Goal: Task Accomplishment & Management: Manage account settings

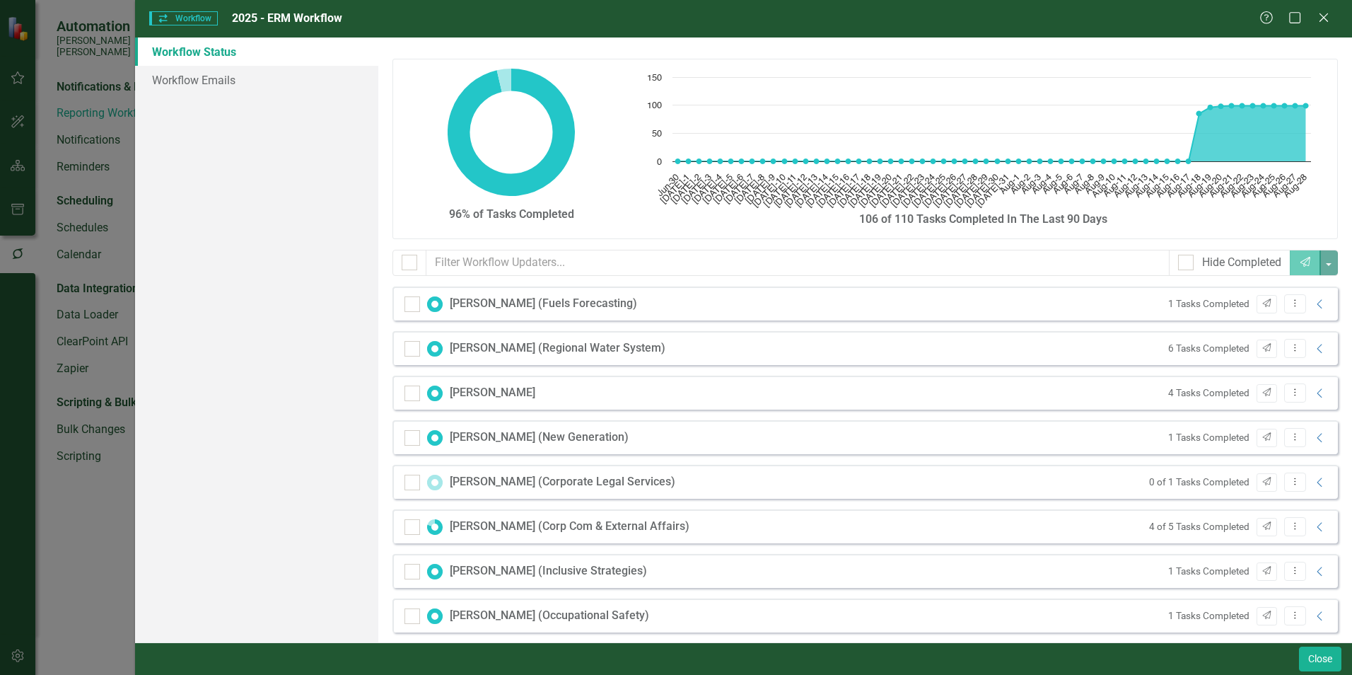
scroll to position [342, 0]
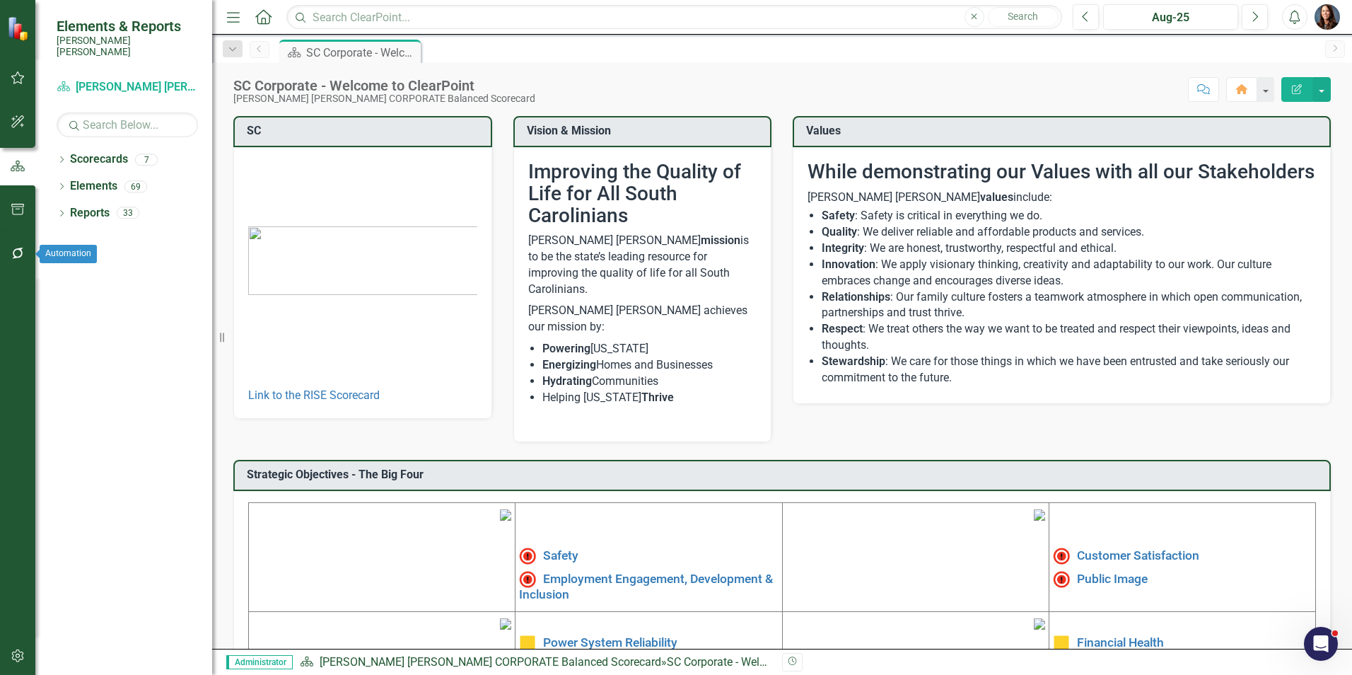
click at [16, 252] on icon "button" at bounding box center [18, 253] width 15 height 11
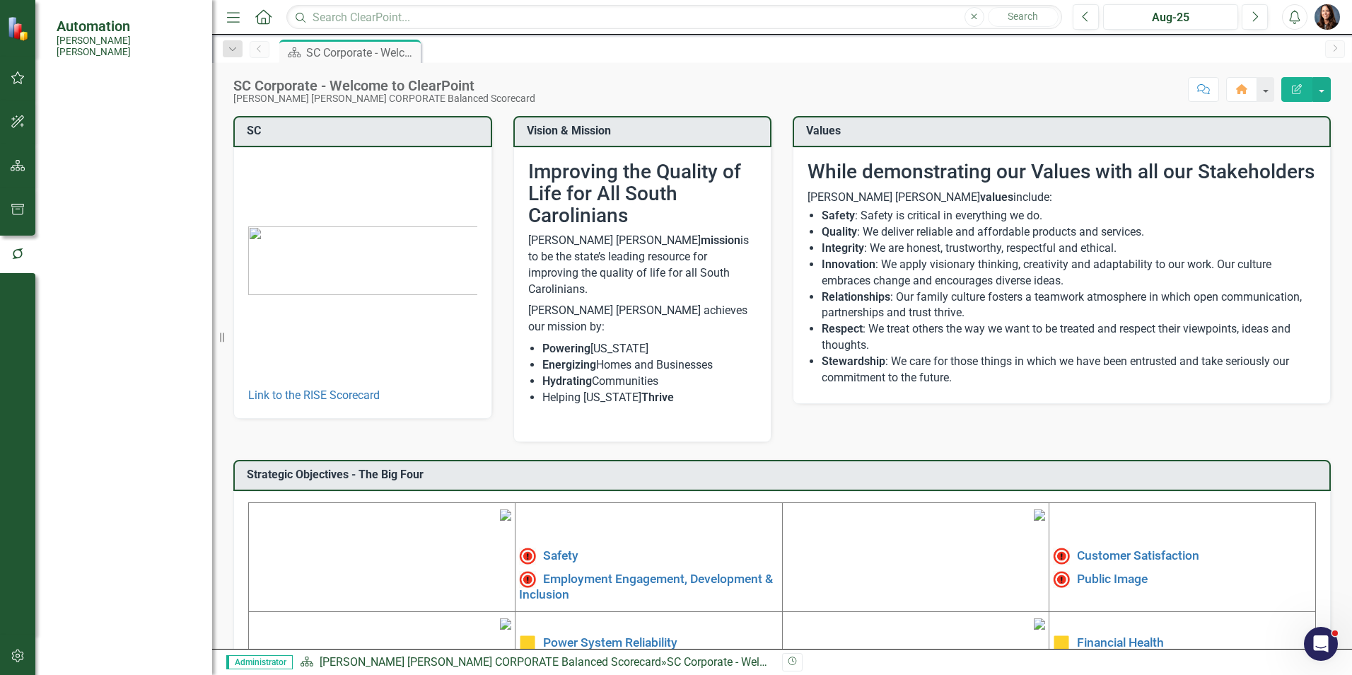
click at [113, 107] on link "Reporting Workflows" at bounding box center [127, 113] width 141 height 16
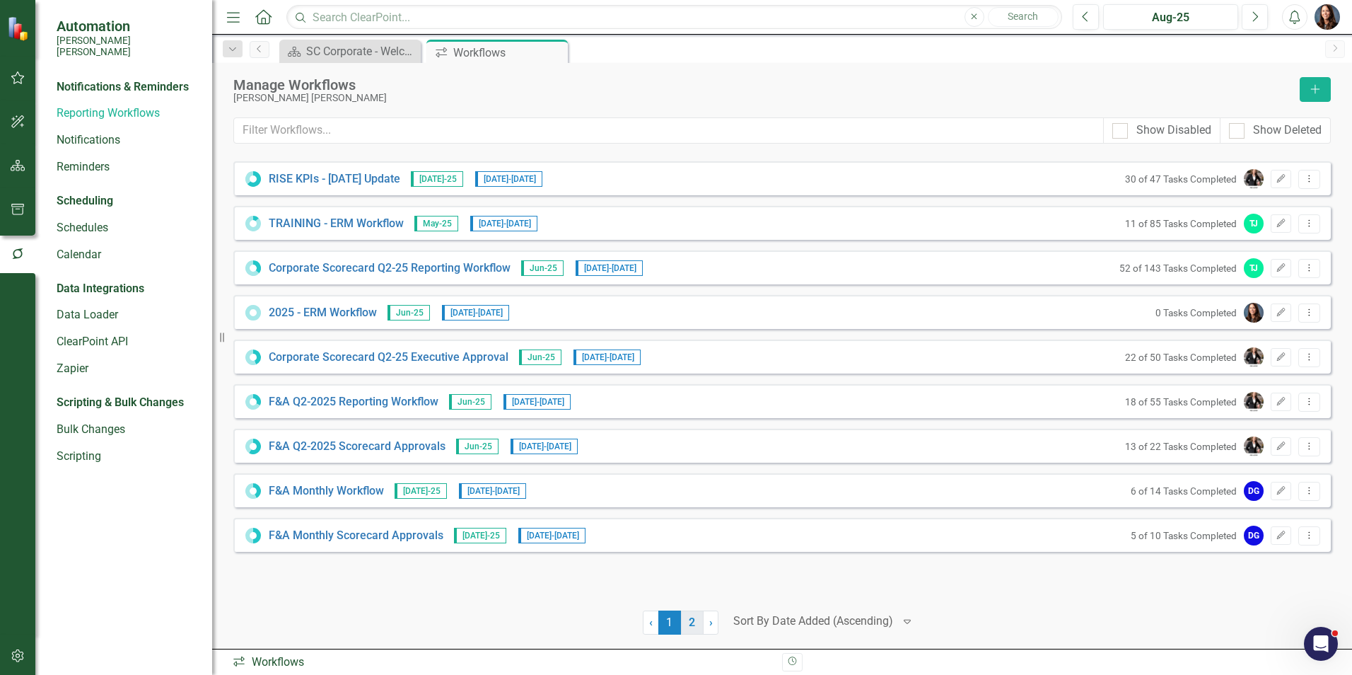
click at [692, 621] on link "2" at bounding box center [692, 622] width 23 height 24
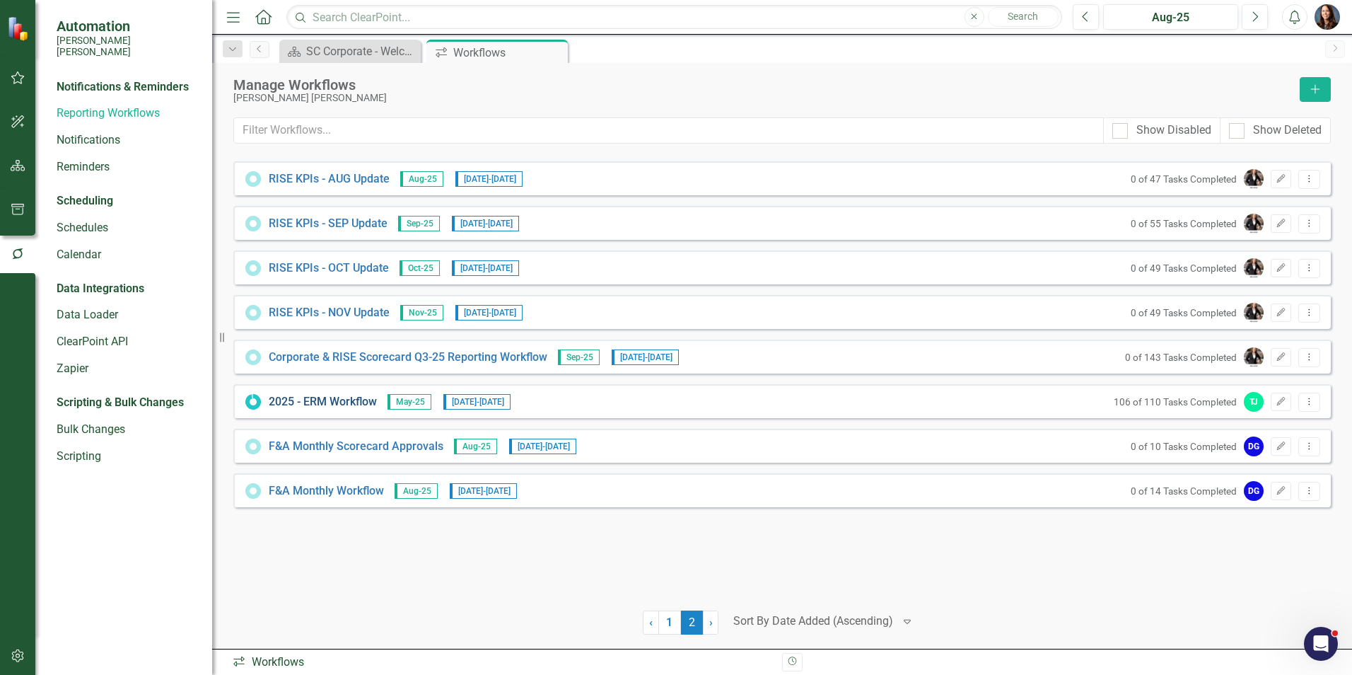
click at [317, 399] on link "2025 - ERM Workflow" at bounding box center [323, 402] width 108 height 16
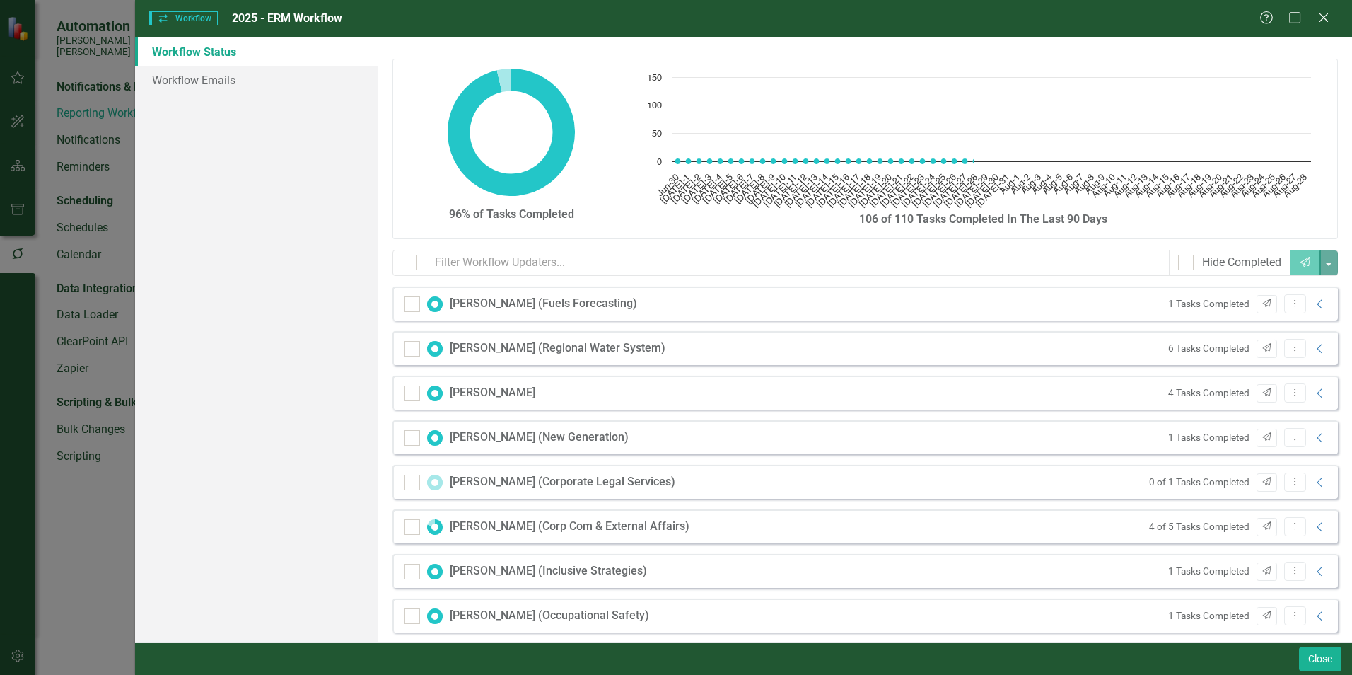
checkbox input "false"
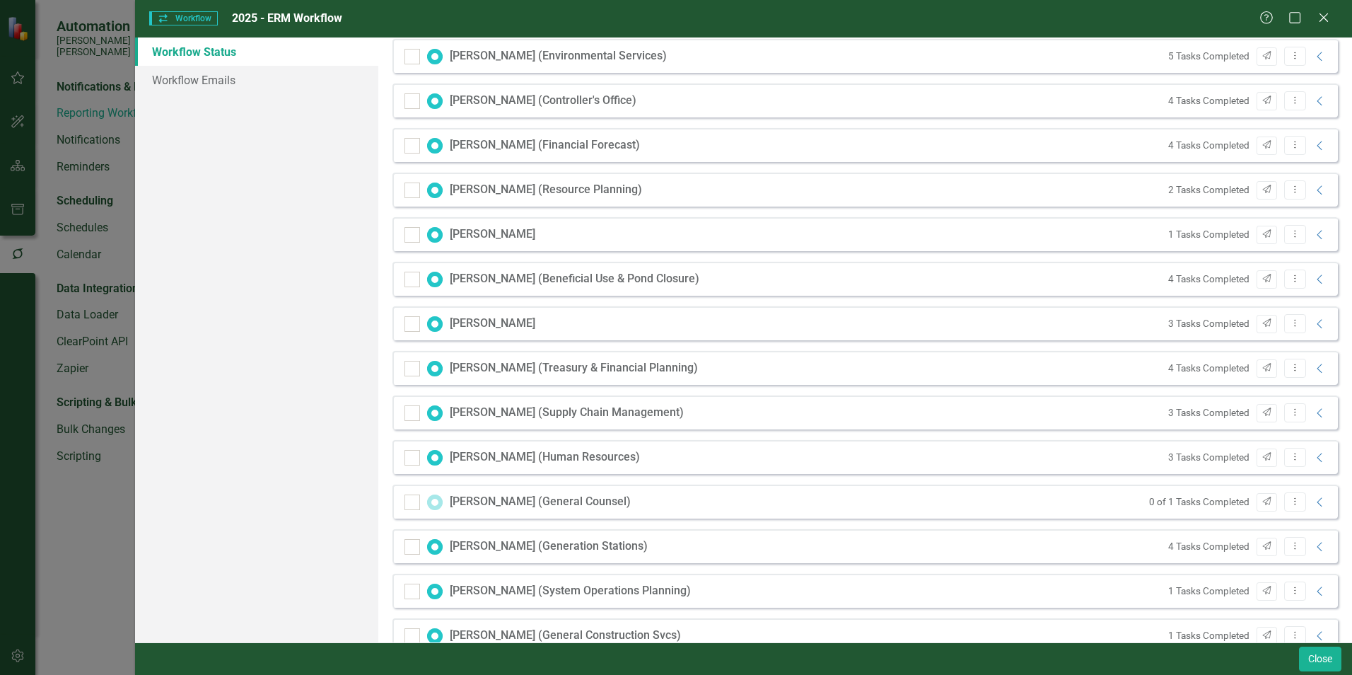
scroll to position [1061, 0]
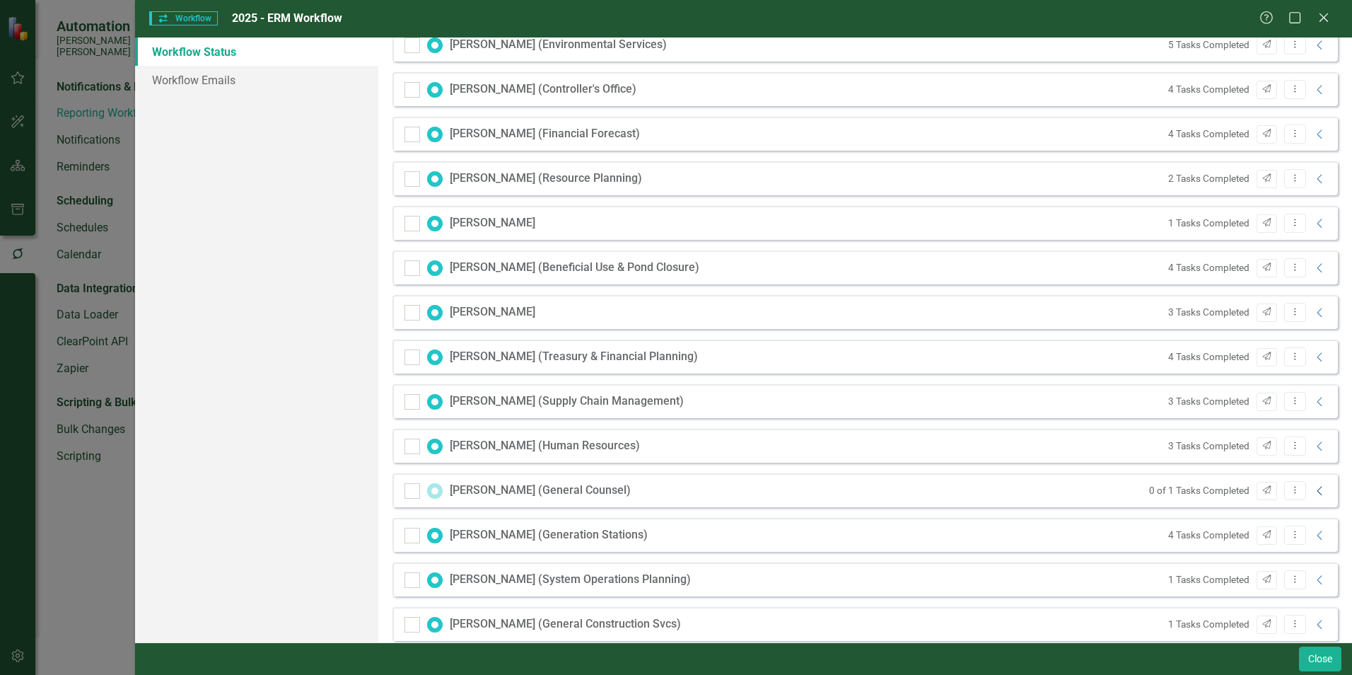
click at [1313, 491] on icon "Collapse" at bounding box center [1320, 490] width 14 height 11
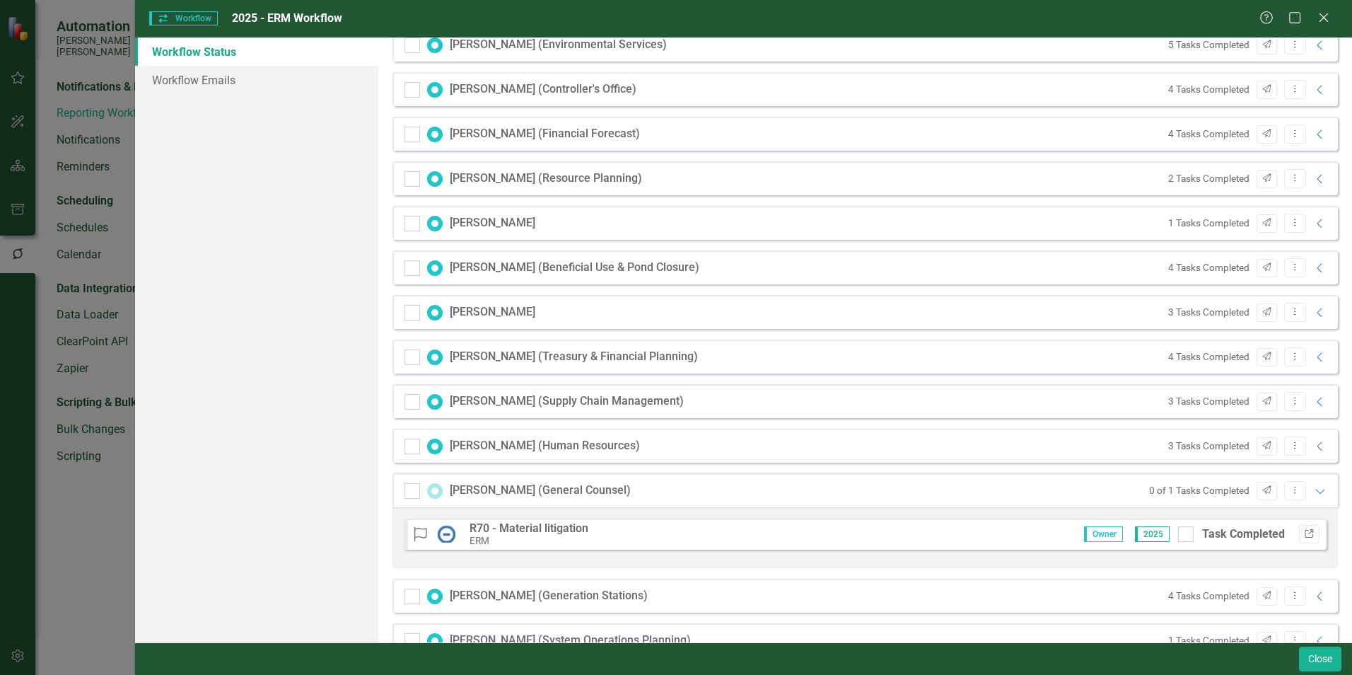
click at [1304, 537] on icon "Link" at bounding box center [1309, 534] width 11 height 8
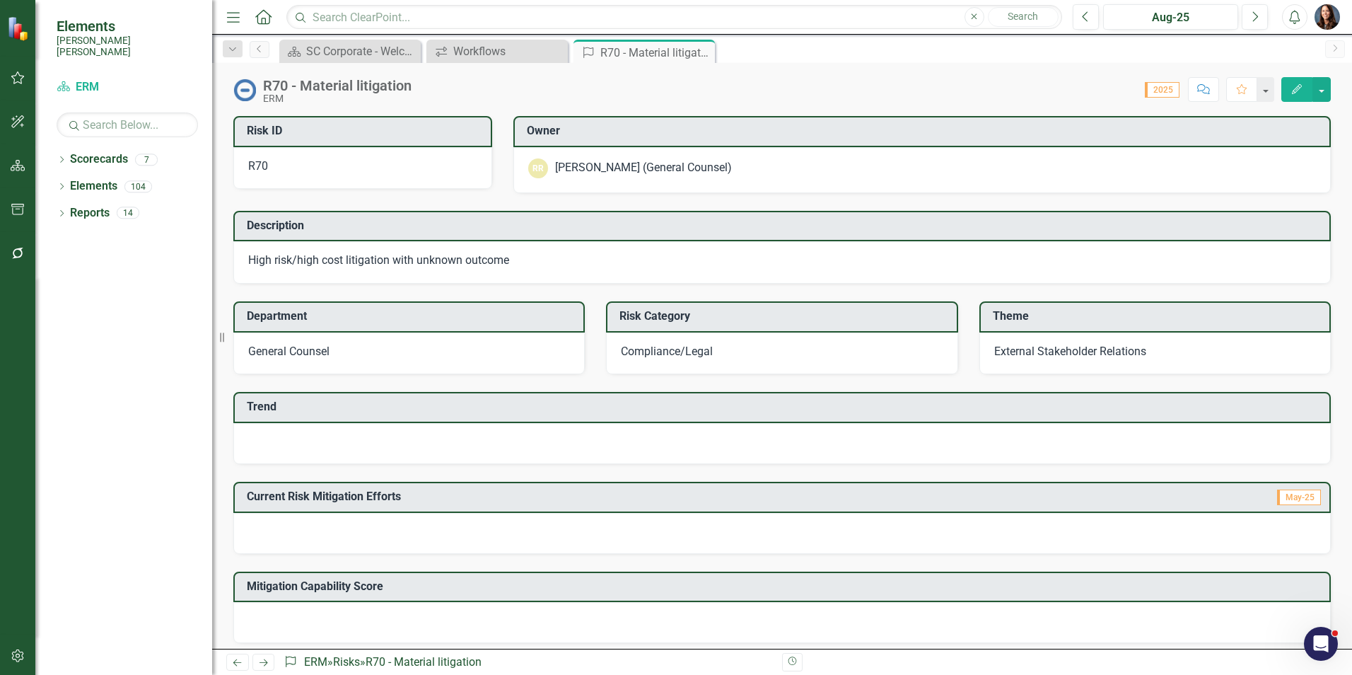
click at [335, 450] on div at bounding box center [781, 443] width 1097 height 41
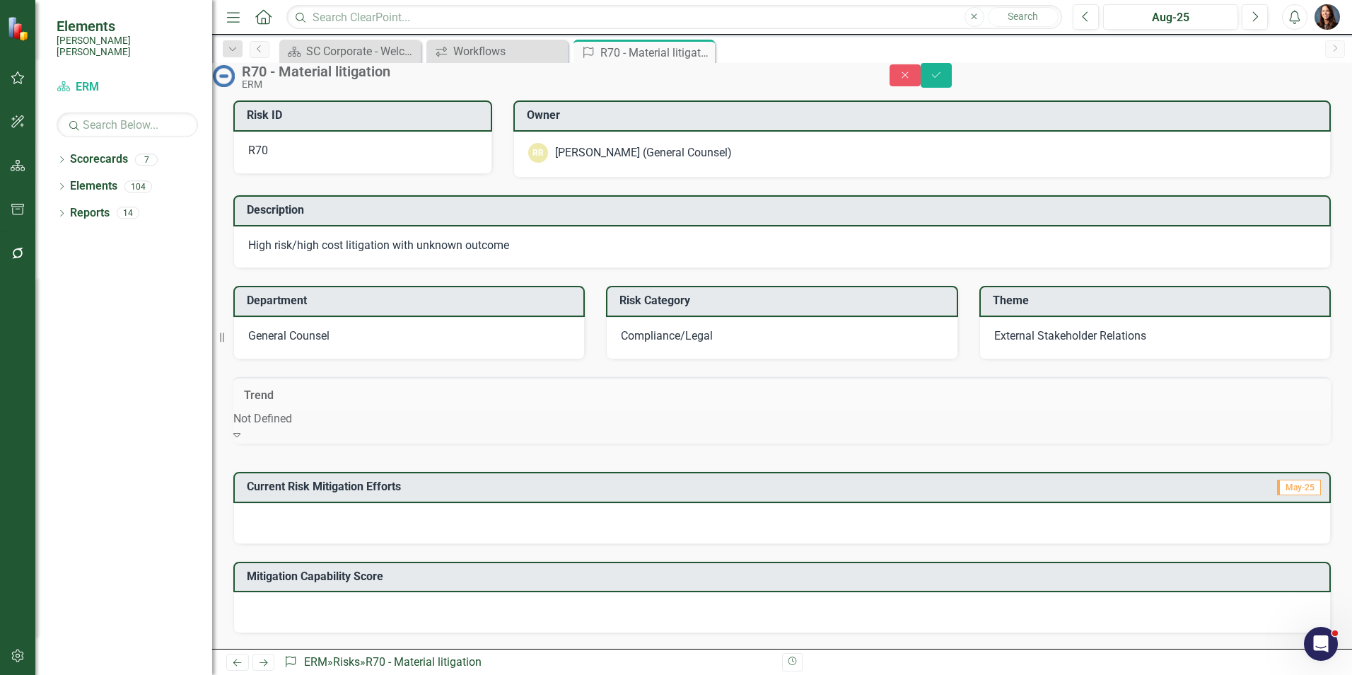
click at [335, 427] on div "Not Defined" at bounding box center [781, 419] width 1097 height 16
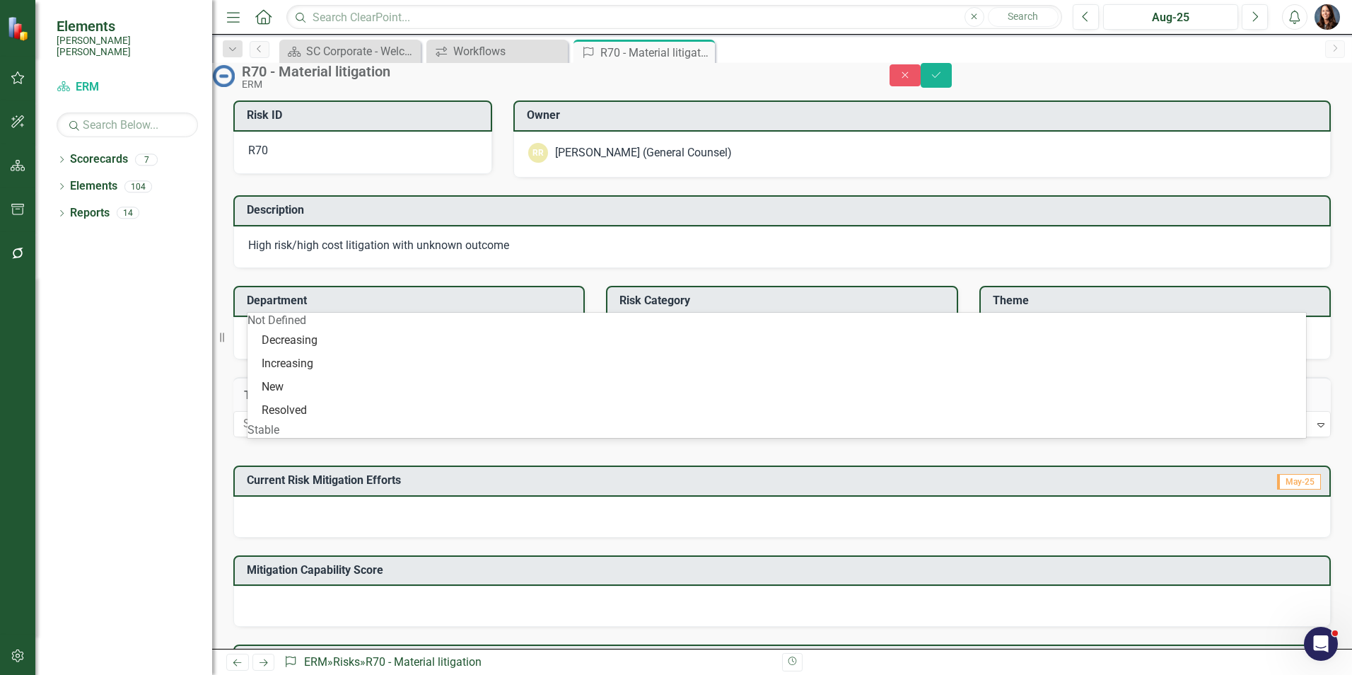
click at [298, 424] on div "Stable" at bounding box center [777, 430] width 1059 height 16
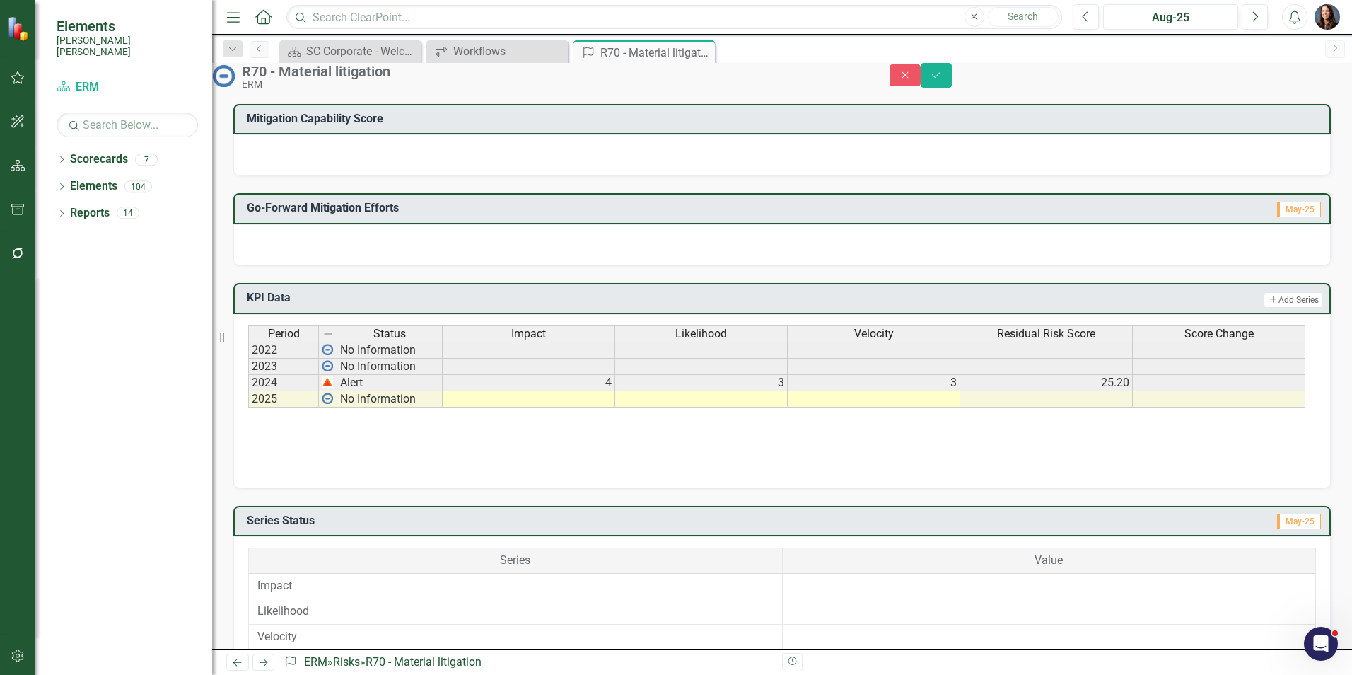
scroll to position [424, 0]
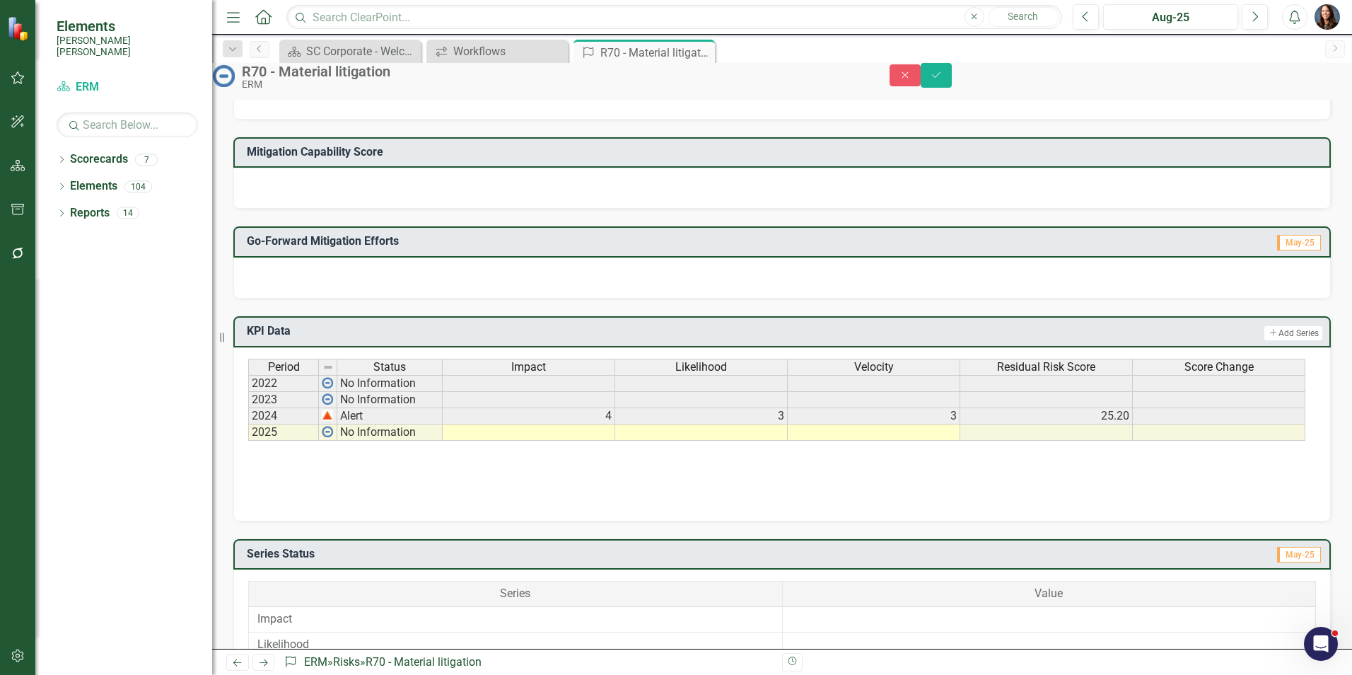
drag, startPoint x: 559, startPoint y: 88, endPoint x: 361, endPoint y: 57, distance: 200.4
click at [558, 86] on div "ERM" at bounding box center [551, 84] width 619 height 11
click at [593, 441] on td at bounding box center [529, 432] width 173 height 16
click at [605, 441] on td at bounding box center [529, 432] width 173 height 16
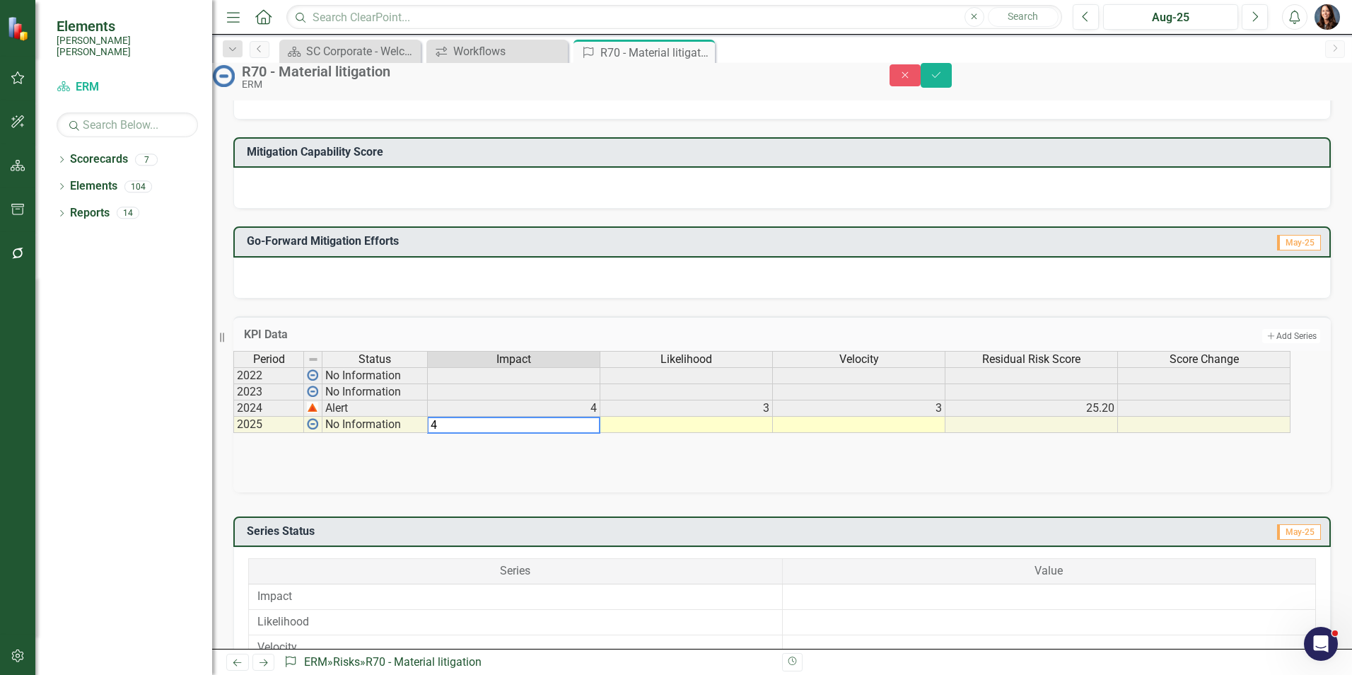
click at [903, 433] on td at bounding box center [859, 425] width 173 height 16
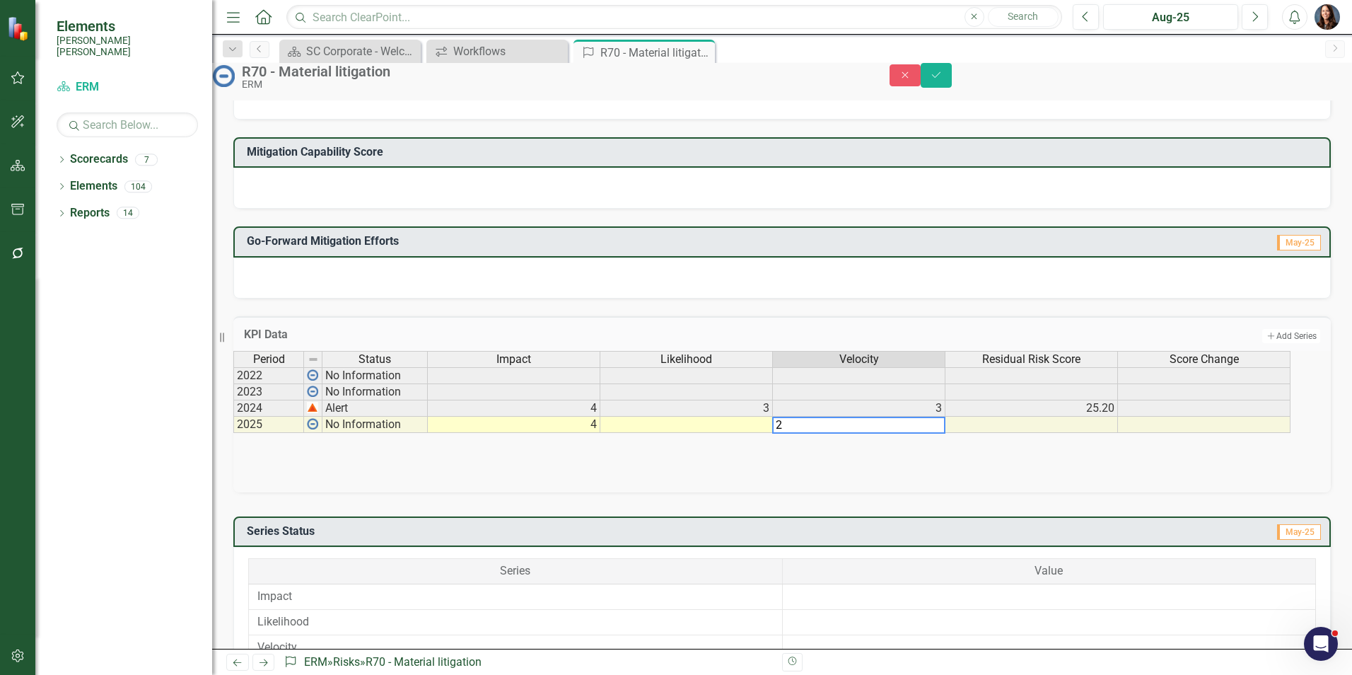
type textarea "2"
click at [739, 433] on td at bounding box center [686, 425] width 173 height 16
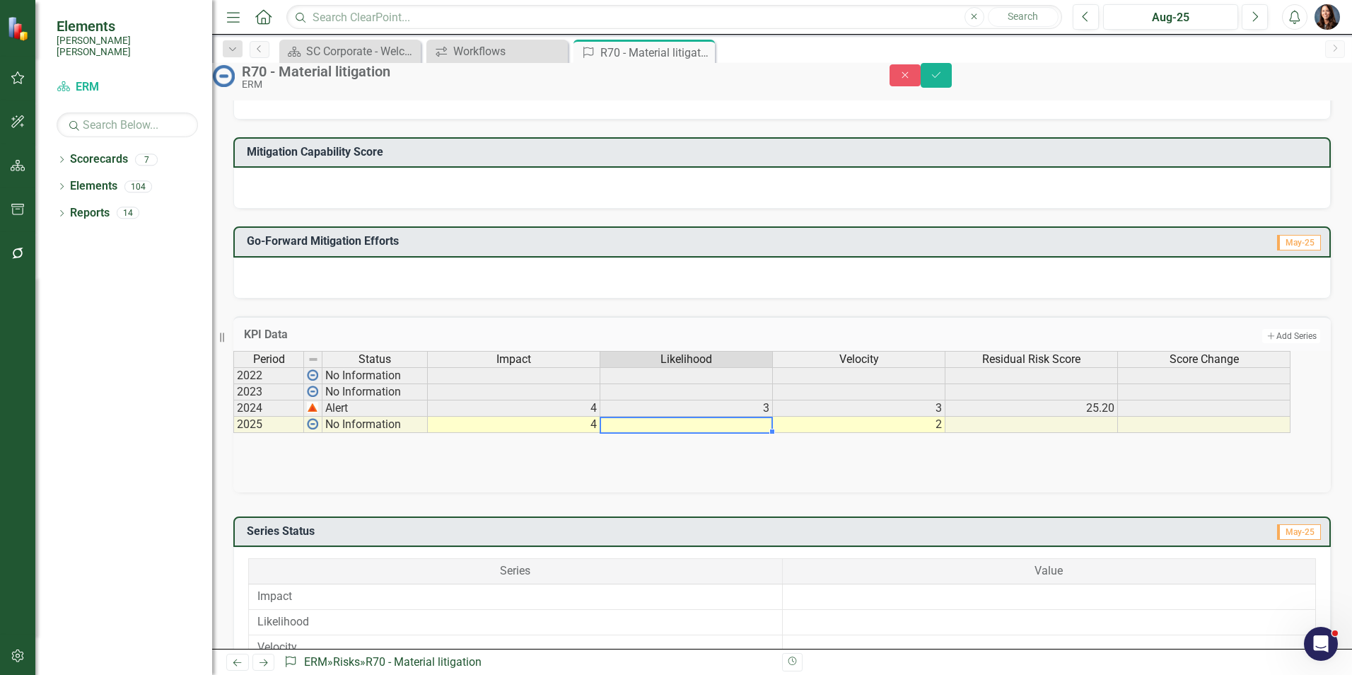
click at [762, 433] on td at bounding box center [686, 425] width 173 height 16
type textarea "4"
click at [1084, 433] on td at bounding box center [1031, 425] width 173 height 16
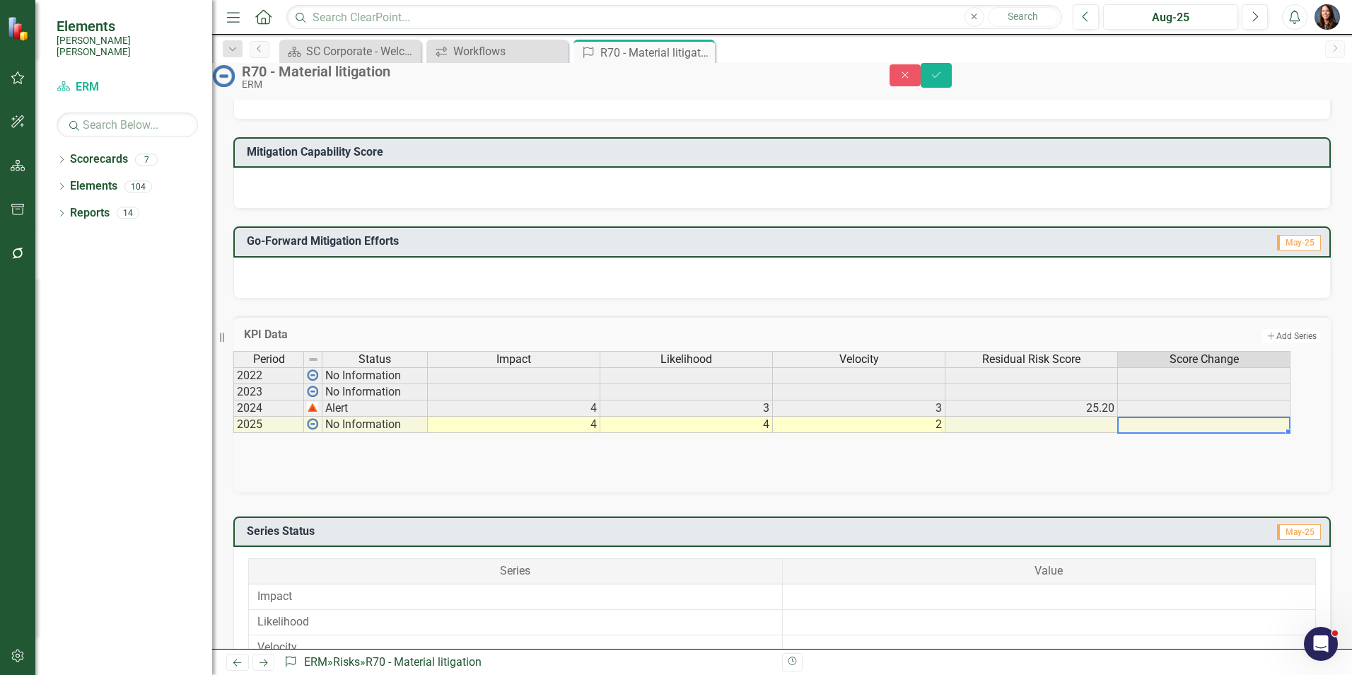
click at [1199, 433] on td at bounding box center [1204, 425] width 173 height 16
click at [943, 80] on icon "Save" at bounding box center [936, 75] width 13 height 10
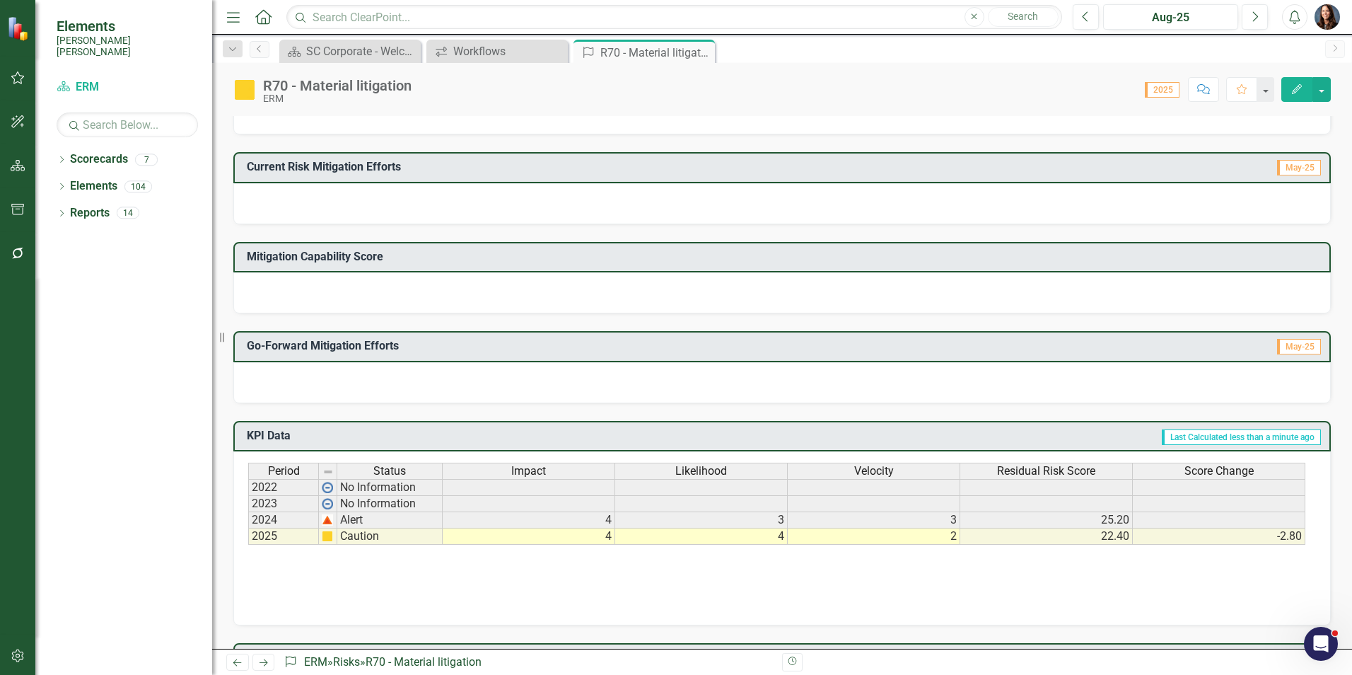
scroll to position [354, 0]
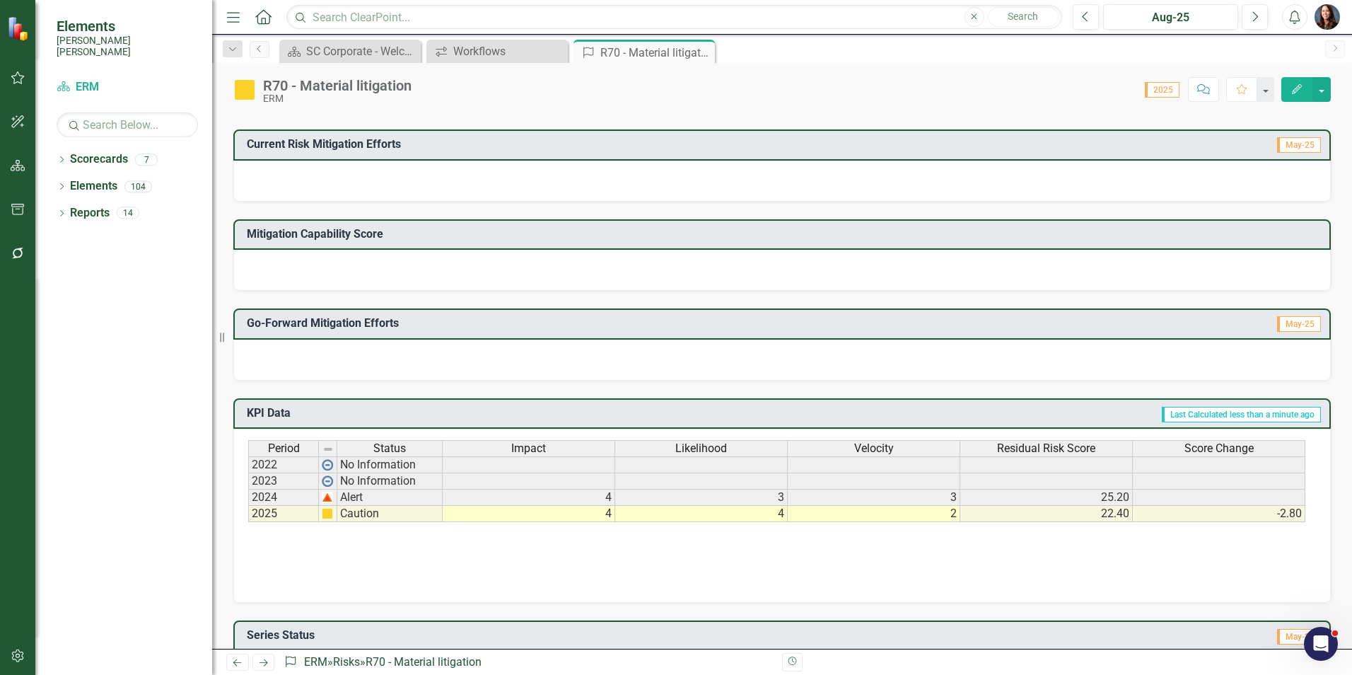
click at [763, 516] on td "4" at bounding box center [701, 514] width 173 height 16
click at [764, 515] on td "4" at bounding box center [701, 514] width 173 height 16
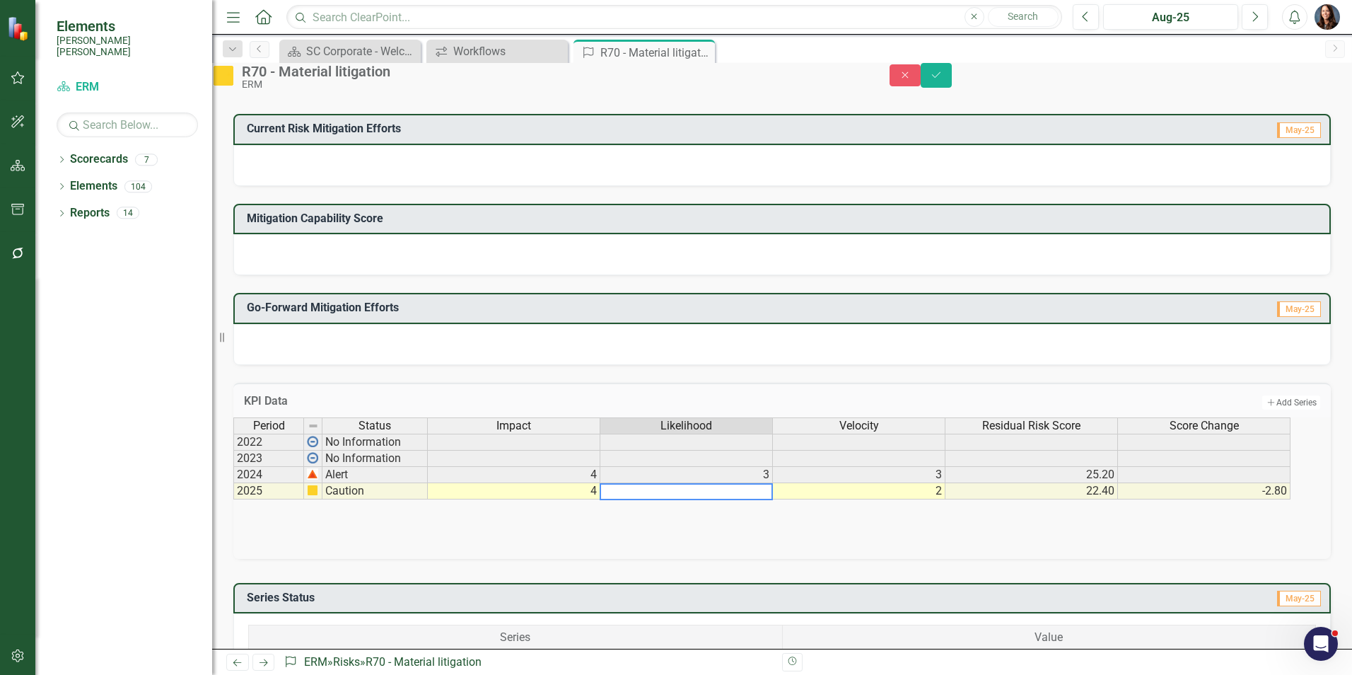
type textarea "4"
type textarea "5"
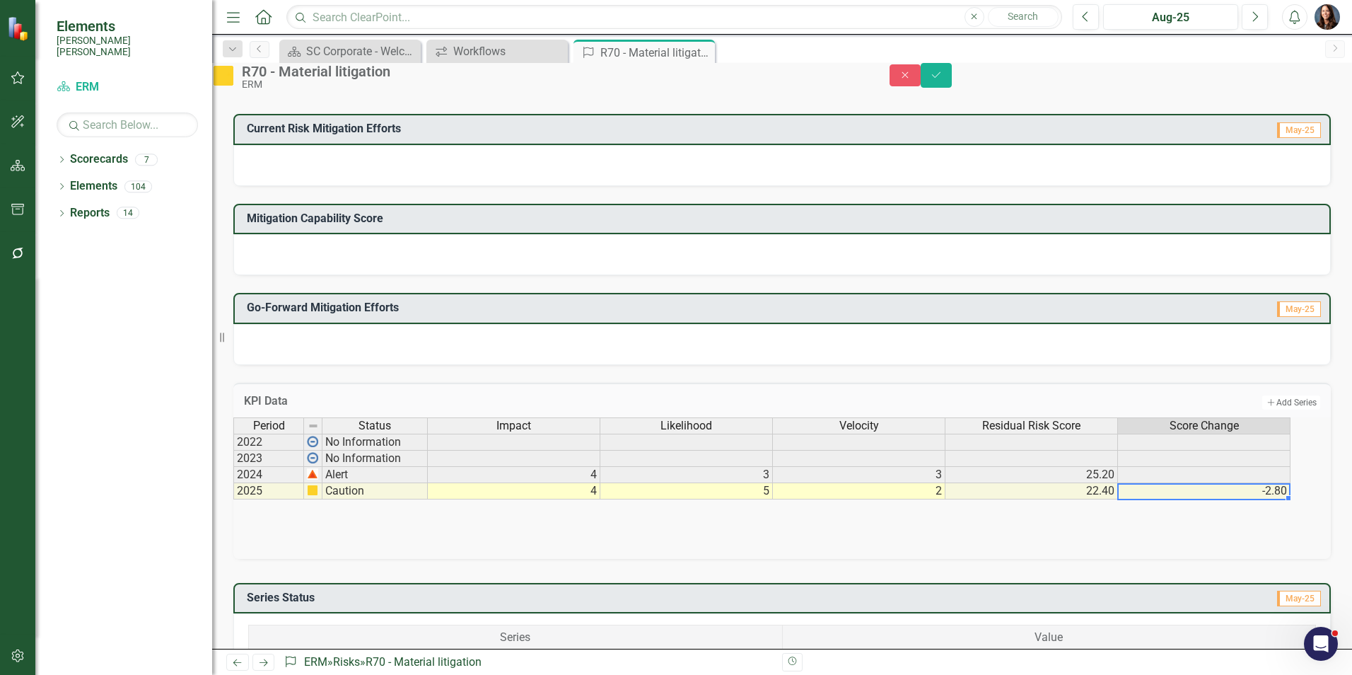
click at [1181, 499] on td "-2.80" at bounding box center [1204, 491] width 173 height 16
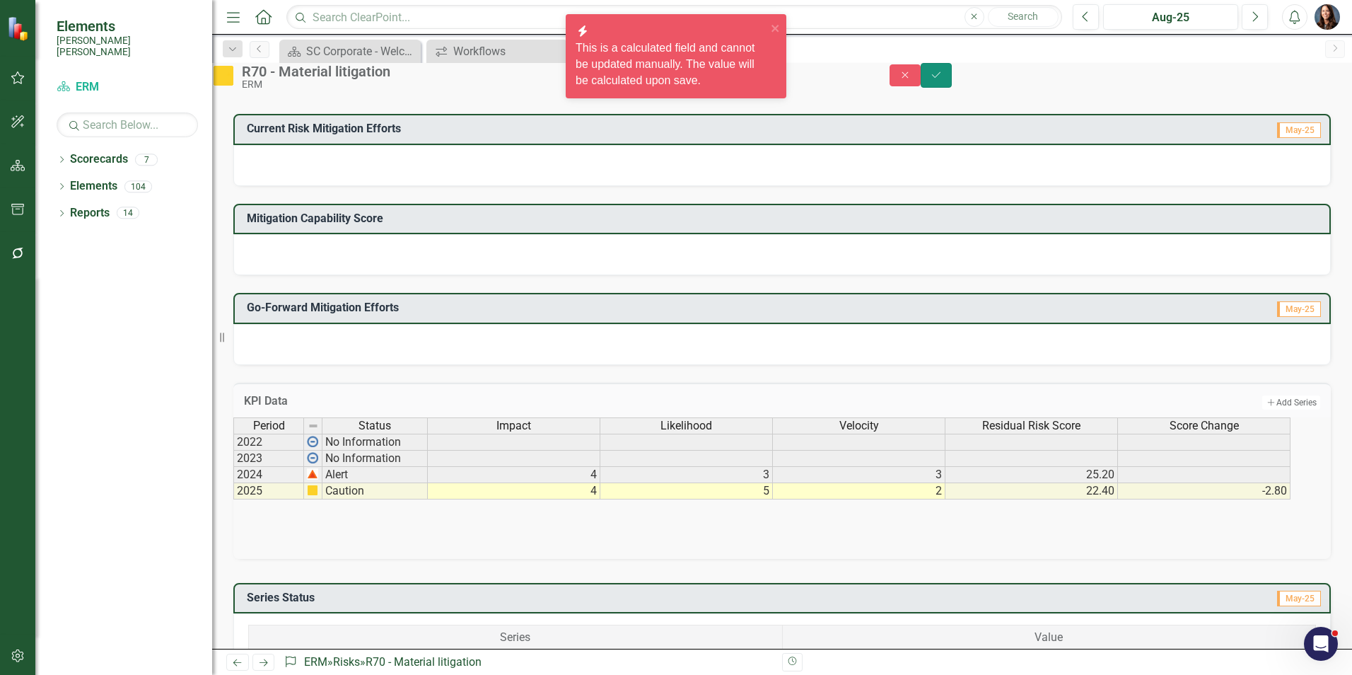
click at [952, 78] on button "Save" at bounding box center [936, 75] width 31 height 25
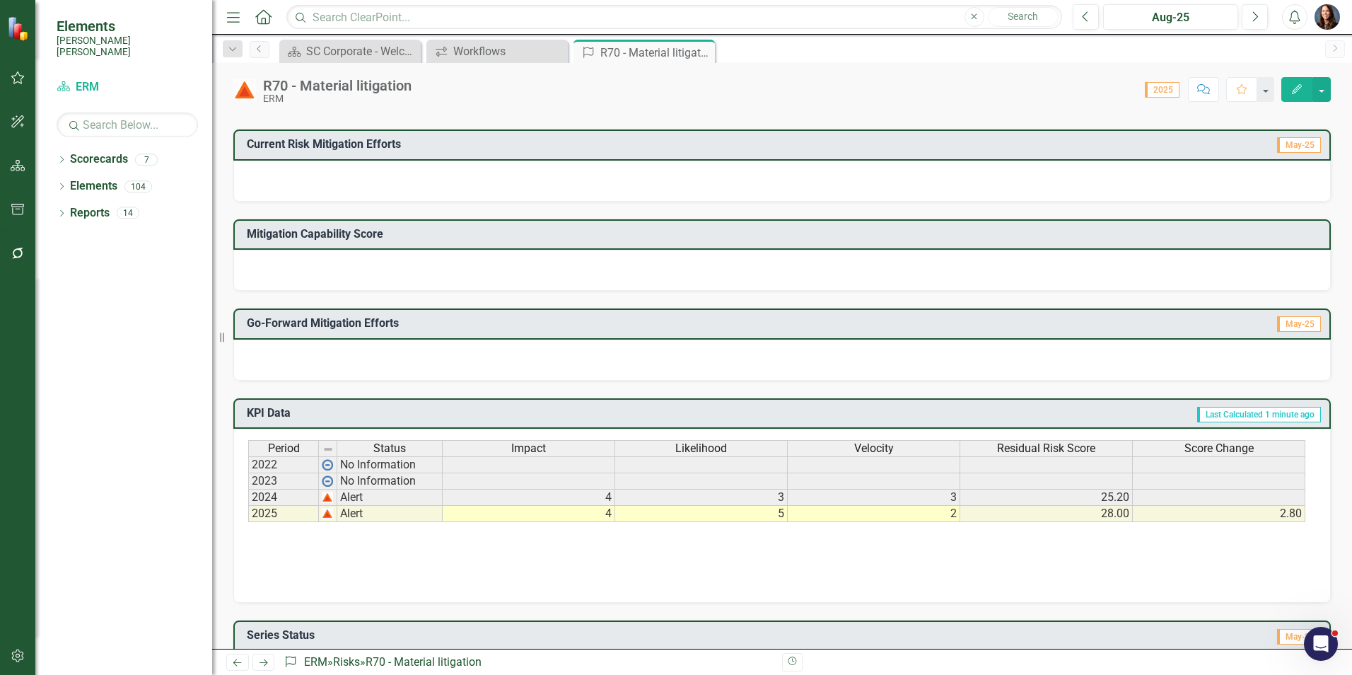
click at [776, 508] on td "5" at bounding box center [701, 514] width 173 height 16
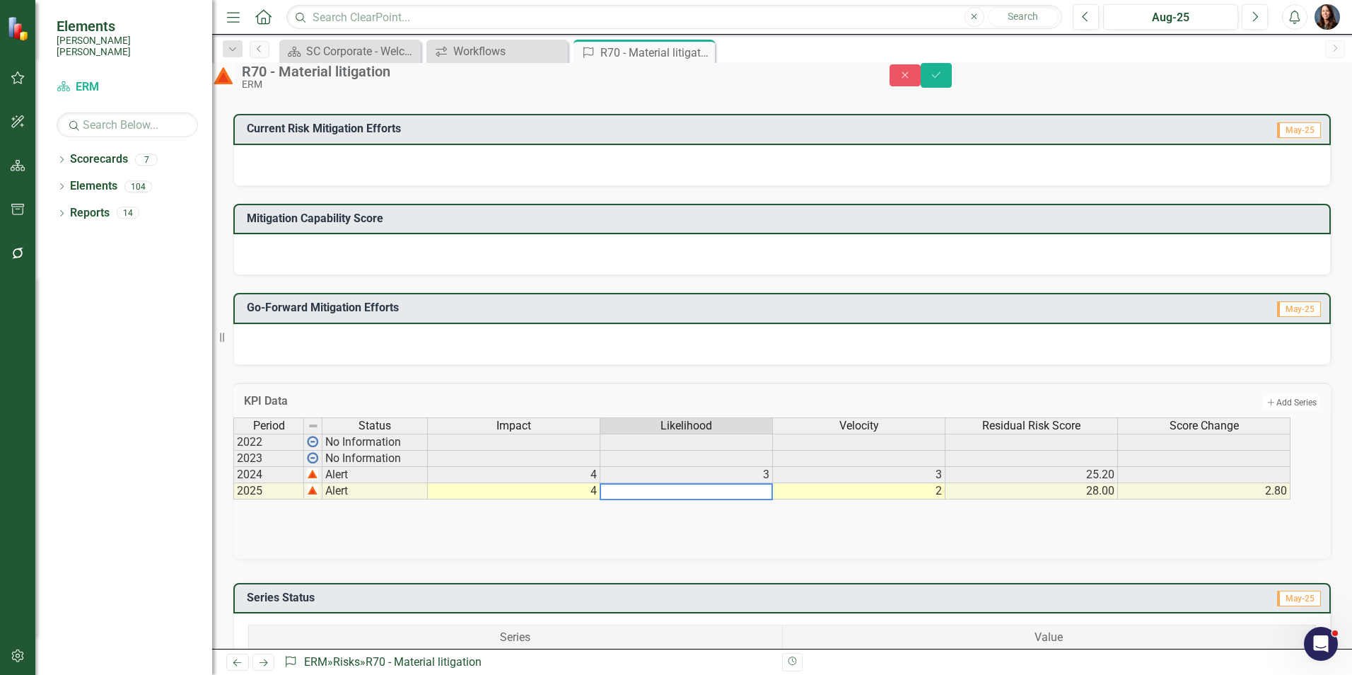
type textarea "5"
type textarea "4"
click at [943, 80] on icon "Save" at bounding box center [936, 75] width 13 height 10
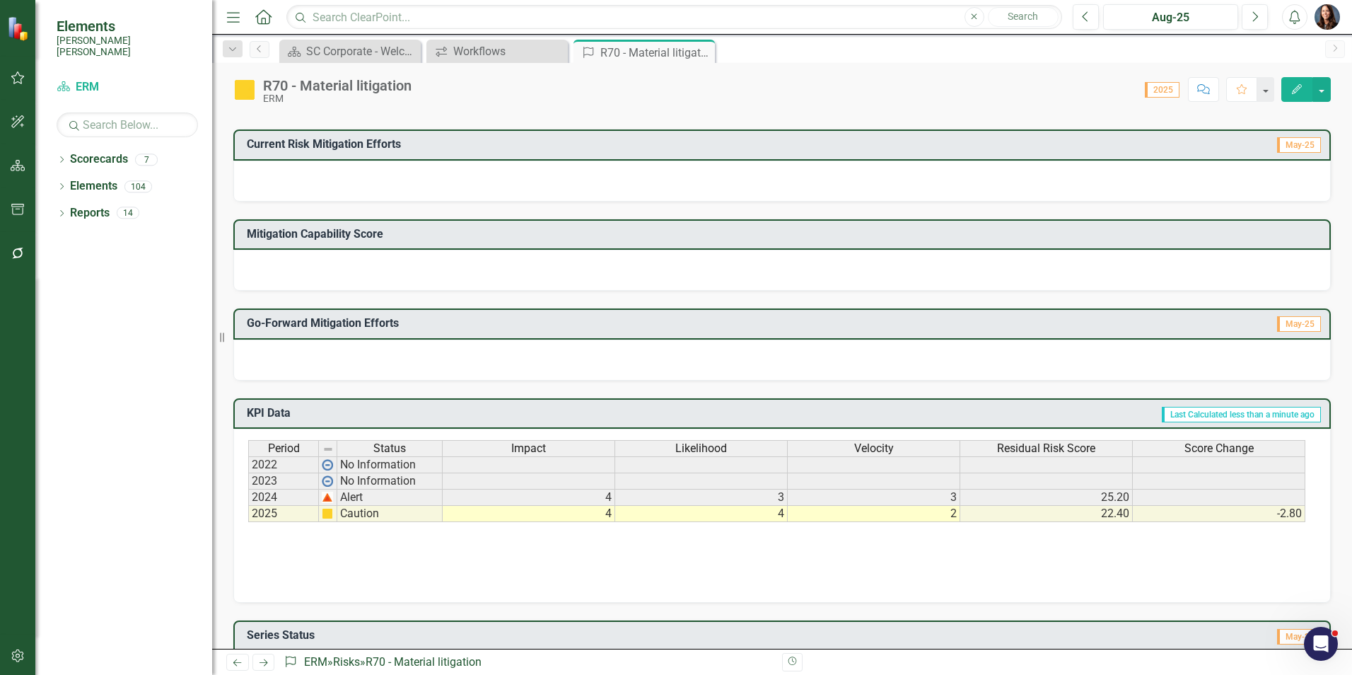
click at [791, 564] on div "Period Status Impact Likelihood Velocity Residual Risk Score Score Change 2022 …" at bounding box center [782, 510] width 1068 height 141
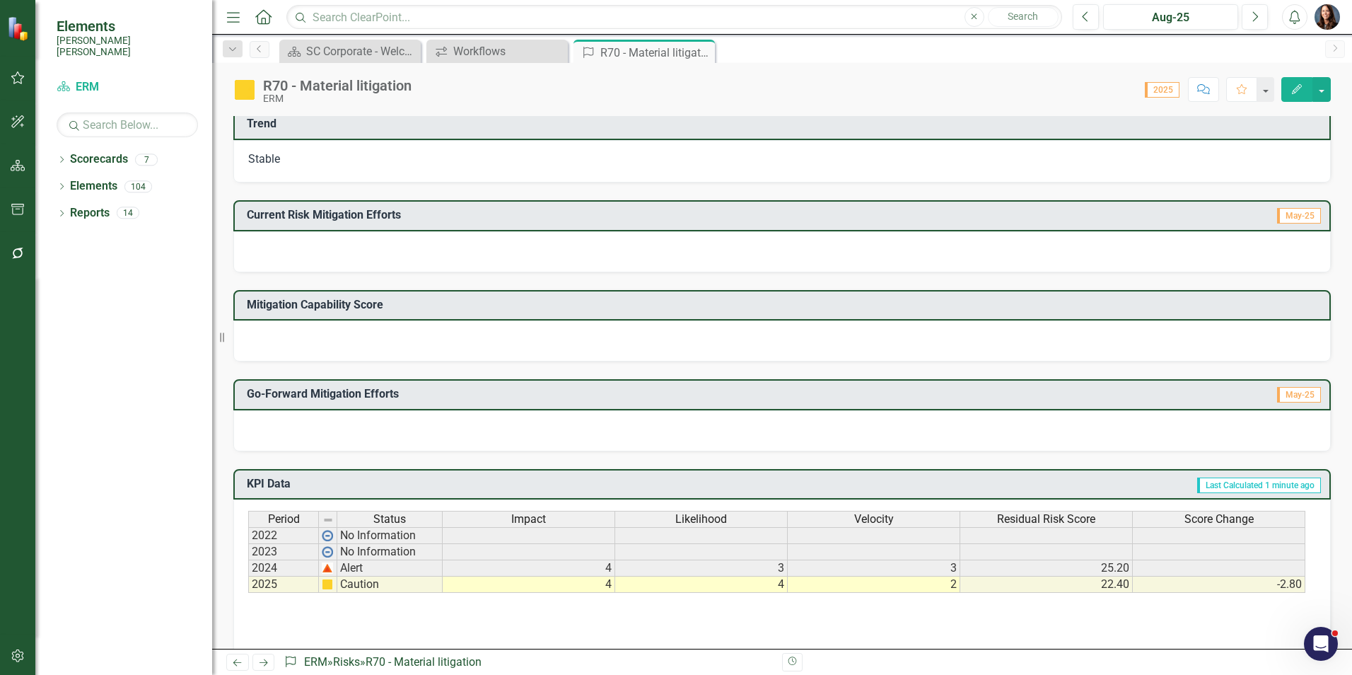
scroll to position [212, 0]
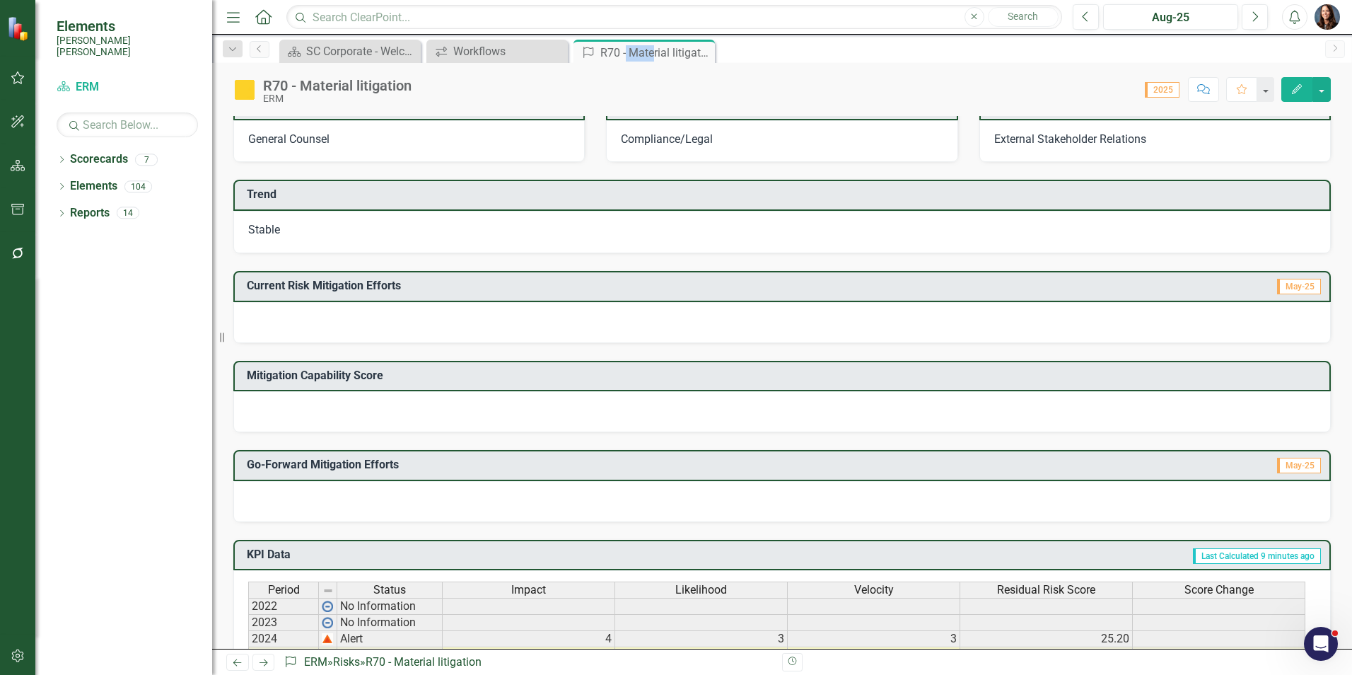
drag, startPoint x: 631, startPoint y: 54, endPoint x: 657, endPoint y: 38, distance: 30.4
click at [654, 40] on div "Risk R70 - Material litigation Pin Close" at bounding box center [643, 51] width 141 height 23
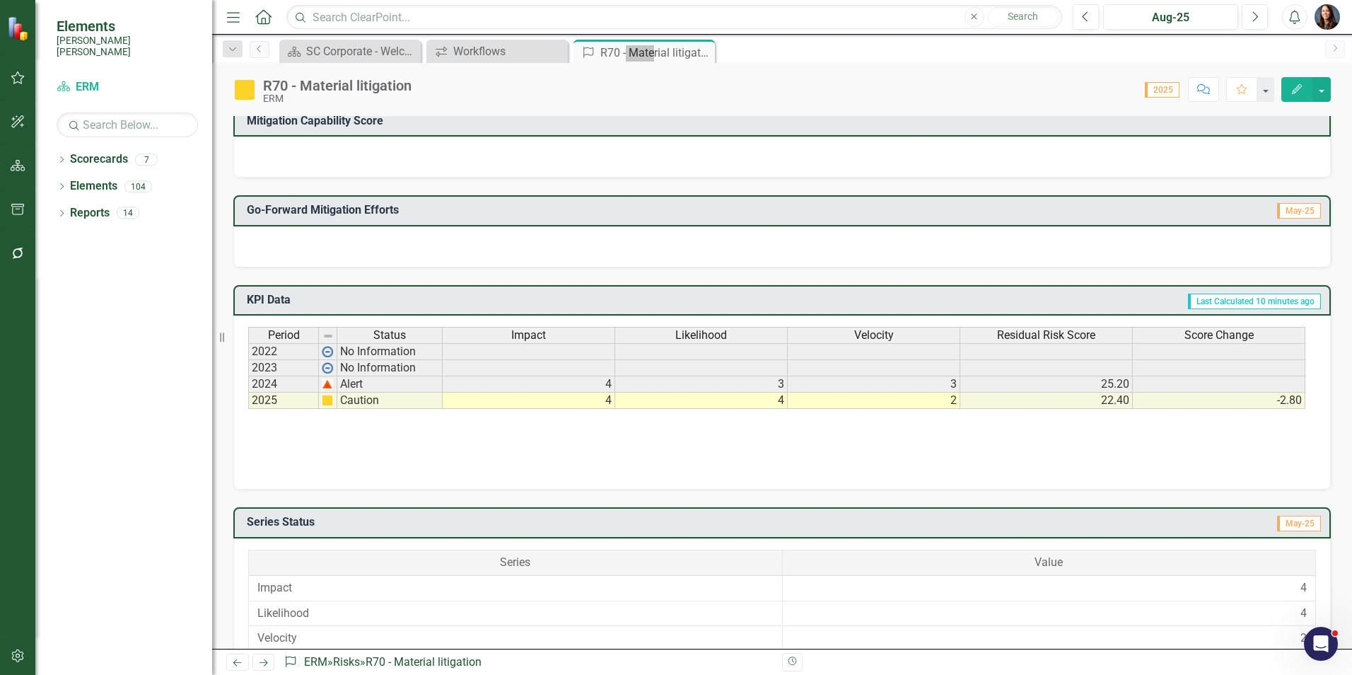
scroll to position [458, 0]
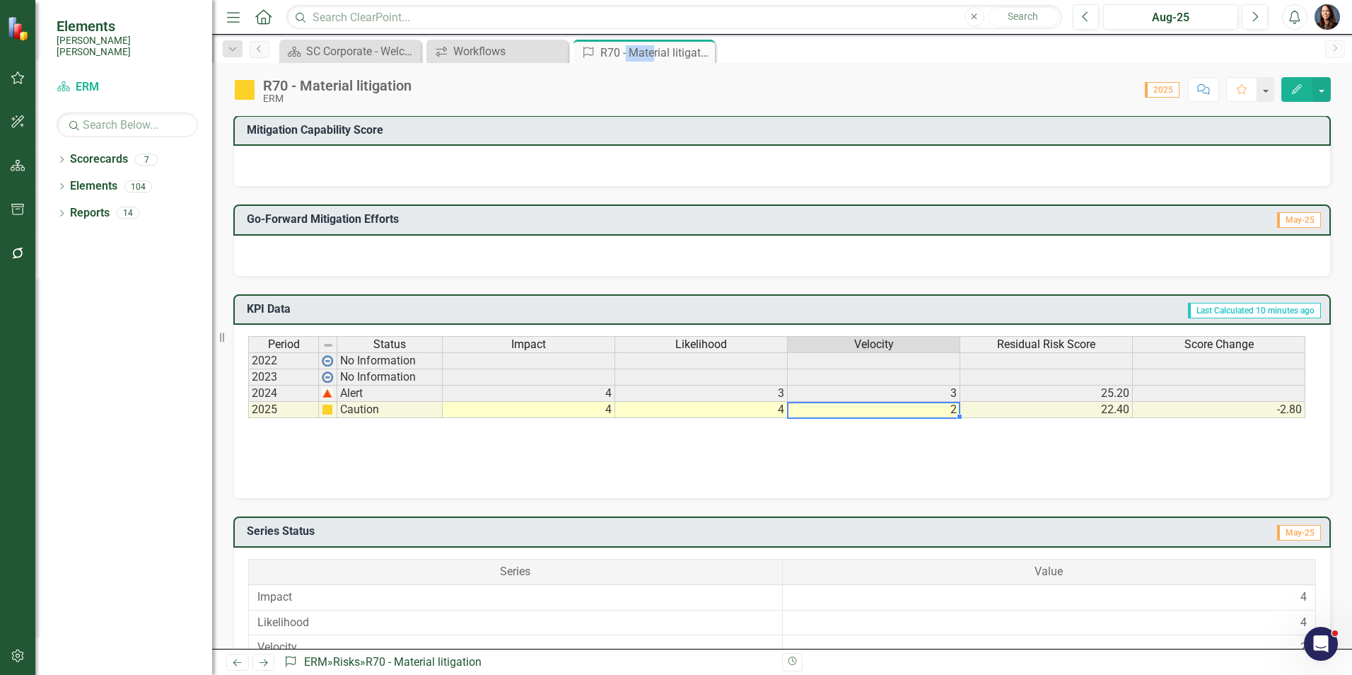
click at [950, 409] on td "2" at bounding box center [874, 410] width 173 height 16
click at [949, 409] on td "2" at bounding box center [874, 410] width 173 height 16
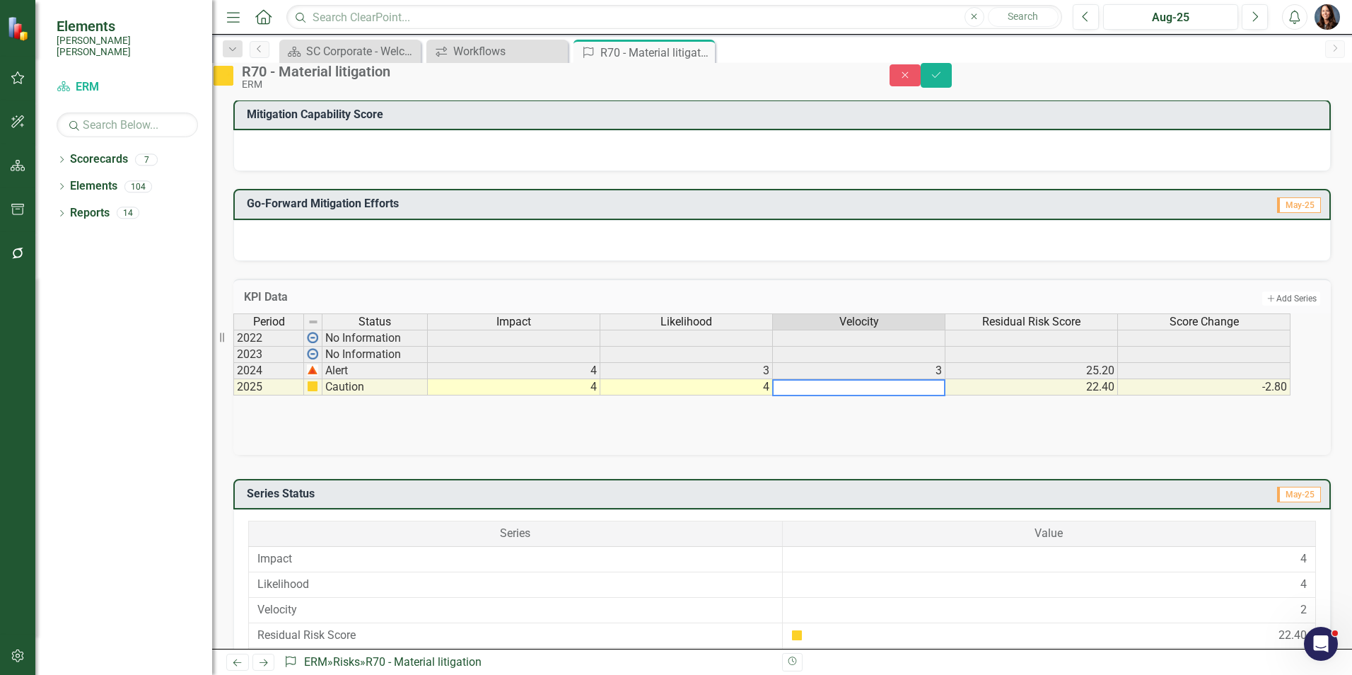
type textarea "2"
type textarea "3"
click at [994, 445] on div "Period Status Impact Likelihood Velocity Residual Risk Score Score Change 2022 …" at bounding box center [781, 383] width 1097 height 141
click at [943, 80] on icon "Save" at bounding box center [936, 75] width 13 height 10
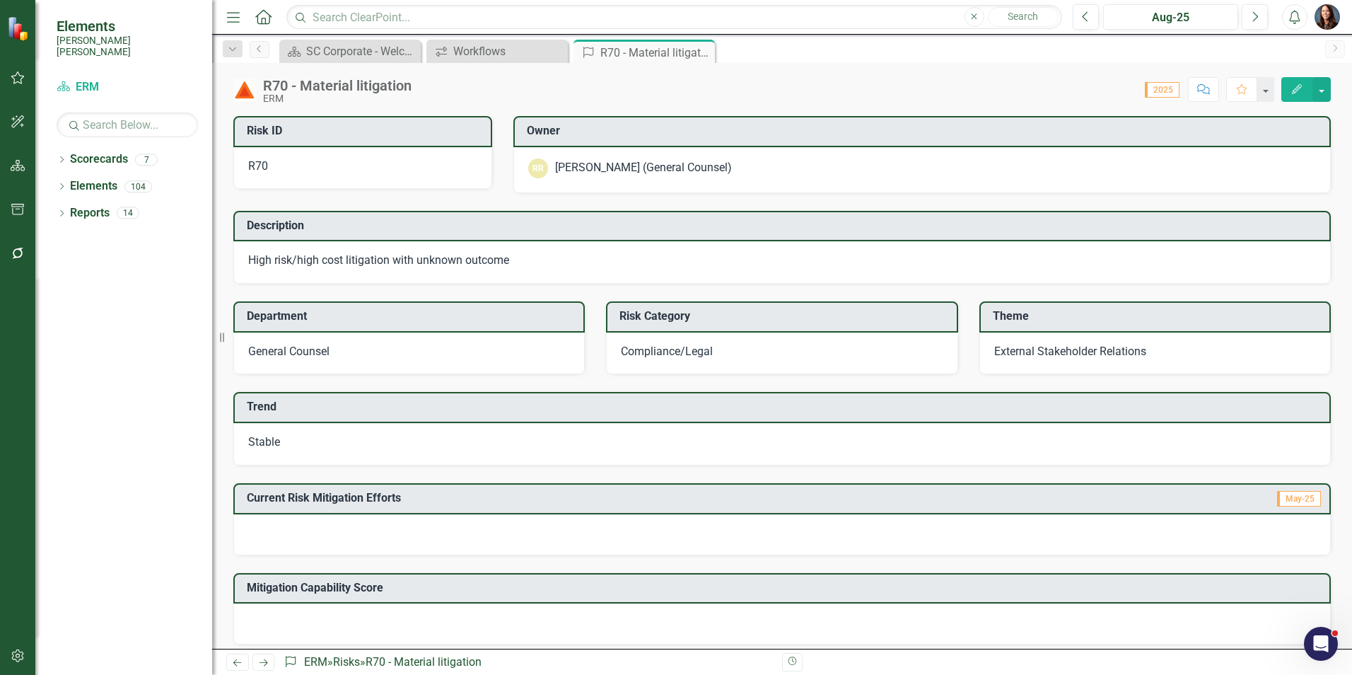
scroll to position [424, 0]
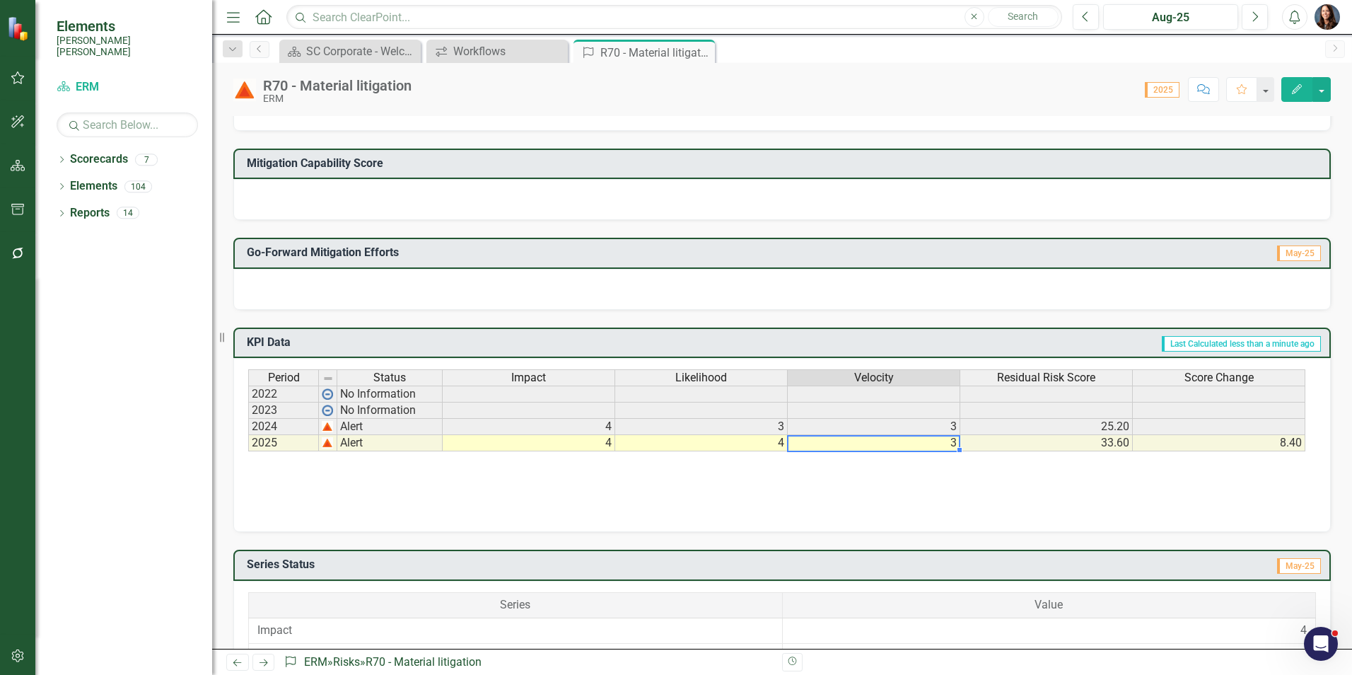
click at [947, 447] on td "3" at bounding box center [874, 443] width 173 height 16
drag, startPoint x: 947, startPoint y: 447, endPoint x: 957, endPoint y: 447, distance: 9.9
click at [948, 447] on td "3" at bounding box center [874, 443] width 173 height 16
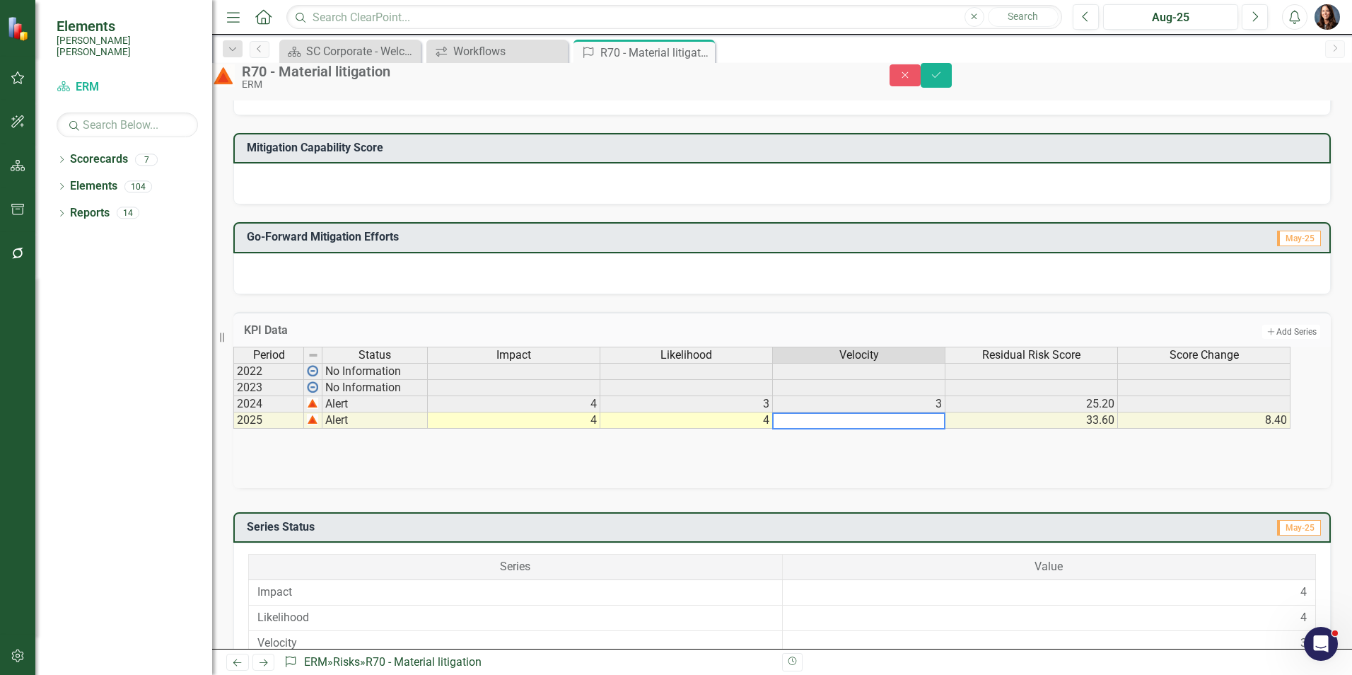
type textarea "3"
type textarea "2"
click at [943, 80] on icon "Save" at bounding box center [936, 75] width 13 height 10
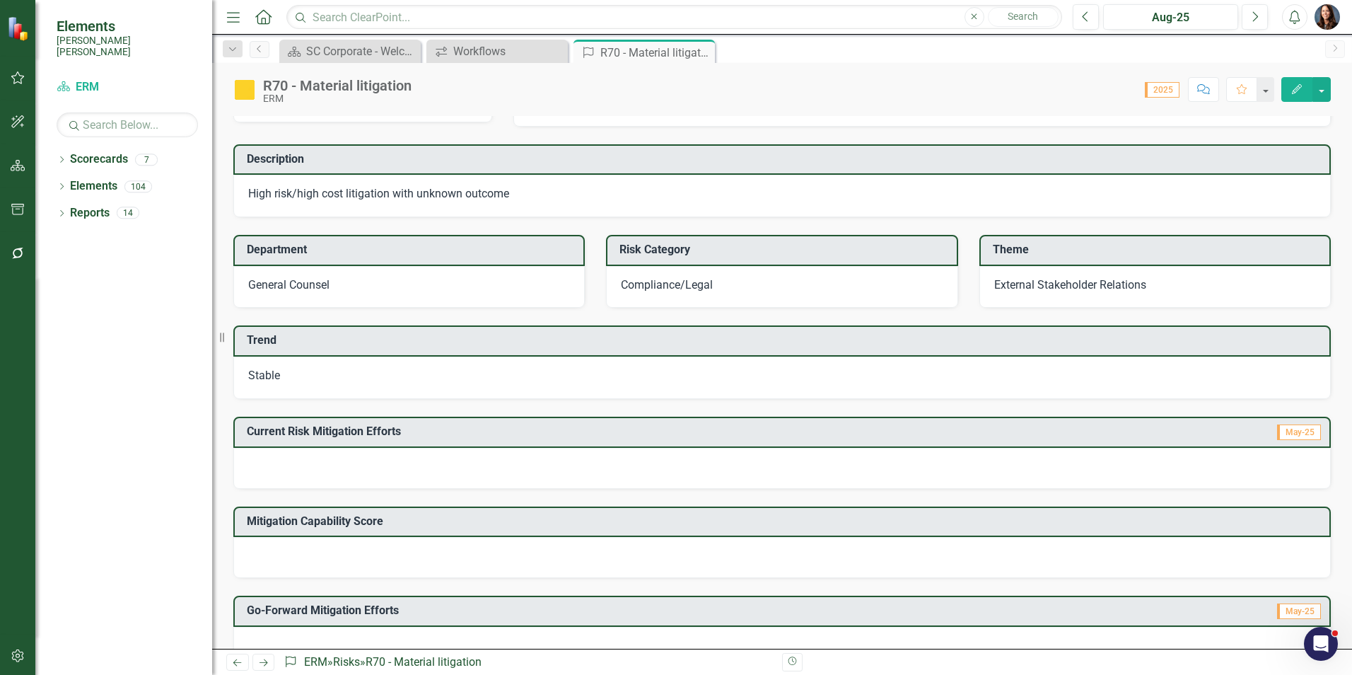
scroll to position [0, 0]
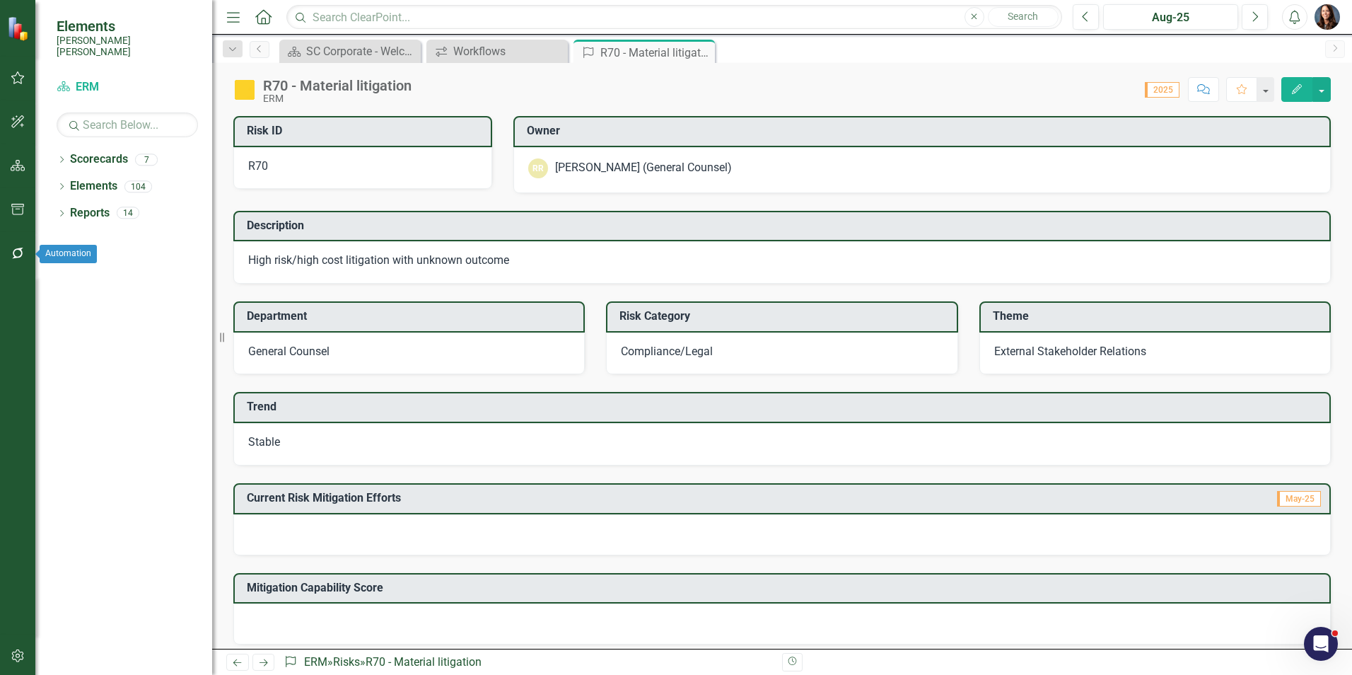
click at [19, 246] on button "button" at bounding box center [18, 254] width 32 height 30
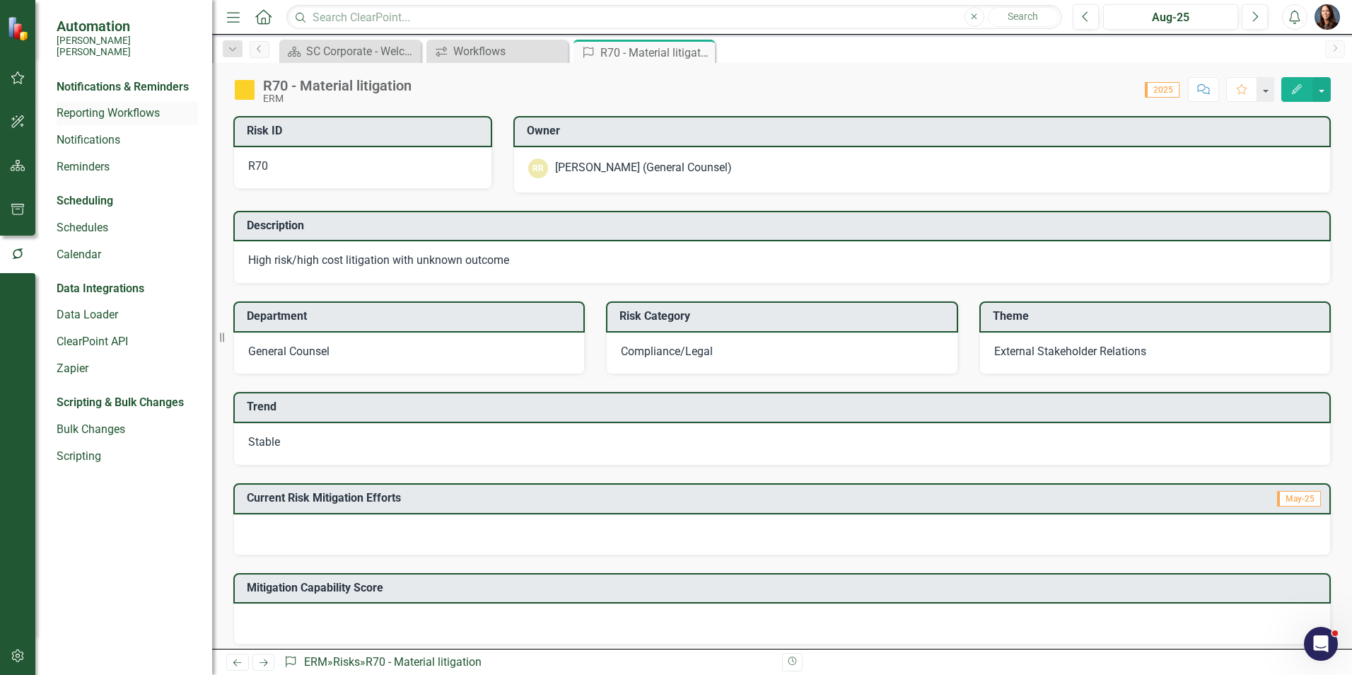
click at [107, 105] on link "Reporting Workflows" at bounding box center [127, 113] width 141 height 16
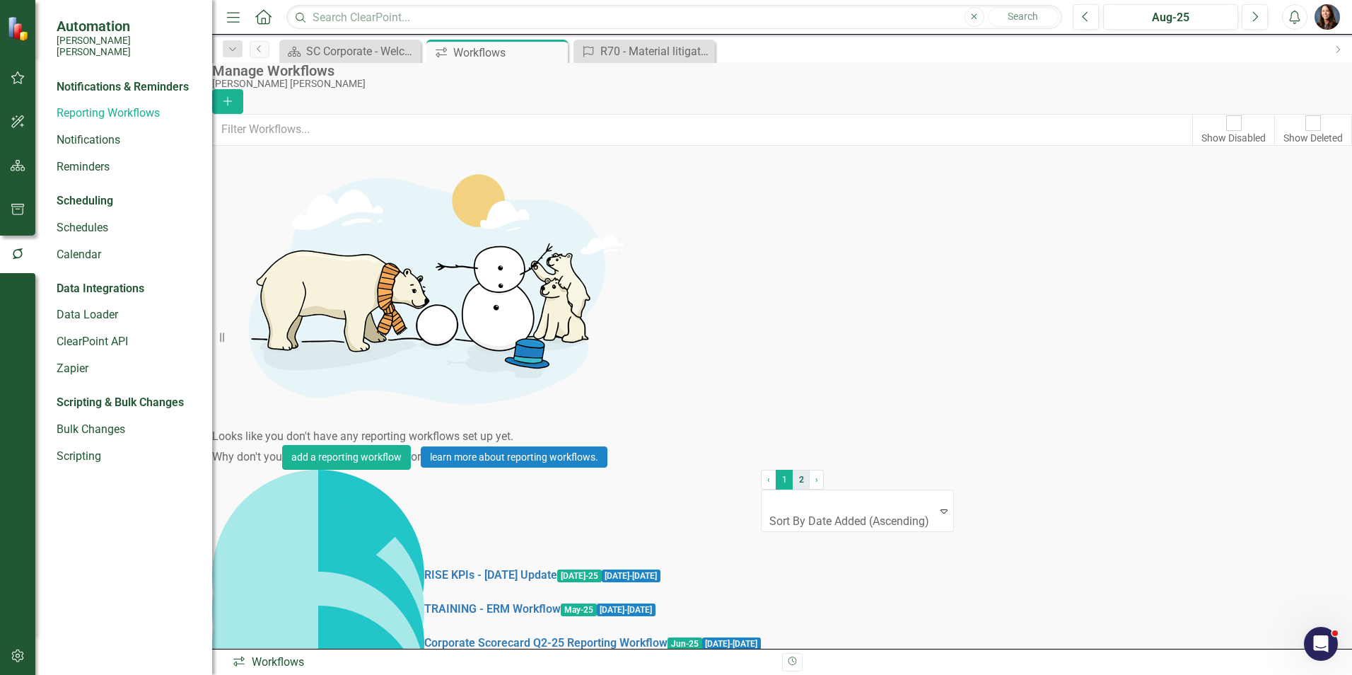
click at [793, 489] on link "2" at bounding box center [801, 480] width 17 height 20
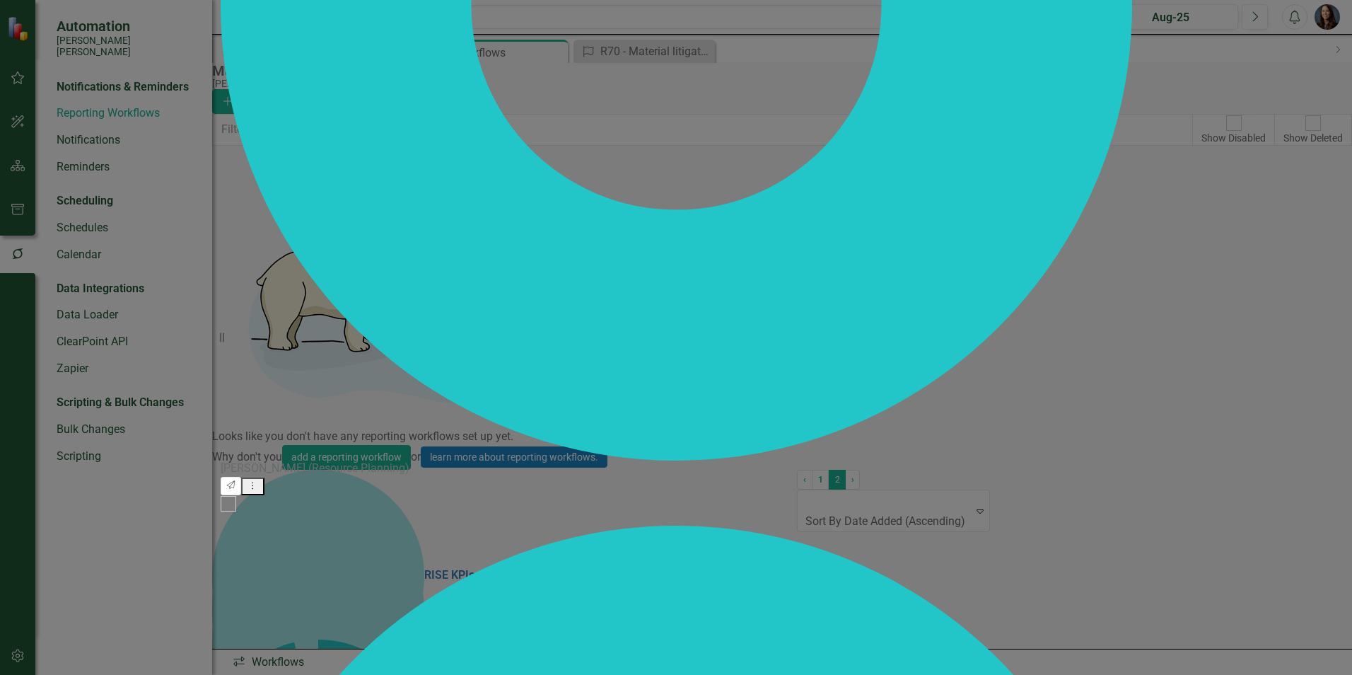
checkbox input "false"
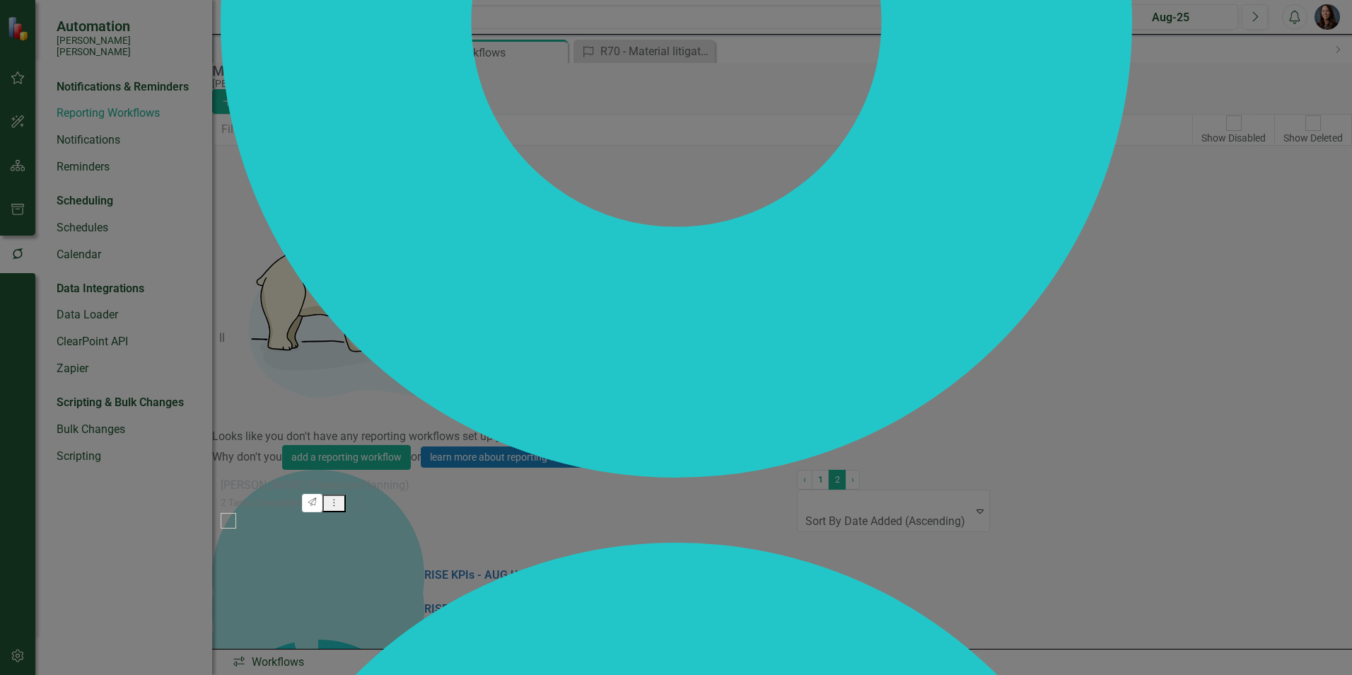
checkbox input "true"
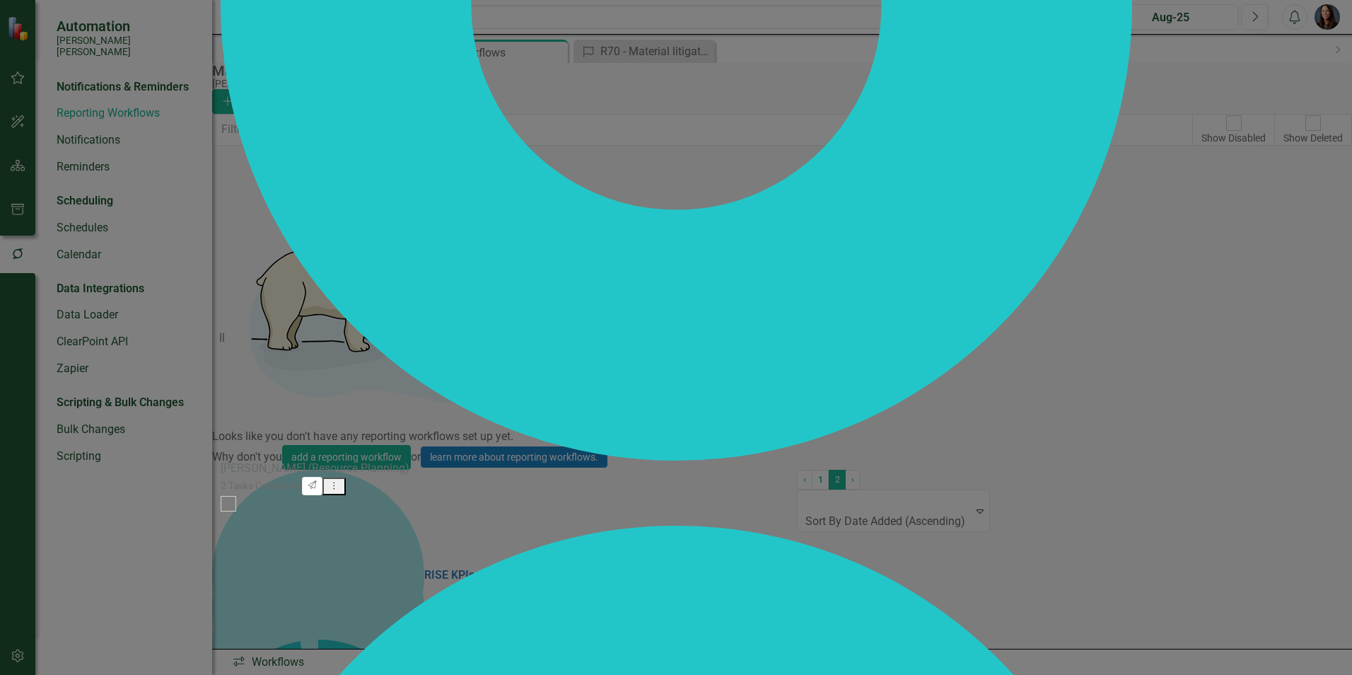
checkbox input "true"
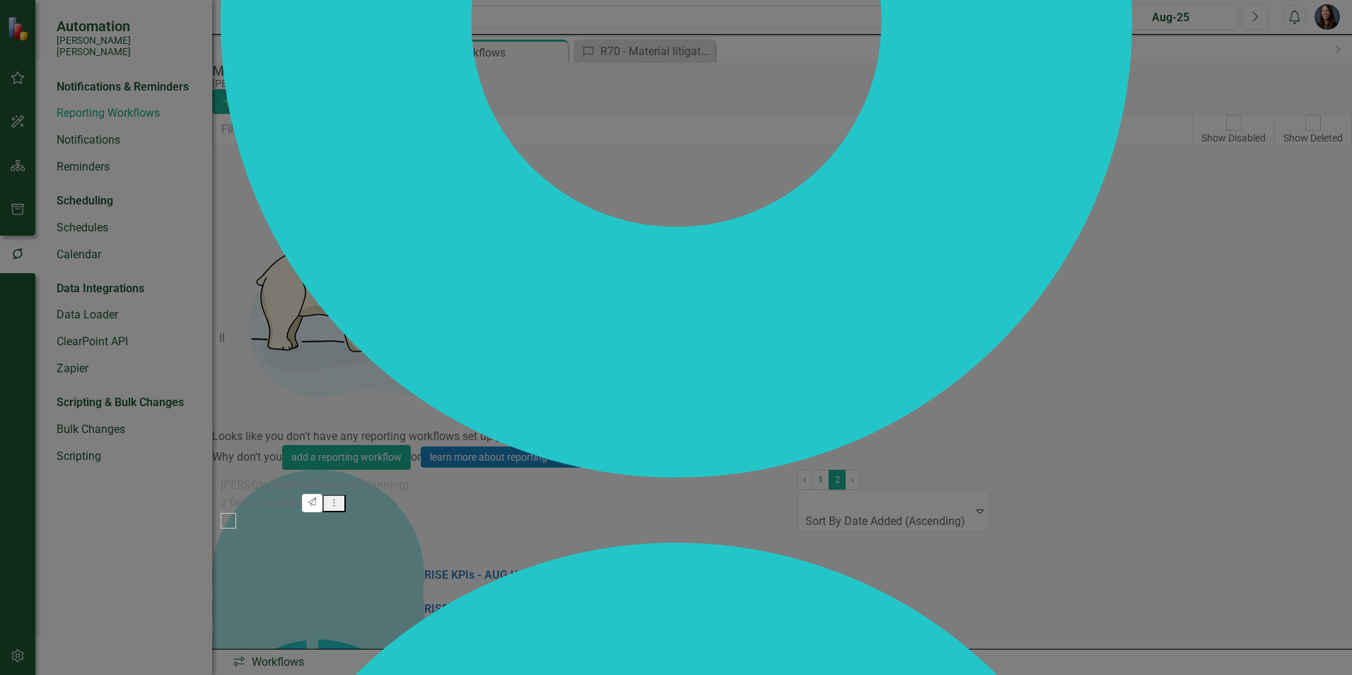
scroll to position [0, 0]
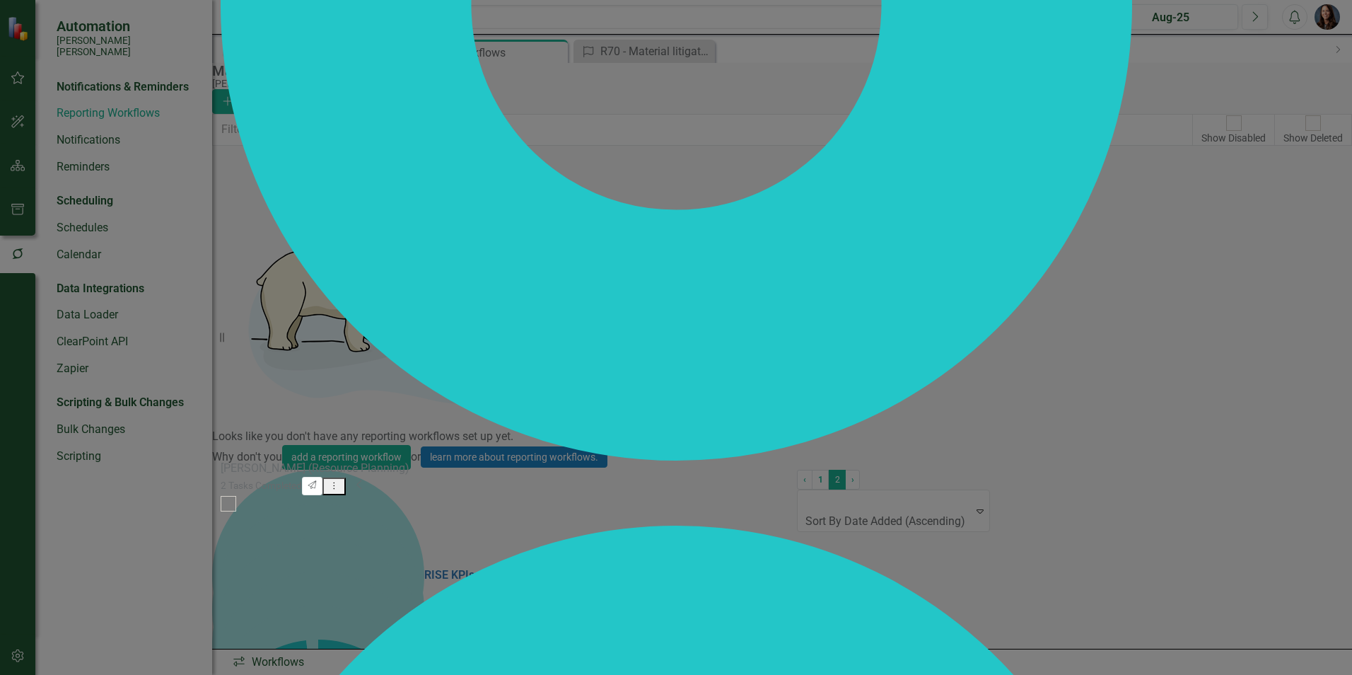
scroll to position [1615, 0]
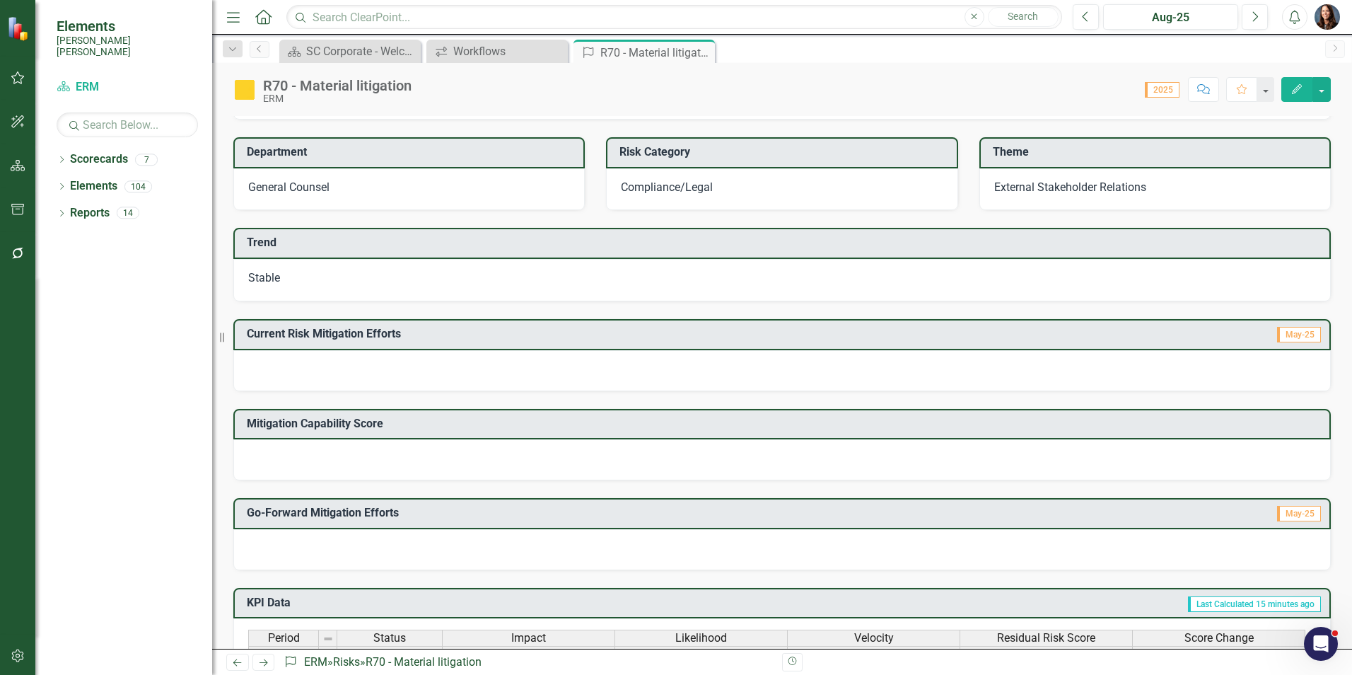
scroll to position [104, 0]
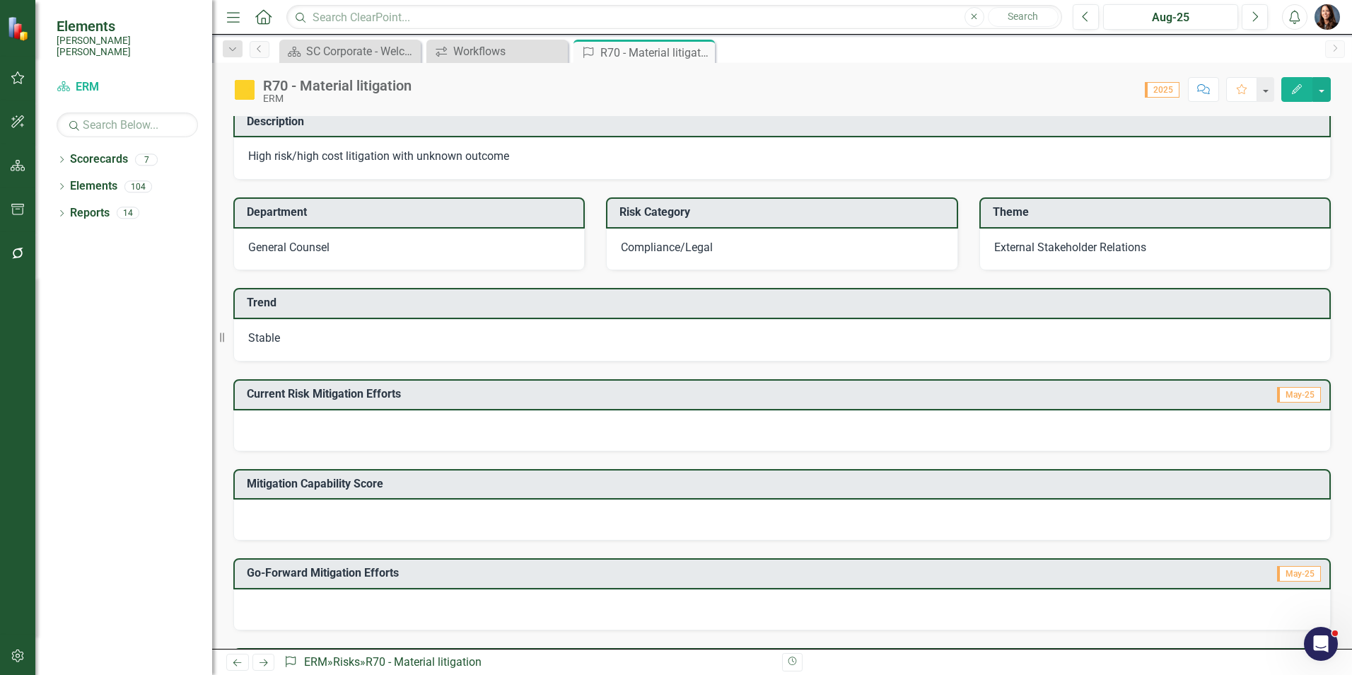
click at [318, 426] on div at bounding box center [781, 430] width 1097 height 41
click at [313, 428] on div at bounding box center [781, 430] width 1097 height 41
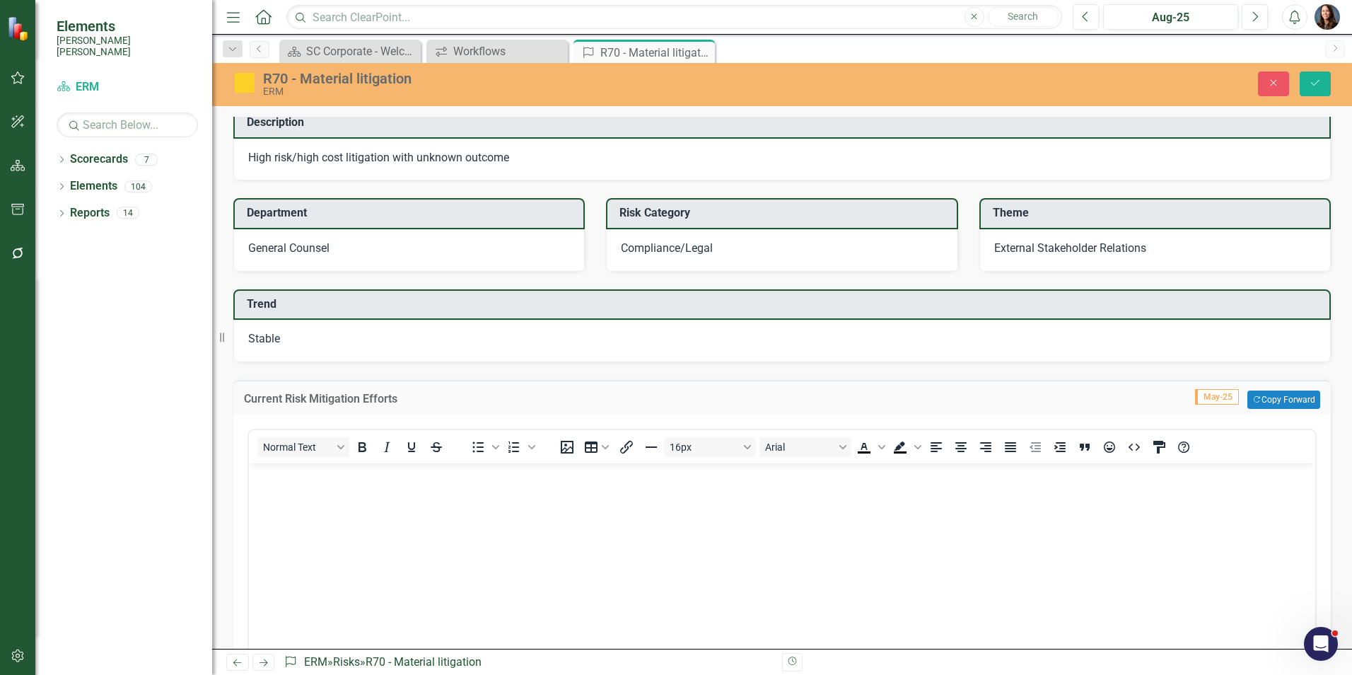
scroll to position [0, 0]
click at [305, 395] on h3 "Current Risk Mitigation Efforts" at bounding box center [540, 398] width 592 height 13
click at [313, 499] on body "Rich Text Area. Press ALT-0 for help." at bounding box center [782, 569] width 1066 height 212
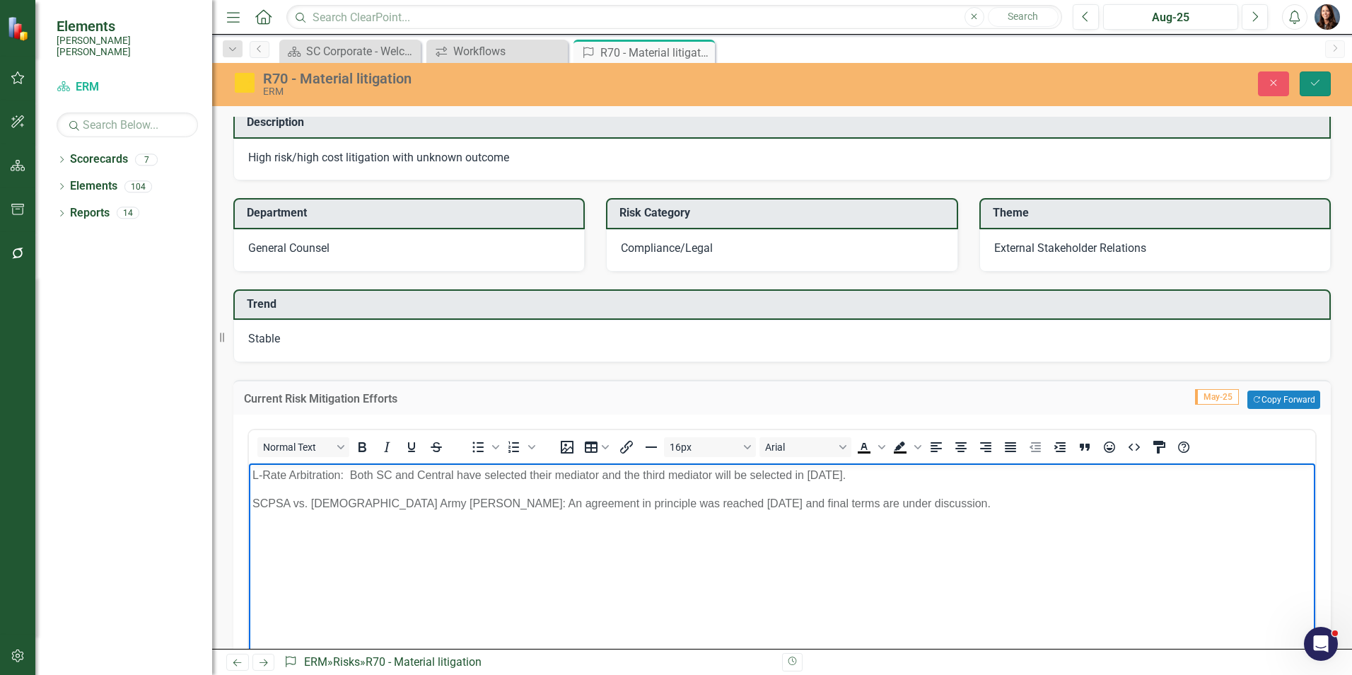
click at [1315, 88] on button "Save" at bounding box center [1315, 83] width 31 height 25
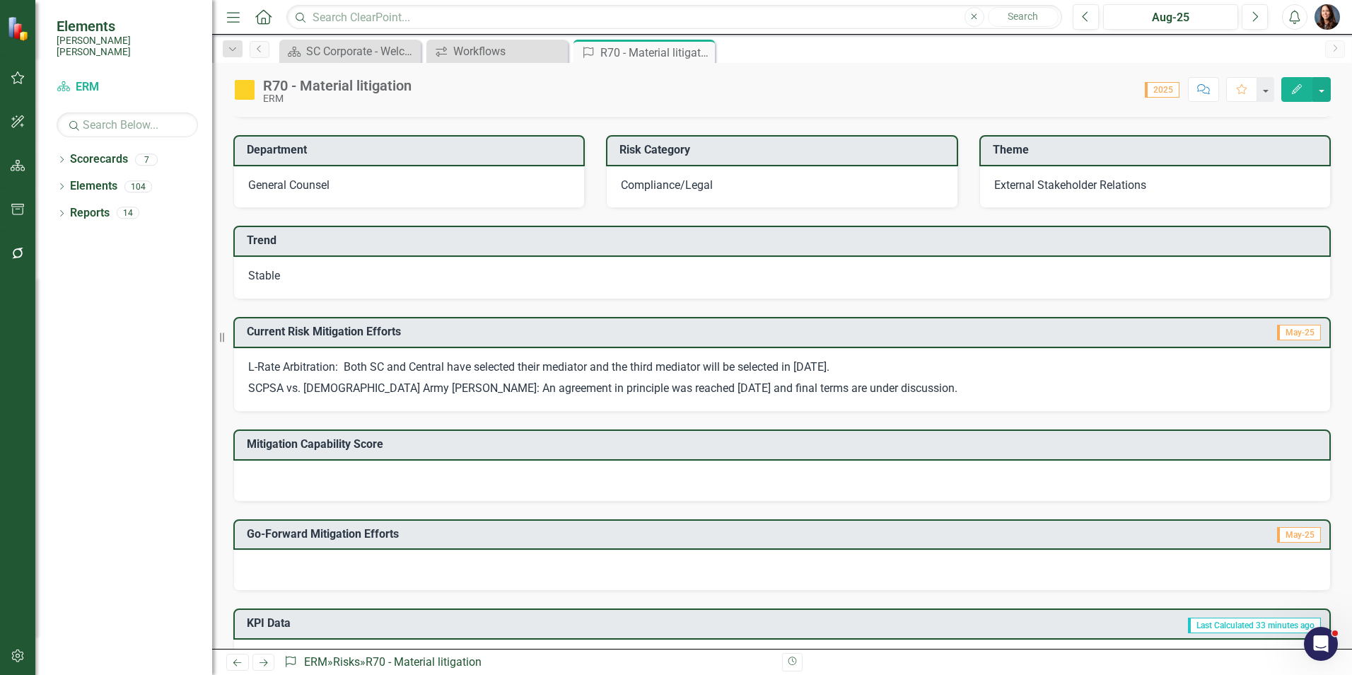
scroll to position [141, 0]
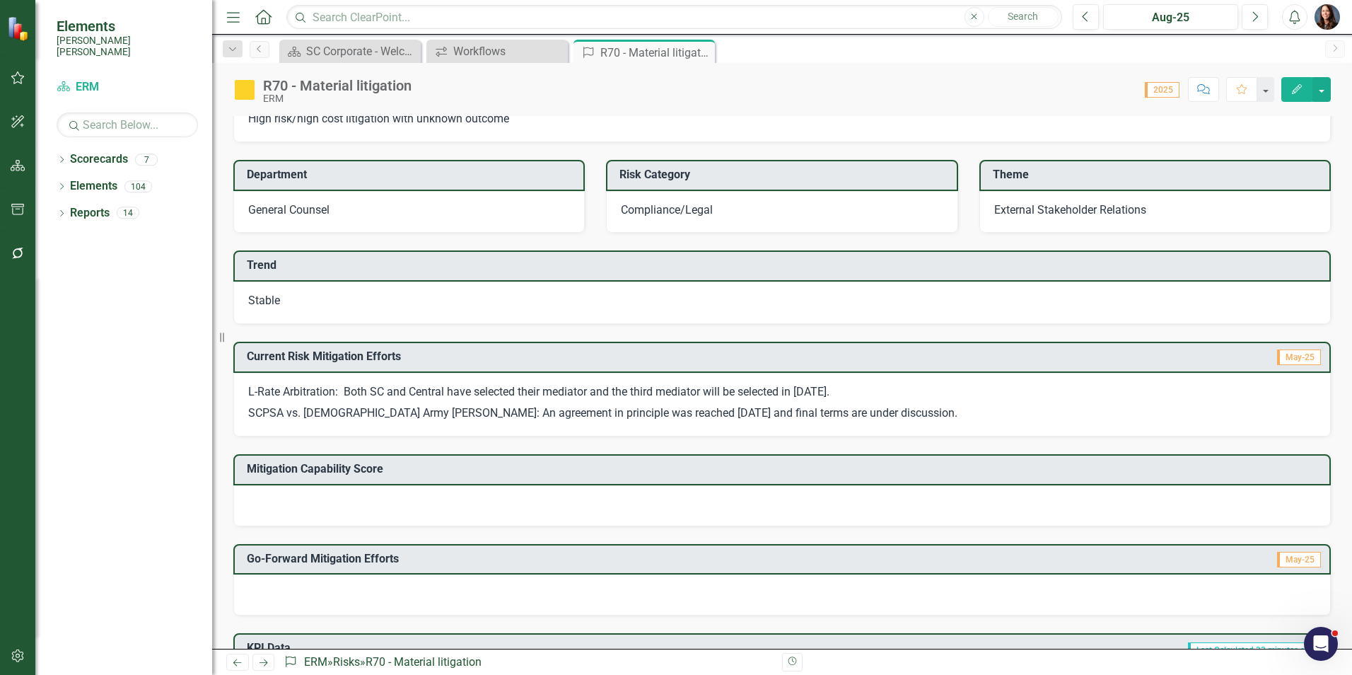
click at [332, 303] on div "Stable" at bounding box center [781, 302] width 1097 height 42
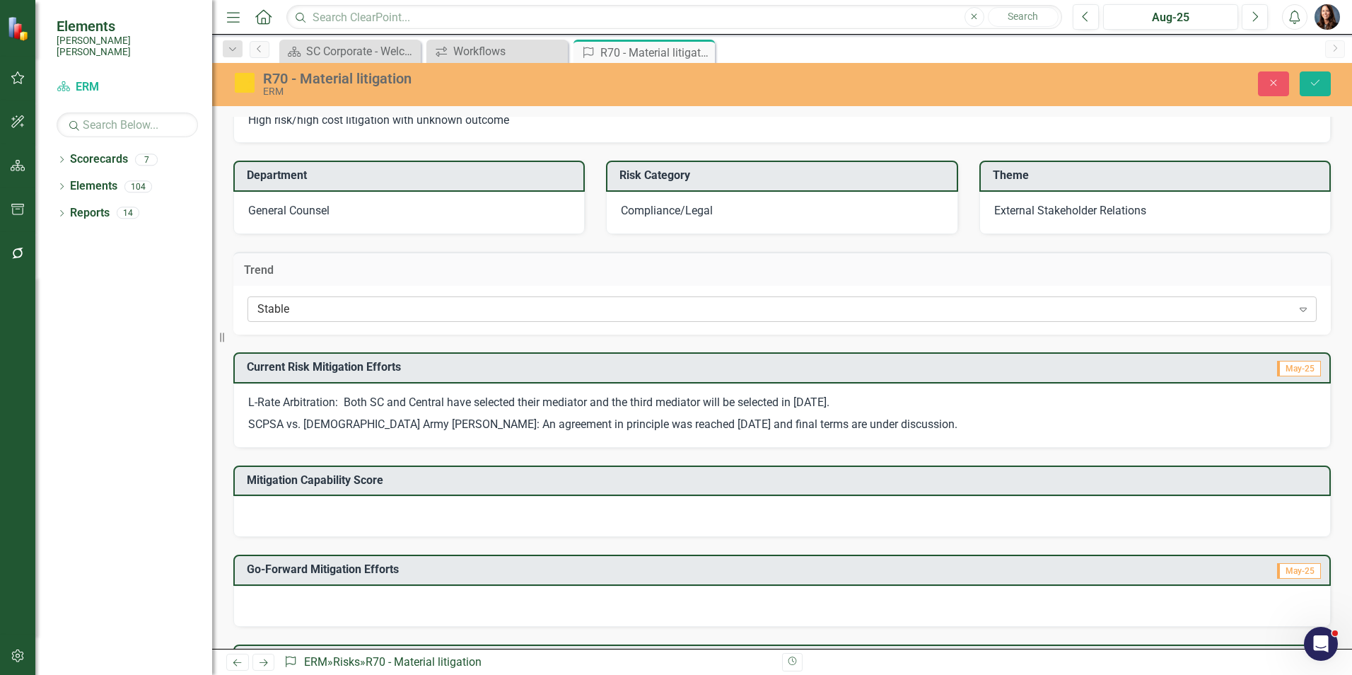
click at [332, 307] on div "Stable" at bounding box center [774, 309] width 1035 height 16
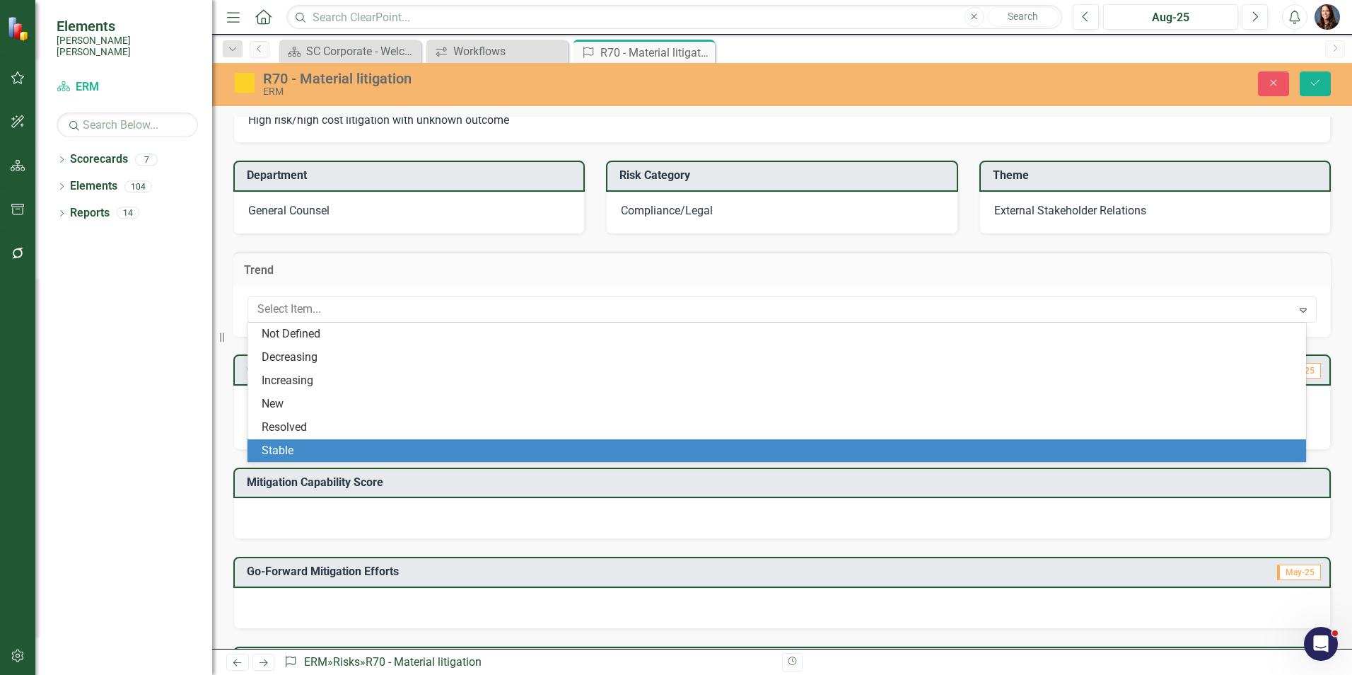
click at [284, 447] on div "Stable" at bounding box center [780, 451] width 1036 height 16
click at [284, 450] on div "Mitigation Capability Score" at bounding box center [782, 495] width 1119 height 90
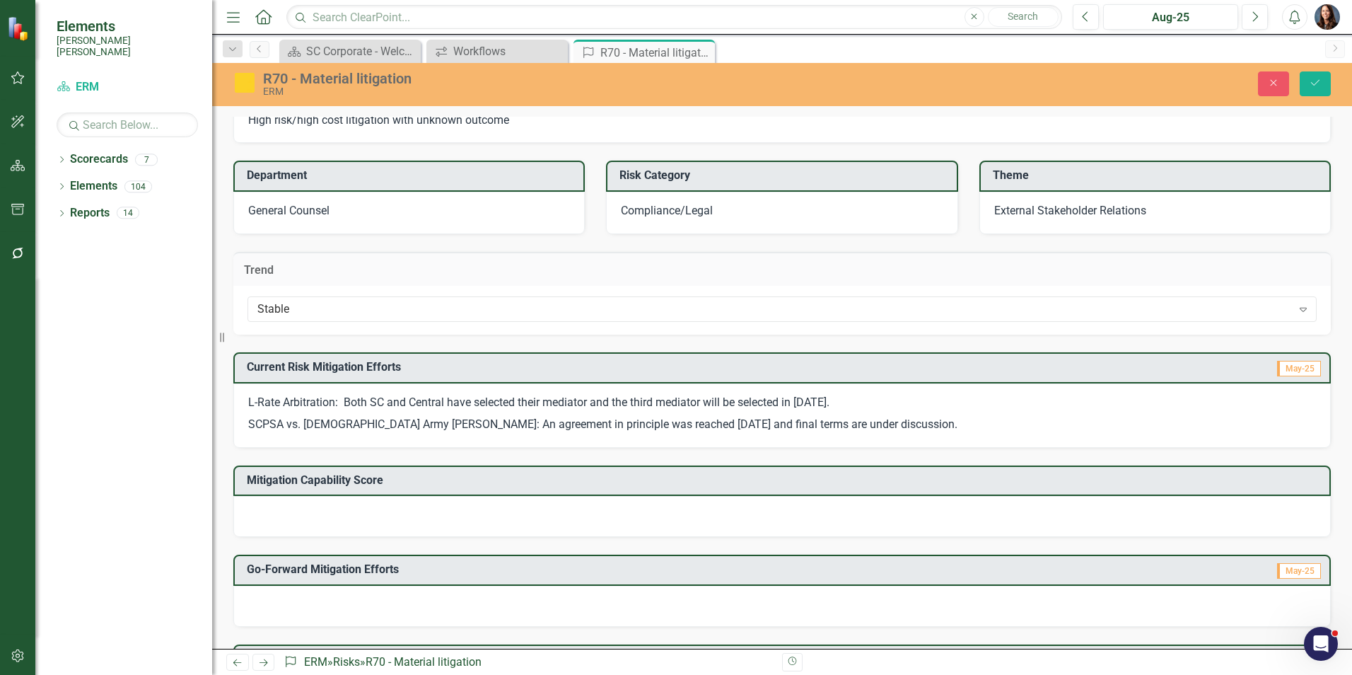
click at [174, 496] on div "Dropdown Scorecards 7 Dropdown Santee Cooper CORPORATE Balanced Scorecard Opera…" at bounding box center [123, 411] width 177 height 527
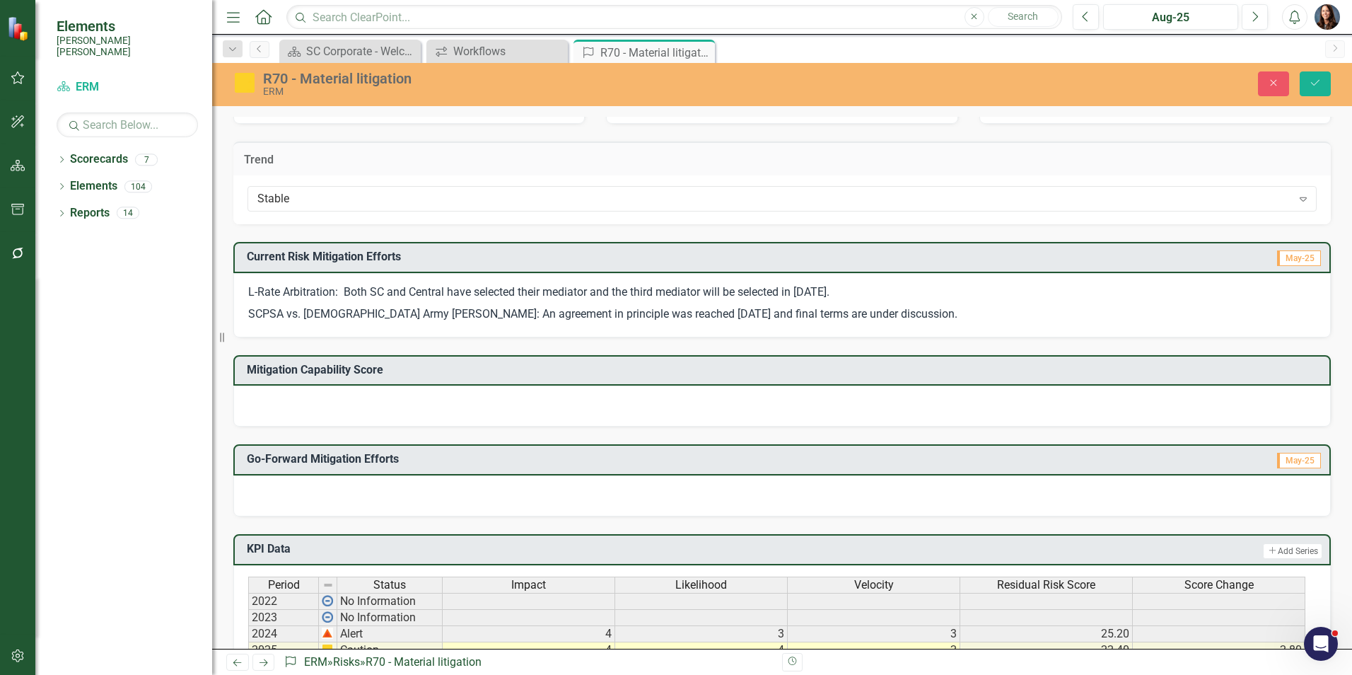
scroll to position [283, 0]
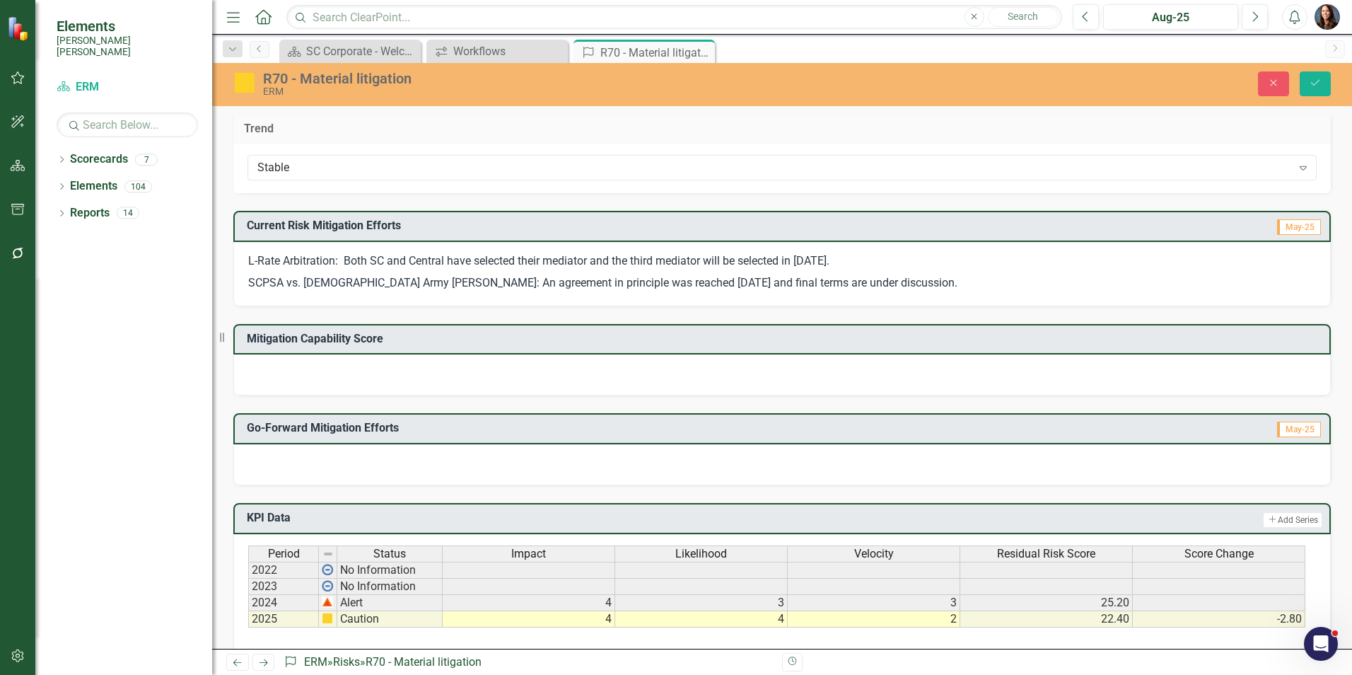
click at [442, 377] on div at bounding box center [781, 374] width 1097 height 41
click at [442, 376] on div at bounding box center [781, 374] width 1097 height 41
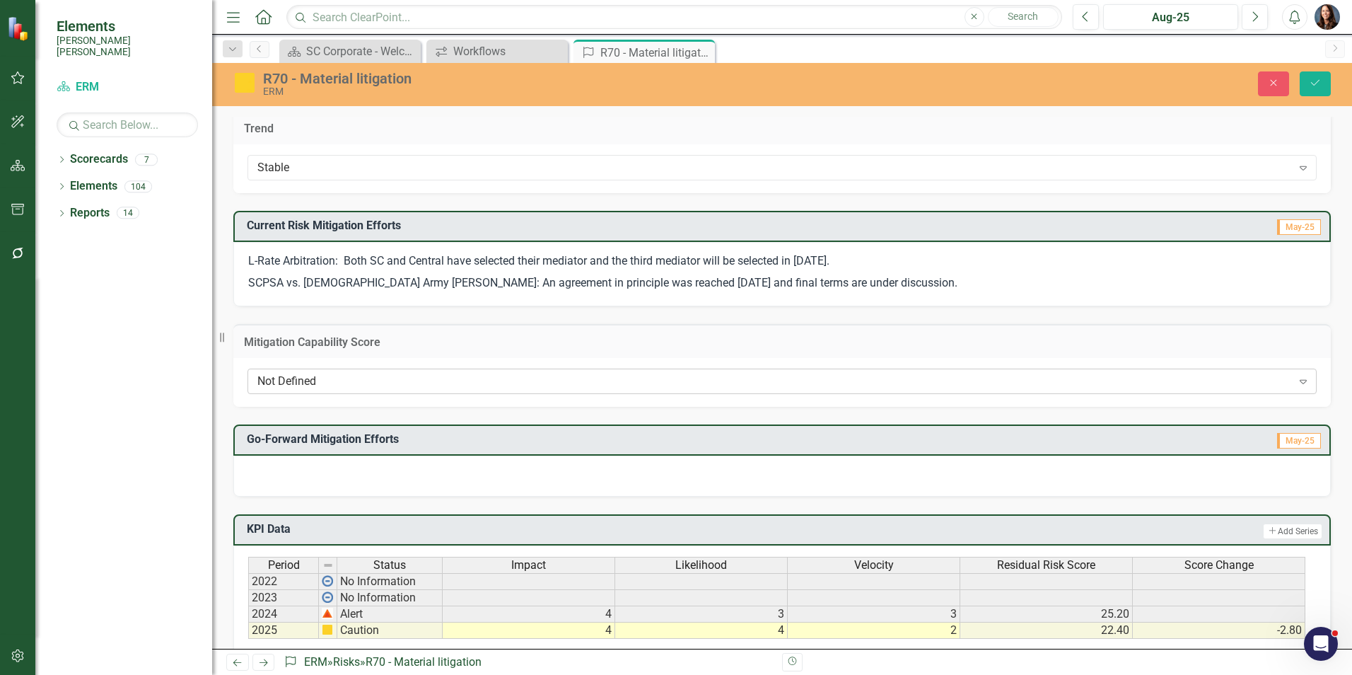
click at [441, 376] on div "Not Defined" at bounding box center [774, 381] width 1035 height 16
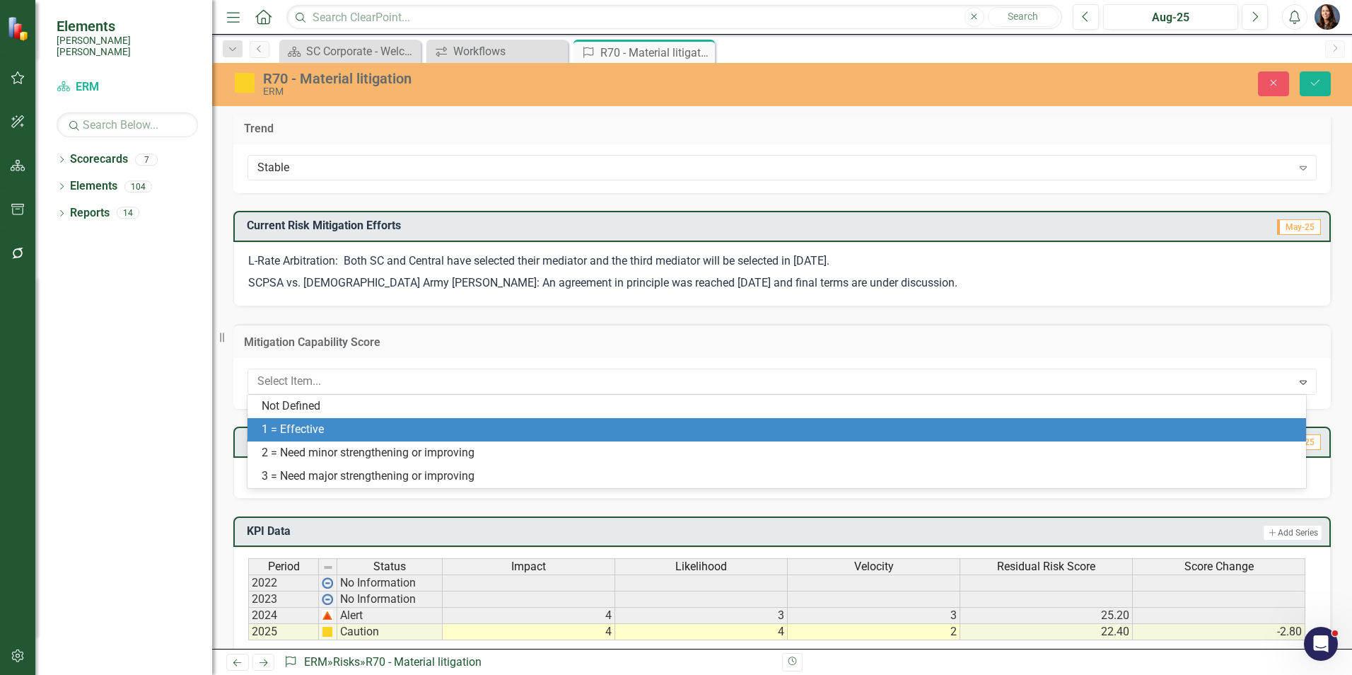
click at [342, 432] on div "1 = Effective" at bounding box center [780, 429] width 1036 height 16
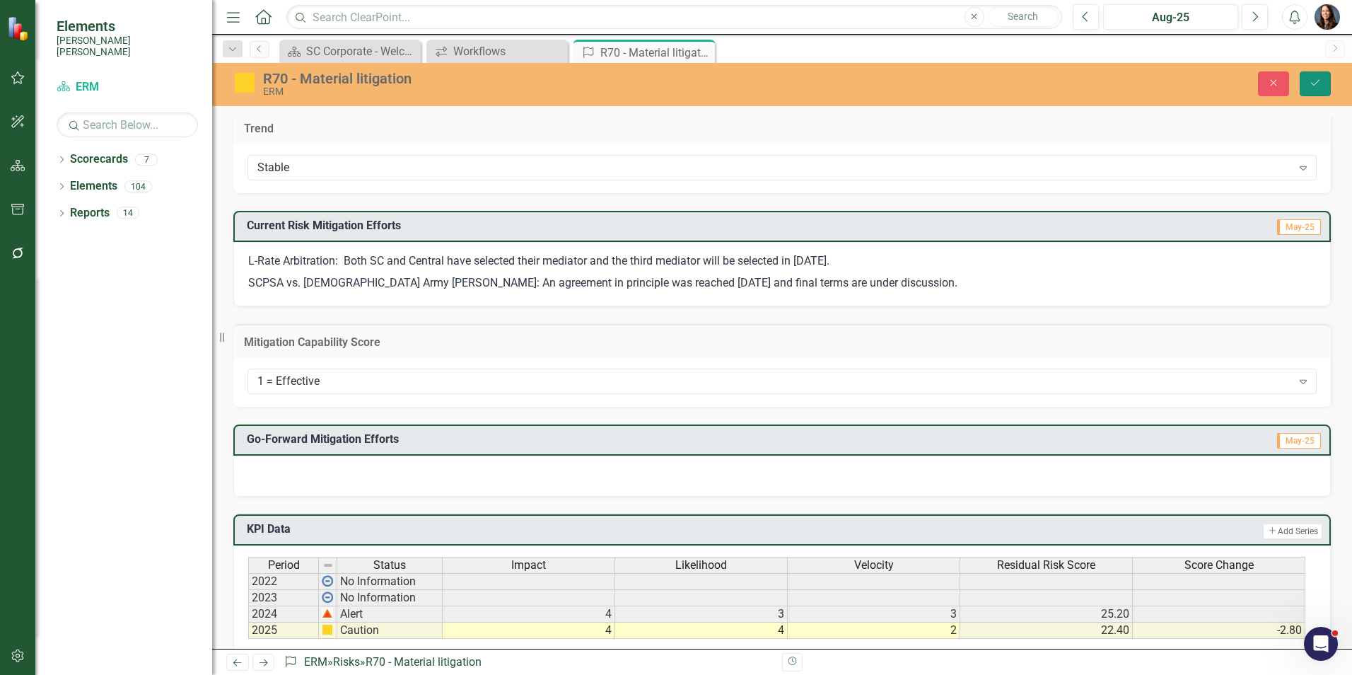
click at [1314, 84] on icon "Save" at bounding box center [1315, 83] width 13 height 10
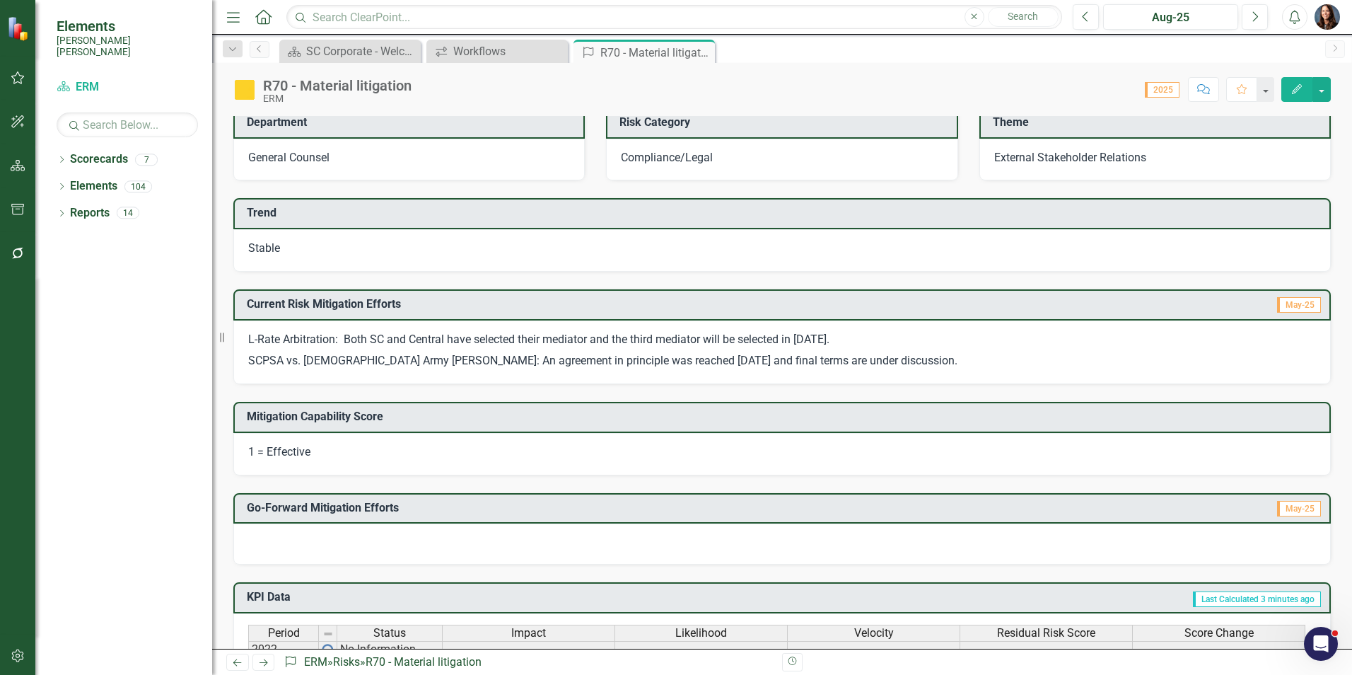
scroll to position [0, 0]
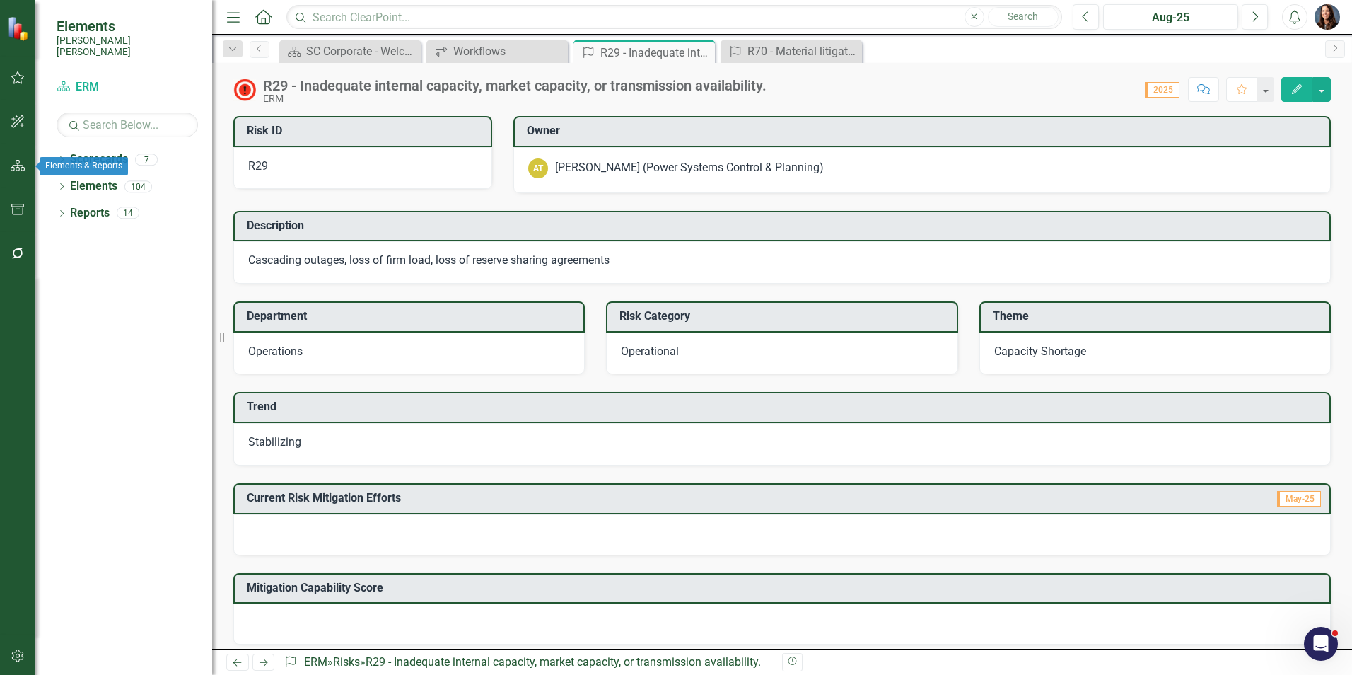
click at [14, 163] on icon "button" at bounding box center [18, 165] width 15 height 11
click at [61, 157] on icon "Dropdown" at bounding box center [62, 161] width 10 height 8
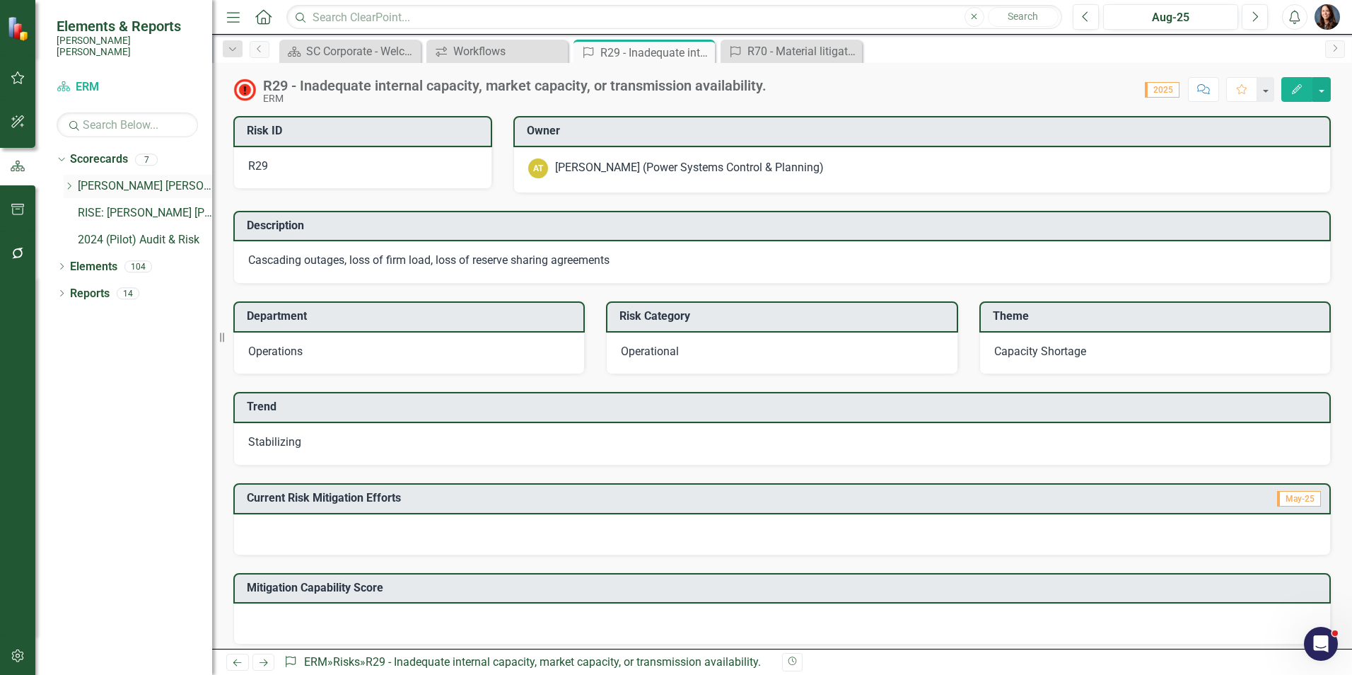
click at [71, 182] on icon "Dropdown" at bounding box center [69, 186] width 11 height 8
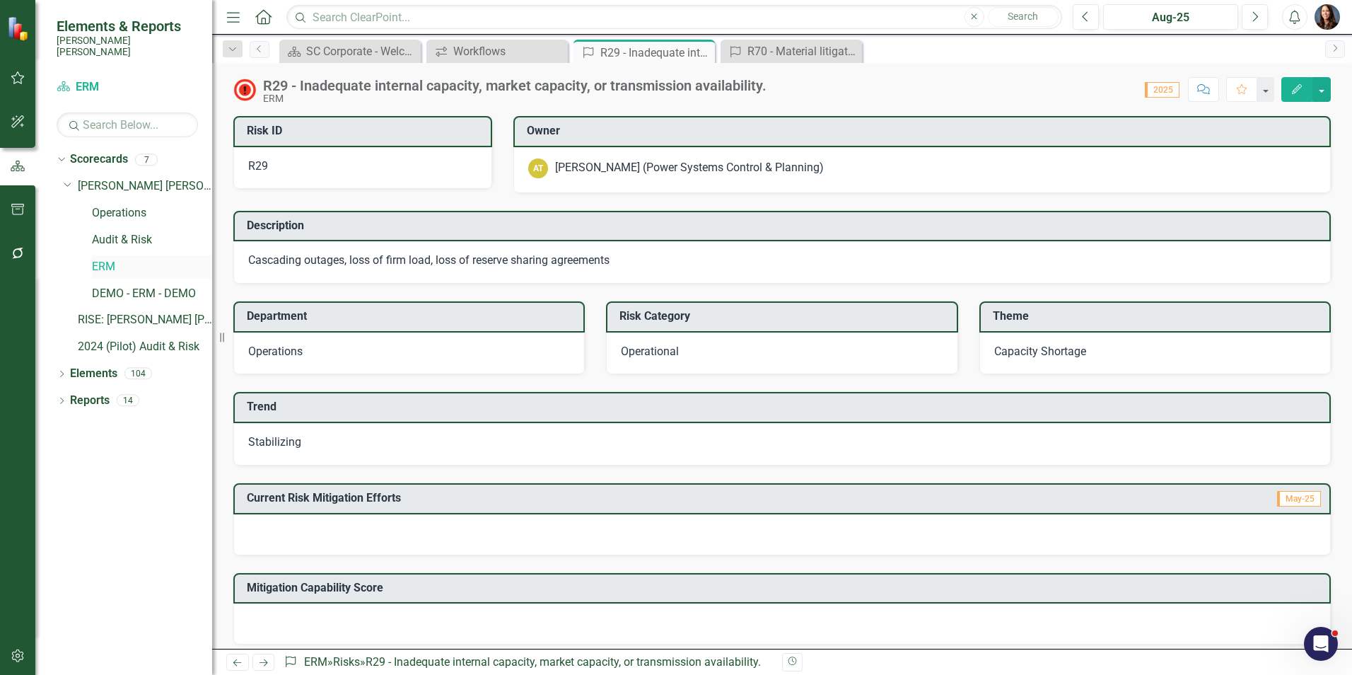
click at [103, 259] on link "ERM" at bounding box center [152, 267] width 120 height 16
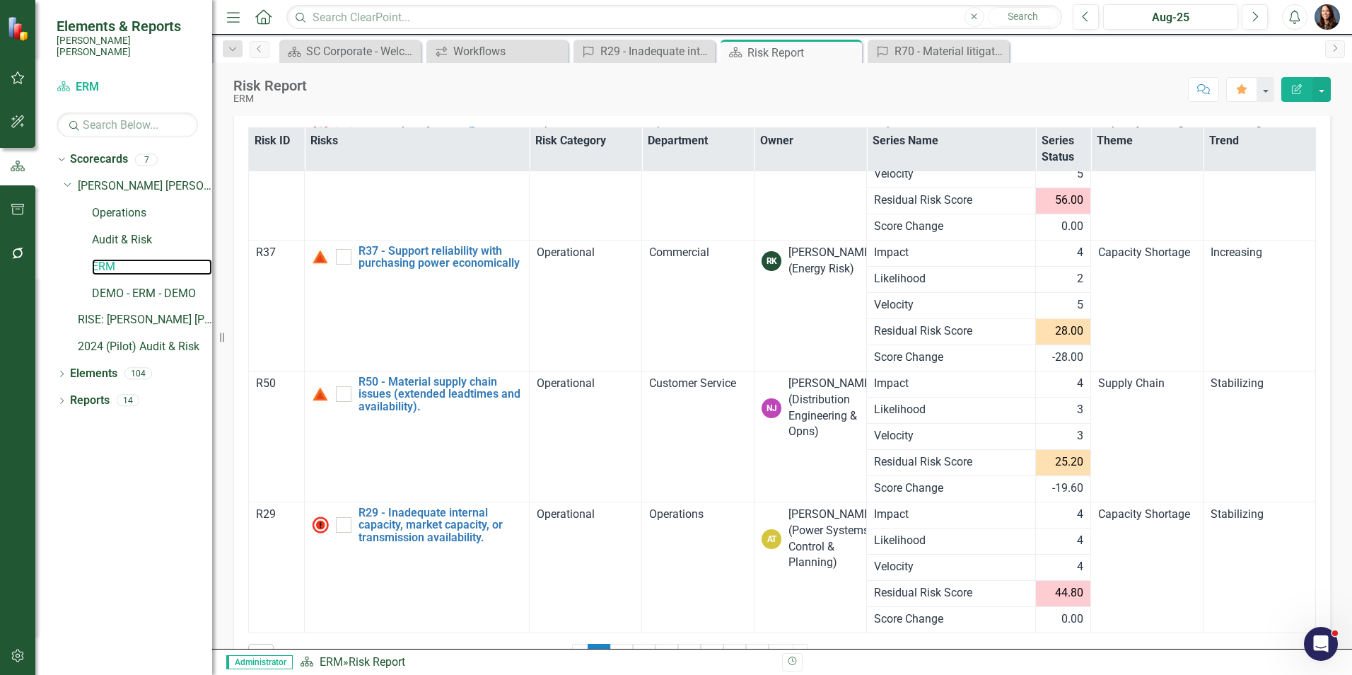
scroll to position [192, 0]
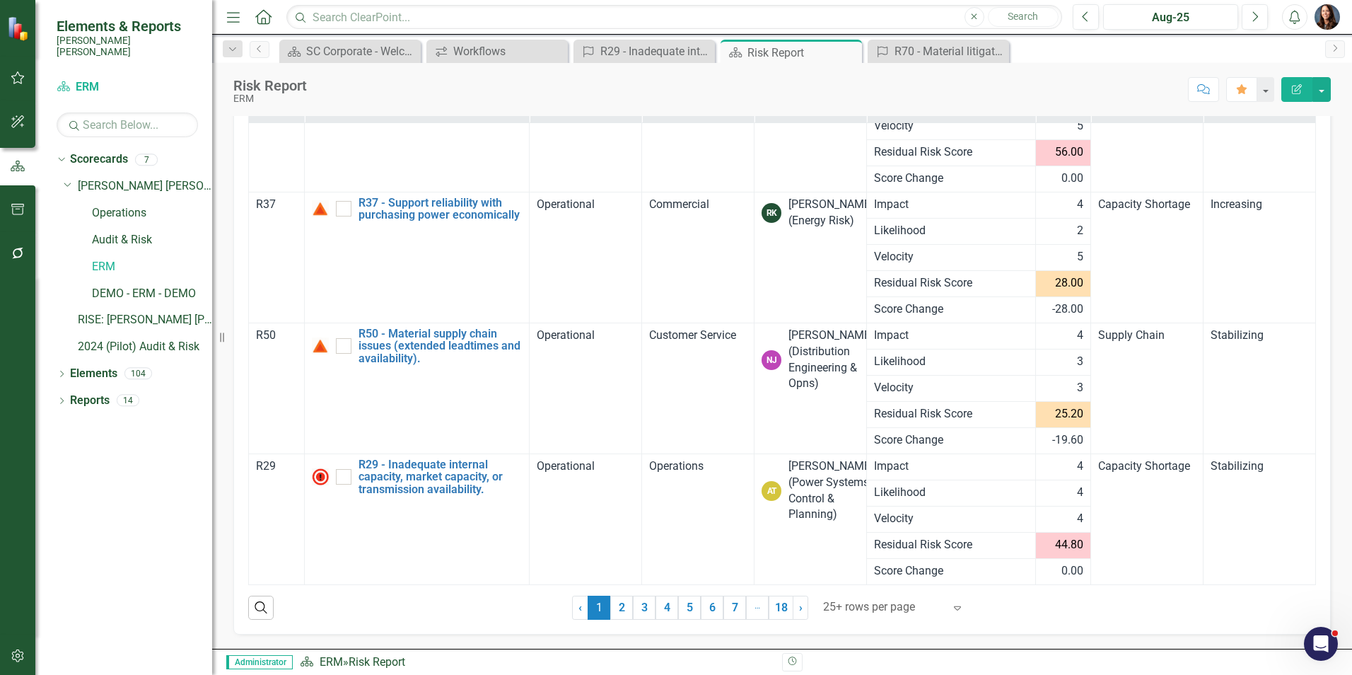
click at [953, 610] on icon "Expand" at bounding box center [957, 607] width 14 height 11
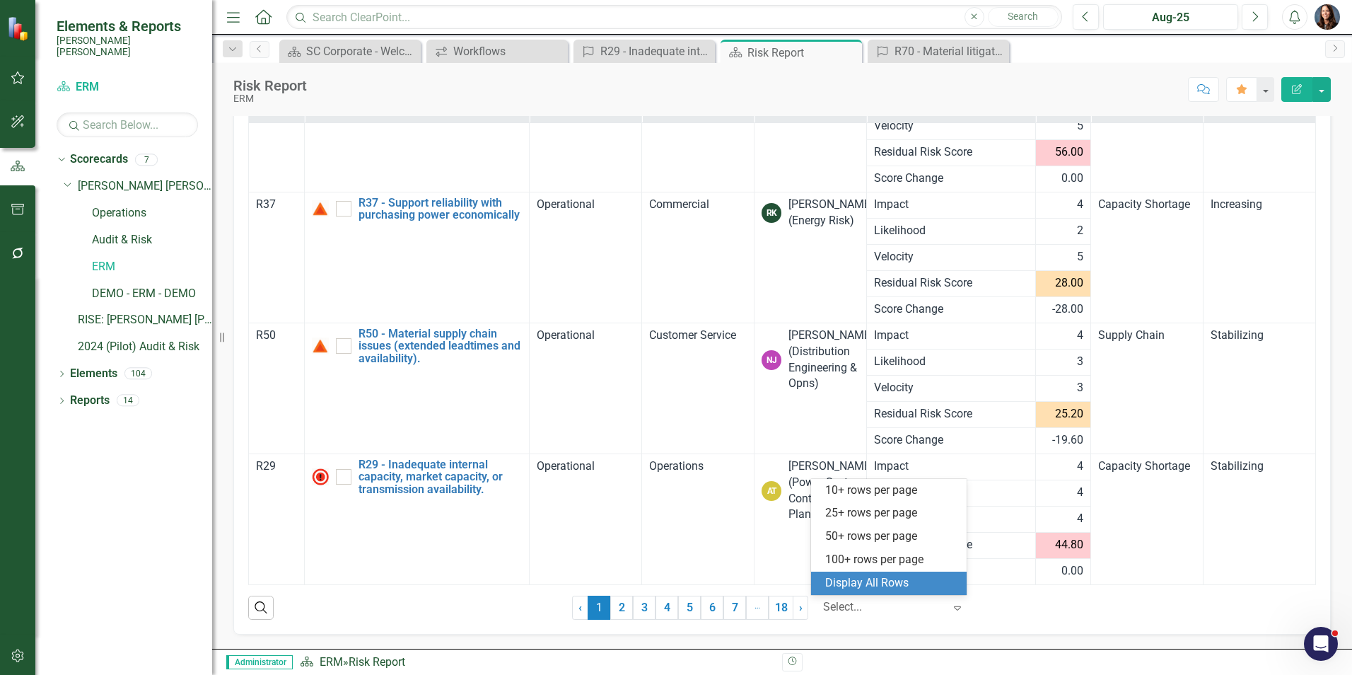
click at [913, 581] on div "Display All Rows" at bounding box center [891, 583] width 133 height 16
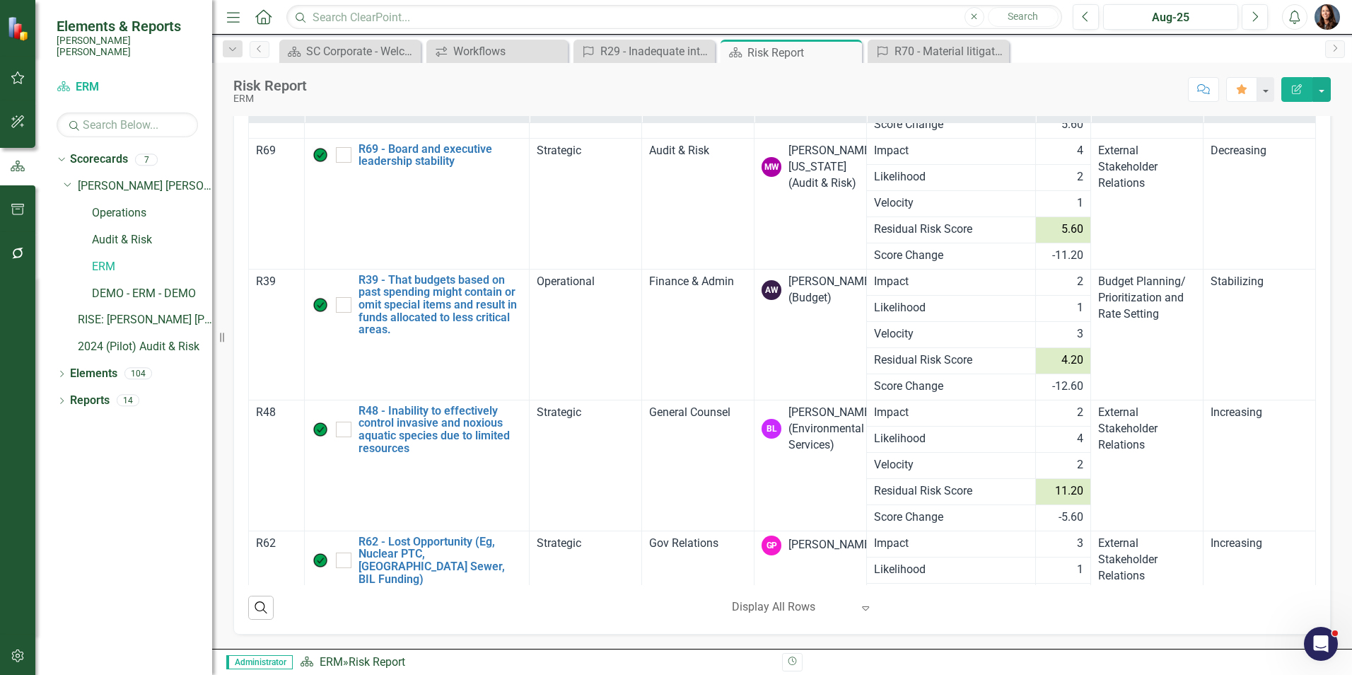
scroll to position [4172, 0]
click at [62, 398] on icon "Dropdown" at bounding box center [62, 402] width 10 height 8
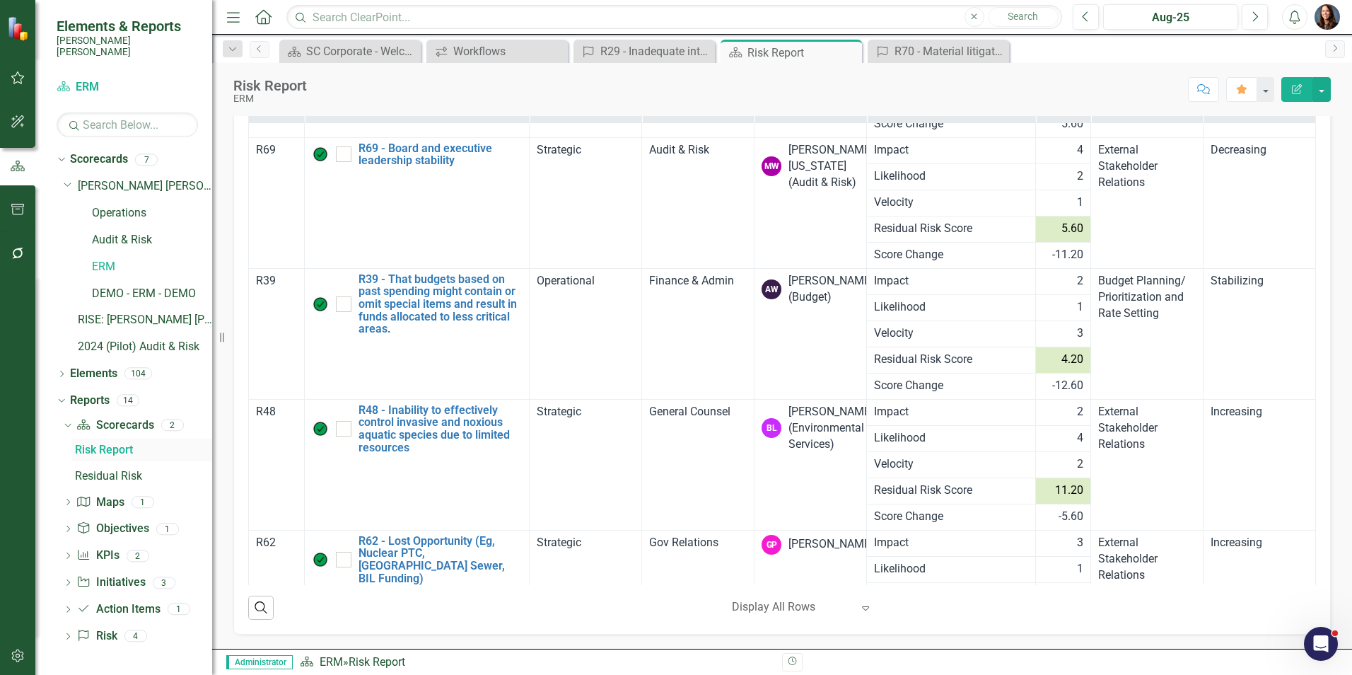
click at [101, 443] on div "Risk Report" at bounding box center [143, 449] width 137 height 13
click at [112, 494] on link "Map Maps" at bounding box center [99, 502] width 47 height 16
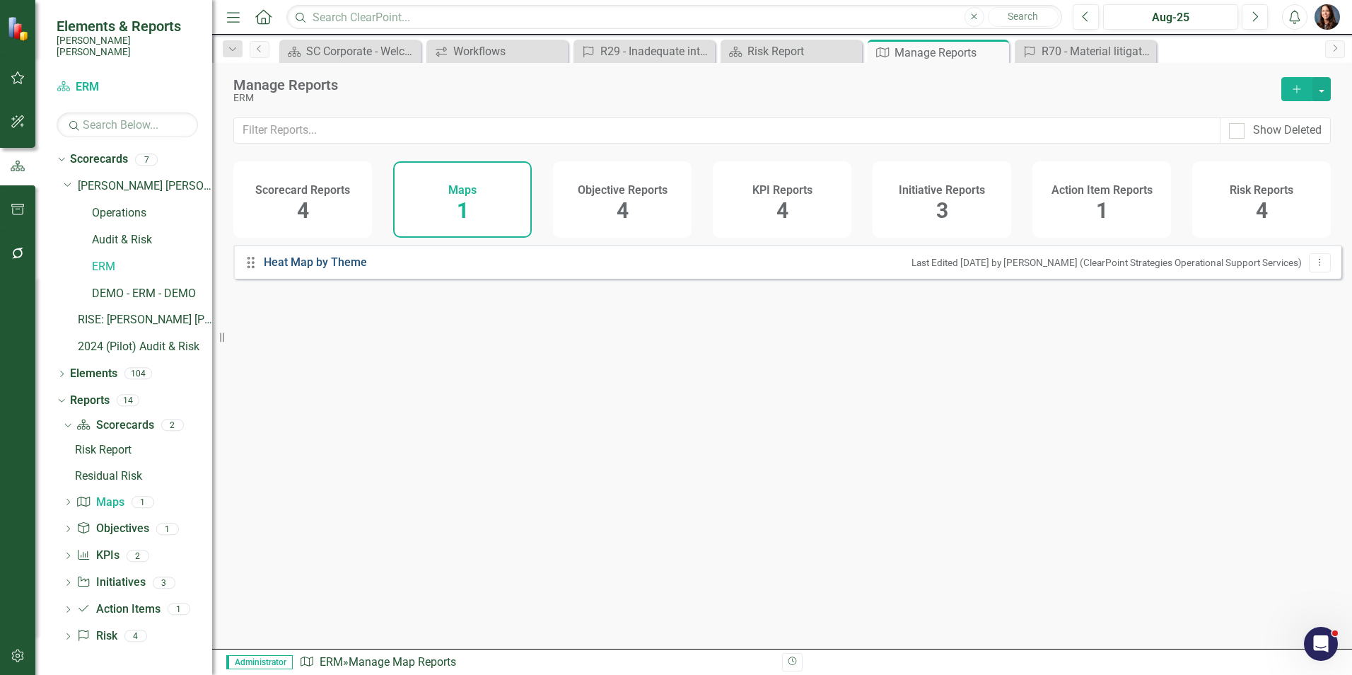
click at [296, 271] on link "Heat Map by Theme" at bounding box center [317, 263] width 107 height 16
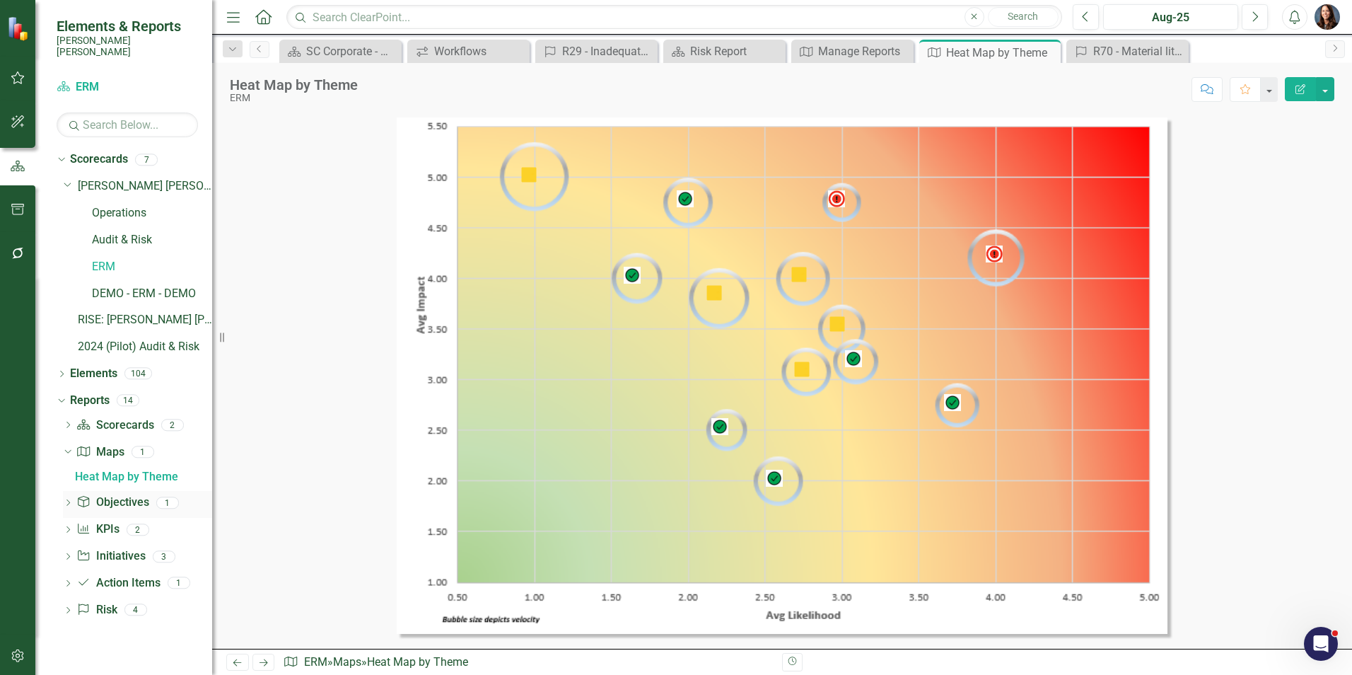
click at [114, 494] on link "Objective Objectives" at bounding box center [112, 502] width 72 height 16
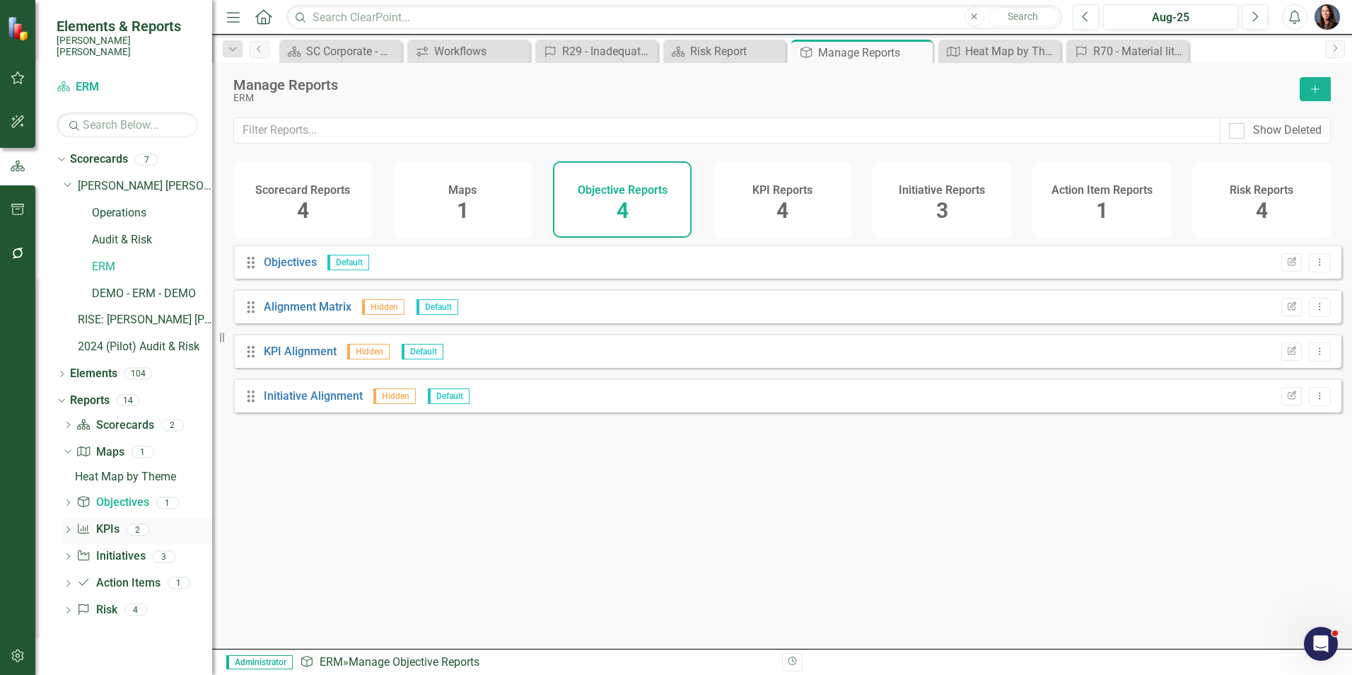
click at [101, 521] on link "KPI KPIs" at bounding box center [97, 529] width 42 height 16
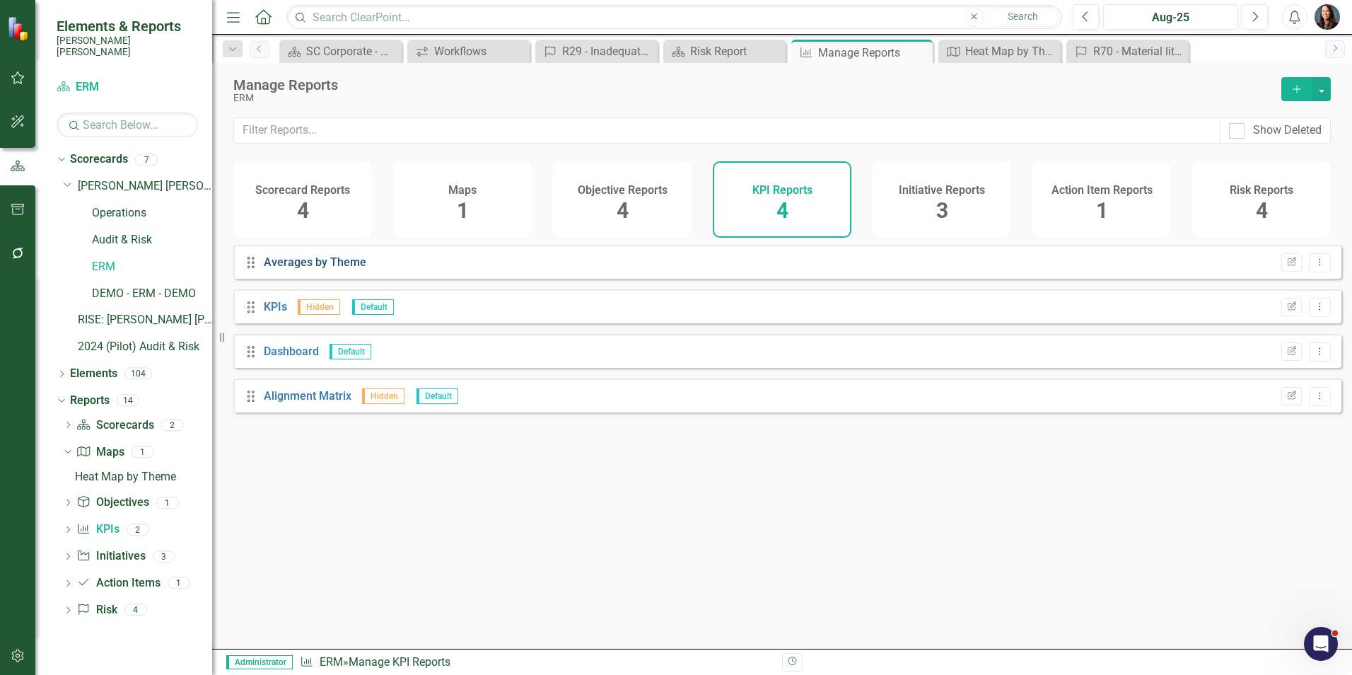
click at [322, 269] on link "Averages by Theme" at bounding box center [315, 261] width 103 height 13
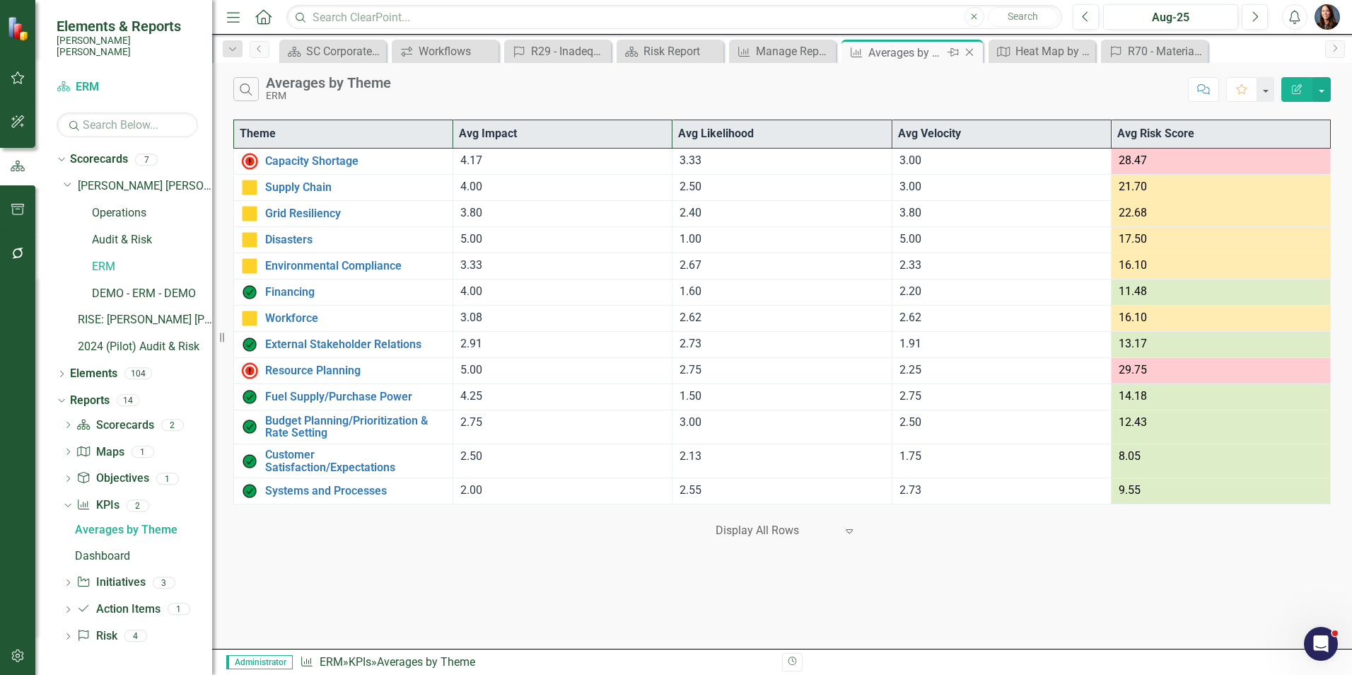
click at [970, 52] on icon at bounding box center [970, 53] width 8 height 8
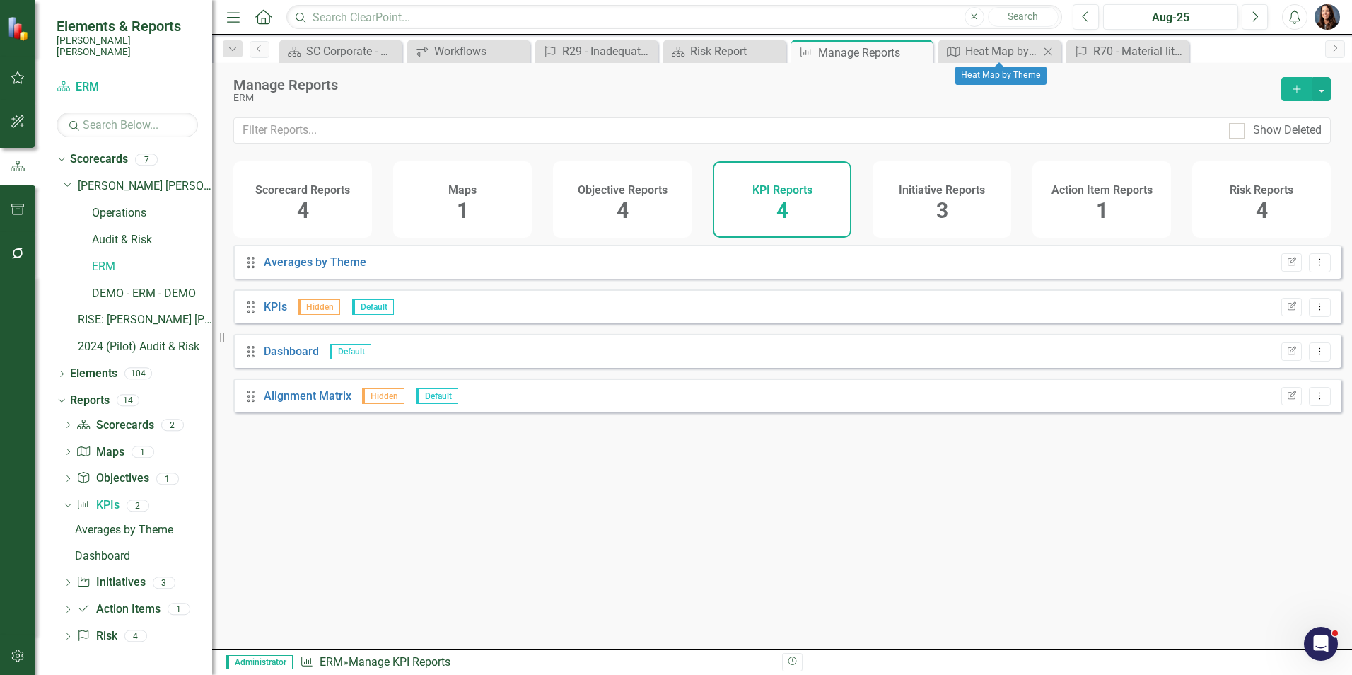
click at [1049, 52] on icon "Close" at bounding box center [1048, 51] width 14 height 11
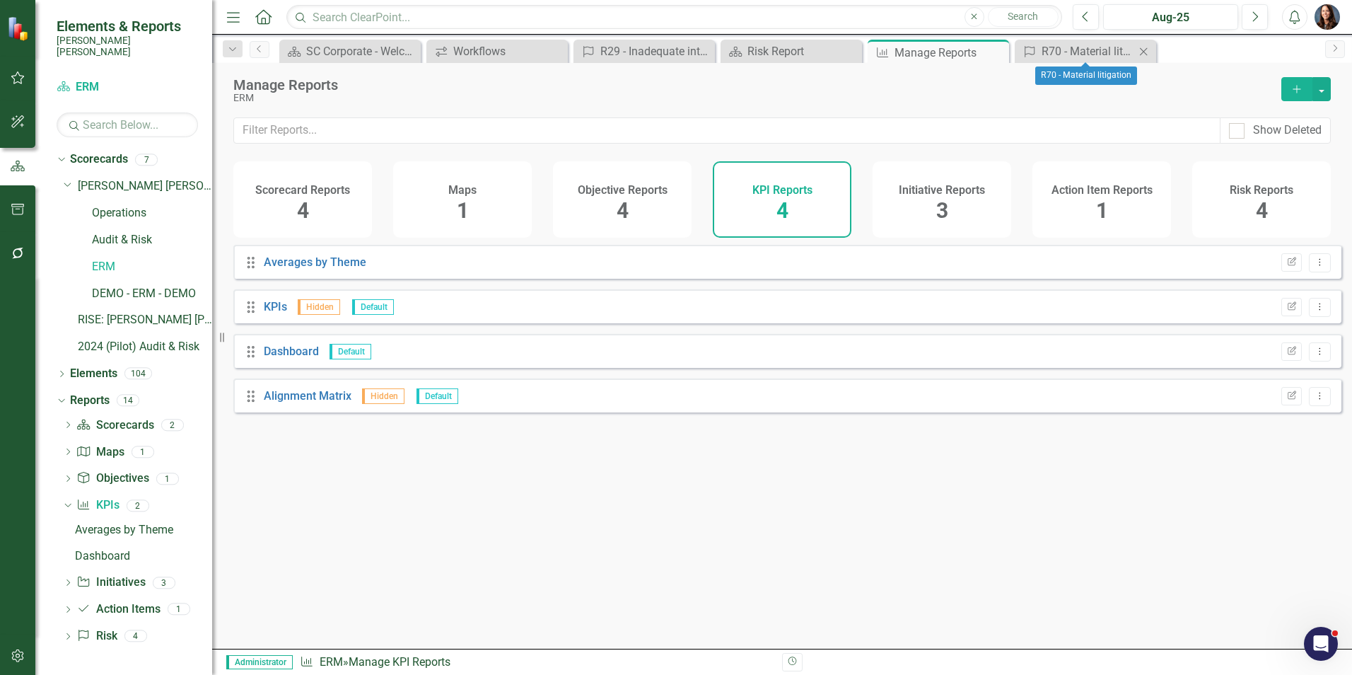
click at [1142, 54] on icon "Close" at bounding box center [1143, 51] width 14 height 11
click at [0, 0] on icon "Close" at bounding box center [0, 0] width 0 height 0
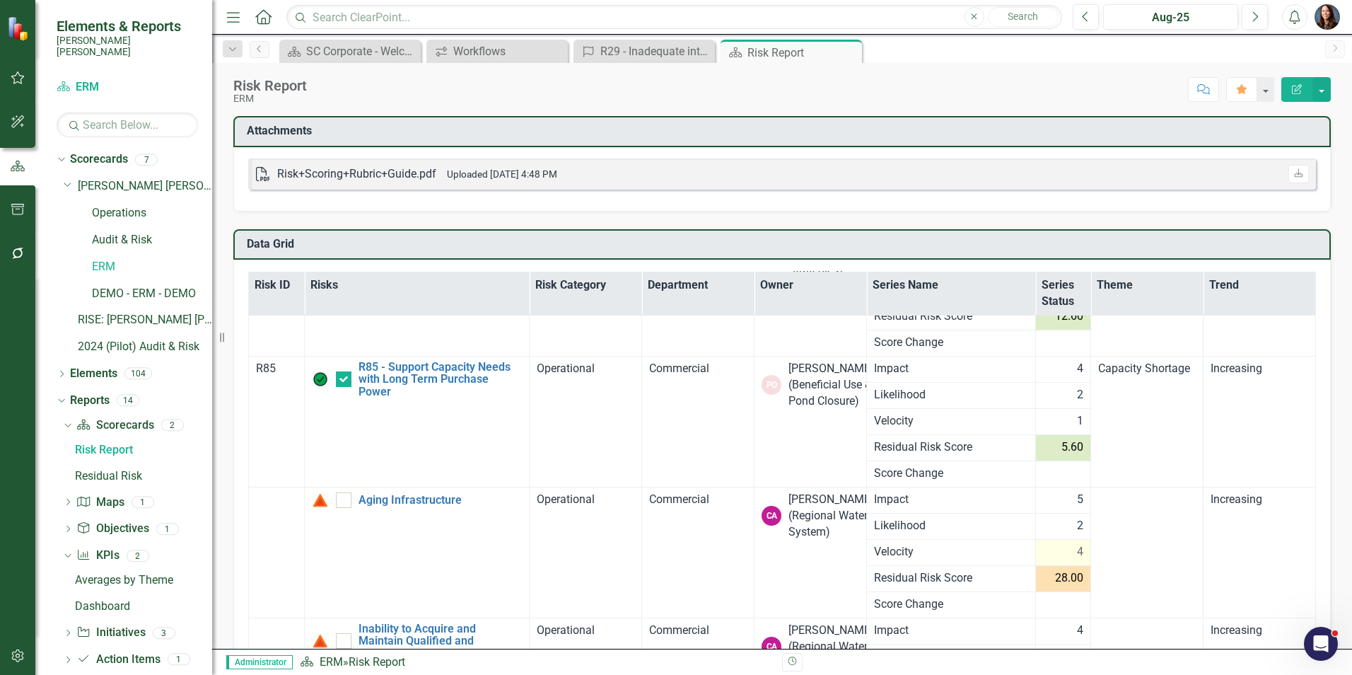
scroll to position [10970, 0]
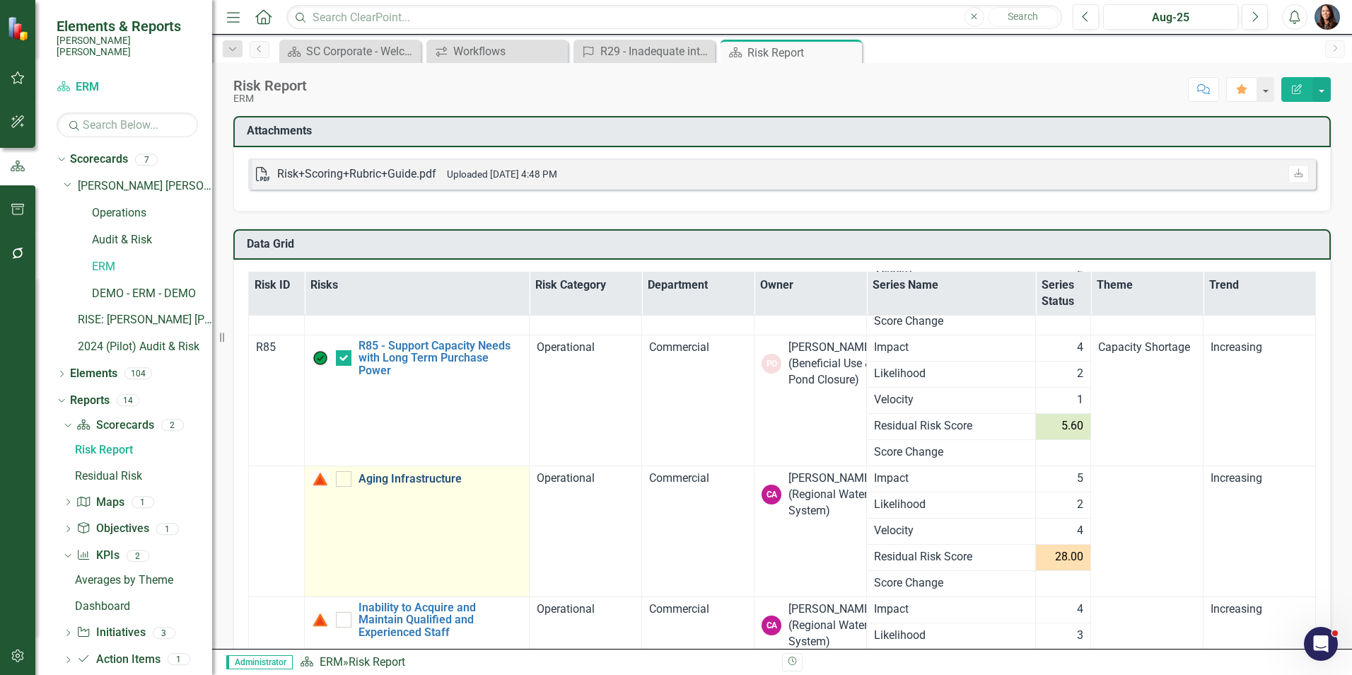
click at [438, 479] on link "Aging Infrastructure" at bounding box center [441, 478] width 164 height 13
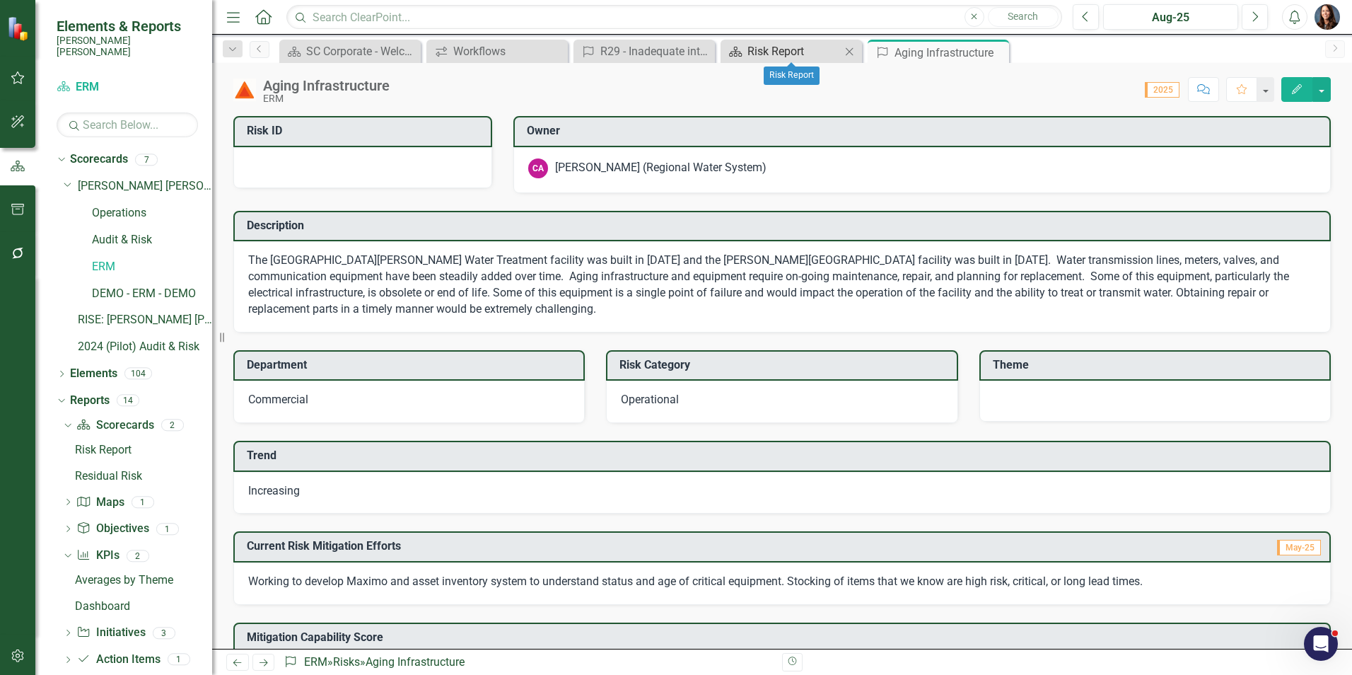
click at [784, 47] on div "Risk Report" at bounding box center [793, 51] width 93 height 18
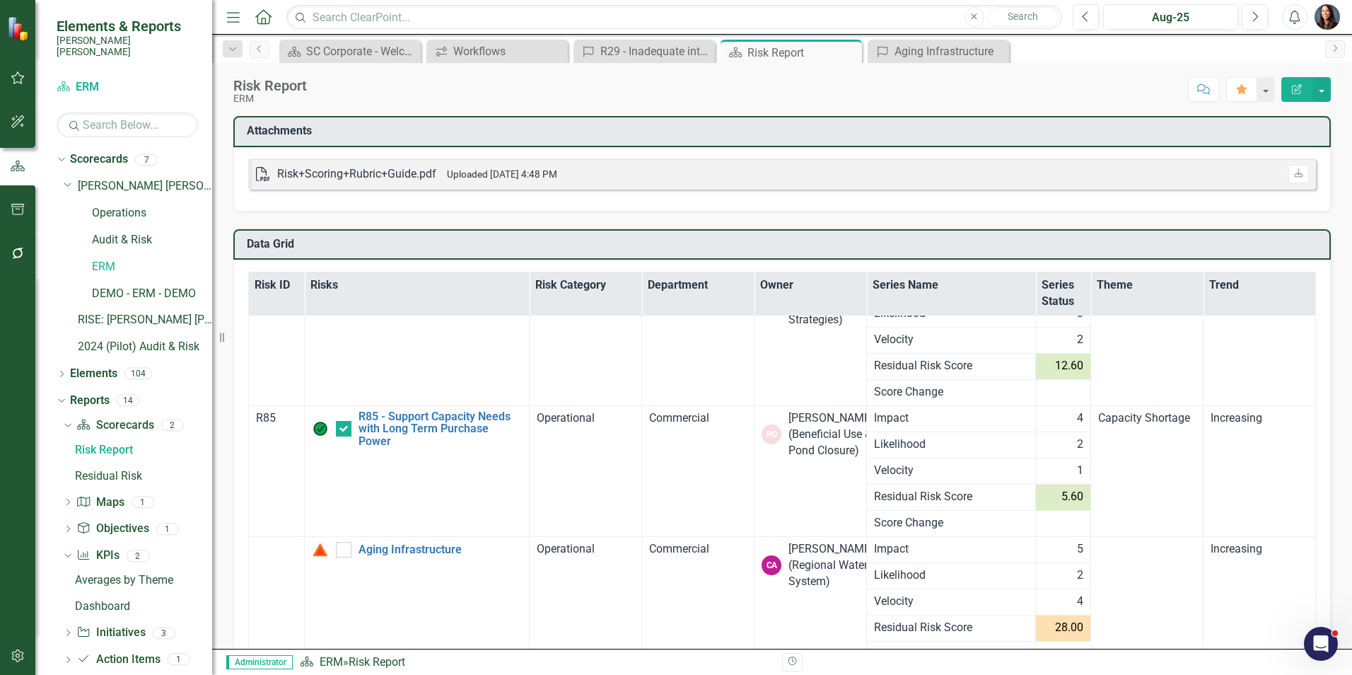
scroll to position [10829, 0]
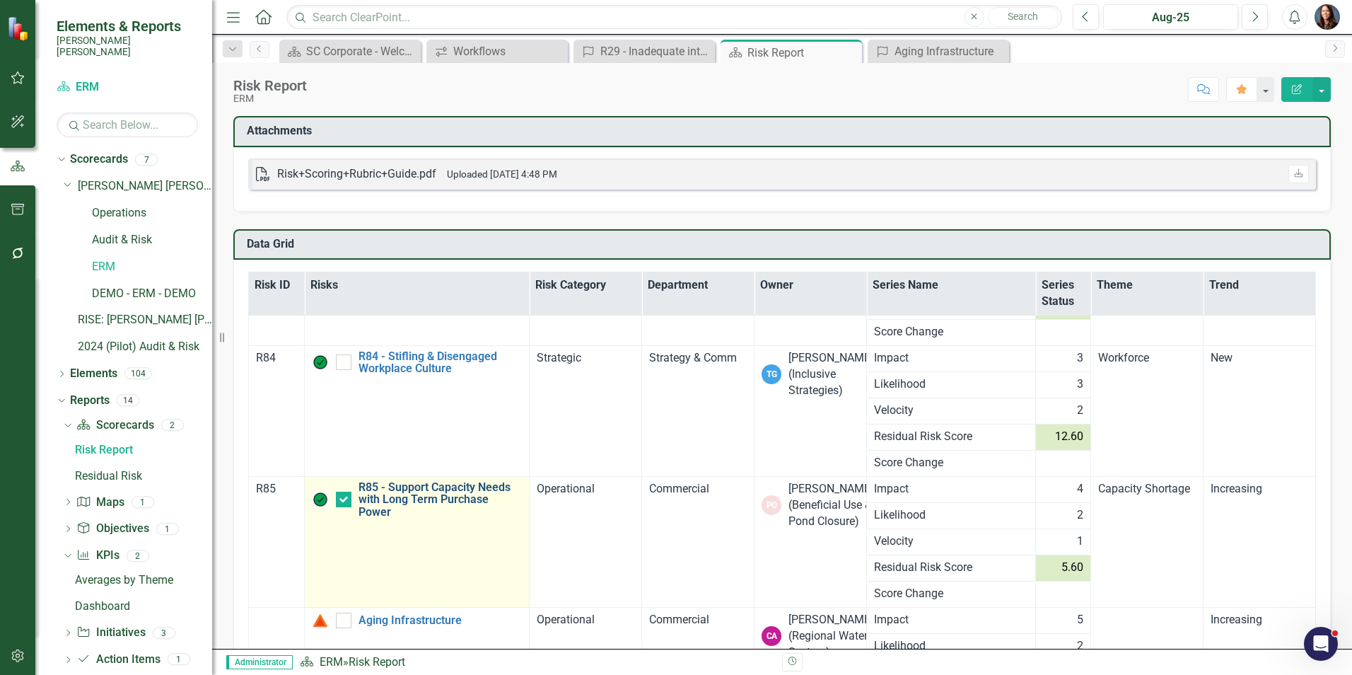
click at [421, 498] on link "R85 - Support Capacity Needs with Long Term Purchase Power" at bounding box center [441, 499] width 164 height 37
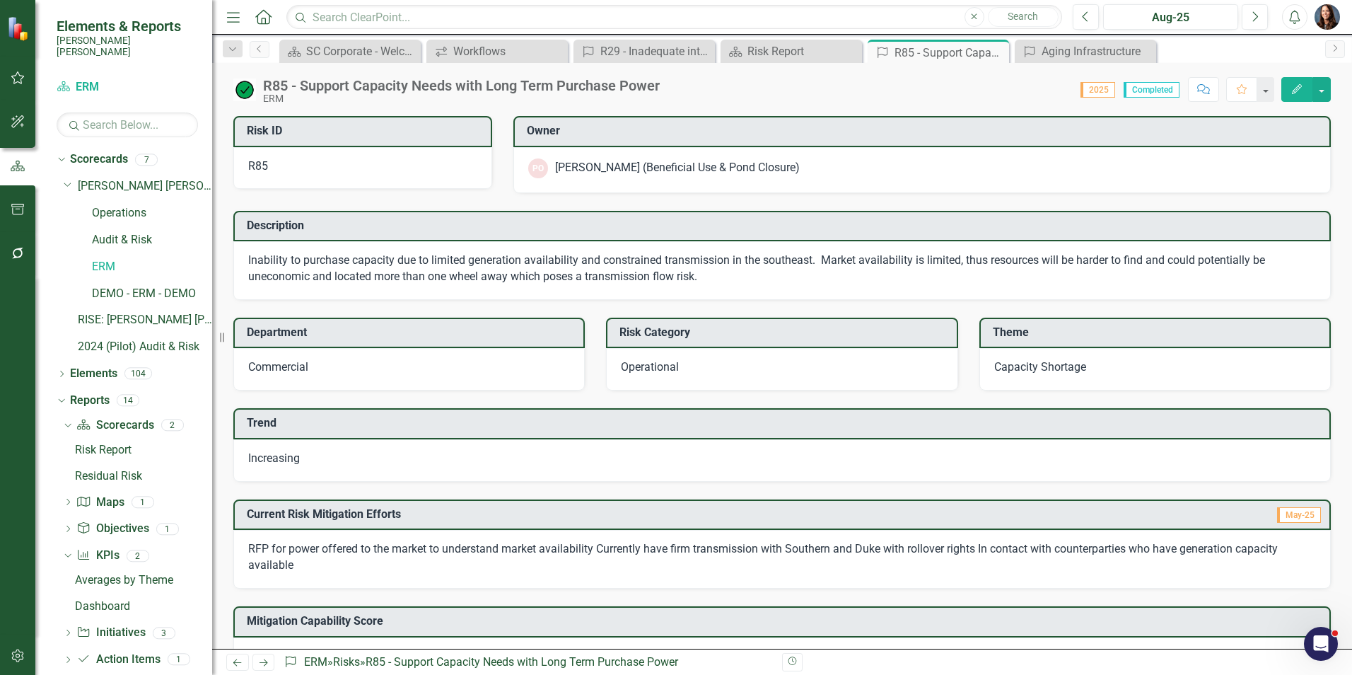
click at [1073, 366] on span "Capacity Shortage" at bounding box center [1040, 366] width 92 height 13
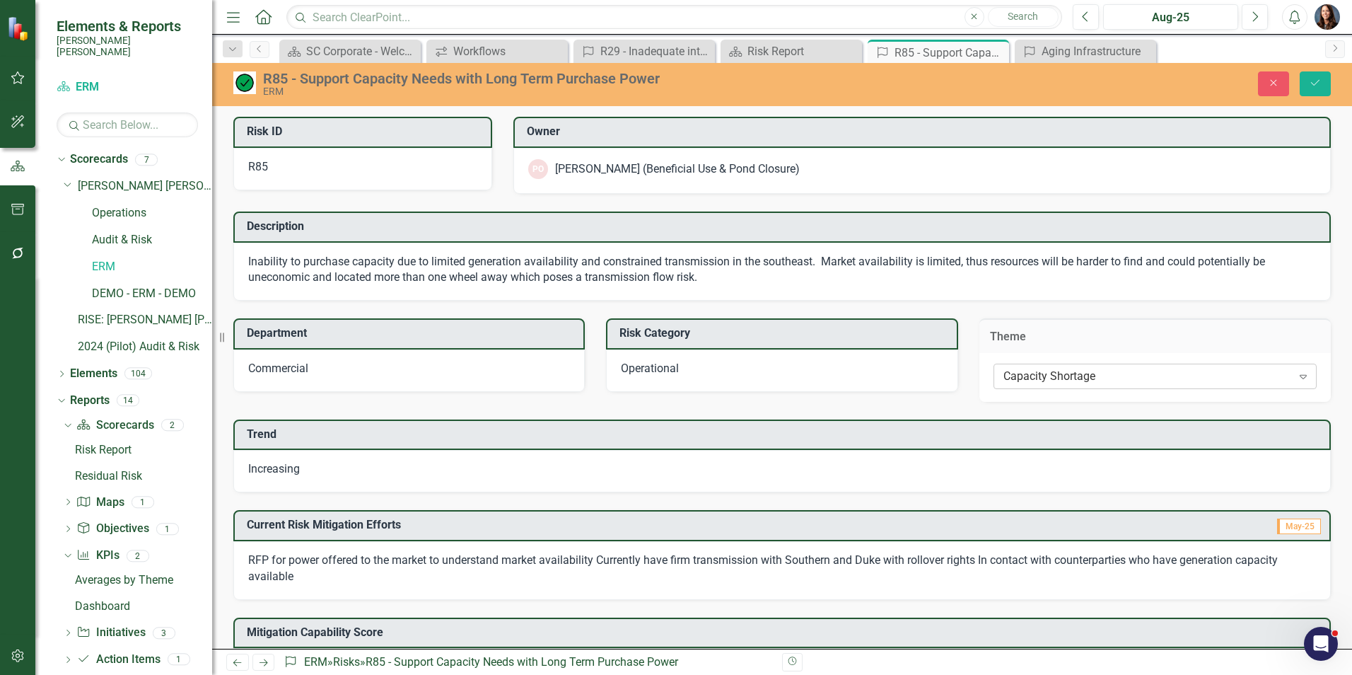
click at [1183, 380] on div "Capacity Shortage" at bounding box center [1147, 376] width 289 height 16
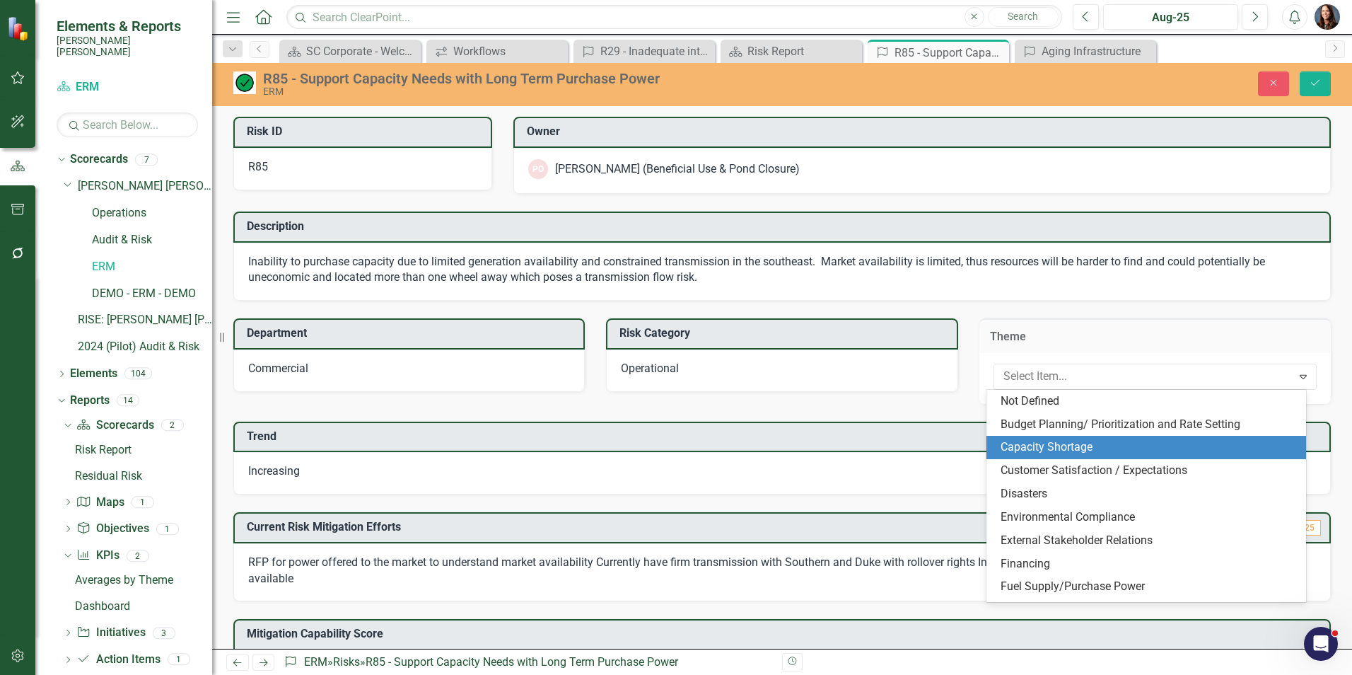
scroll to position [47, 0]
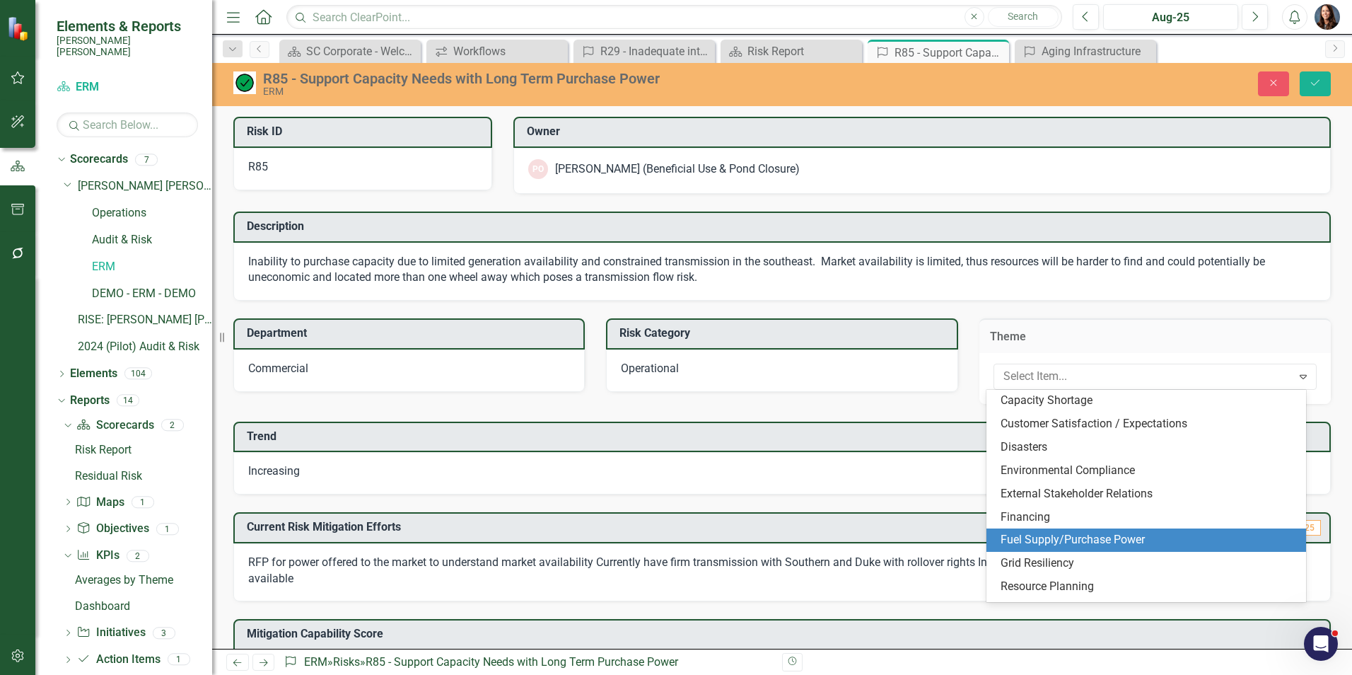
click at [1071, 537] on div "Fuel Supply/Purchase Power" at bounding box center [1149, 540] width 297 height 16
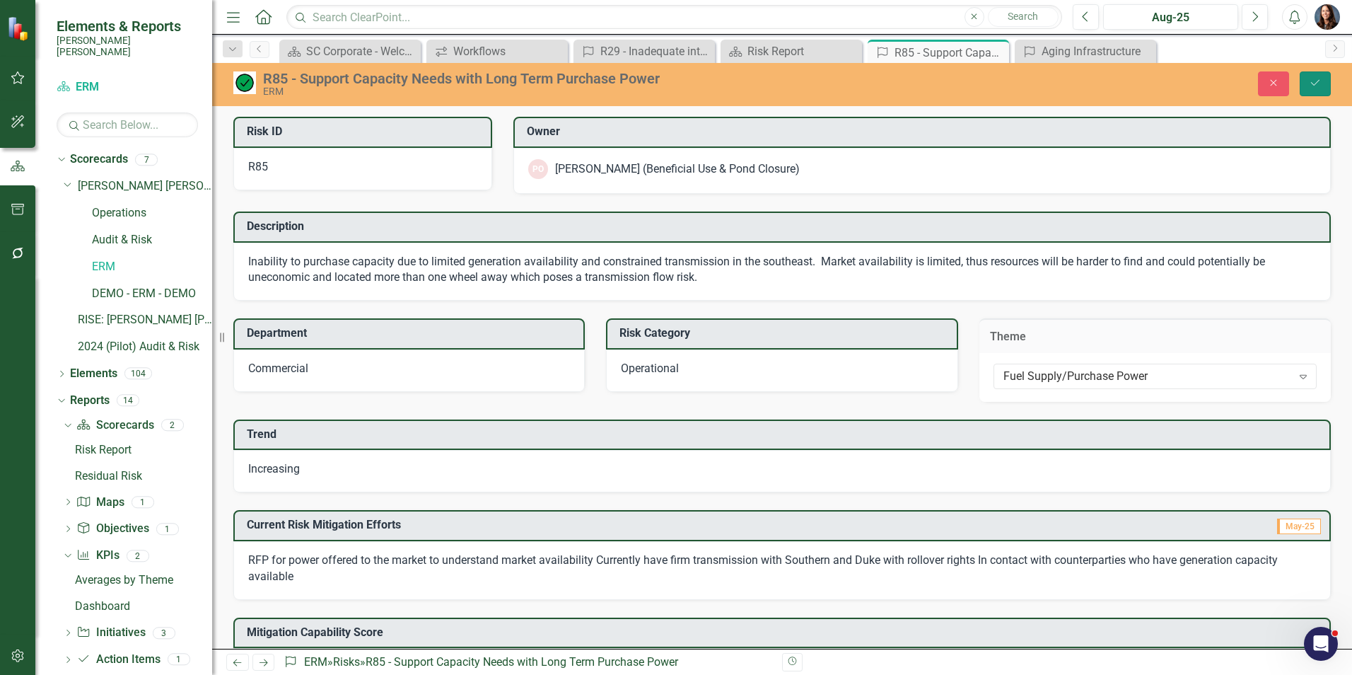
click at [1315, 87] on icon "Save" at bounding box center [1315, 83] width 13 height 10
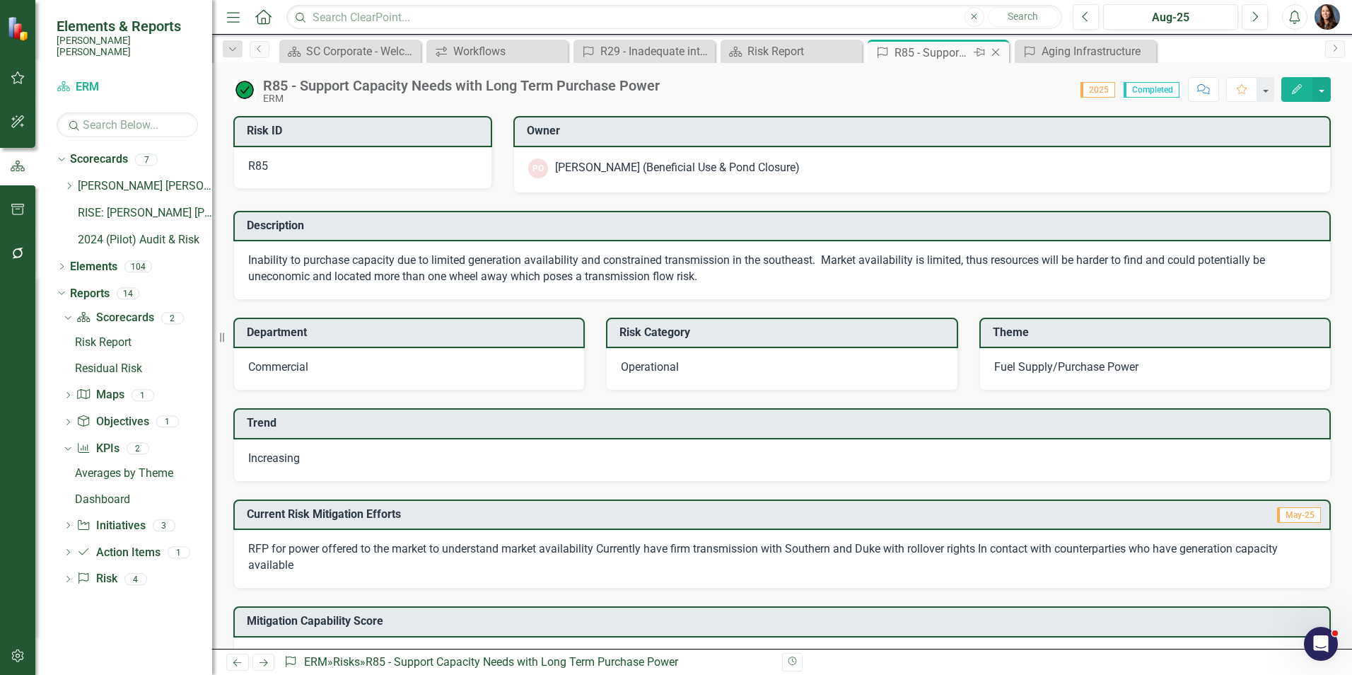
click at [999, 48] on icon "Close" at bounding box center [996, 52] width 14 height 11
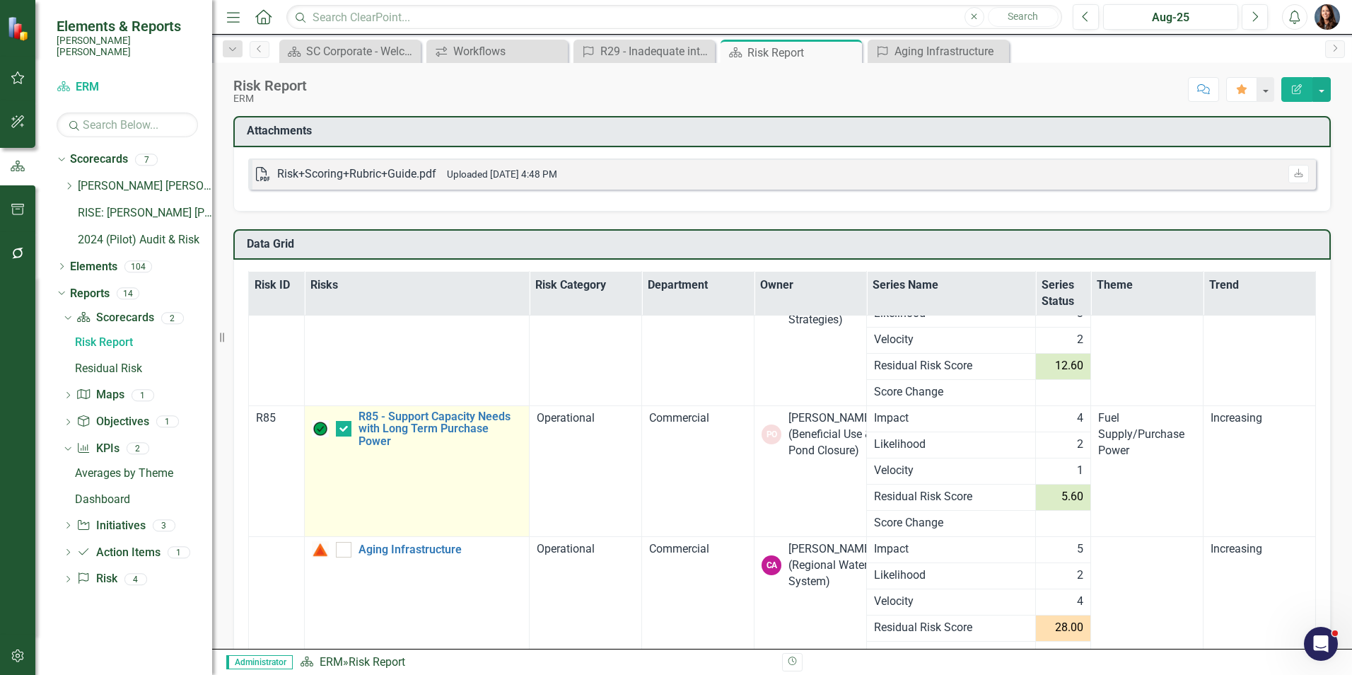
scroll to position [10970, 0]
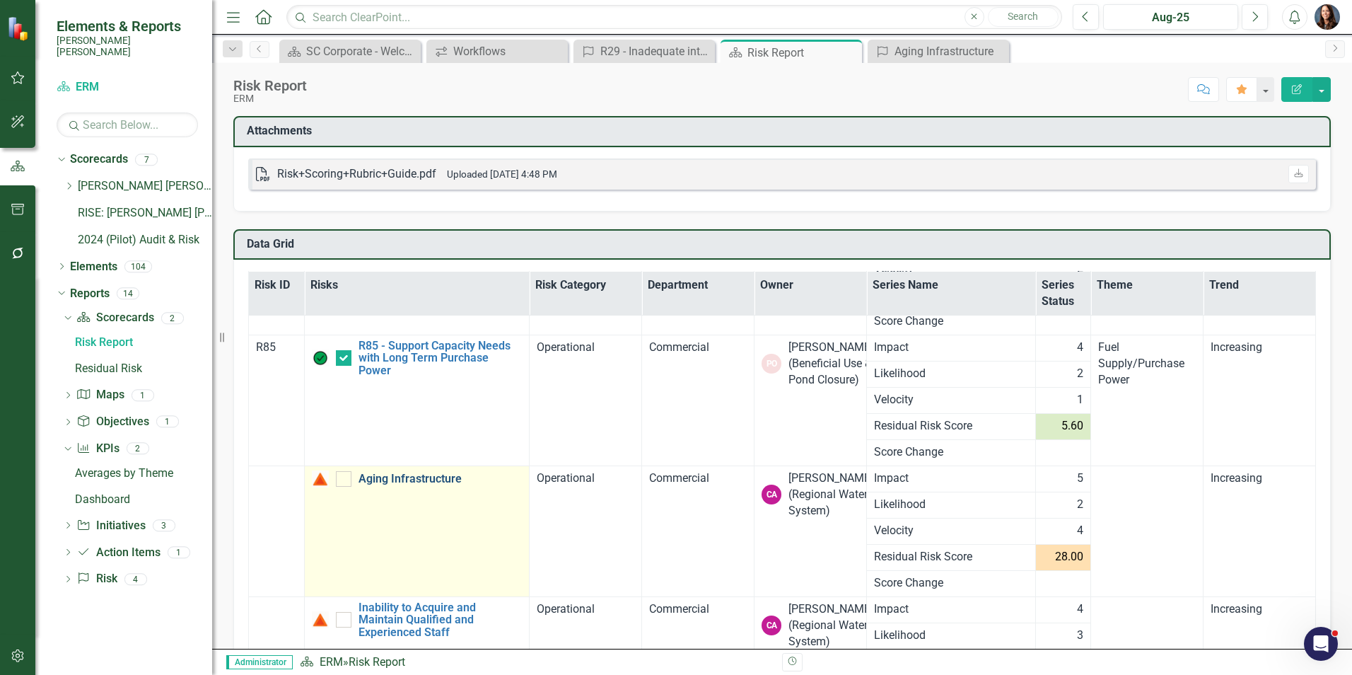
click at [390, 479] on link "Aging Infrastructure" at bounding box center [441, 478] width 164 height 13
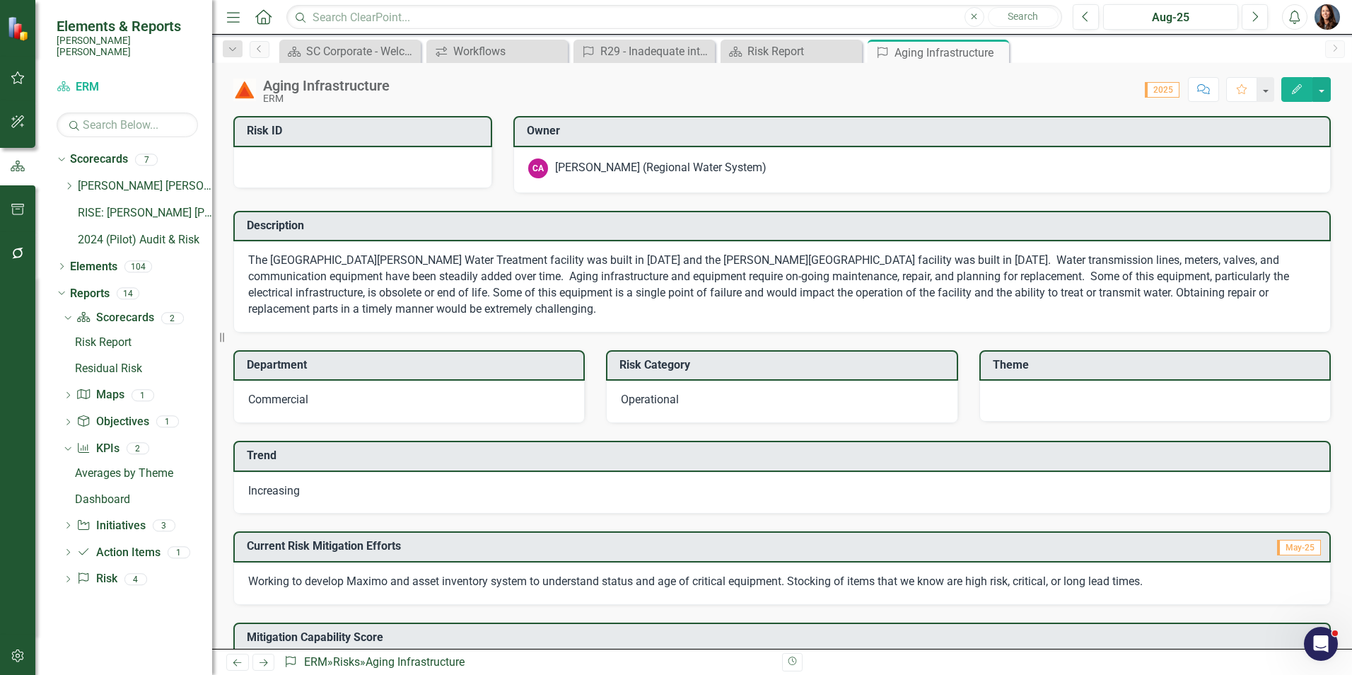
click at [373, 86] on div "Aging Infrastructure" at bounding box center [326, 86] width 127 height 16
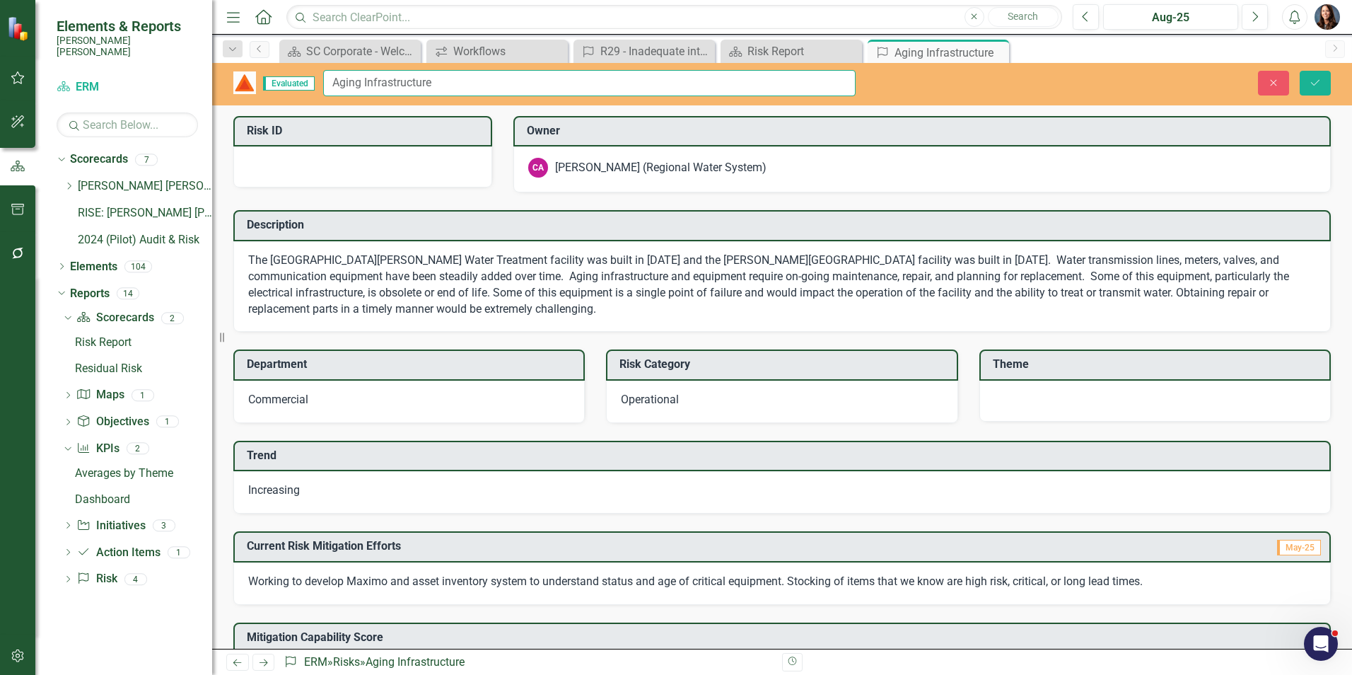
click at [479, 78] on input "Aging Infrastructure" at bounding box center [589, 83] width 532 height 26
type input "Aging Infrastructure - Water Systems"
click at [344, 163] on div at bounding box center [362, 166] width 259 height 41
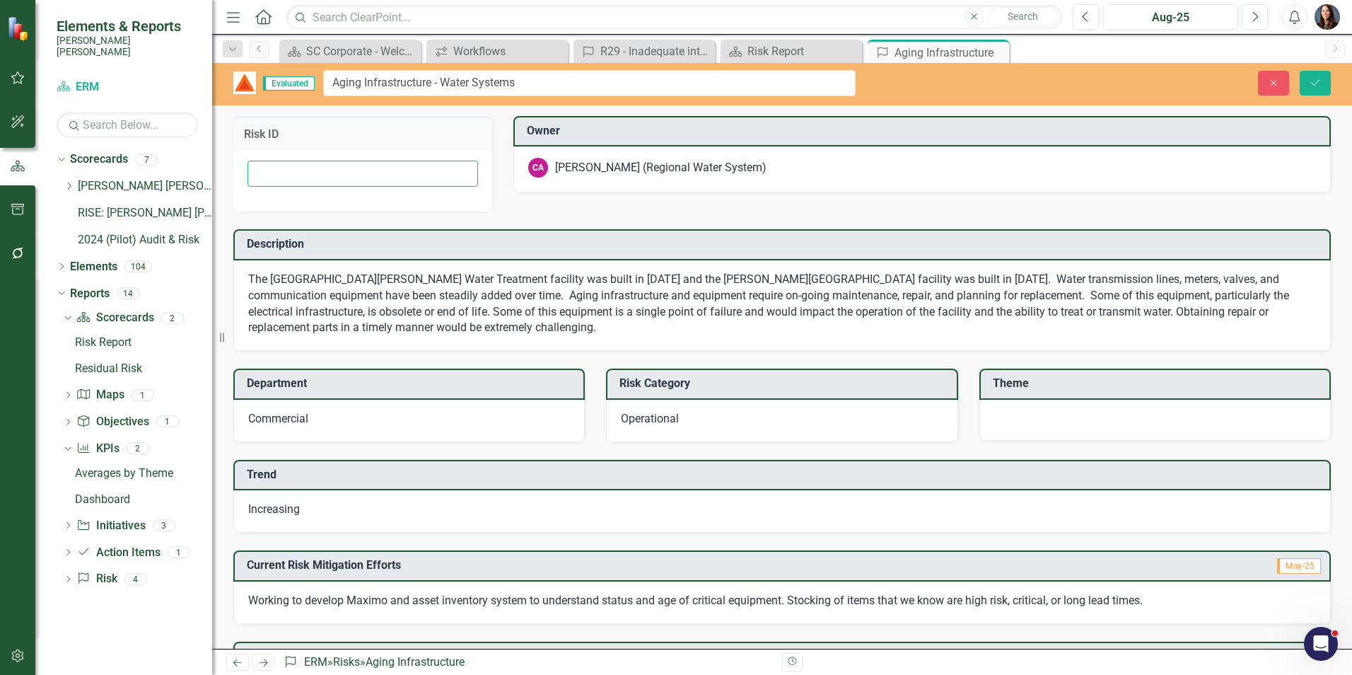
click at [318, 168] on input "text" at bounding box center [363, 174] width 231 height 26
type input "R86"
click at [335, 80] on input "Aging Infrastructure - Water Systems" at bounding box center [589, 83] width 532 height 26
click at [473, 80] on input "R-86 - Aging Infrastructure - Water Systems" at bounding box center [589, 83] width 532 height 26
click at [549, 86] on input "R-86 - Aging Infrastructure (Water Systems" at bounding box center [589, 83] width 532 height 26
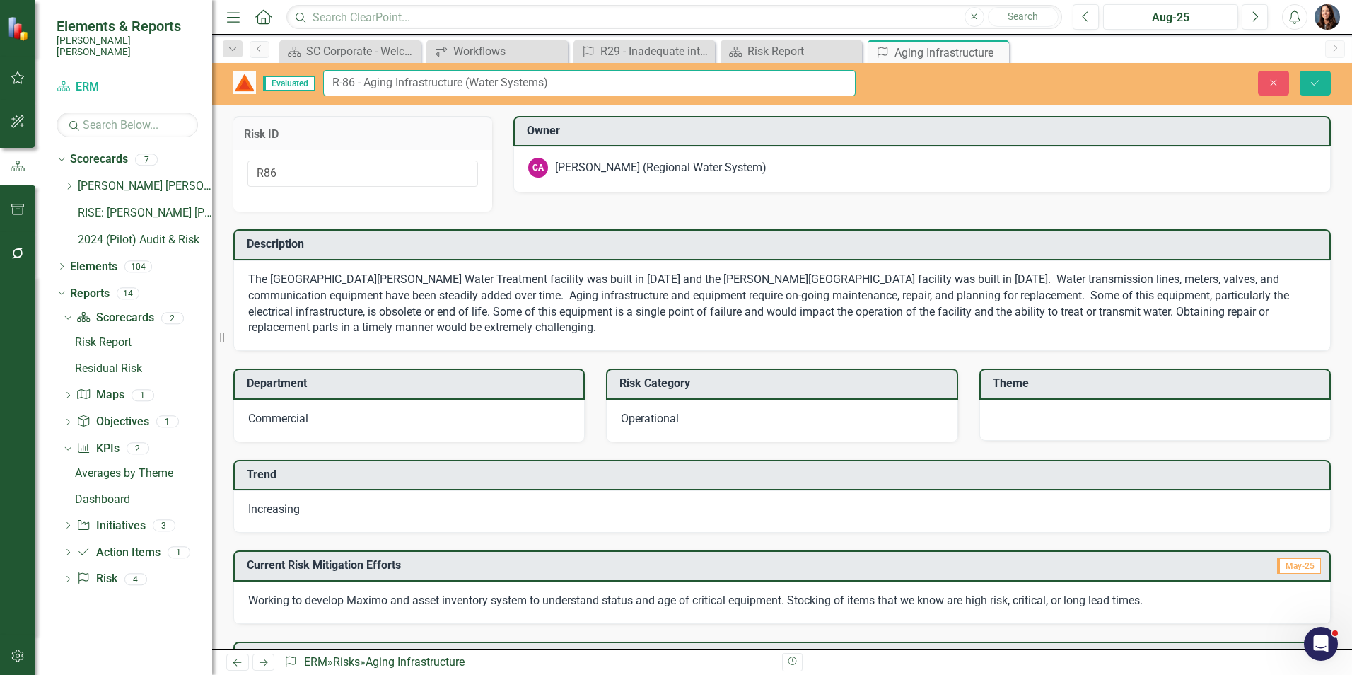
type input "R-86 - Aging Infrastructure (Water Systems)"
click at [1083, 424] on div at bounding box center [1154, 420] width 351 height 41
click at [1034, 424] on div at bounding box center [1154, 420] width 351 height 41
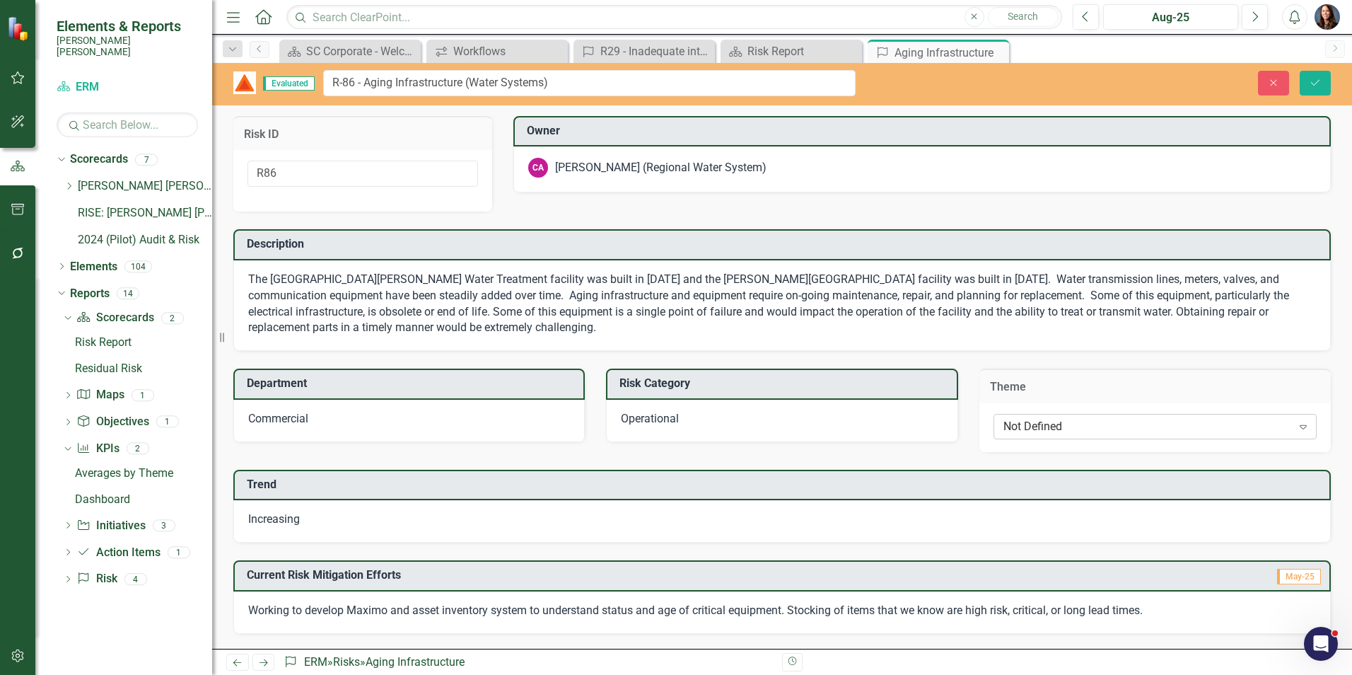
click at [1038, 424] on div "Not Defined" at bounding box center [1147, 426] width 289 height 16
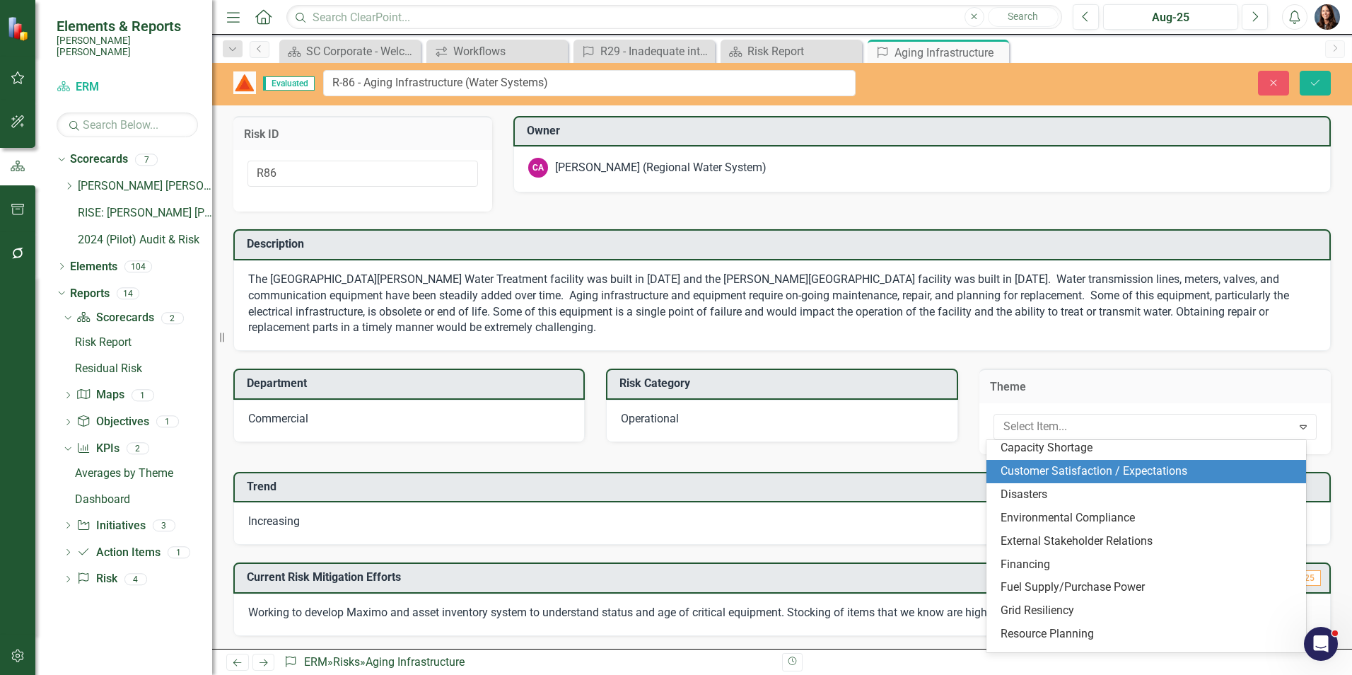
scroll to position [71, 0]
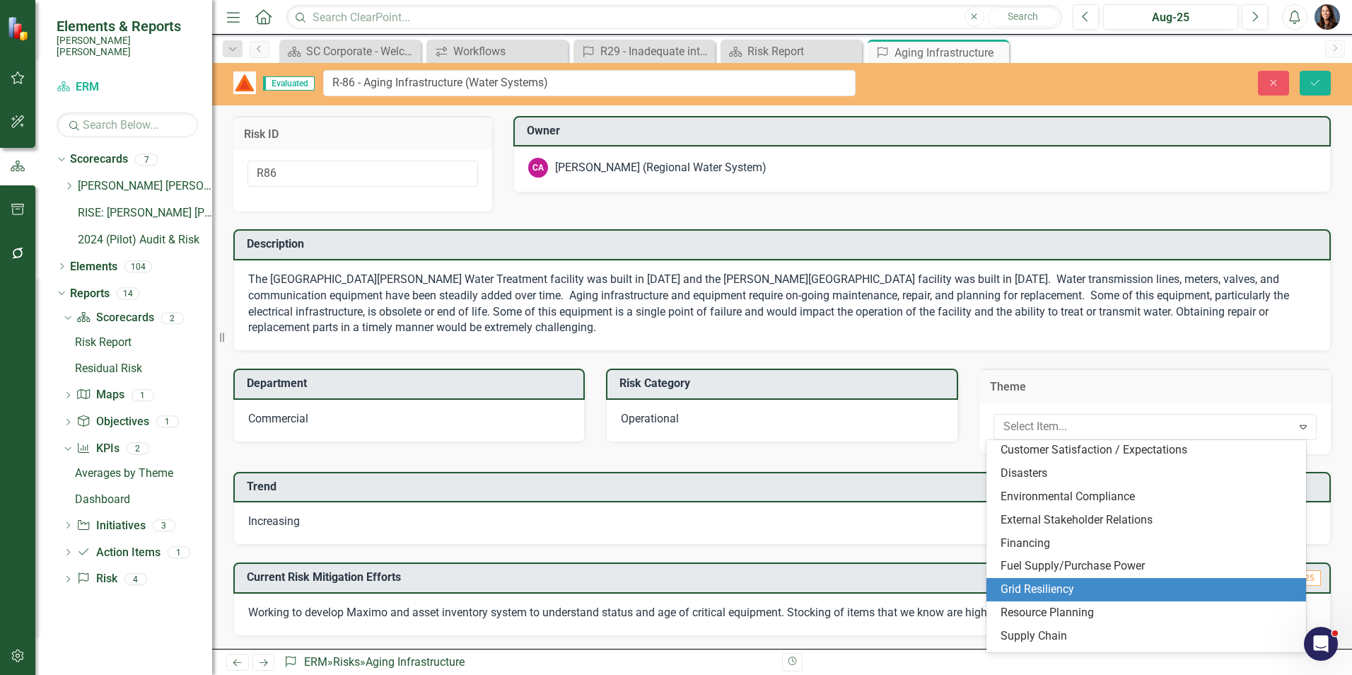
click at [1037, 585] on div "Grid Resiliency" at bounding box center [1149, 589] width 297 height 16
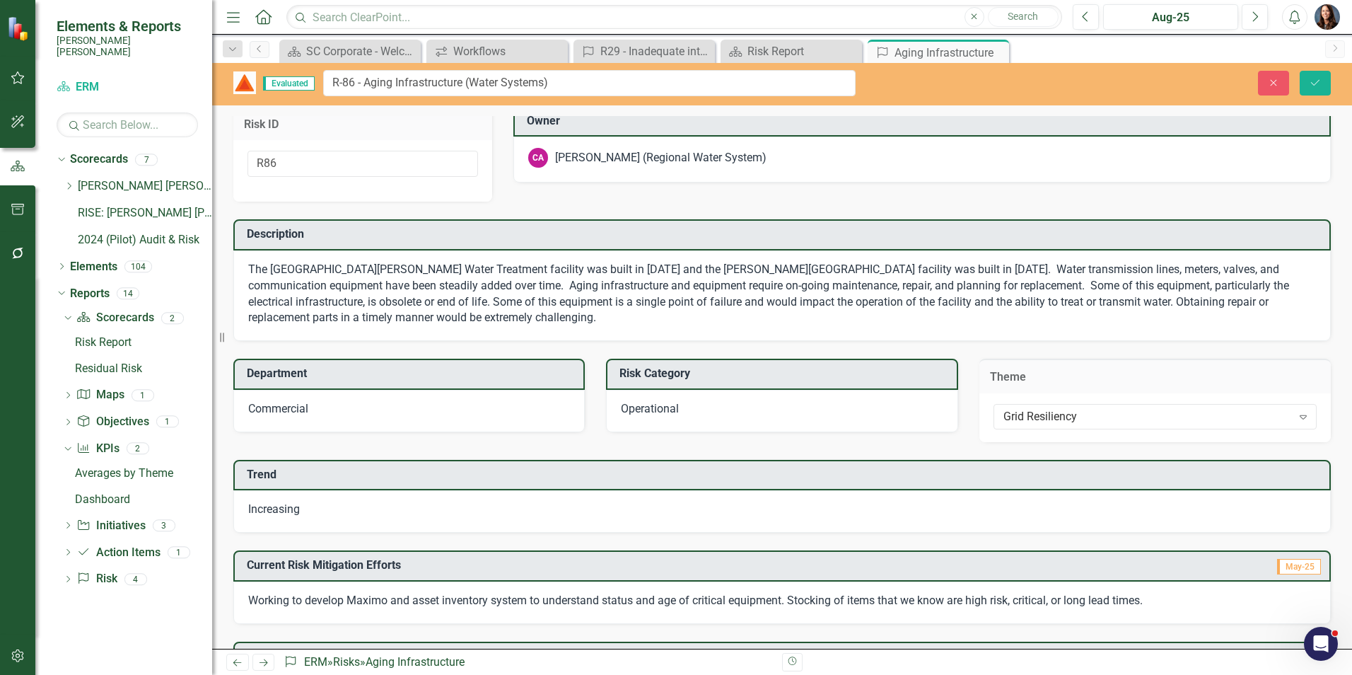
scroll to position [0, 0]
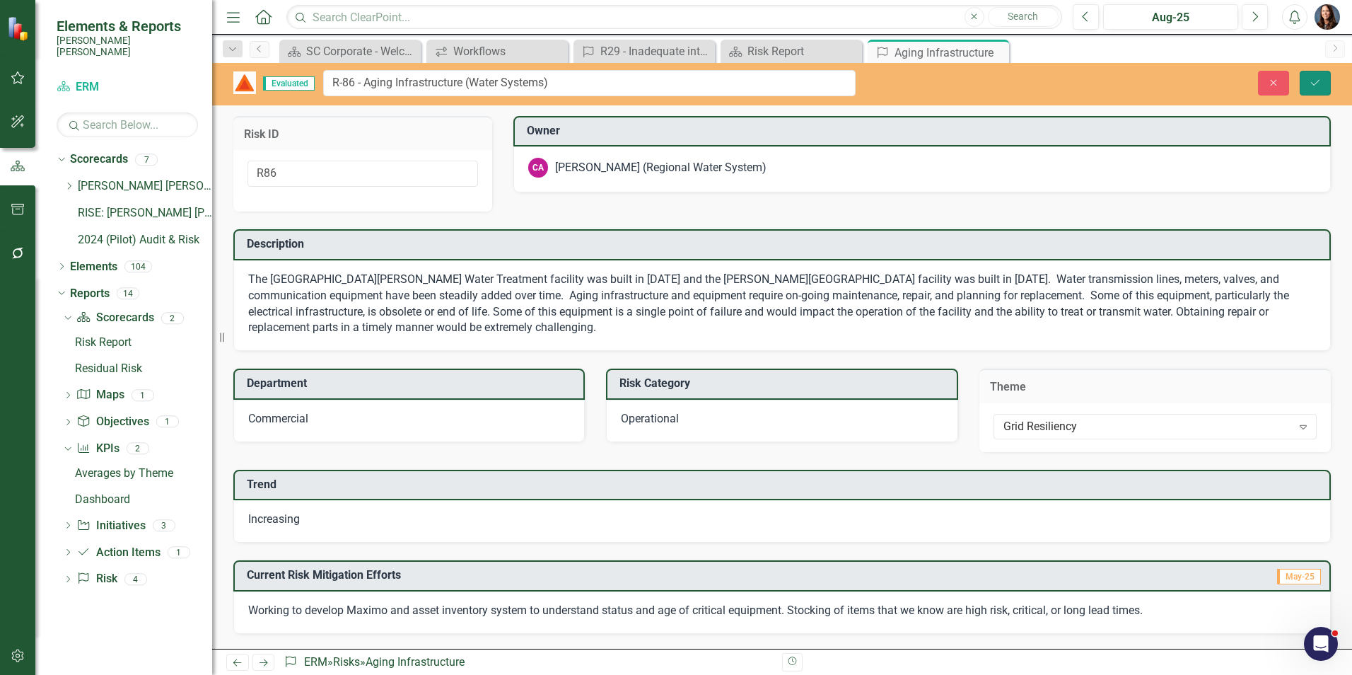
click at [1319, 86] on icon "Save" at bounding box center [1315, 83] width 13 height 10
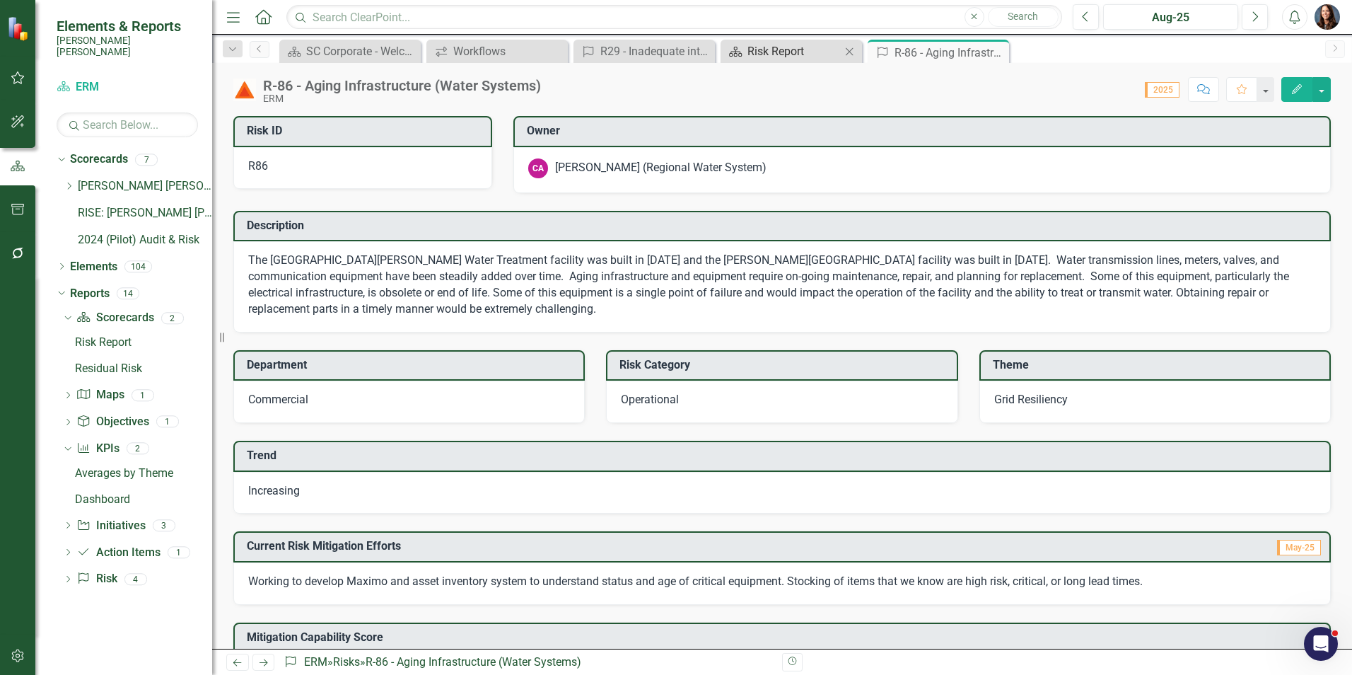
click at [784, 51] on div "Risk Report" at bounding box center [793, 51] width 93 height 18
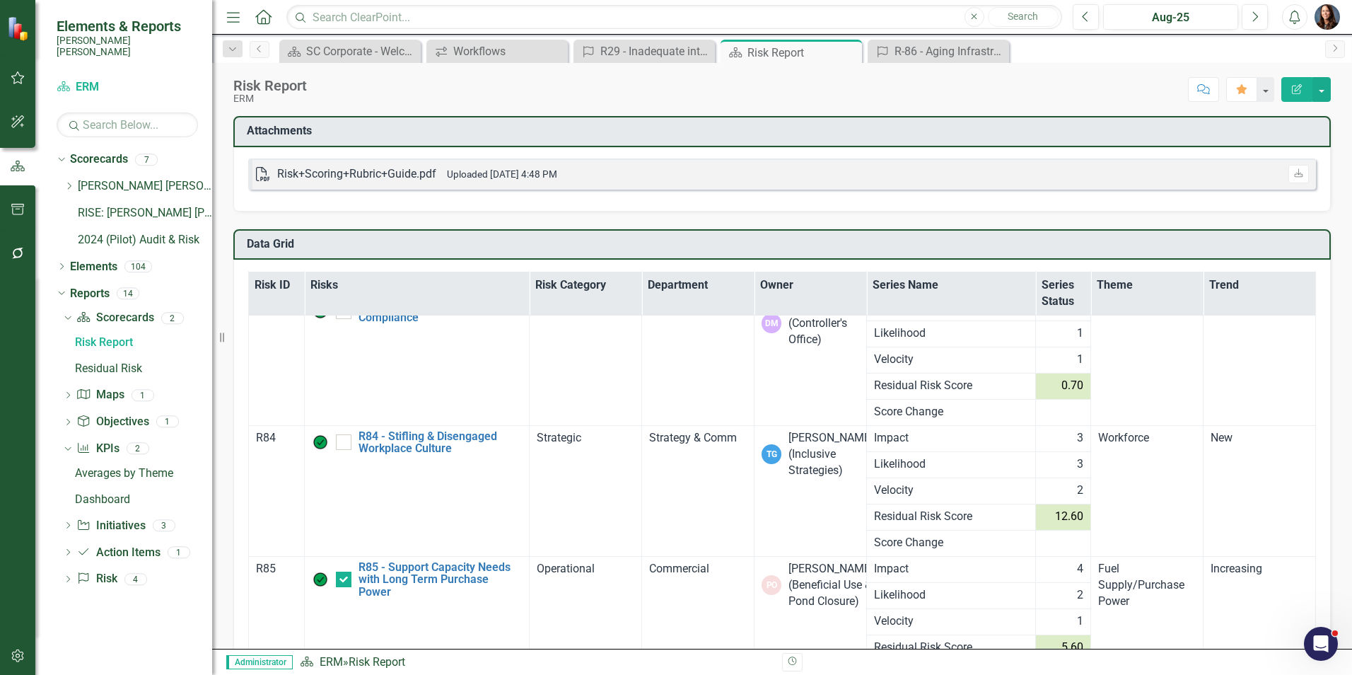
scroll to position [10819, 0]
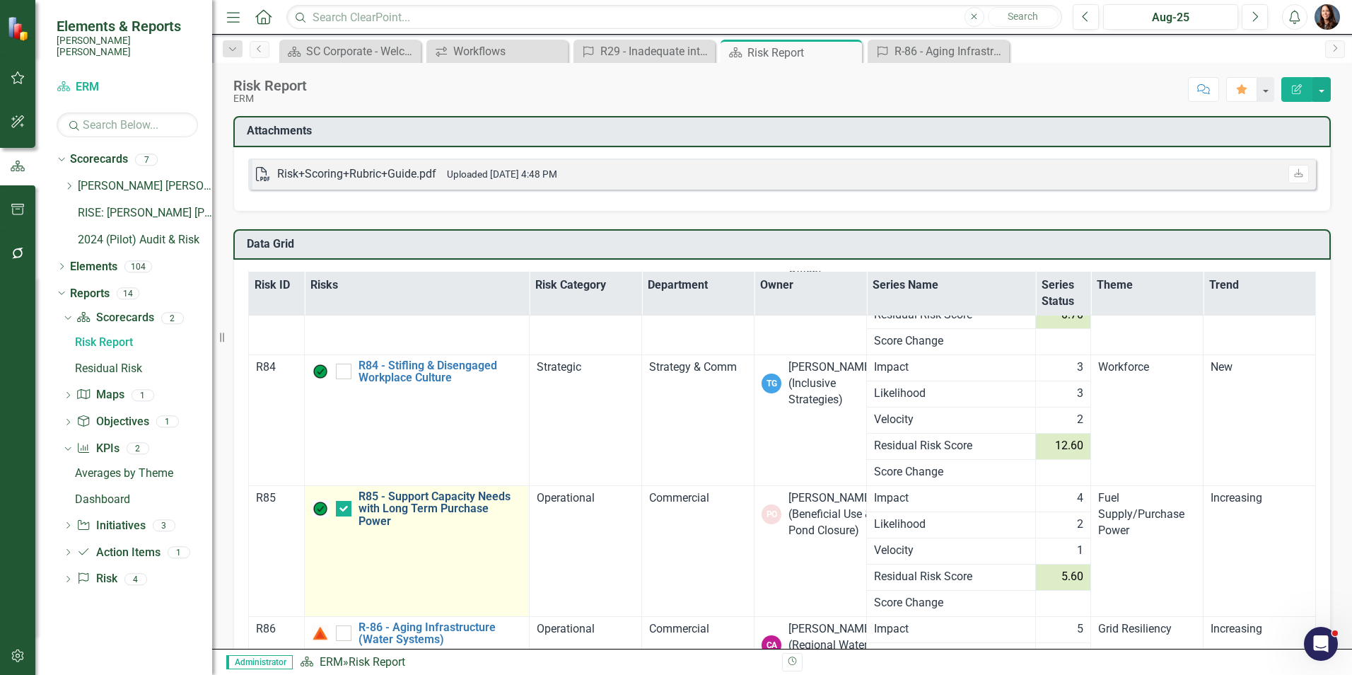
click at [446, 510] on link "R85 - Support Capacity Needs with Long Term Purchase Power" at bounding box center [441, 508] width 164 height 37
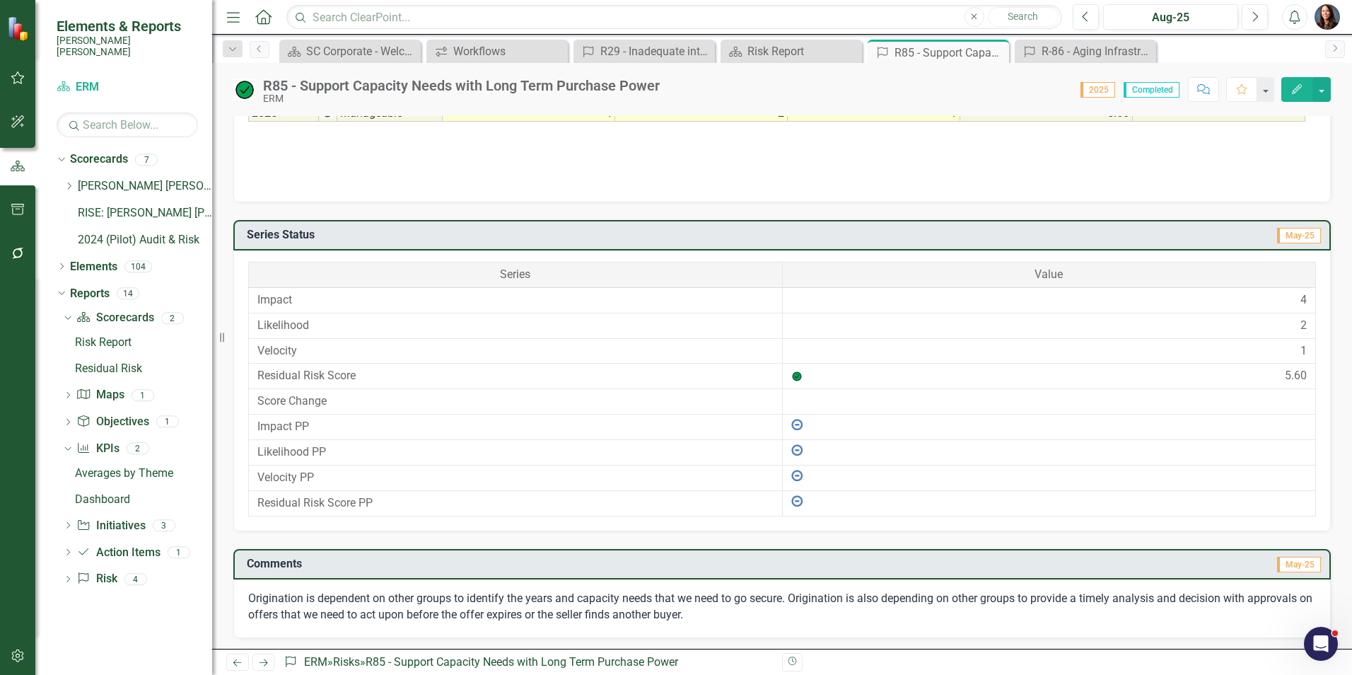
scroll to position [794, 0]
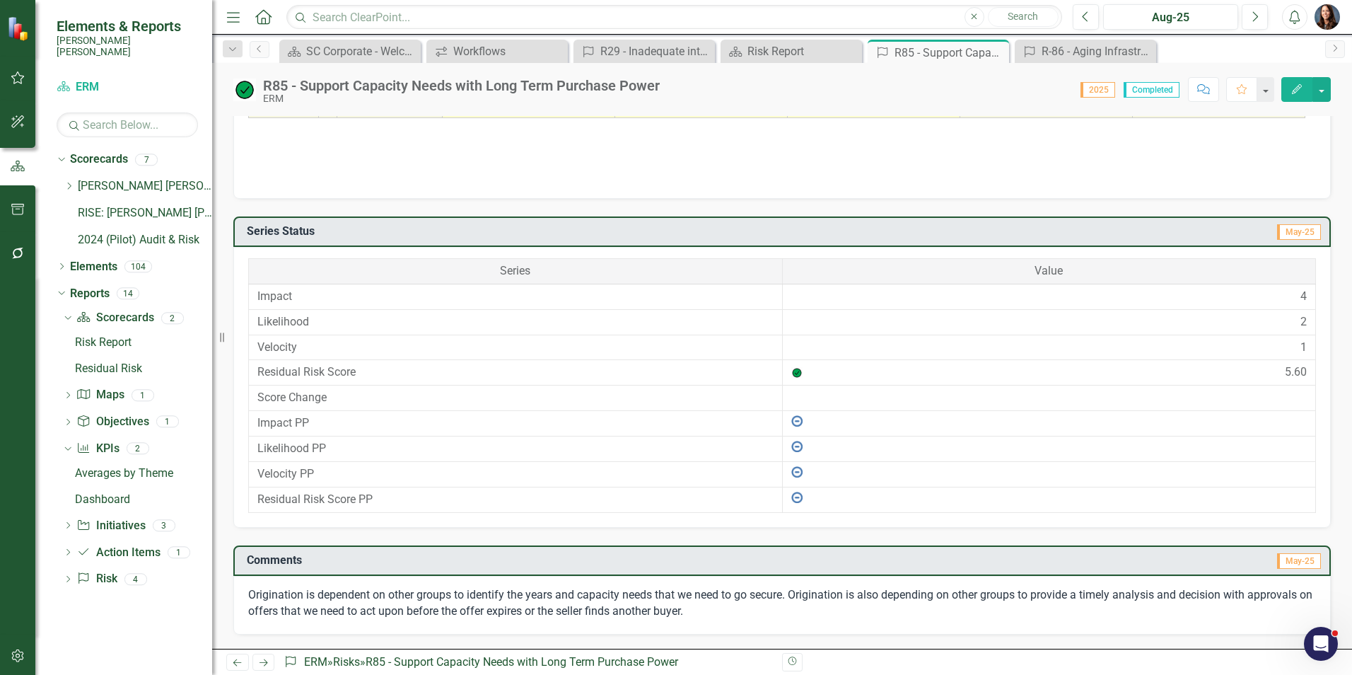
click at [724, 610] on div "Origination is dependent on other groups to identify the years and capacity nee…" at bounding box center [781, 605] width 1097 height 59
click at [723, 610] on div "Origination is dependent on other groups to identify the years and capacity nee…" at bounding box center [781, 605] width 1097 height 59
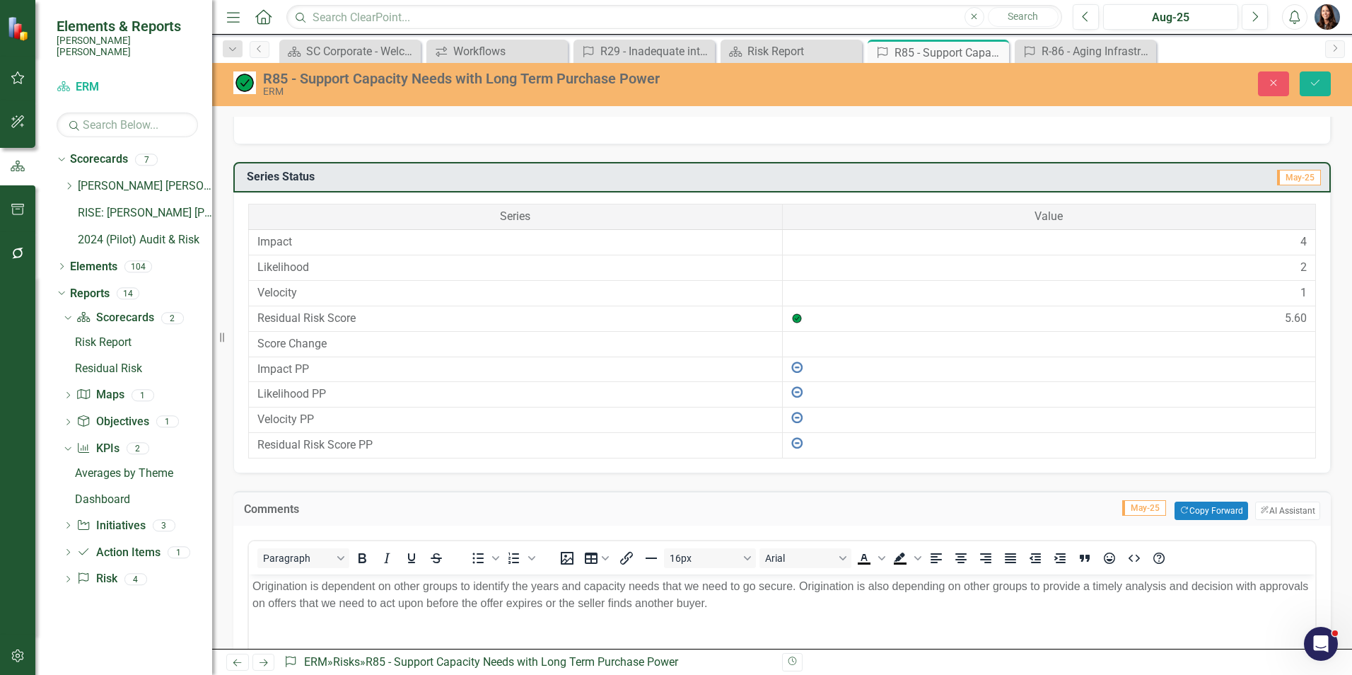
scroll to position [936, 0]
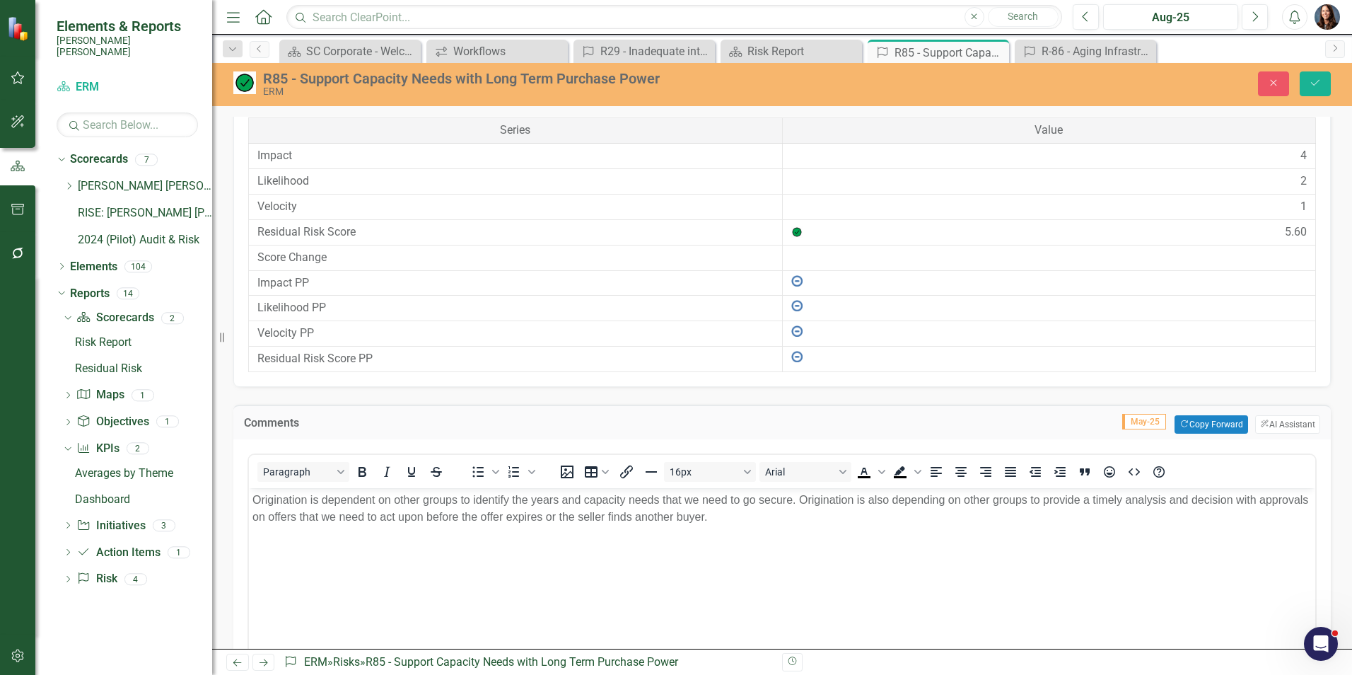
click at [784, 520] on p "Origination is dependent on other groups to identify the years and capacity nee…" at bounding box center [781, 508] width 1059 height 34
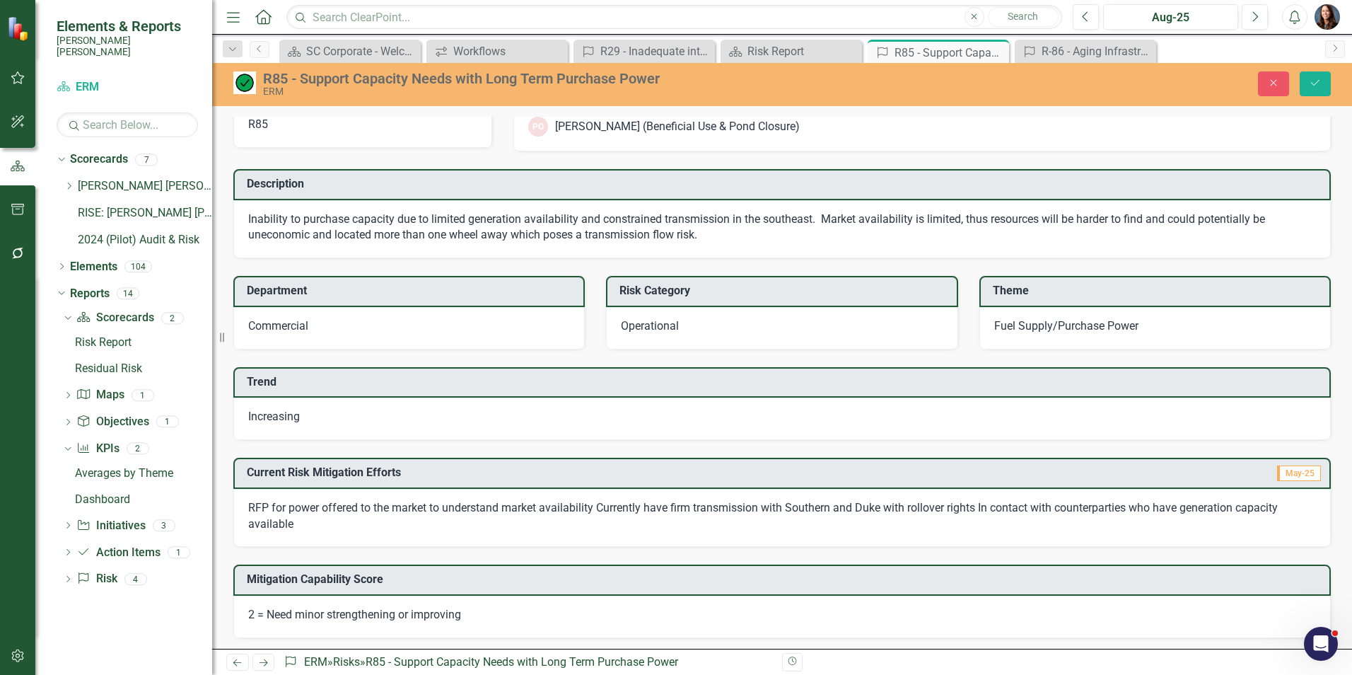
scroll to position [0, 0]
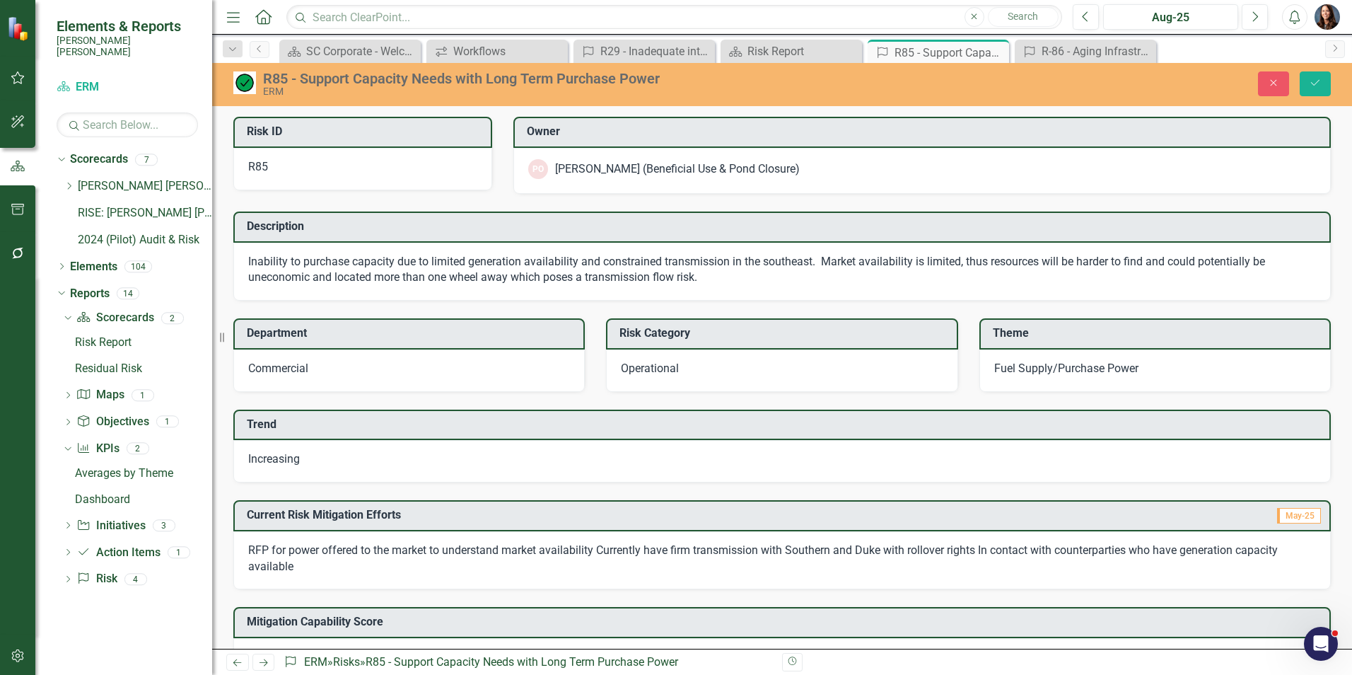
click at [371, 460] on div "Increasing" at bounding box center [781, 461] width 1097 height 42
click at [370, 460] on div "Increasing" at bounding box center [781, 461] width 1097 height 42
click at [323, 464] on div "Increasing" at bounding box center [781, 461] width 1097 height 42
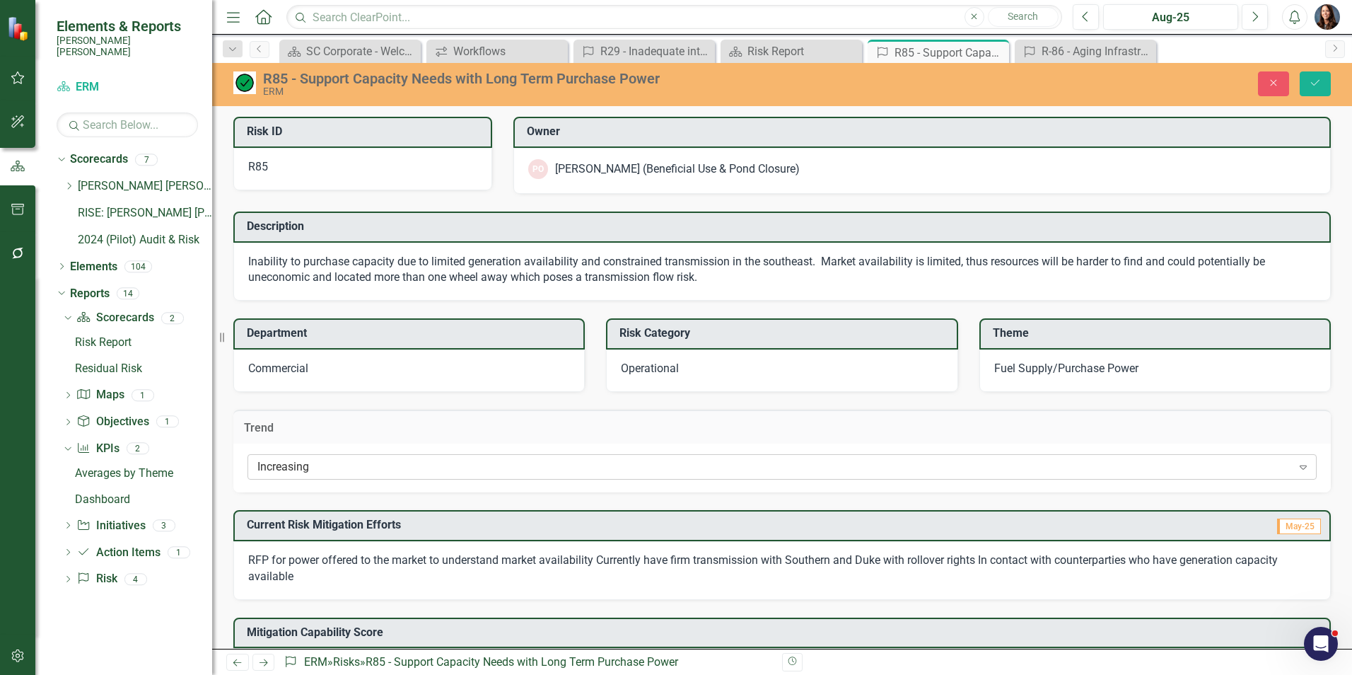
click at [300, 464] on div "Increasing" at bounding box center [774, 467] width 1035 height 16
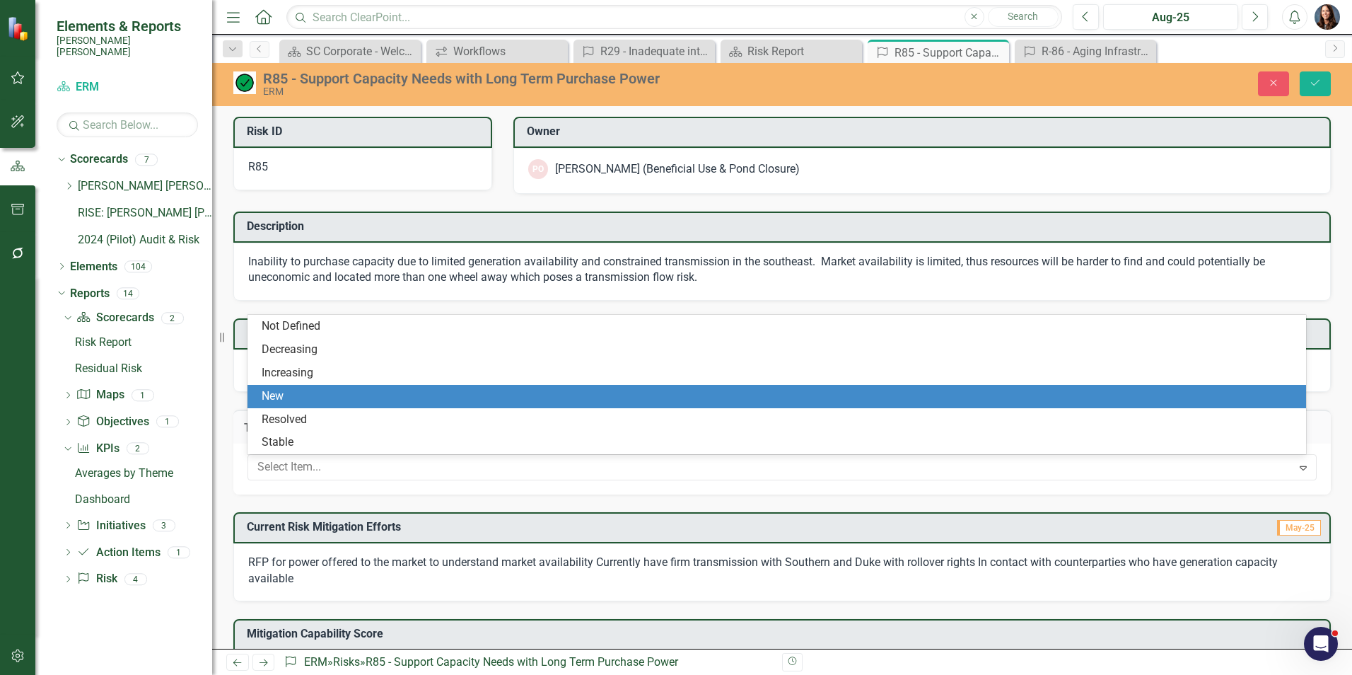
click at [315, 400] on div "New" at bounding box center [780, 396] width 1036 height 16
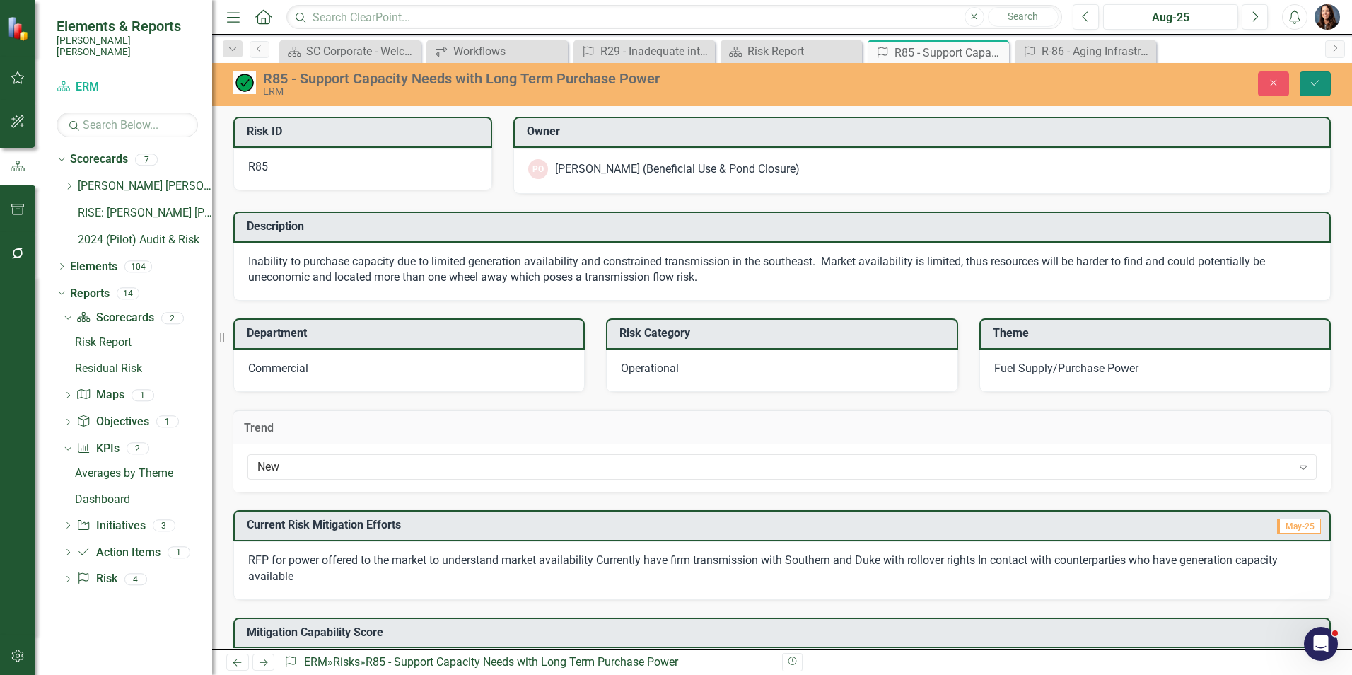
click at [1318, 82] on icon "Save" at bounding box center [1315, 83] width 13 height 10
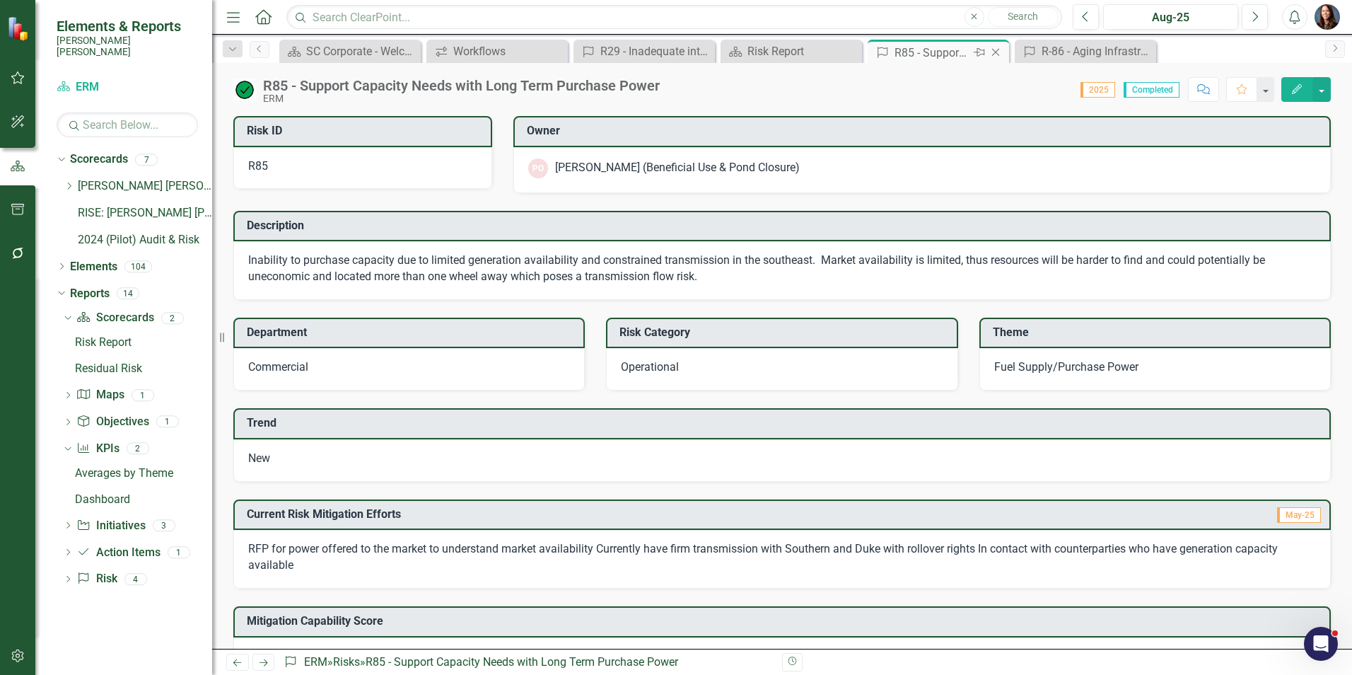
click at [997, 51] on icon at bounding box center [996, 53] width 8 height 8
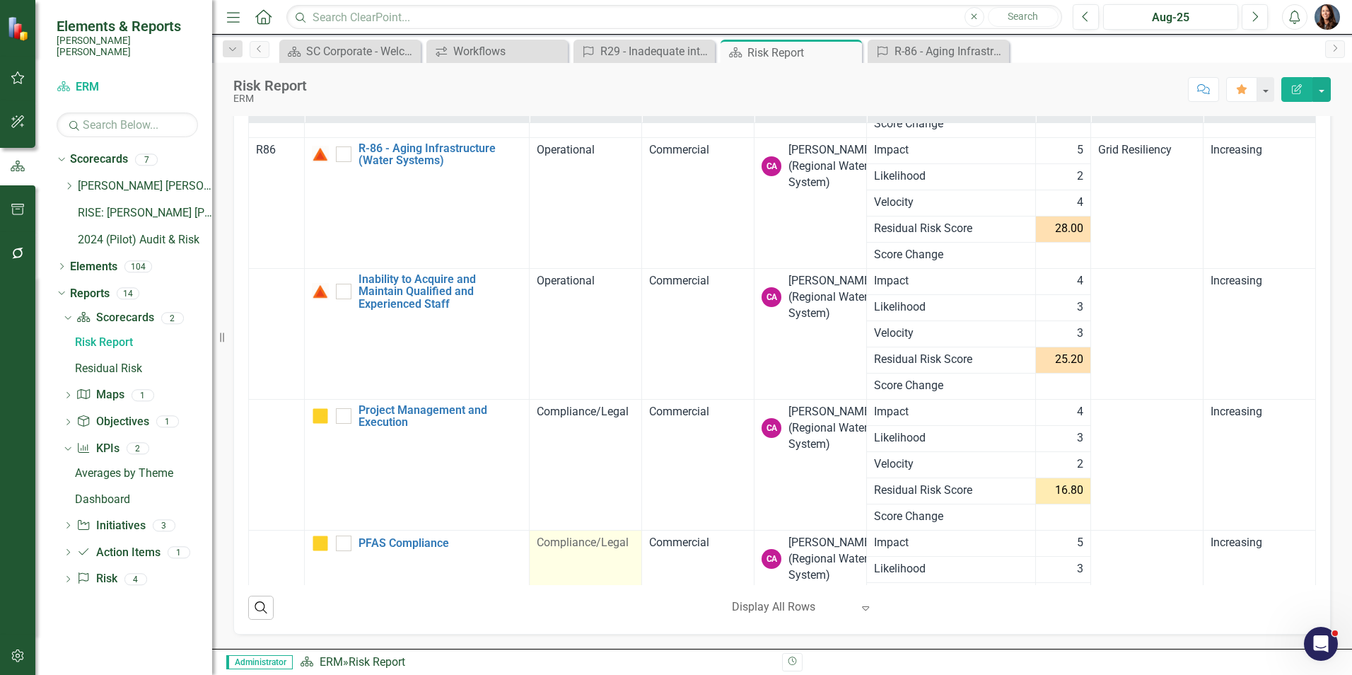
scroll to position [11111, 0]
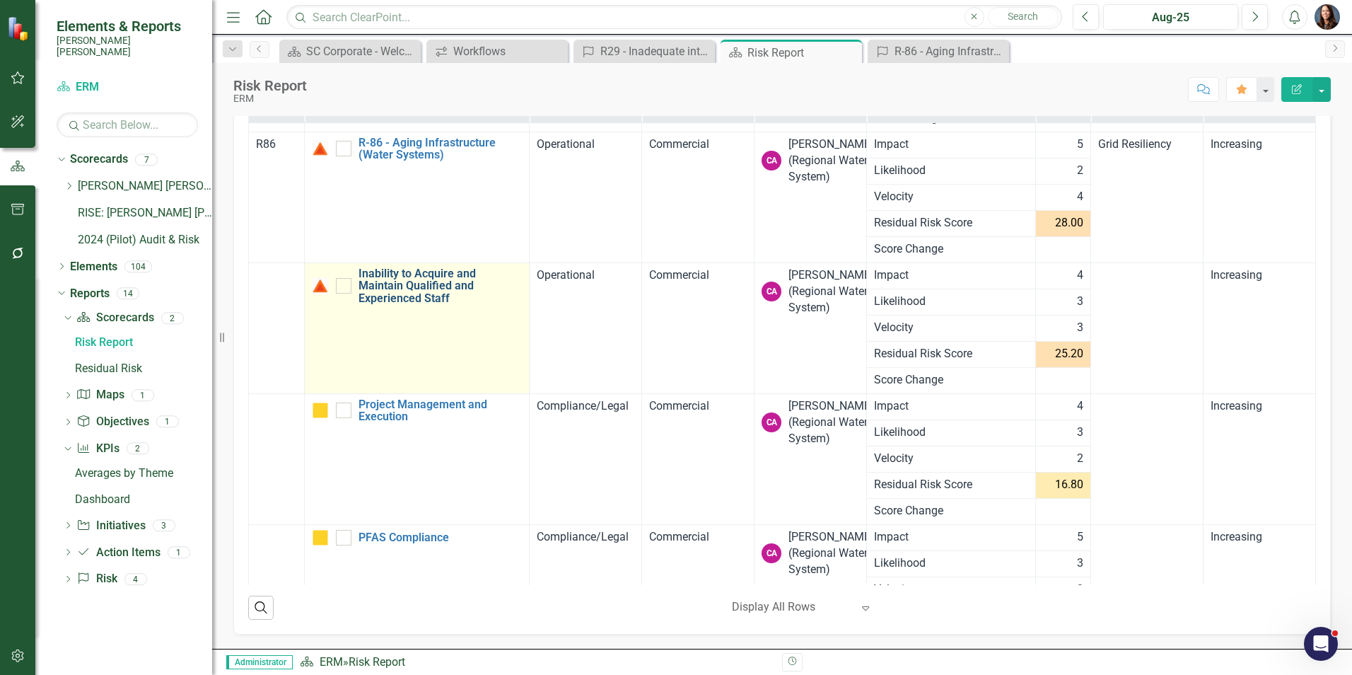
click at [400, 284] on link "Inability to Acquire and Maintain Qualified and Experienced Staff" at bounding box center [441, 285] width 164 height 37
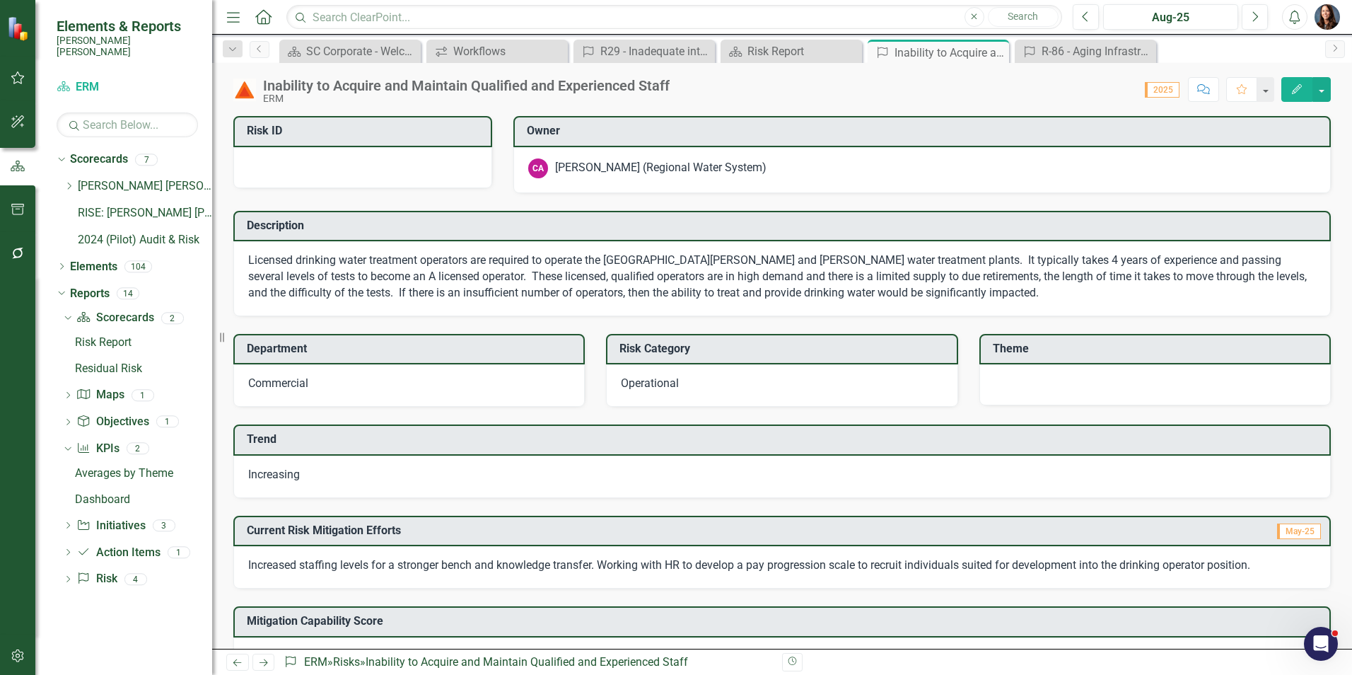
click at [321, 84] on div "Inability to Acquire and Maintain Qualified and Experienced Staff" at bounding box center [466, 86] width 407 height 16
click at [321, 83] on div "Inability to Acquire and Maintain Qualified and Experienced Staff" at bounding box center [466, 86] width 407 height 16
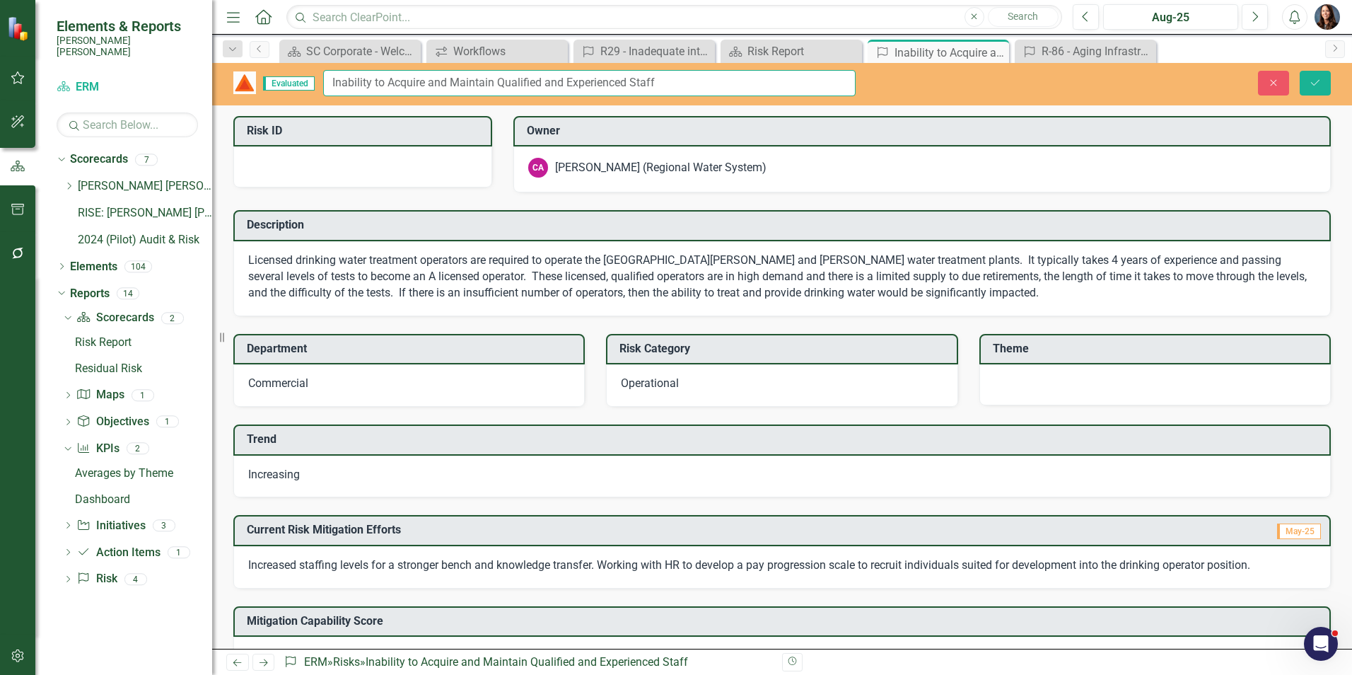
click at [331, 81] on input "Inability to Acquire and Maintain Qualified and Experienced Staff" at bounding box center [589, 83] width 532 height 26
type input "R-87 - Inability to Acquire and Maintain Qualified and Experienced Staff"
click at [316, 165] on div at bounding box center [362, 166] width 259 height 41
click at [284, 173] on div at bounding box center [362, 166] width 259 height 41
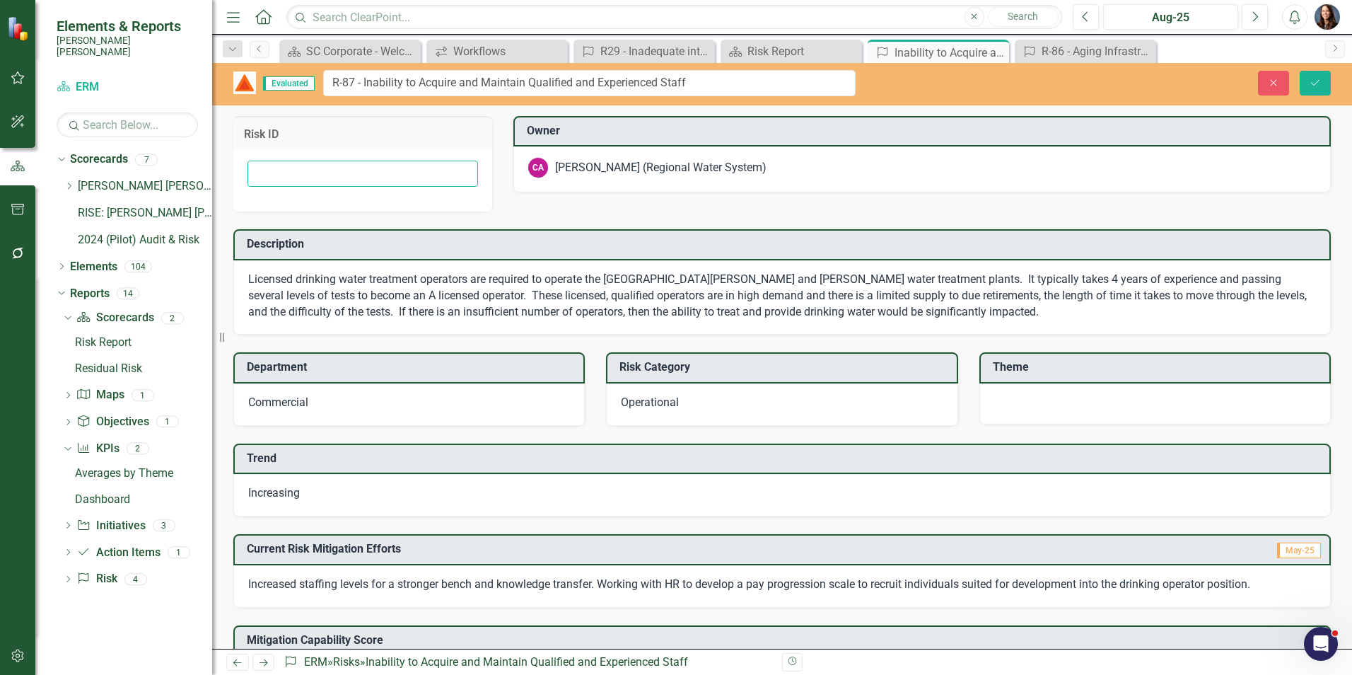
click at [284, 173] on input "text" at bounding box center [363, 174] width 231 height 26
type input "R87"
click at [371, 141] on td "Risk ID" at bounding box center [363, 136] width 238 height 18
click at [1054, 402] on div at bounding box center [1154, 403] width 351 height 41
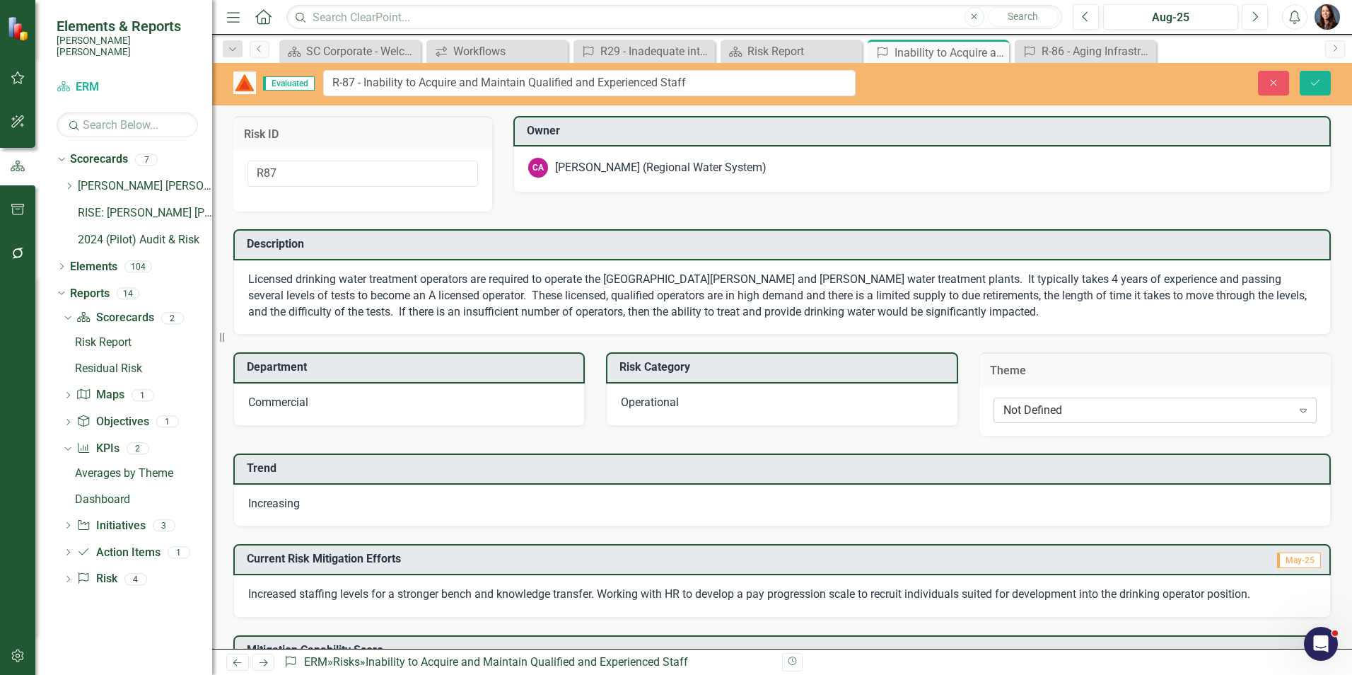
click at [1046, 412] on div "Not Defined" at bounding box center [1147, 410] width 289 height 16
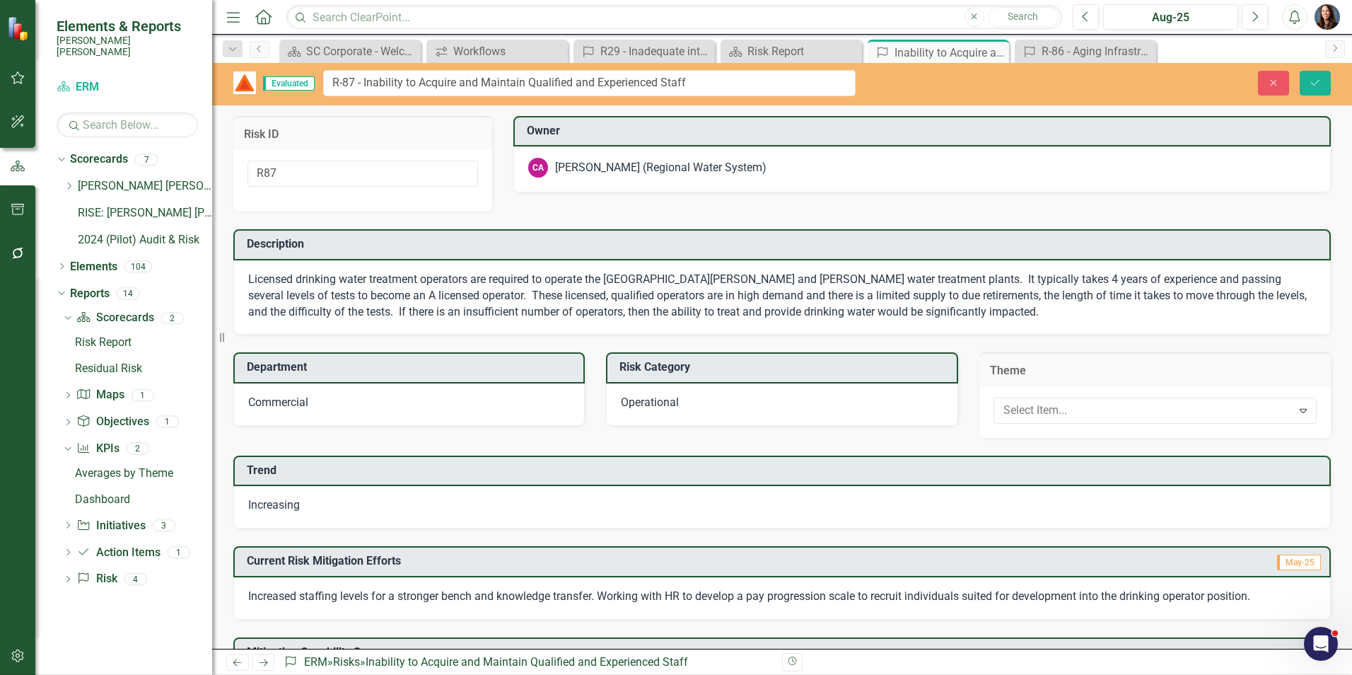
scroll to position [113, 0]
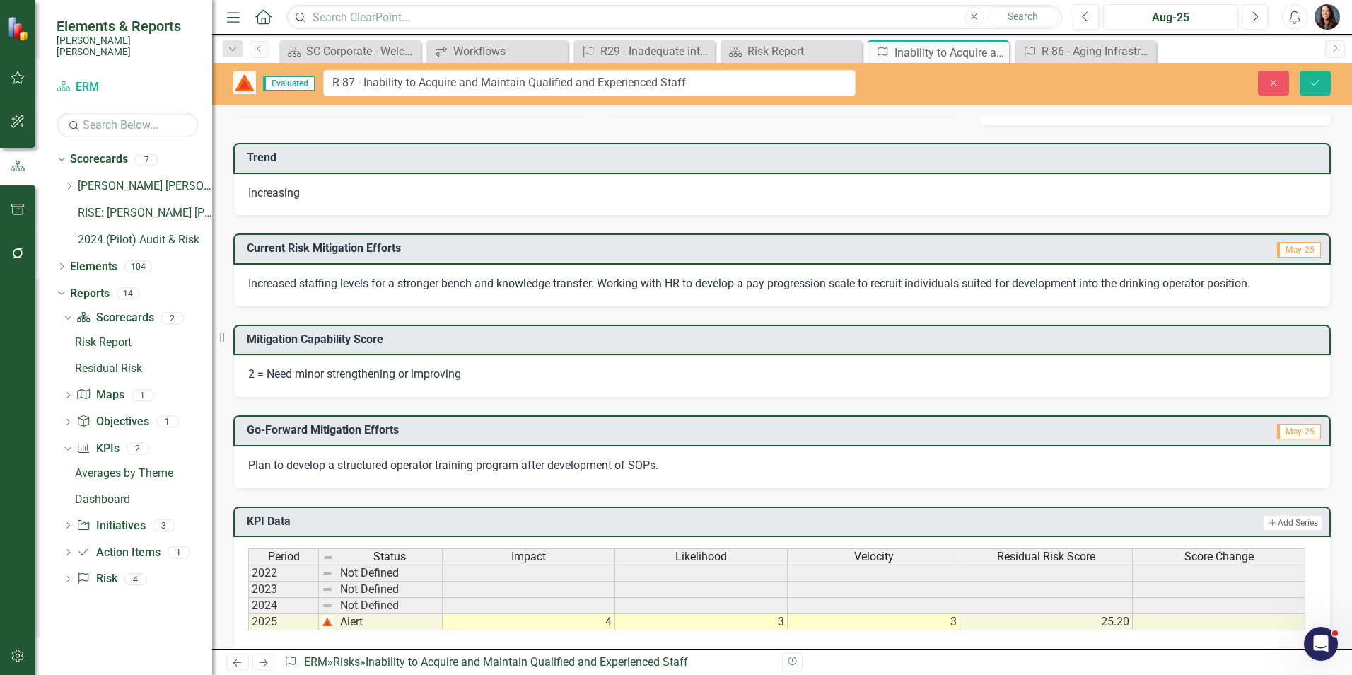
scroll to position [240, 0]
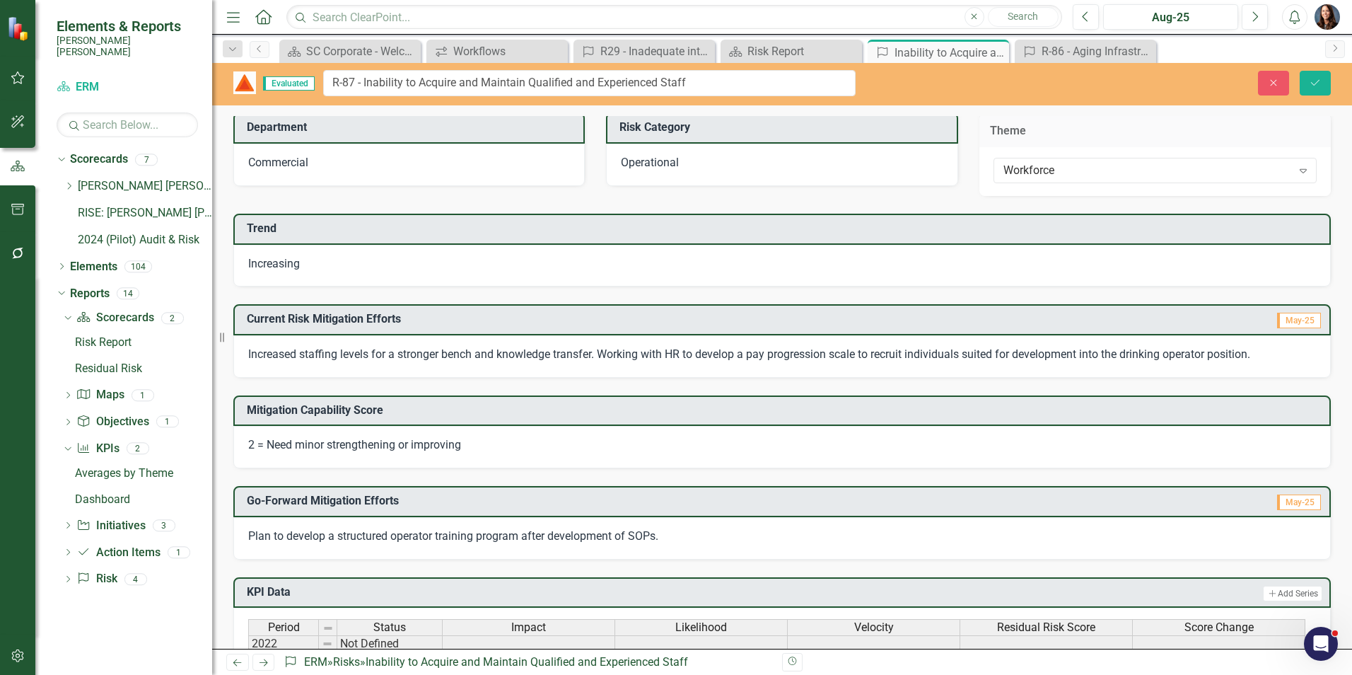
click at [379, 268] on div "Increasing" at bounding box center [781, 266] width 1097 height 42
click at [380, 264] on div "Increasing" at bounding box center [781, 266] width 1097 height 42
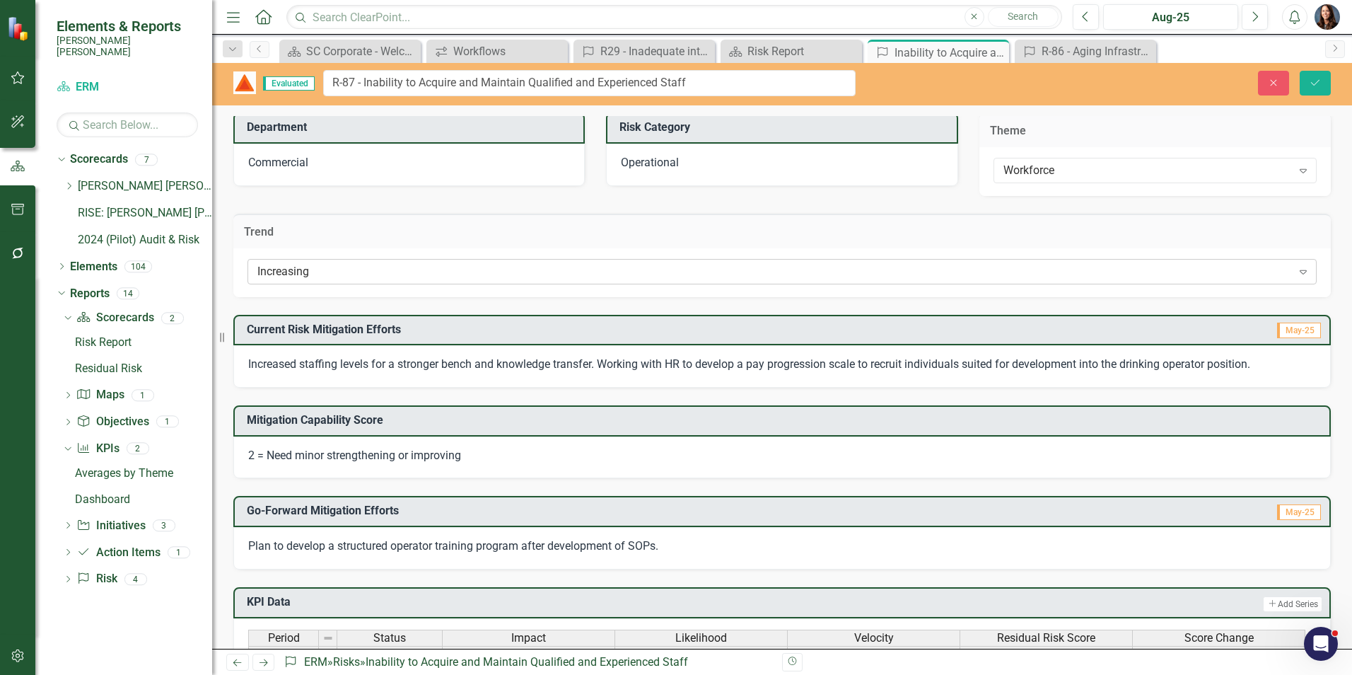
click at [367, 276] on div "Increasing" at bounding box center [774, 271] width 1035 height 16
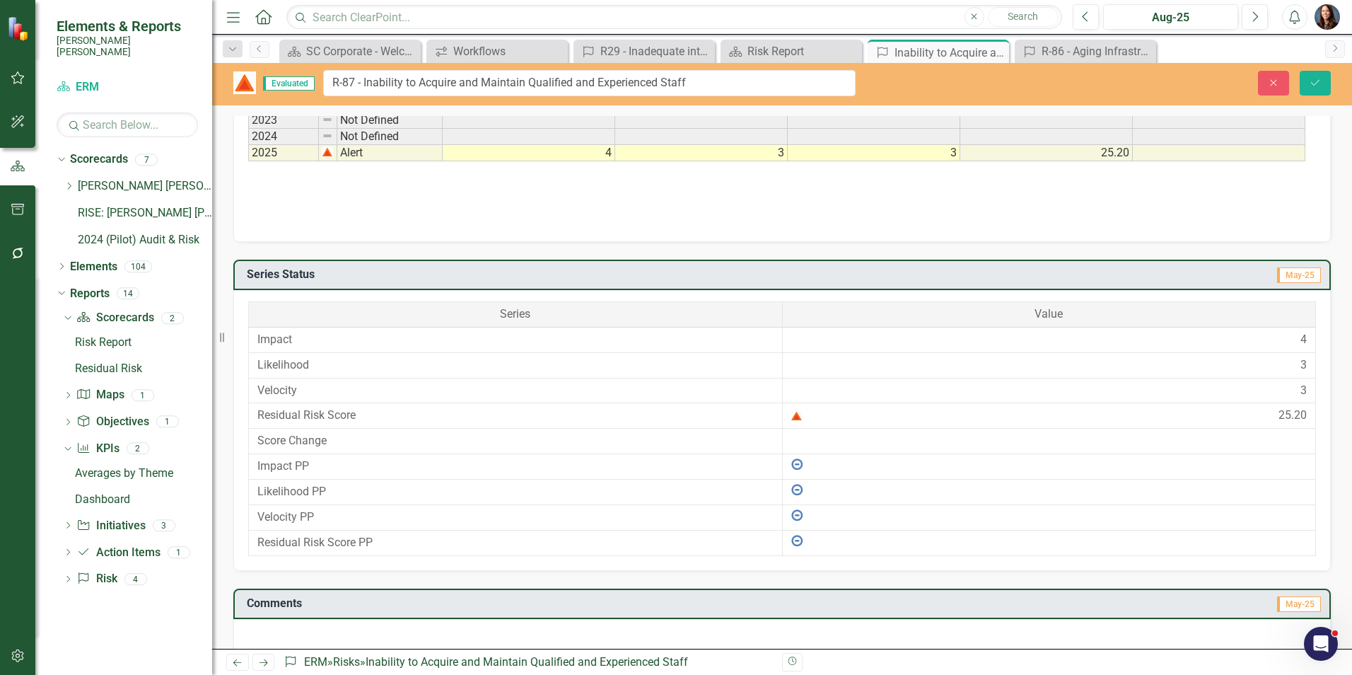
scroll to position [815, 0]
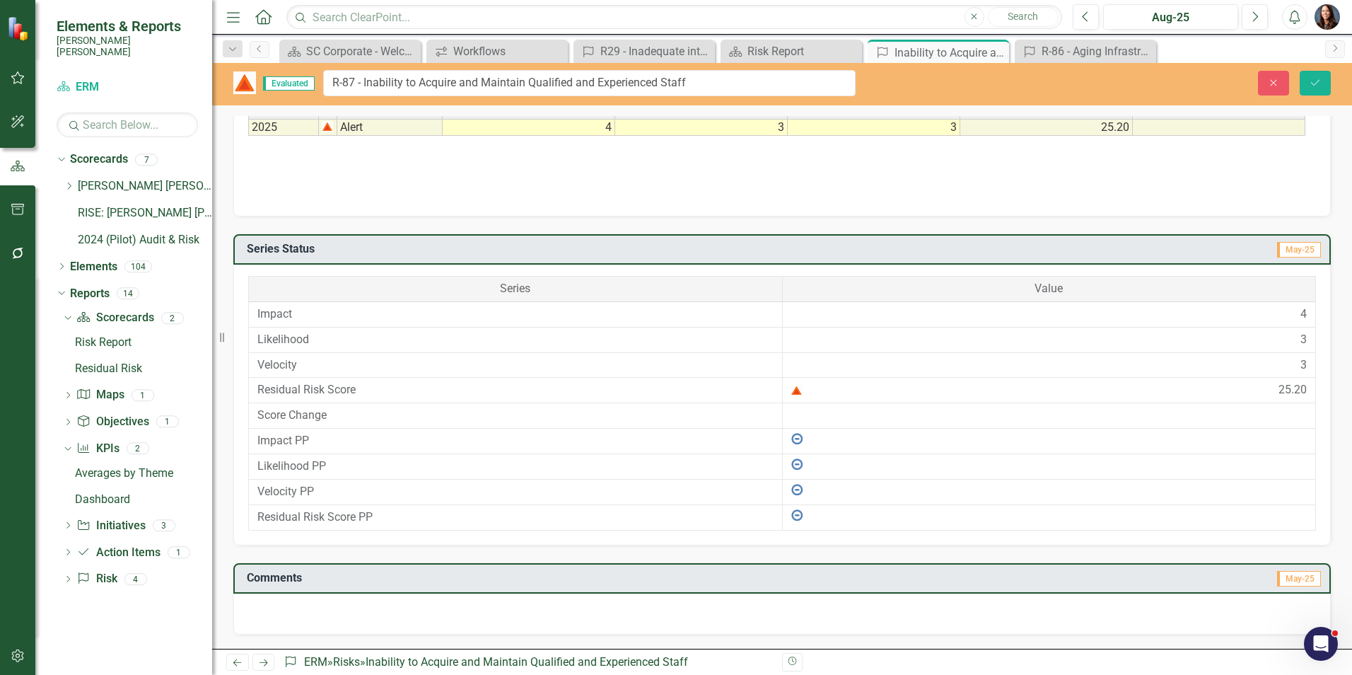
click at [574, 614] on div at bounding box center [781, 613] width 1097 height 41
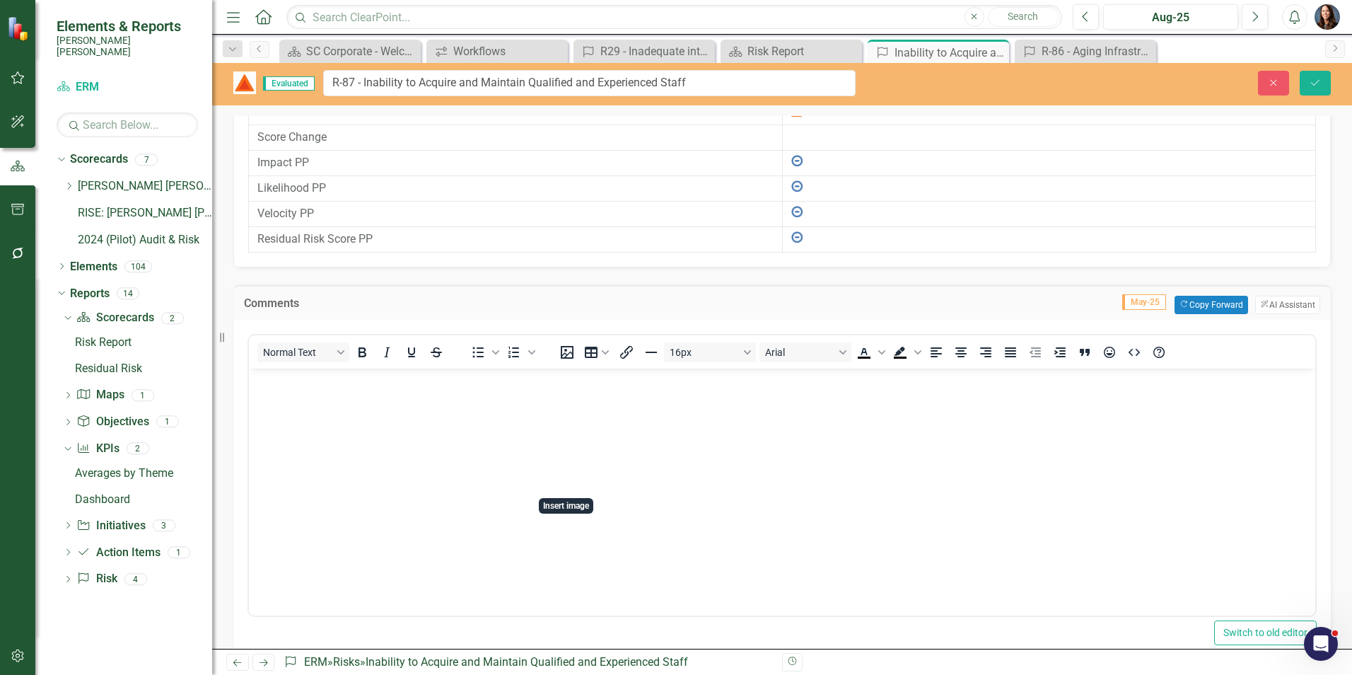
scroll to position [1098, 0]
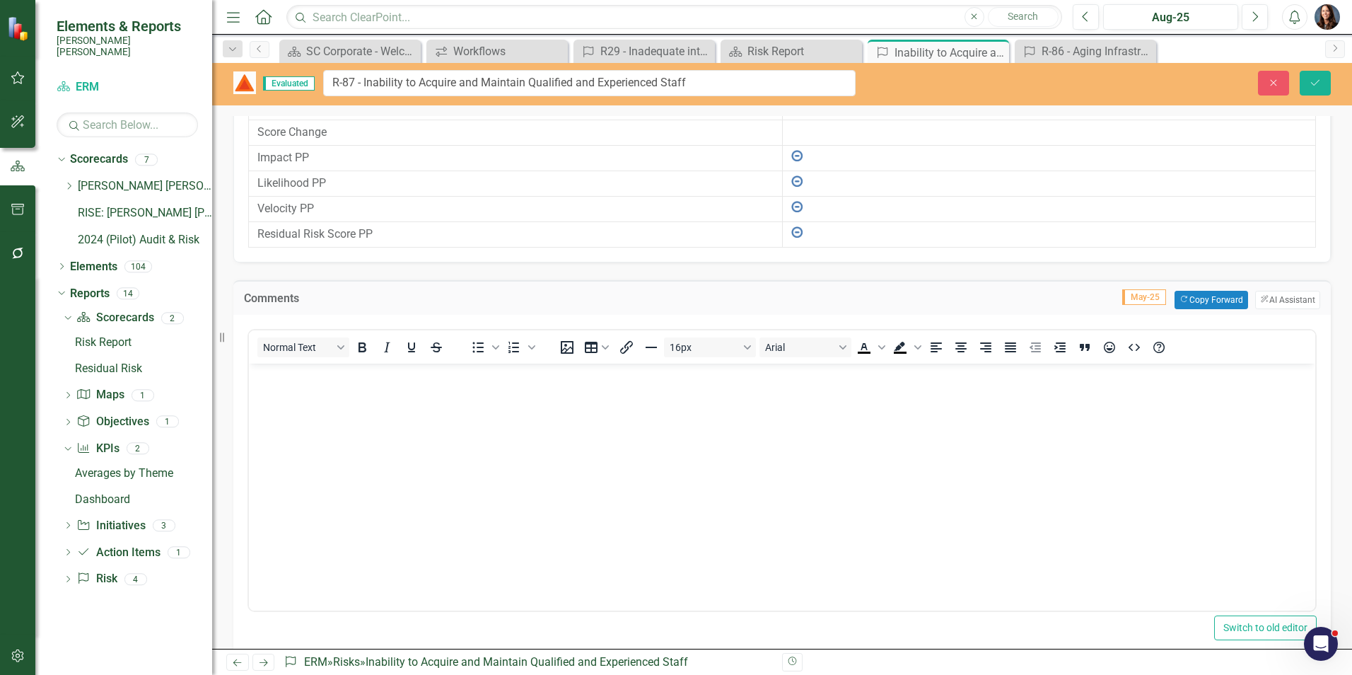
click at [320, 412] on body "Rich Text Area. Press ALT-0 for help." at bounding box center [782, 469] width 1066 height 212
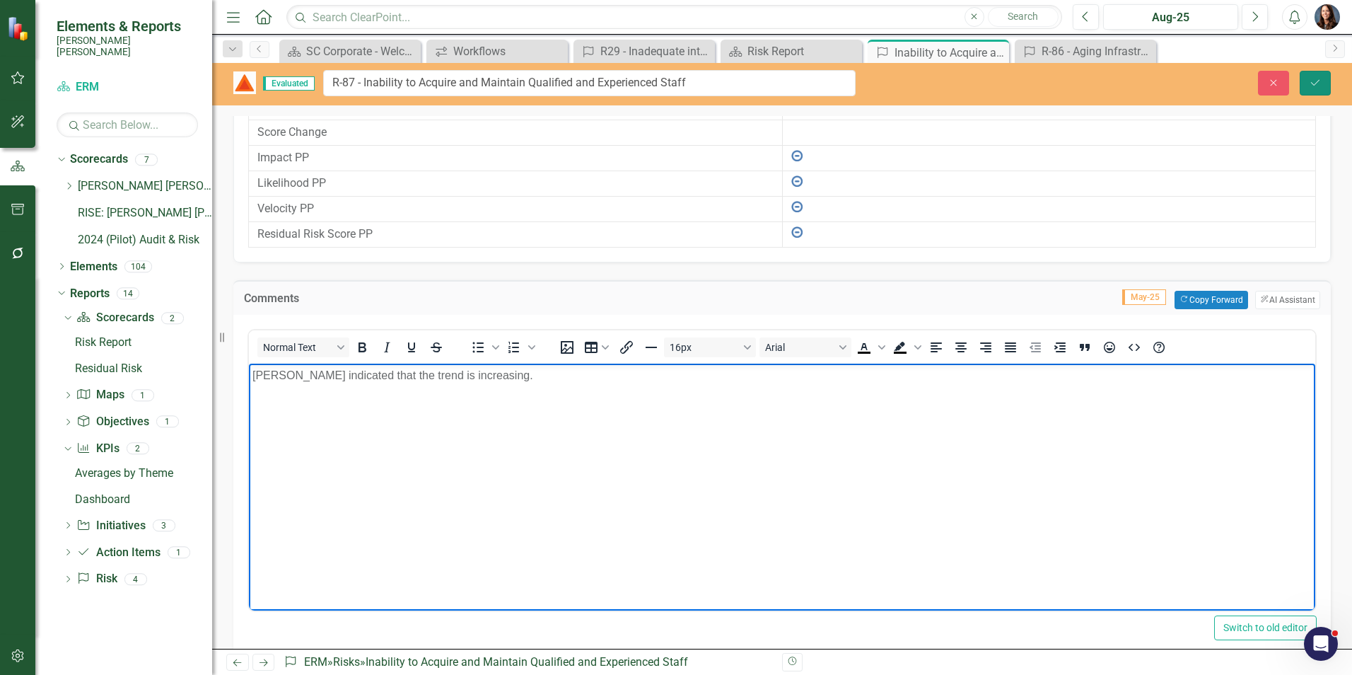
click at [1310, 88] on button "Save" at bounding box center [1315, 83] width 31 height 25
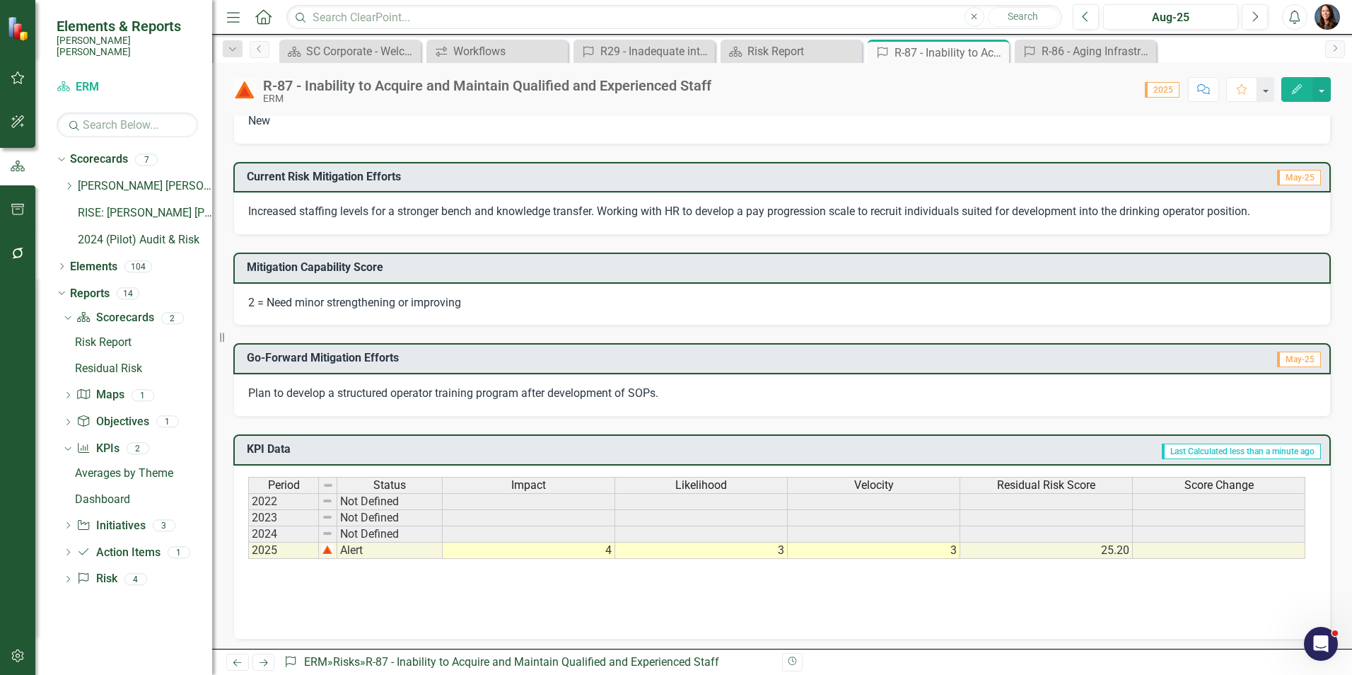
scroll to position [0, 0]
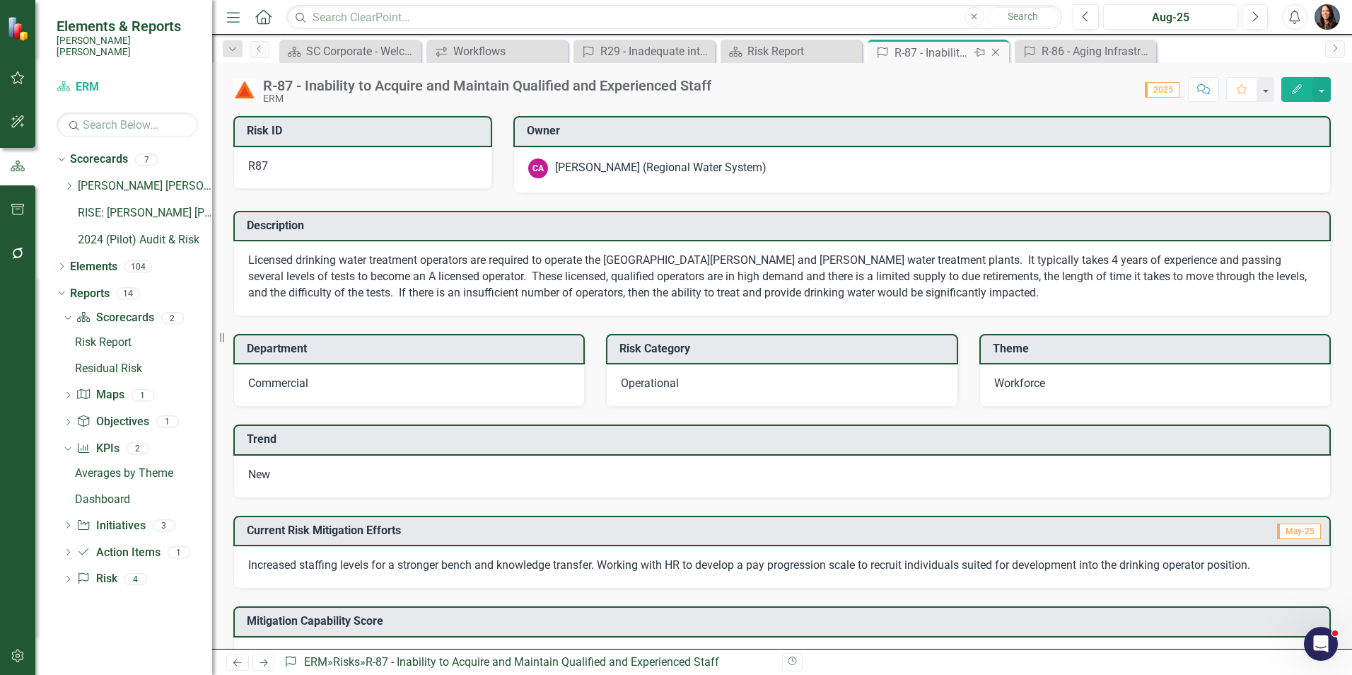
click at [993, 52] on icon "Close" at bounding box center [996, 52] width 14 height 11
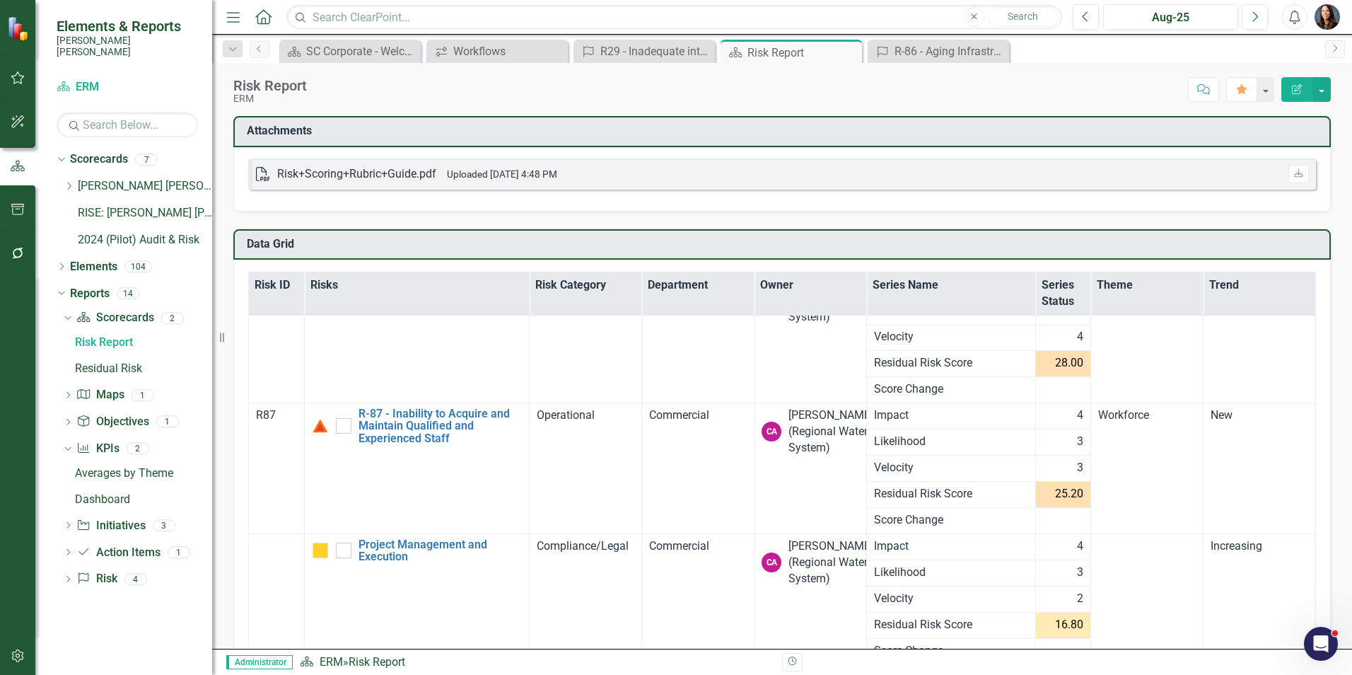
scroll to position [11182, 0]
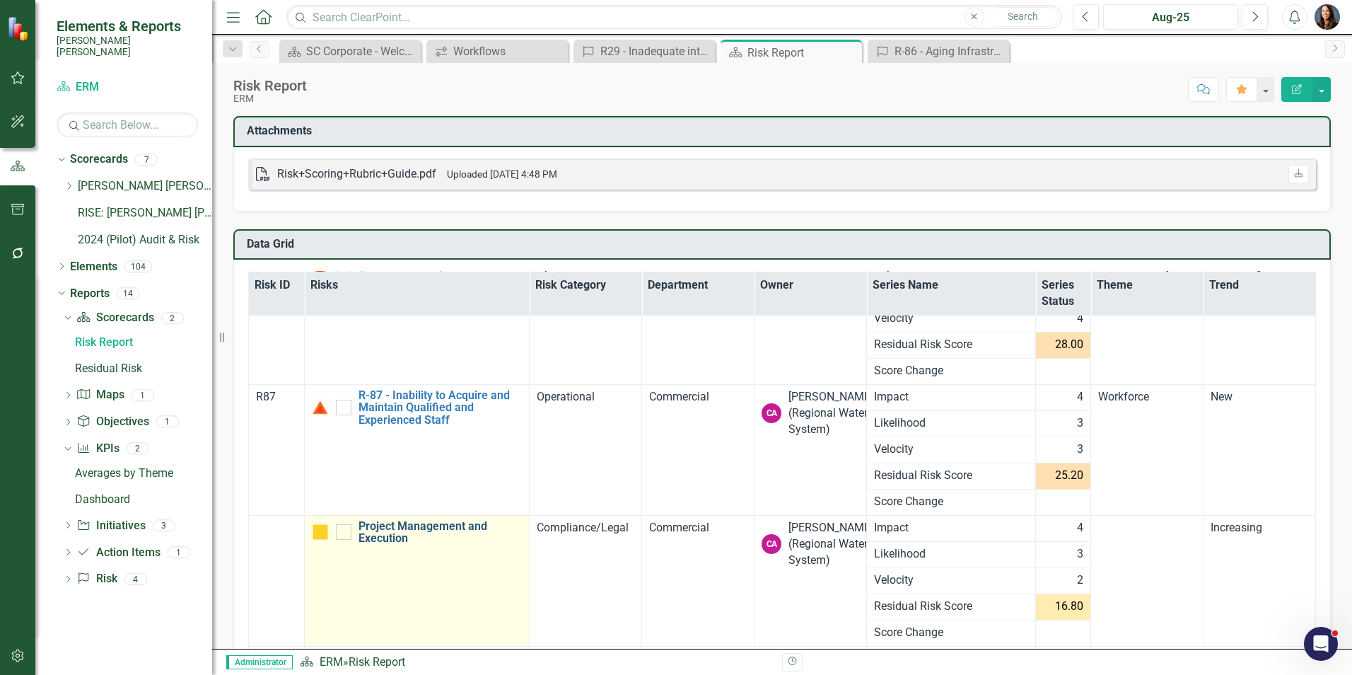
click at [377, 532] on link "Project Management and Execution" at bounding box center [441, 532] width 164 height 25
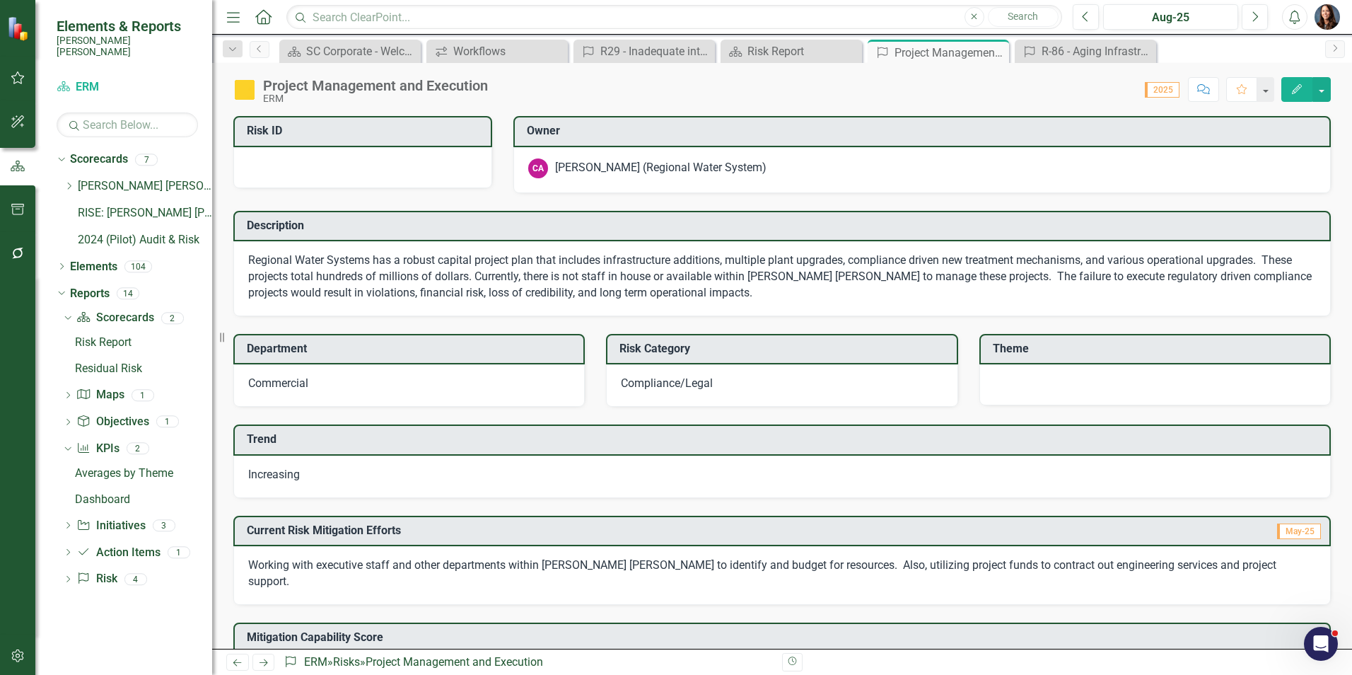
click at [286, 91] on div "Project Management and Execution" at bounding box center [375, 86] width 225 height 16
click at [269, 85] on div "Project Management and Execution" at bounding box center [375, 86] width 225 height 16
click at [264, 84] on div "Project Management and Execution" at bounding box center [375, 86] width 225 height 16
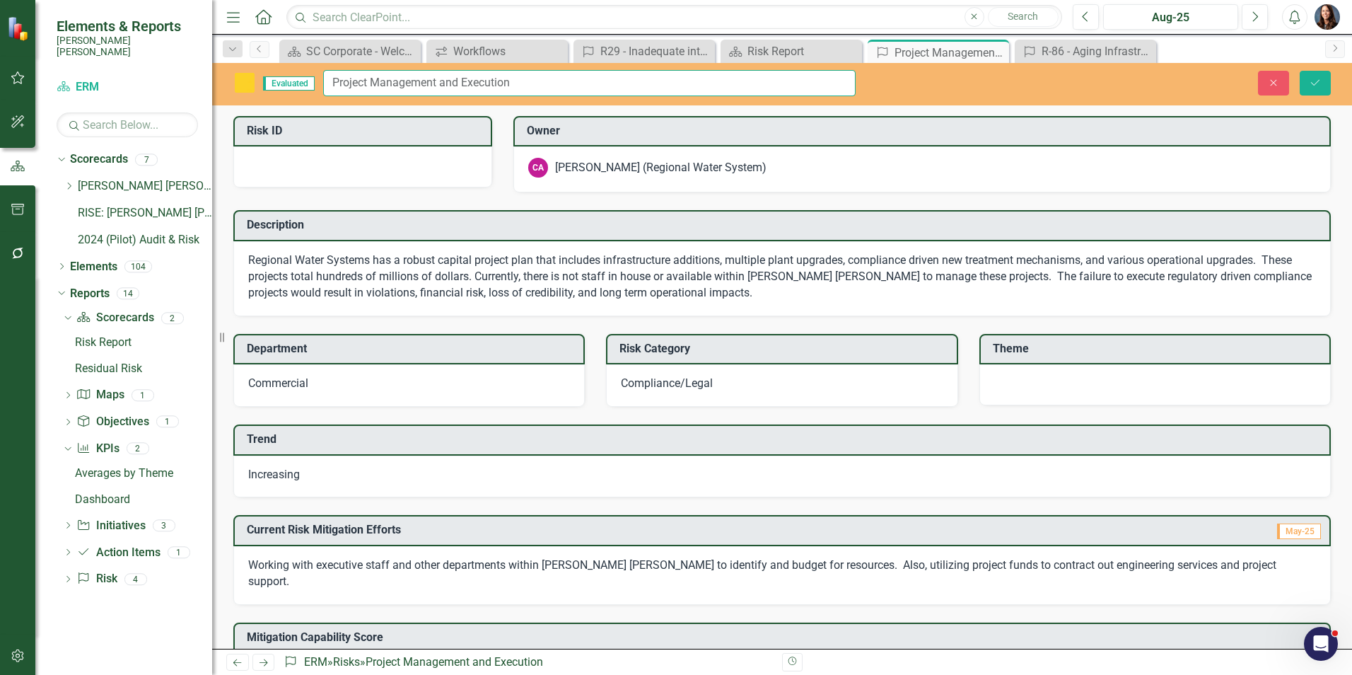
click at [330, 83] on input "Project Management and Execution" at bounding box center [589, 83] width 532 height 26
type input "R88 - Project Management and Execution"
click at [290, 164] on div at bounding box center [362, 166] width 259 height 41
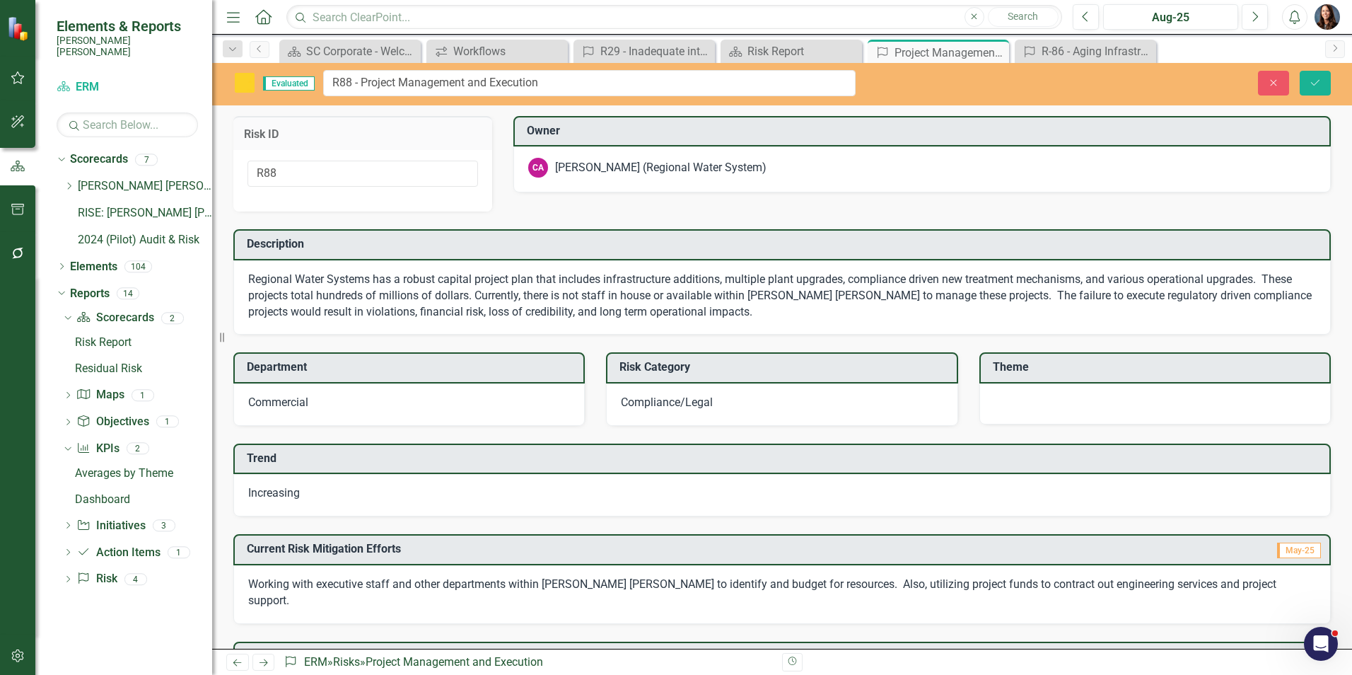
type input "R88"
click at [1016, 409] on div at bounding box center [1154, 403] width 351 height 41
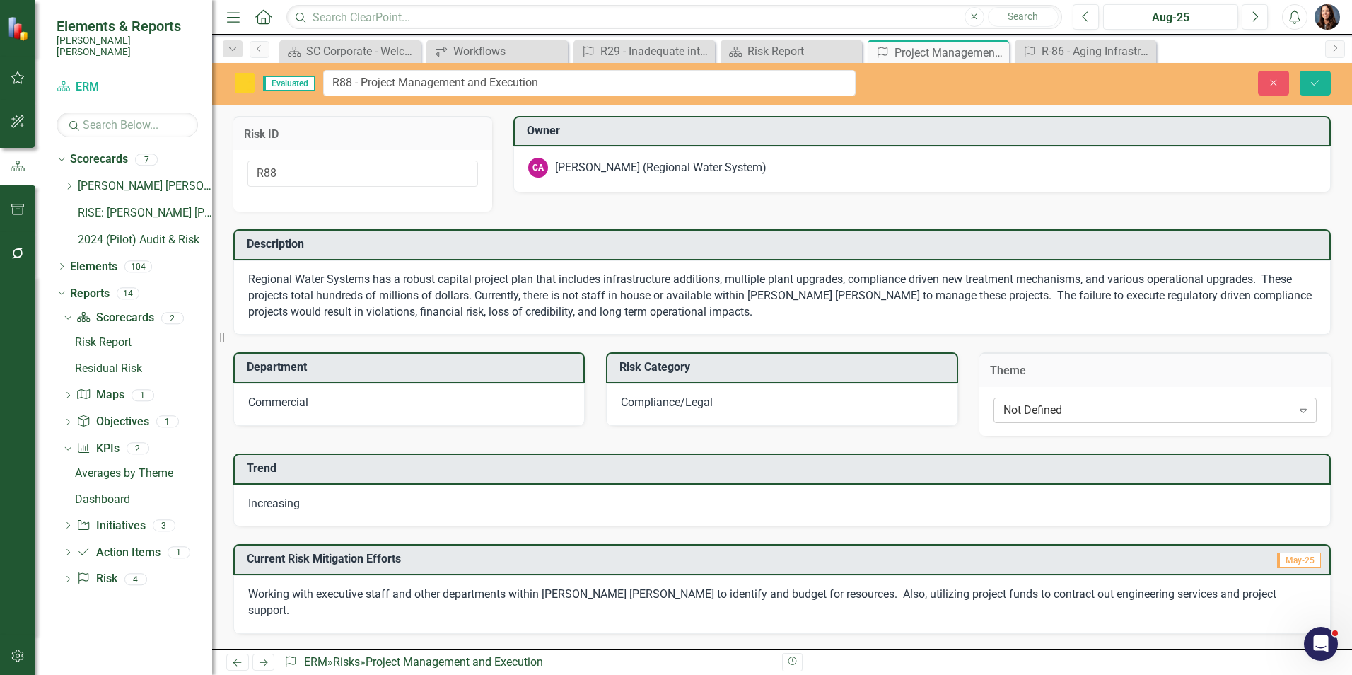
click at [1063, 404] on div "Not Defined" at bounding box center [1147, 410] width 289 height 16
click at [318, 501] on div "Increasing" at bounding box center [781, 505] width 1097 height 42
click at [305, 506] on div "Increasing" at bounding box center [781, 505] width 1097 height 42
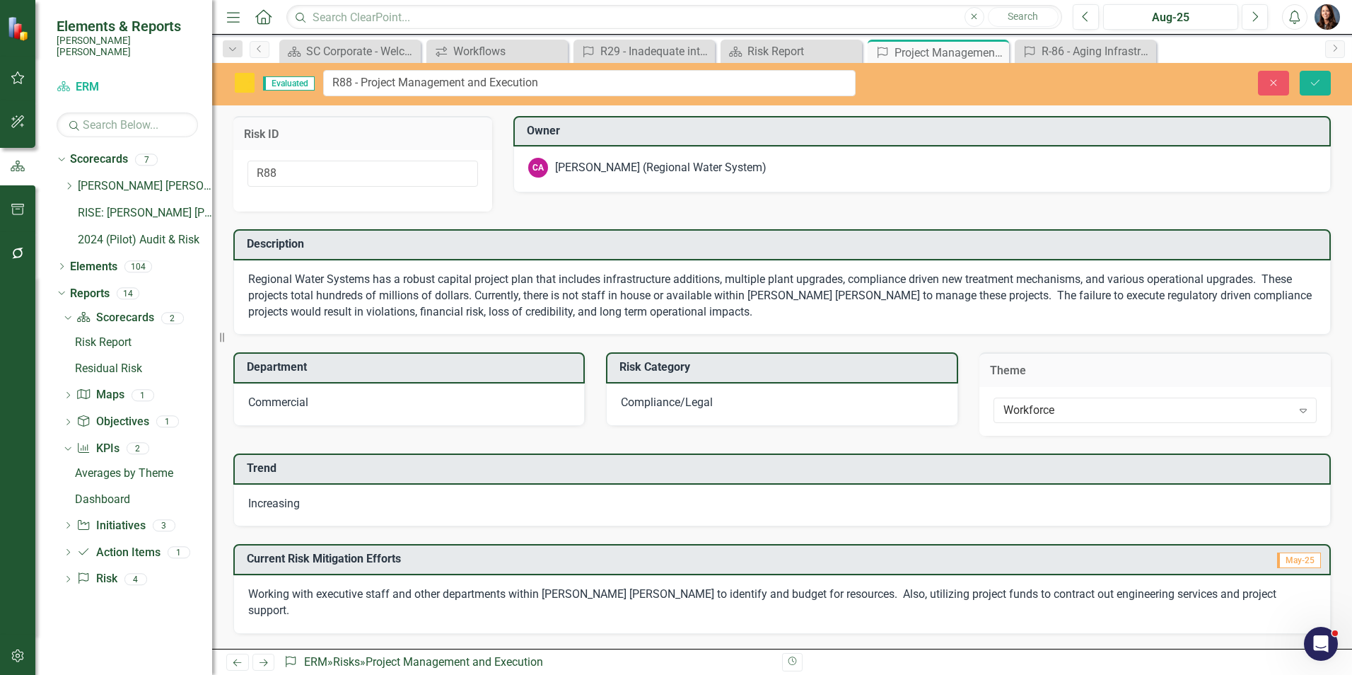
click at [304, 499] on div "Increasing" at bounding box center [781, 505] width 1097 height 42
click at [298, 501] on span "Increasing" at bounding box center [274, 502] width 52 height 13
drag, startPoint x: 288, startPoint y: 502, endPoint x: 271, endPoint y: 509, distance: 18.4
click at [276, 506] on span "Increasing" at bounding box center [274, 502] width 52 height 13
click at [280, 500] on span "Increasing" at bounding box center [274, 502] width 52 height 13
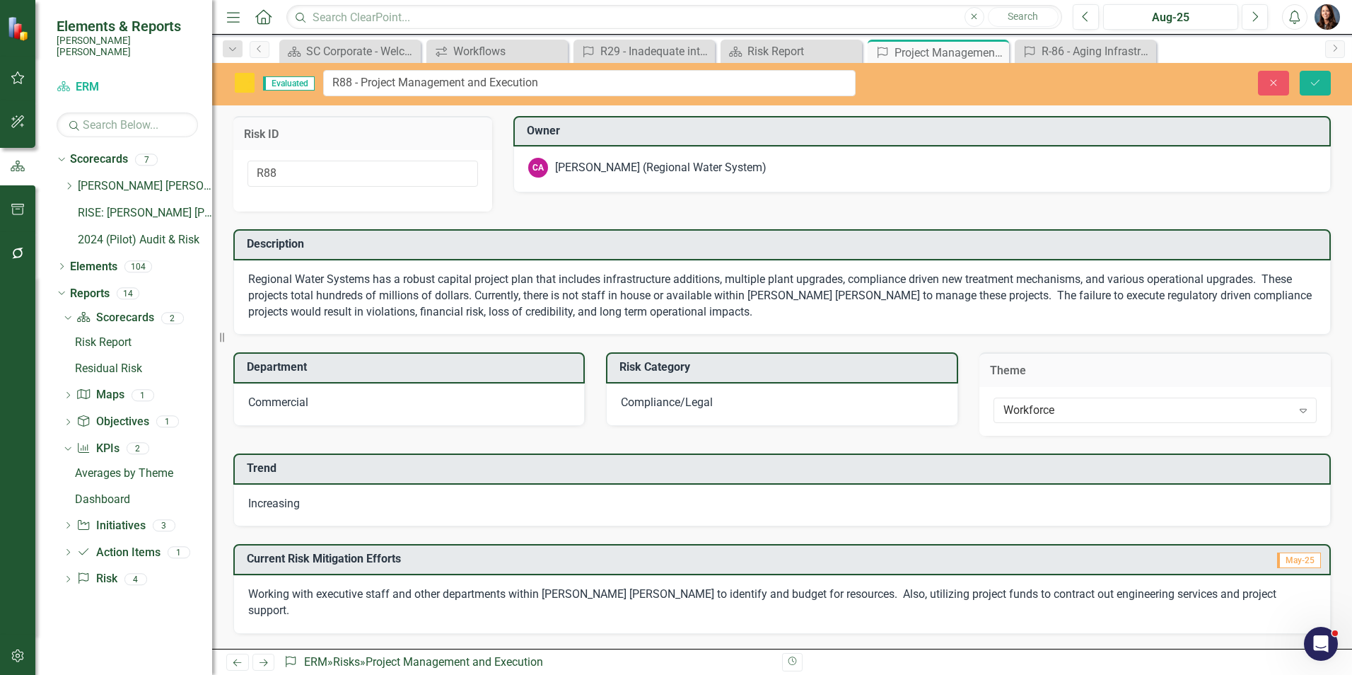
click at [279, 500] on span "Increasing" at bounding box center [274, 502] width 52 height 13
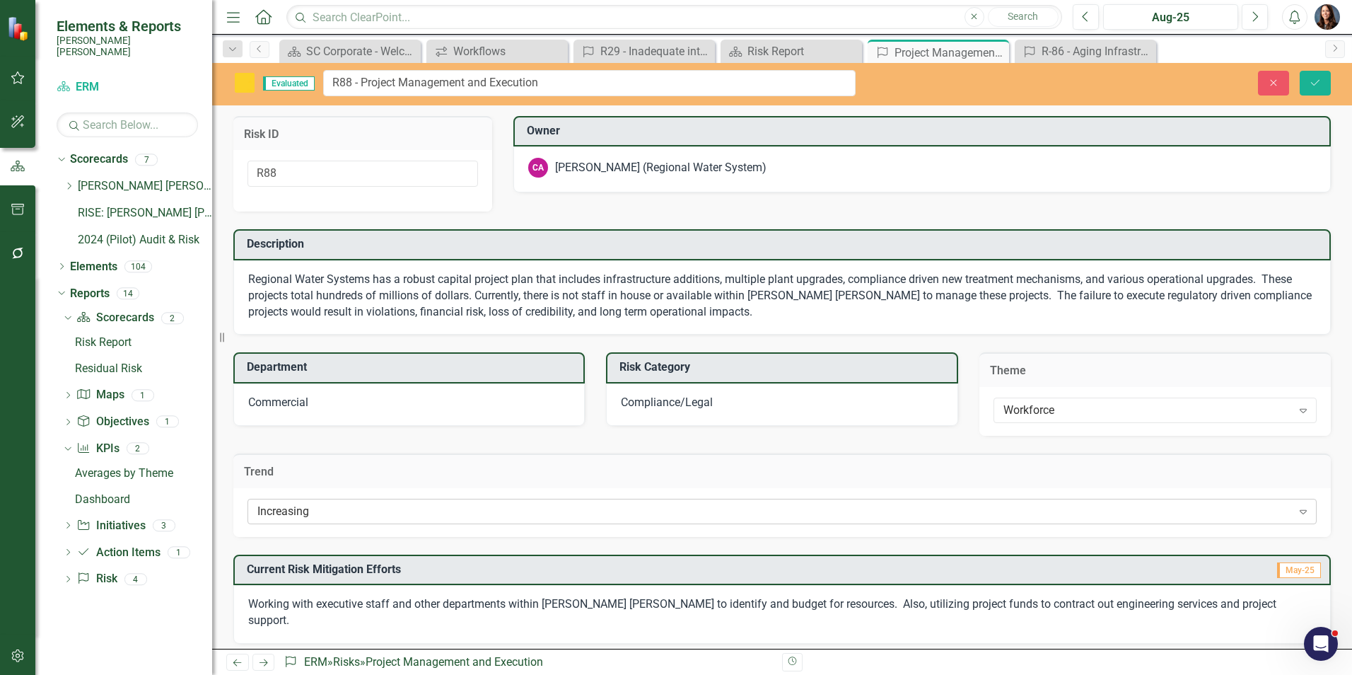
click at [289, 512] on div "Increasing" at bounding box center [774, 511] width 1035 height 16
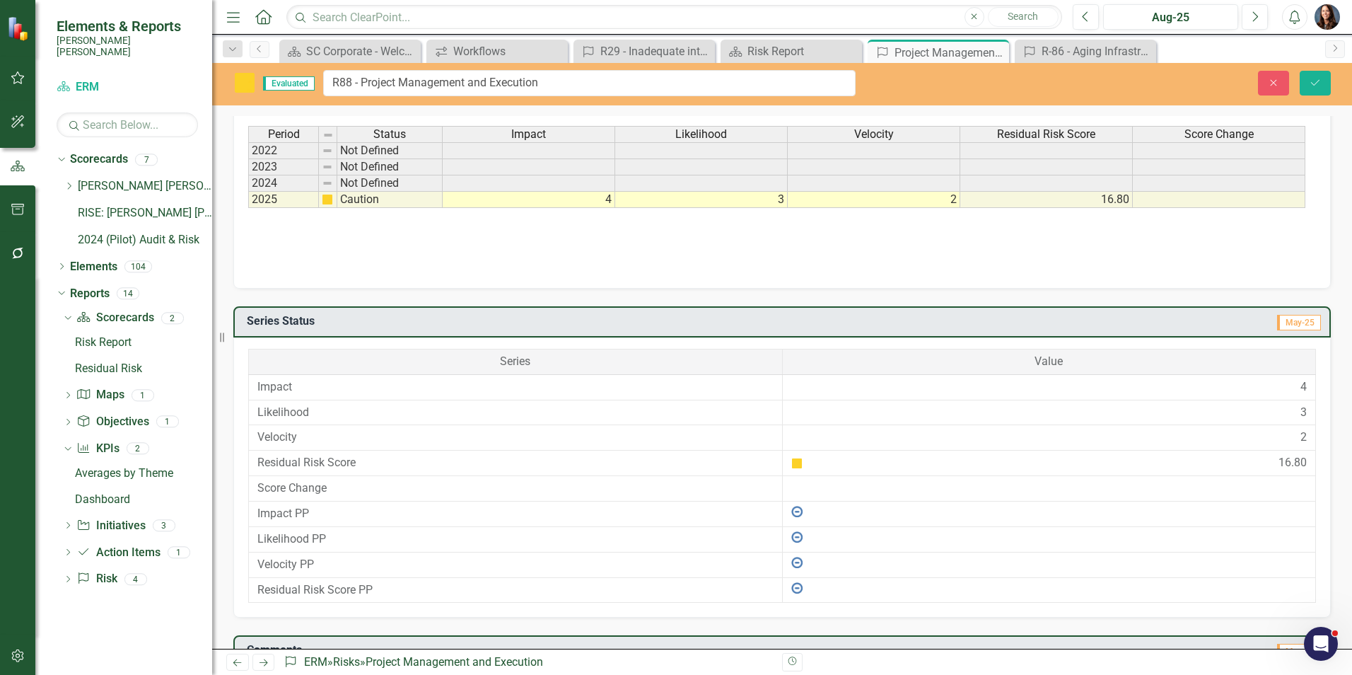
scroll to position [815, 0]
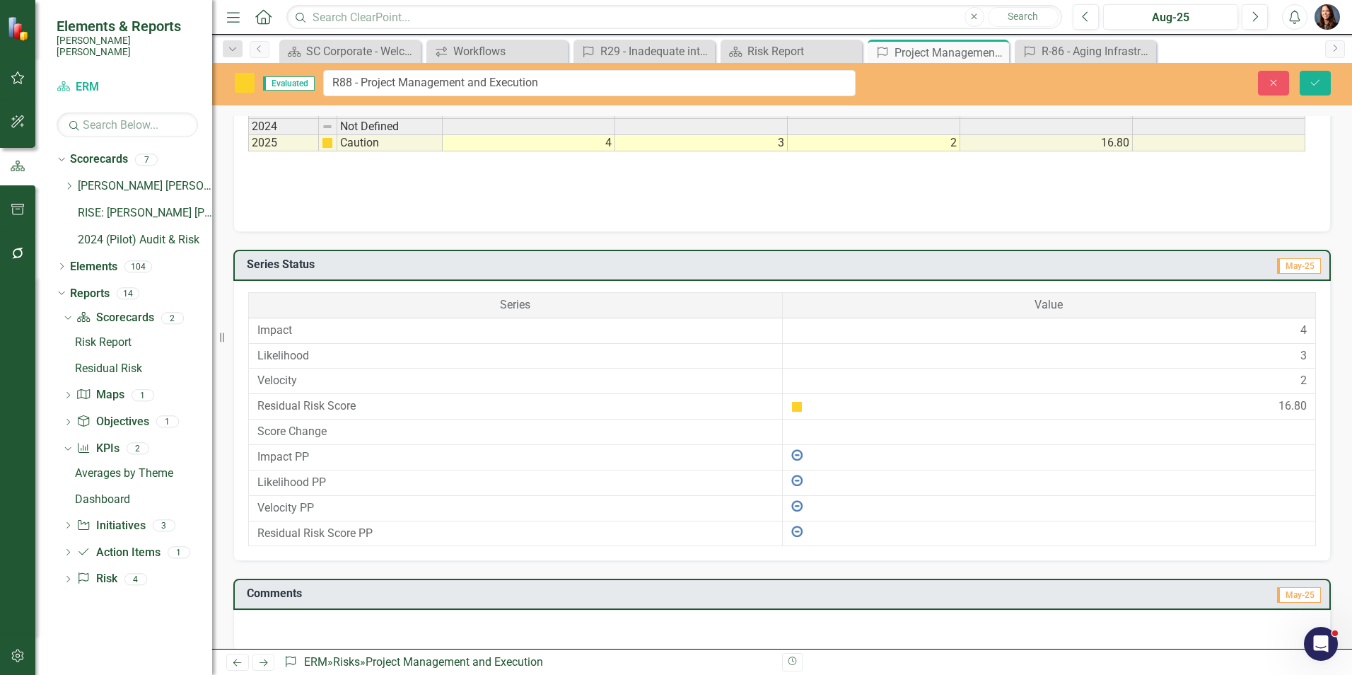
click at [257, 610] on div at bounding box center [781, 630] width 1097 height 41
click at [258, 614] on div at bounding box center [781, 630] width 1097 height 41
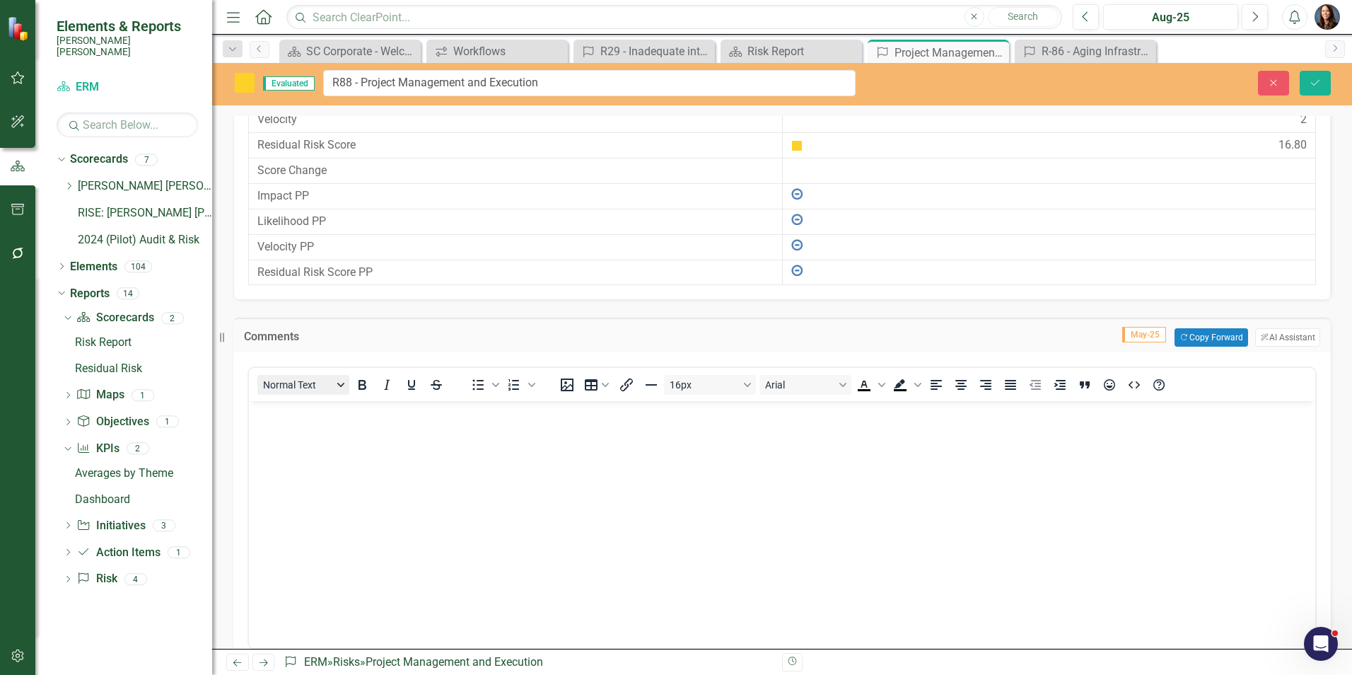
scroll to position [1098, 0]
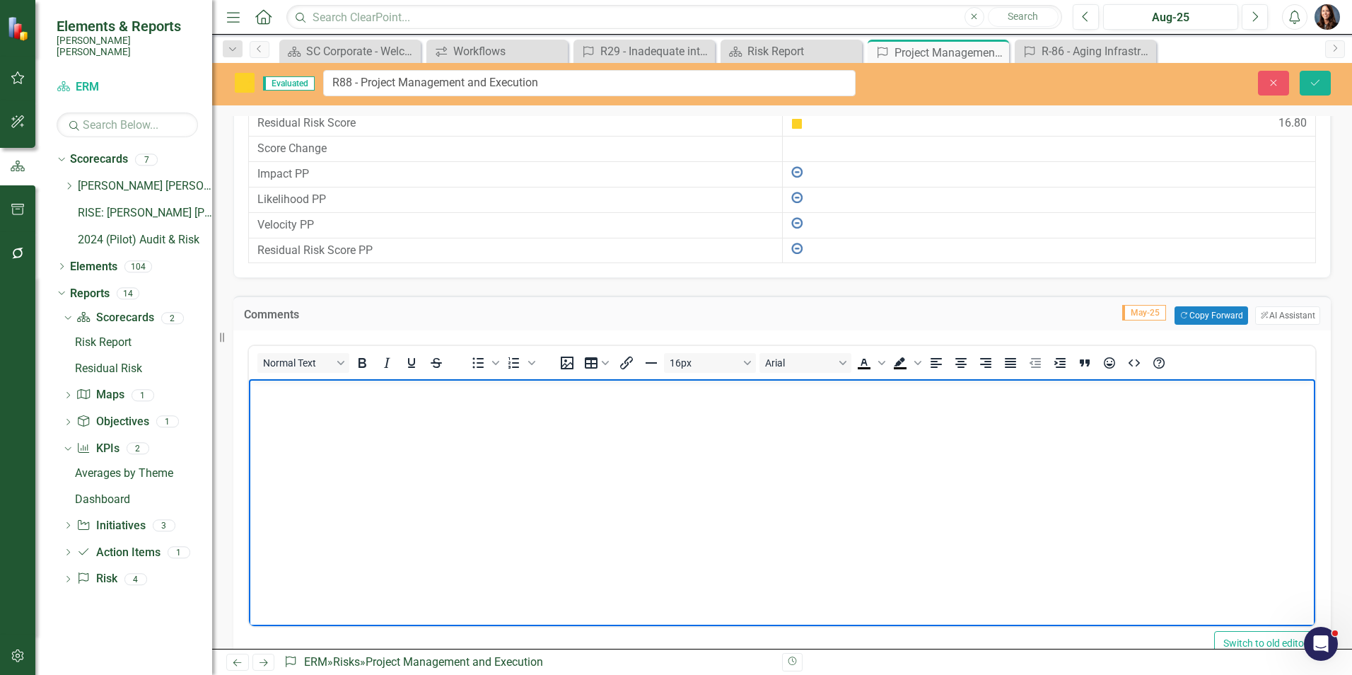
click at [329, 445] on body "Rich Text Area. Press ALT-0 for help." at bounding box center [782, 485] width 1066 height 212
click at [1321, 81] on icon "Save" at bounding box center [1315, 83] width 13 height 10
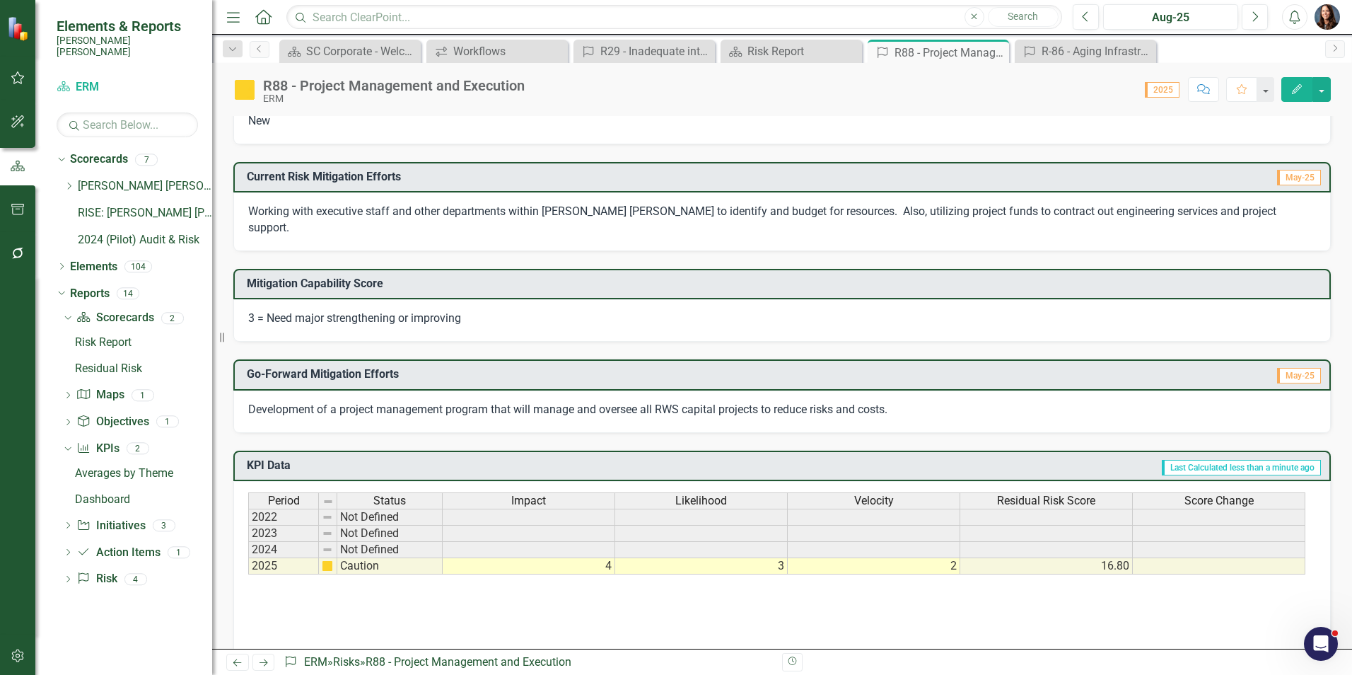
scroll to position [0, 0]
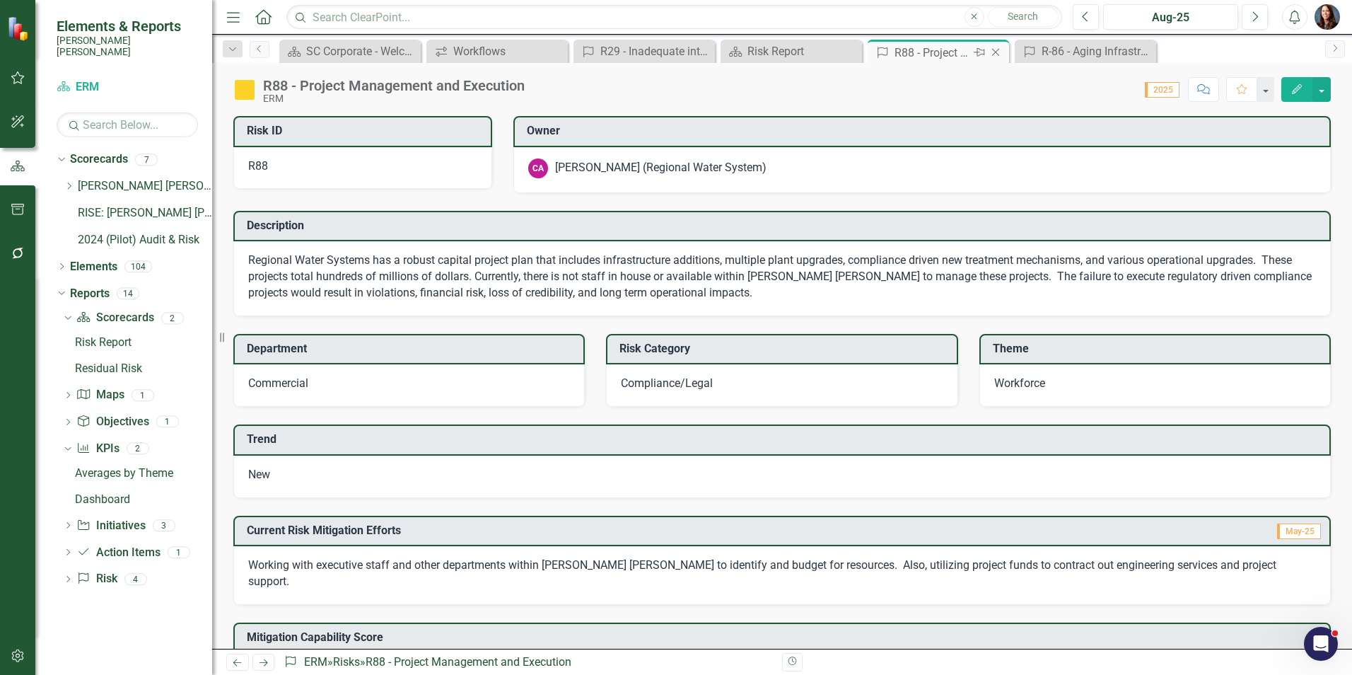
click at [1000, 53] on icon "Close" at bounding box center [996, 52] width 14 height 11
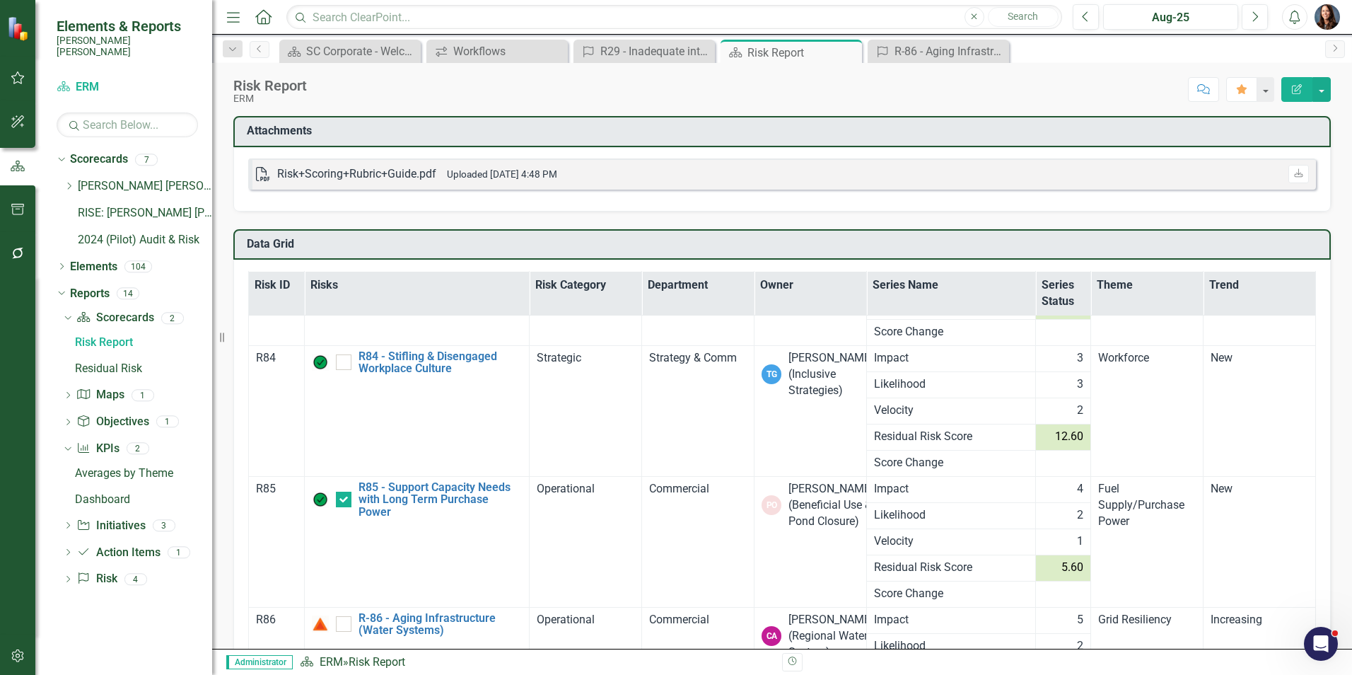
scroll to position [10899, 0]
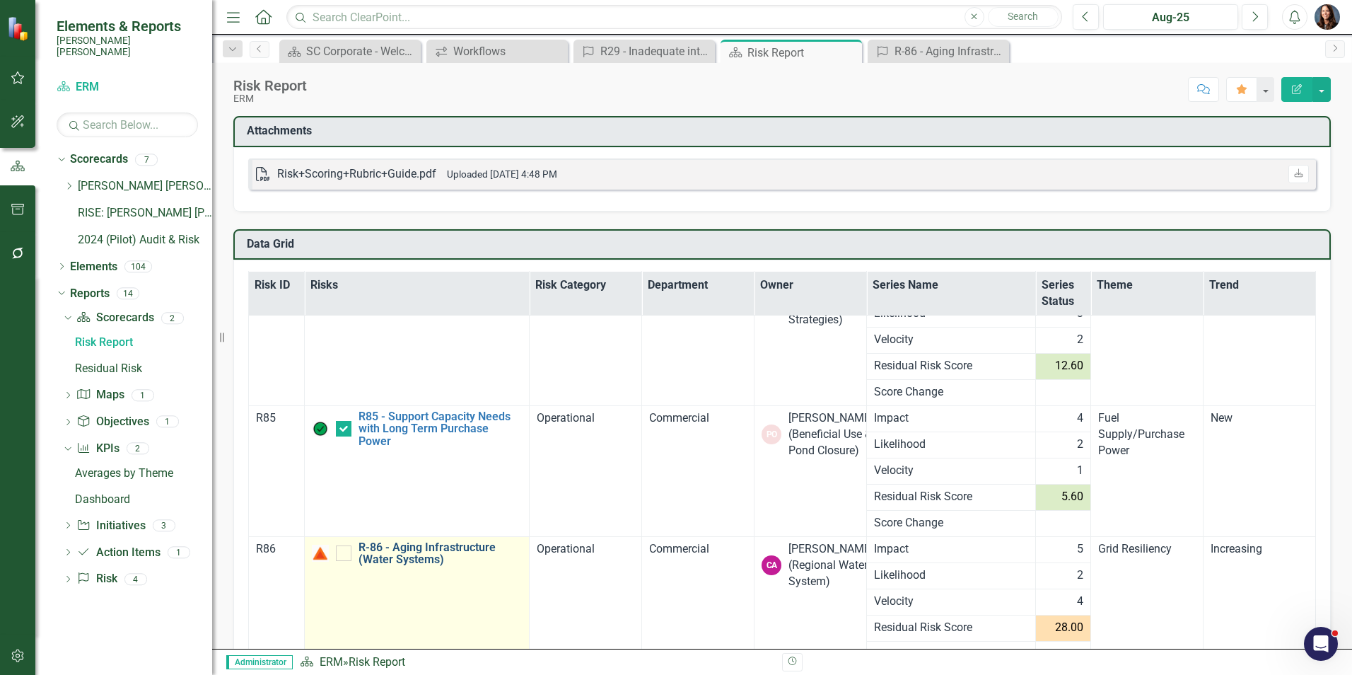
click at [446, 544] on link "R-86 - Aging Infrastructure (Water Systems)" at bounding box center [441, 553] width 164 height 25
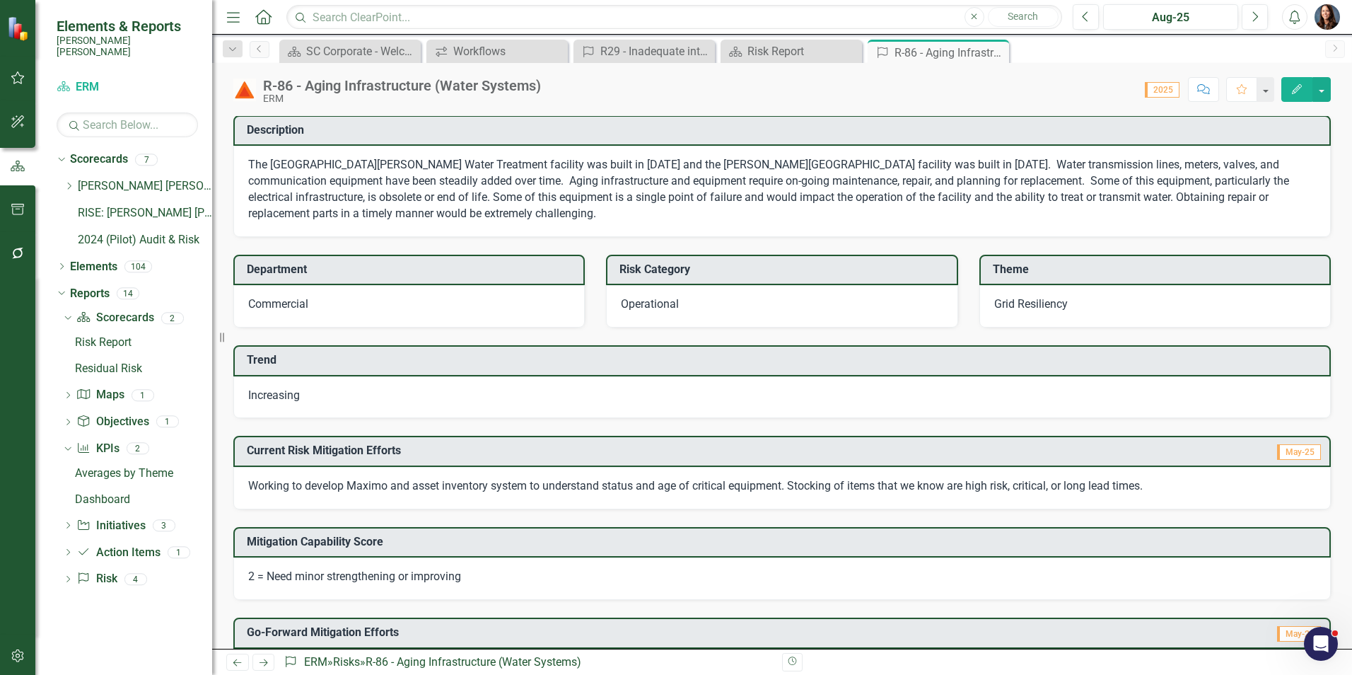
scroll to position [86, 0]
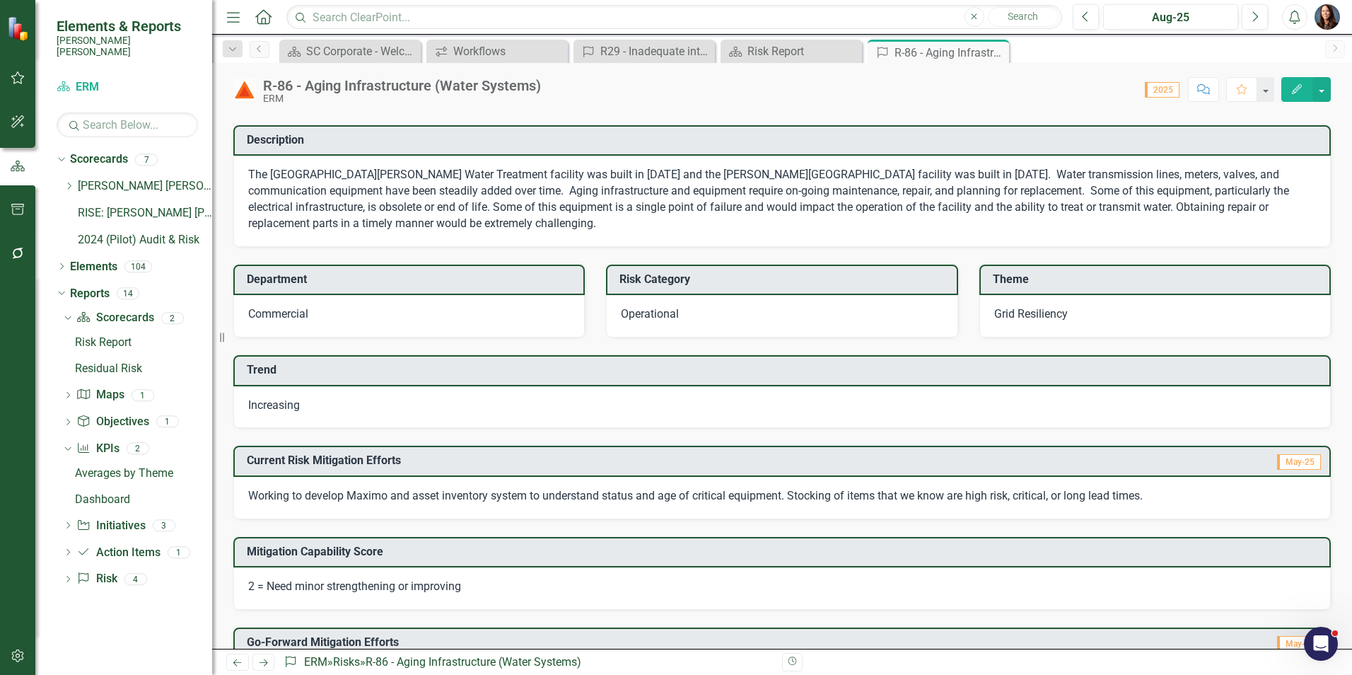
click at [724, 406] on div "Increasing" at bounding box center [781, 407] width 1097 height 42
click at [724, 404] on div "Increasing" at bounding box center [781, 407] width 1097 height 42
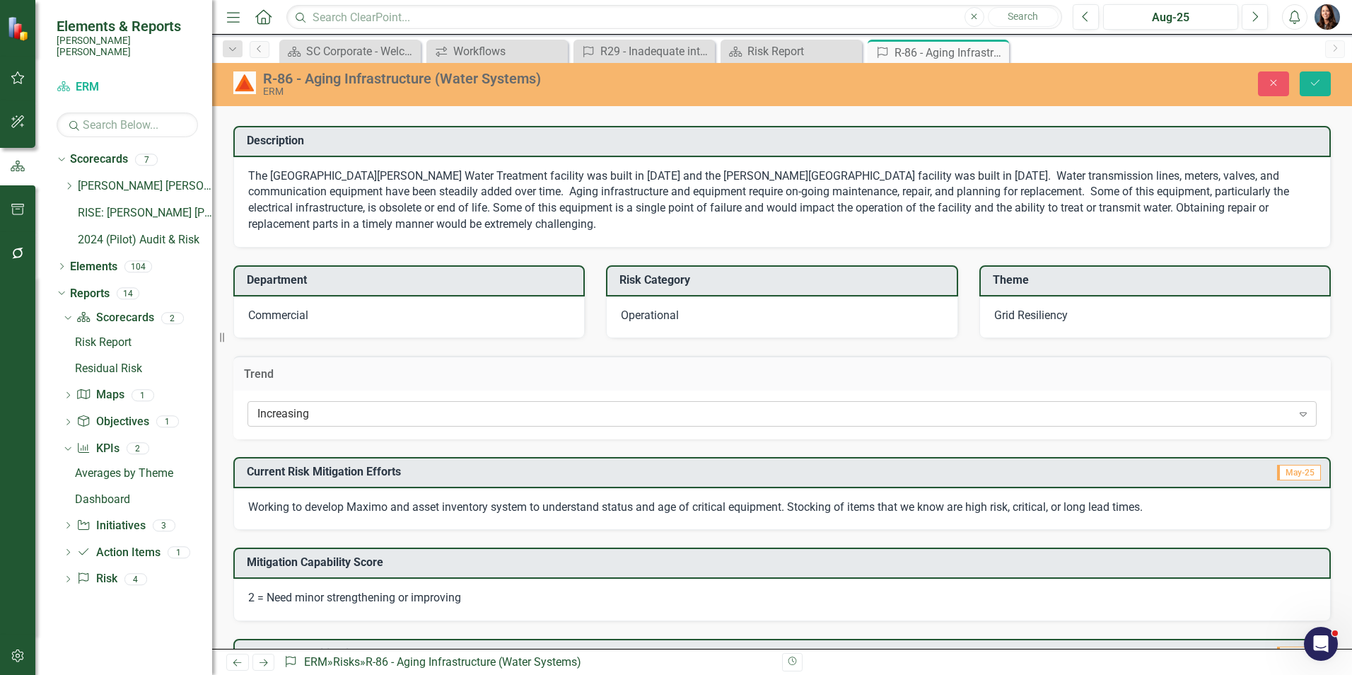
click at [545, 417] on div "Increasing" at bounding box center [774, 414] width 1035 height 16
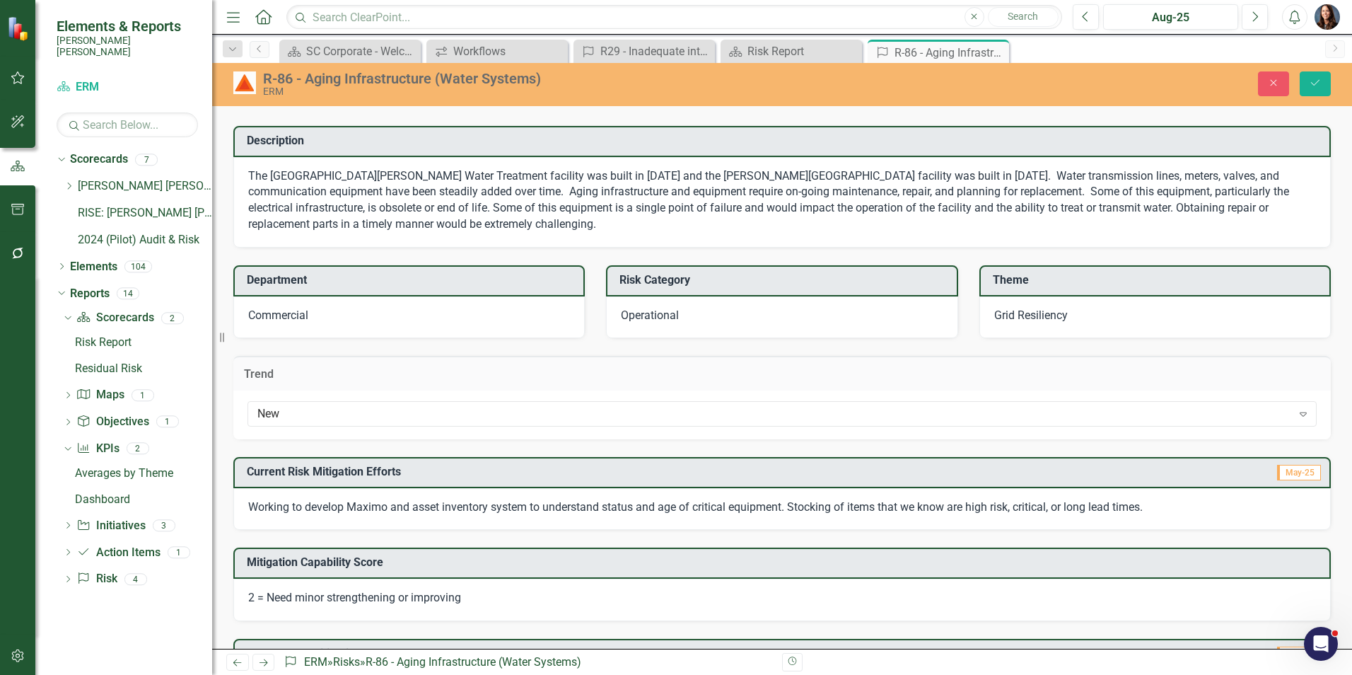
click at [453, 508] on span "Working to develop Maximo and asset inventory system to understand status and a…" at bounding box center [695, 506] width 895 height 13
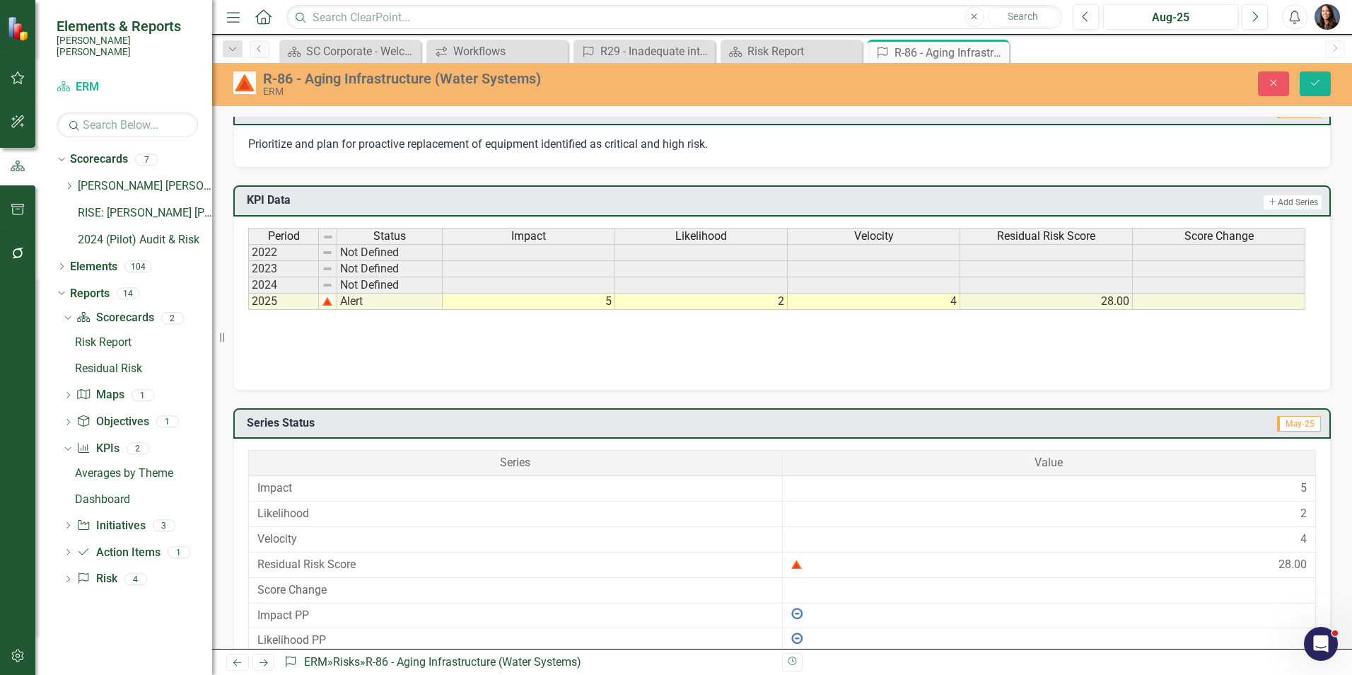
scroll to position [803, 0]
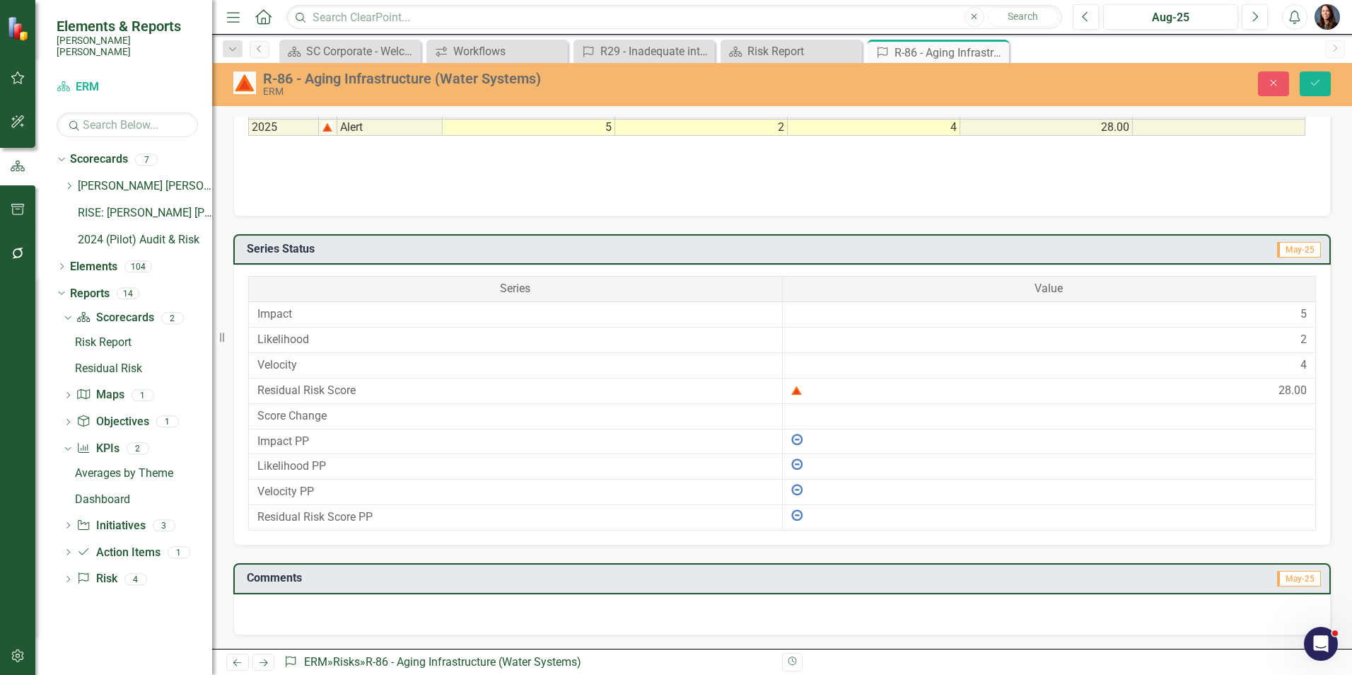
click at [302, 610] on div at bounding box center [781, 614] width 1097 height 41
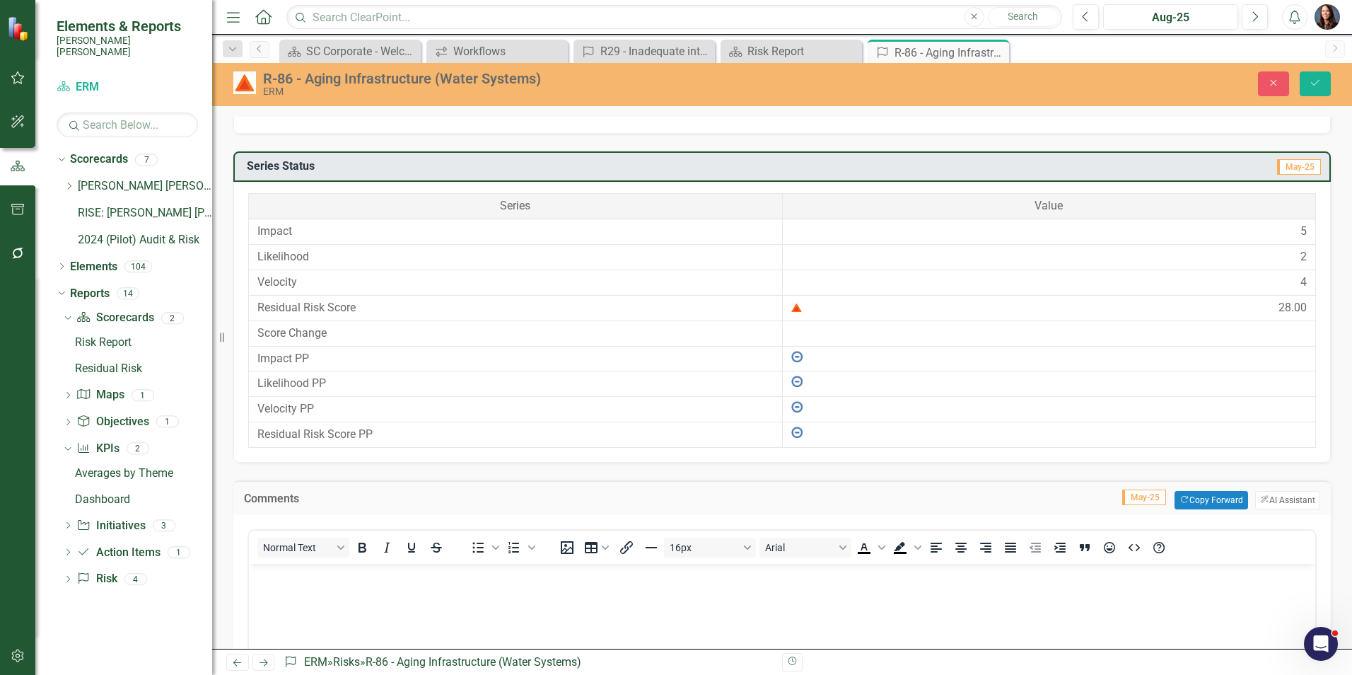
scroll to position [1015, 0]
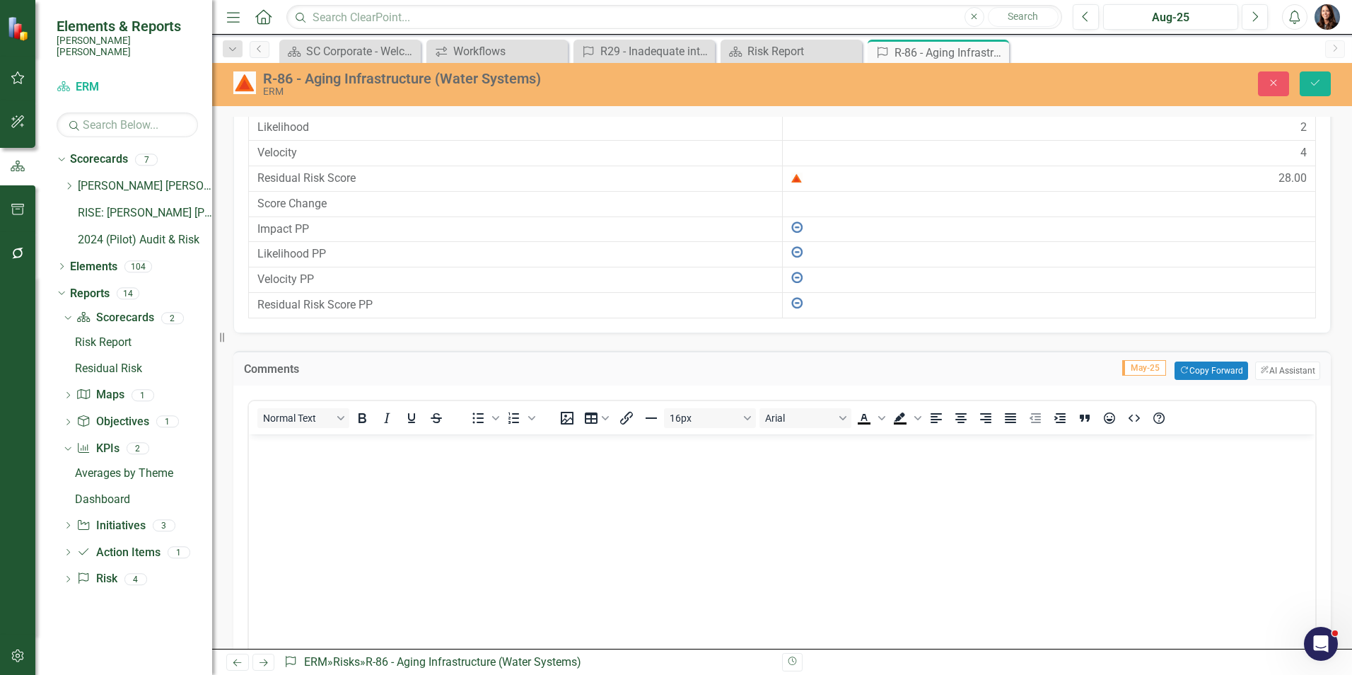
click at [304, 482] on body "Rich Text Area. Press ALT-0 for help." at bounding box center [782, 539] width 1066 height 212
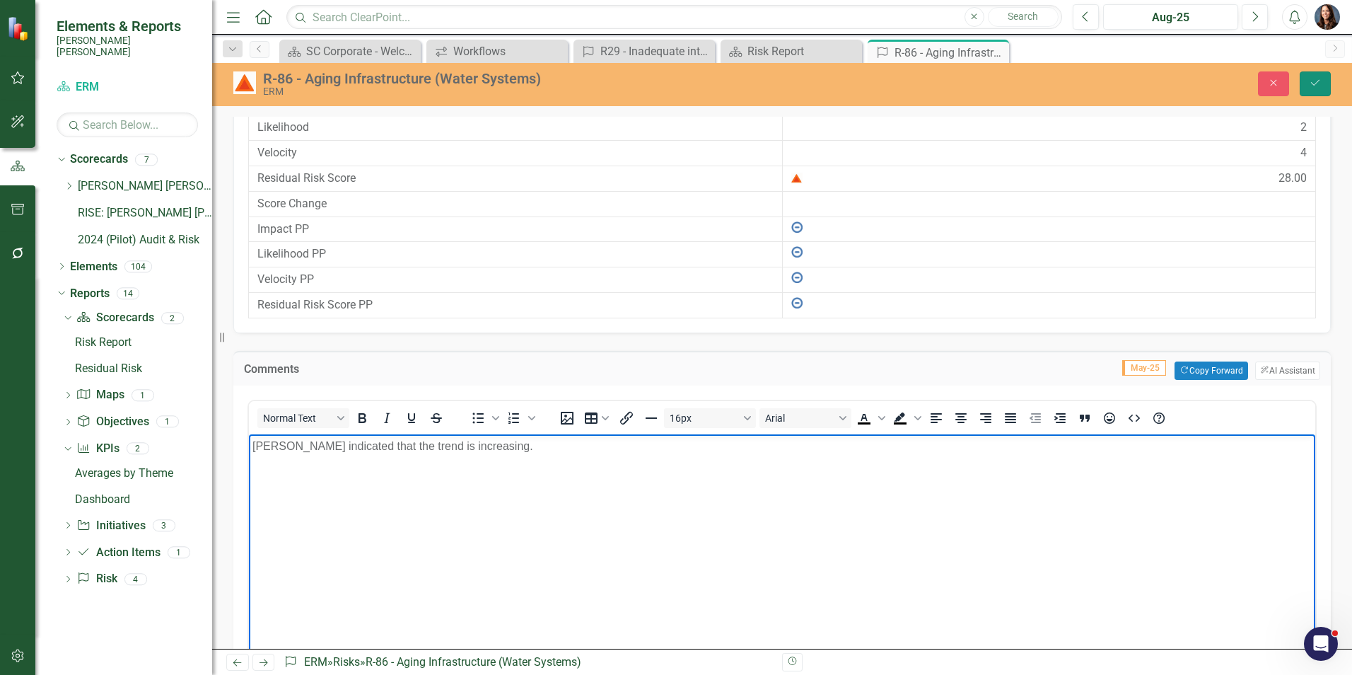
click at [1313, 85] on icon "submit" at bounding box center [1315, 83] width 8 height 6
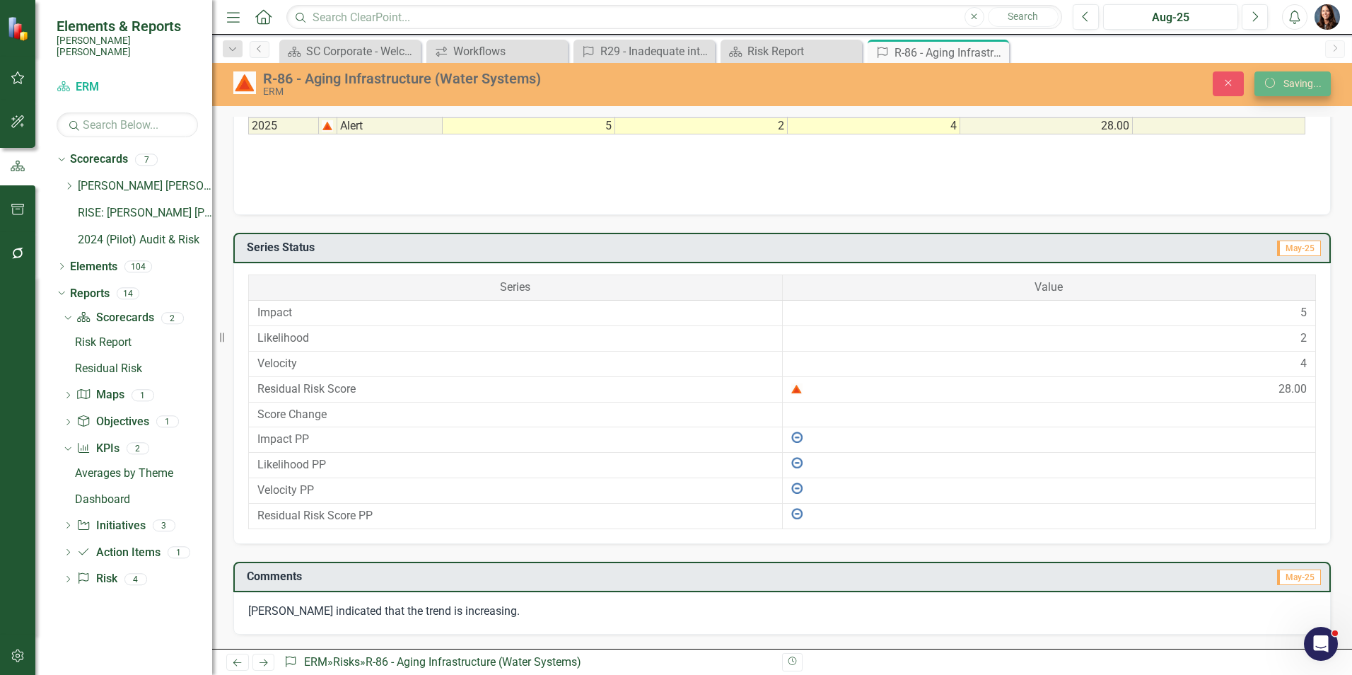
scroll to position [795, 0]
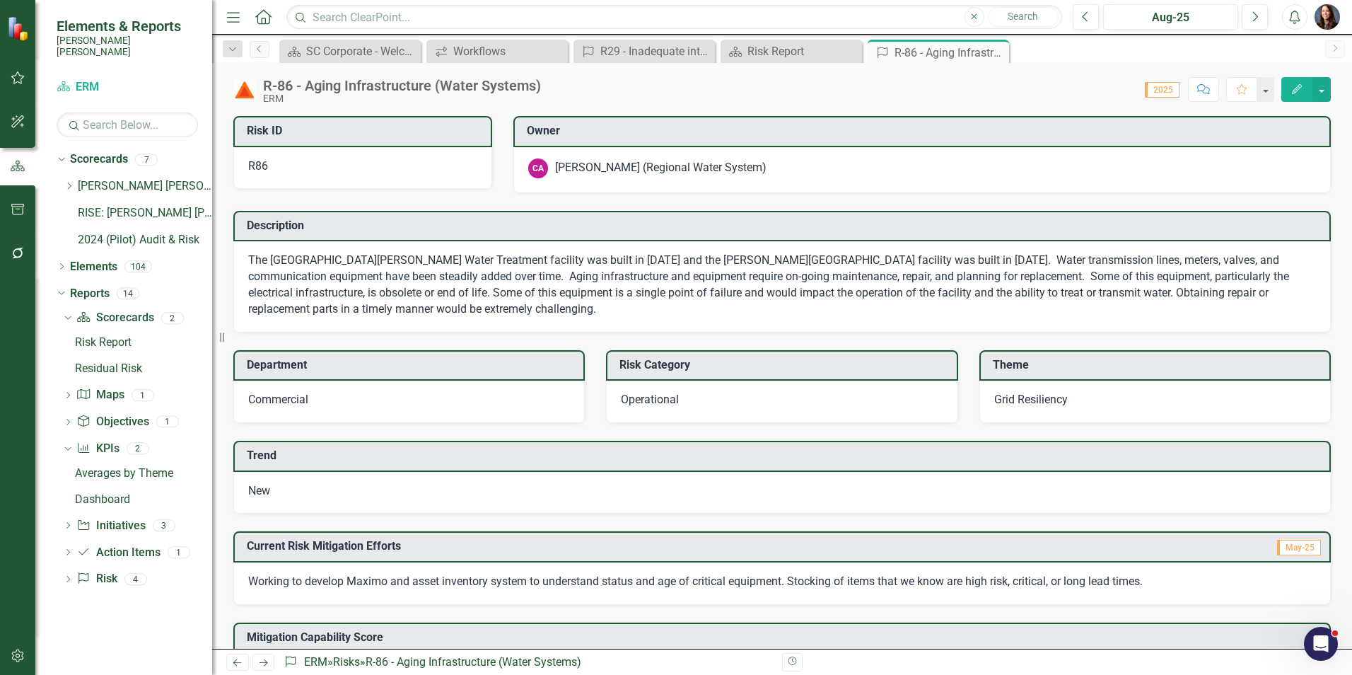
click at [0, 0] on icon "Close" at bounding box center [0, 0] width 0 height 0
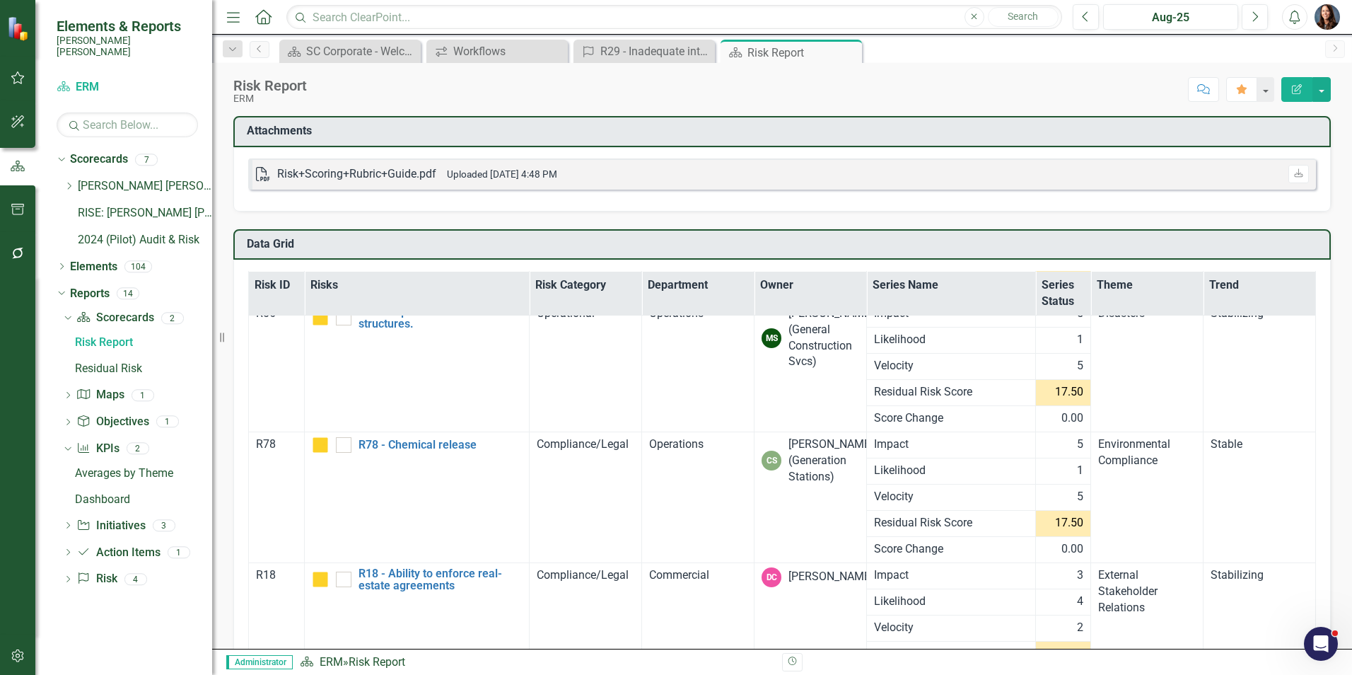
scroll to position [3733, 0]
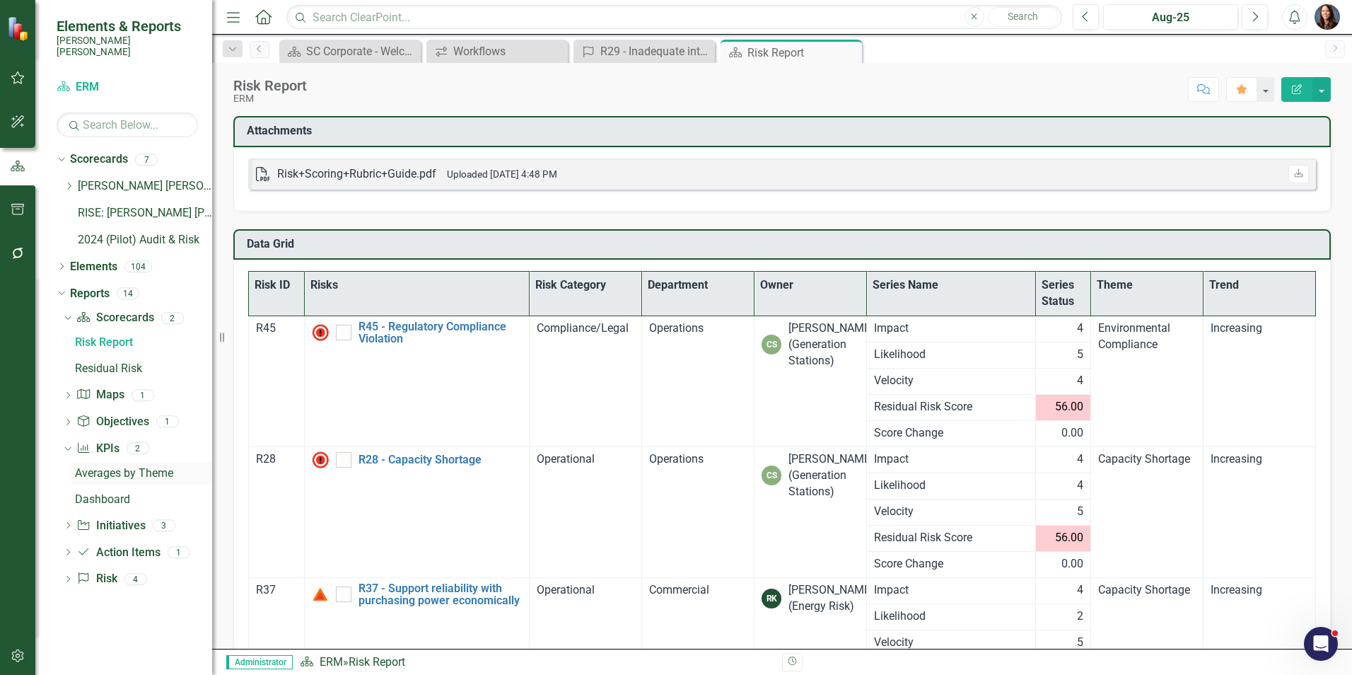
drag, startPoint x: 103, startPoint y: 462, endPoint x: 161, endPoint y: 463, distance: 57.3
click at [103, 467] on div "Averages by Theme" at bounding box center [143, 473] width 137 height 13
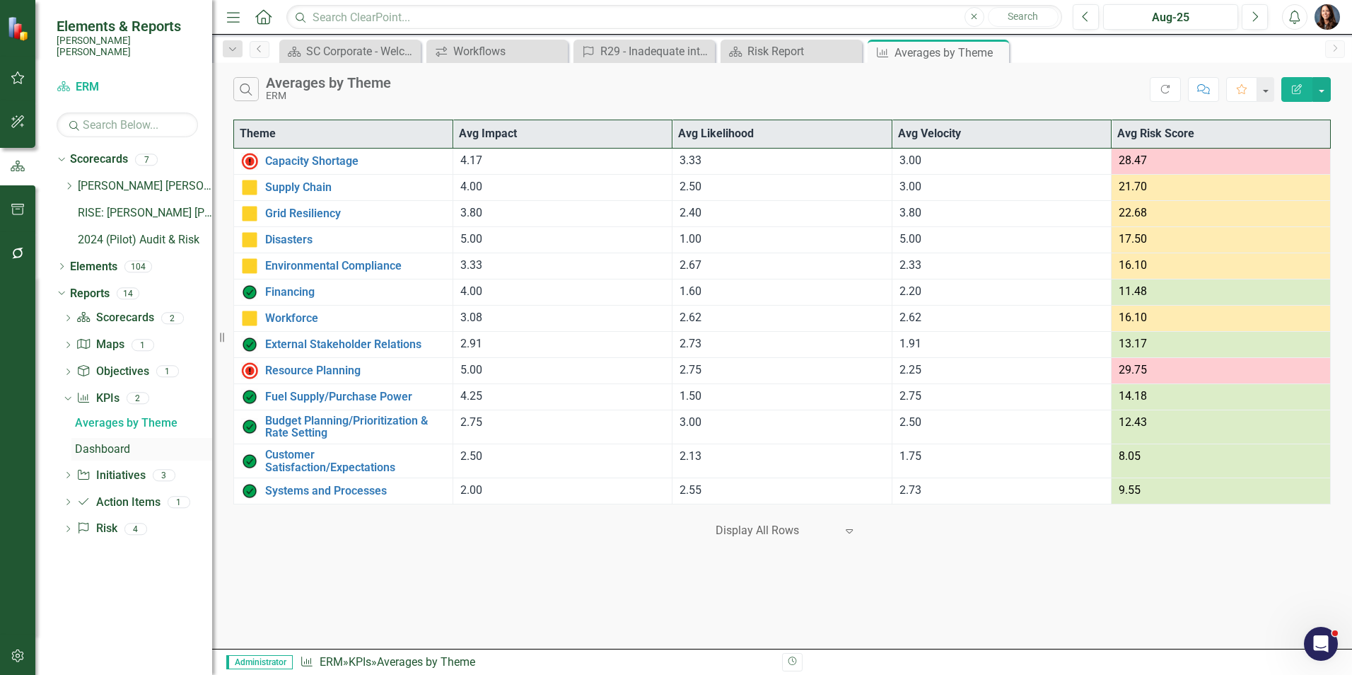
click at [86, 443] on div "Dashboard" at bounding box center [143, 449] width 137 height 13
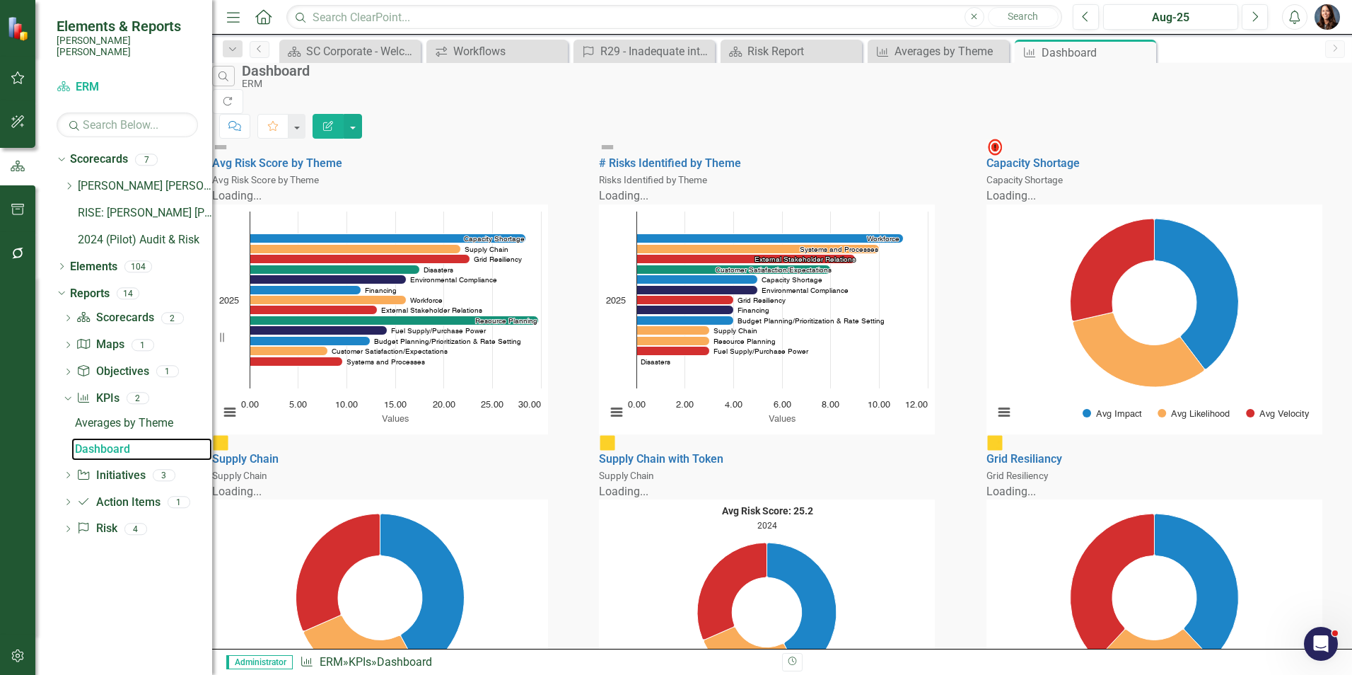
scroll to position [715, 0]
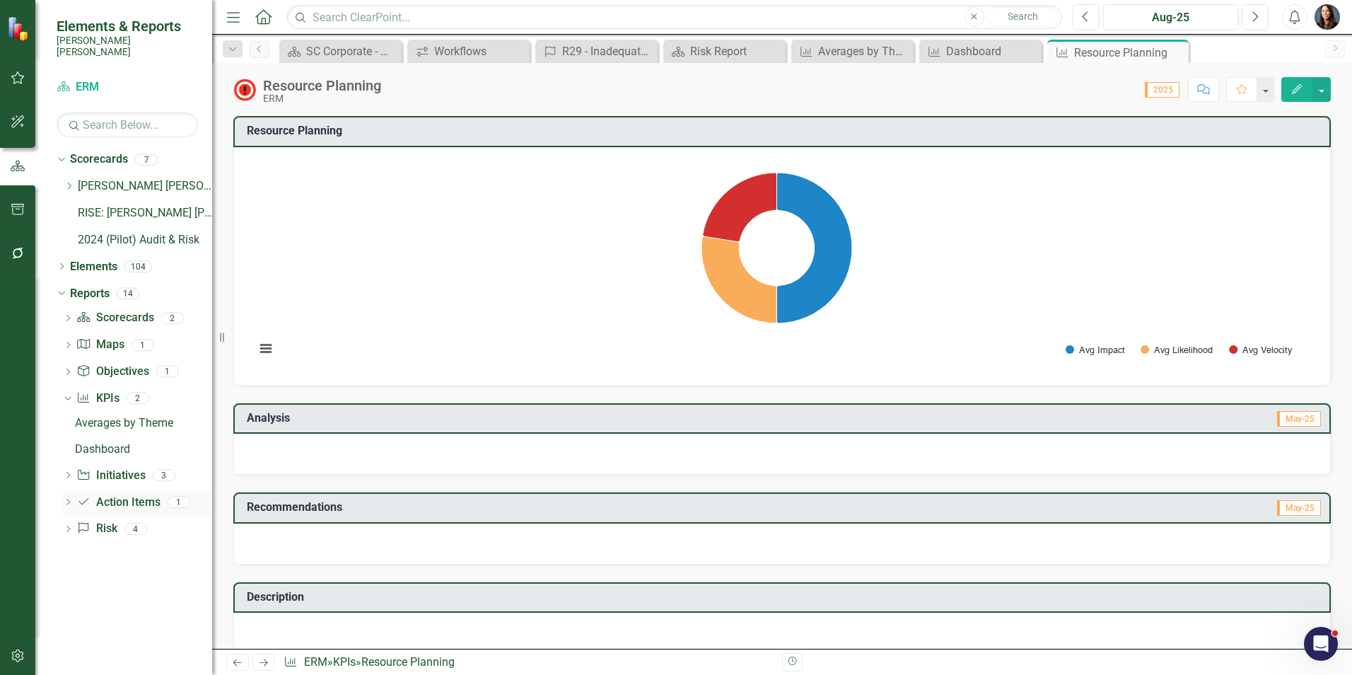
click at [110, 494] on link "Action Item Action Items" at bounding box center [117, 502] width 83 height 16
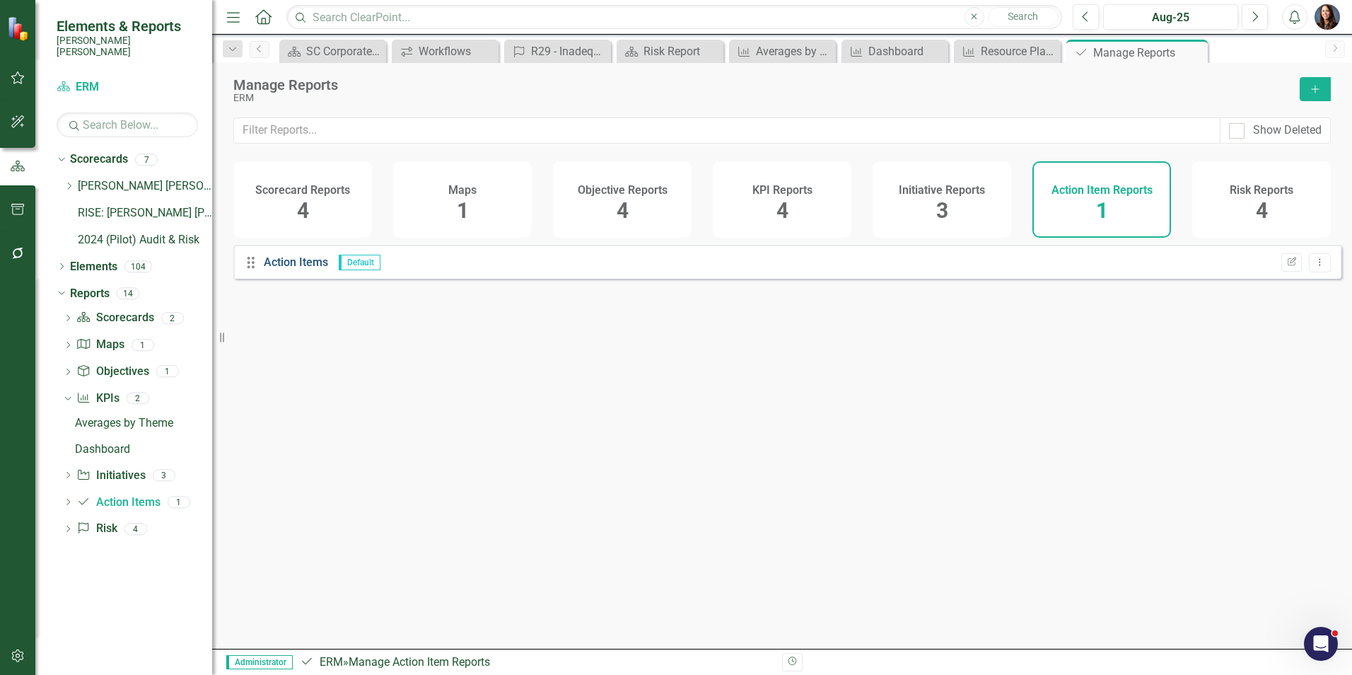
click at [308, 269] on link "Action Items" at bounding box center [296, 261] width 64 height 13
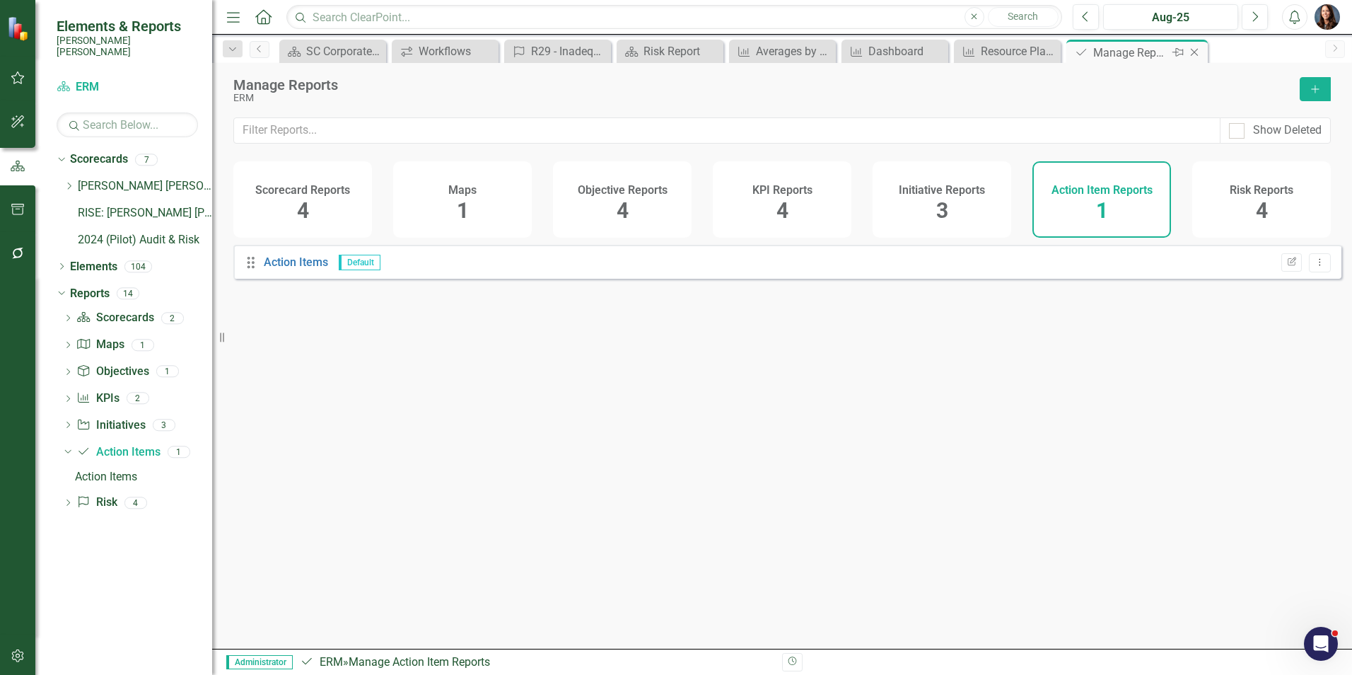
click at [1196, 54] on icon at bounding box center [1195, 53] width 8 height 8
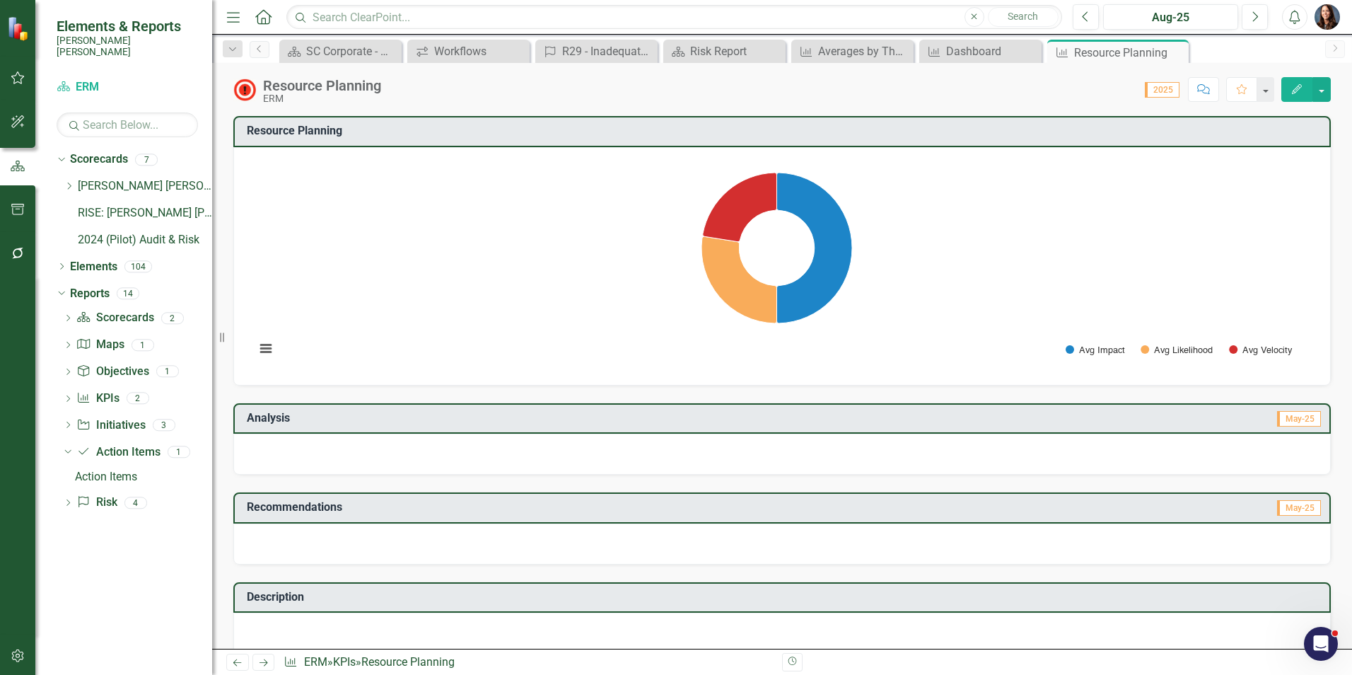
click at [70, 500] on icon "Dropdown" at bounding box center [68, 504] width 10 height 8
click at [98, 549] on div "New Risks and Updates" at bounding box center [143, 555] width 137 height 13
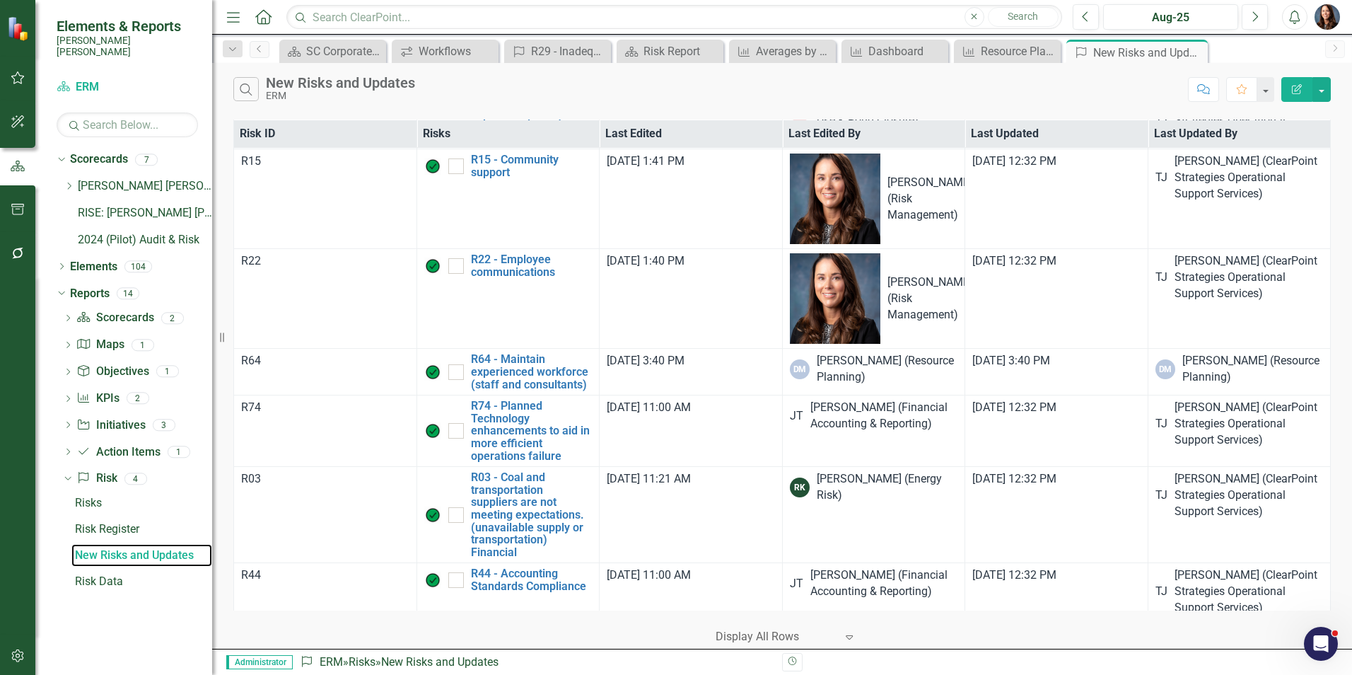
scroll to position [3393, 0]
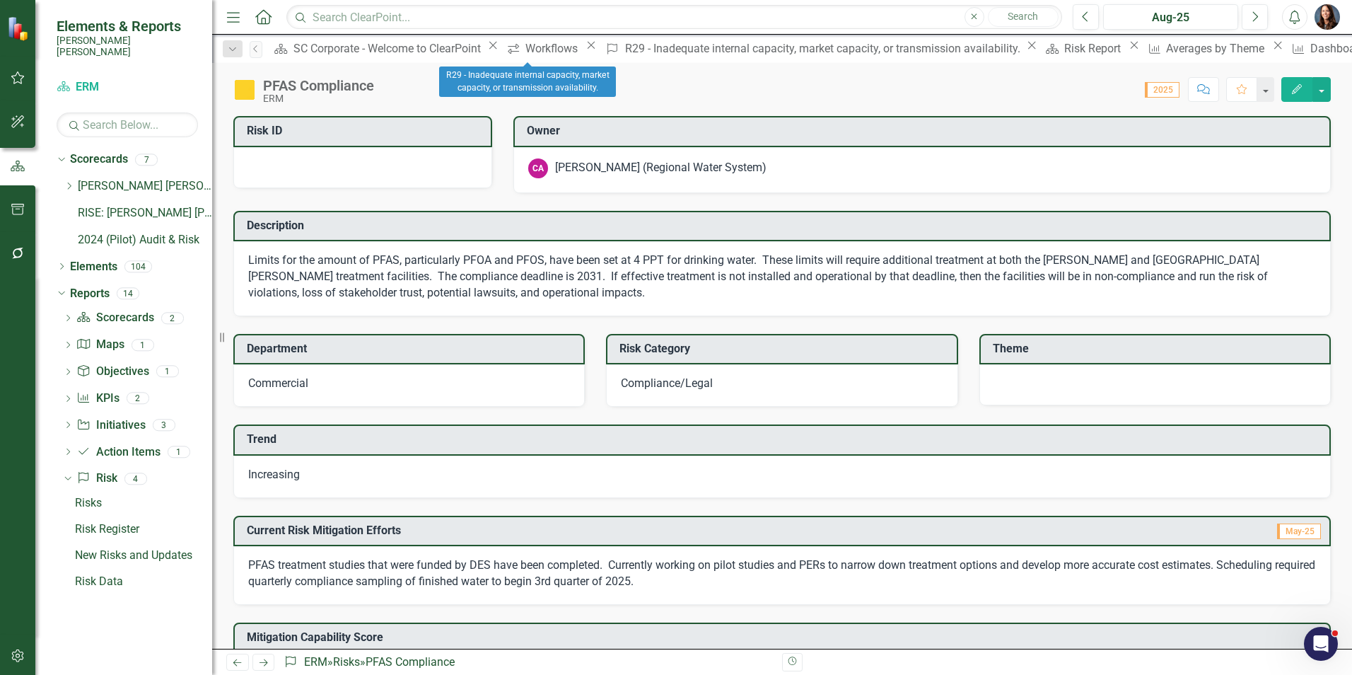
click at [1025, 50] on icon "Close" at bounding box center [1032, 45] width 14 height 11
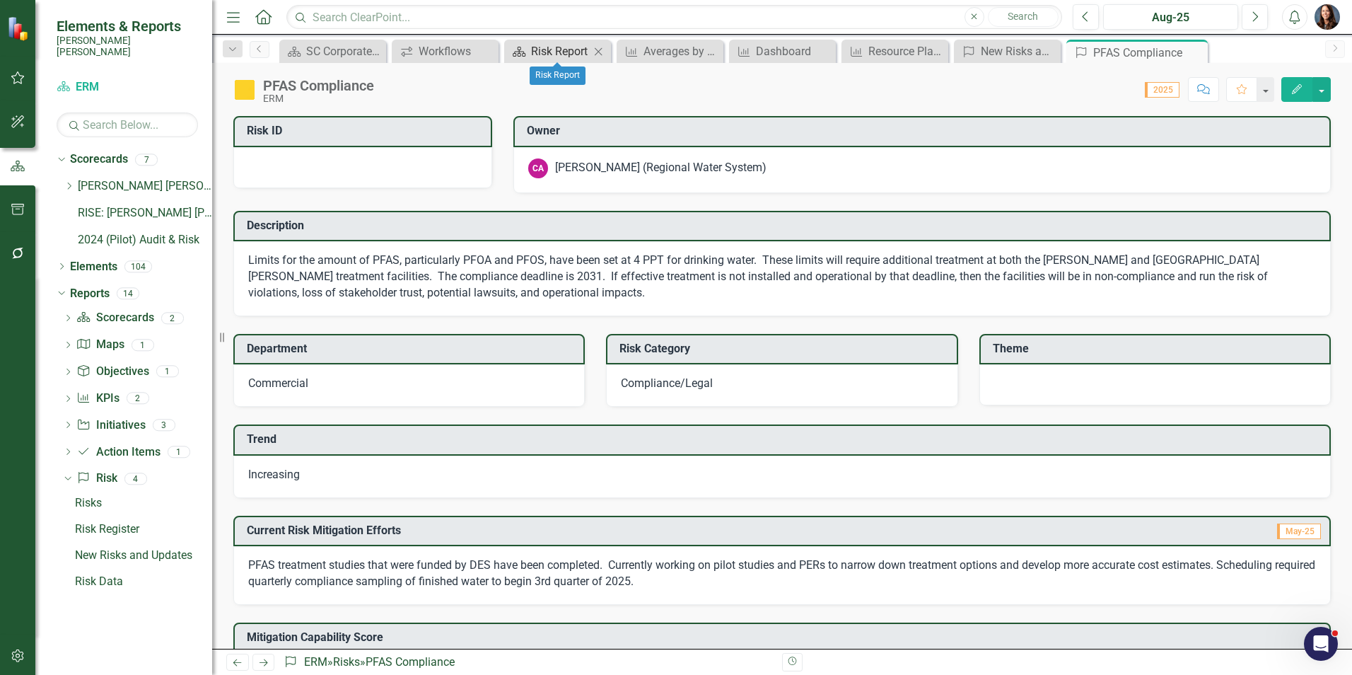
click at [559, 50] on div "Risk Report" at bounding box center [560, 51] width 59 height 18
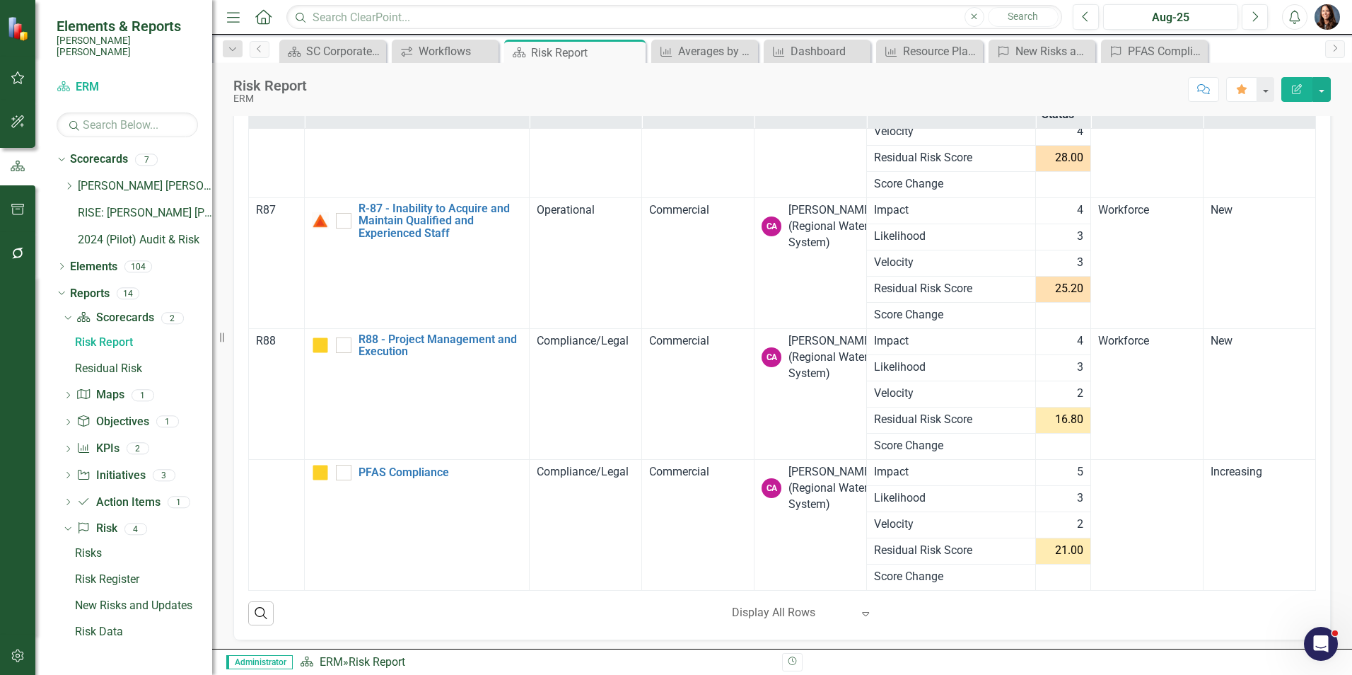
scroll to position [192, 0]
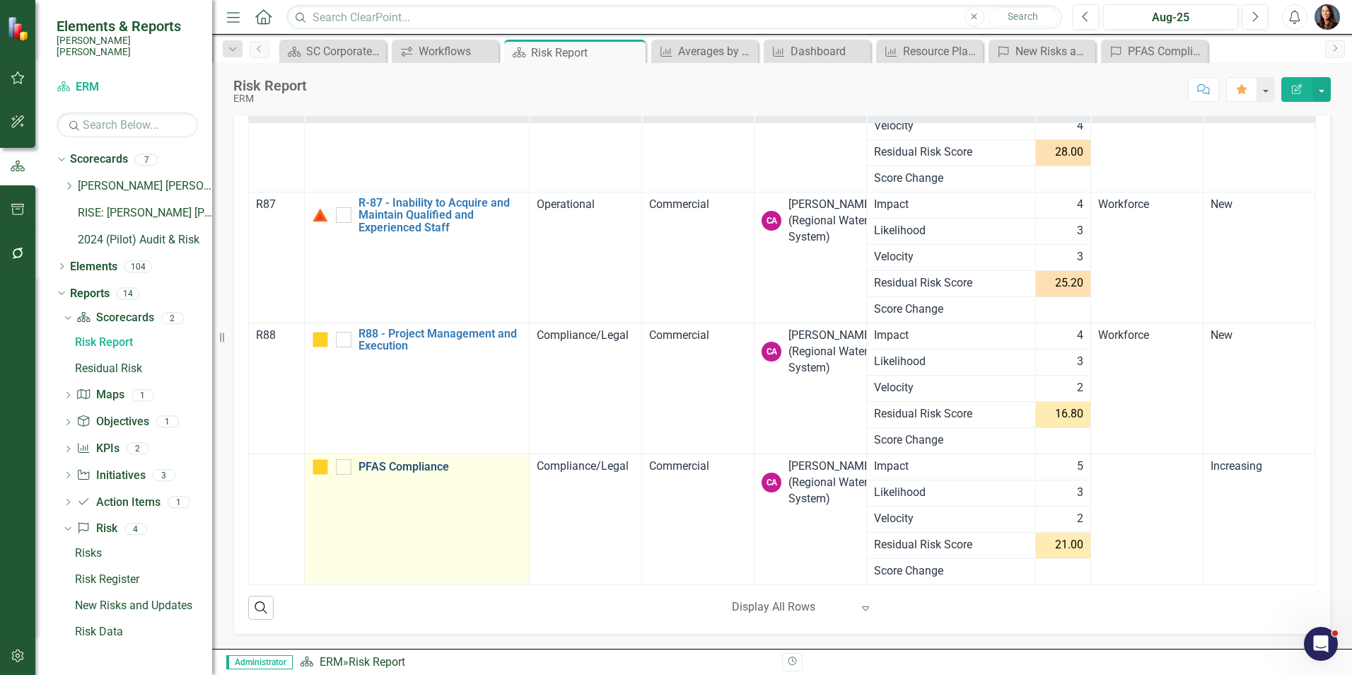
click at [392, 466] on link "PFAS Compliance" at bounding box center [441, 466] width 164 height 13
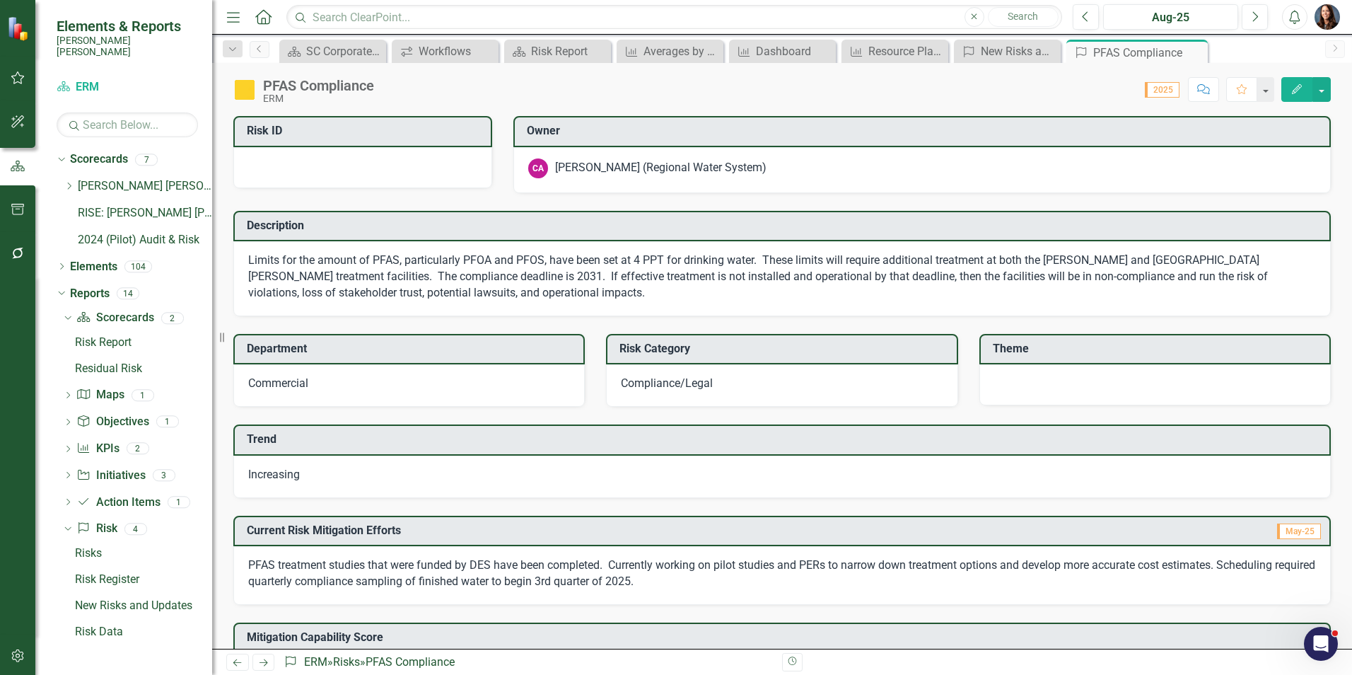
click at [269, 83] on div "PFAS Compliance" at bounding box center [318, 86] width 111 height 16
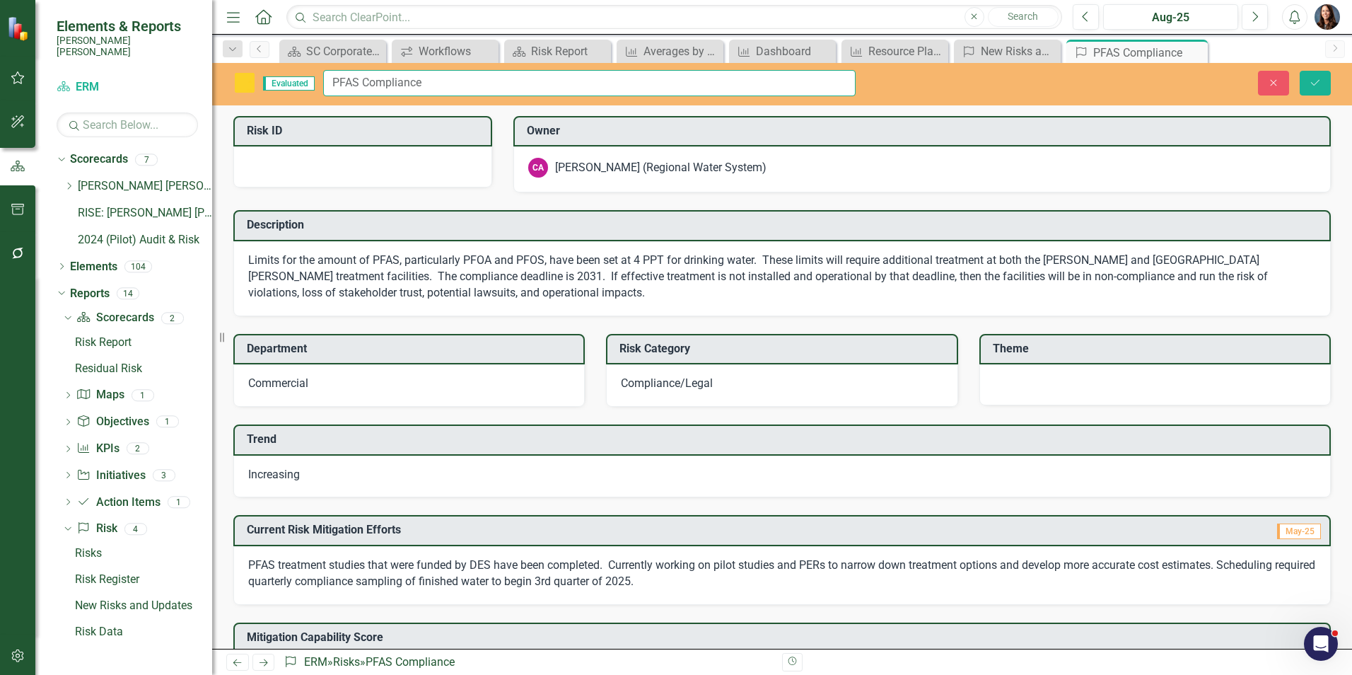
click at [331, 84] on input "PFAS Compliance" at bounding box center [589, 83] width 532 height 26
type input "R89 - PFAS Compliance"
click at [292, 174] on div at bounding box center [362, 166] width 259 height 41
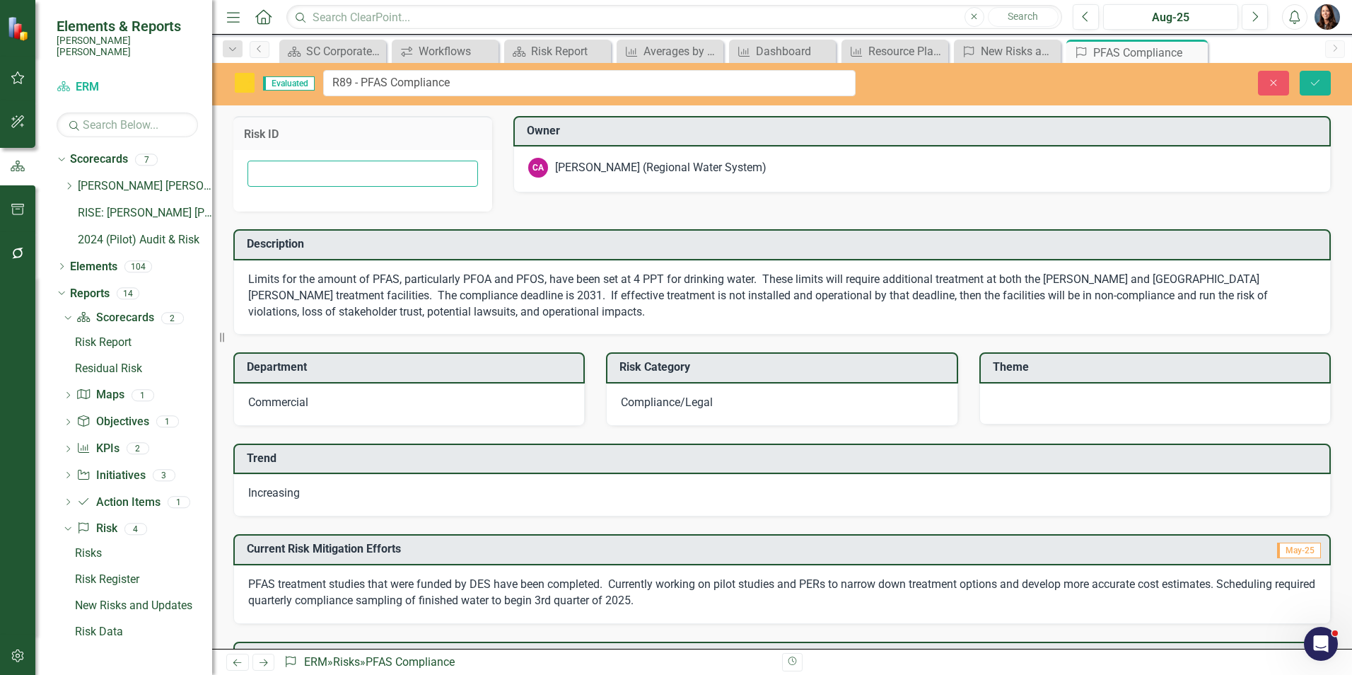
click at [292, 174] on input "text" at bounding box center [363, 174] width 231 height 26
type input "R89"
click at [1086, 407] on div at bounding box center [1154, 403] width 351 height 41
click at [1038, 404] on div at bounding box center [1154, 403] width 351 height 41
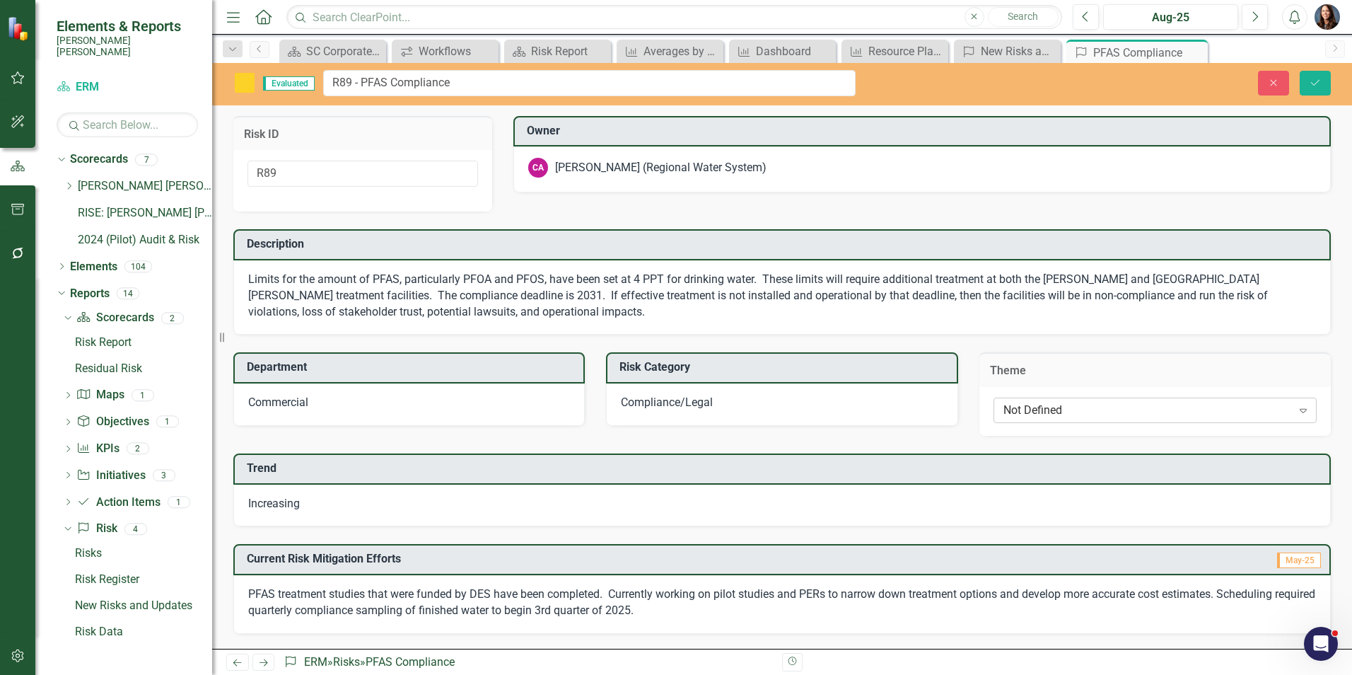
click at [1125, 412] on div "Not Defined" at bounding box center [1147, 410] width 289 height 16
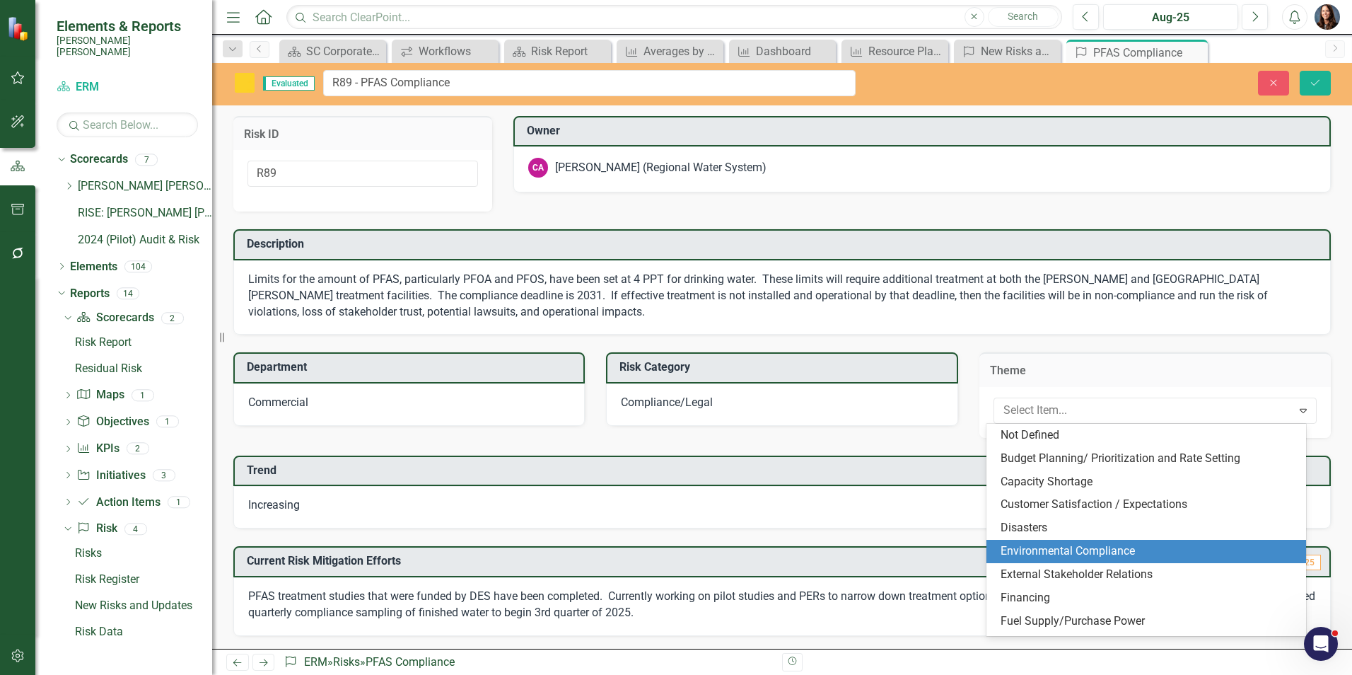
click at [1071, 545] on div "Environmental Compliance" at bounding box center [1149, 551] width 297 height 16
click at [1071, 546] on div "Current Risk Mitigation Efforts May-25" at bounding box center [781, 561] width 1097 height 31
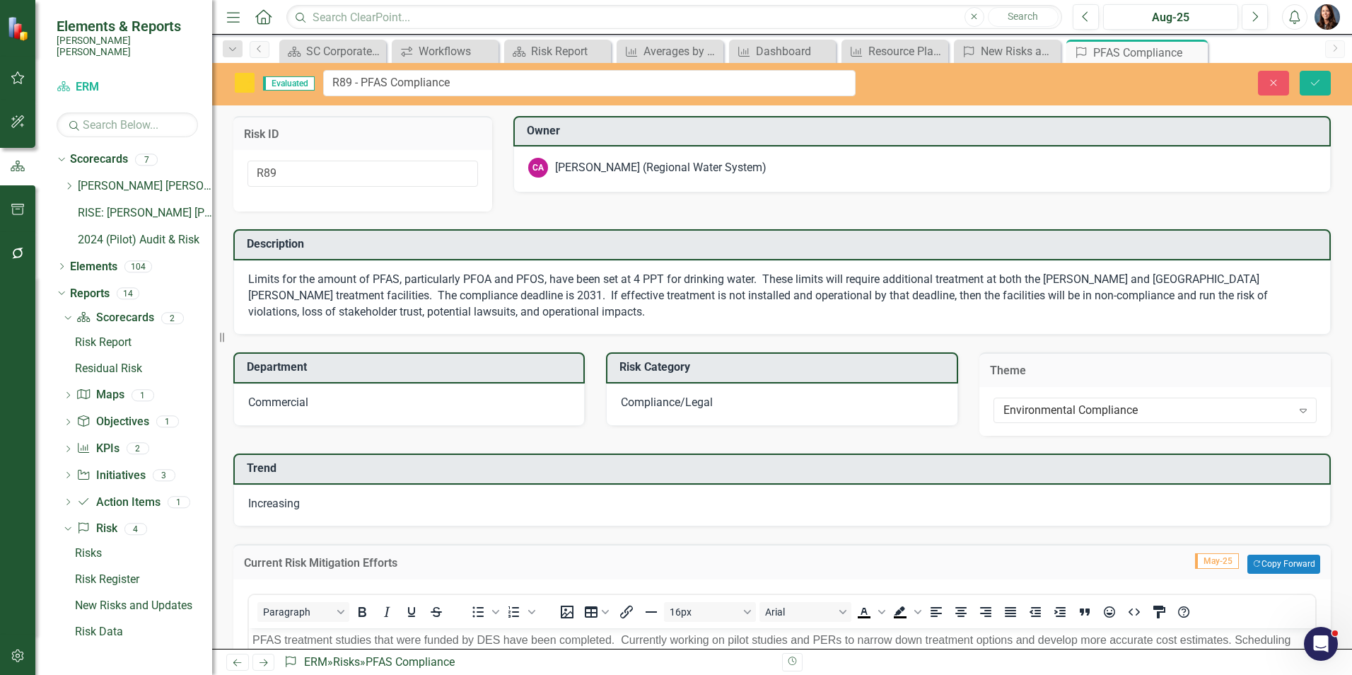
click at [355, 508] on div "Increasing" at bounding box center [781, 505] width 1097 height 42
click at [289, 505] on span "Increasing" at bounding box center [274, 502] width 52 height 13
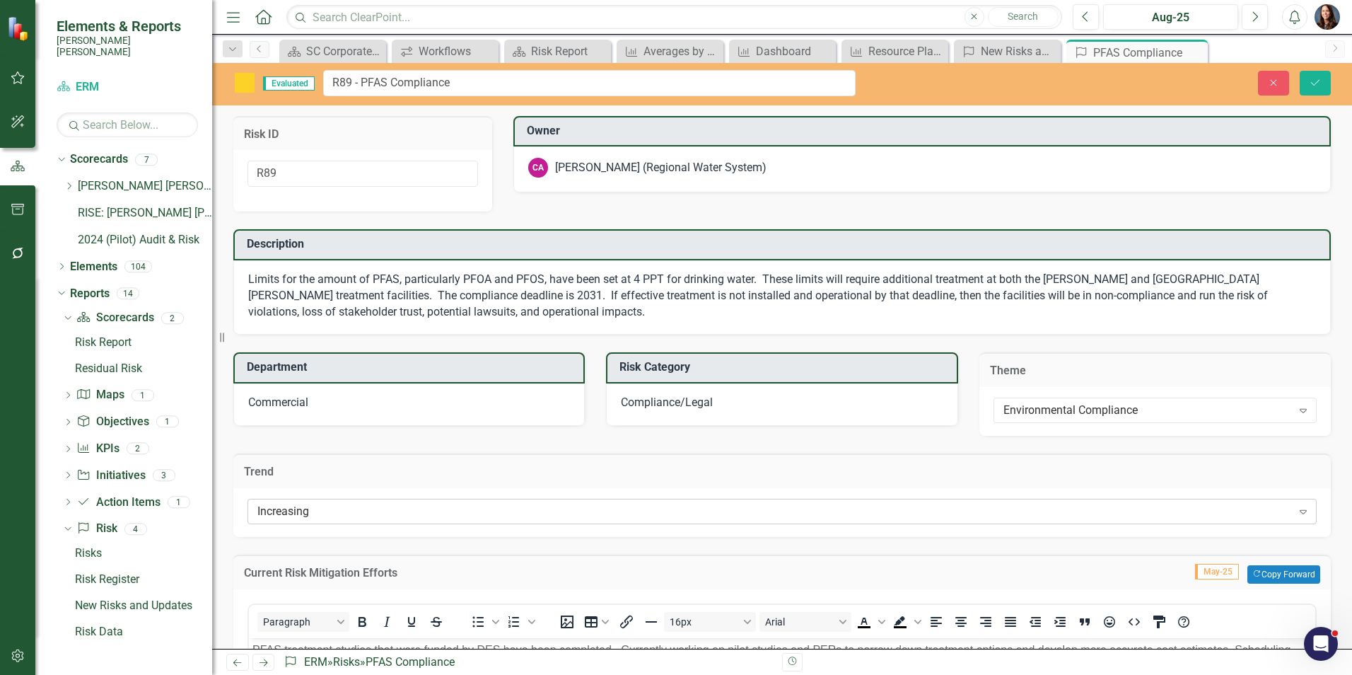
click at [307, 511] on div "Increasing" at bounding box center [774, 511] width 1035 height 16
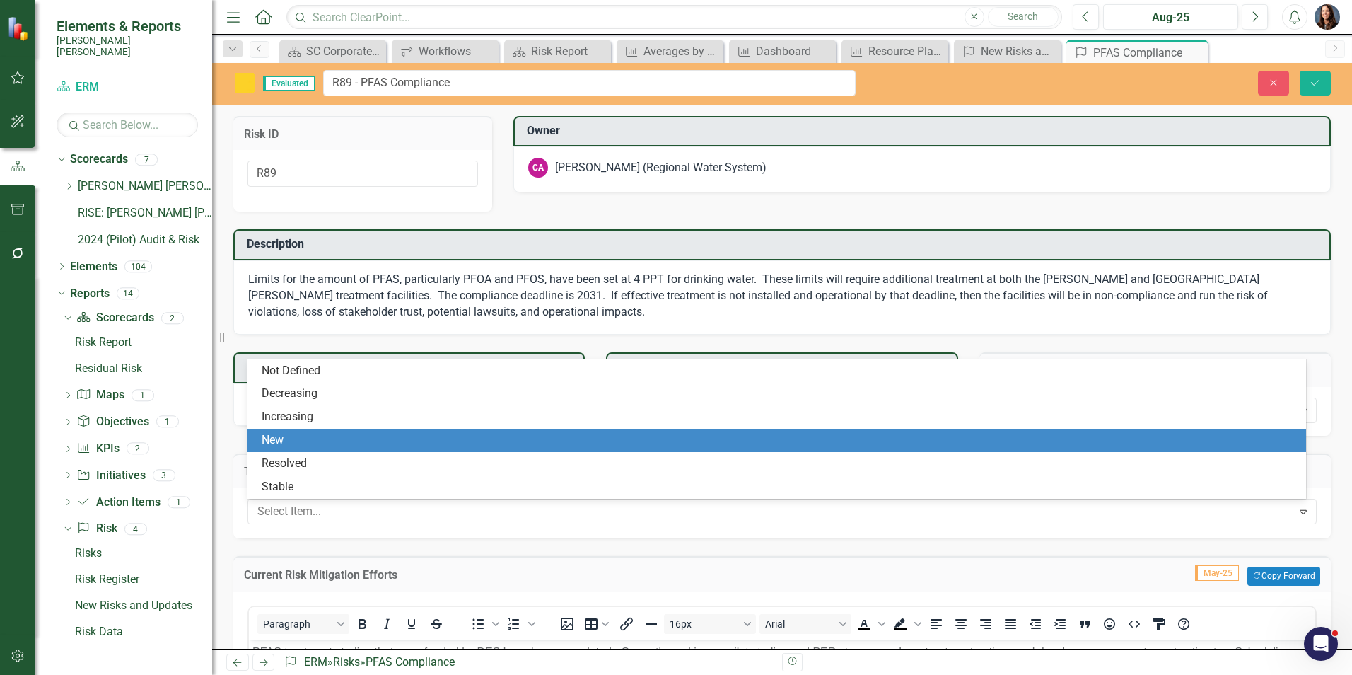
click at [292, 438] on div "New" at bounding box center [780, 440] width 1036 height 16
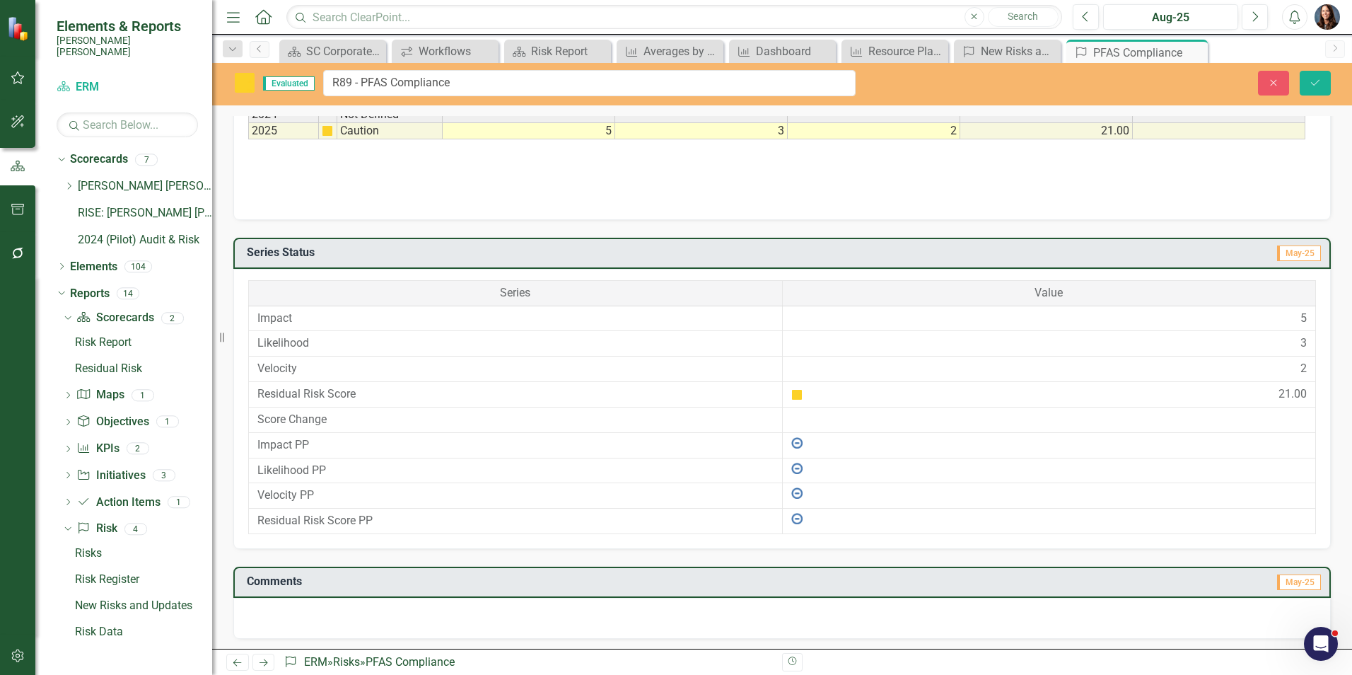
scroll to position [1127, 0]
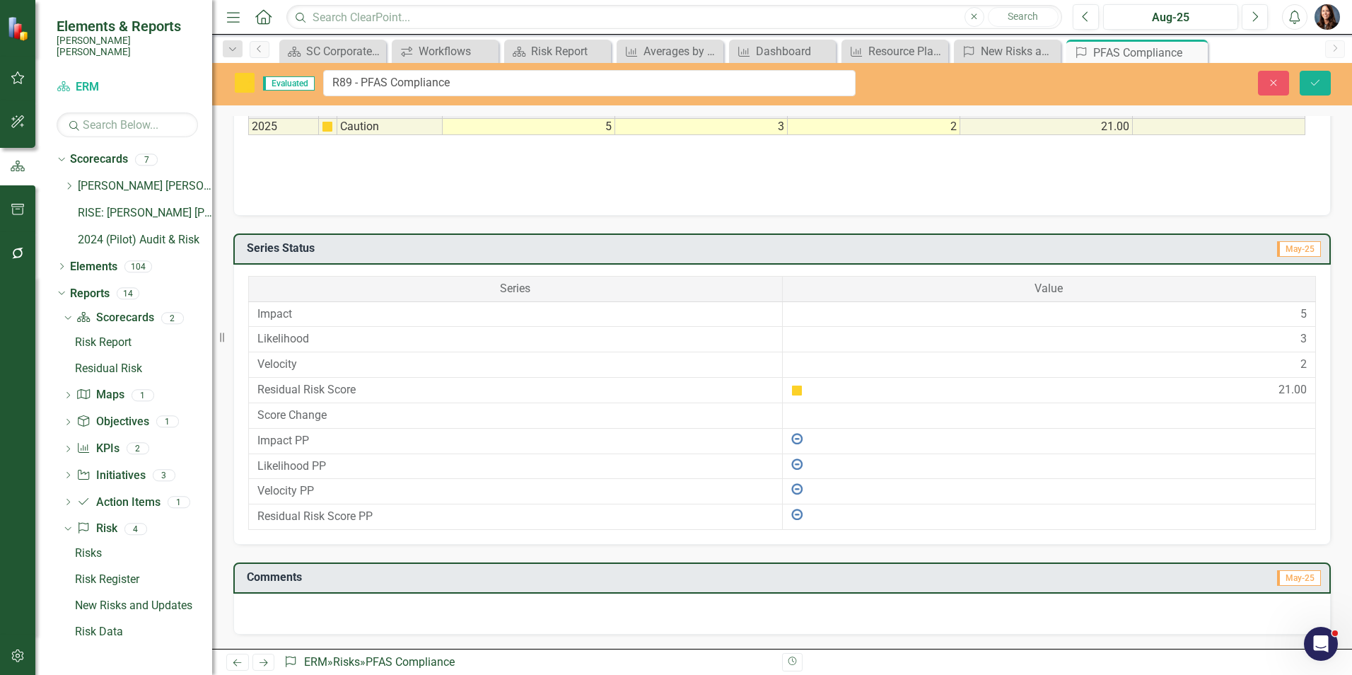
click at [272, 604] on div at bounding box center [781, 613] width 1097 height 41
click at [251, 614] on div at bounding box center [781, 613] width 1097 height 41
click at [251, 613] on div at bounding box center [781, 613] width 1097 height 41
click at [272, 613] on div at bounding box center [781, 613] width 1097 height 41
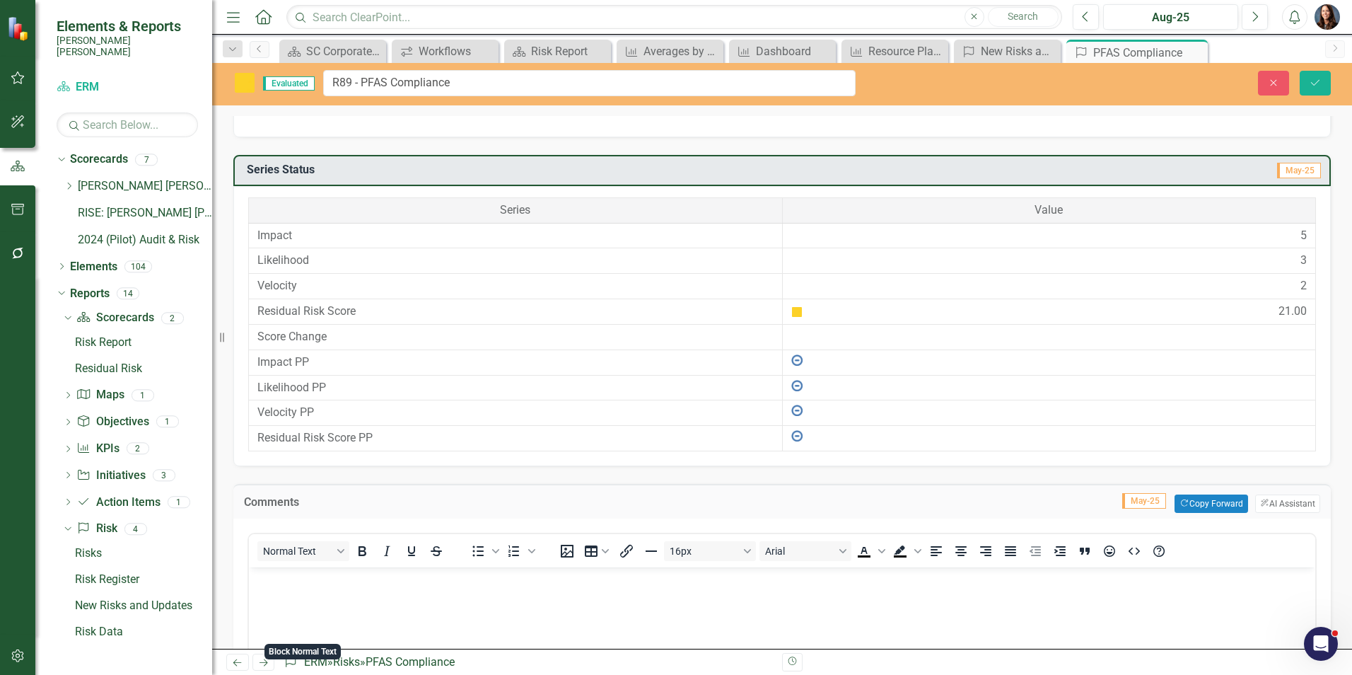
scroll to position [1410, 0]
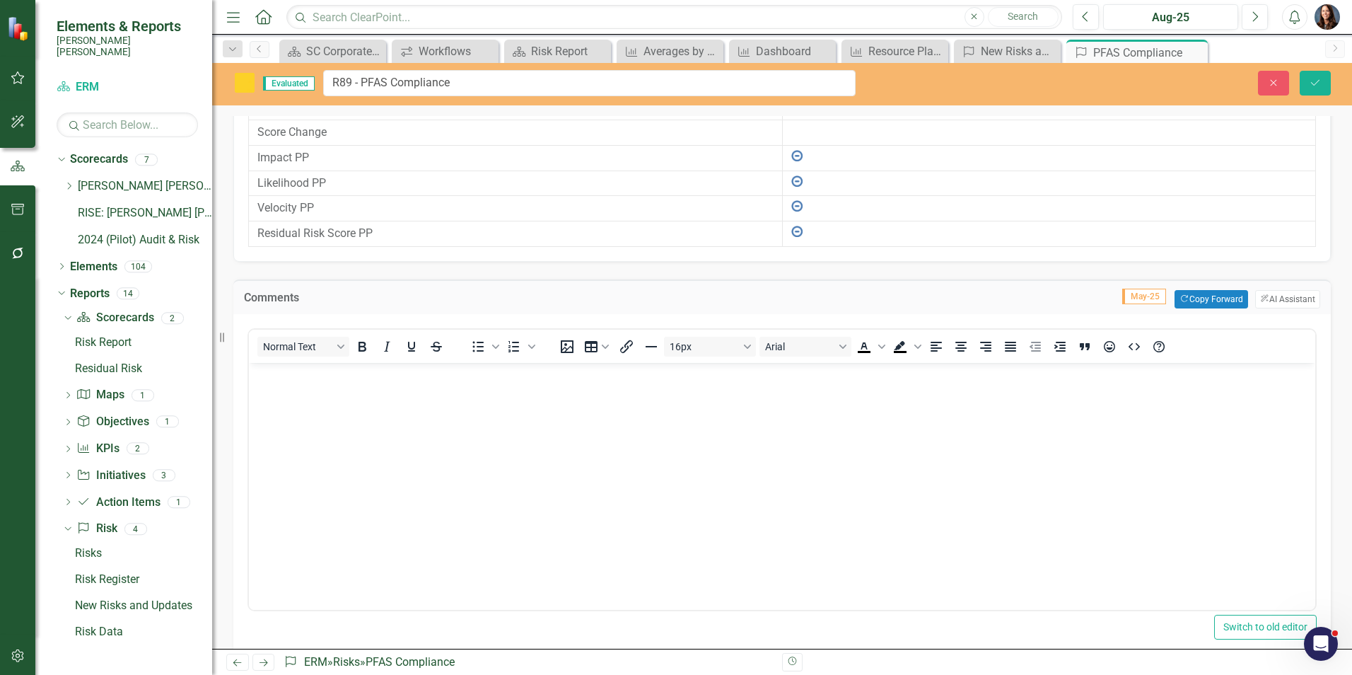
click at [289, 415] on body "Rich Text Area. Press ALT-0 for help." at bounding box center [782, 469] width 1066 height 212
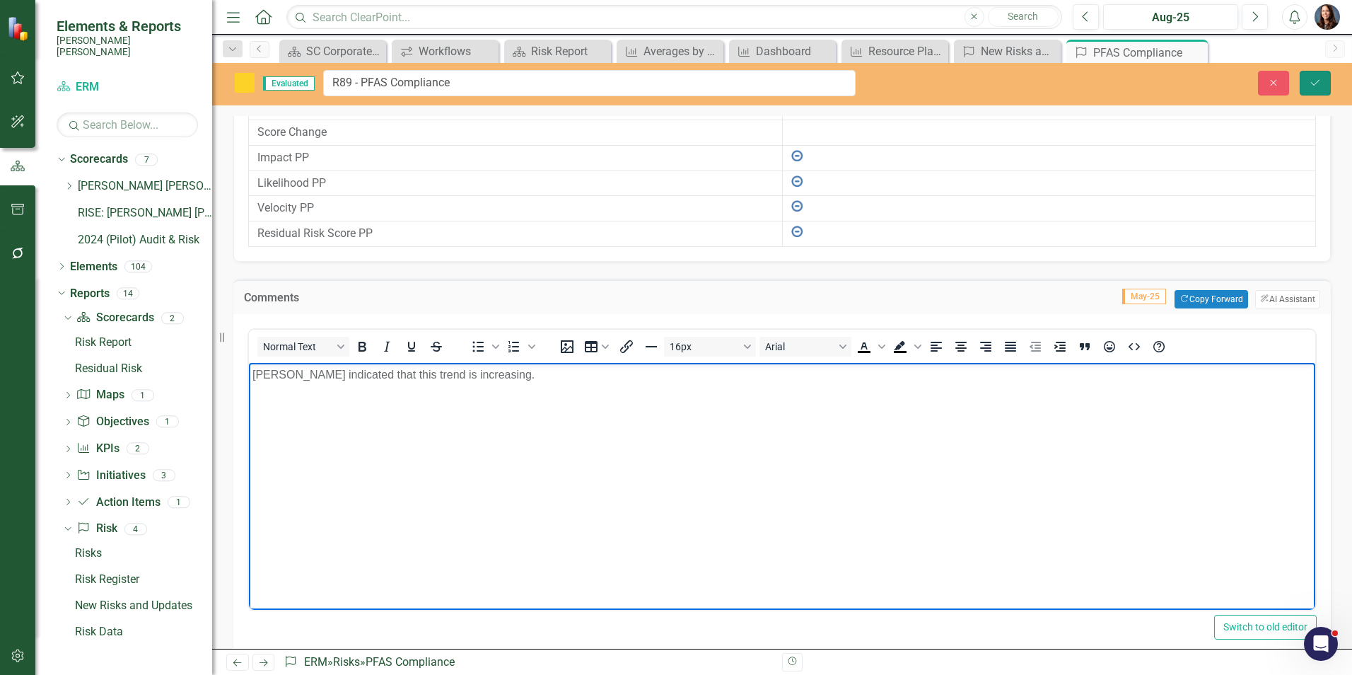
click at [1314, 83] on icon "Save" at bounding box center [1315, 83] width 13 height 10
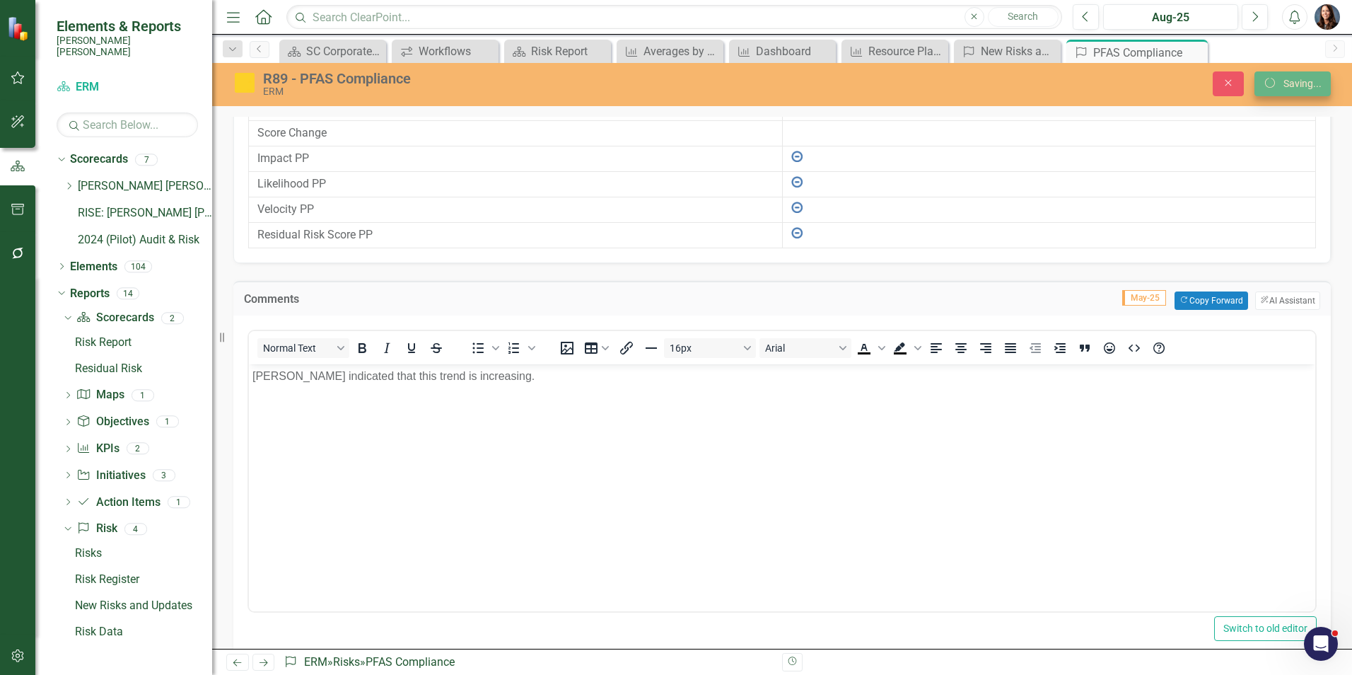
scroll to position [795, 0]
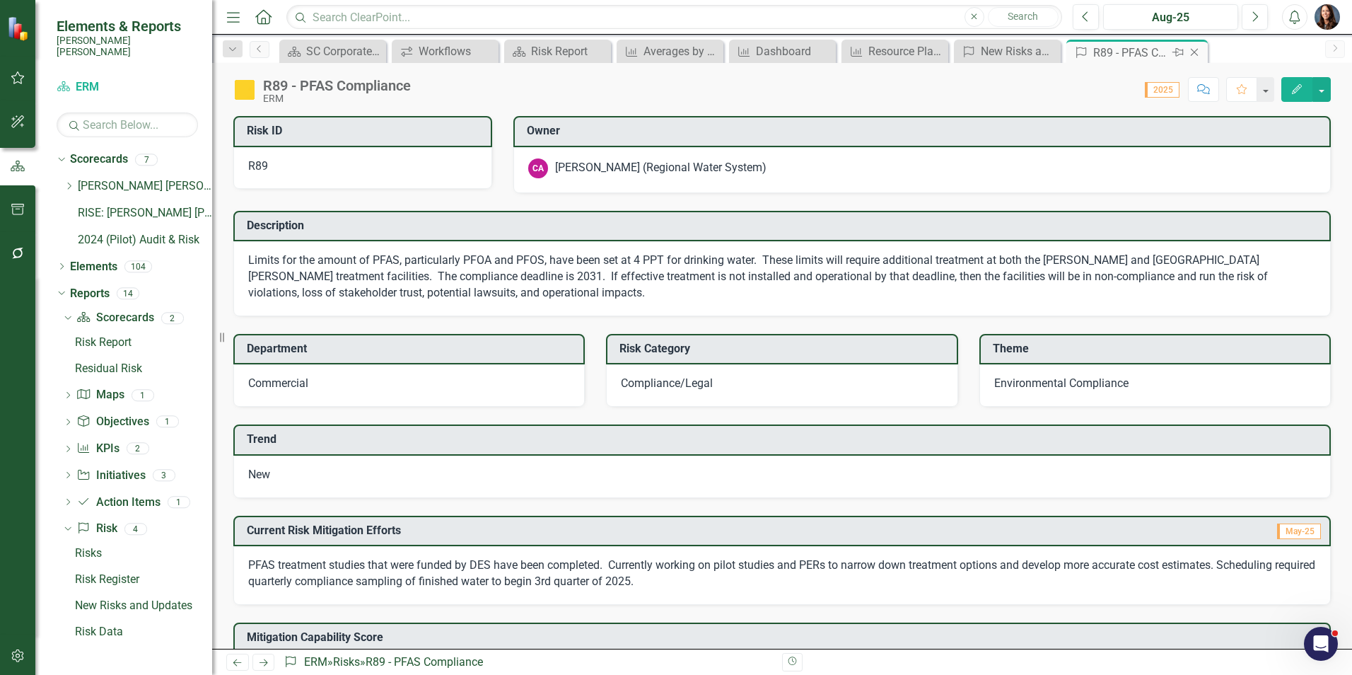
click at [1196, 53] on icon "Close" at bounding box center [1194, 52] width 14 height 11
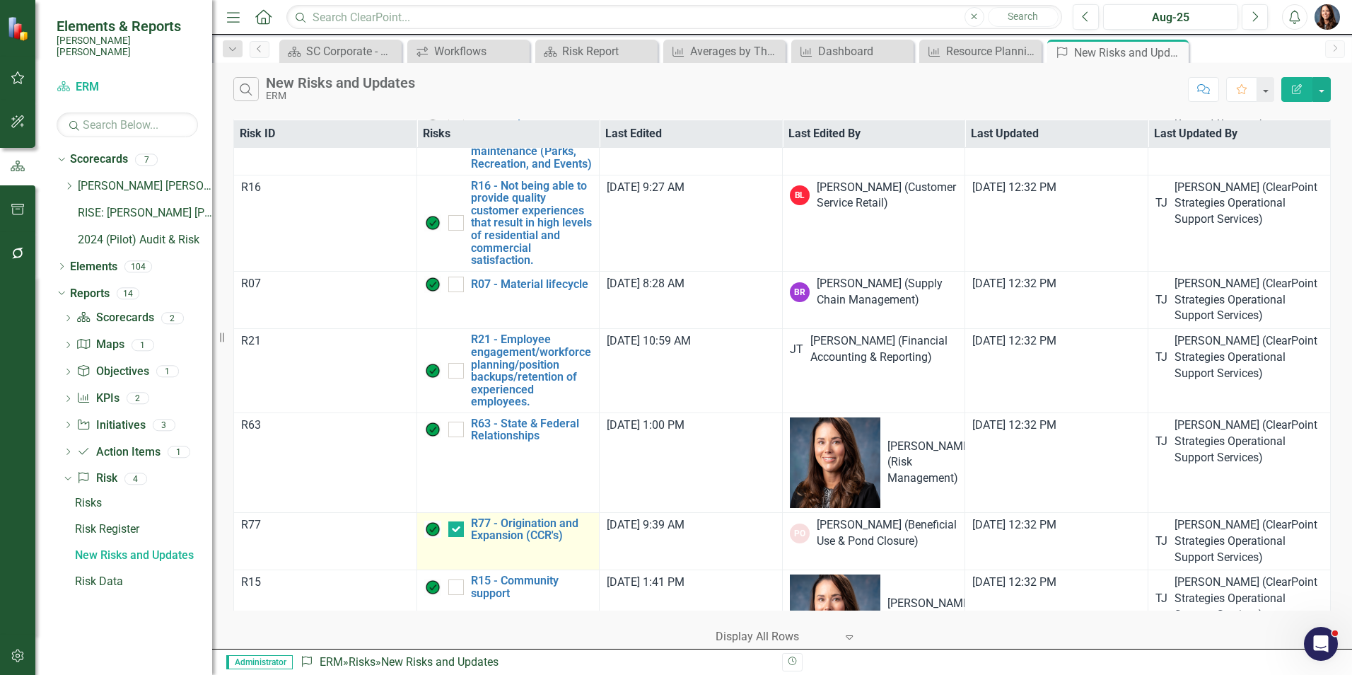
scroll to position [2970, 0]
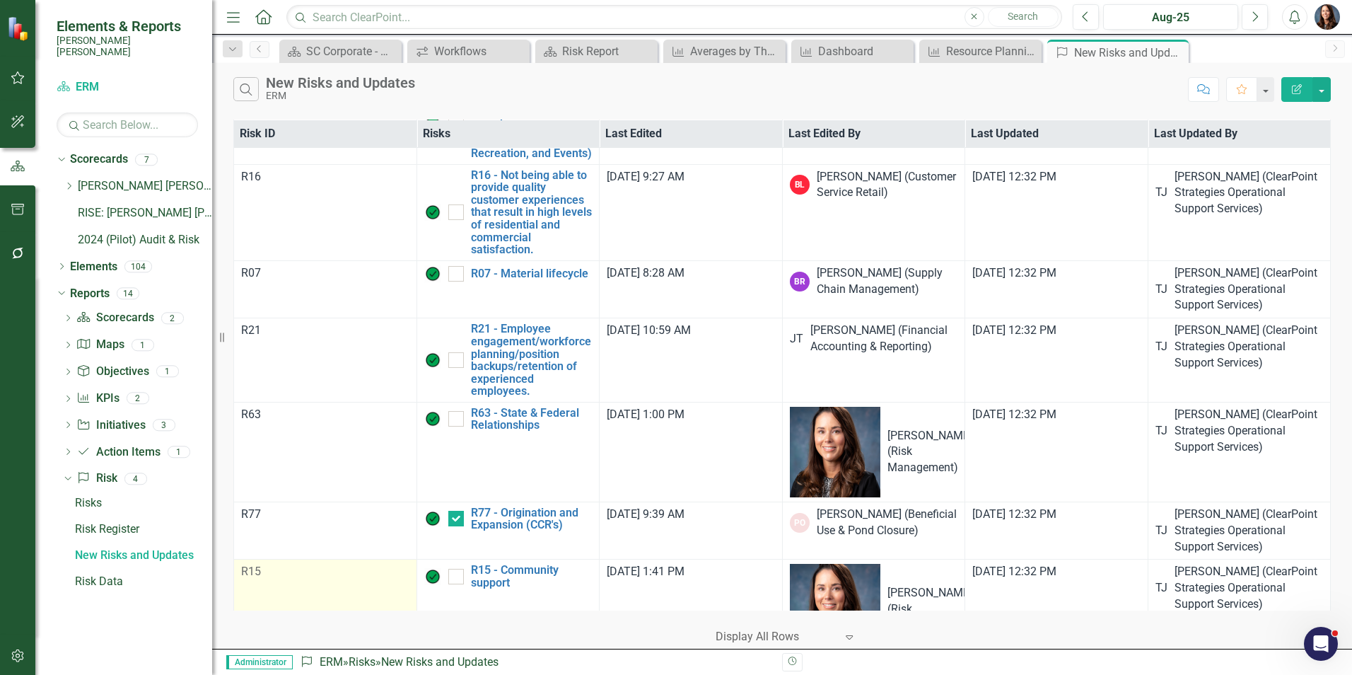
click at [395, 564] on div "R15" at bounding box center [325, 572] width 168 height 16
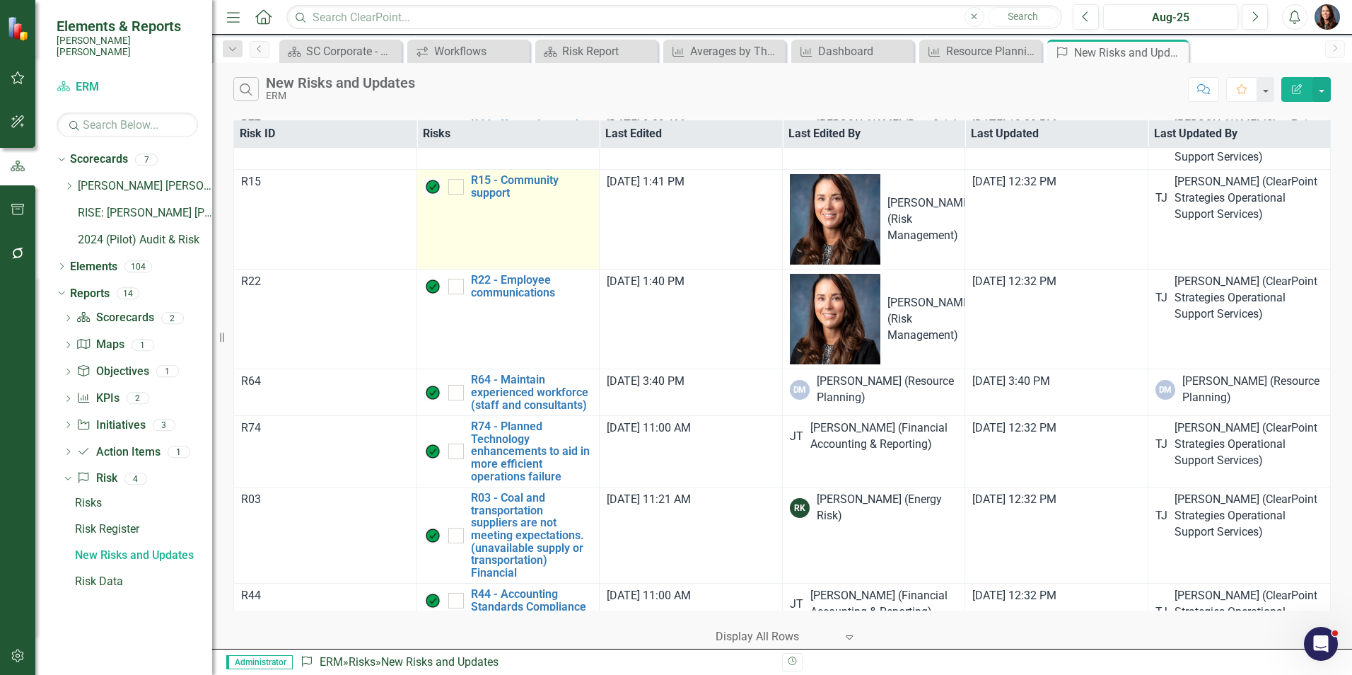
scroll to position [3377, 0]
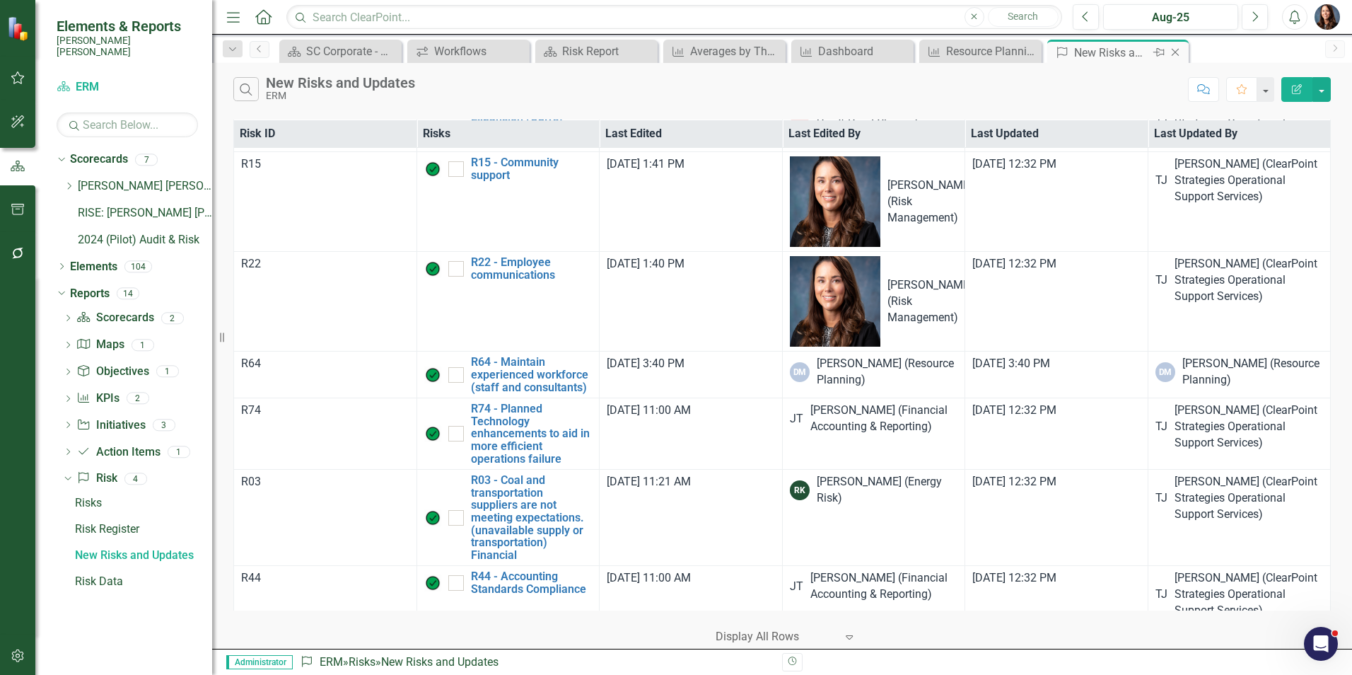
click at [1178, 51] on icon "Close" at bounding box center [1175, 52] width 14 height 11
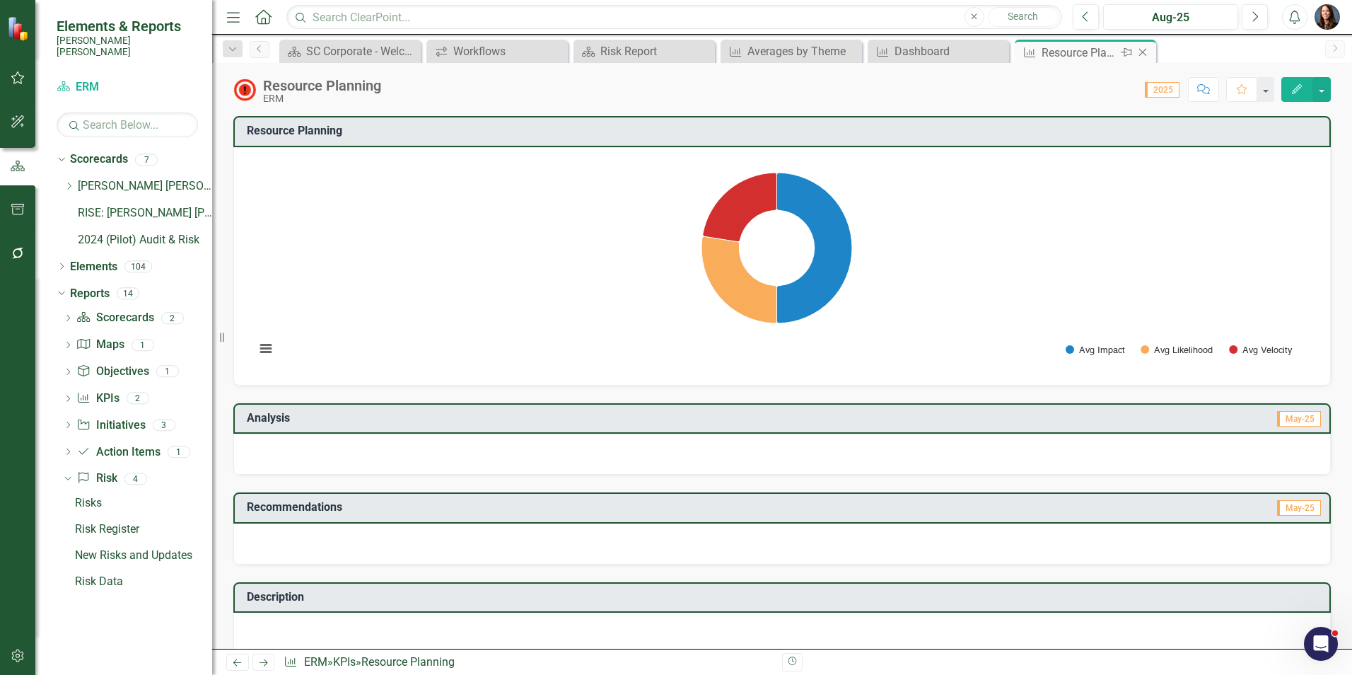
click at [1143, 50] on icon "Close" at bounding box center [1143, 52] width 14 height 11
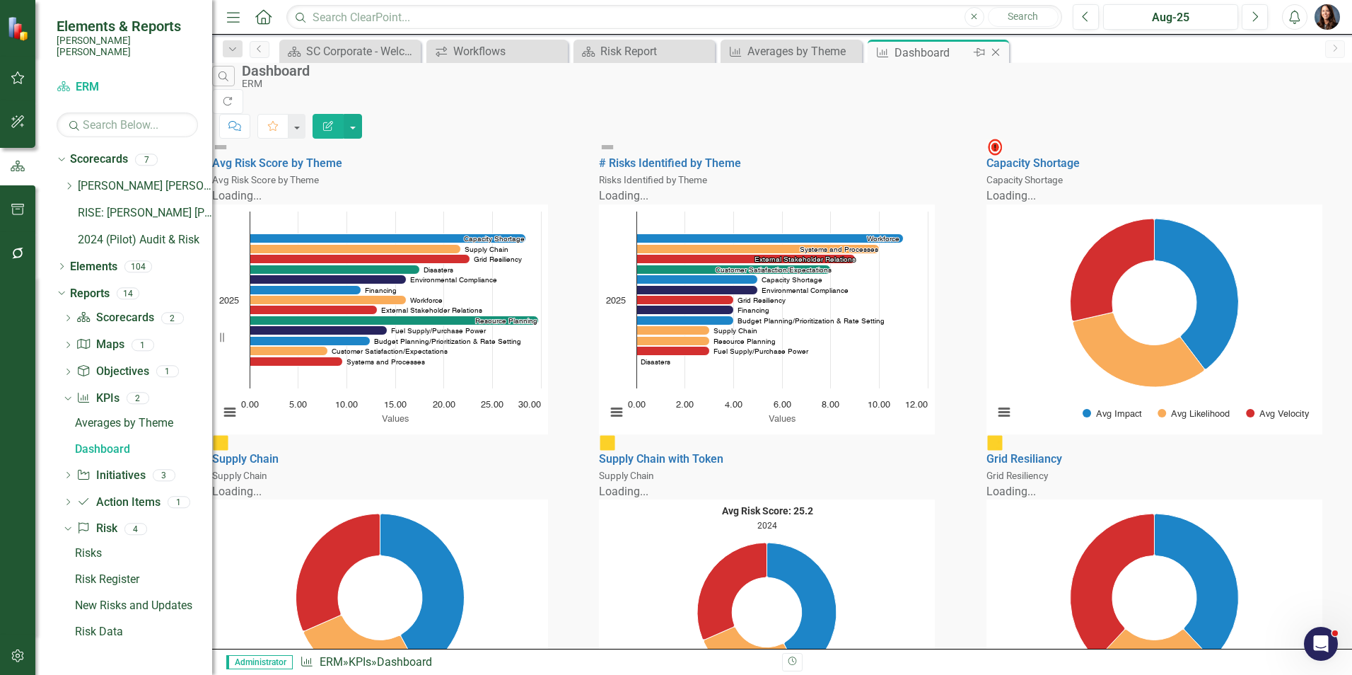
click at [997, 51] on icon "Close" at bounding box center [996, 52] width 14 height 11
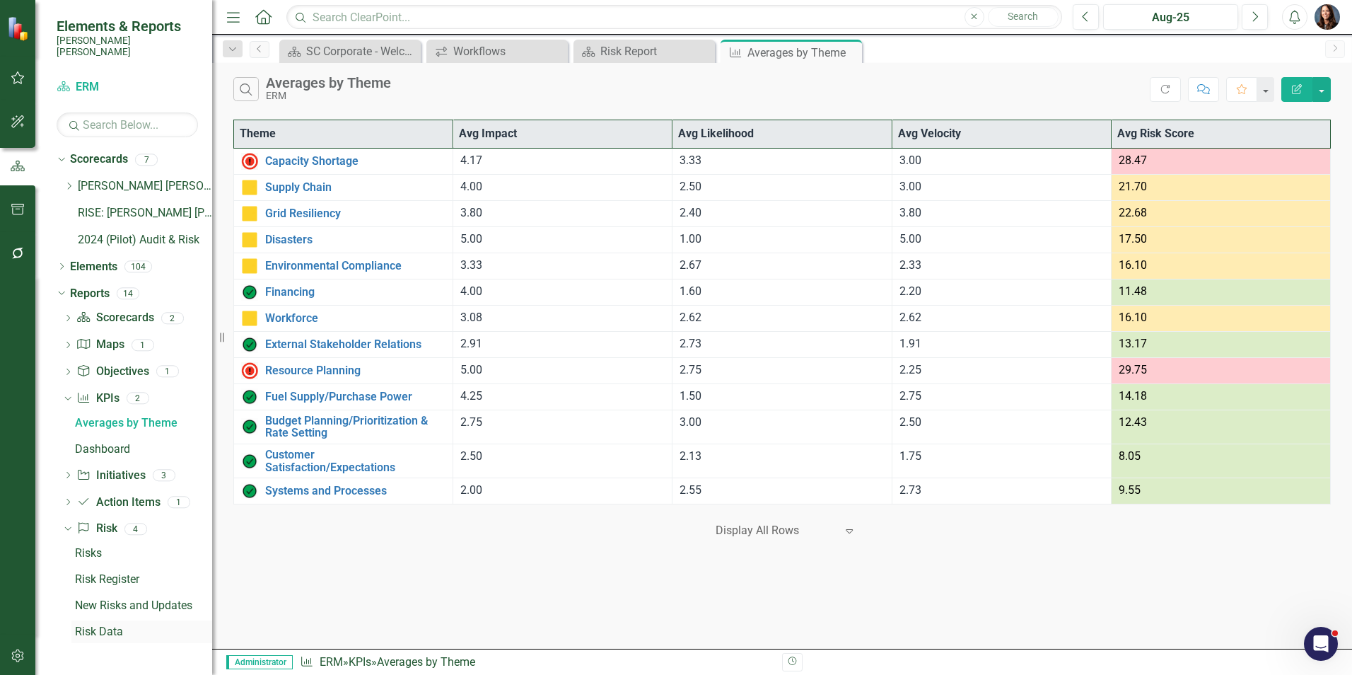
click at [100, 625] on div "Risk Data" at bounding box center [143, 631] width 137 height 13
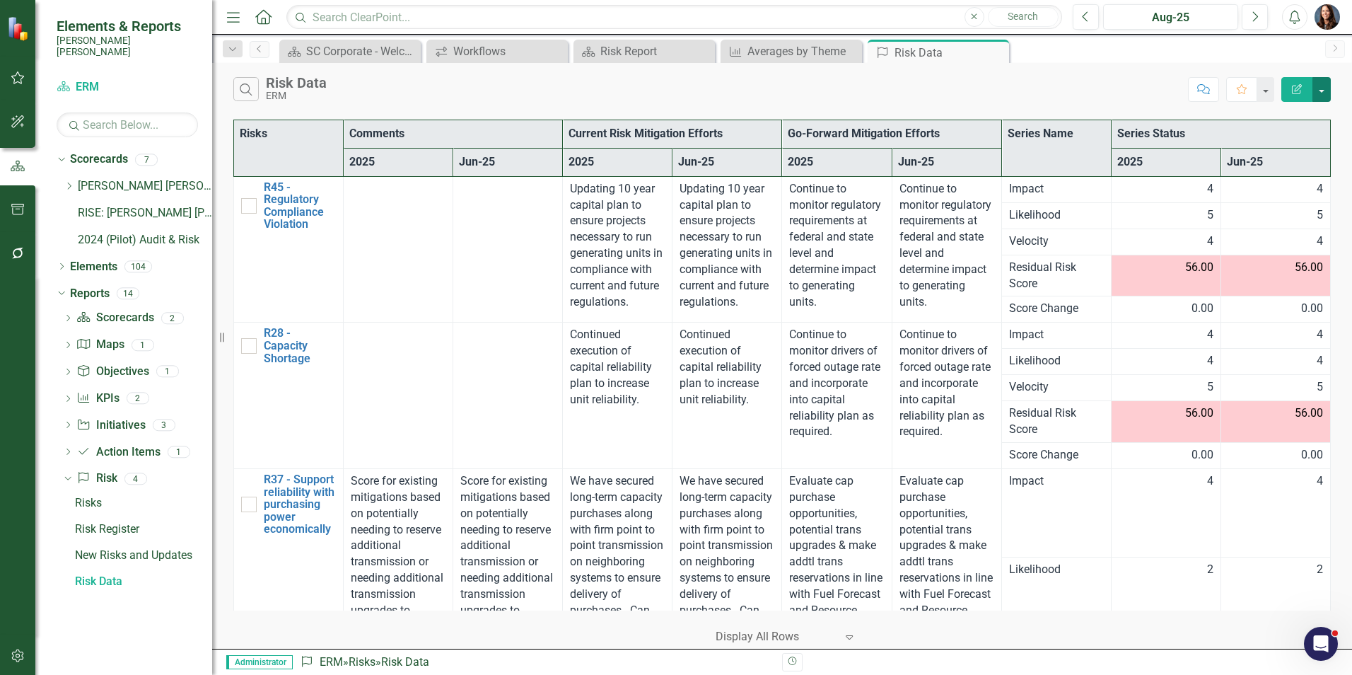
click at [1326, 89] on button "button" at bounding box center [1321, 89] width 18 height 25
click at [1272, 114] on link "Edit Report Edit Report" at bounding box center [1274, 116] width 112 height 26
click at [1272, 114] on body "Elements & Reports Santee Cooper Scorecard ERM Search Dropdown Scorecards 7 Dro…" at bounding box center [676, 337] width 1352 height 675
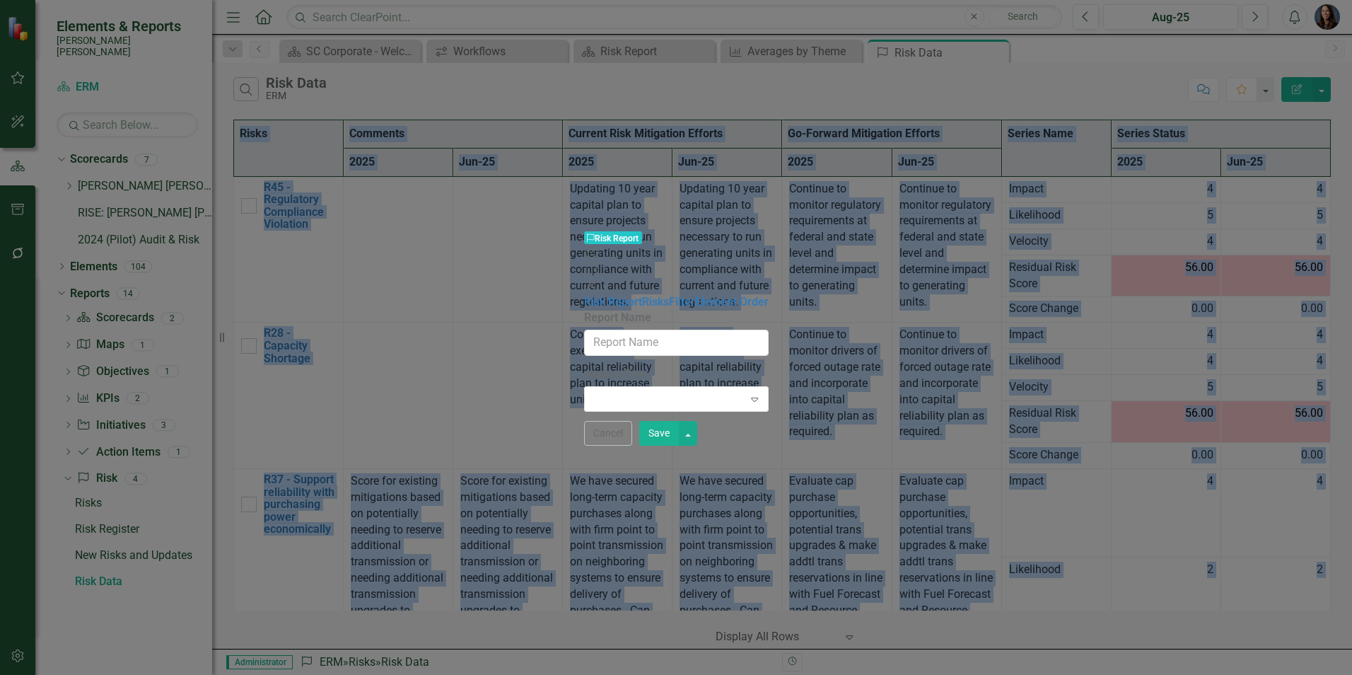
type input "Risk Data"
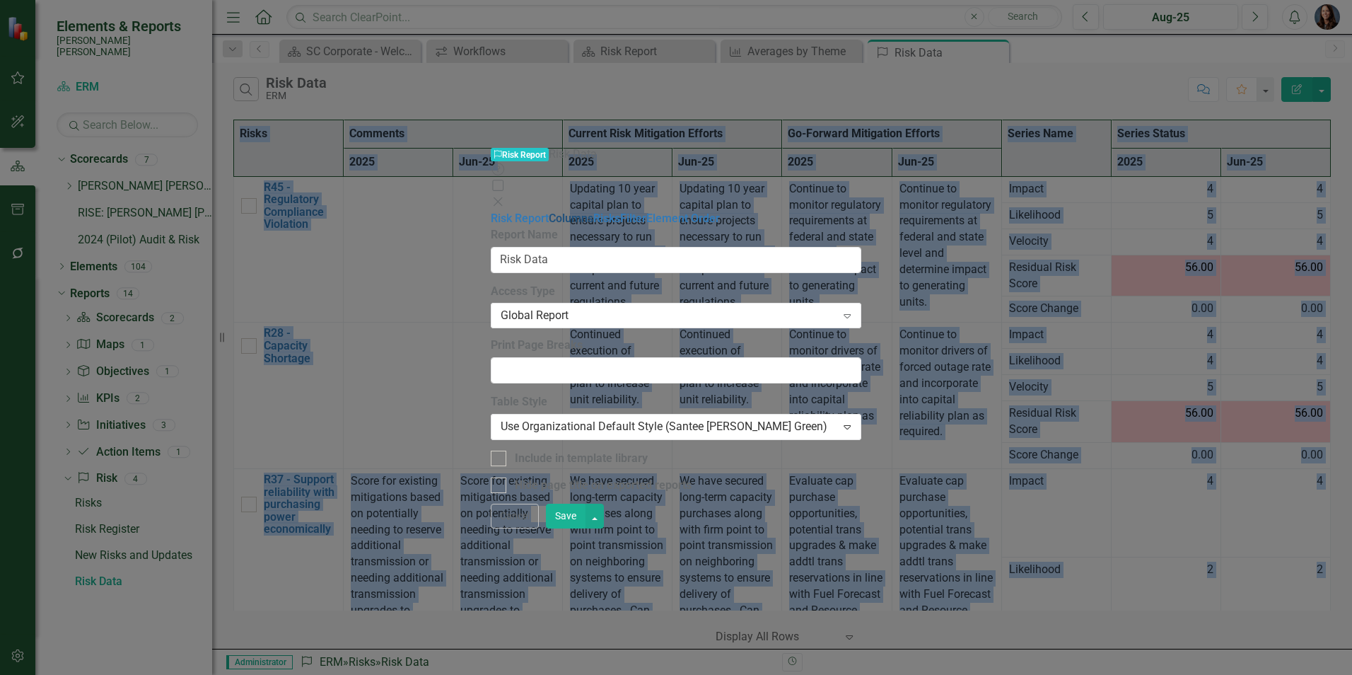
click at [549, 211] on link "Columns" at bounding box center [571, 217] width 45 height 13
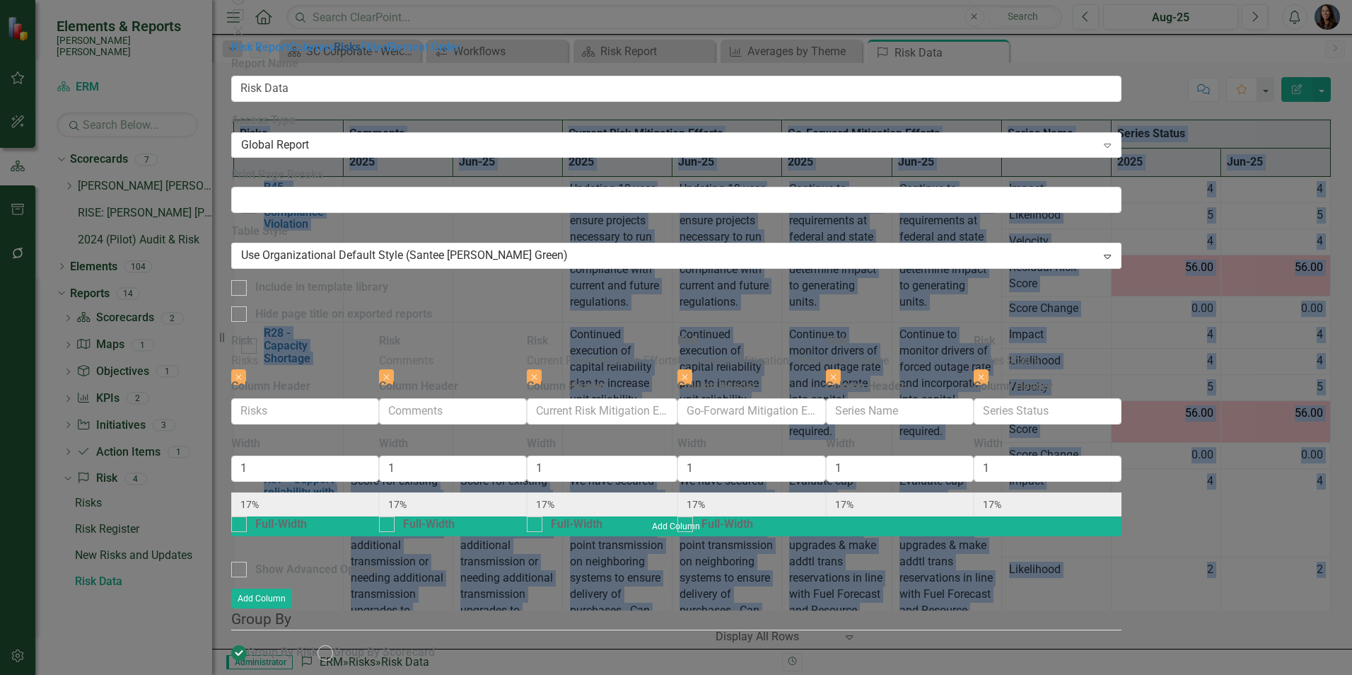
click at [334, 54] on link "Risks" at bounding box center [347, 46] width 27 height 13
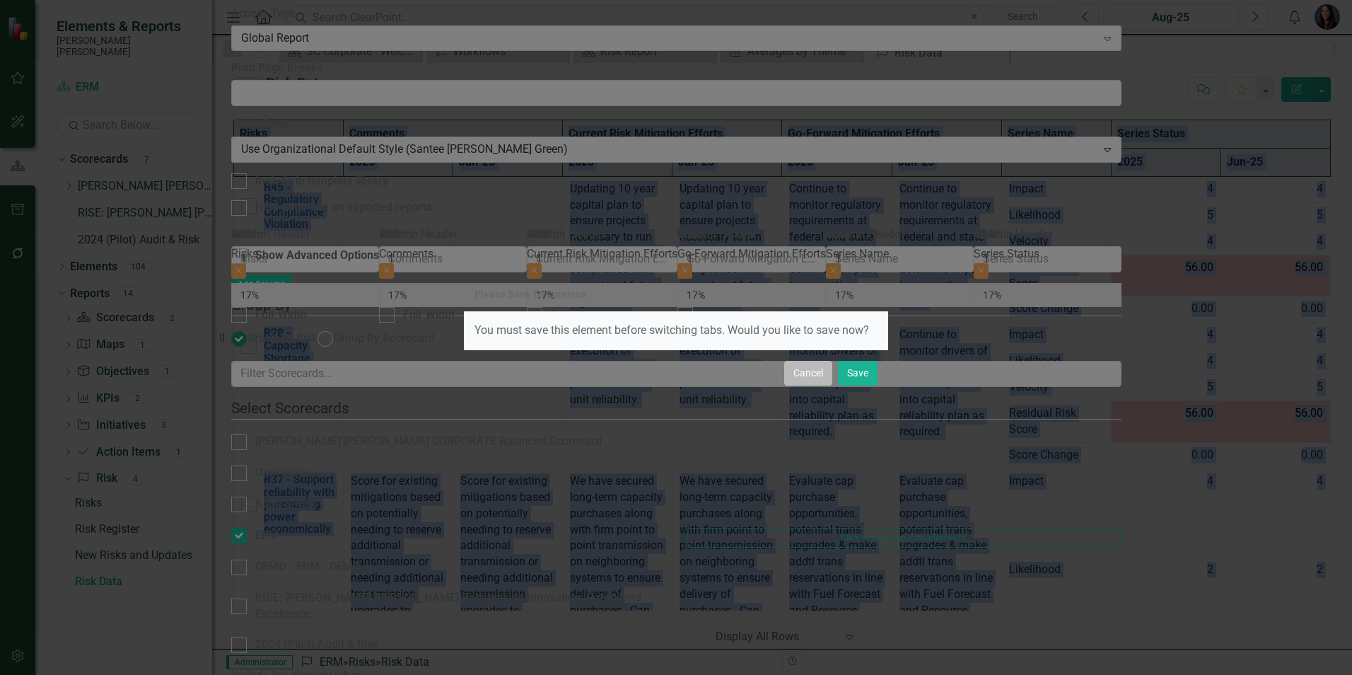
click at [814, 369] on button "Cancel" at bounding box center [808, 373] width 48 height 25
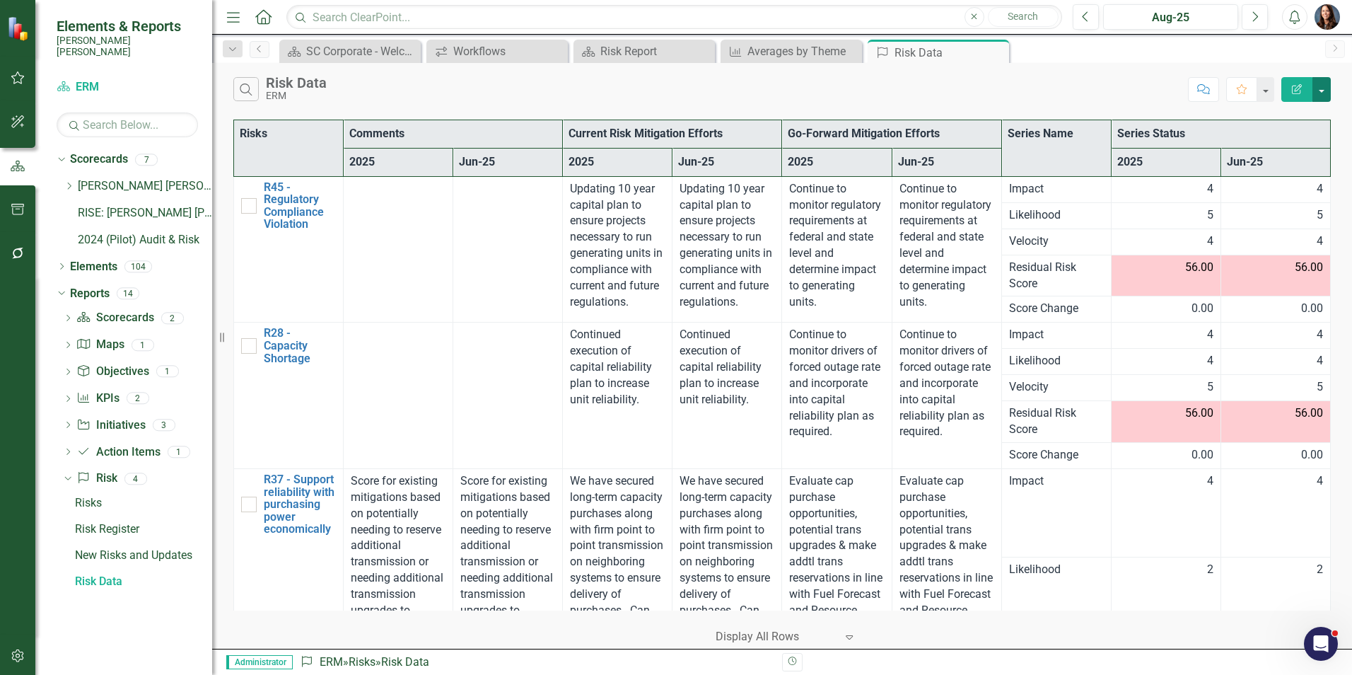
click at [1320, 94] on button "button" at bounding box center [1321, 89] width 18 height 25
click at [1261, 120] on link "Edit Report Edit Report" at bounding box center [1274, 116] width 112 height 26
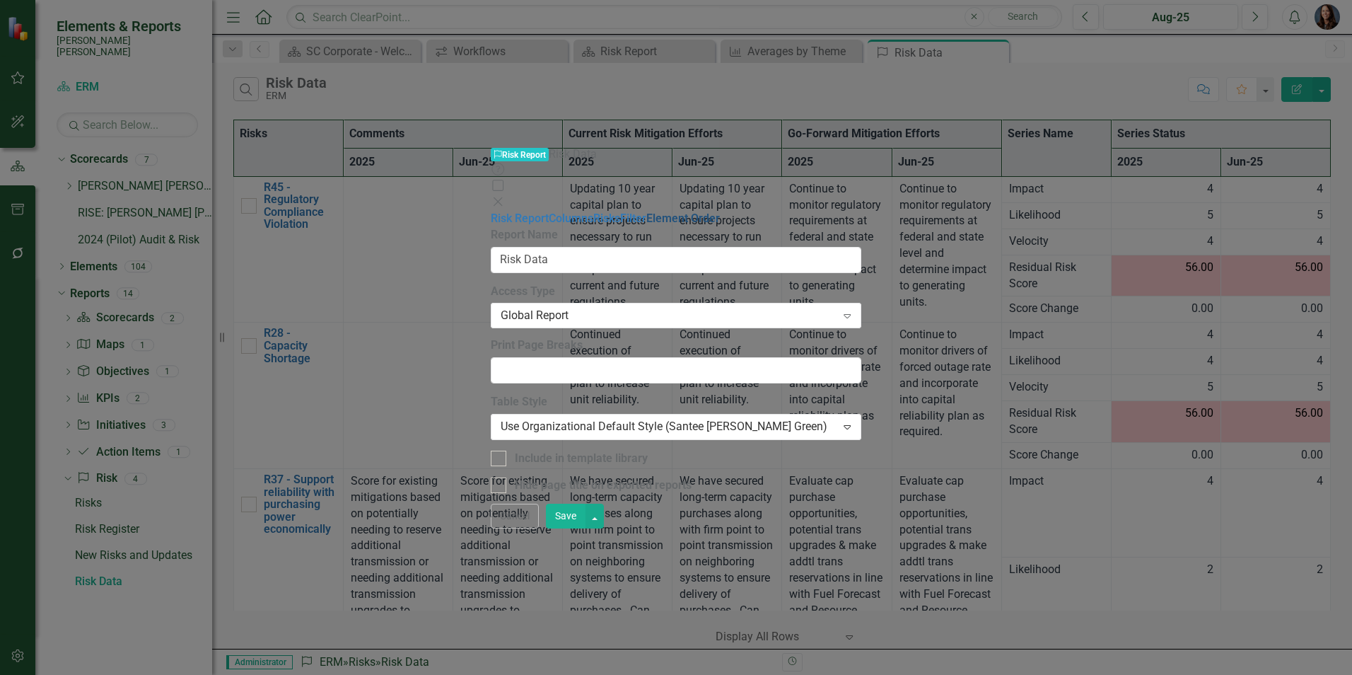
click at [646, 211] on link "Element Order" at bounding box center [683, 217] width 74 height 13
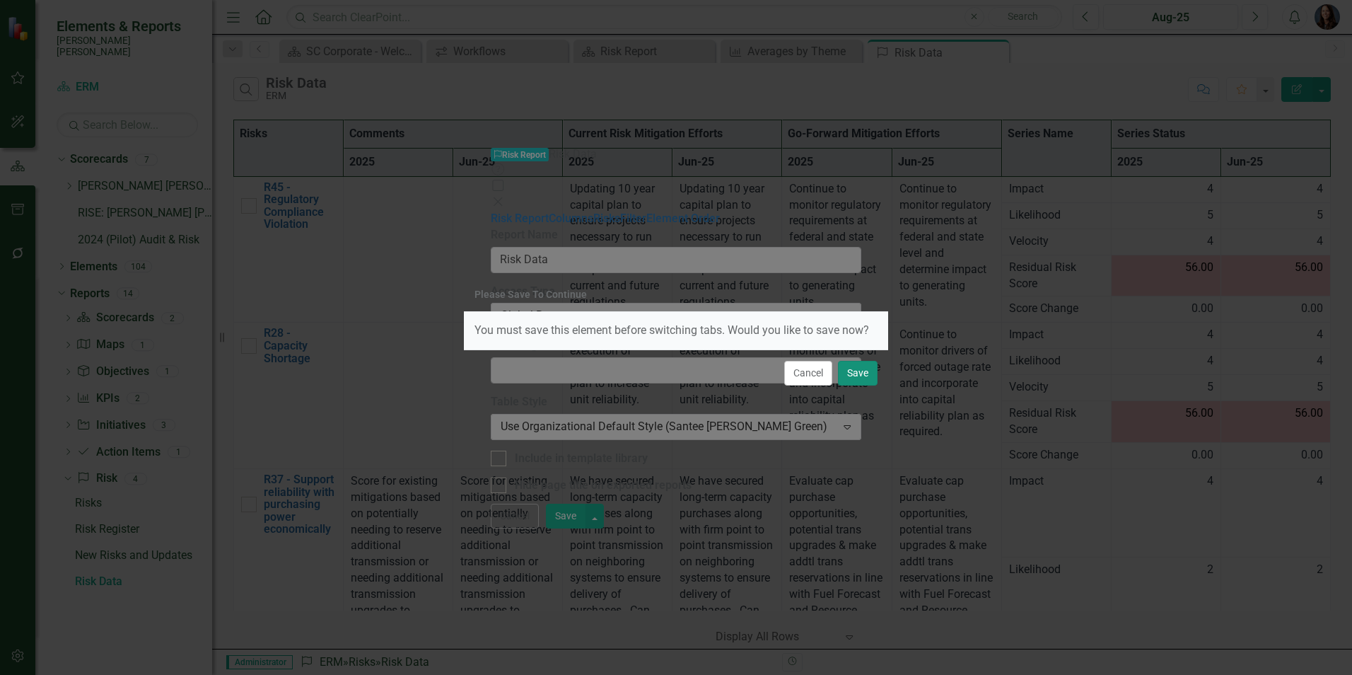
click at [858, 373] on button "Save" at bounding box center [858, 373] width 40 height 25
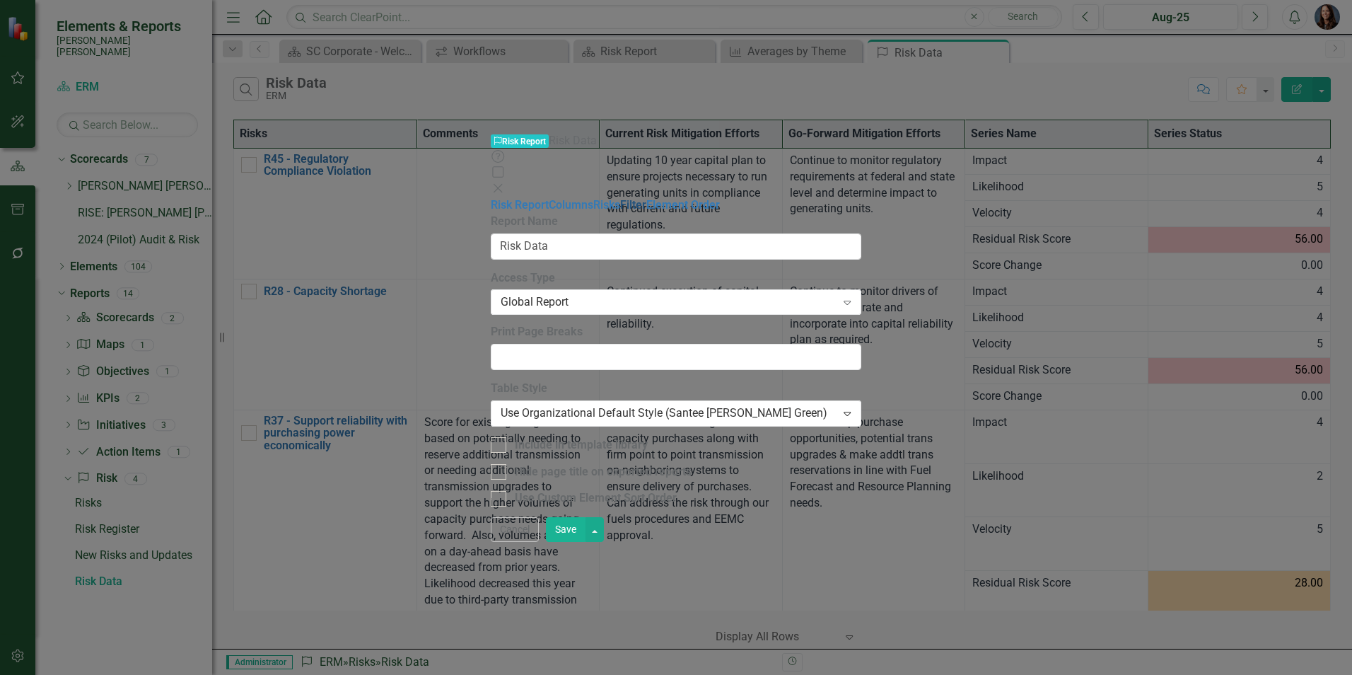
click at [620, 198] on link "Filter" at bounding box center [633, 204] width 26 height 13
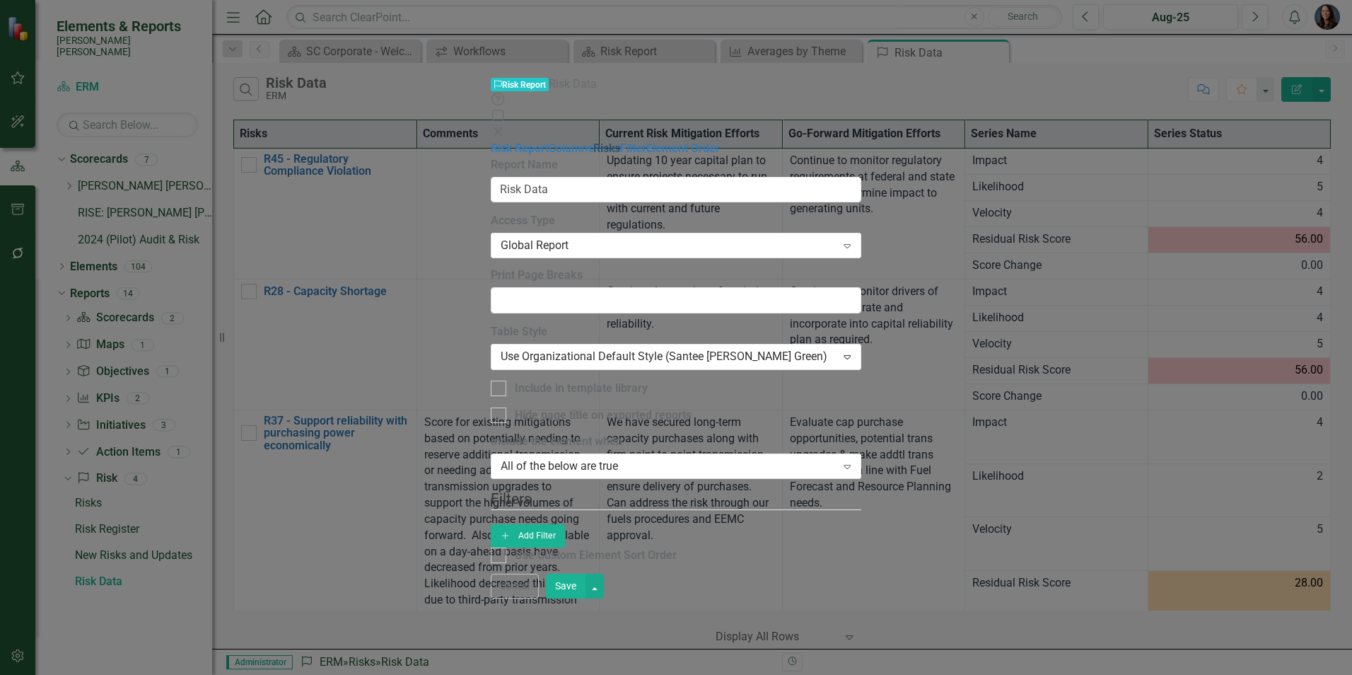
click at [593, 141] on link "Risks" at bounding box center [606, 147] width 27 height 13
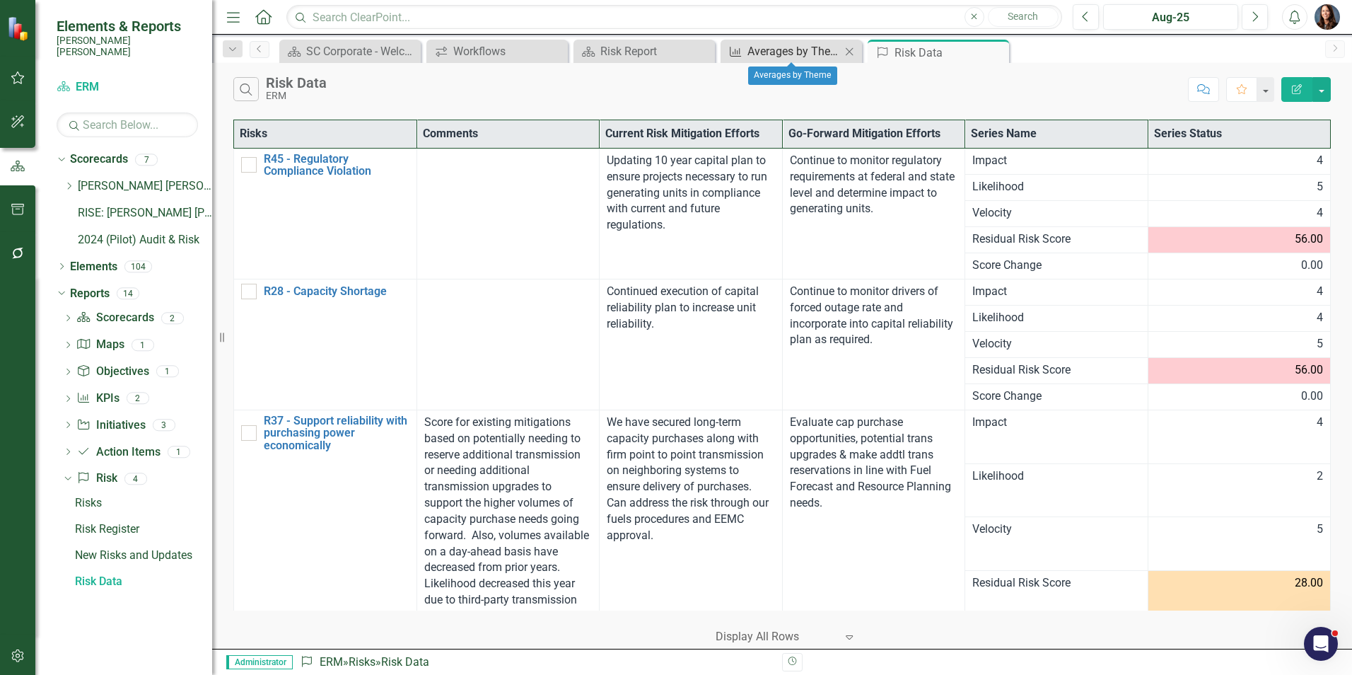
click at [791, 46] on div "Averages by Theme" at bounding box center [793, 51] width 93 height 18
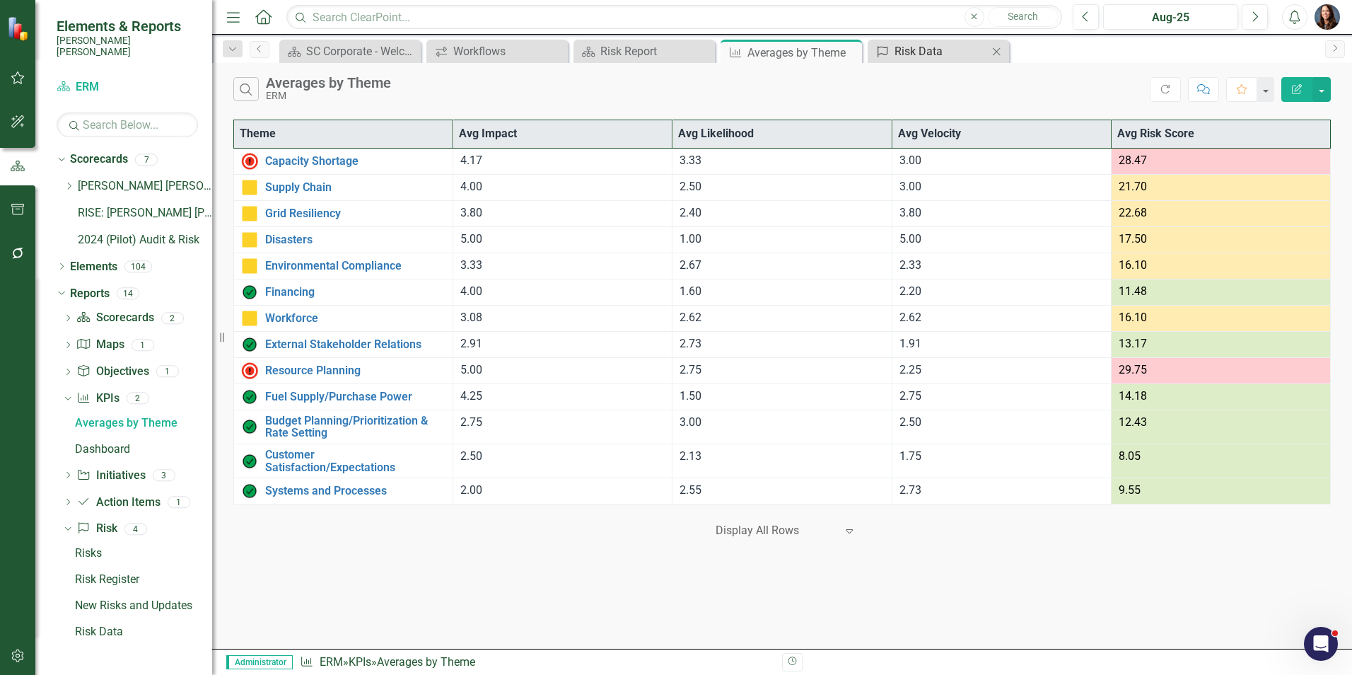
click at [915, 53] on div "Risk Data" at bounding box center [941, 51] width 93 height 18
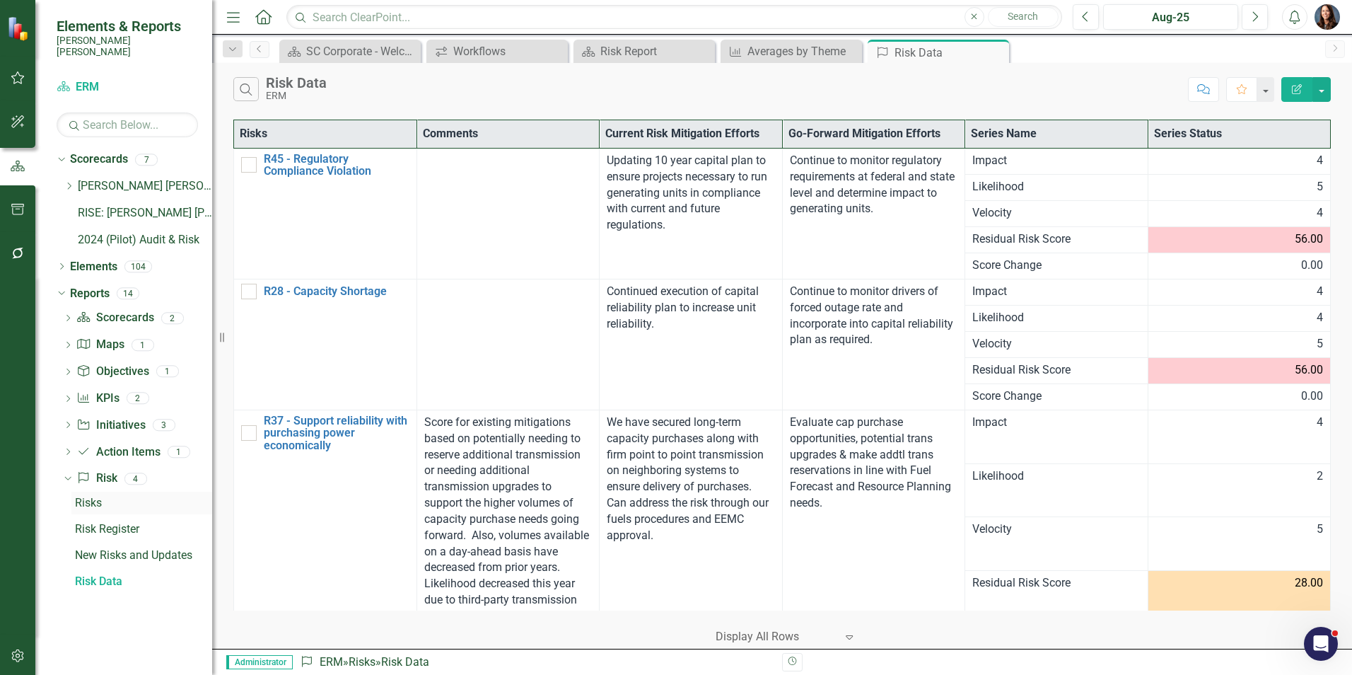
click at [93, 496] on div "Risks" at bounding box center [143, 502] width 137 height 13
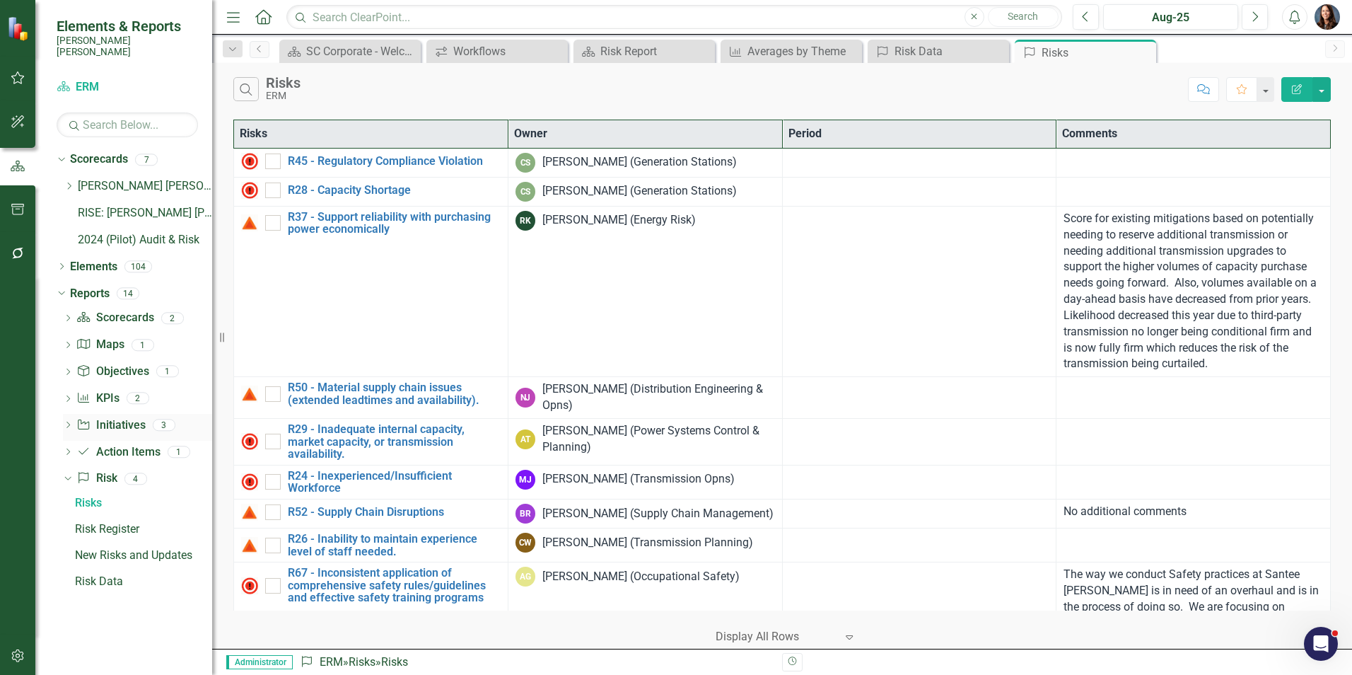
click at [66, 422] on icon "Dropdown" at bounding box center [68, 426] width 10 height 8
click at [67, 396] on icon "Dropdown" at bounding box center [68, 400] width 10 height 8
click at [67, 369] on icon "Dropdown" at bounding box center [68, 373] width 10 height 8
click at [95, 390] on div "Objectives" at bounding box center [143, 396] width 137 height 13
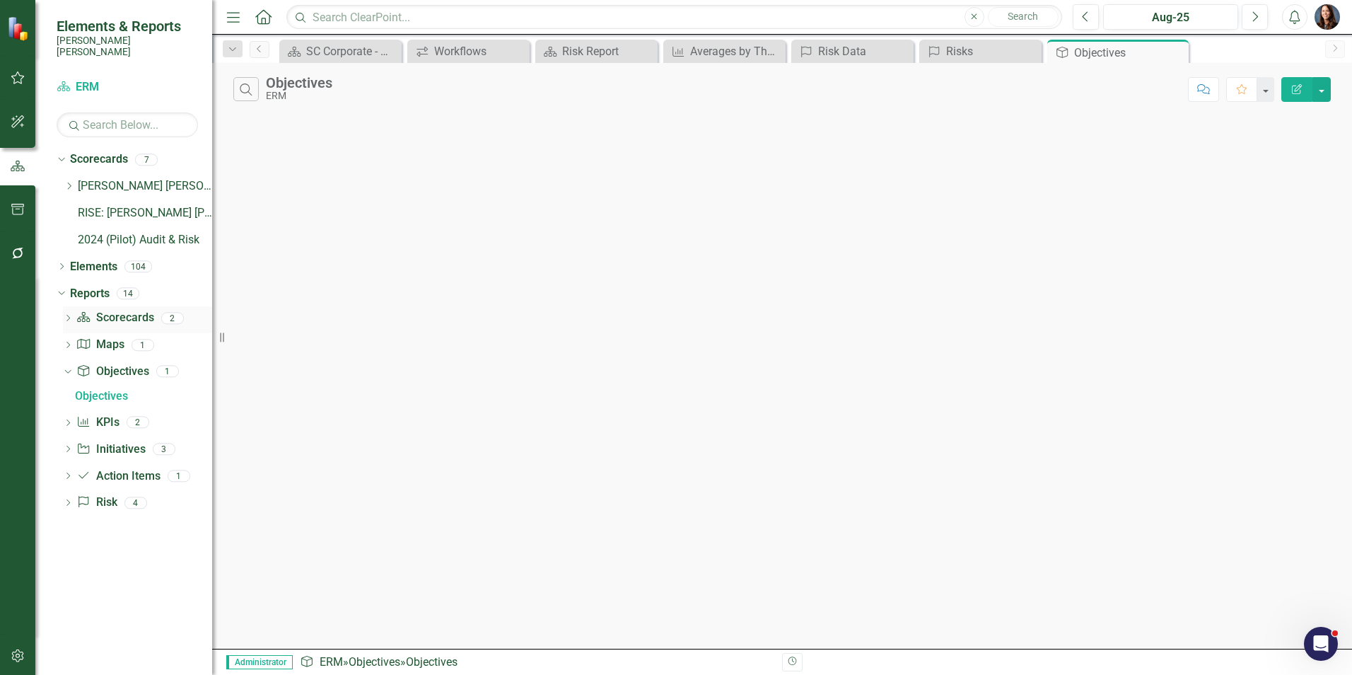
click at [69, 315] on icon "Dropdown" at bounding box center [68, 319] width 10 height 8
click at [92, 362] on div "Residual Risk" at bounding box center [143, 368] width 137 height 13
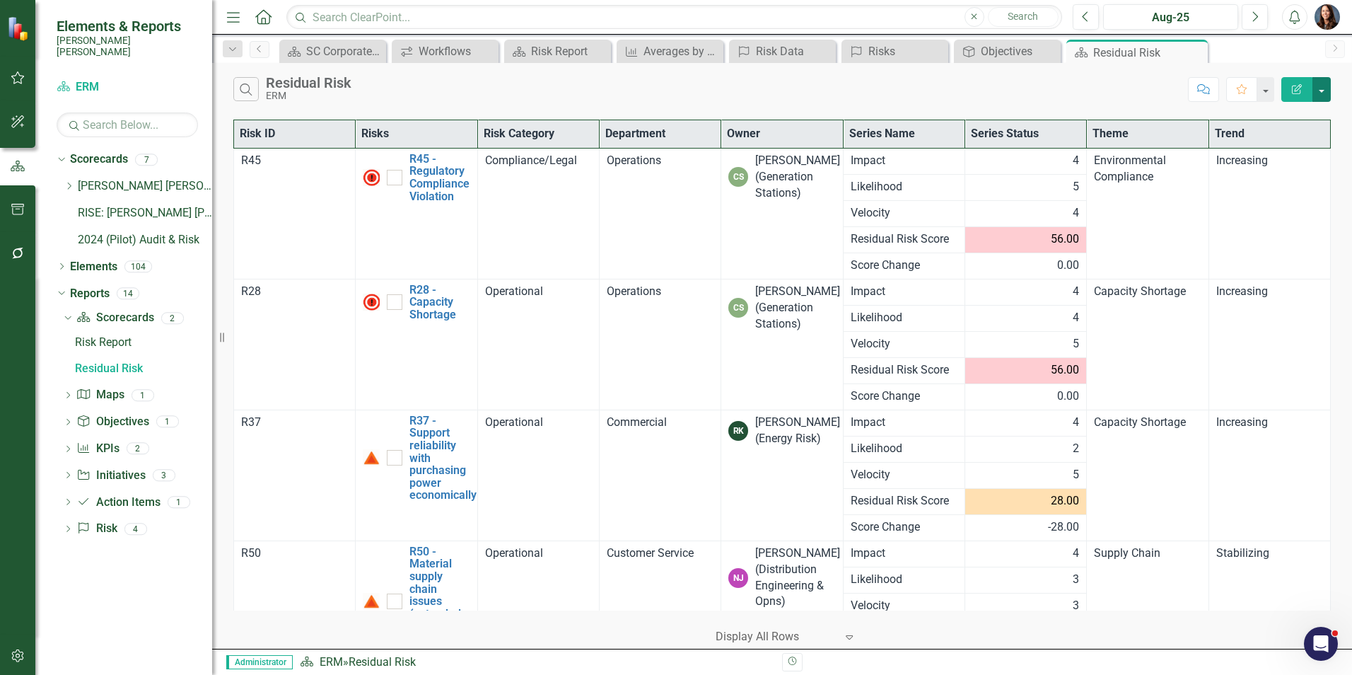
click at [1321, 87] on button "button" at bounding box center [1321, 89] width 18 height 25
click at [1264, 170] on link "Excel Export to Excel" at bounding box center [1274, 170] width 112 height 26
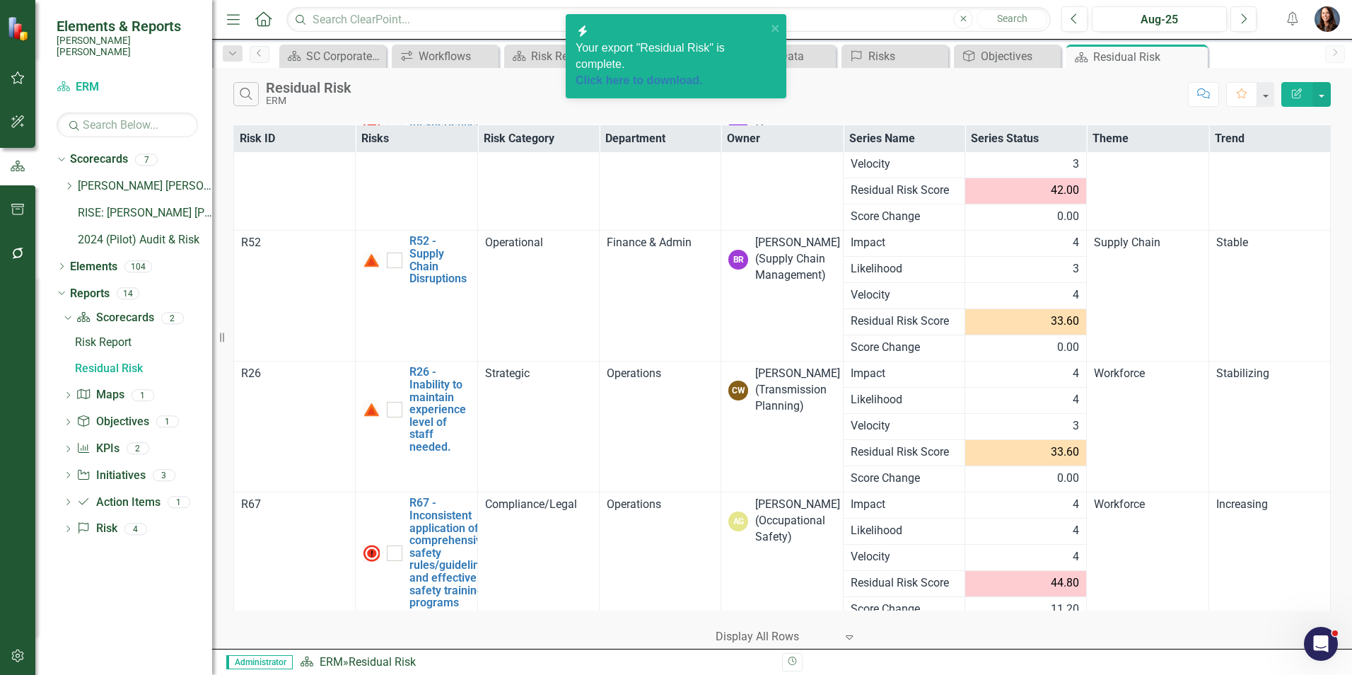
scroll to position [283, 0]
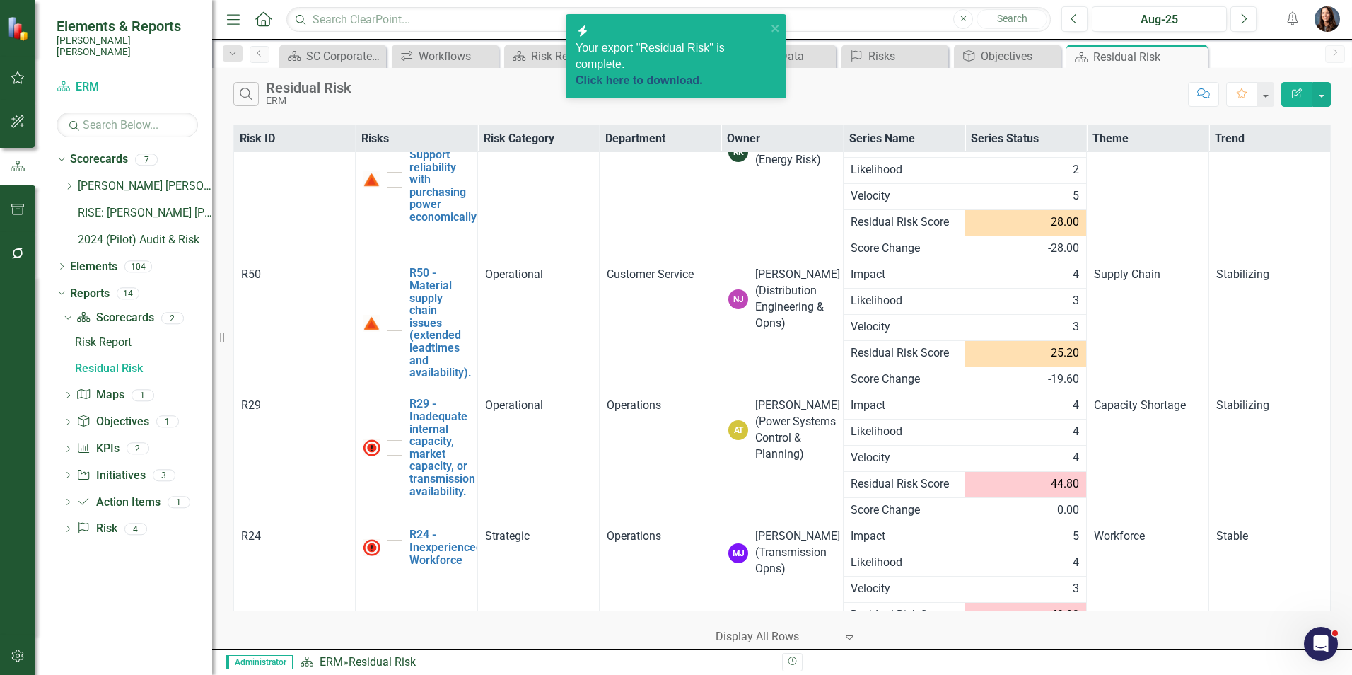
click at [682, 74] on link "Click here to download." at bounding box center [639, 80] width 127 height 12
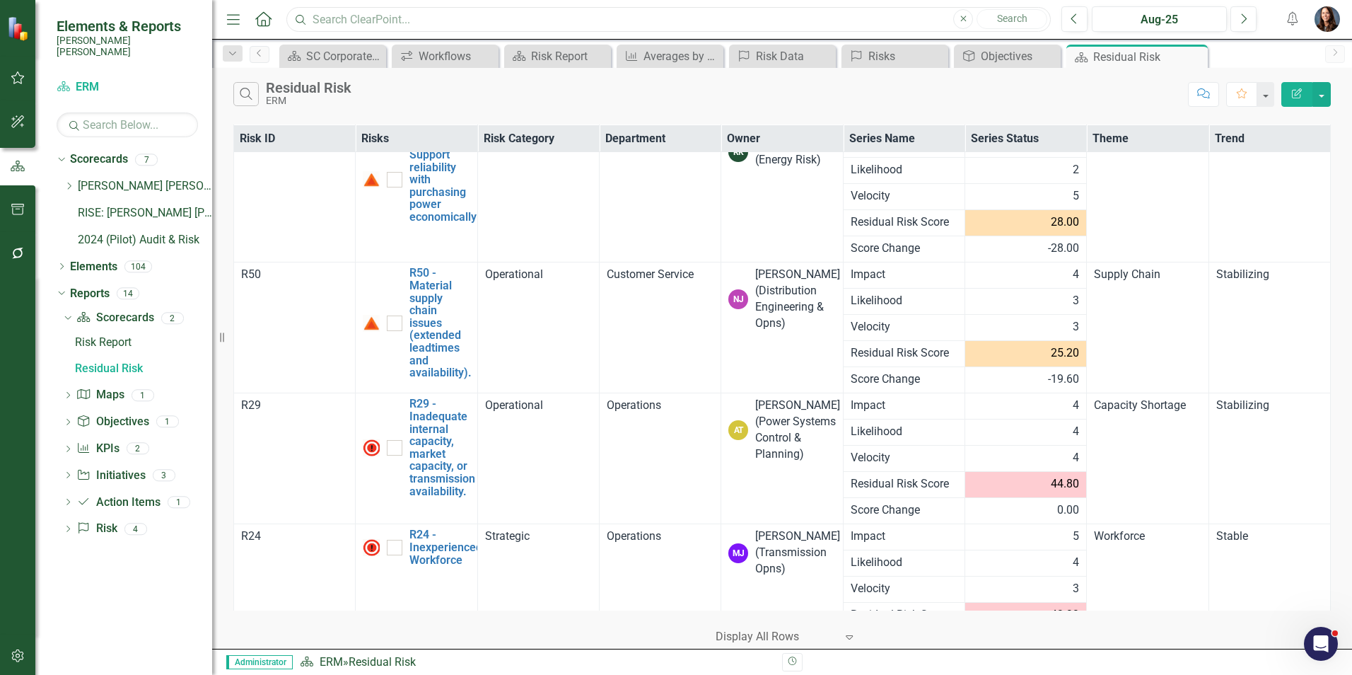
click at [396, 14] on input "text" at bounding box center [668, 19] width 764 height 25
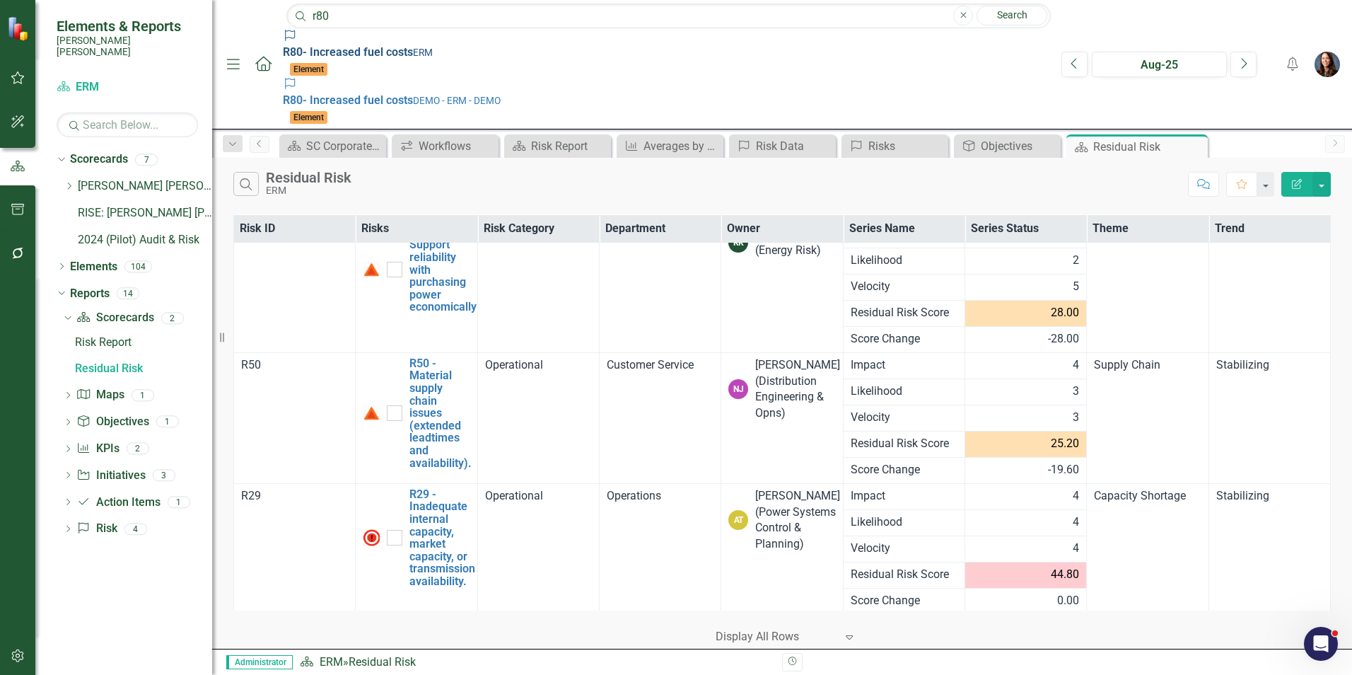
click at [289, 45] on span "R80 - Increased fuel costs" at bounding box center [348, 51] width 130 height 13
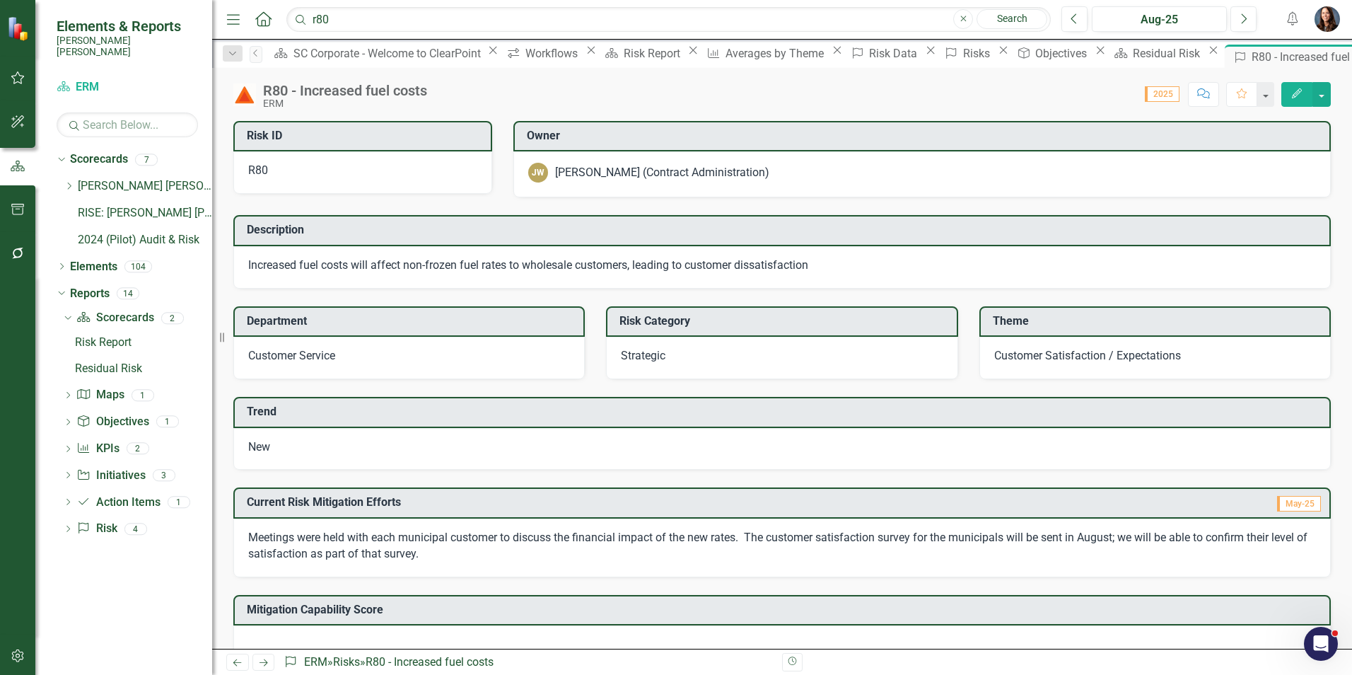
click at [301, 444] on div "New" at bounding box center [781, 449] width 1097 height 42
click at [301, 443] on div "New" at bounding box center [781, 449] width 1097 height 42
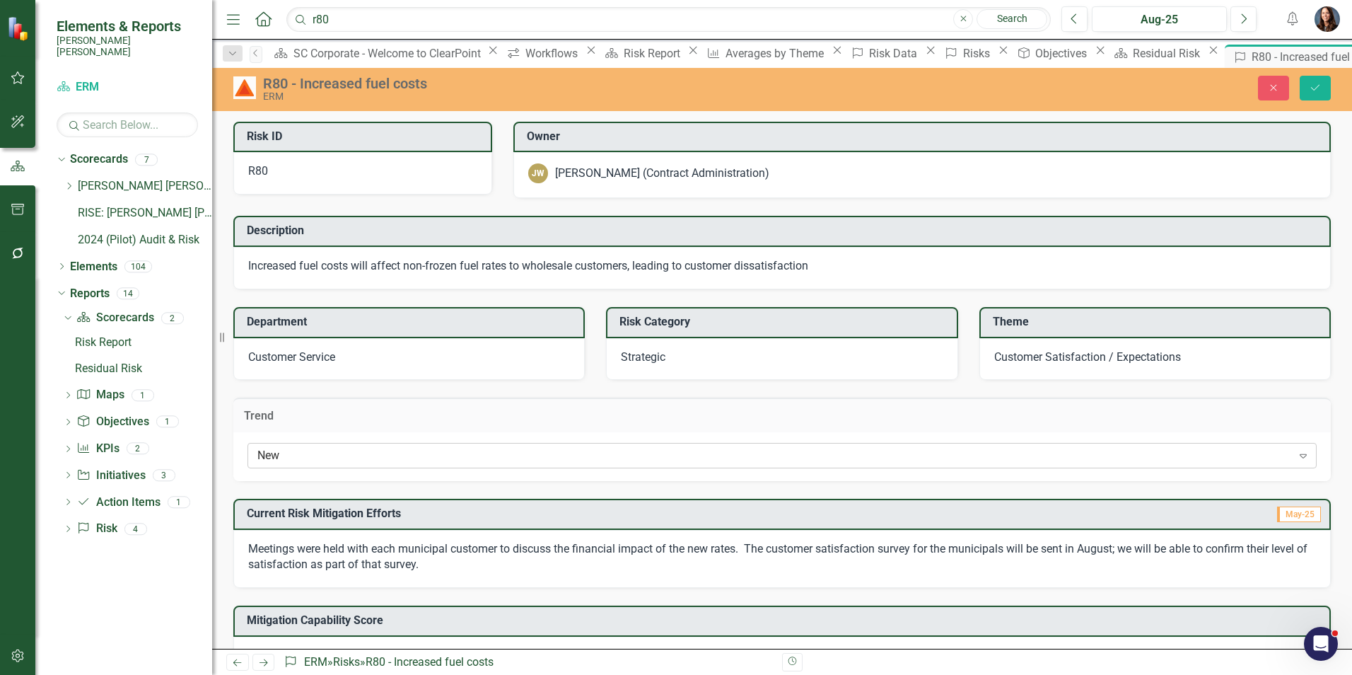
click at [296, 455] on div "New" at bounding box center [774, 456] width 1035 height 16
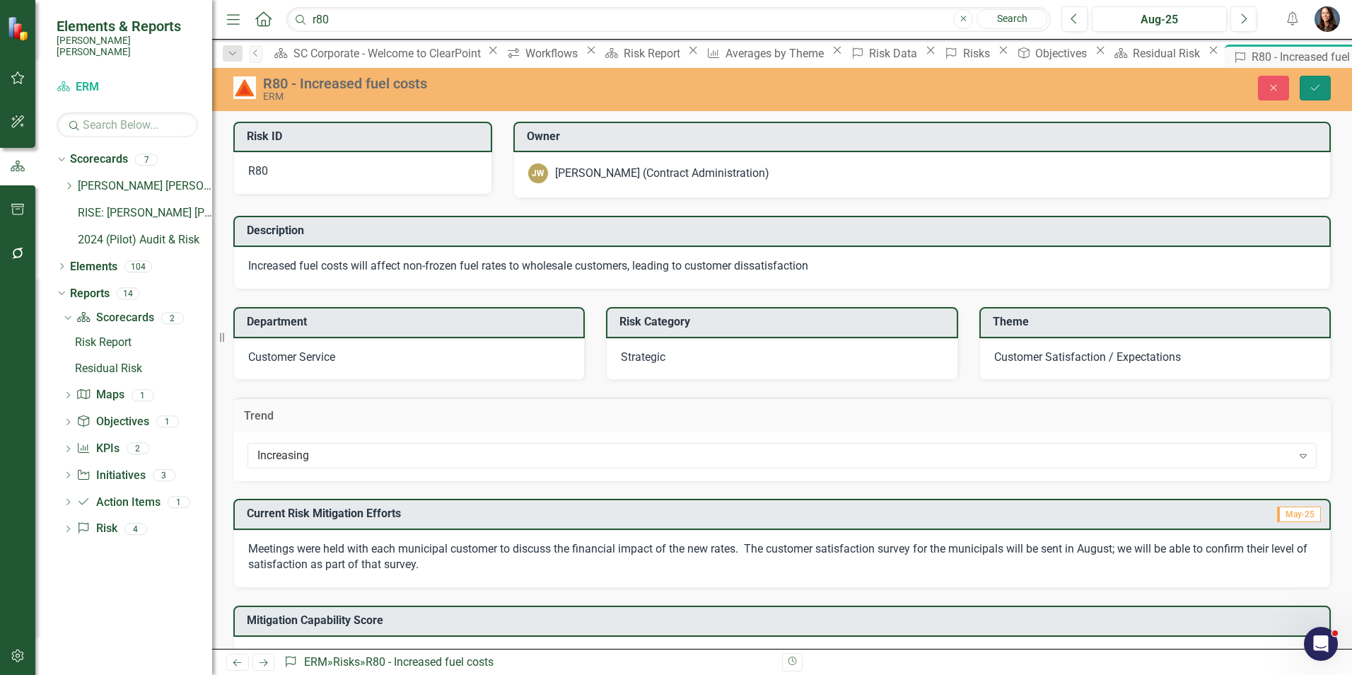
drag, startPoint x: 1328, startPoint y: 77, endPoint x: 1321, endPoint y: 82, distance: 8.6
click at [1327, 77] on button "Save" at bounding box center [1315, 88] width 31 height 25
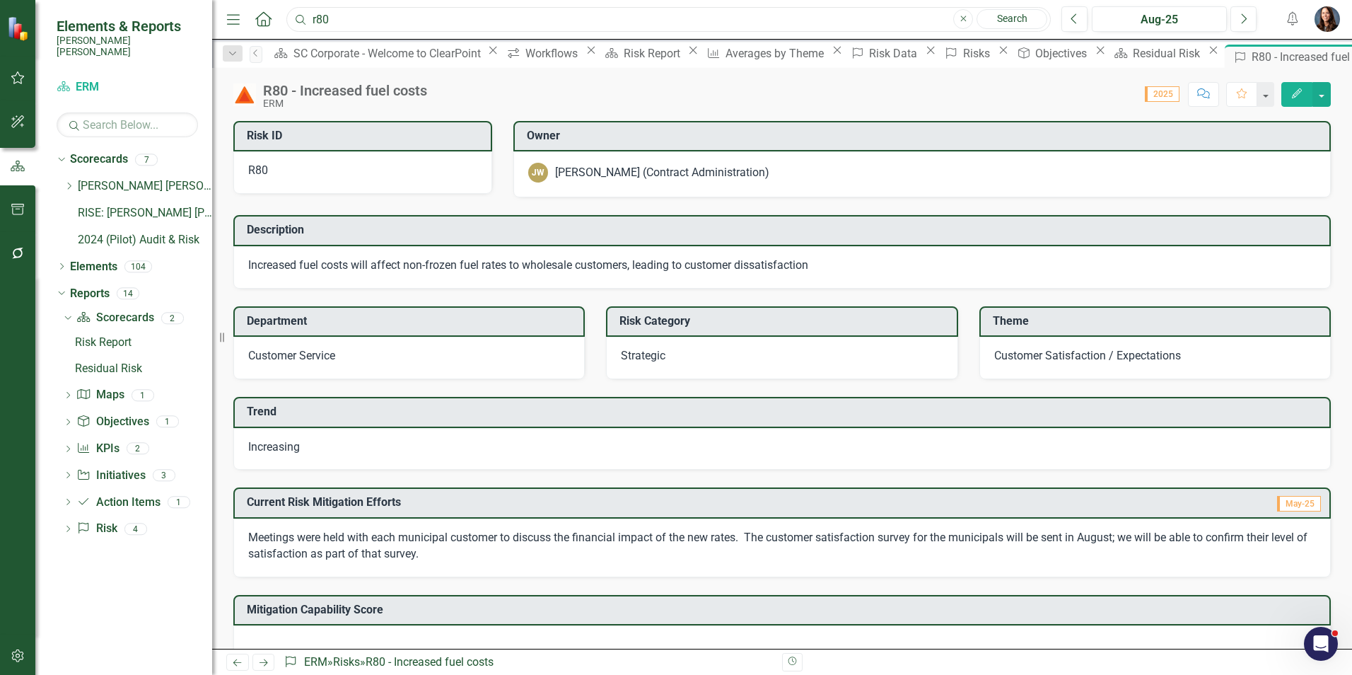
click at [349, 17] on input "r80" at bounding box center [668, 19] width 764 height 25
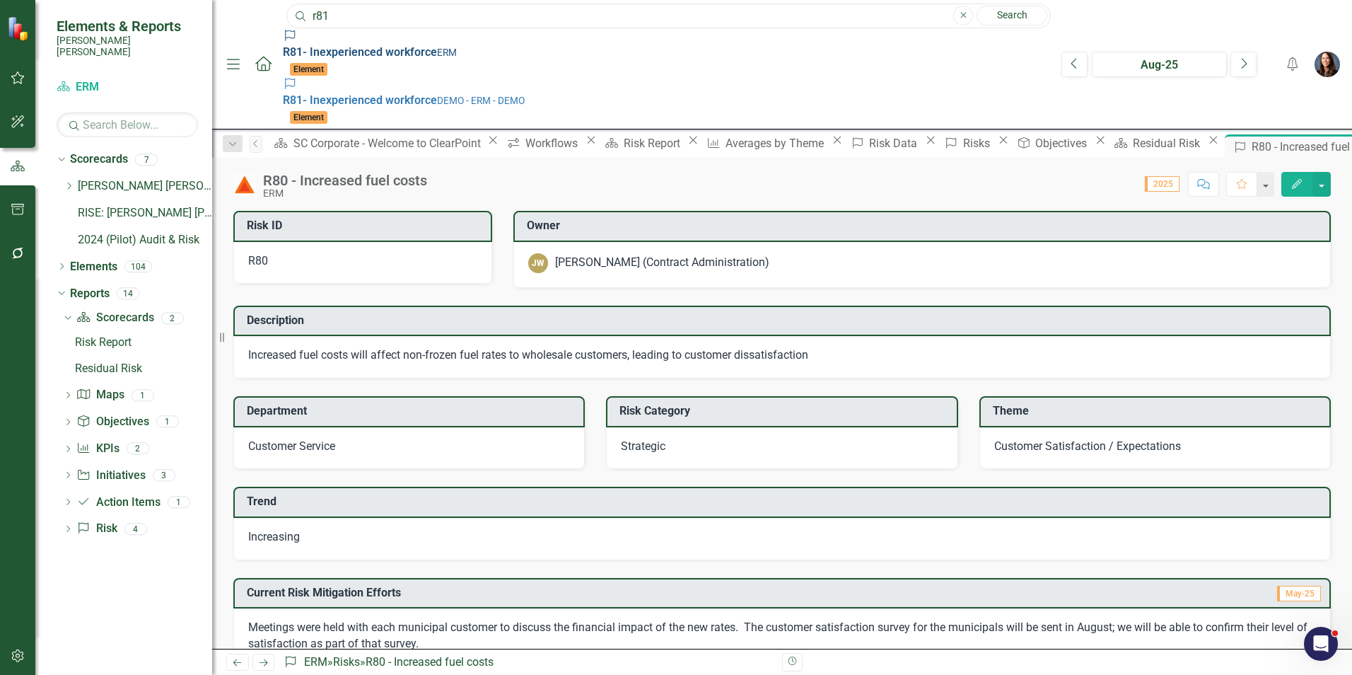
type input "r81"
click at [437, 52] on small "ERM" at bounding box center [447, 52] width 20 height 11
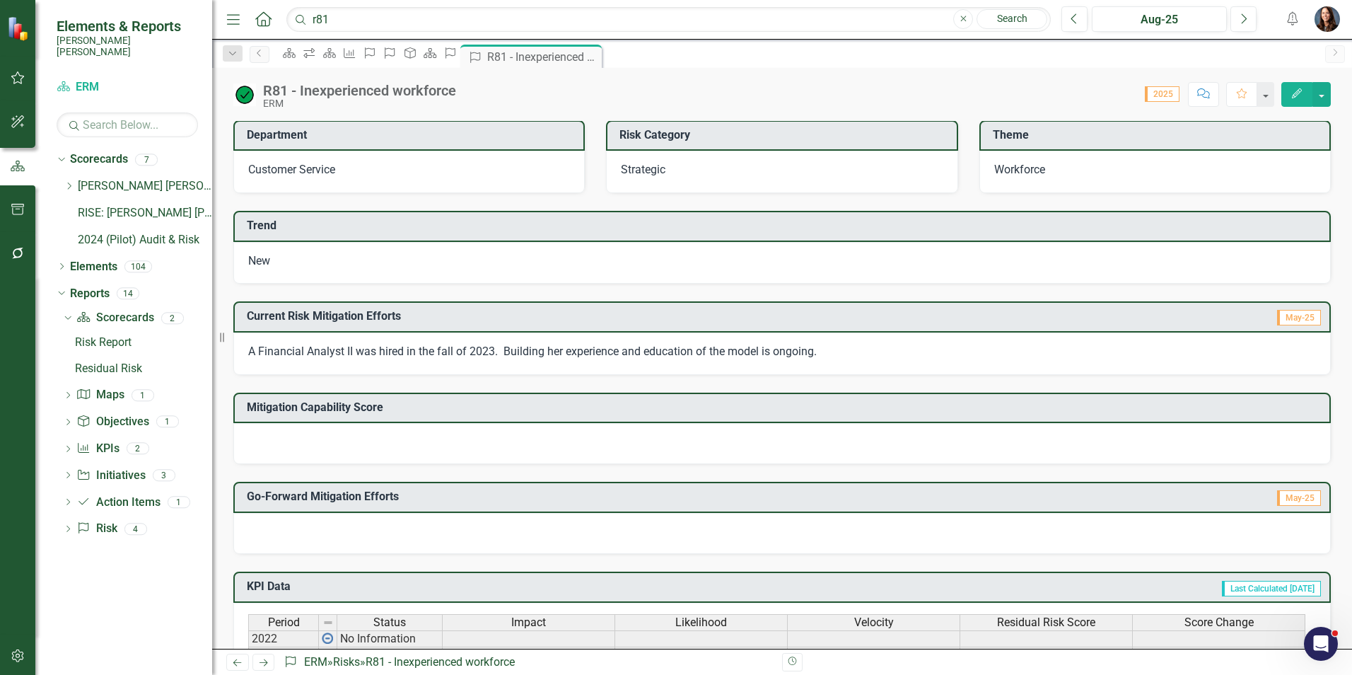
scroll to position [141, 0]
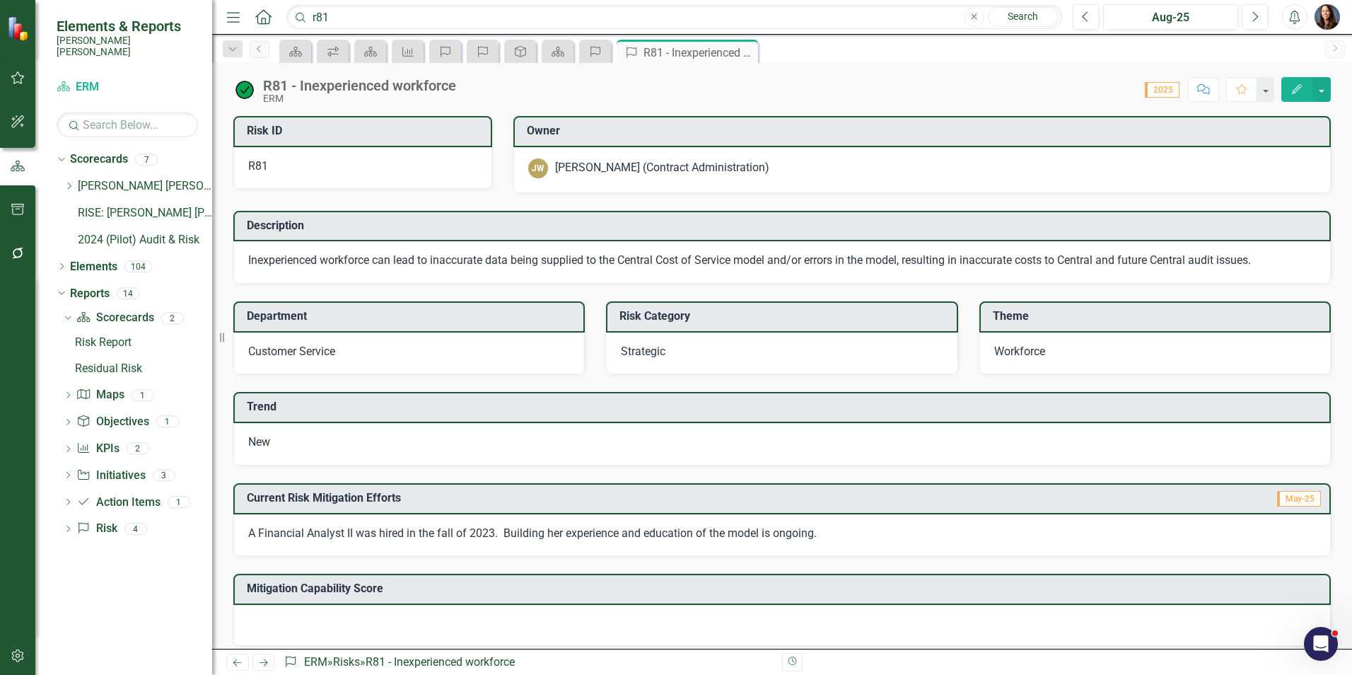
scroll to position [141, 0]
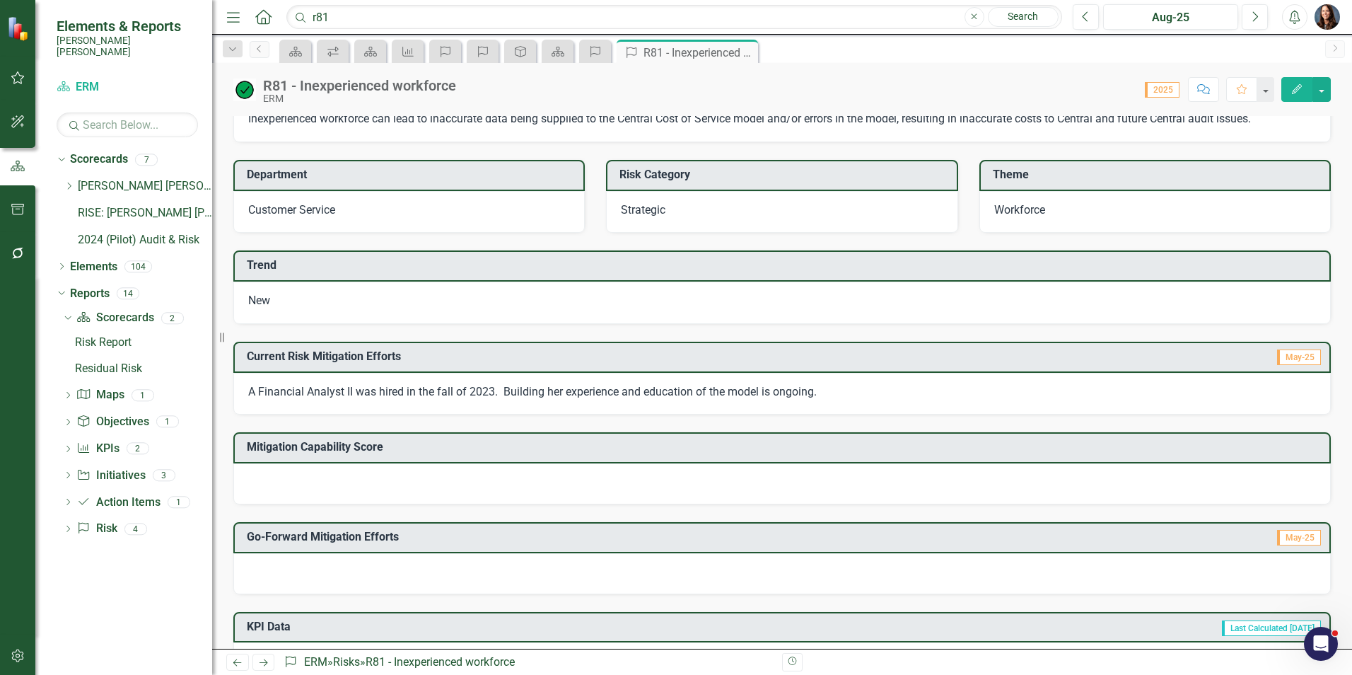
click at [304, 302] on div "New" at bounding box center [781, 302] width 1097 height 42
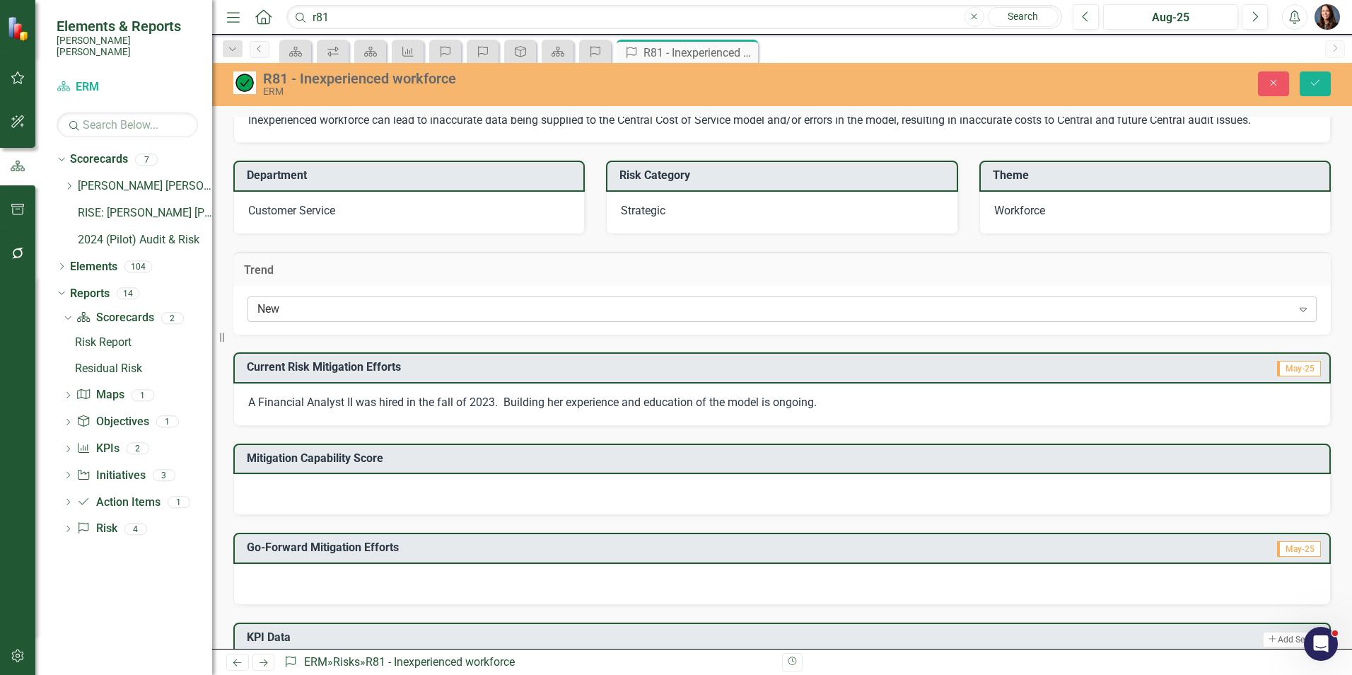
click at [297, 310] on div "New" at bounding box center [774, 309] width 1035 height 16
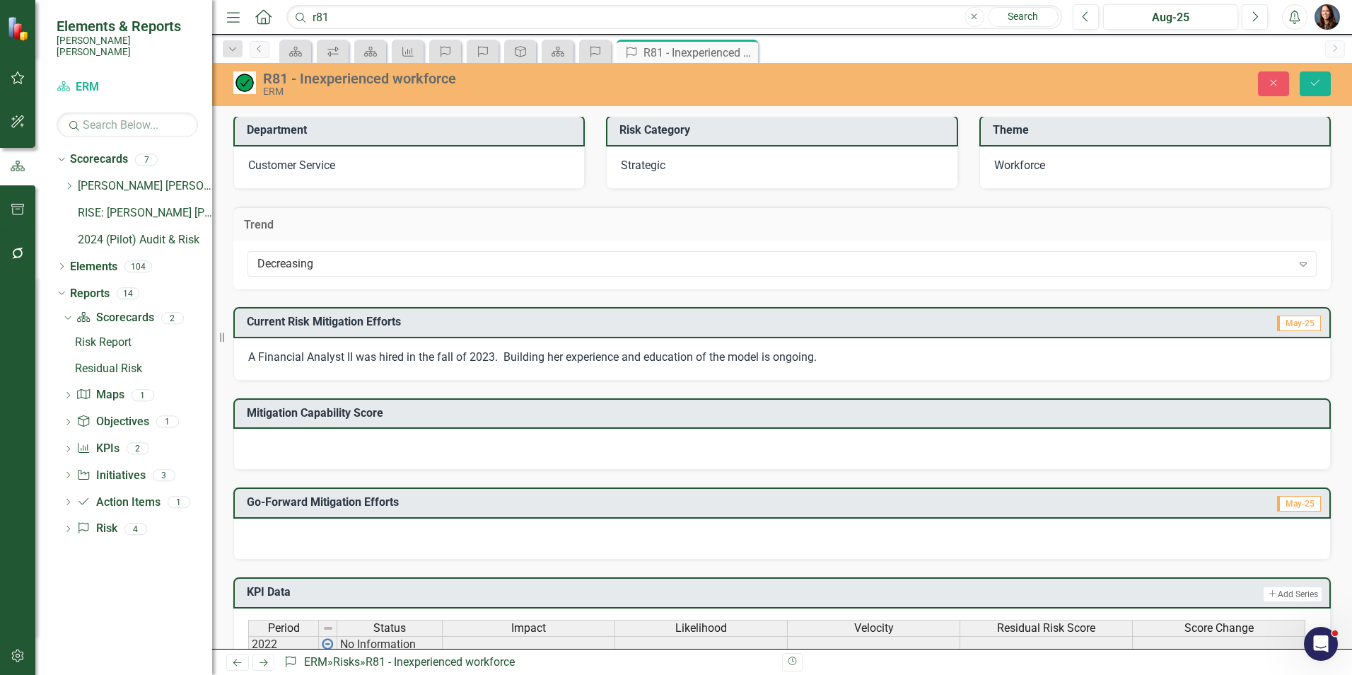
scroll to position [212, 0]
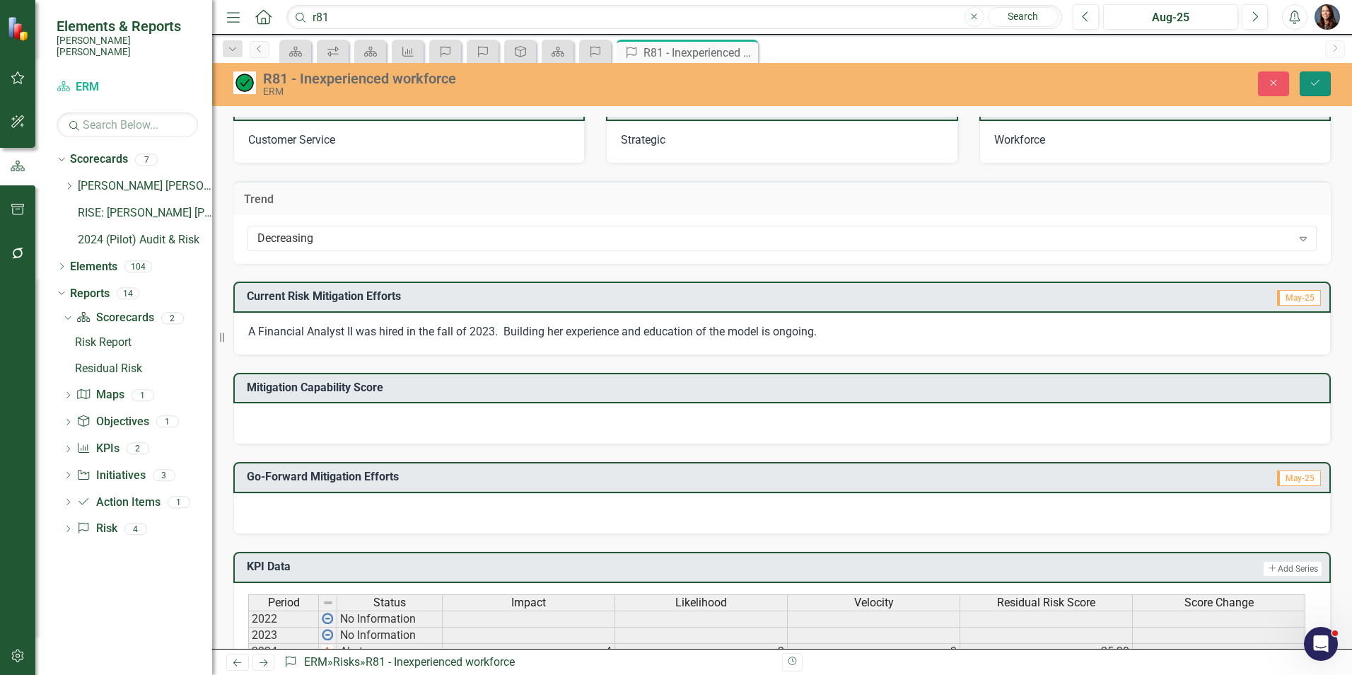
click at [1315, 86] on icon "Save" at bounding box center [1315, 83] width 13 height 10
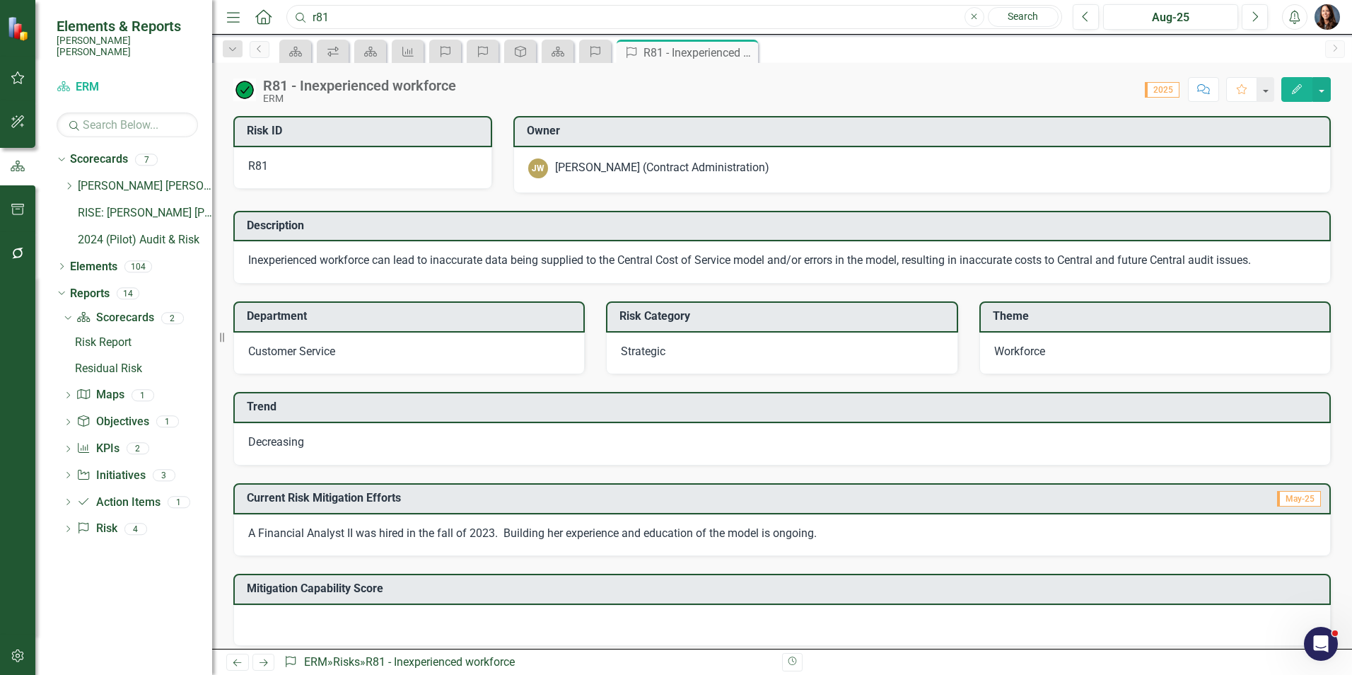
click at [337, 17] on input "r81" at bounding box center [674, 17] width 776 height 25
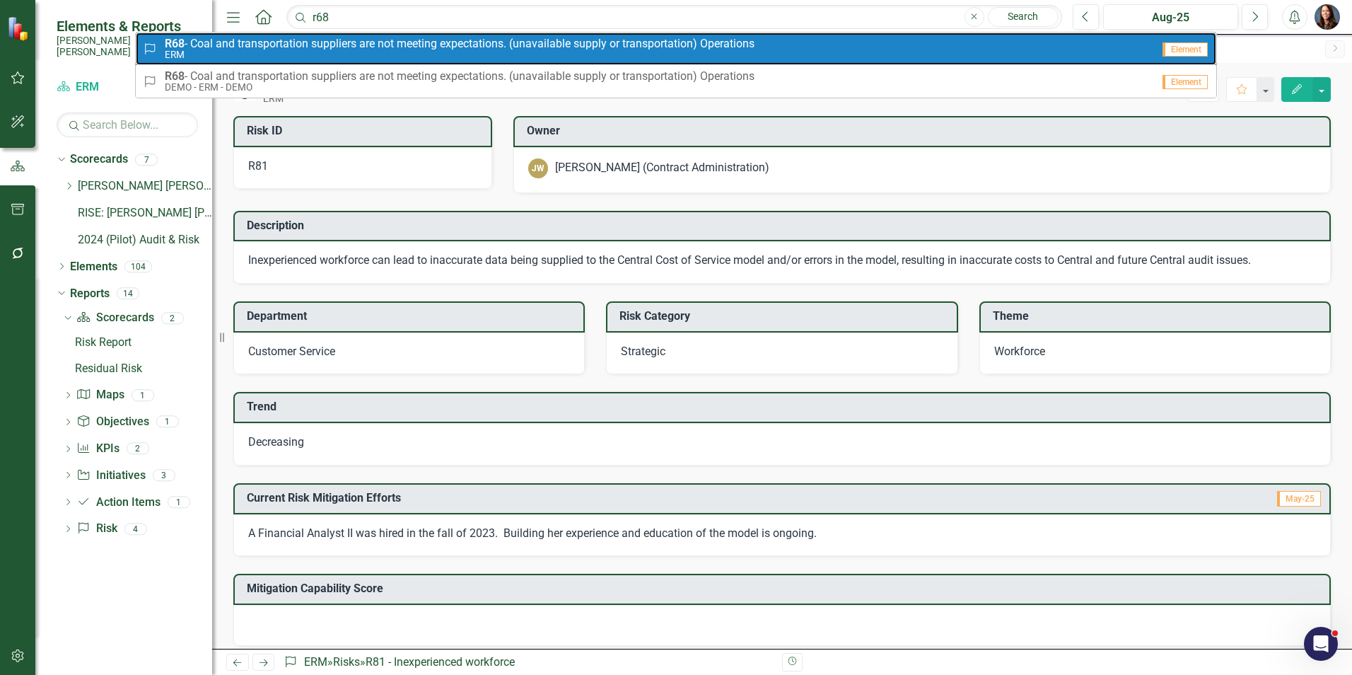
click at [406, 44] on span "R68 - Coal and transportation suppliers are not meeting expectations. (unavaila…" at bounding box center [460, 43] width 590 height 13
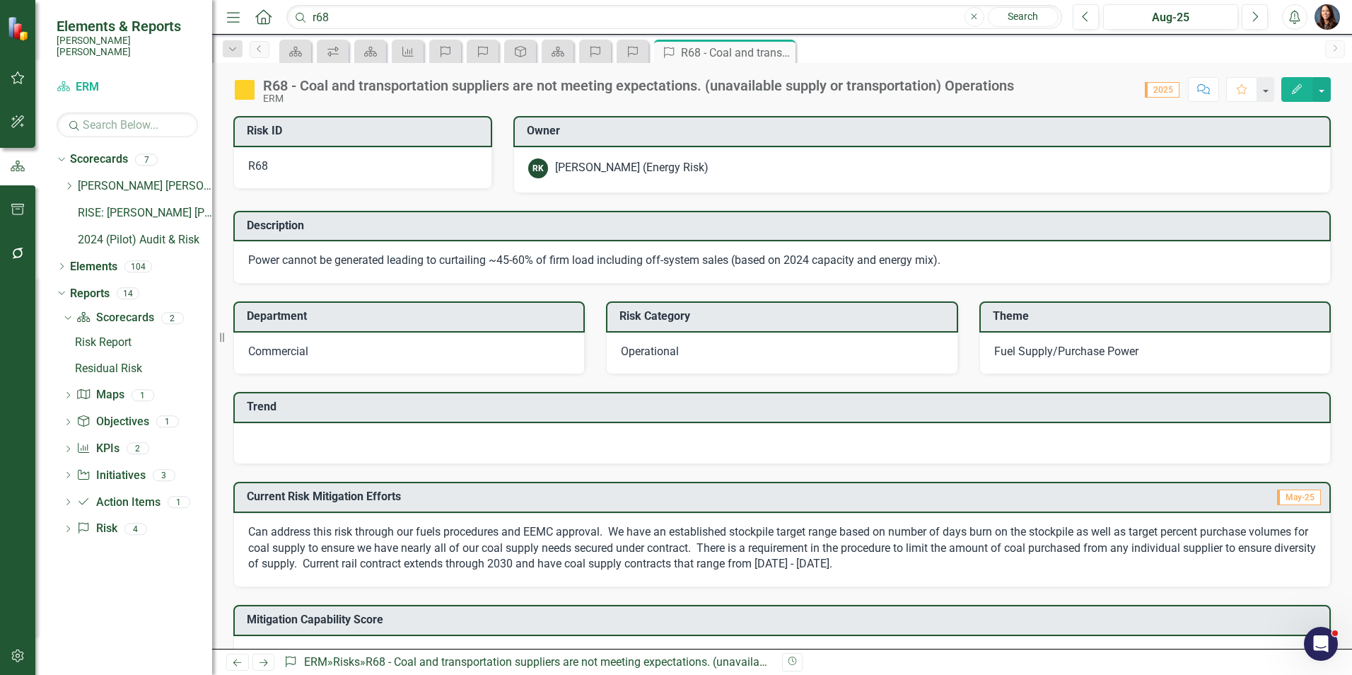
click at [354, 448] on div at bounding box center [781, 443] width 1097 height 41
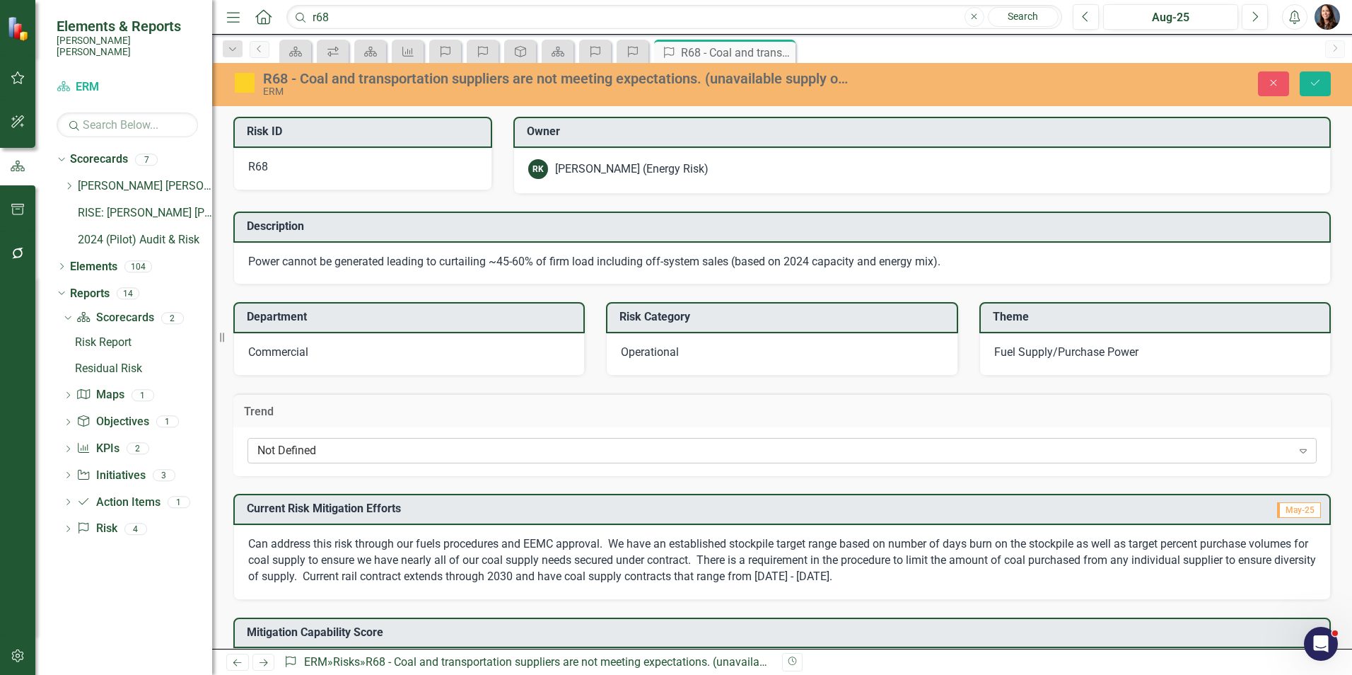
click at [354, 448] on div "Not Defined" at bounding box center [774, 451] width 1035 height 16
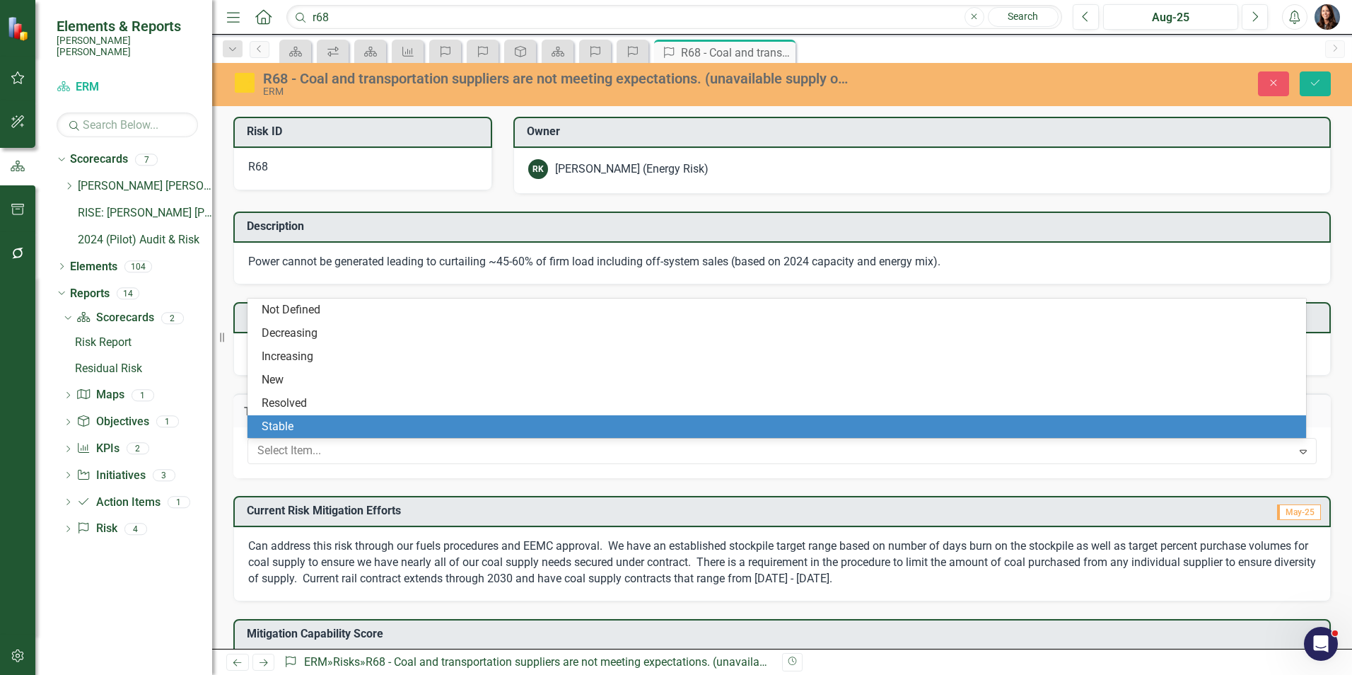
click at [327, 422] on div "Stable" at bounding box center [780, 427] width 1036 height 16
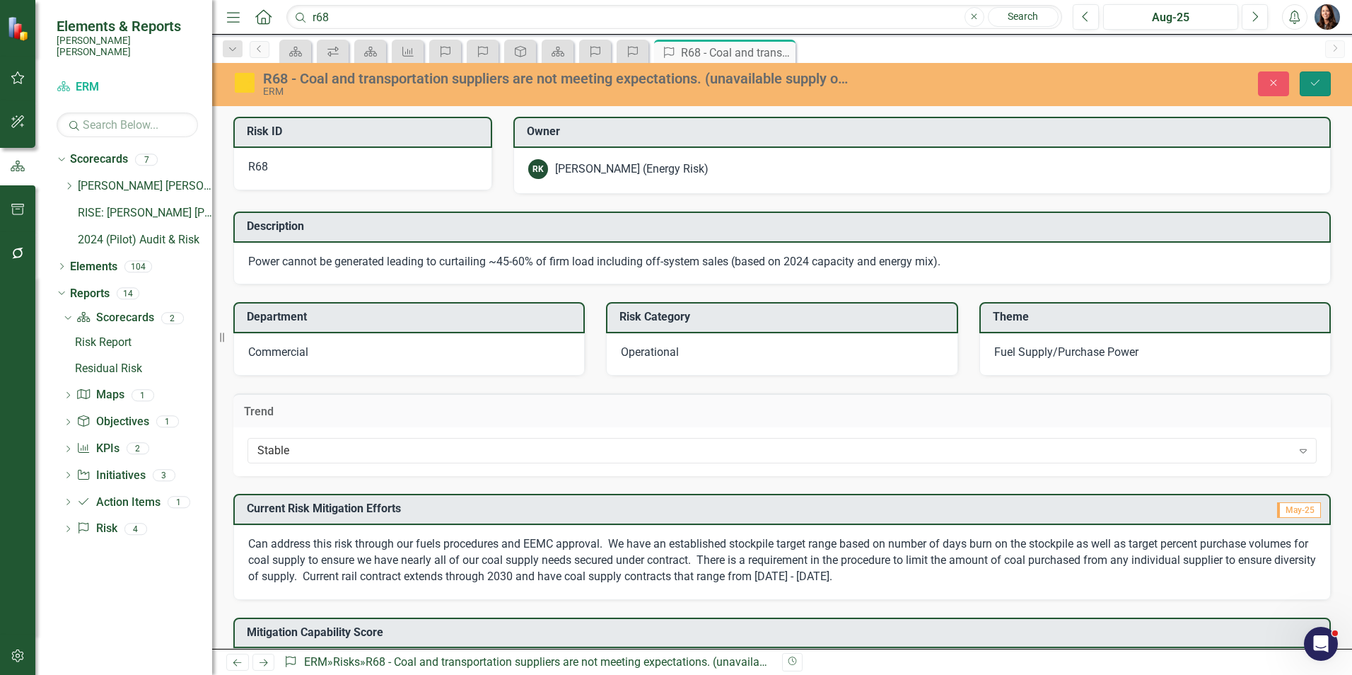
click at [1307, 90] on button "Save" at bounding box center [1315, 83] width 31 height 25
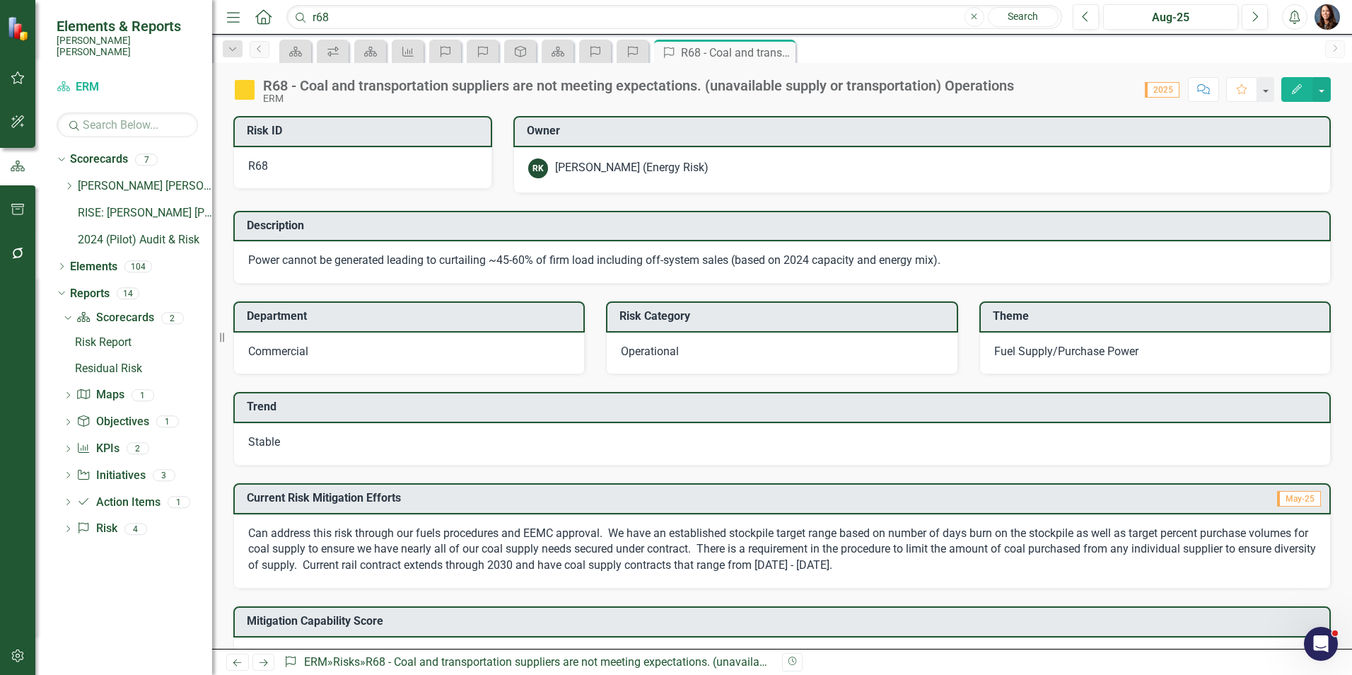
click at [356, 448] on div "Stable" at bounding box center [781, 444] width 1097 height 42
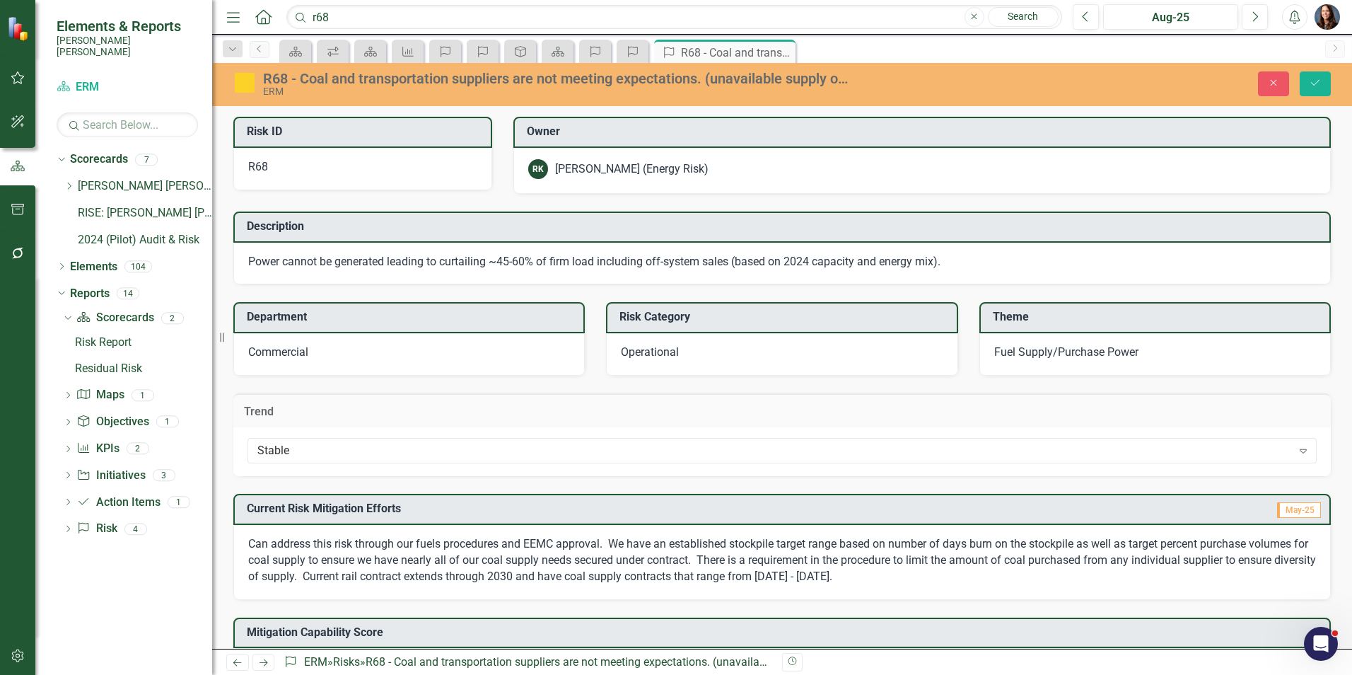
click at [356, 448] on div "Stable" at bounding box center [774, 451] width 1035 height 16
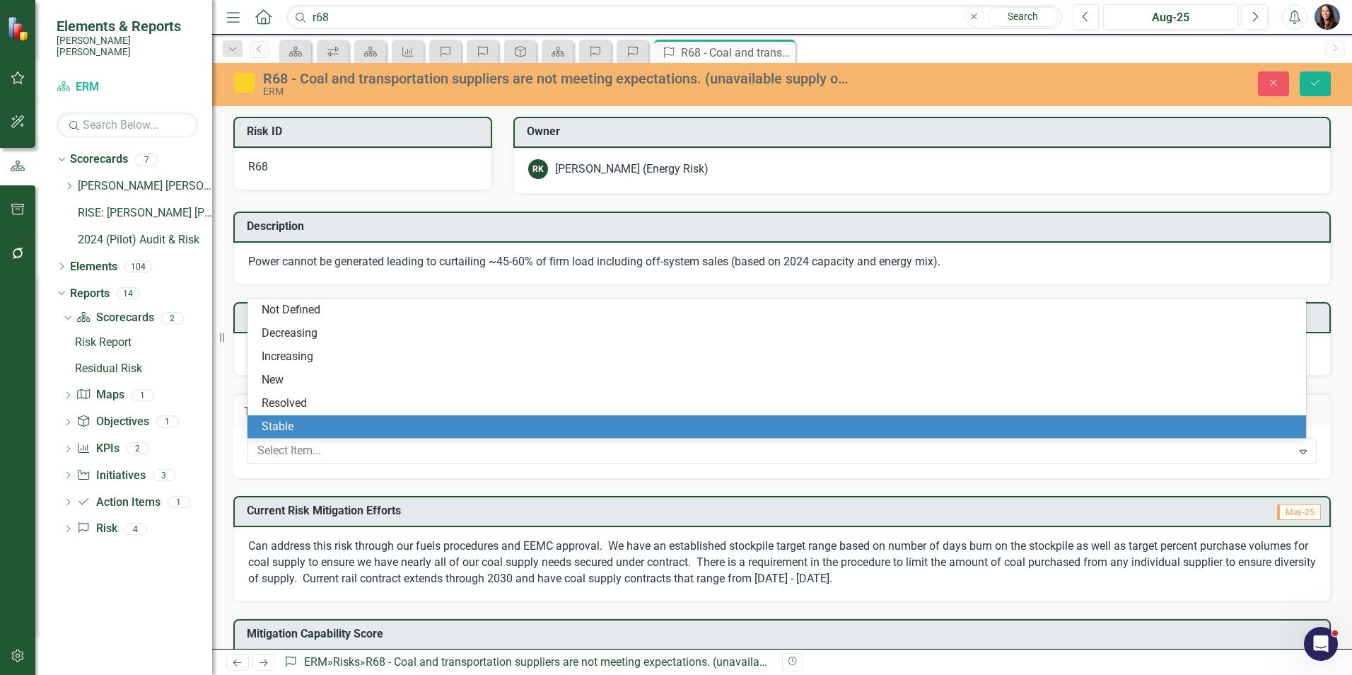
click at [334, 422] on div "Stable" at bounding box center [780, 427] width 1036 height 16
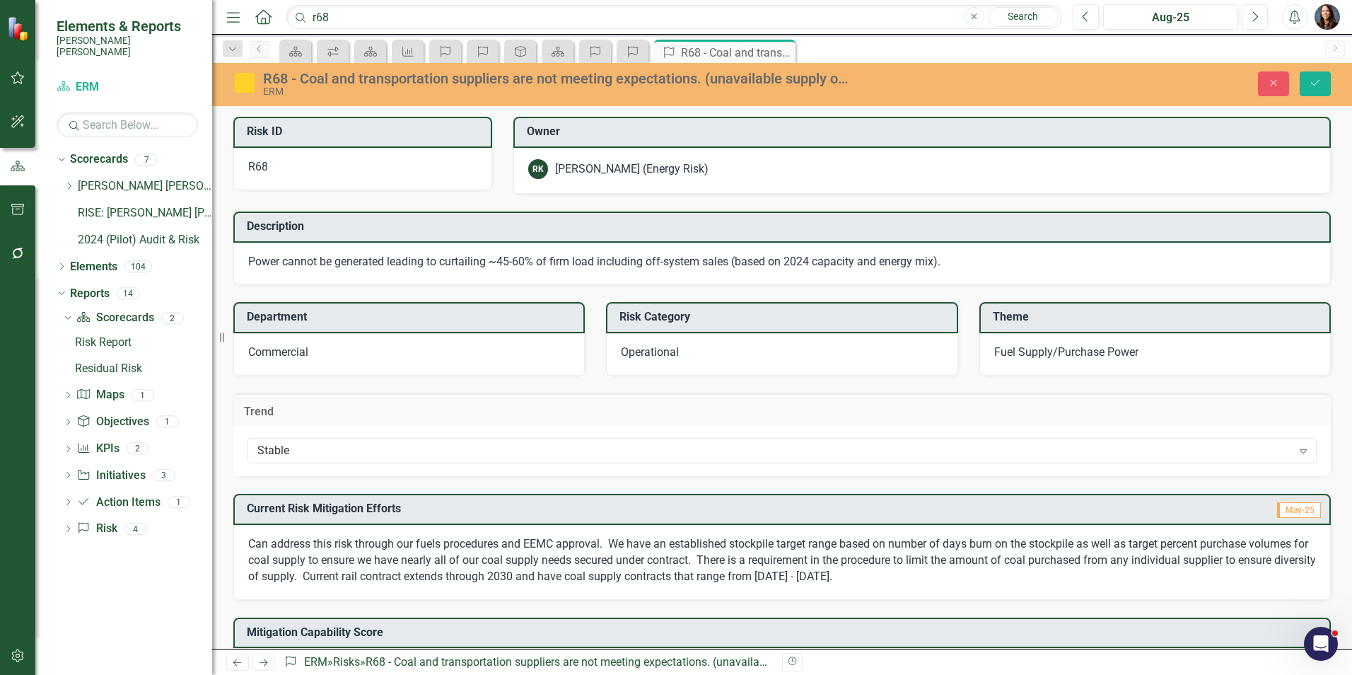
click at [345, 571] on span "Can address this risk through our fuels procedures and EEMC approval. We have a…" at bounding box center [782, 560] width 1068 height 46
click at [1305, 86] on button "Save" at bounding box center [1315, 83] width 31 height 25
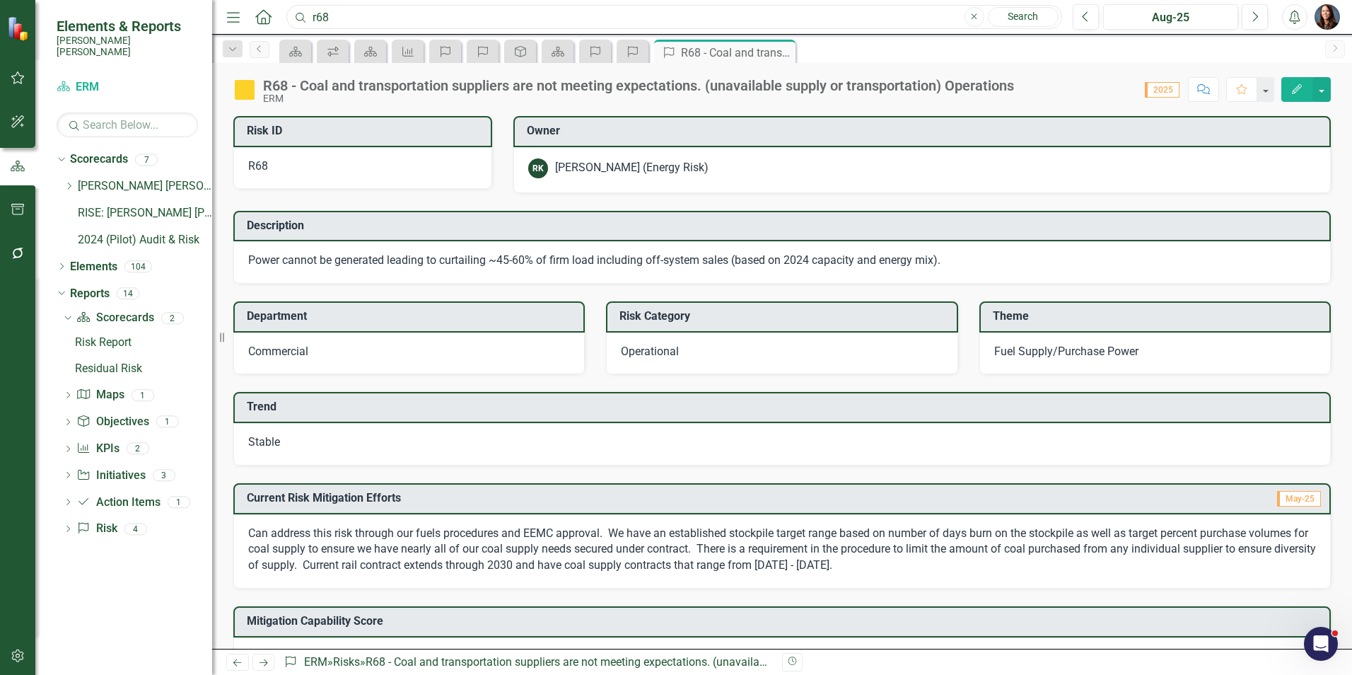
click at [348, 16] on input "r68" at bounding box center [674, 17] width 776 height 25
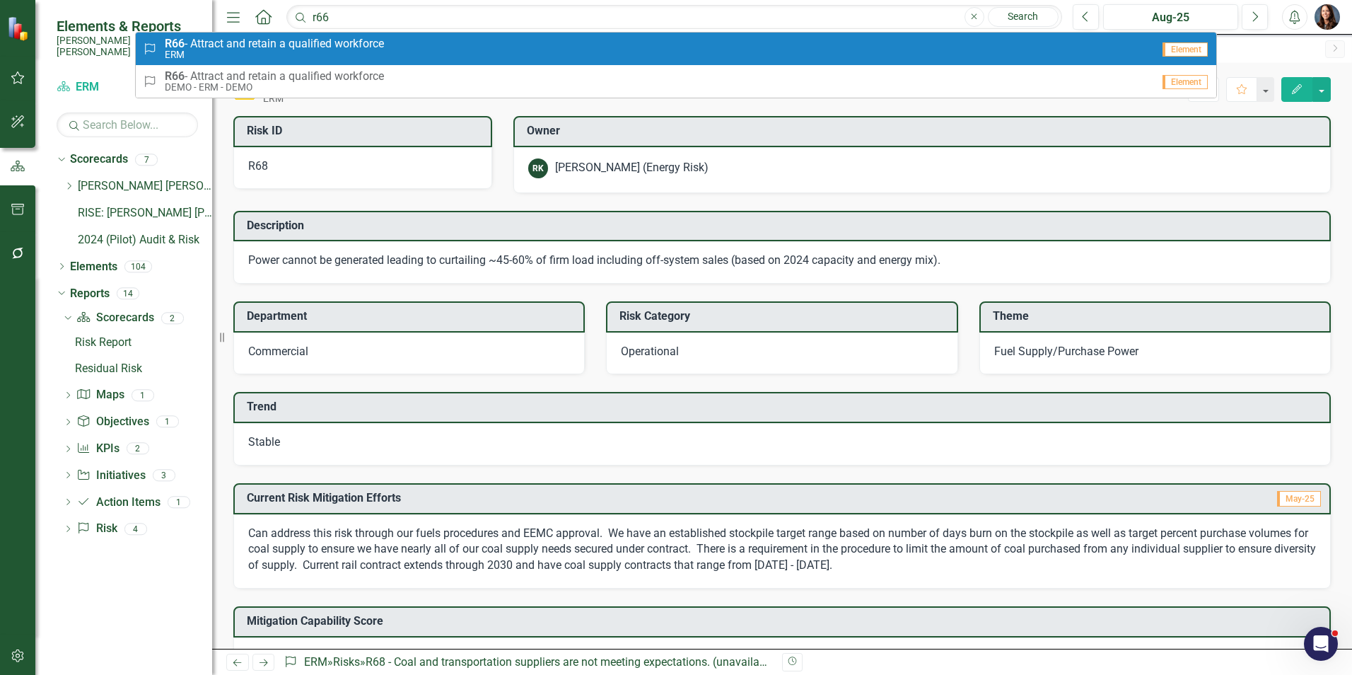
click at [253, 40] on span "R66 - Attract and retain a qualified workforce" at bounding box center [274, 43] width 219 height 13
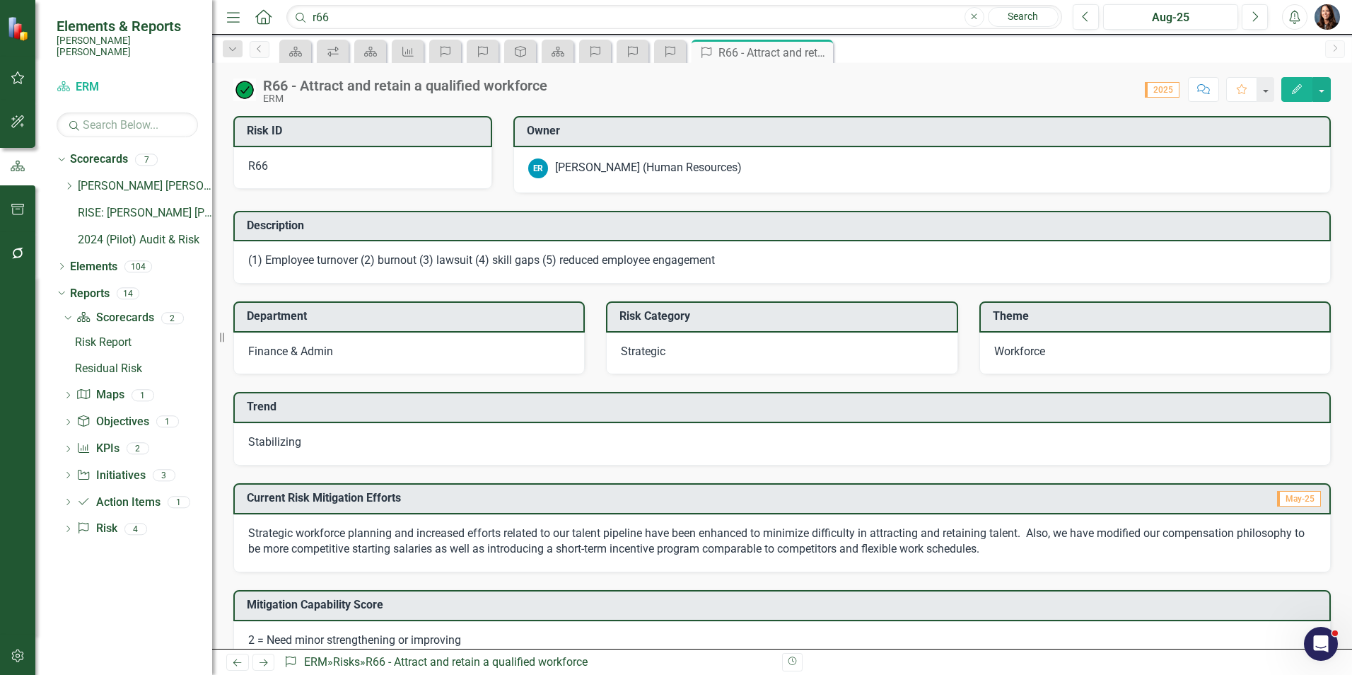
click at [284, 441] on span "Stabilizing" at bounding box center [274, 441] width 53 height 13
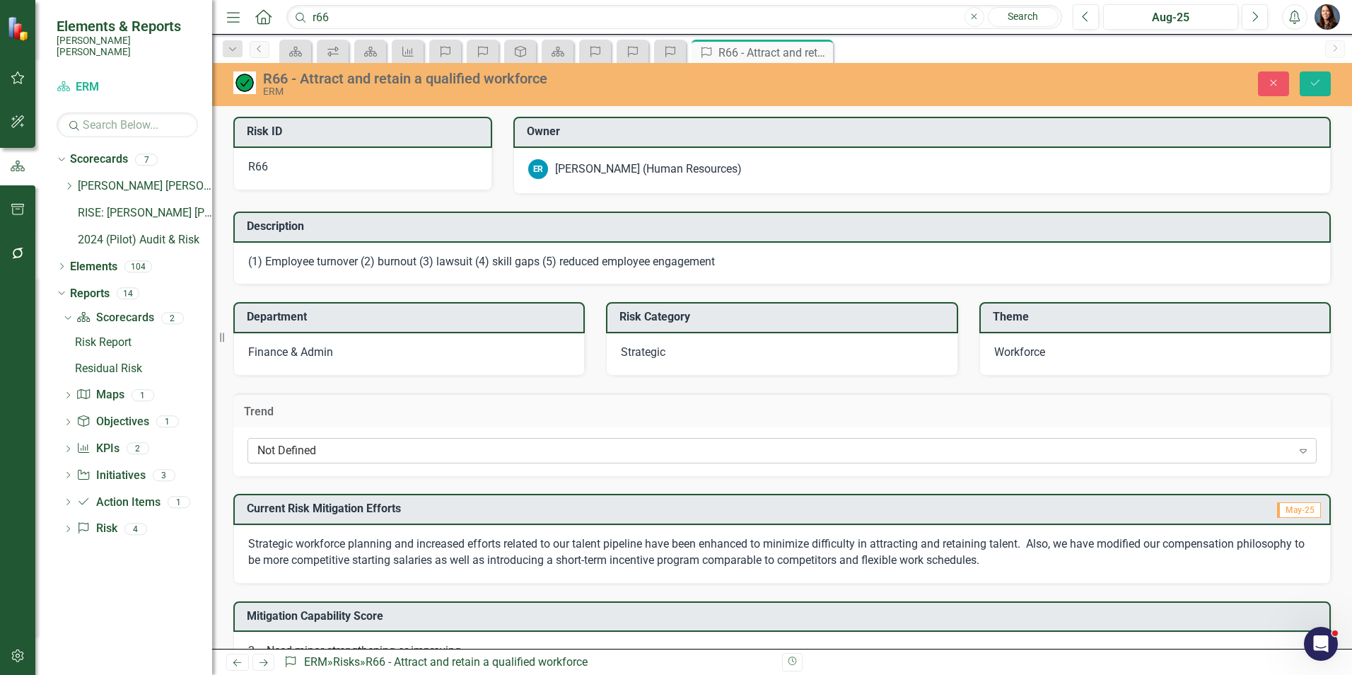
click at [354, 452] on div "Not Defined" at bounding box center [774, 451] width 1035 height 16
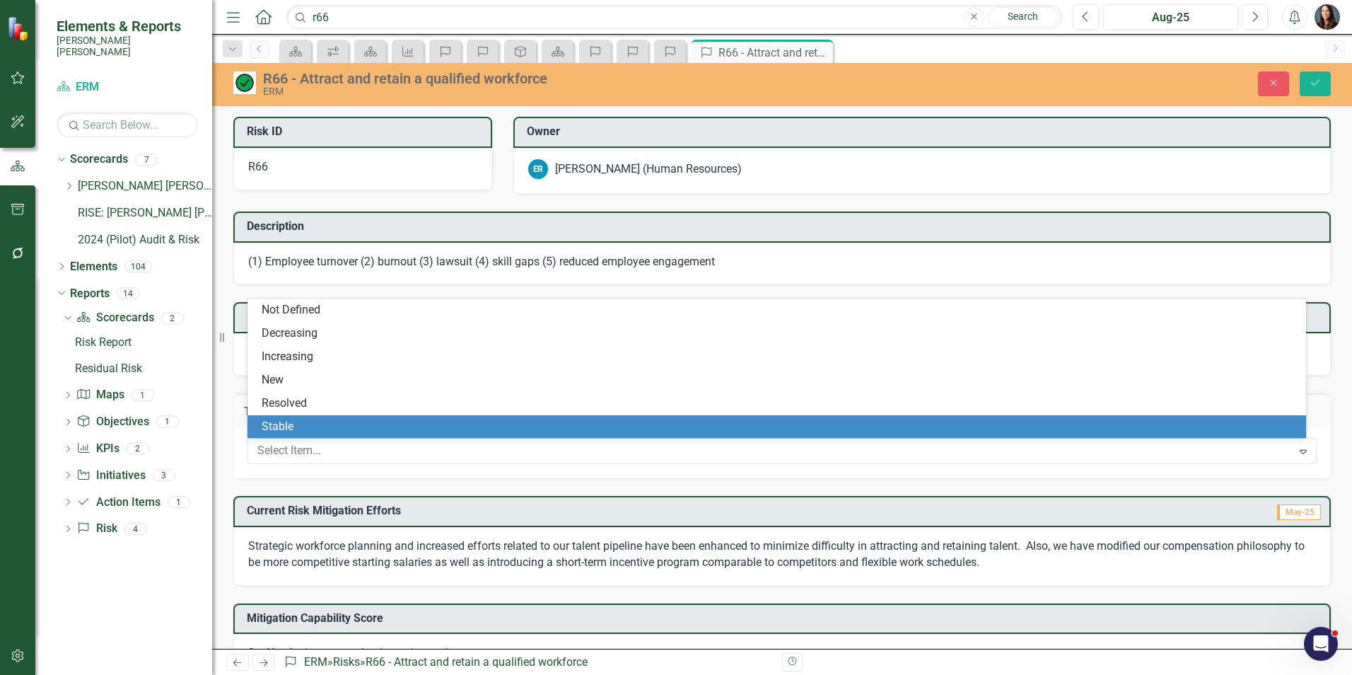
click at [325, 429] on div "Stable" at bounding box center [780, 427] width 1036 height 16
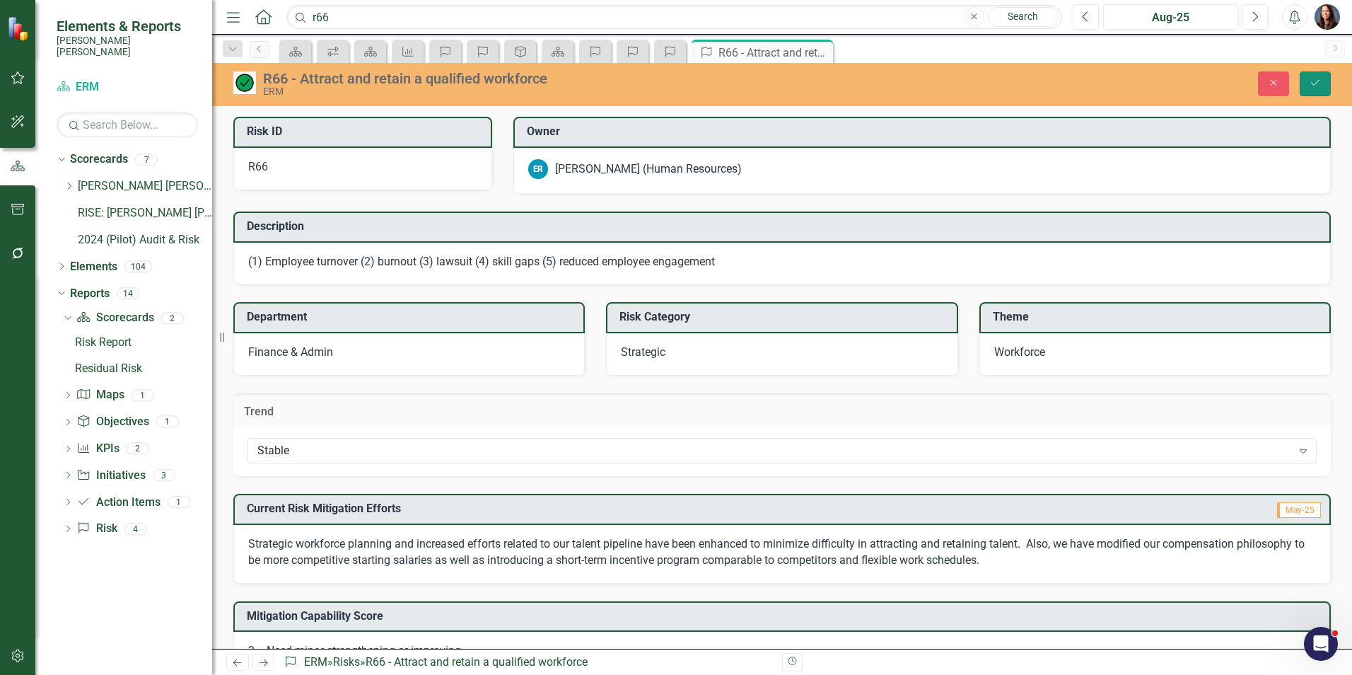
click at [1310, 79] on icon "Save" at bounding box center [1315, 83] width 13 height 10
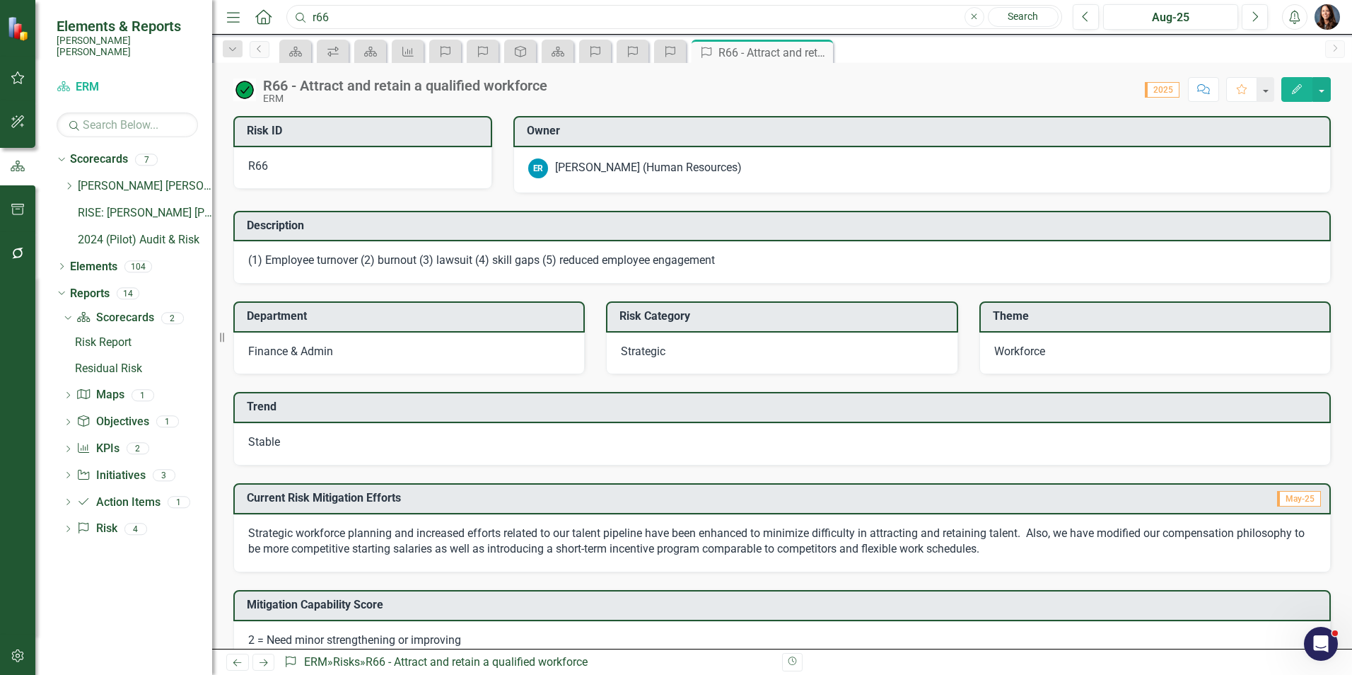
click at [353, 18] on input "r66" at bounding box center [674, 17] width 776 height 25
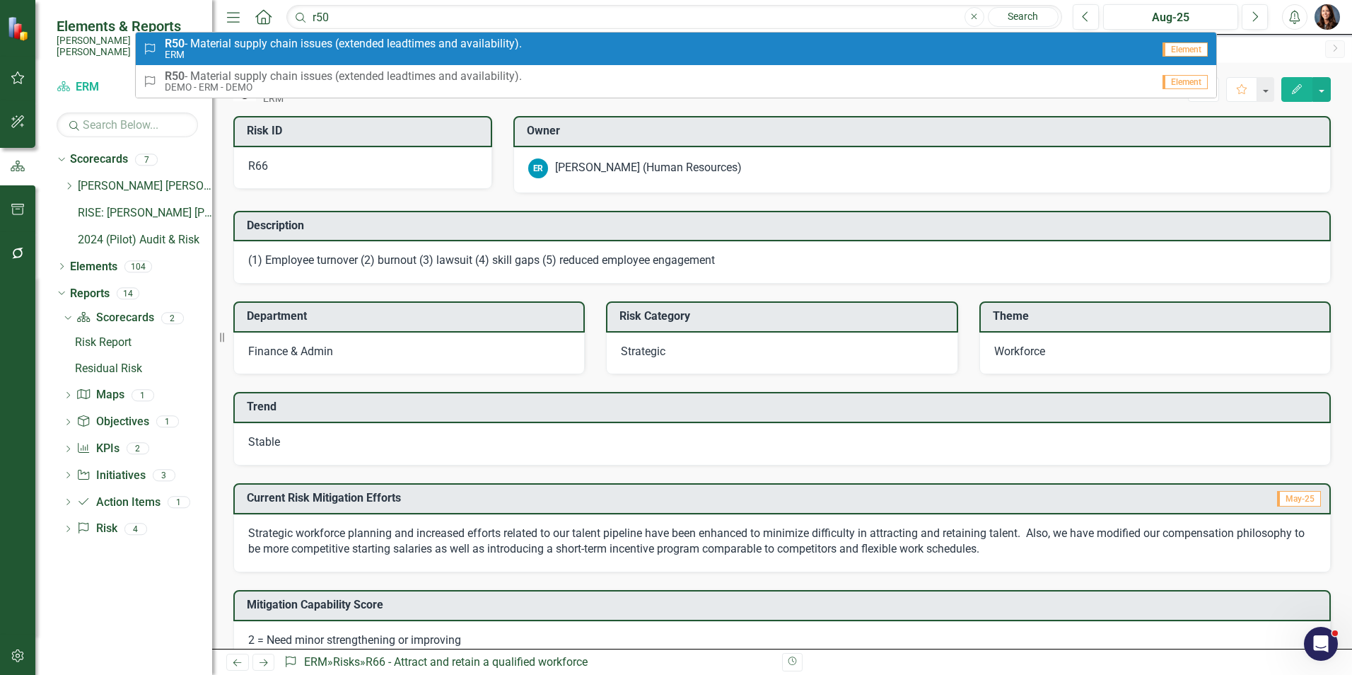
click at [367, 49] on span "R50 - Material supply chain issues (extended leadtimes and availability)." at bounding box center [343, 43] width 357 height 13
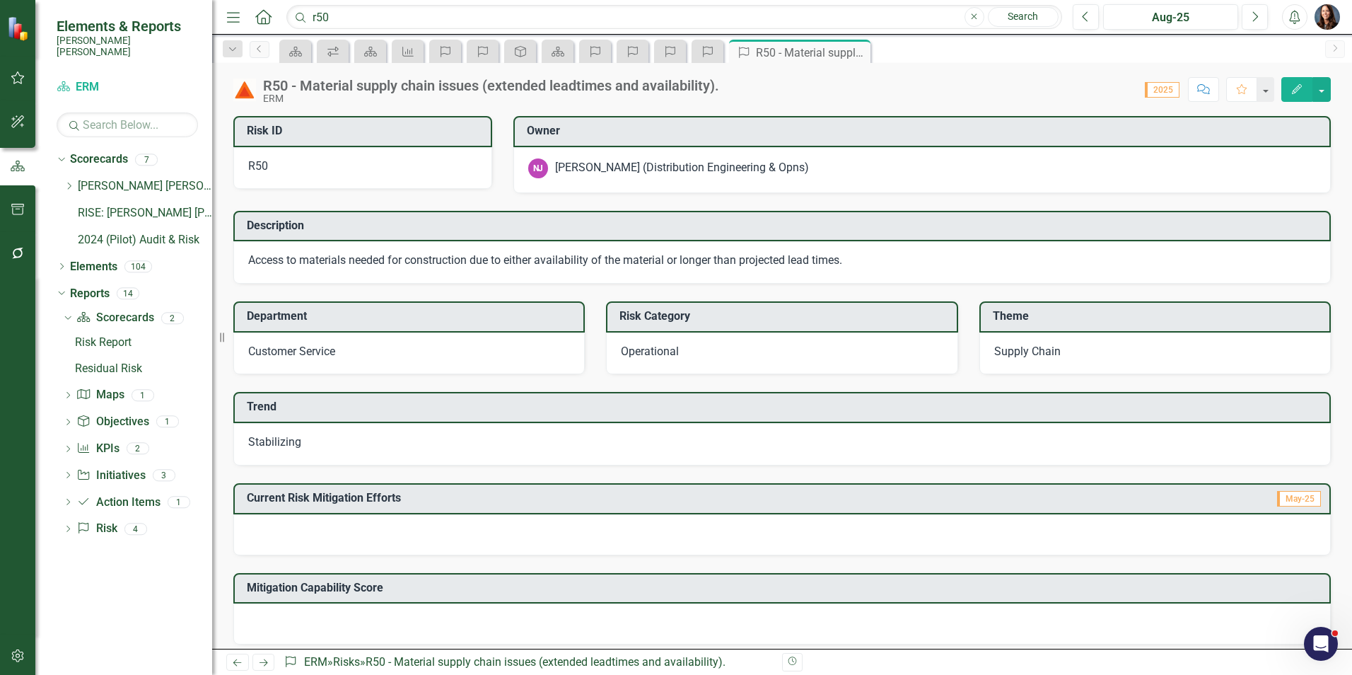
click at [397, 444] on div "Stabilizing" at bounding box center [781, 444] width 1097 height 42
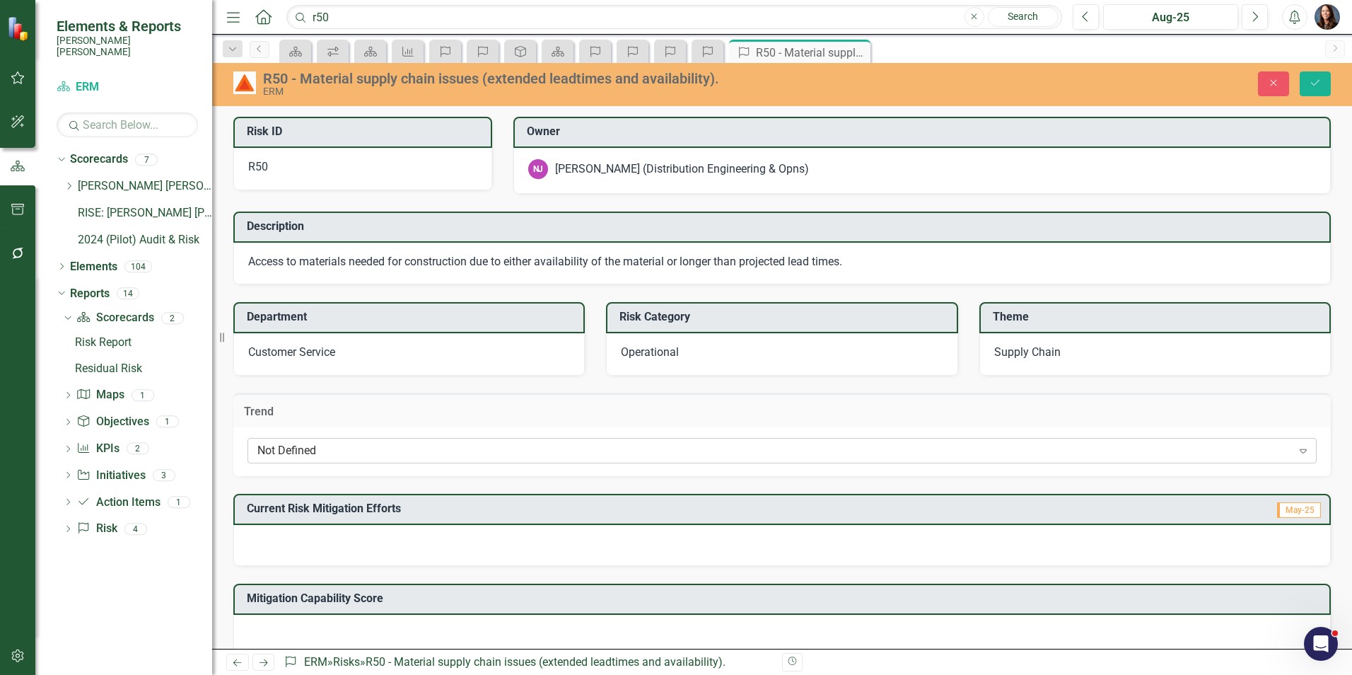
click at [394, 448] on div "Not Defined" at bounding box center [774, 451] width 1035 height 16
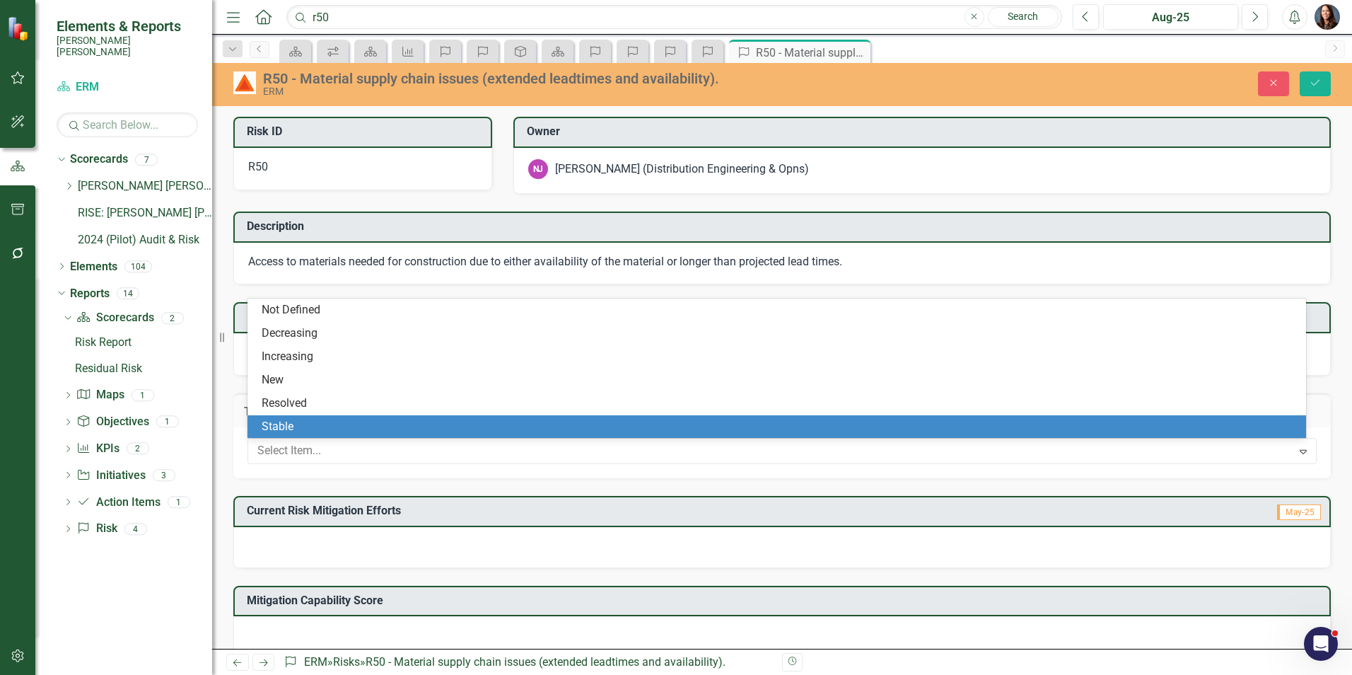
click at [354, 420] on div "Stable" at bounding box center [780, 427] width 1036 height 16
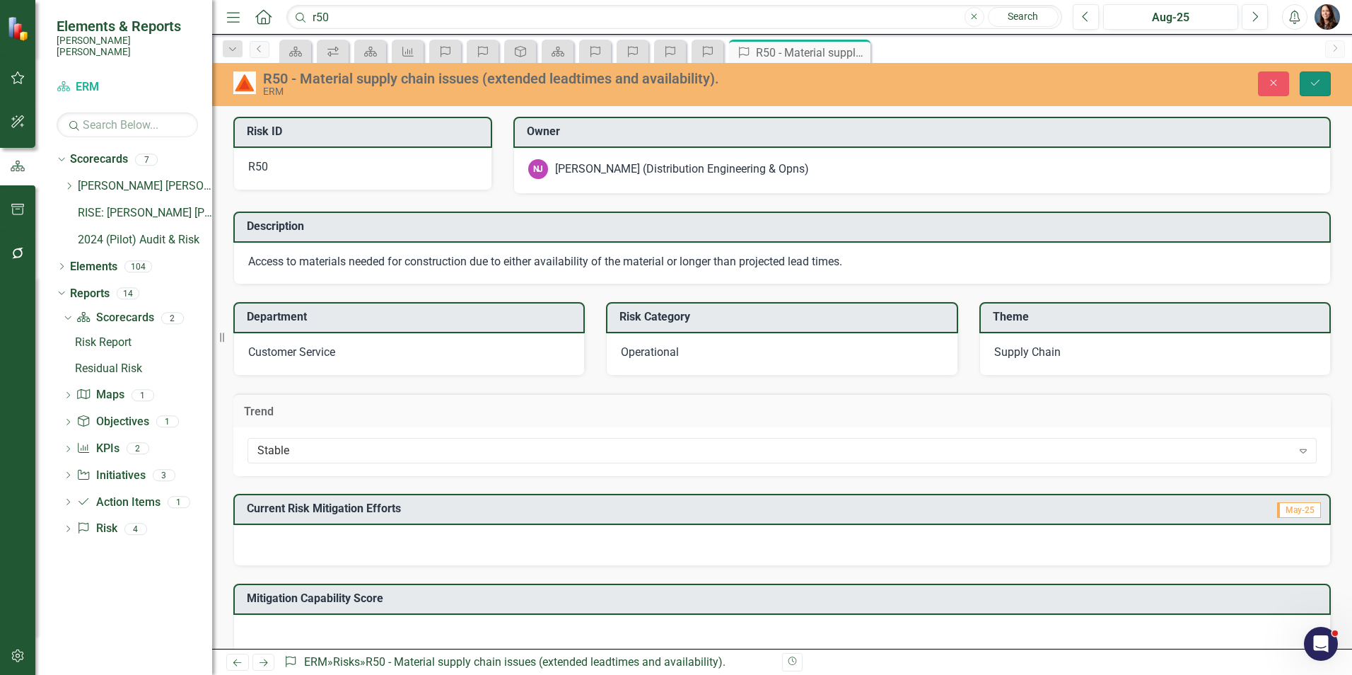
click at [1321, 83] on icon "Save" at bounding box center [1315, 83] width 13 height 10
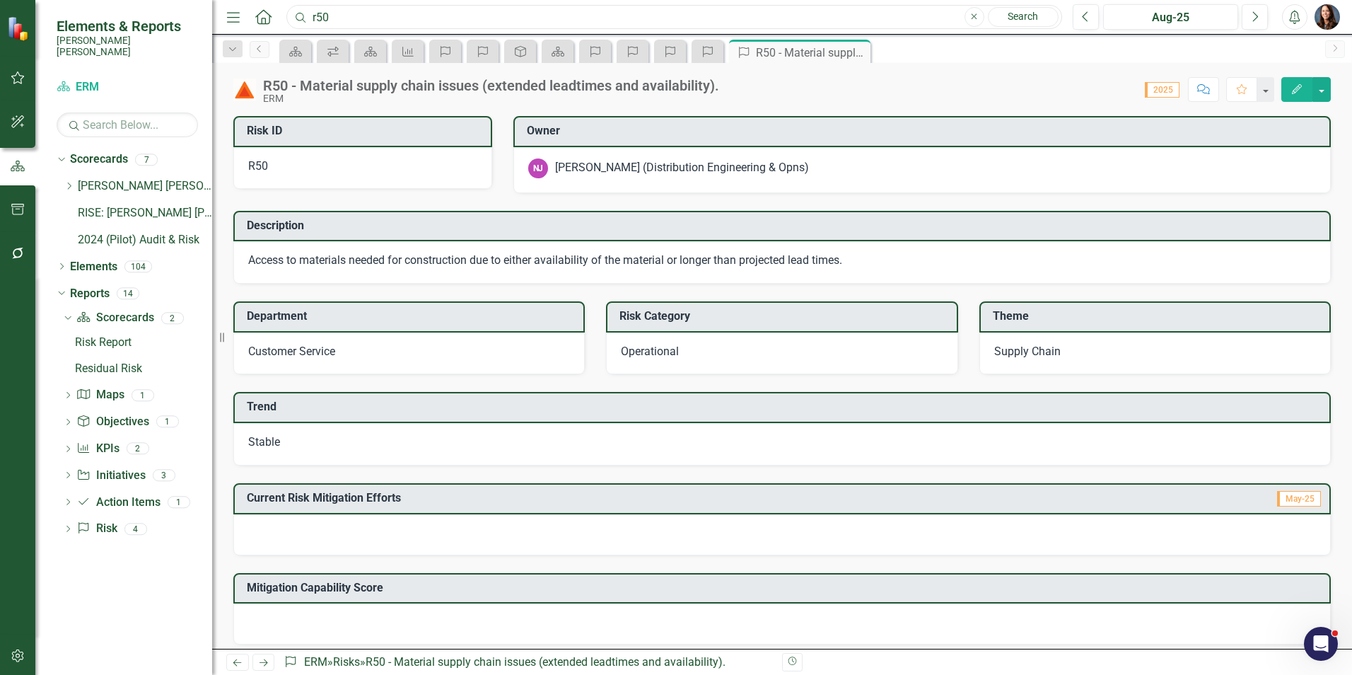
click at [342, 14] on input "r50" at bounding box center [674, 17] width 776 height 25
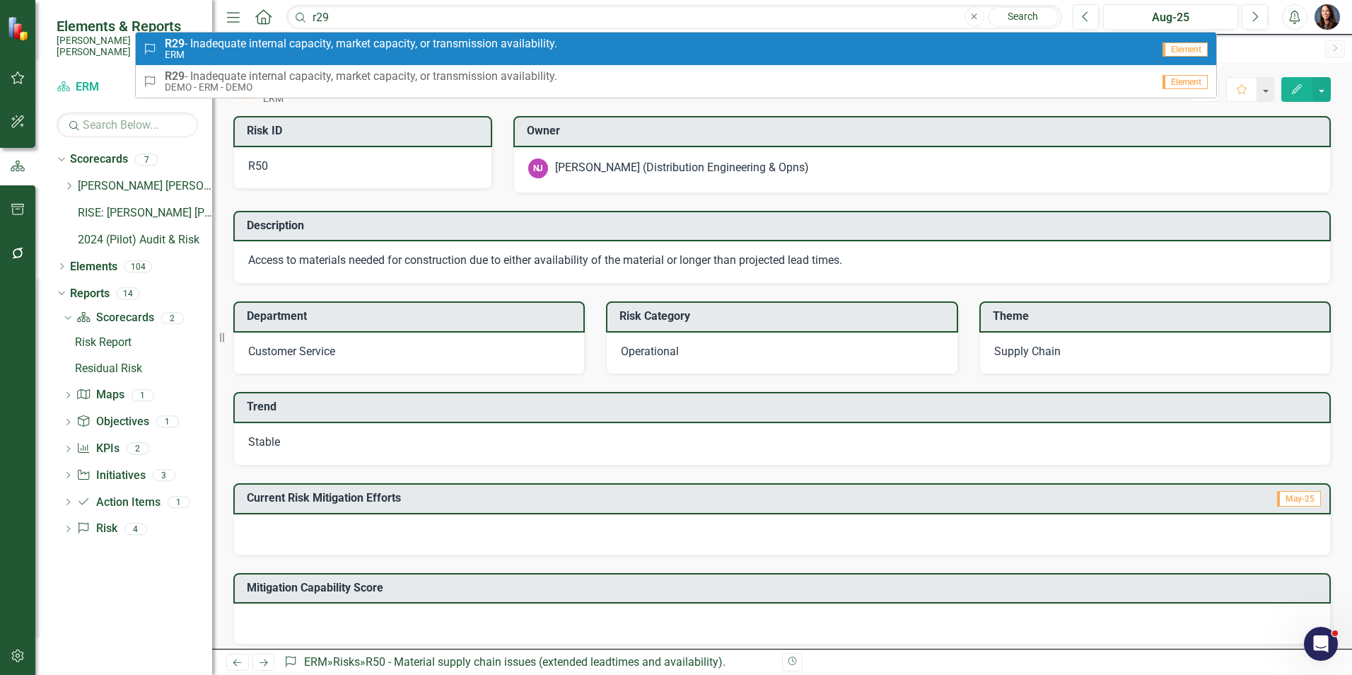
click at [331, 42] on span "R29 - Inadequate internal capacity, market capacity, or transmission availabili…" at bounding box center [361, 43] width 392 height 13
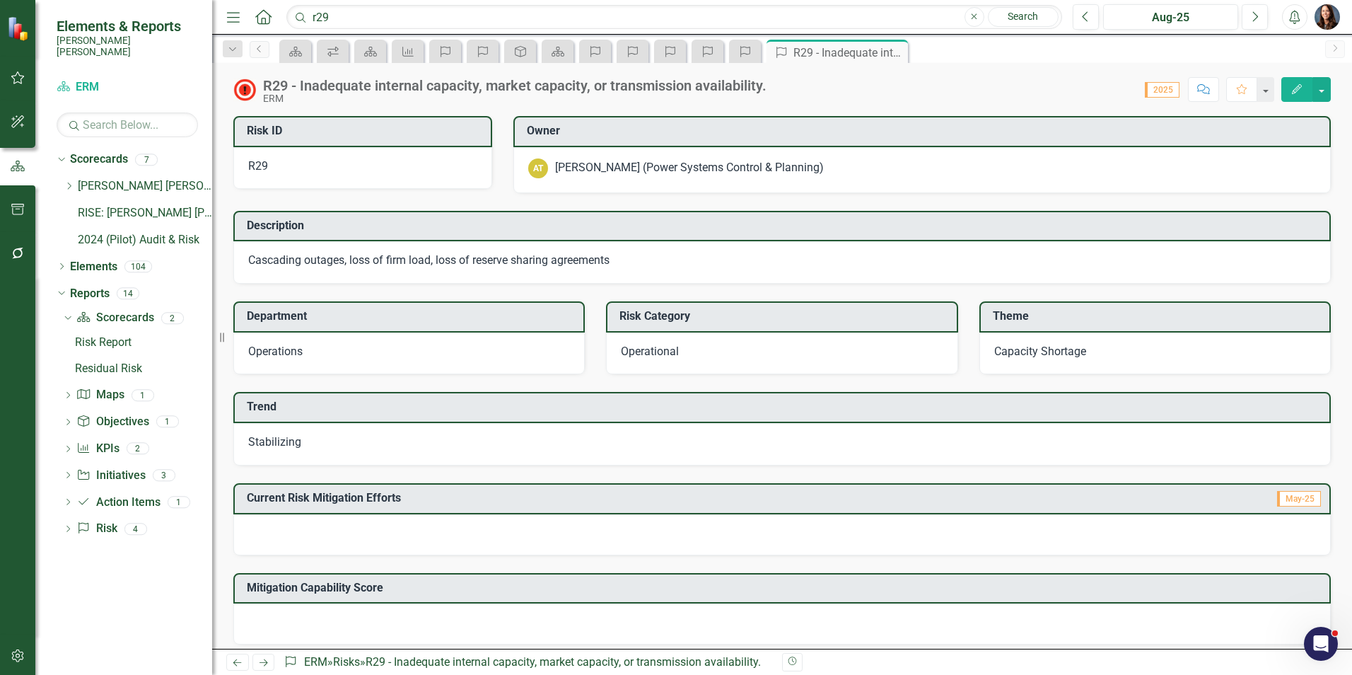
click at [270, 443] on span "Stabilizing" at bounding box center [274, 441] width 53 height 13
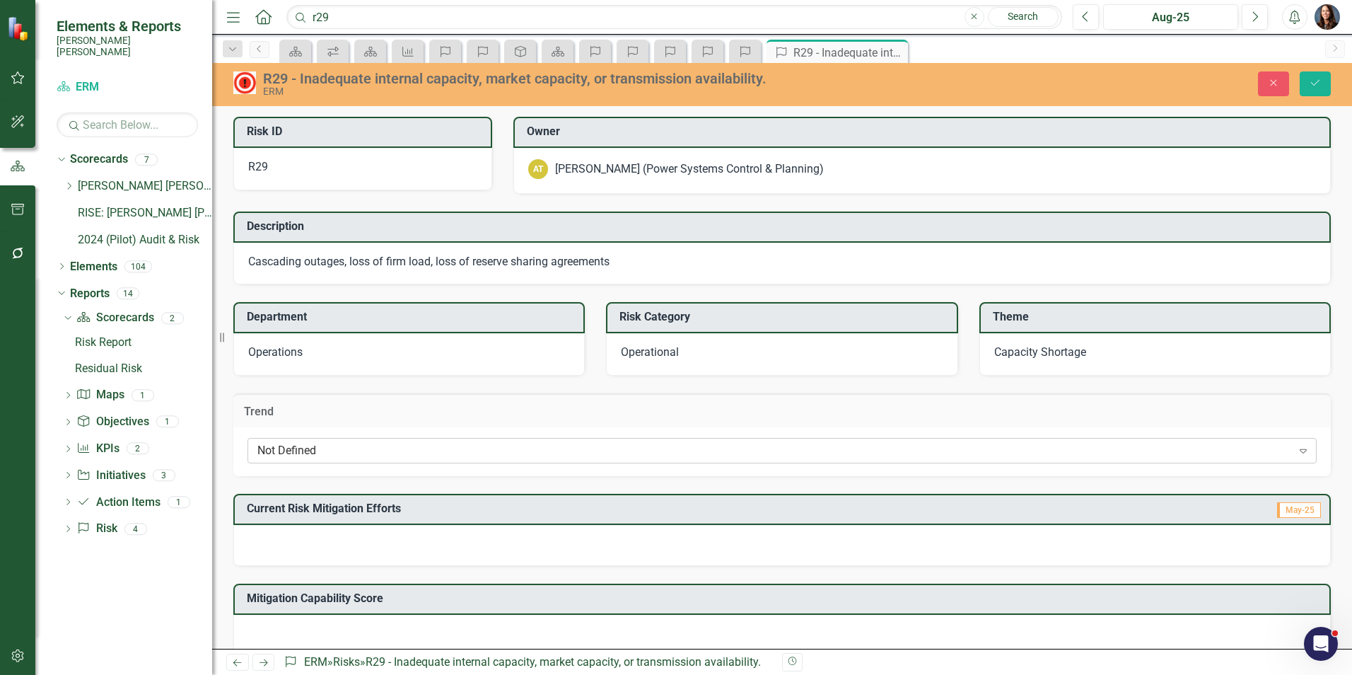
click at [279, 451] on div "Not Defined" at bounding box center [774, 451] width 1035 height 16
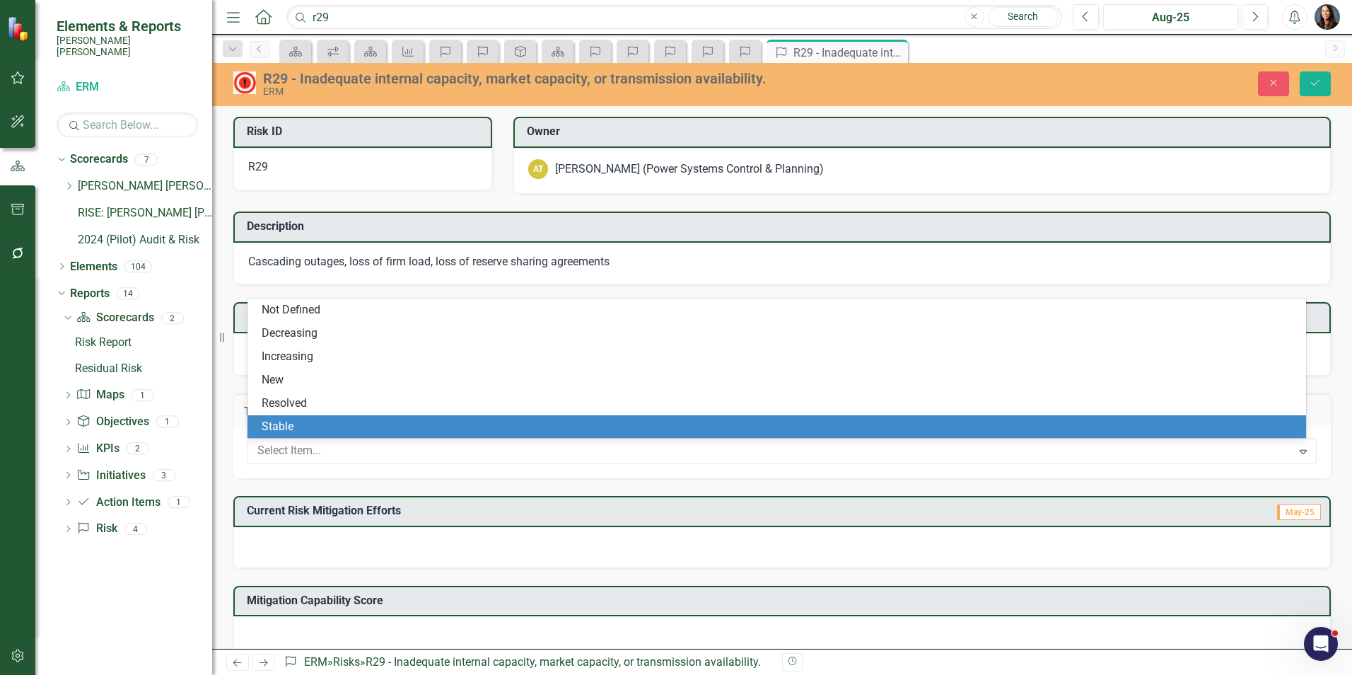
click at [286, 432] on div "Stable" at bounding box center [780, 427] width 1036 height 16
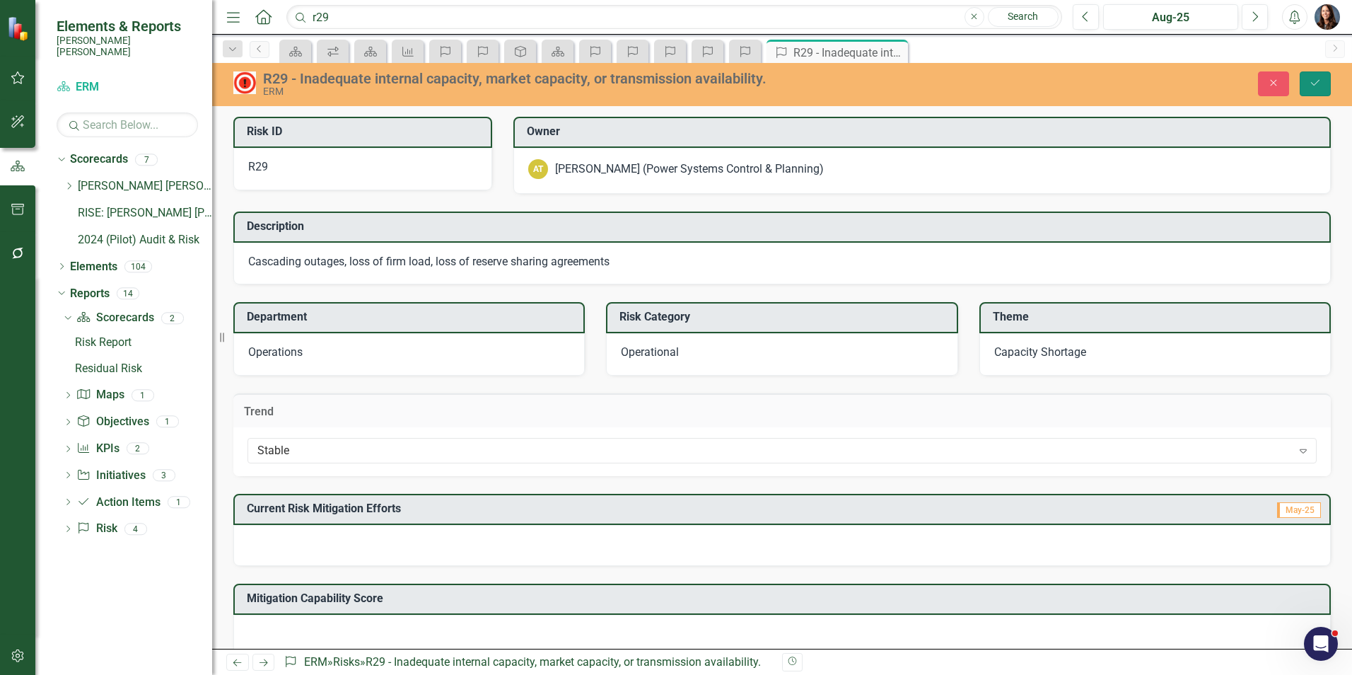
click at [1315, 81] on icon "Save" at bounding box center [1315, 83] width 13 height 10
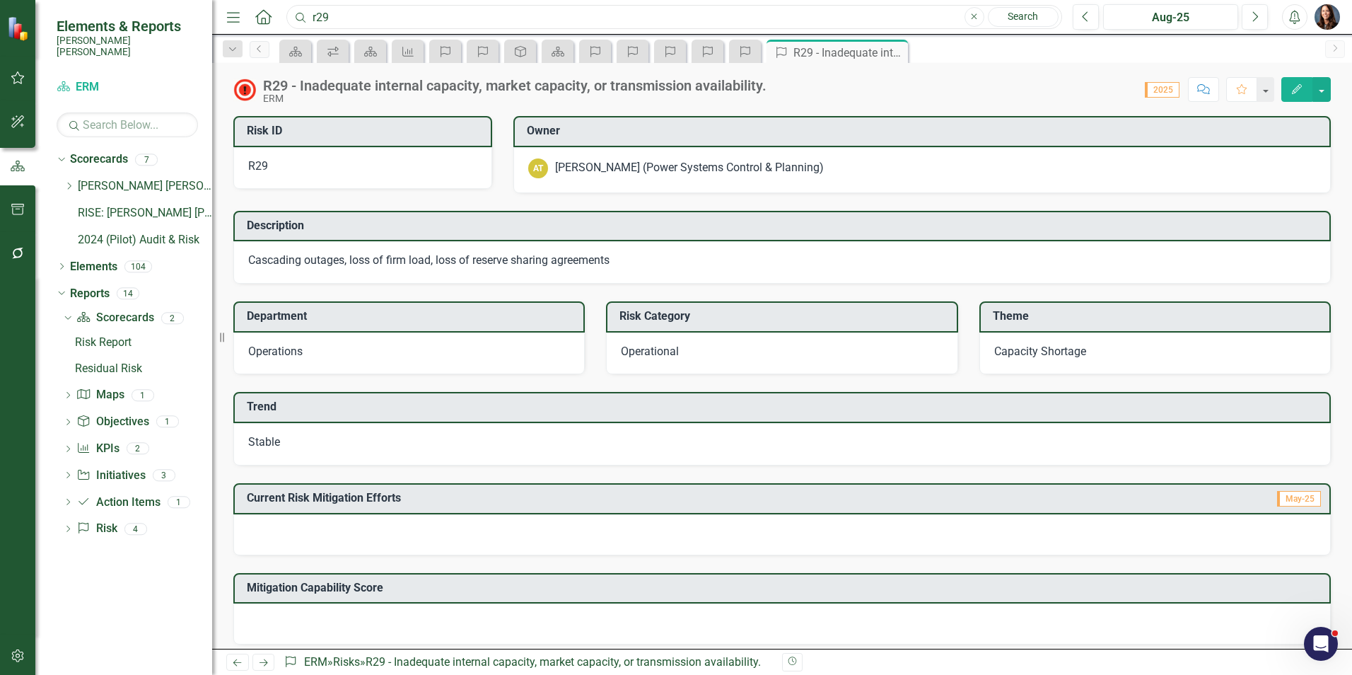
click at [347, 21] on input "r29" at bounding box center [674, 17] width 776 height 25
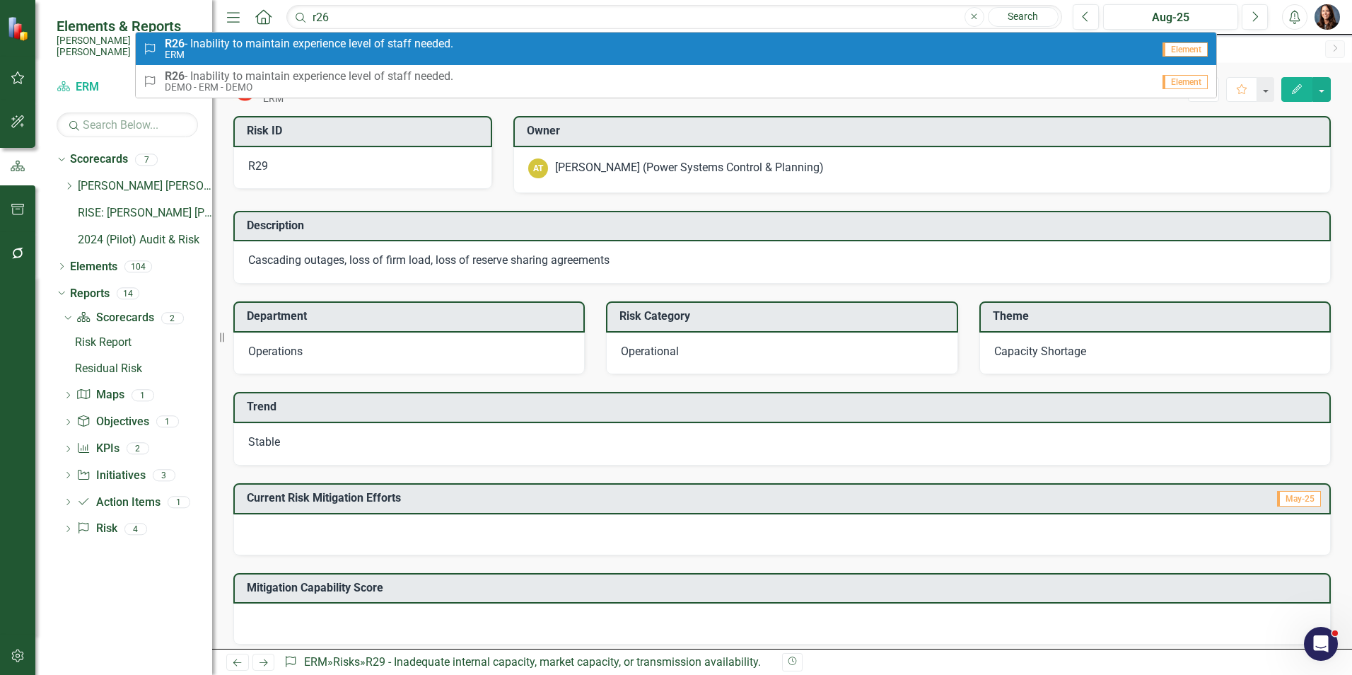
click at [320, 42] on span "R26 - Inability to maintain experience level of staff needed." at bounding box center [309, 43] width 289 height 13
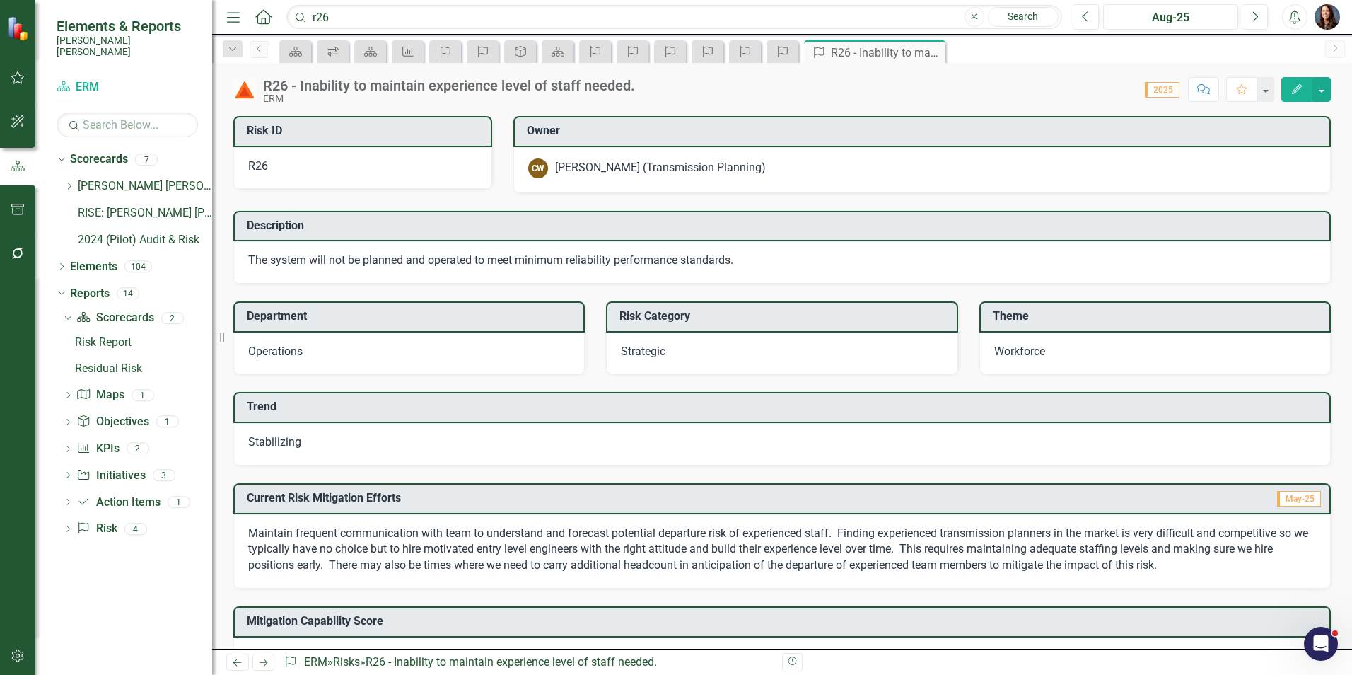
click at [266, 443] on span "Stabilizing" at bounding box center [274, 441] width 53 height 13
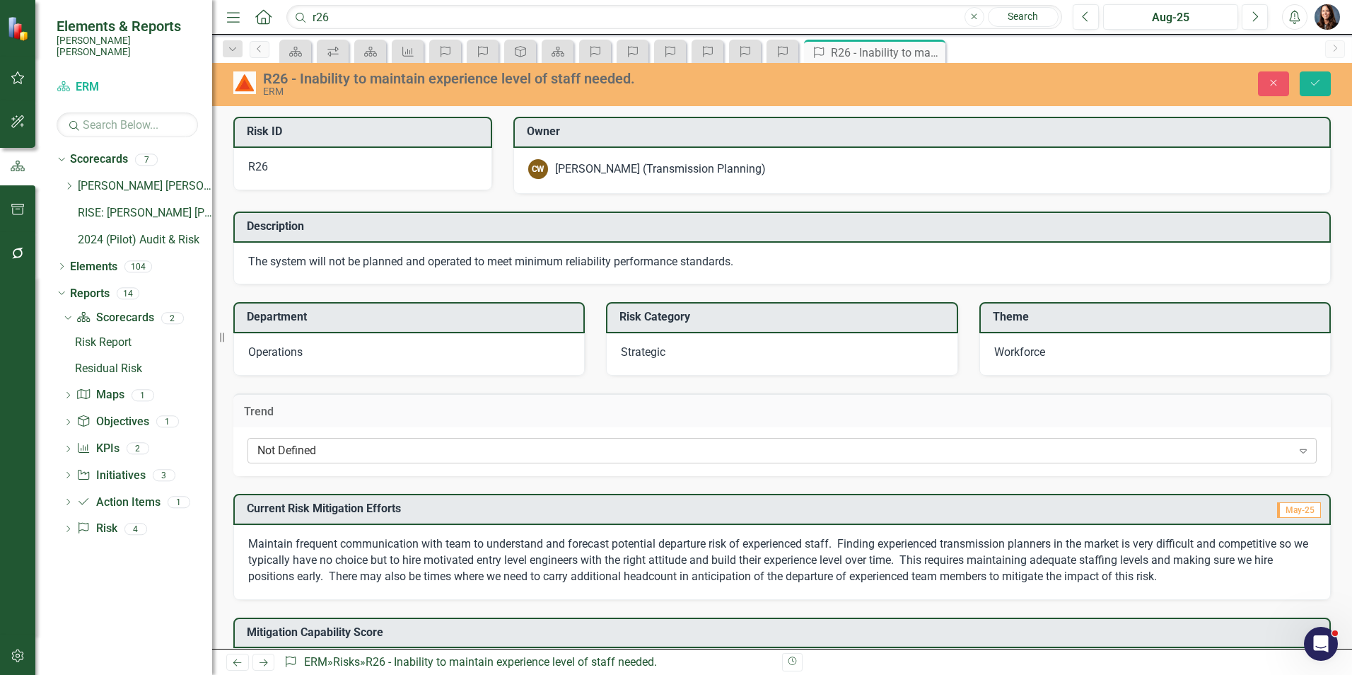
click at [303, 455] on div "Not Defined" at bounding box center [774, 451] width 1035 height 16
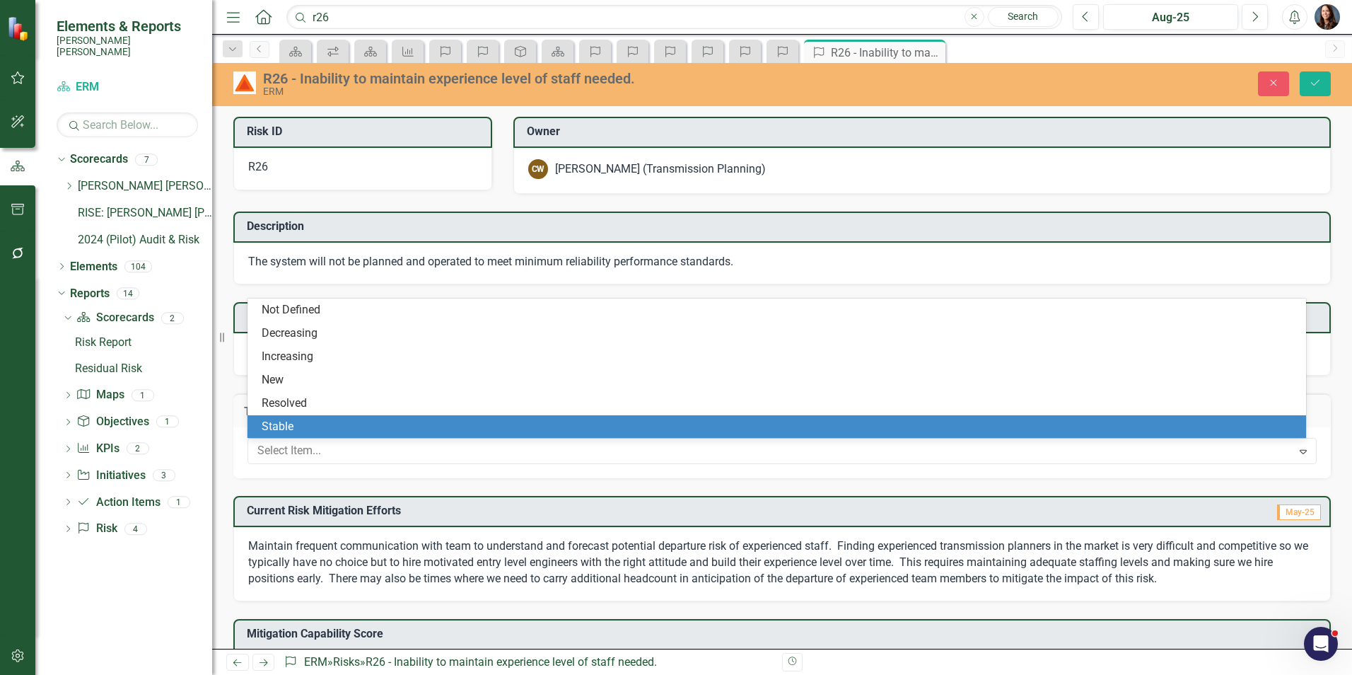
click at [301, 425] on div "Stable" at bounding box center [780, 427] width 1036 height 16
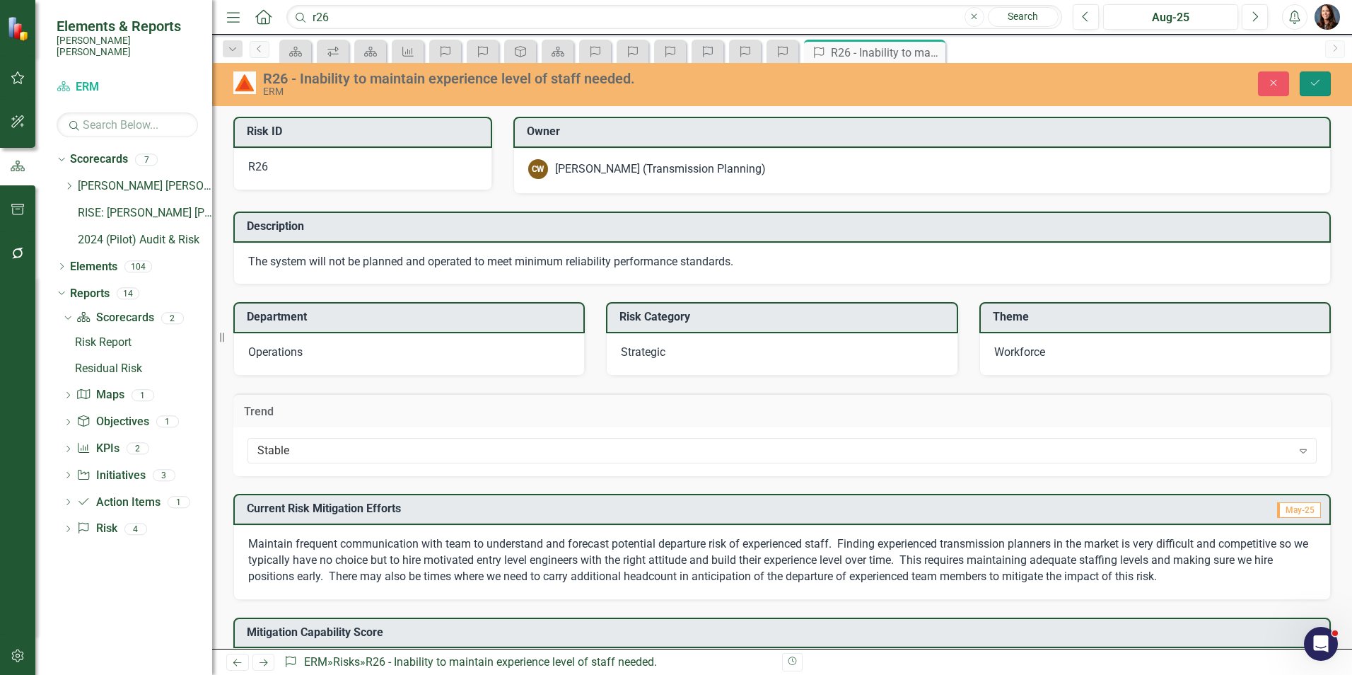
click at [1315, 80] on icon "Save" at bounding box center [1315, 83] width 13 height 10
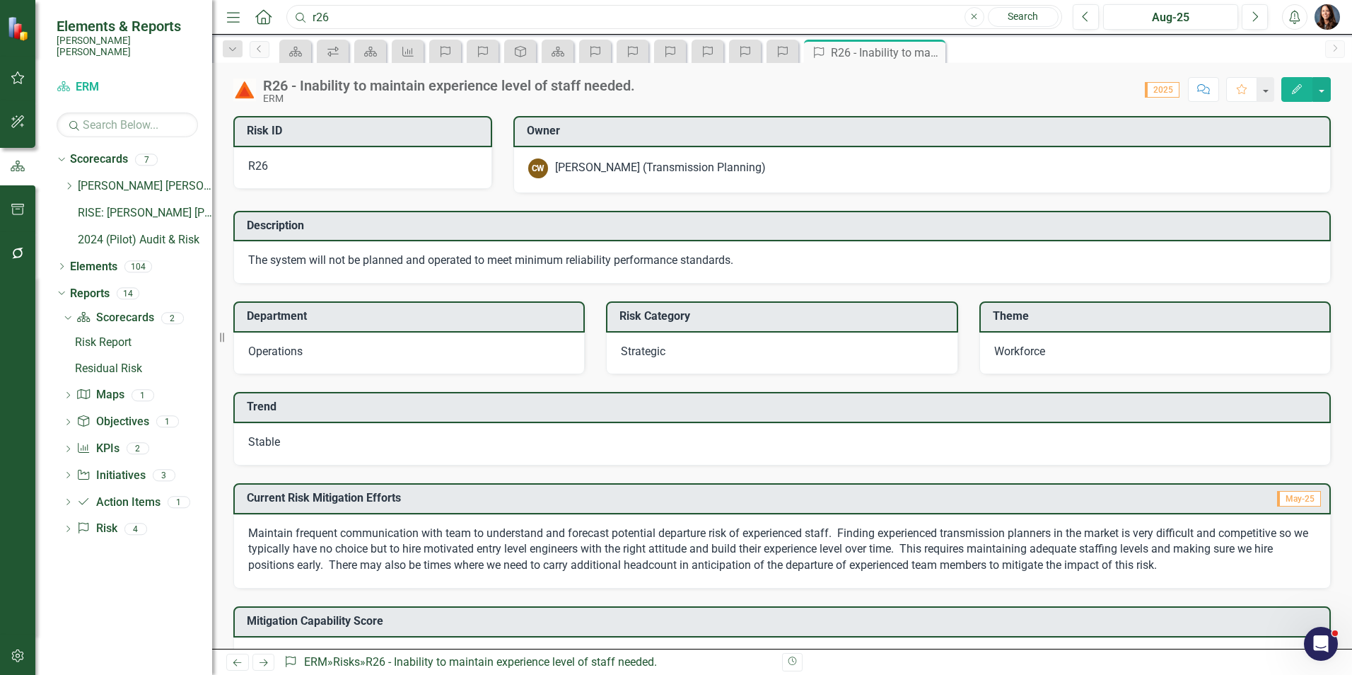
click at [397, 16] on input "r26" at bounding box center [674, 17] width 776 height 25
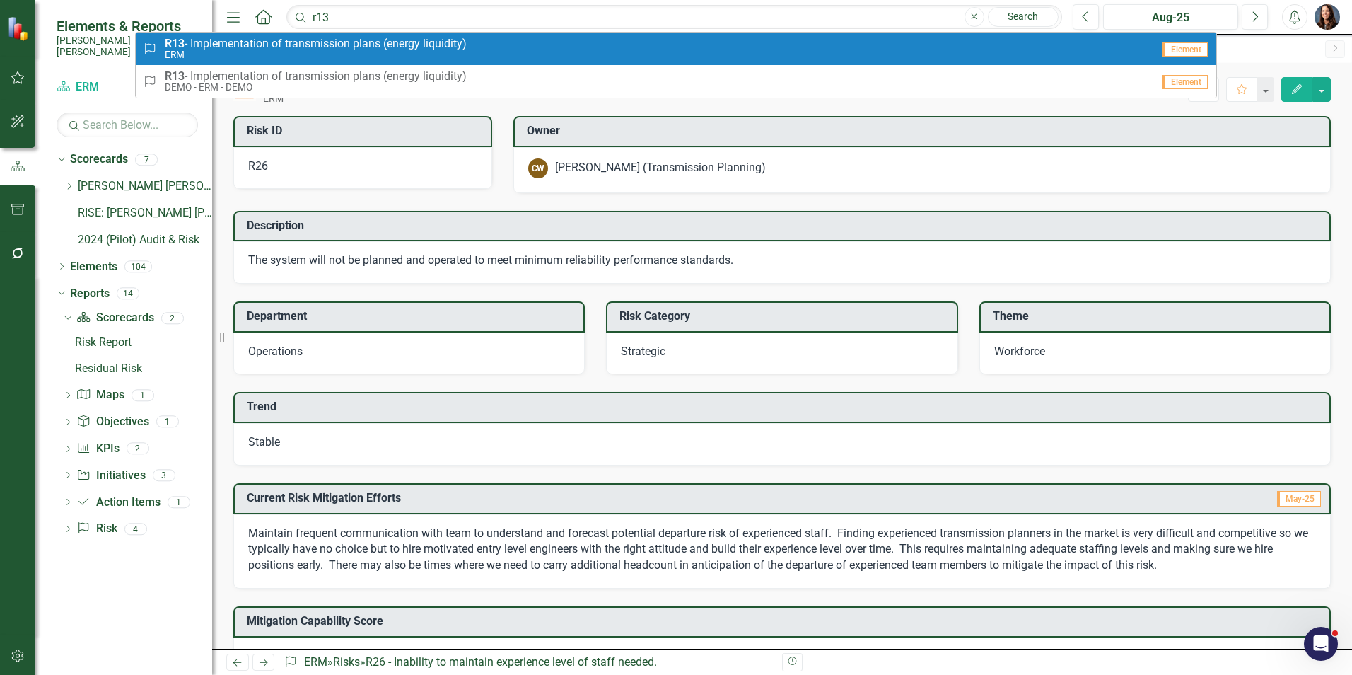
click at [366, 37] on span "R13 - Implementation of transmission plans (energy liquidity)" at bounding box center [316, 43] width 302 height 13
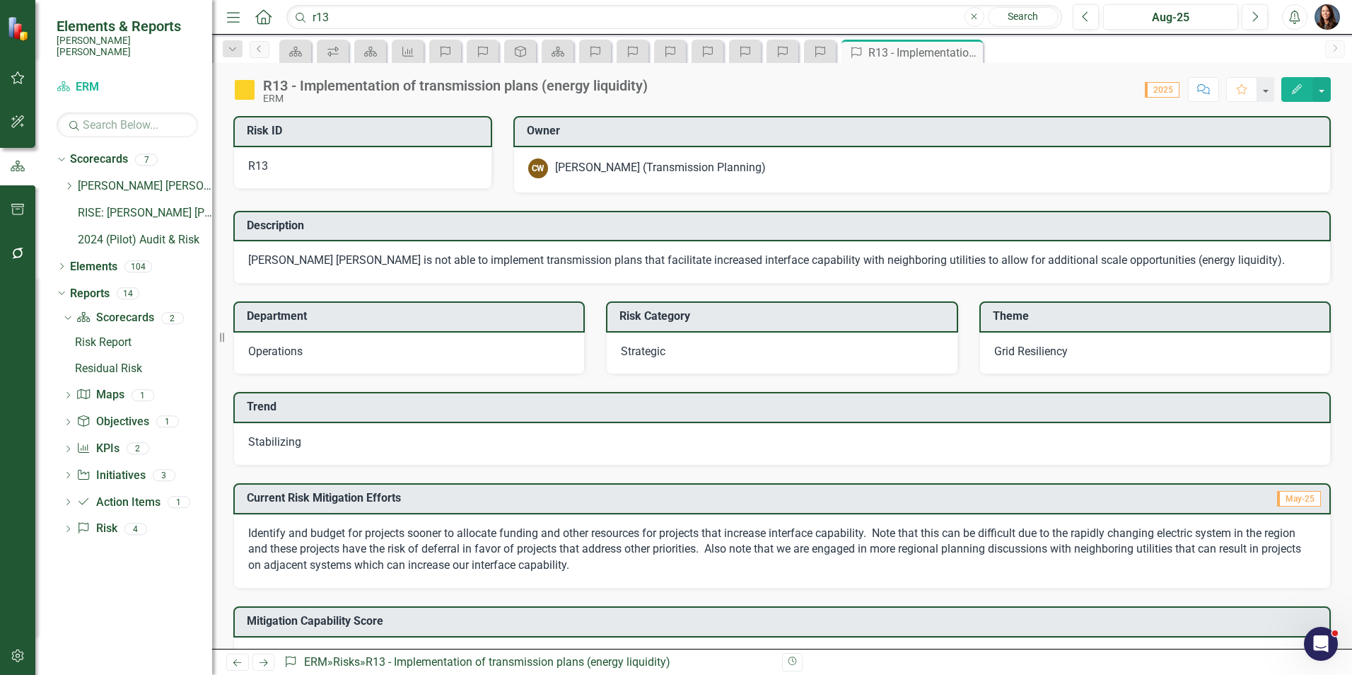
click at [392, 450] on div "Stabilizing" at bounding box center [781, 444] width 1097 height 42
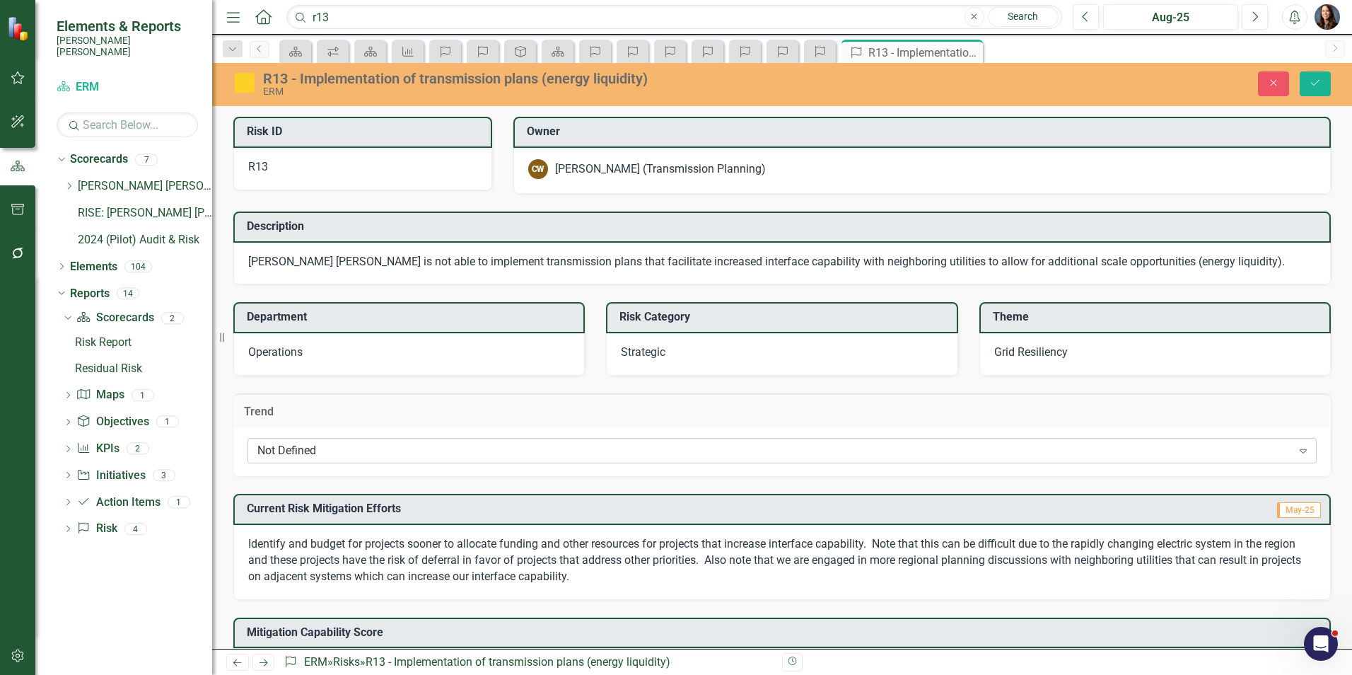
click at [393, 450] on div "Not Defined" at bounding box center [774, 451] width 1035 height 16
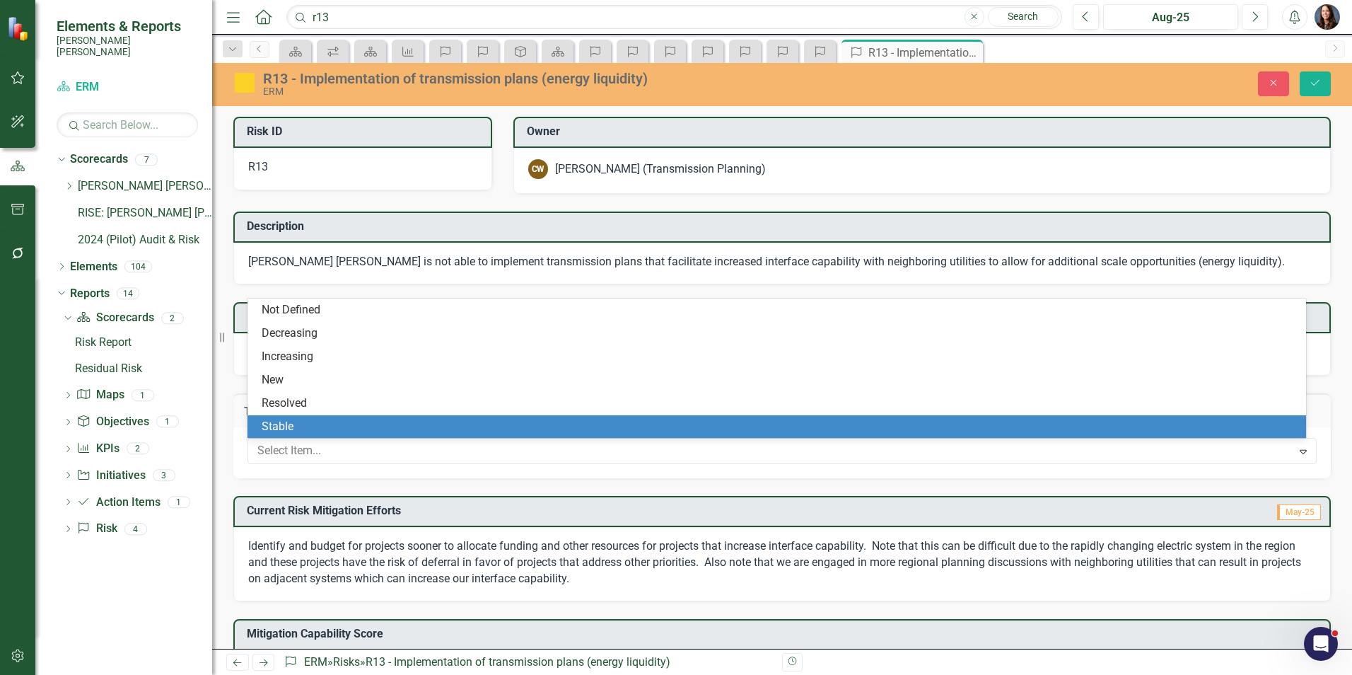
click at [390, 429] on div "Stable" at bounding box center [780, 427] width 1036 height 16
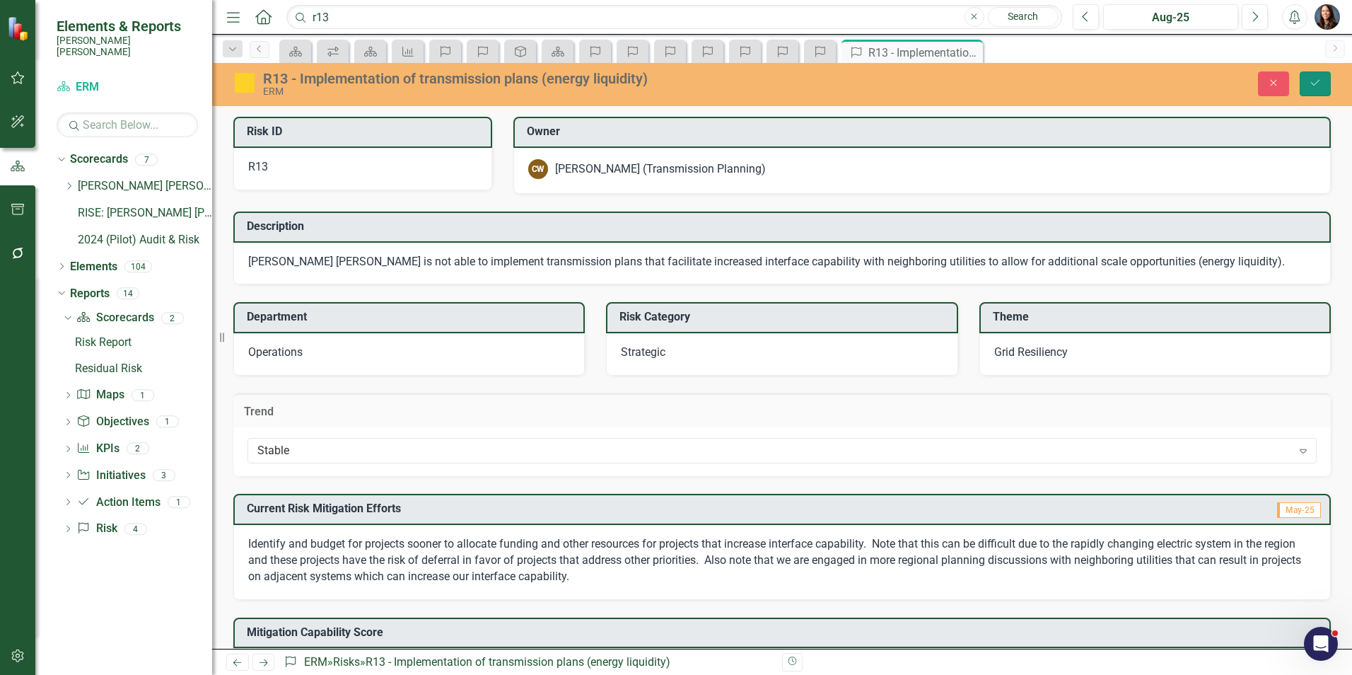
click at [1312, 84] on icon "Save" at bounding box center [1315, 83] width 13 height 10
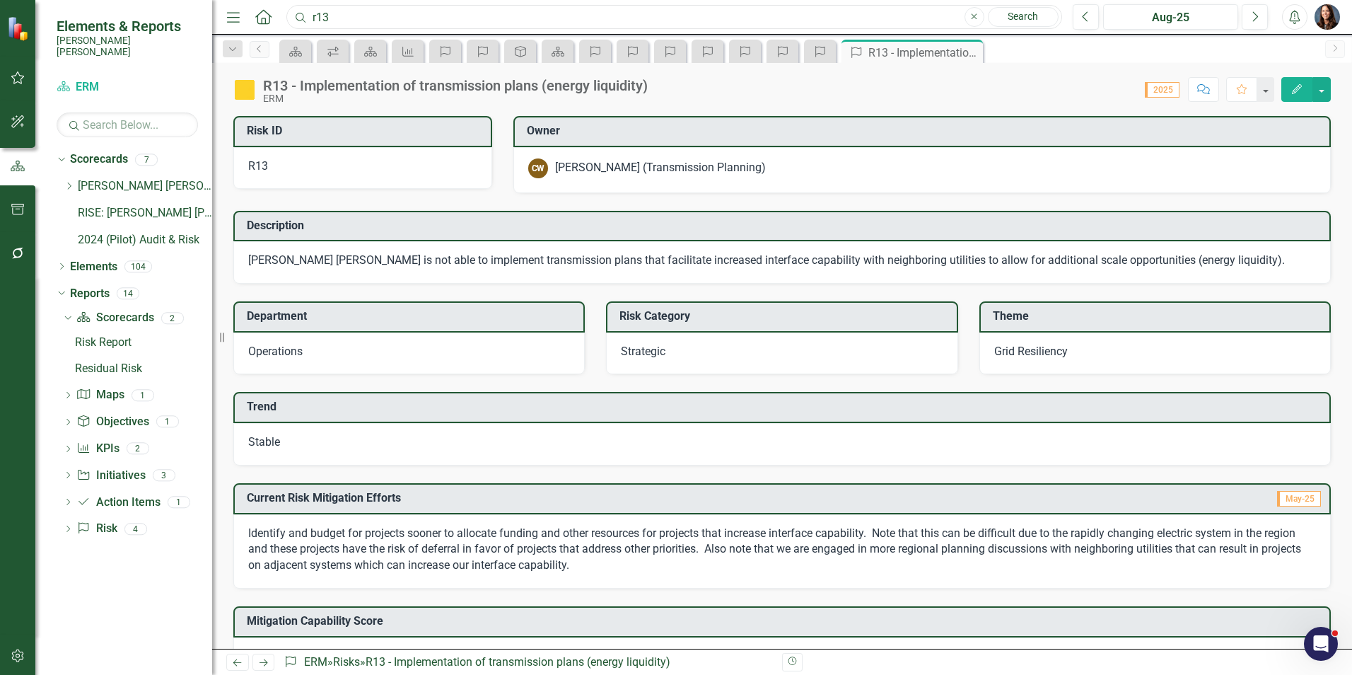
click at [382, 17] on input "r13" at bounding box center [674, 17] width 776 height 25
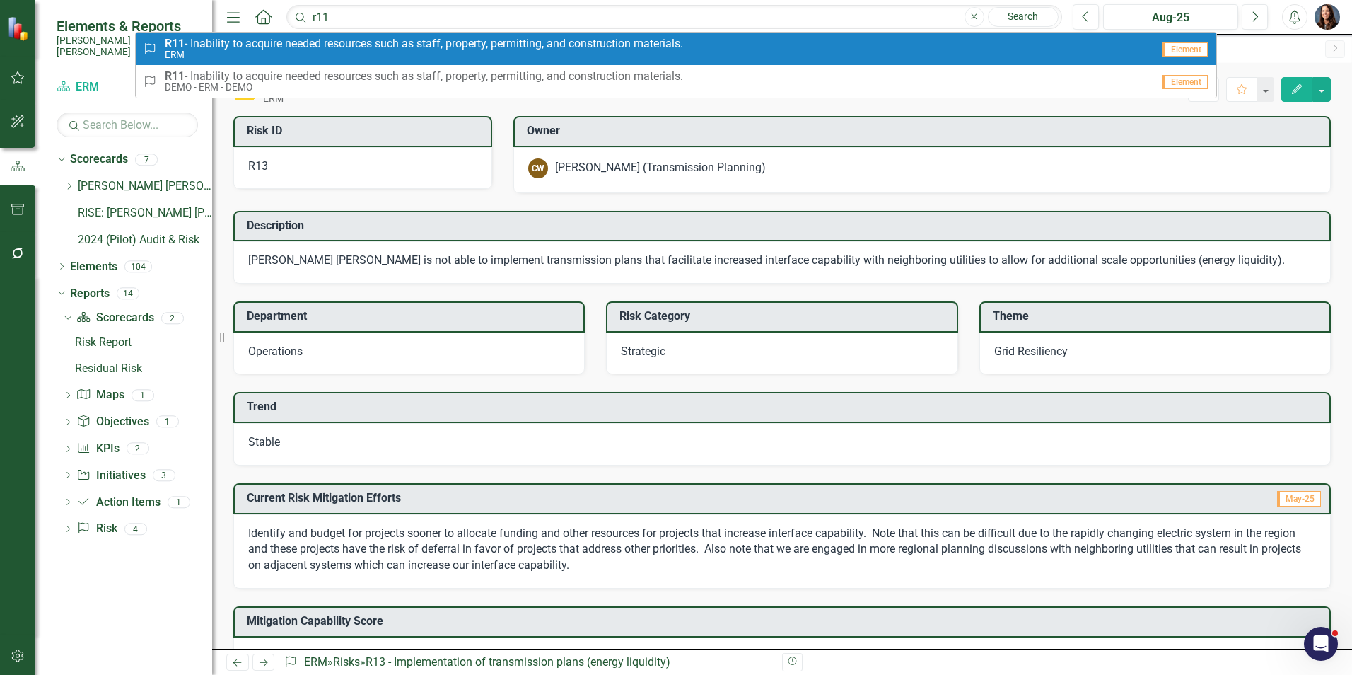
click at [362, 51] on small "ERM" at bounding box center [424, 55] width 518 height 11
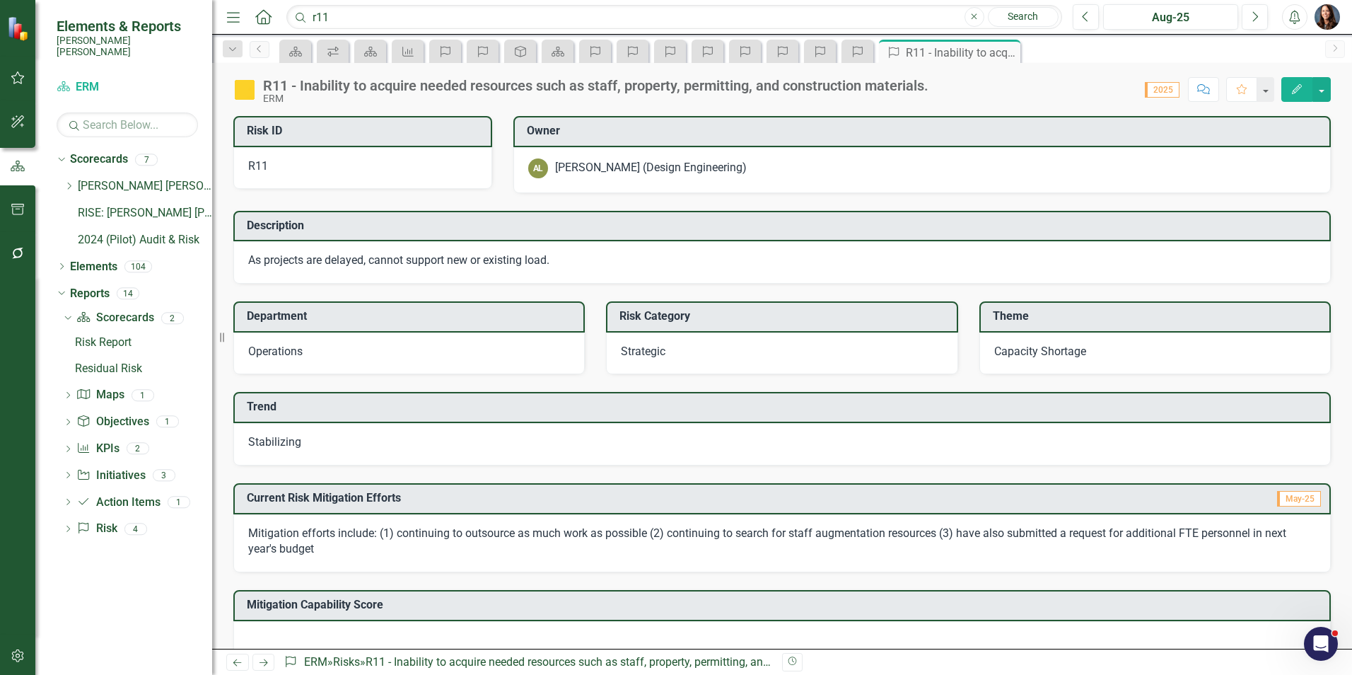
click at [286, 443] on span "Stabilizing" at bounding box center [274, 441] width 53 height 13
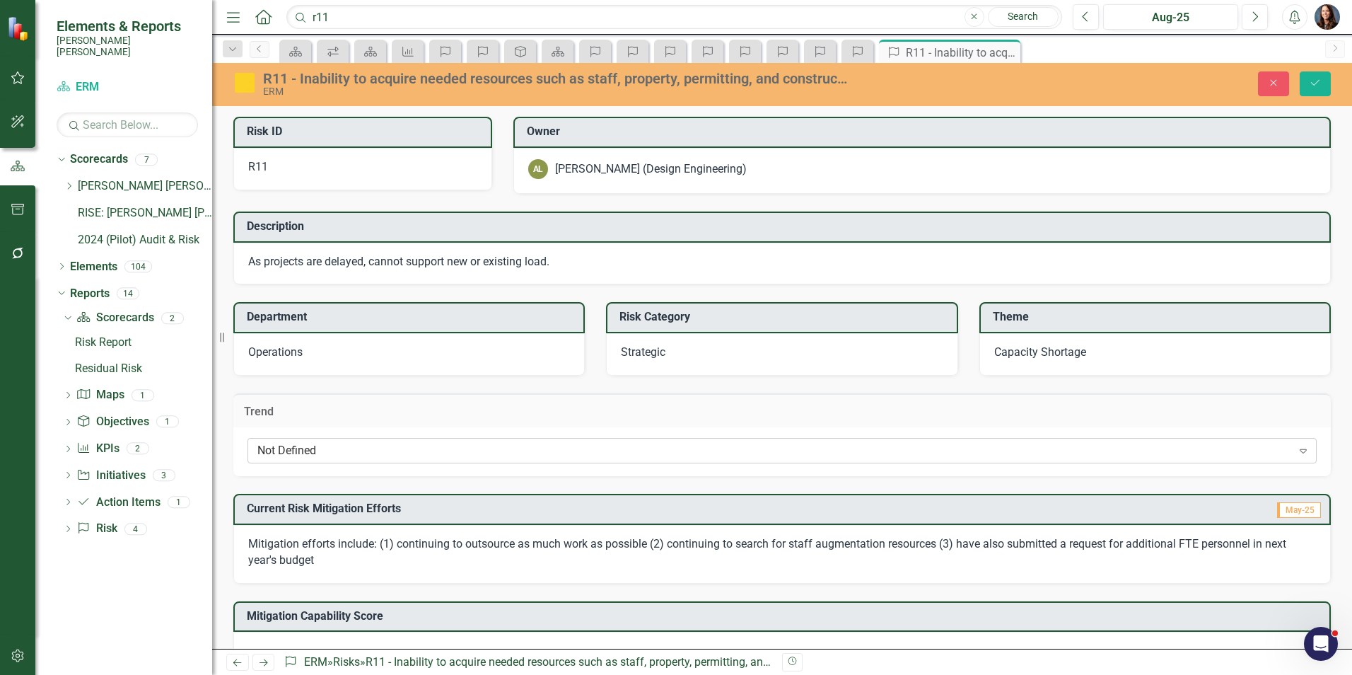
click at [330, 446] on div "Not Defined" at bounding box center [774, 451] width 1035 height 16
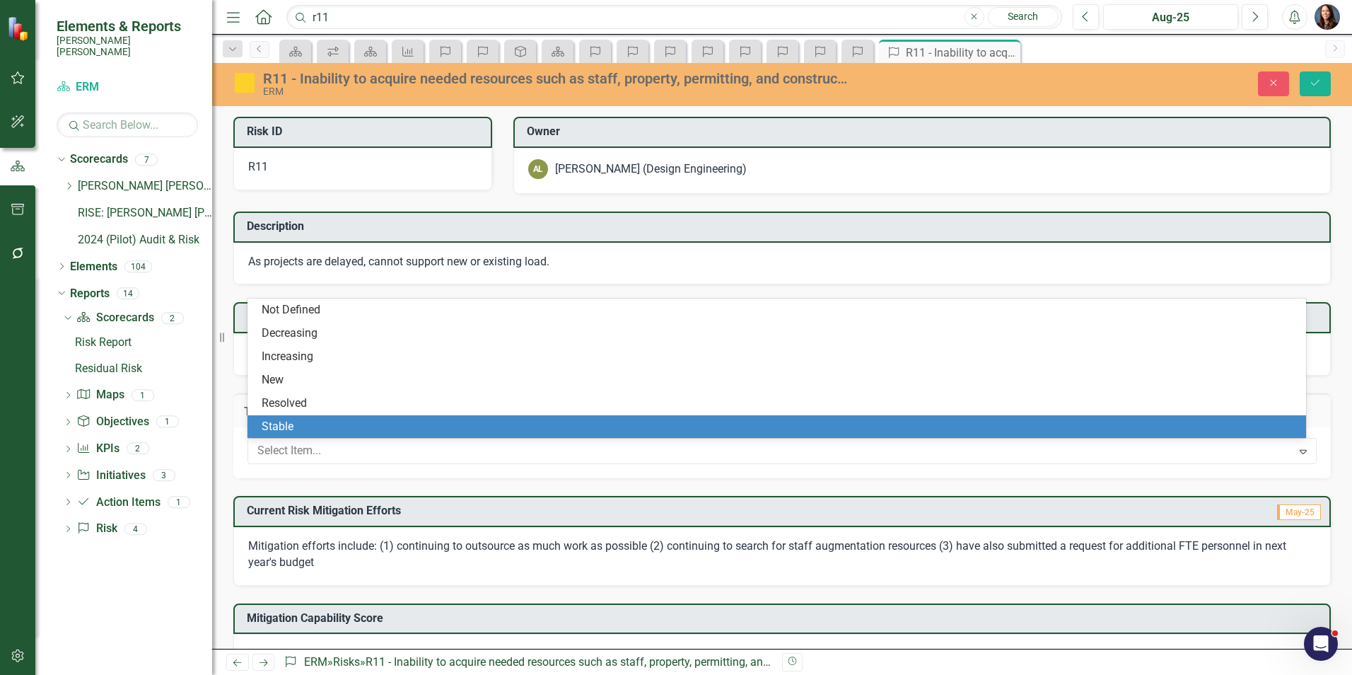
click at [328, 431] on div "Stable" at bounding box center [780, 427] width 1036 height 16
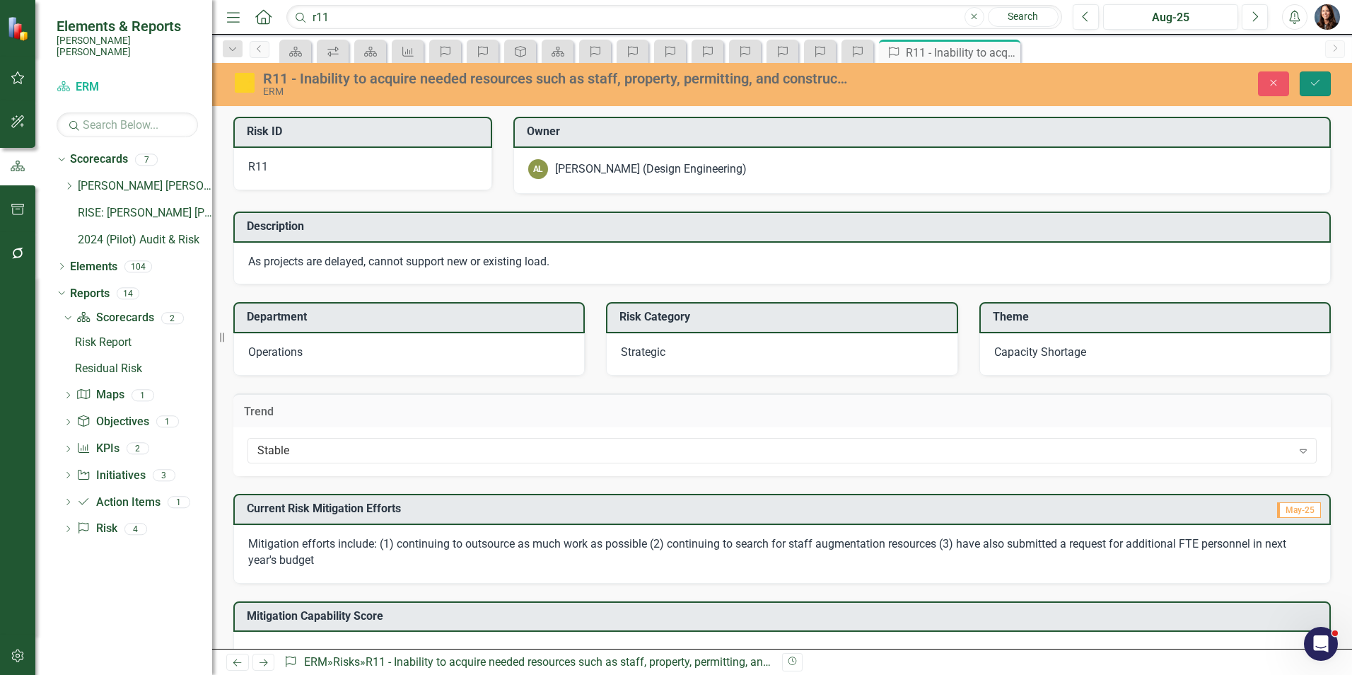
click at [1322, 79] on button "Save" at bounding box center [1315, 83] width 31 height 25
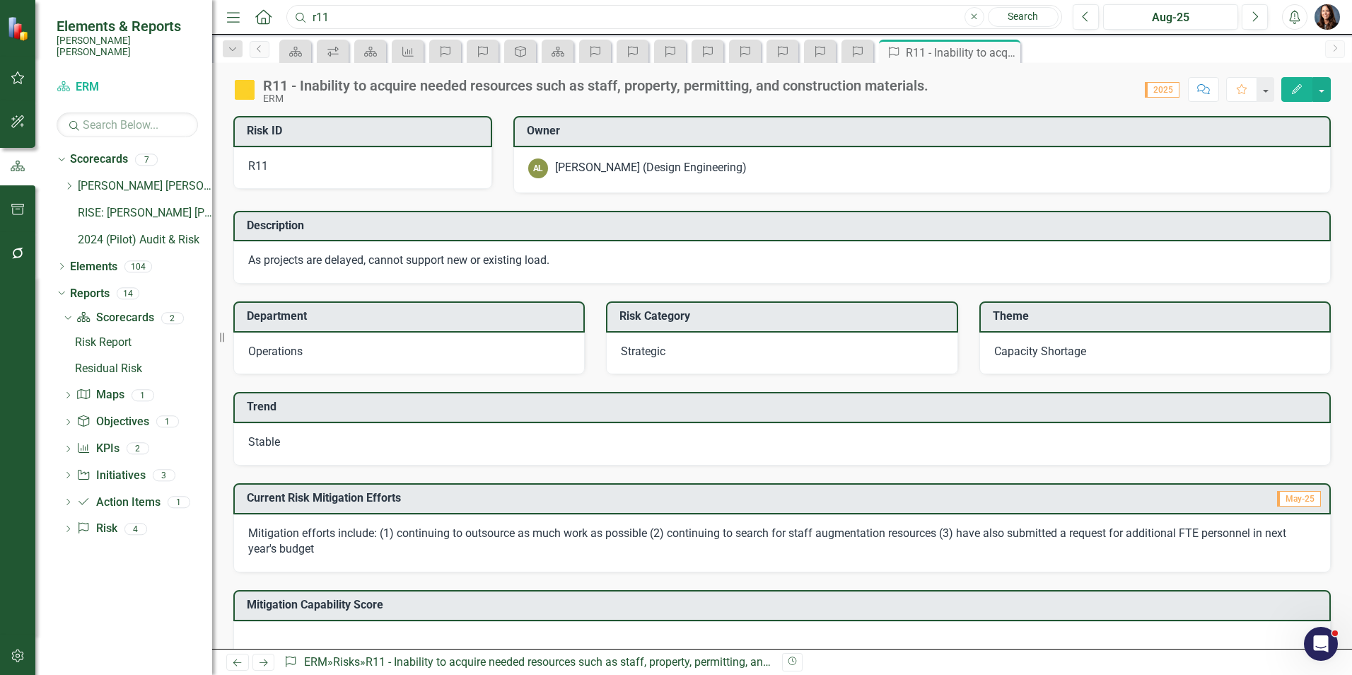
click at [350, 20] on input "r11" at bounding box center [674, 17] width 776 height 25
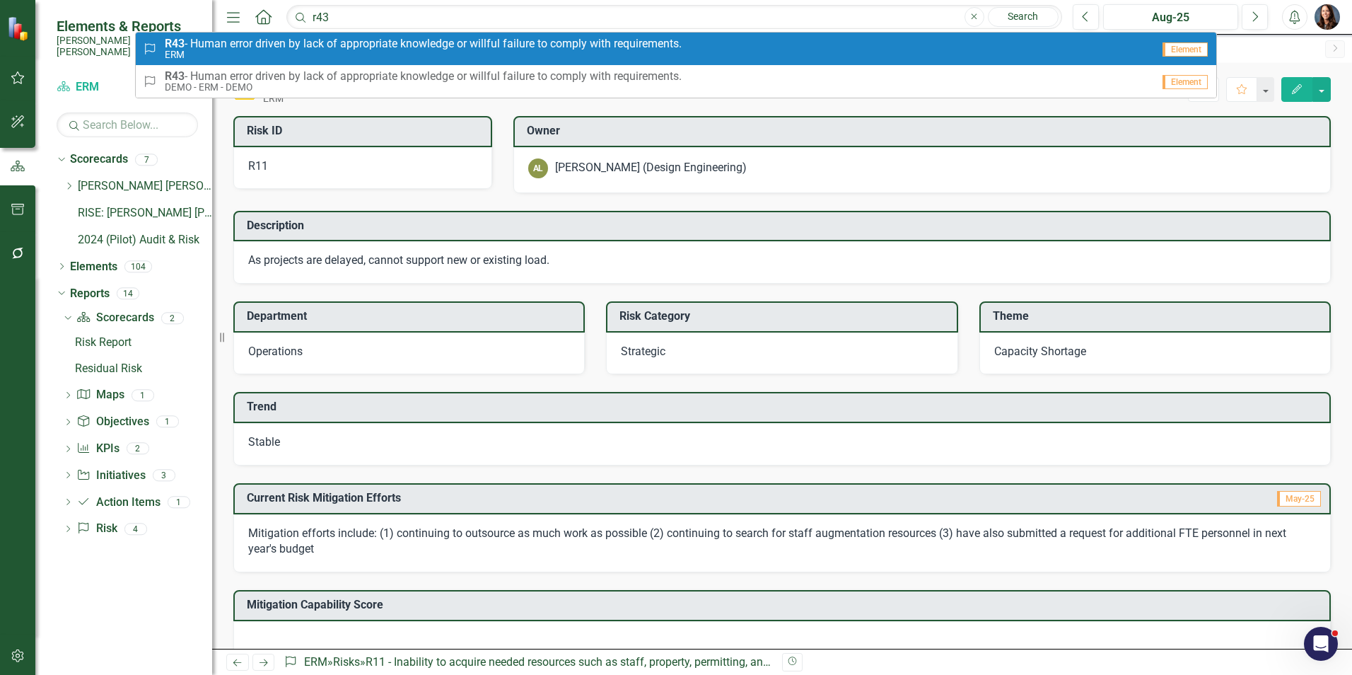
click at [342, 44] on span "R43 - Human error driven by lack of appropriate knowledge or willful failure to…" at bounding box center [423, 43] width 517 height 13
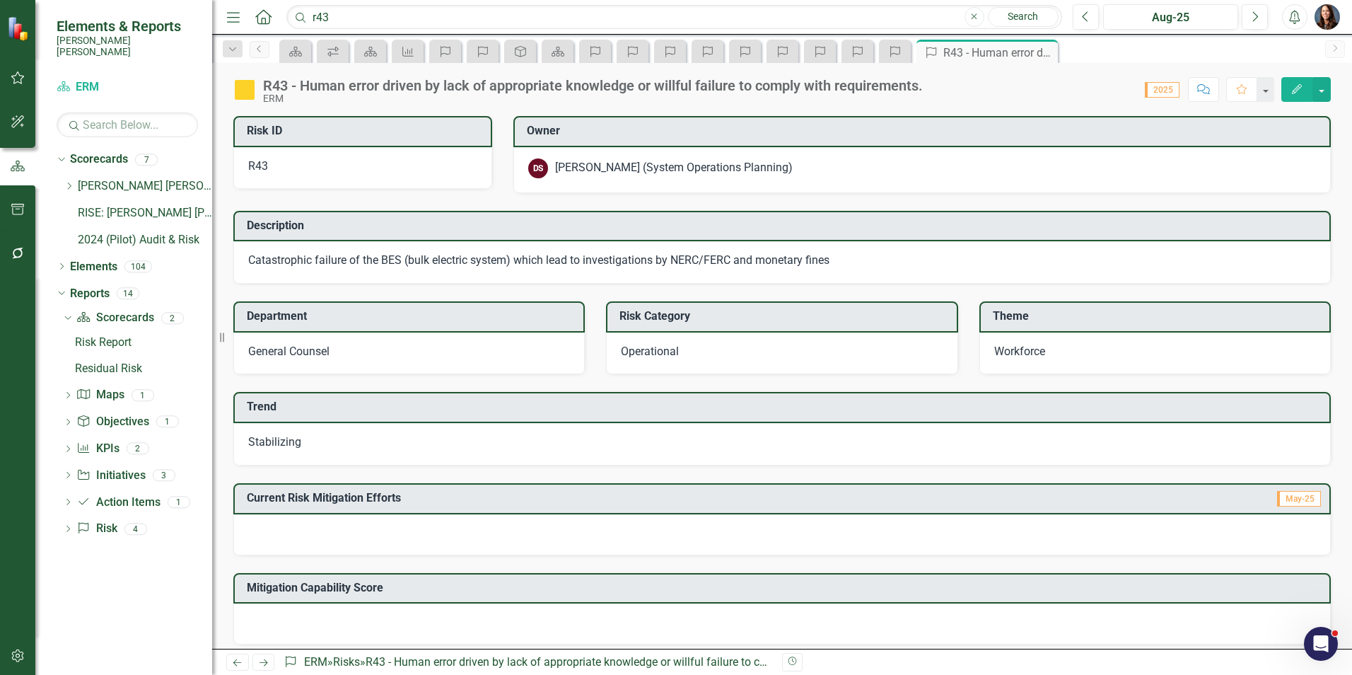
click at [290, 441] on span "Stabilizing" at bounding box center [274, 441] width 53 height 13
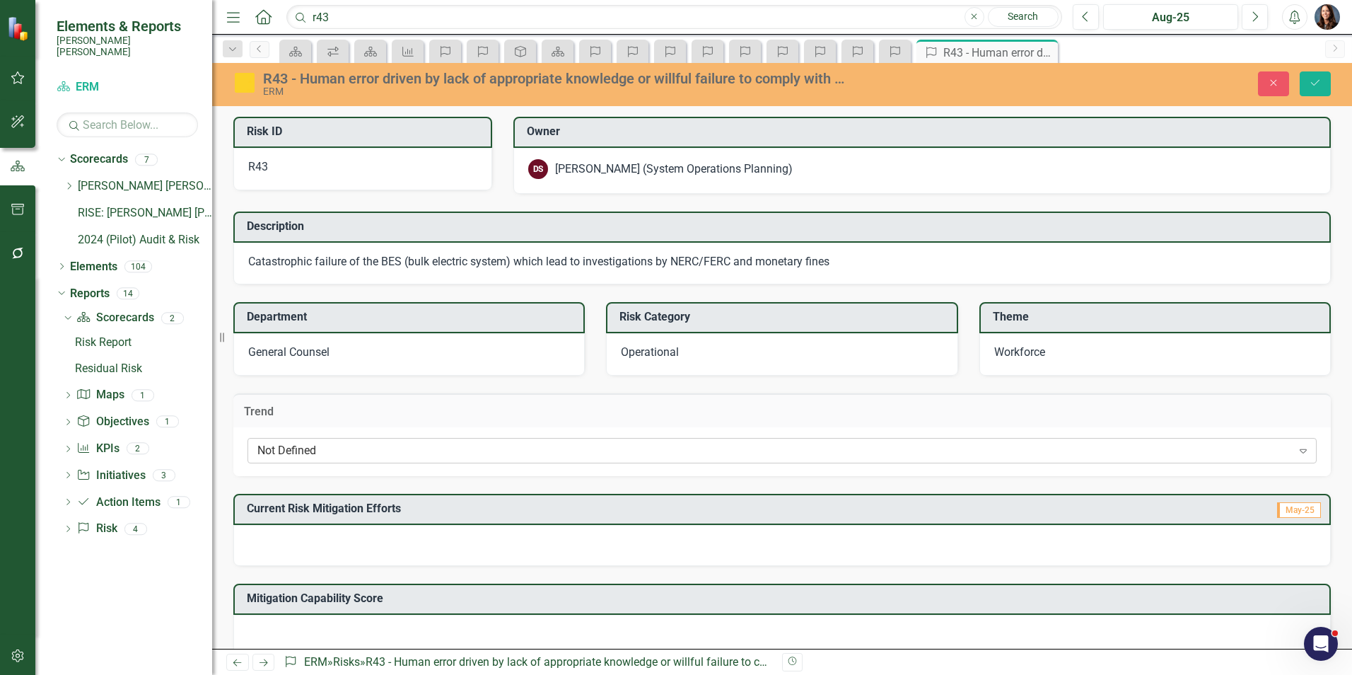
click at [292, 450] on div "Not Defined" at bounding box center [774, 451] width 1035 height 16
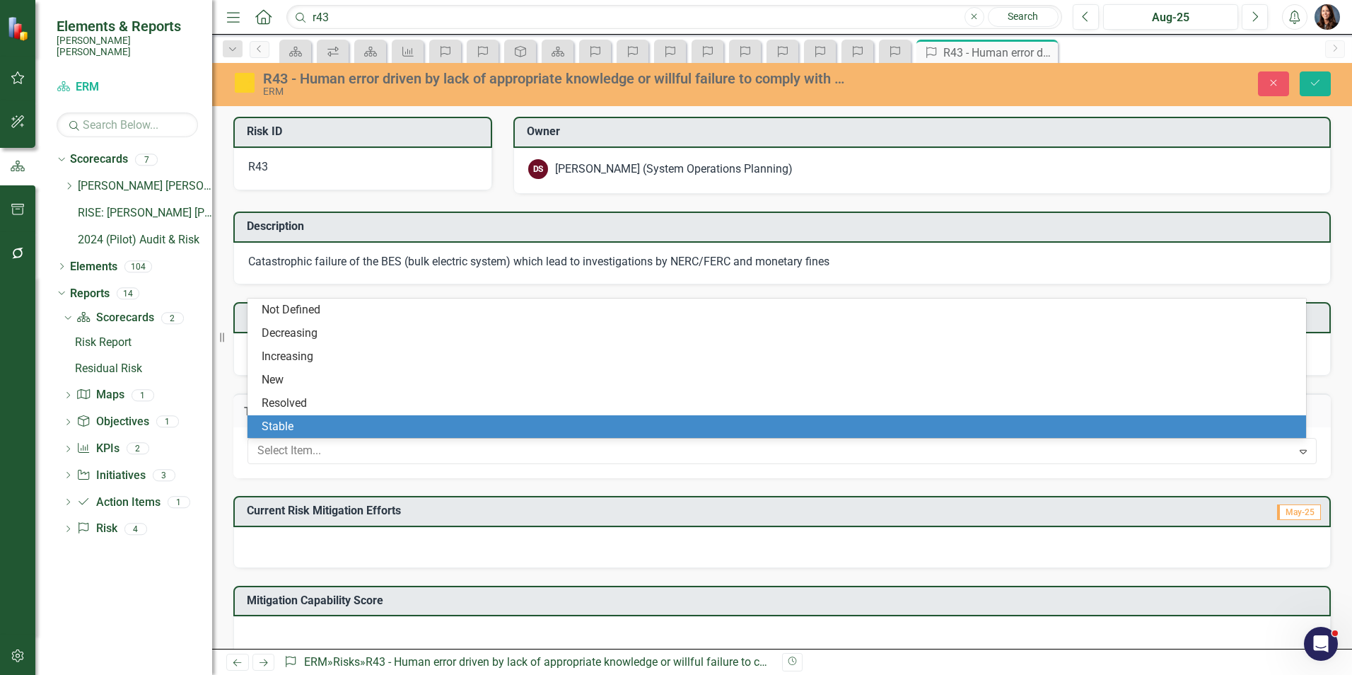
click at [303, 431] on div "Stable" at bounding box center [780, 427] width 1036 height 16
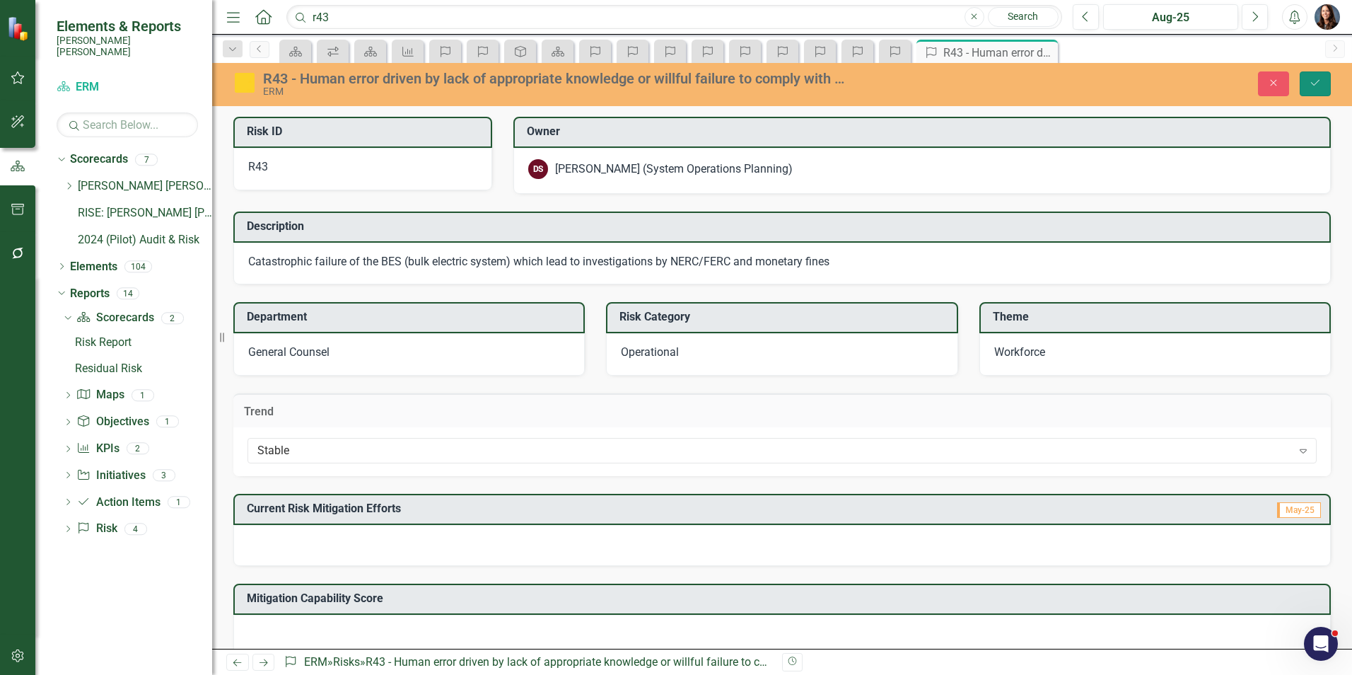
click at [1312, 73] on button "Save" at bounding box center [1315, 83] width 31 height 25
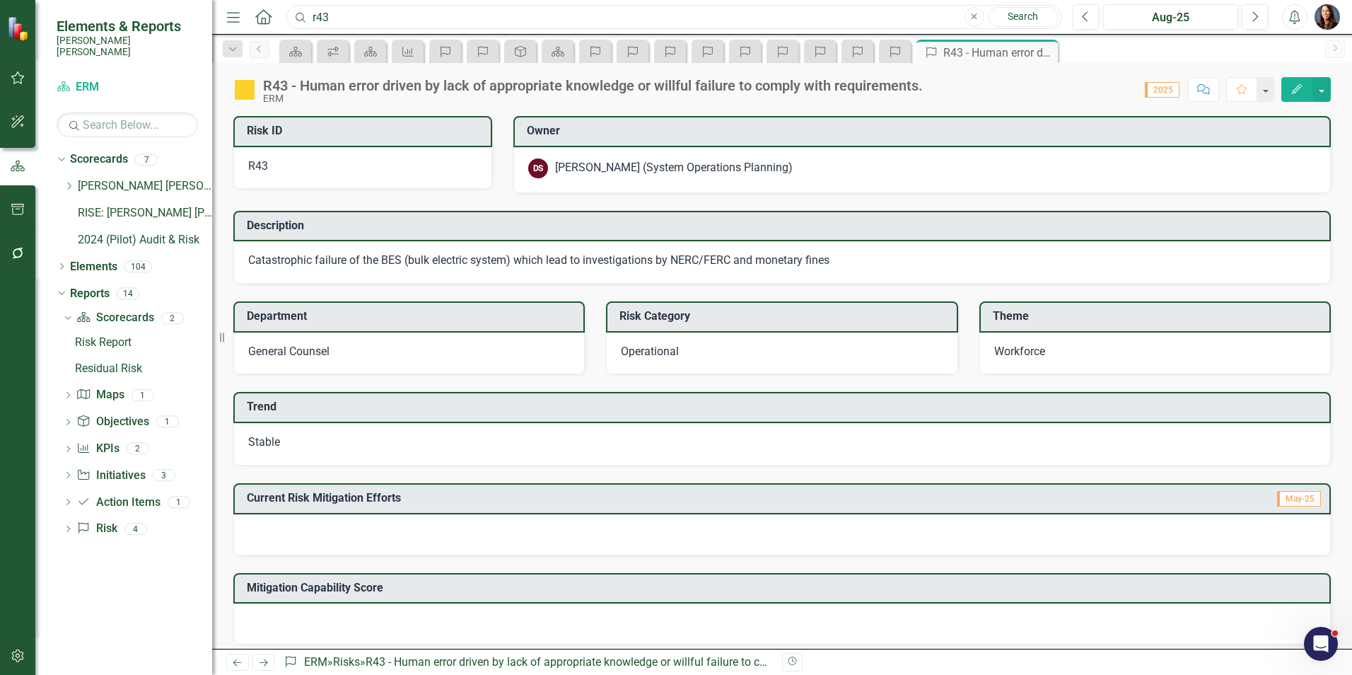
click at [363, 7] on input "r43" at bounding box center [674, 17] width 776 height 25
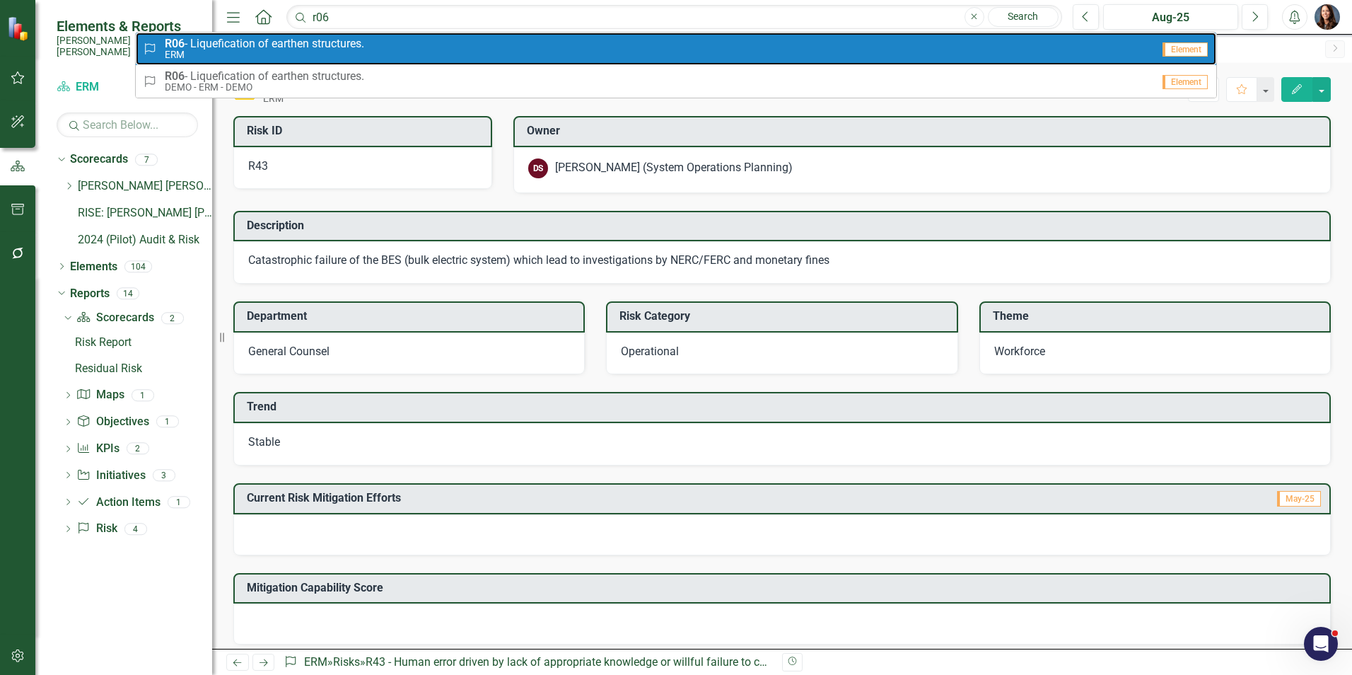
click at [192, 50] on small "ERM" at bounding box center [264, 55] width 199 height 11
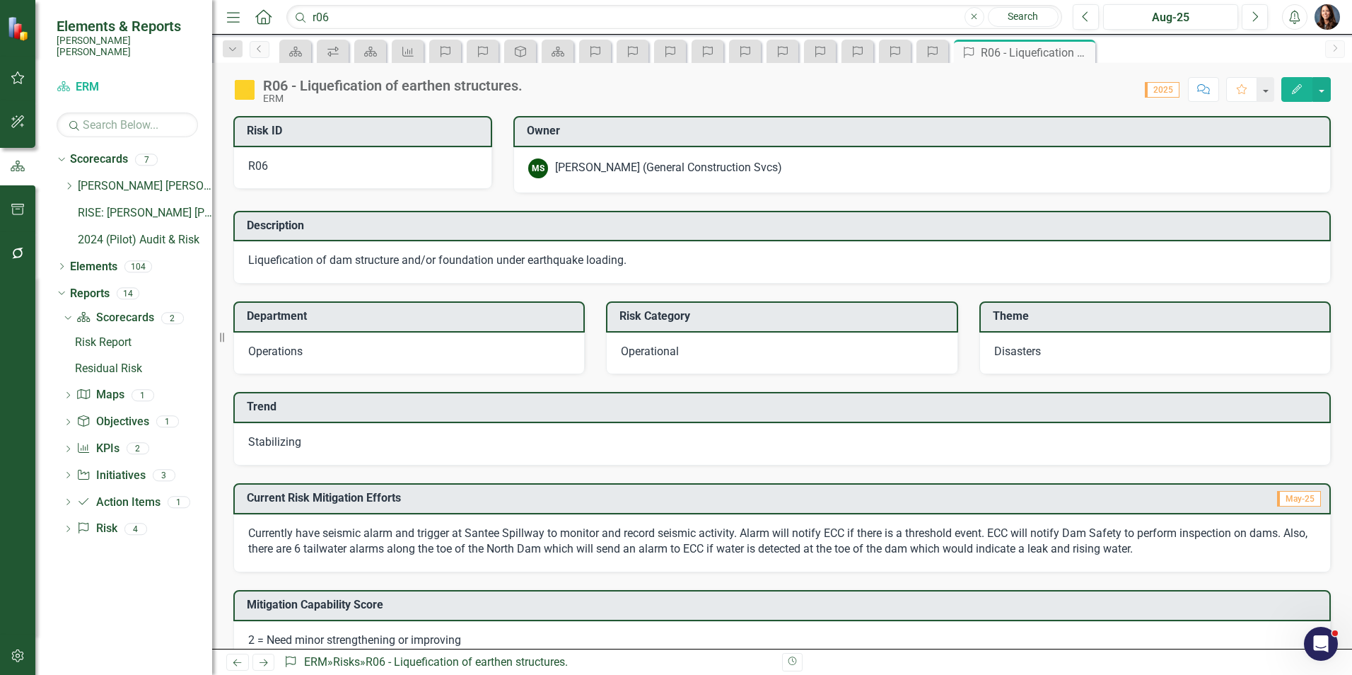
click at [266, 439] on span "Stabilizing" at bounding box center [274, 441] width 53 height 13
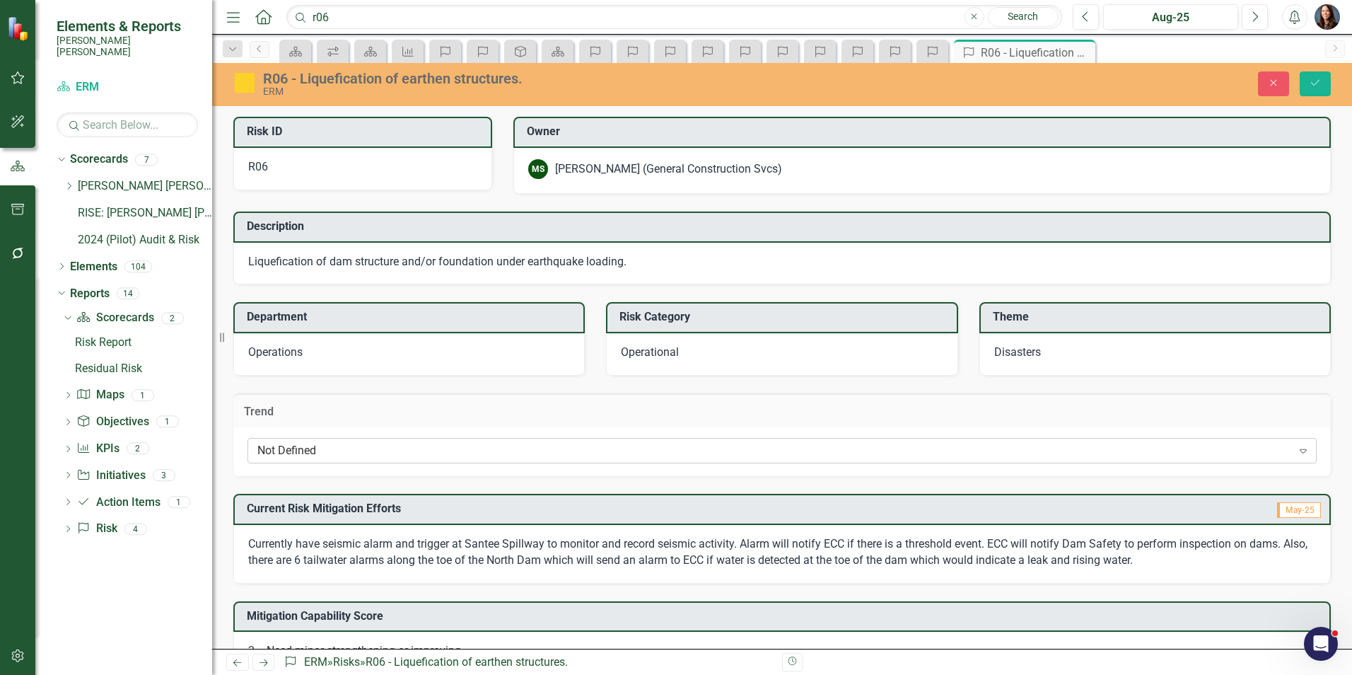
click at [272, 457] on div "Not Defined" at bounding box center [774, 451] width 1035 height 16
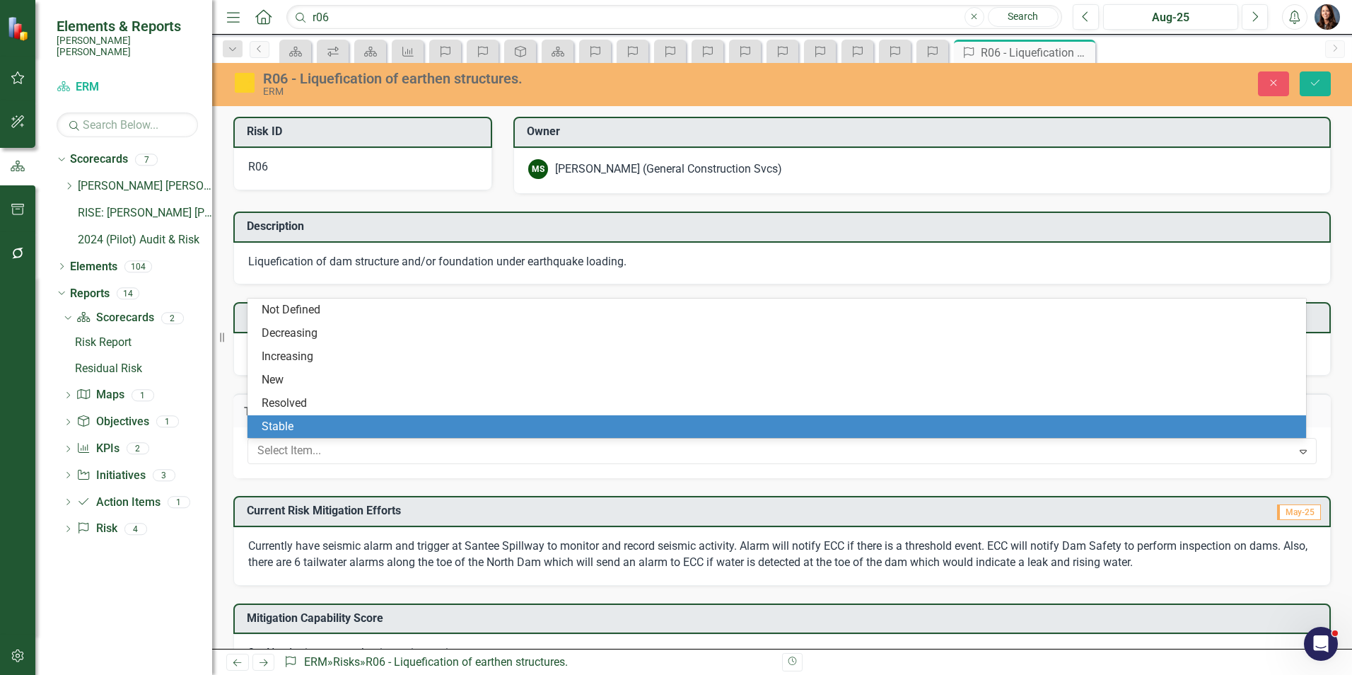
click at [292, 424] on div "Stable" at bounding box center [780, 427] width 1036 height 16
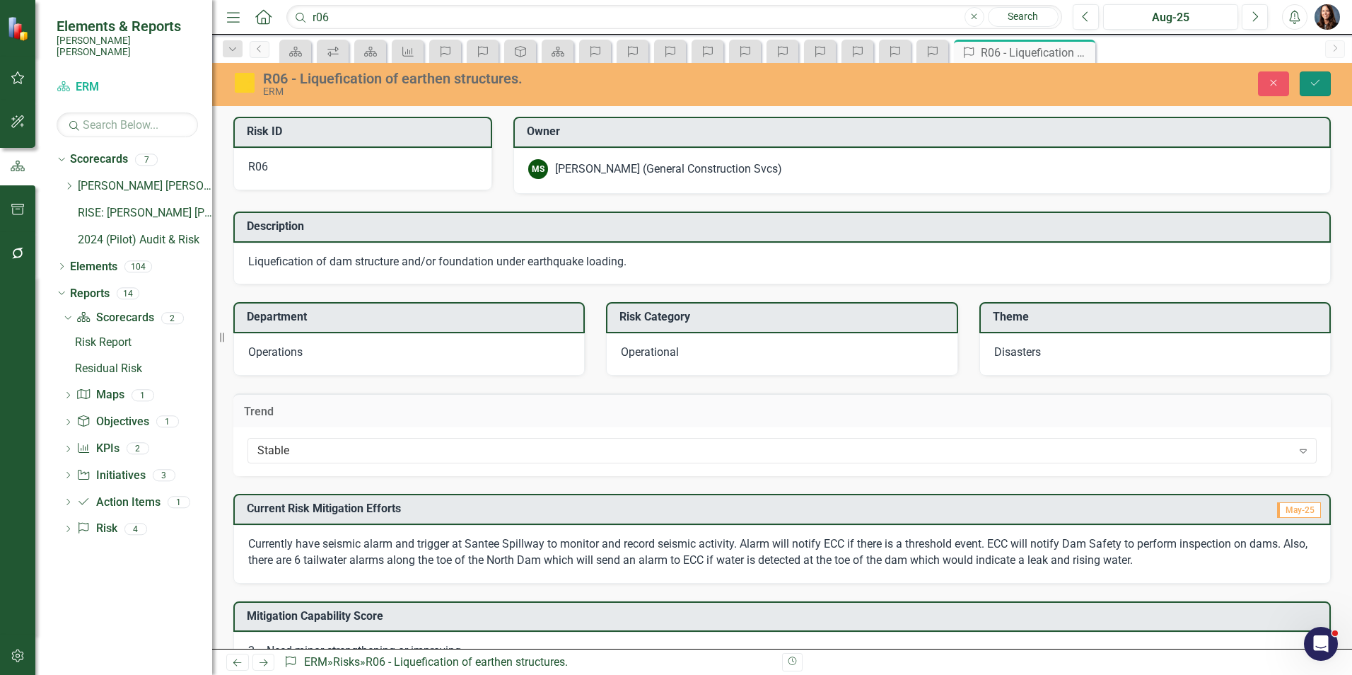
click at [1316, 79] on icon "Save" at bounding box center [1315, 83] width 13 height 10
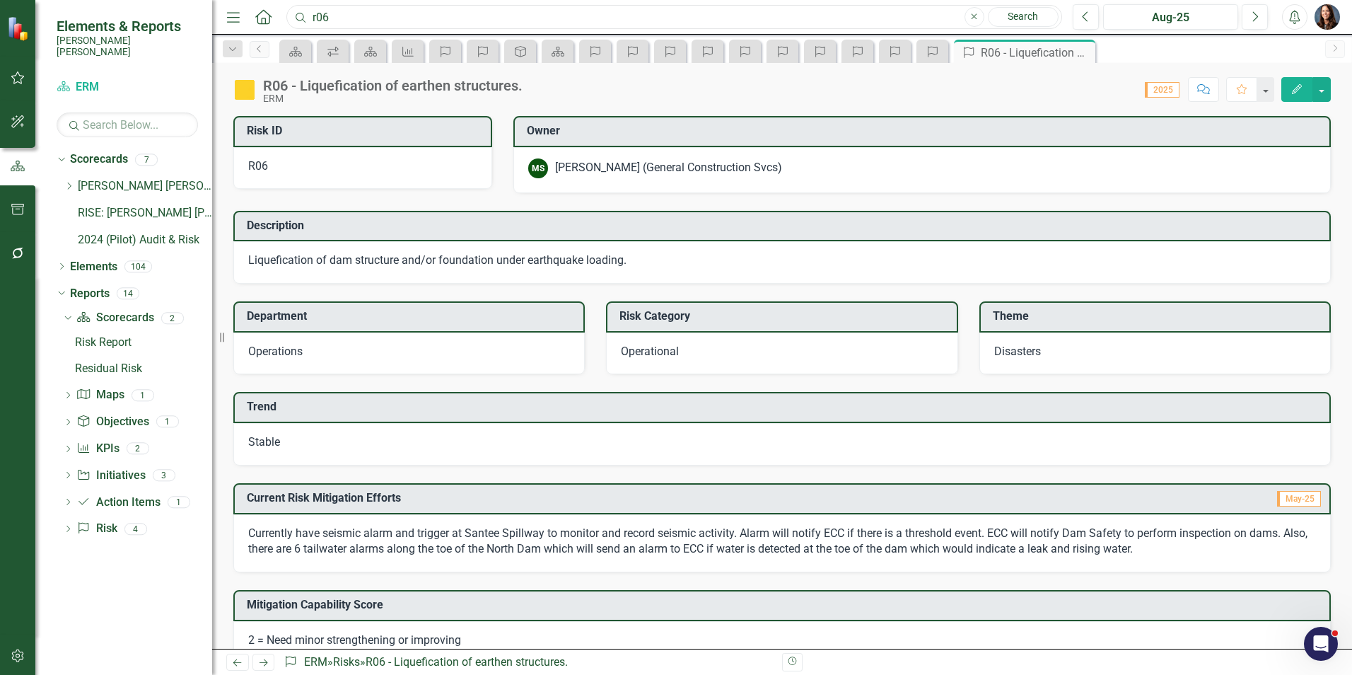
click at [354, 15] on input "r06" at bounding box center [674, 17] width 776 height 25
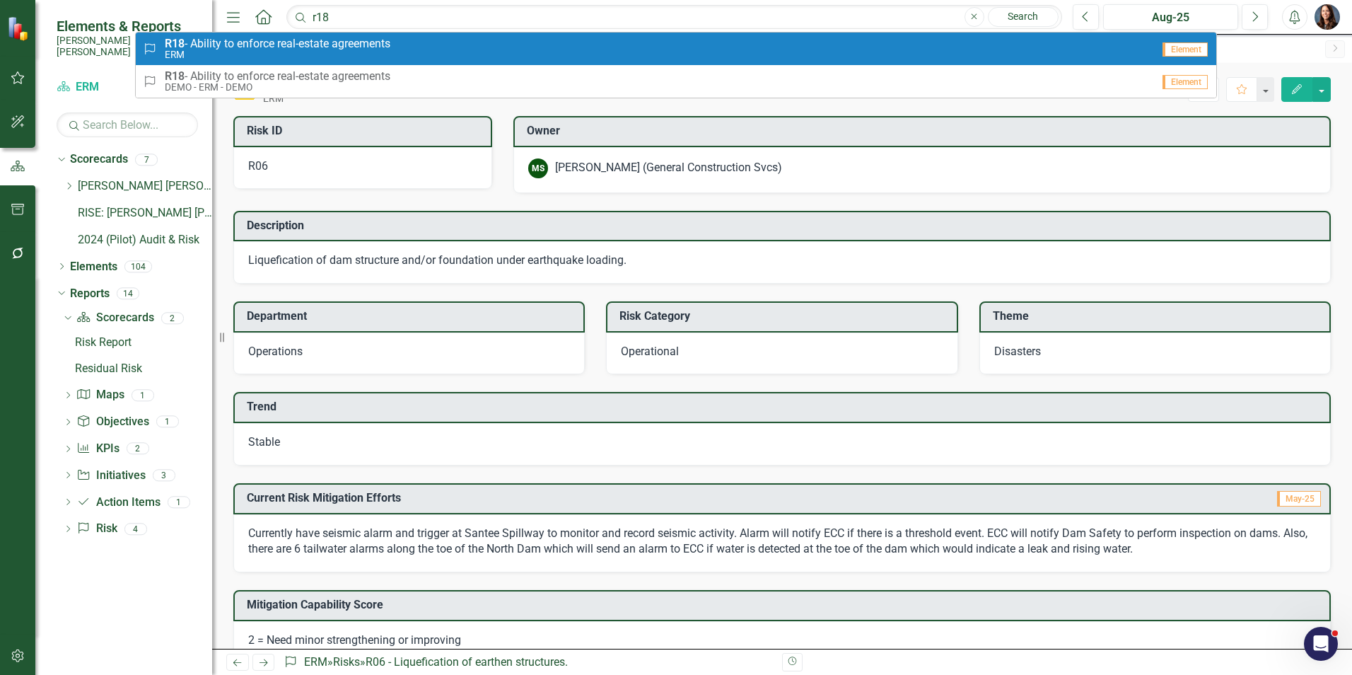
click at [306, 48] on span "R18 - Ability to enforce real-estate agreements" at bounding box center [278, 43] width 226 height 13
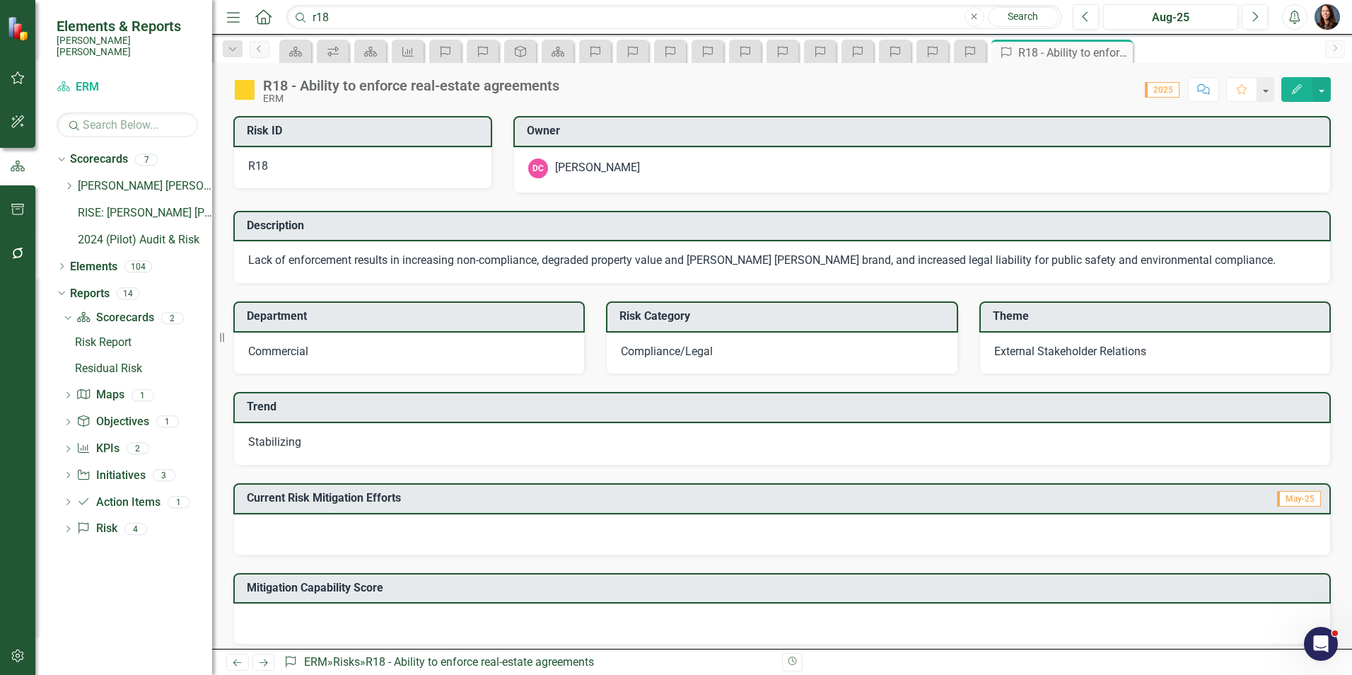
click at [273, 446] on span "Stabilizing" at bounding box center [274, 441] width 53 height 13
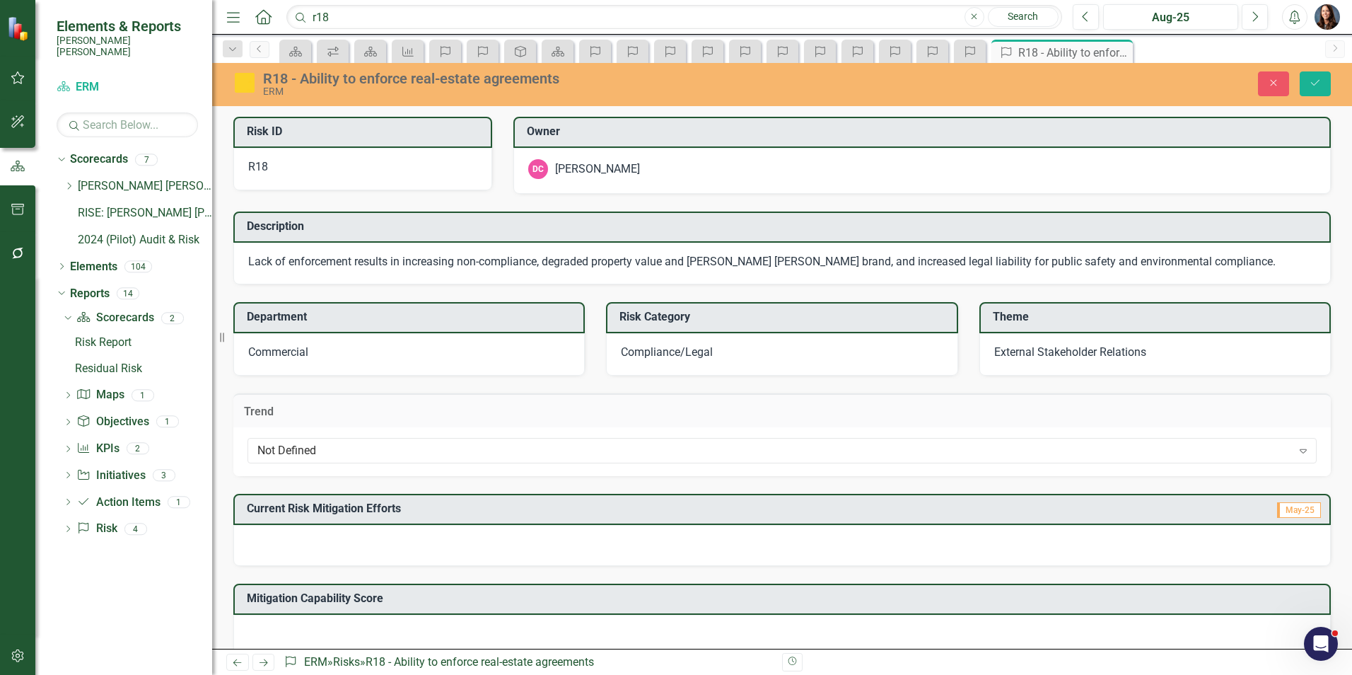
click at [273, 446] on div "Not Defined" at bounding box center [774, 451] width 1035 height 16
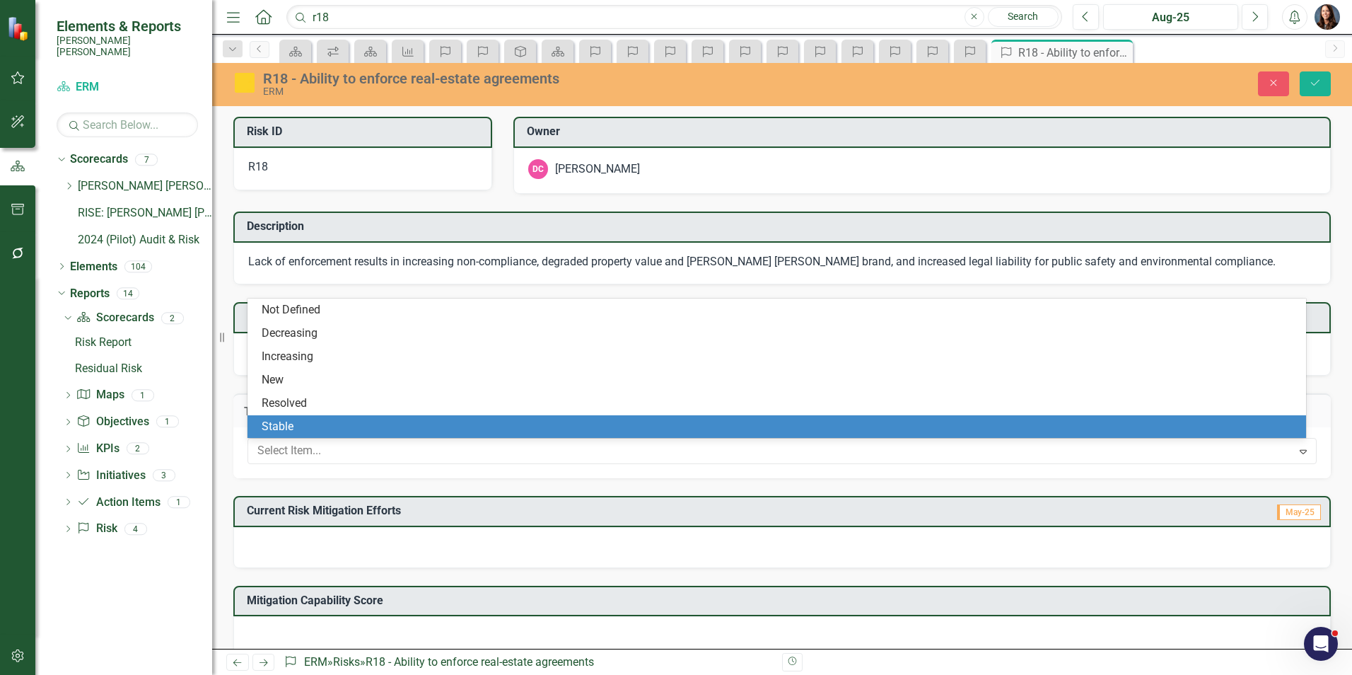
click at [284, 419] on div "Stable" at bounding box center [780, 427] width 1036 height 16
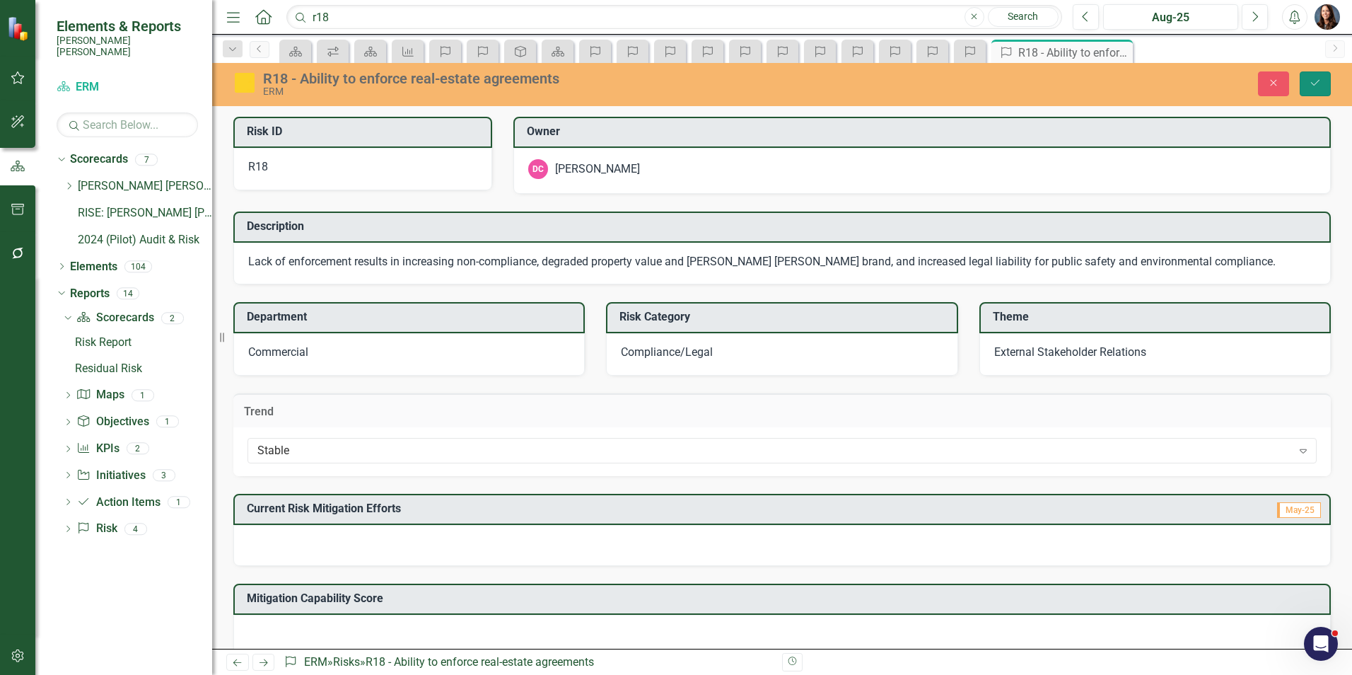
click at [1310, 86] on icon "Save" at bounding box center [1315, 83] width 13 height 10
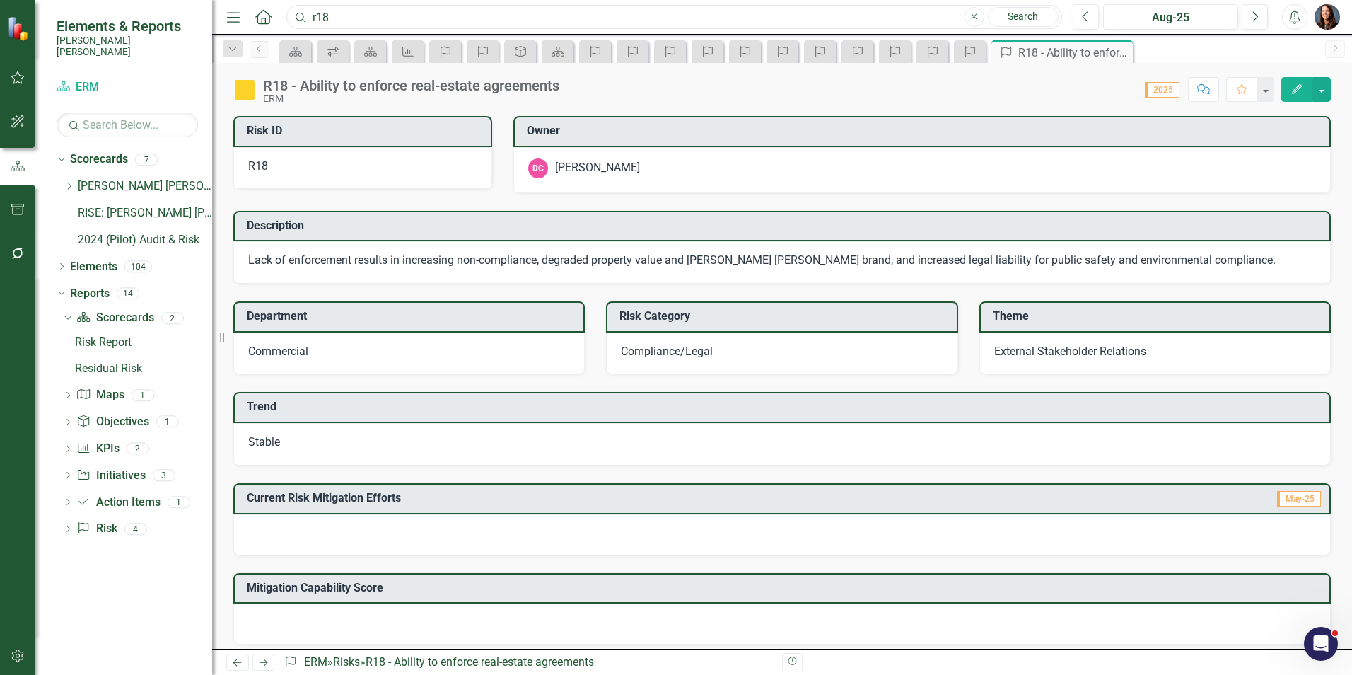
click at [348, 16] on input "r18" at bounding box center [674, 17] width 776 height 25
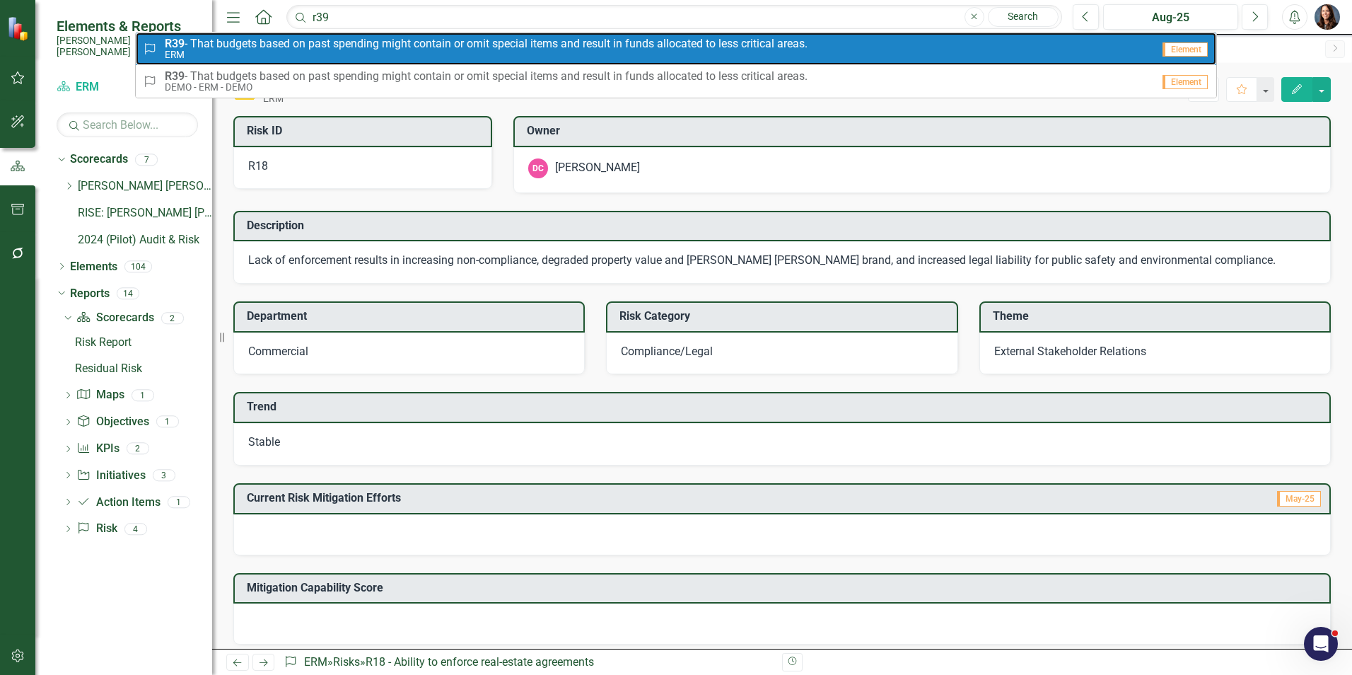
click at [320, 36] on link "Risk R39 - That budgets based on past spending might contain or omit special it…" at bounding box center [676, 49] width 1081 height 33
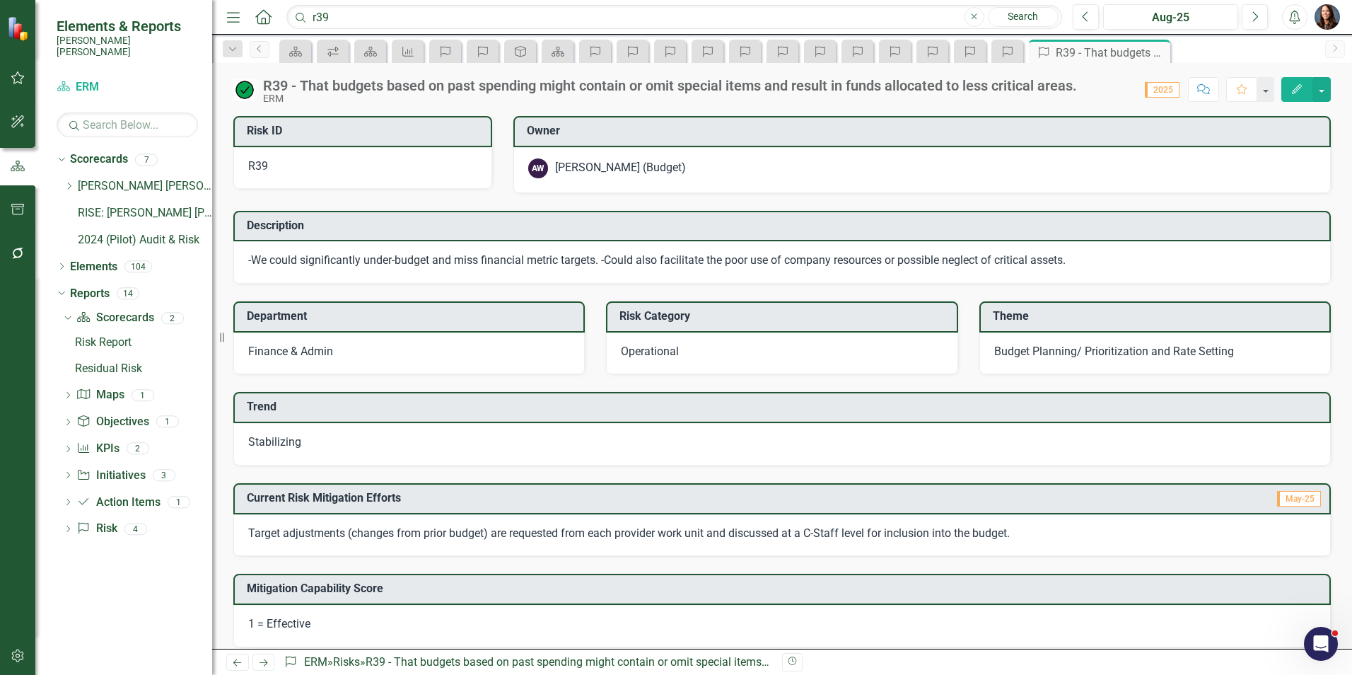
click at [256, 441] on span "Stabilizing" at bounding box center [274, 441] width 53 height 13
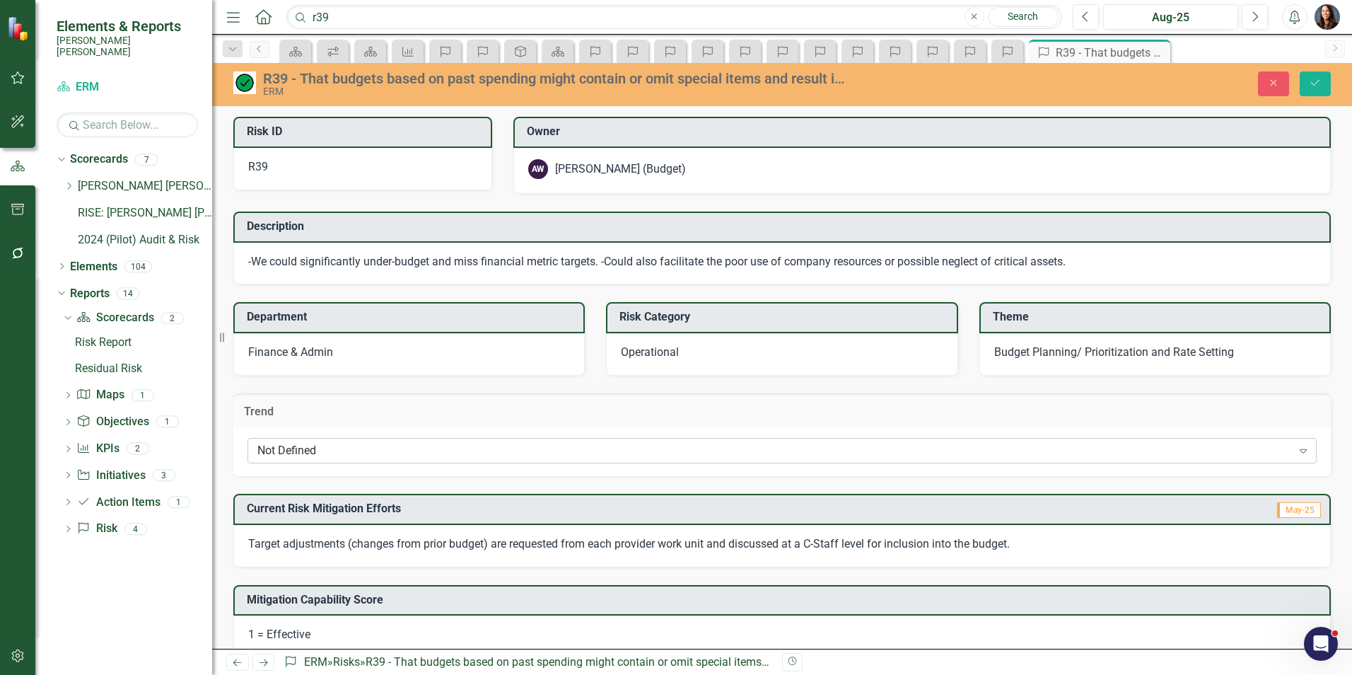
click at [273, 453] on div "Not Defined" at bounding box center [774, 451] width 1035 height 16
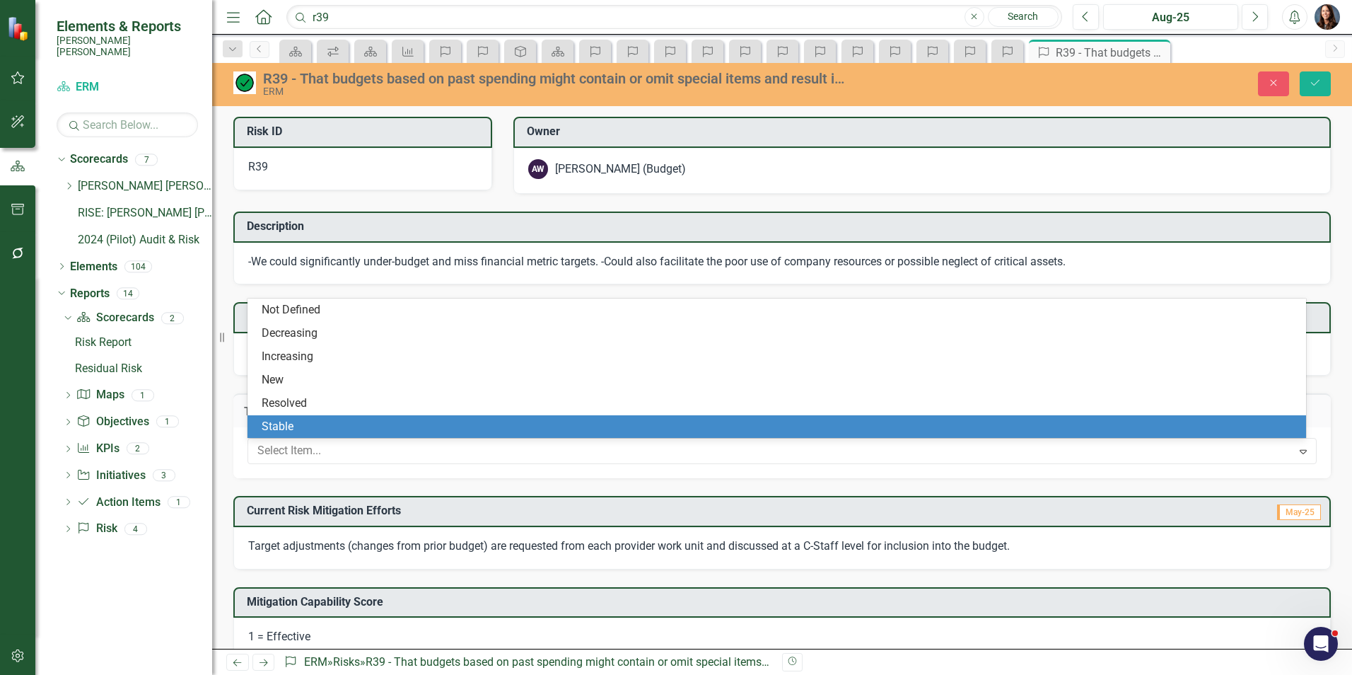
click at [280, 433] on div "Stable" at bounding box center [780, 427] width 1036 height 16
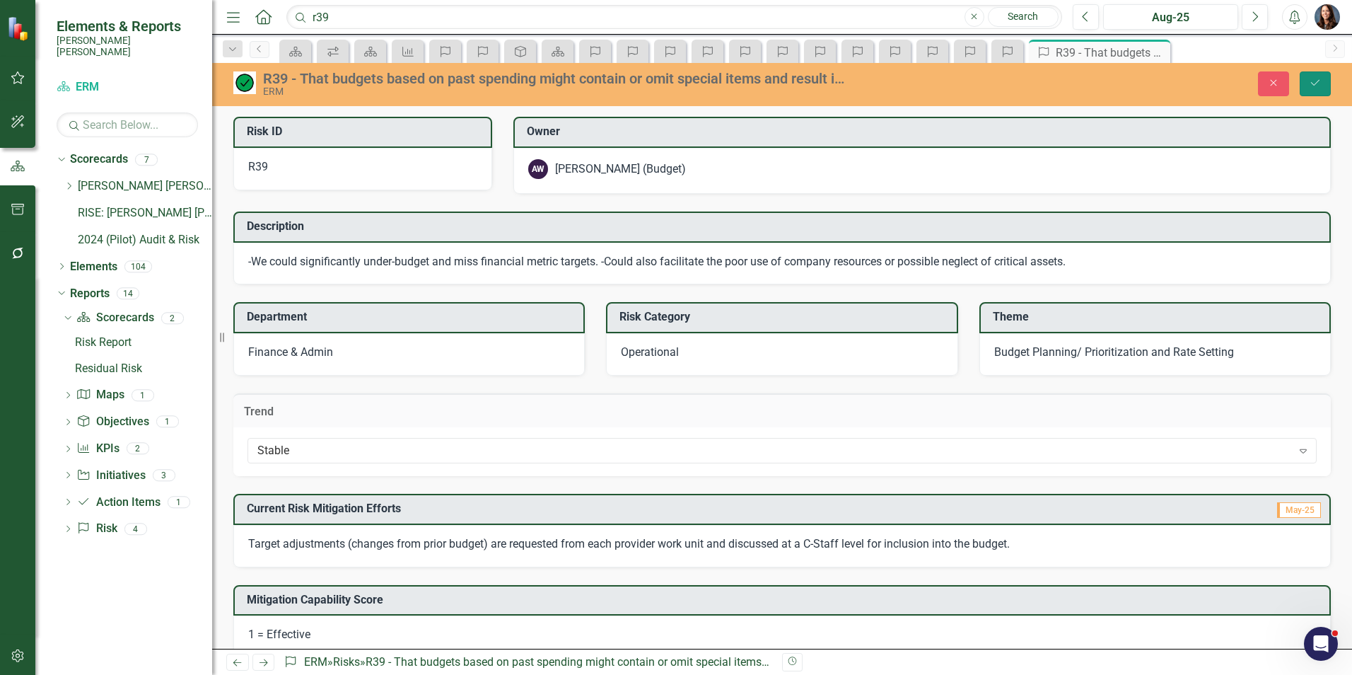
drag, startPoint x: 1310, startPoint y: 85, endPoint x: 1283, endPoint y: 109, distance: 35.5
click at [1307, 88] on button "Save" at bounding box center [1315, 83] width 31 height 25
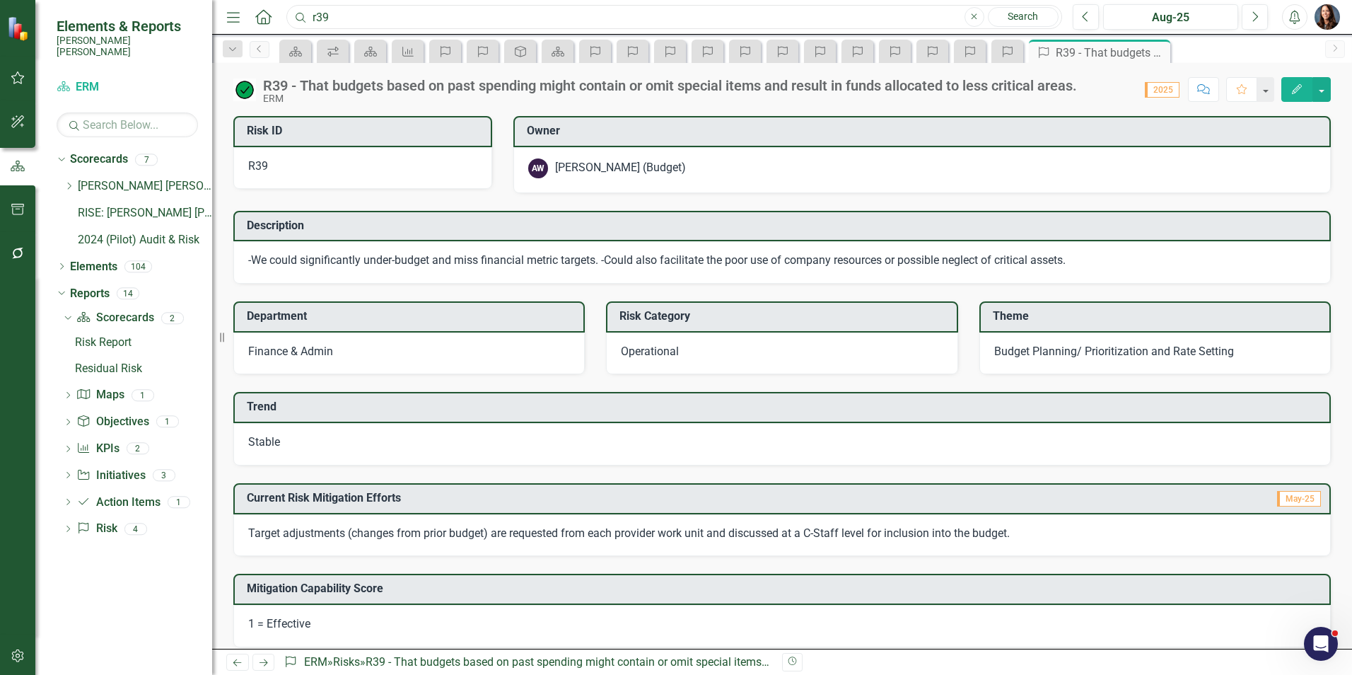
click at [346, 13] on input "r39" at bounding box center [674, 17] width 776 height 25
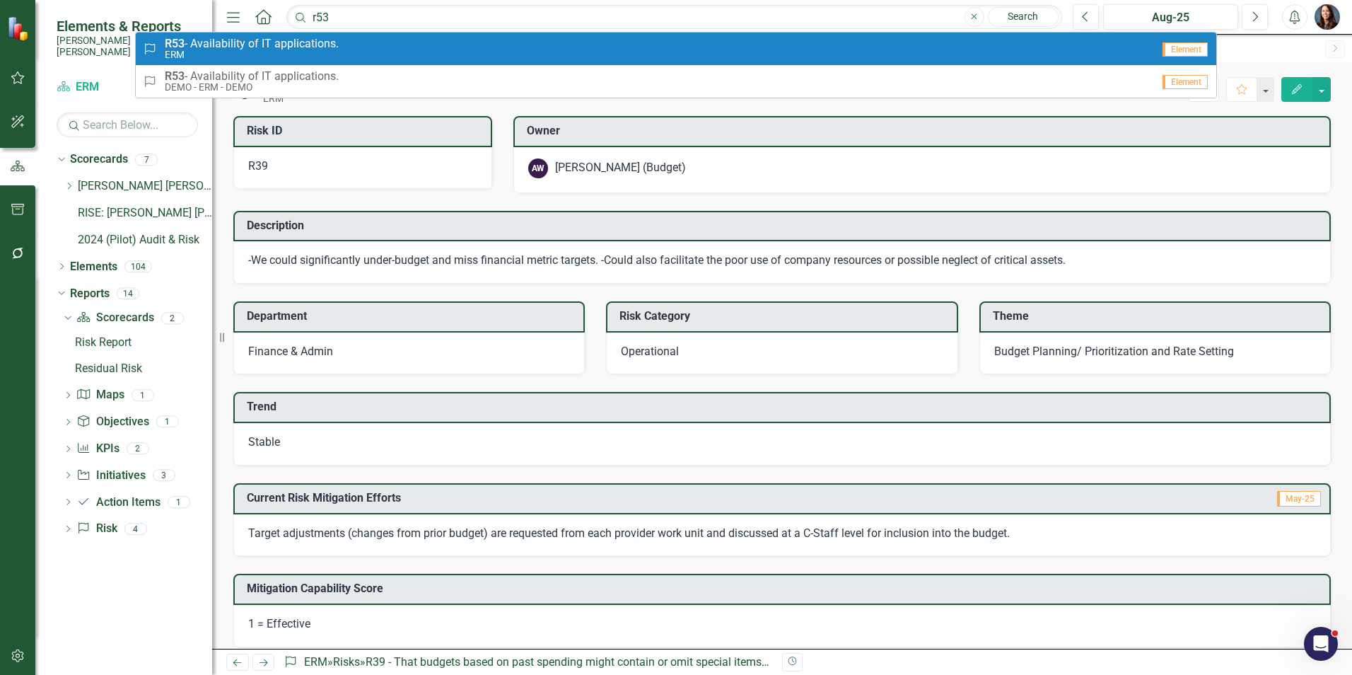
click at [298, 44] on span "R53 - Availability of IT applications." at bounding box center [252, 43] width 174 height 13
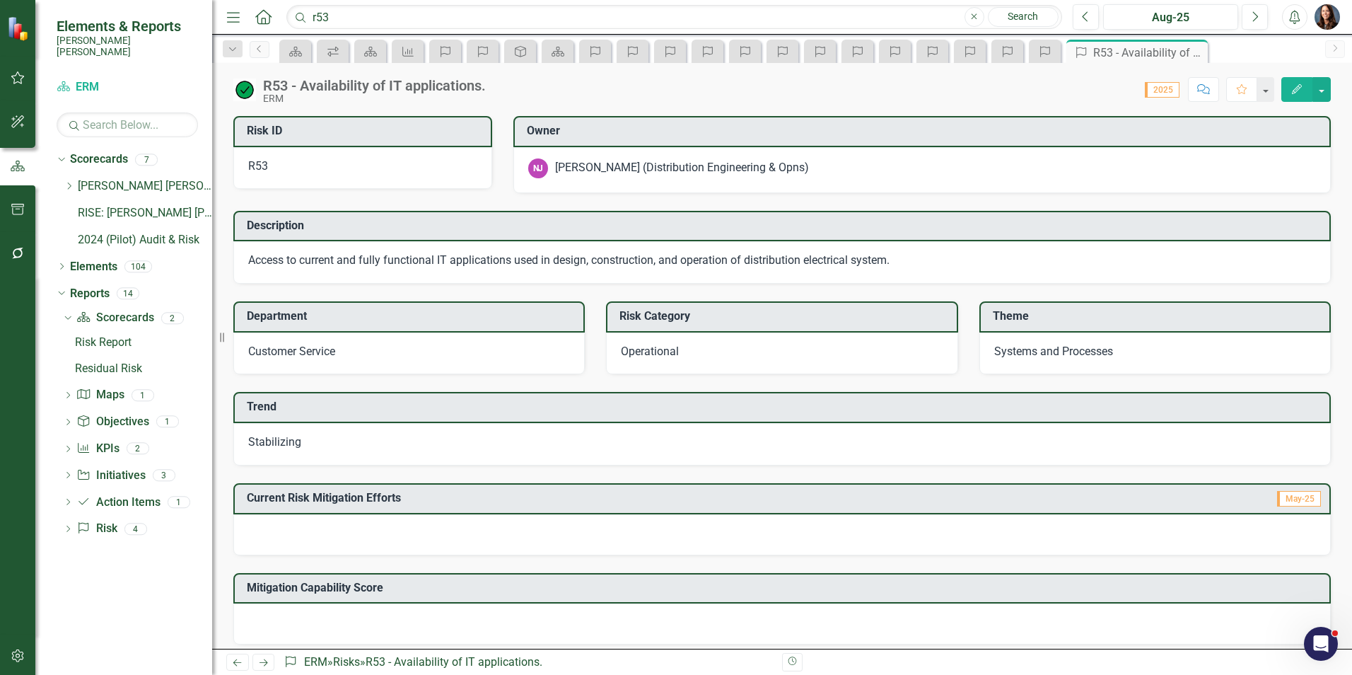
click at [288, 438] on span "Stabilizing" at bounding box center [274, 441] width 53 height 13
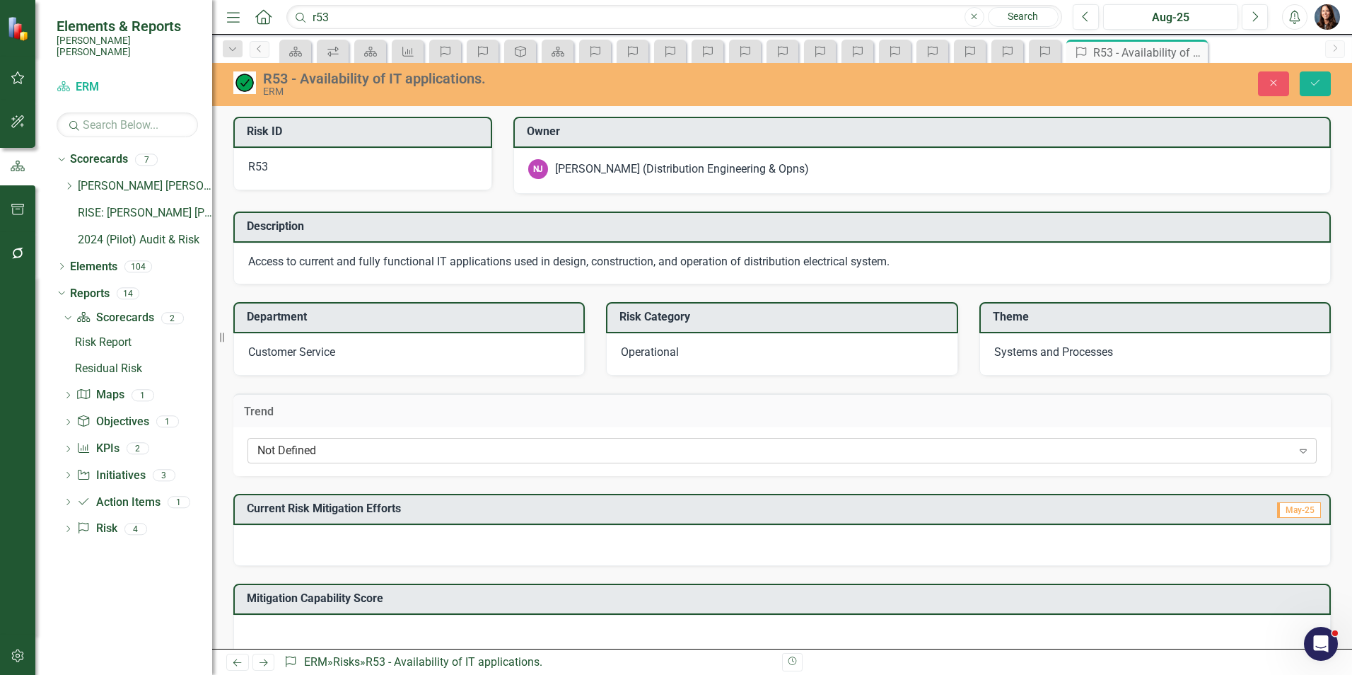
click at [284, 451] on div "Not Defined" at bounding box center [774, 451] width 1035 height 16
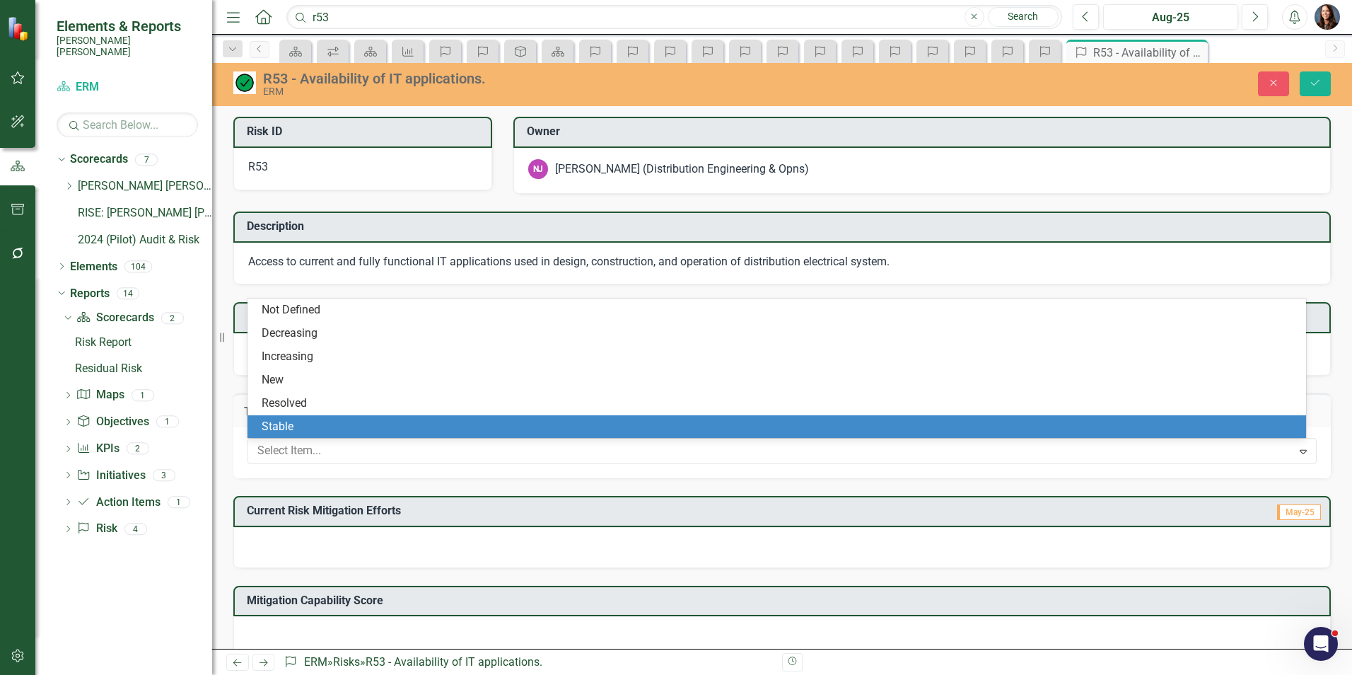
click at [290, 431] on div "Stable" at bounding box center [780, 427] width 1036 height 16
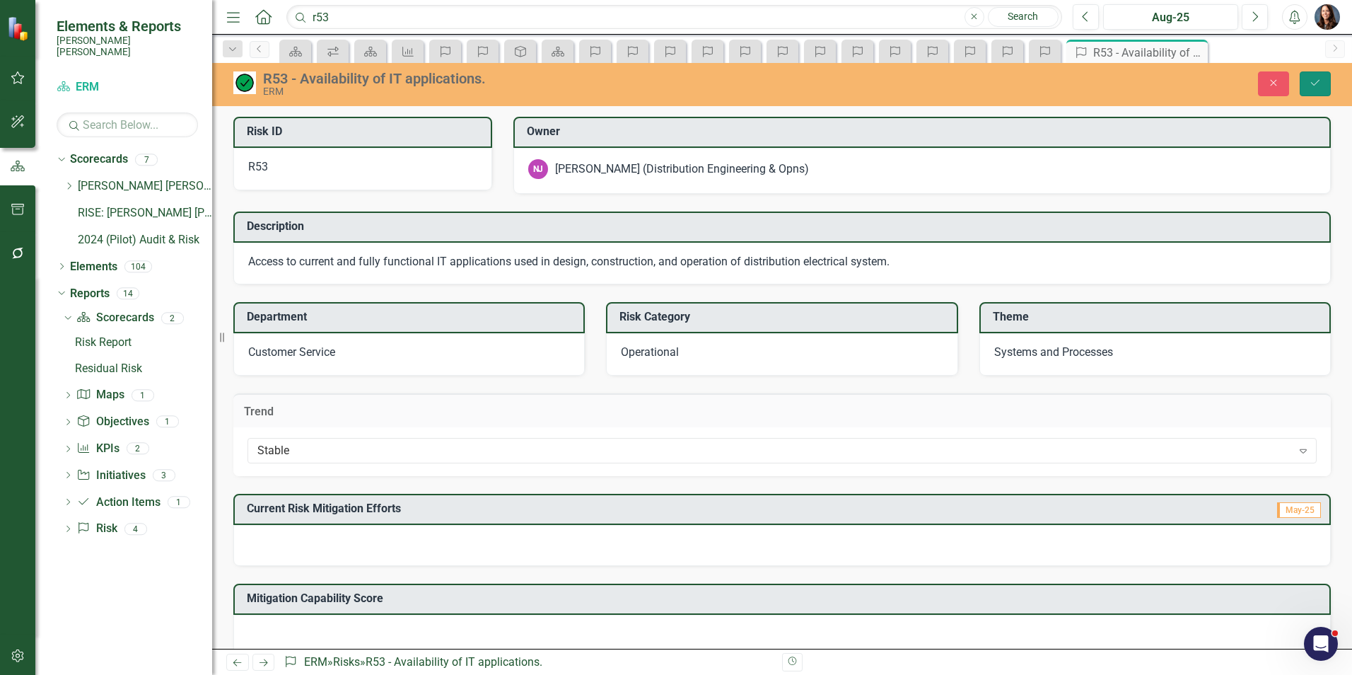
click at [1316, 79] on icon "Save" at bounding box center [1315, 83] width 13 height 10
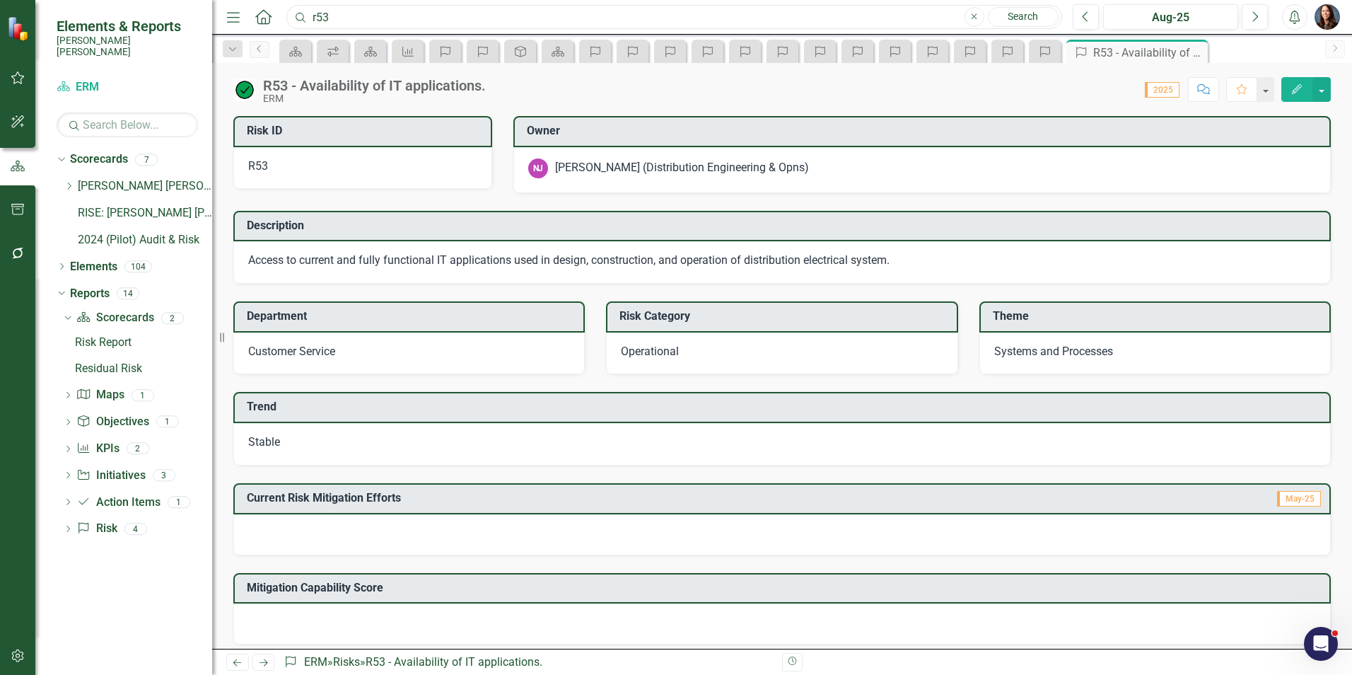
click at [351, 13] on input "r53" at bounding box center [674, 17] width 776 height 25
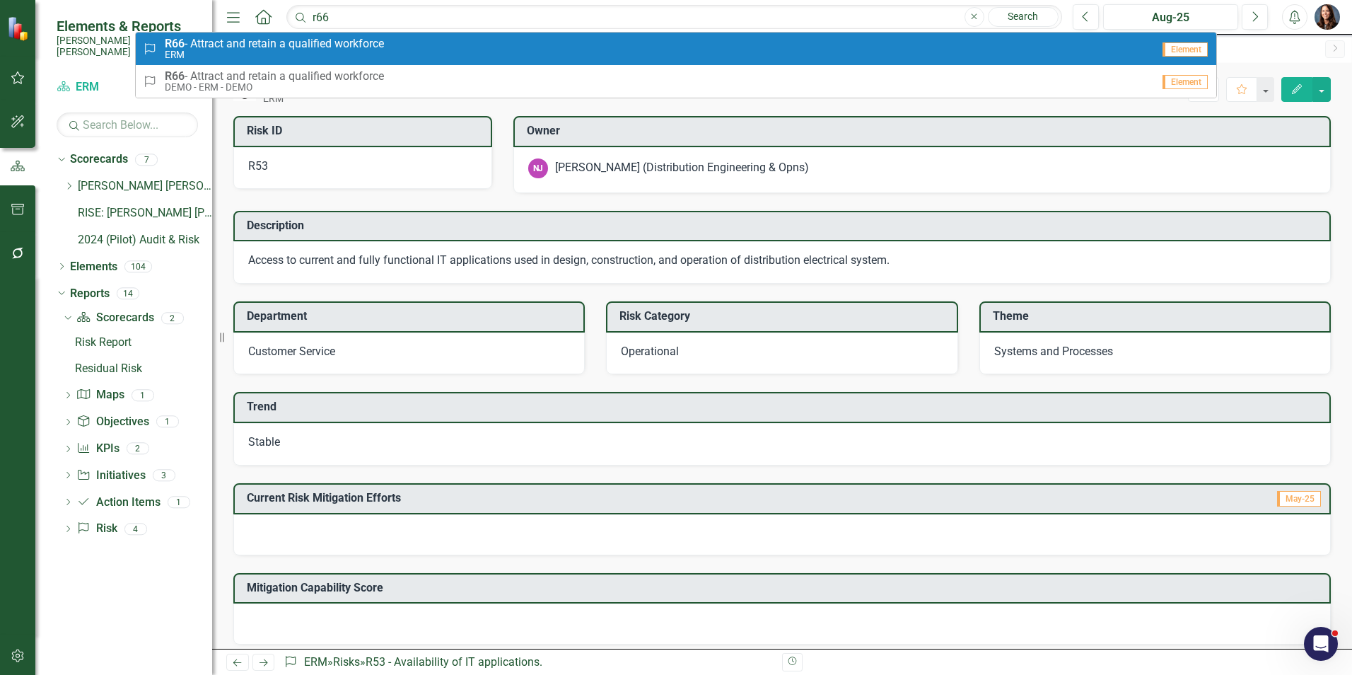
click at [321, 45] on span "R66 - Attract and retain a qualified workforce" at bounding box center [274, 43] width 219 height 13
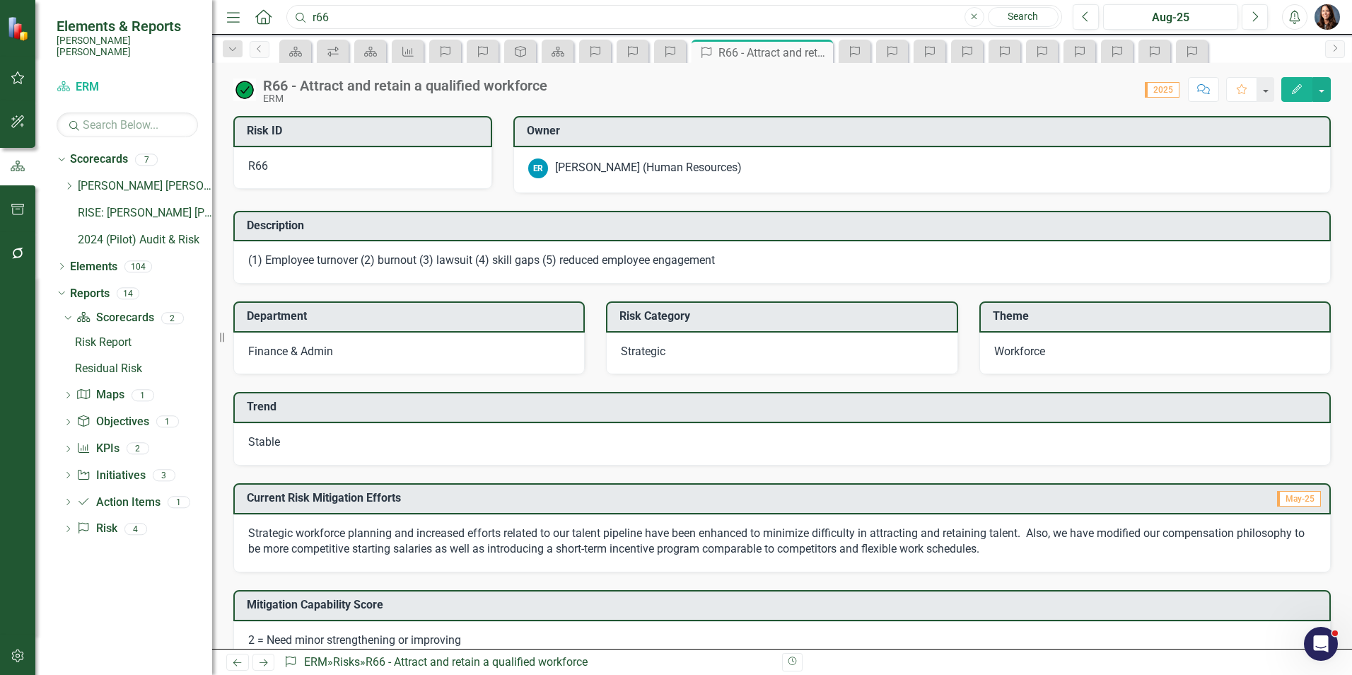
click at [368, 10] on input "r66" at bounding box center [674, 17] width 776 height 25
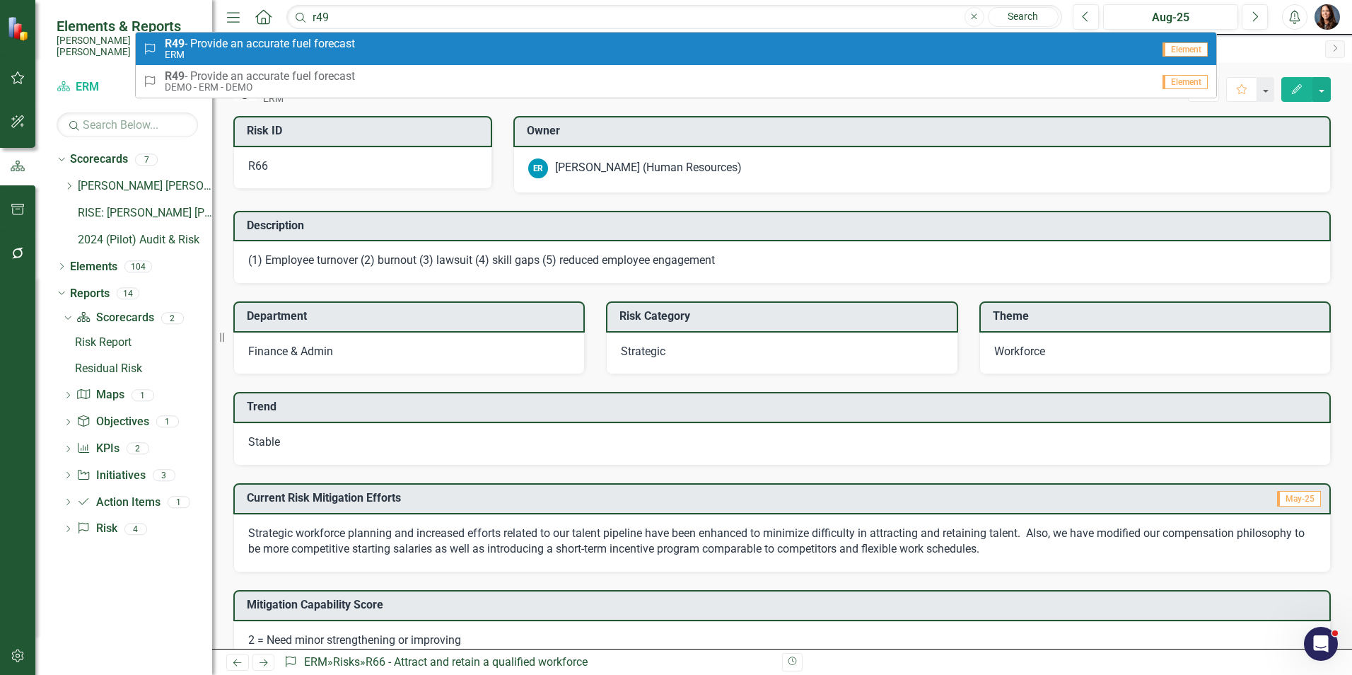
click at [262, 45] on span "R49 - Provide an accurate fuel forecast" at bounding box center [260, 43] width 190 height 13
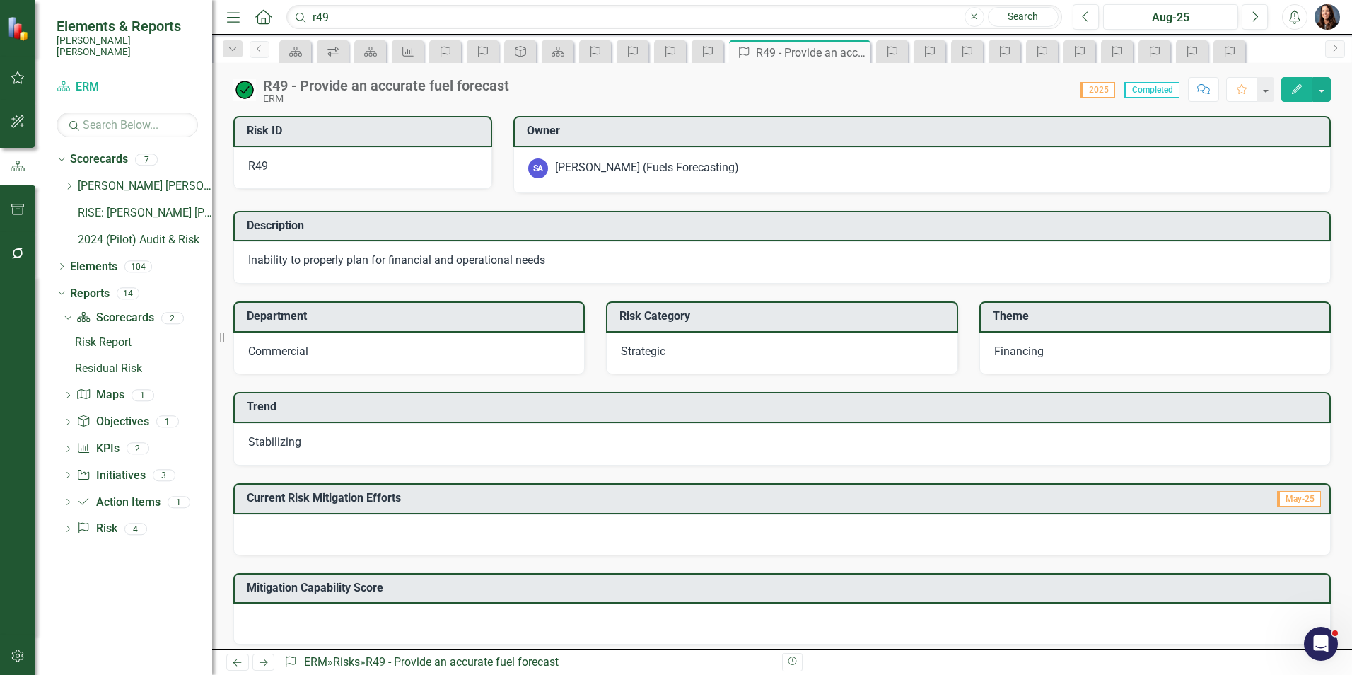
click at [286, 443] on span "Stabilizing" at bounding box center [274, 441] width 53 height 13
click at [287, 443] on span "Stabilizing" at bounding box center [274, 441] width 53 height 13
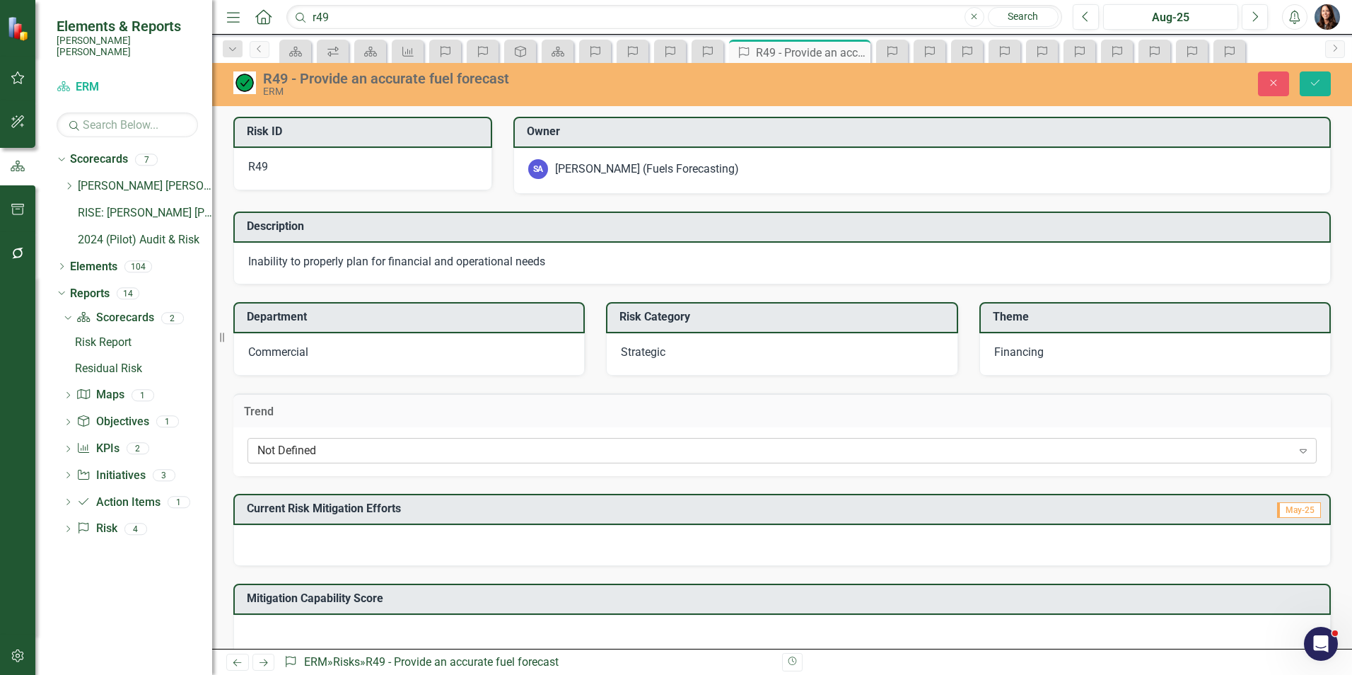
click at [286, 449] on div "Not Defined" at bounding box center [774, 451] width 1035 height 16
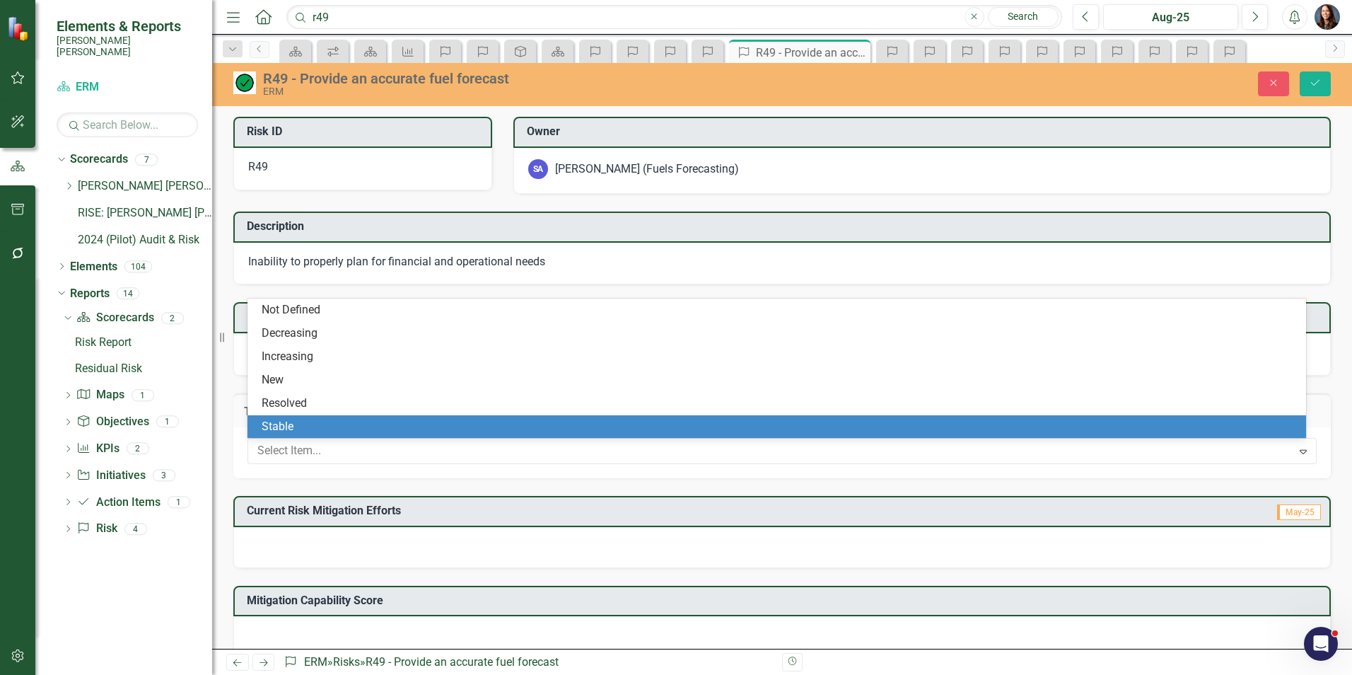
click at [293, 431] on div "Stable" at bounding box center [780, 427] width 1036 height 16
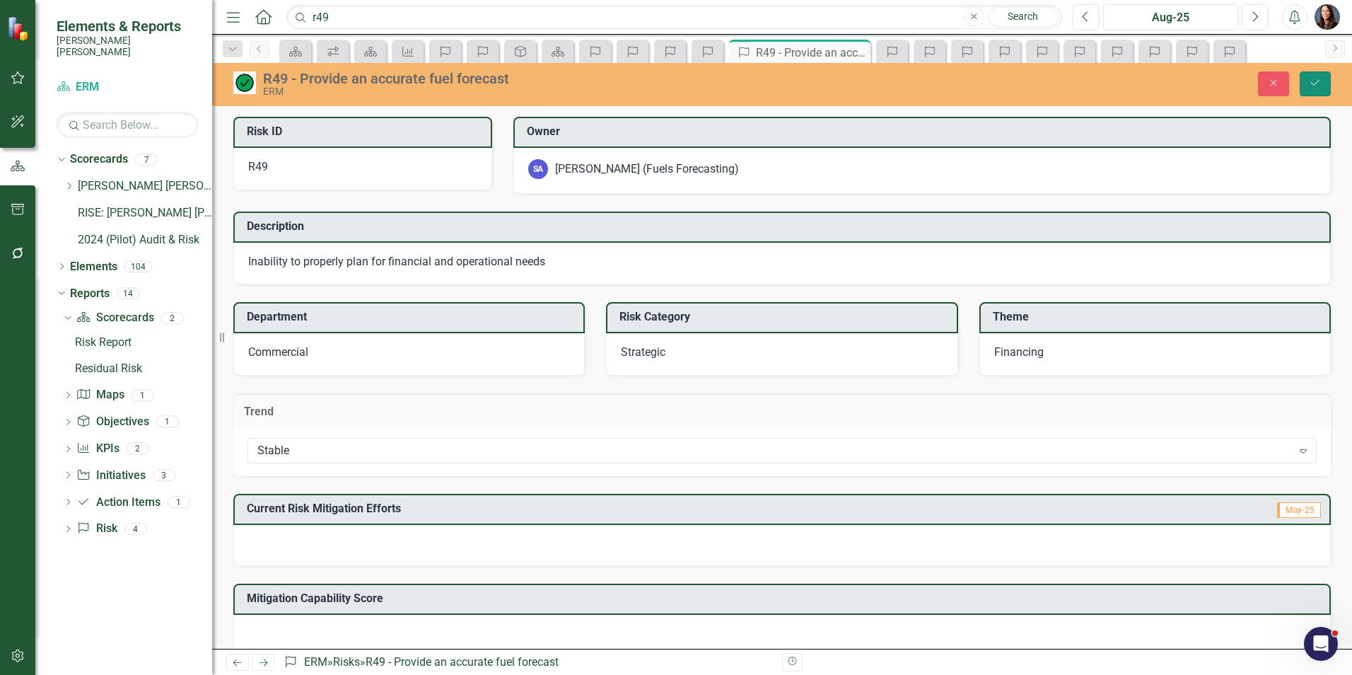
click at [1320, 89] on button "Save" at bounding box center [1315, 83] width 31 height 25
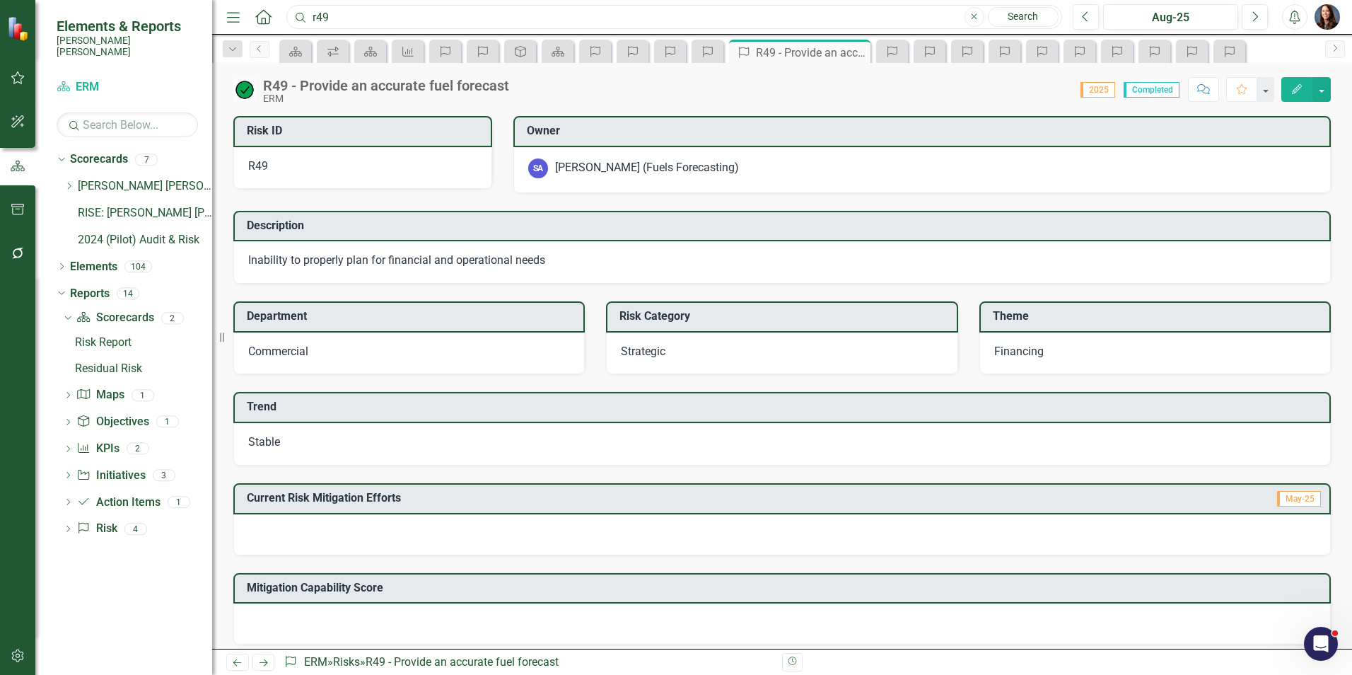
click at [342, 11] on input "r49" at bounding box center [674, 17] width 776 height 25
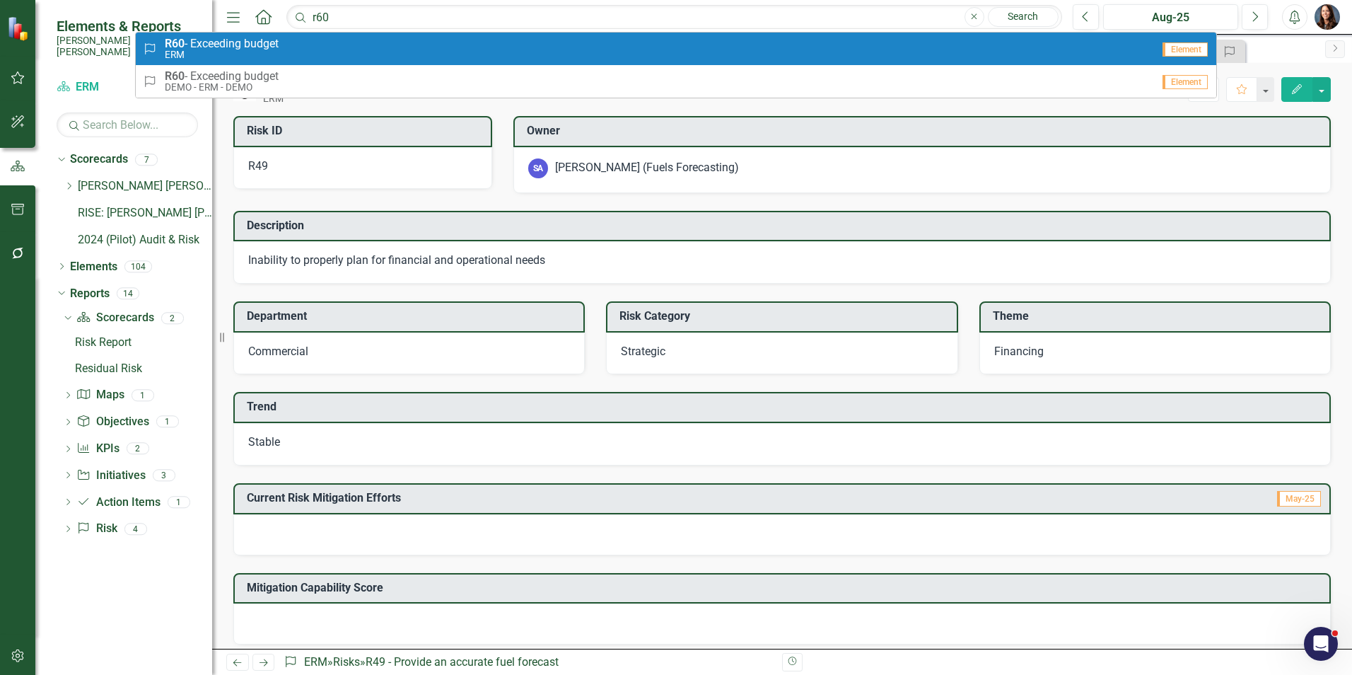
click at [278, 45] on span "R60 - Exceeding budget" at bounding box center [222, 43] width 114 height 13
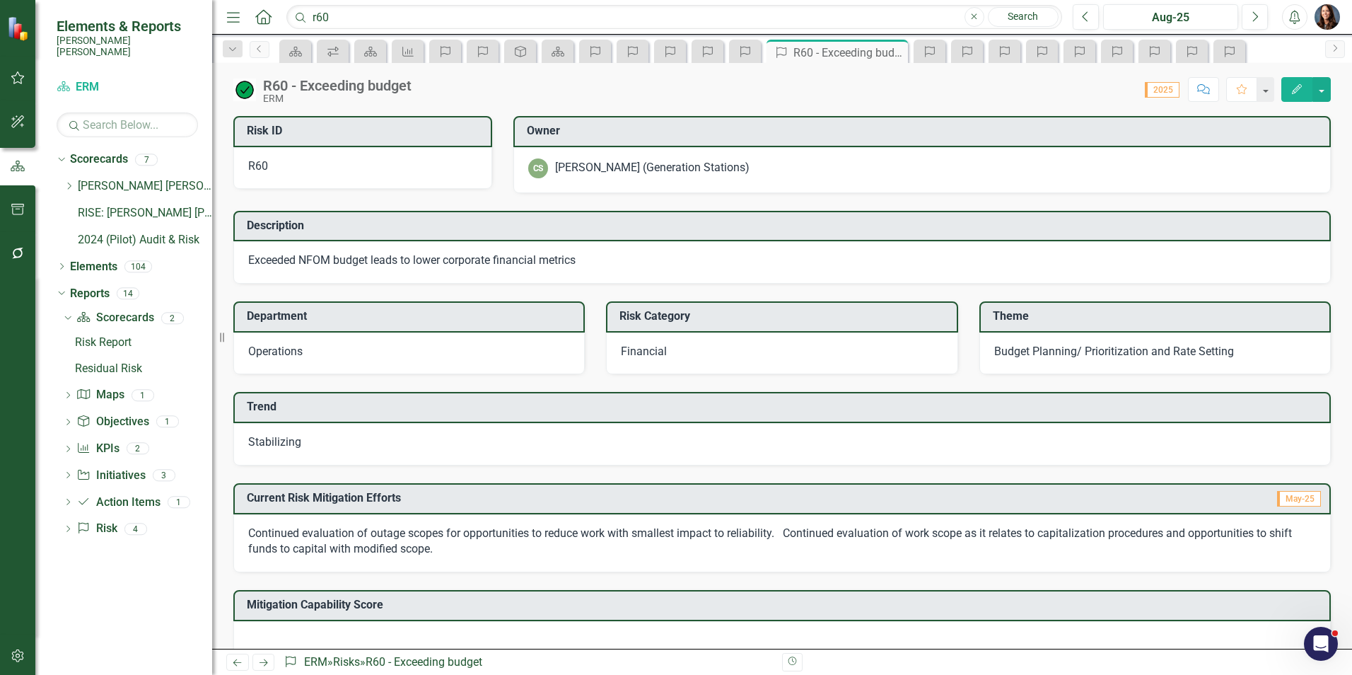
click at [308, 441] on div "Stabilizing" at bounding box center [781, 444] width 1097 height 42
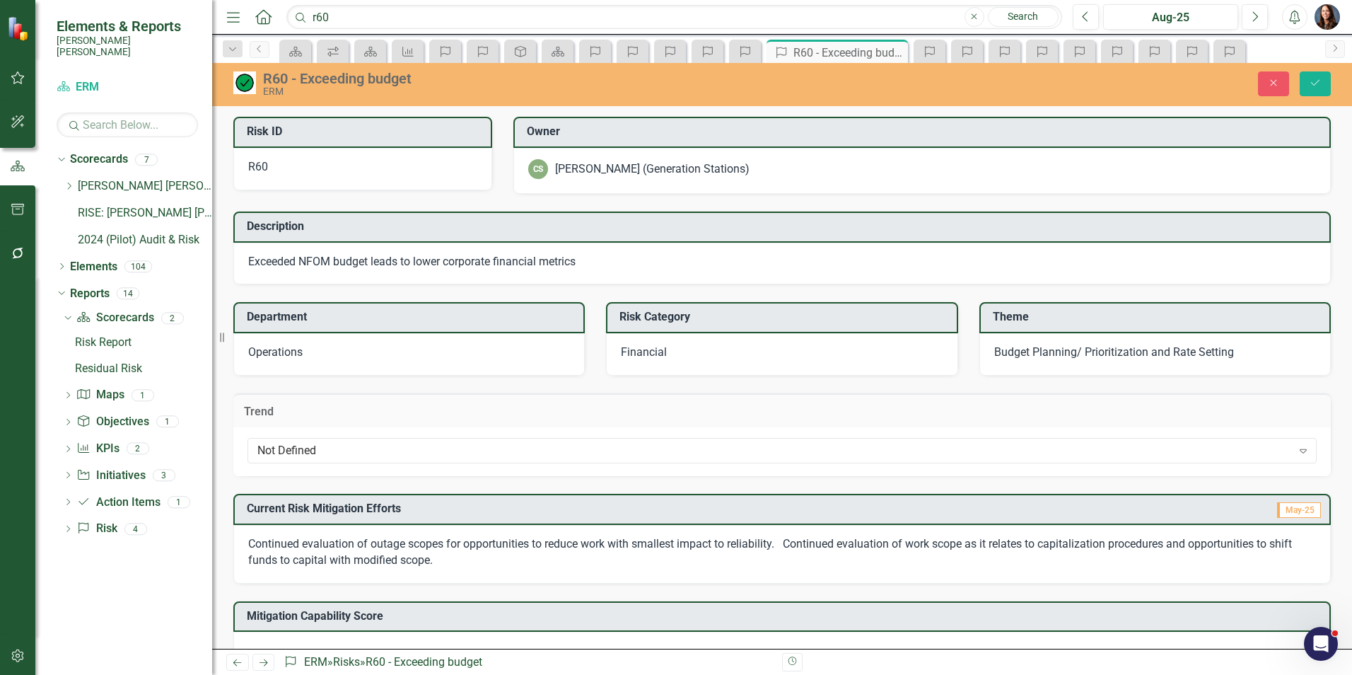
click at [308, 441] on div "Not Defined Expand" at bounding box center [782, 450] width 1069 height 25
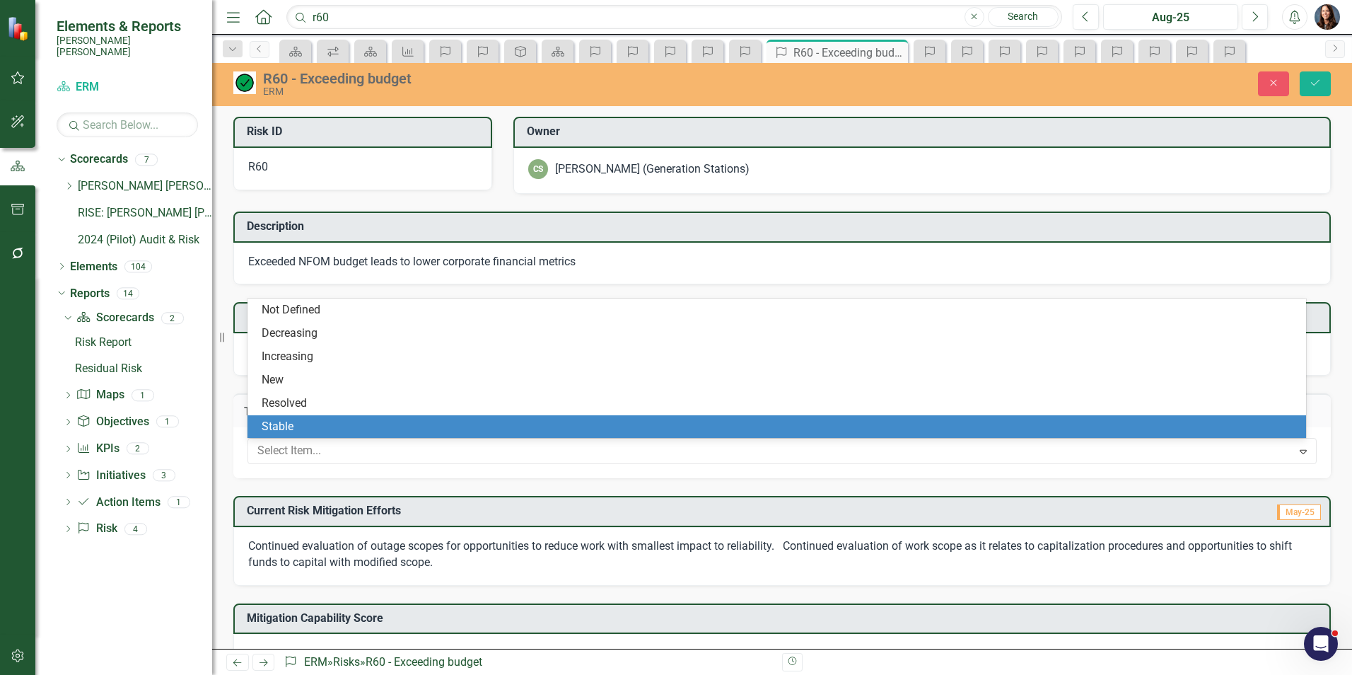
click at [301, 426] on div "Stable" at bounding box center [780, 427] width 1036 height 16
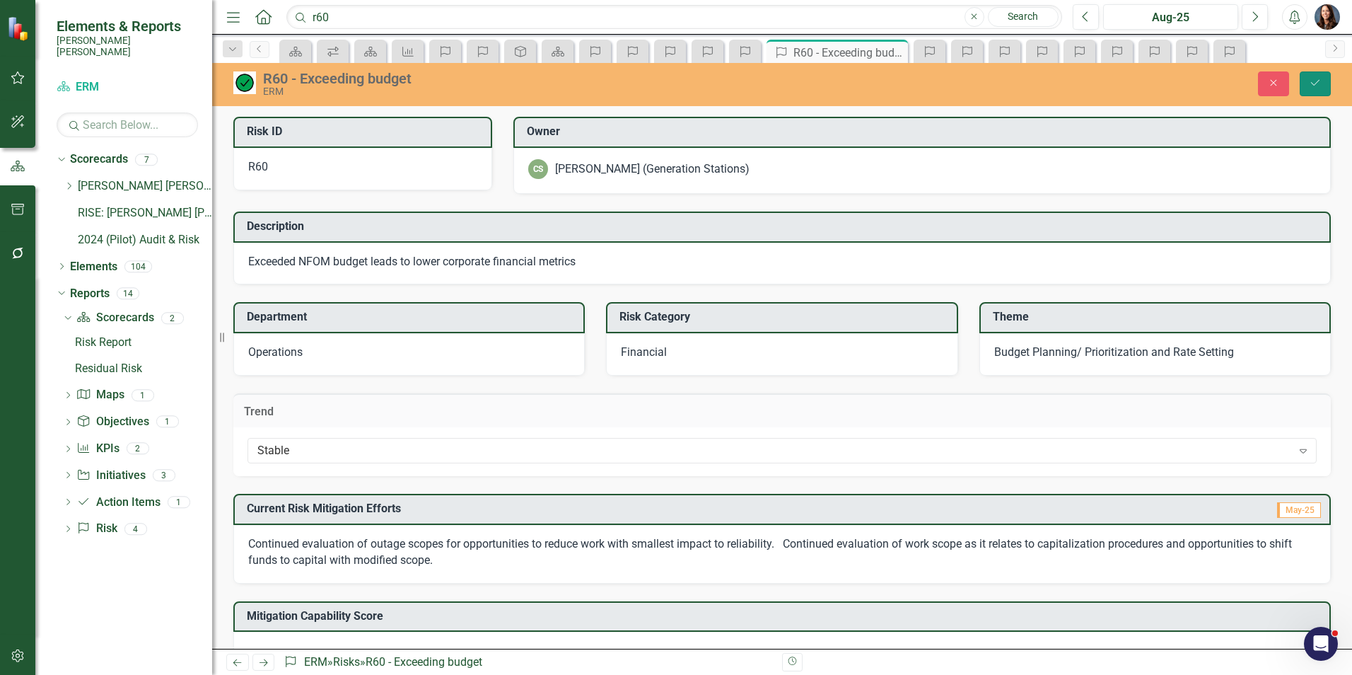
click at [1322, 83] on button "Save" at bounding box center [1315, 83] width 31 height 25
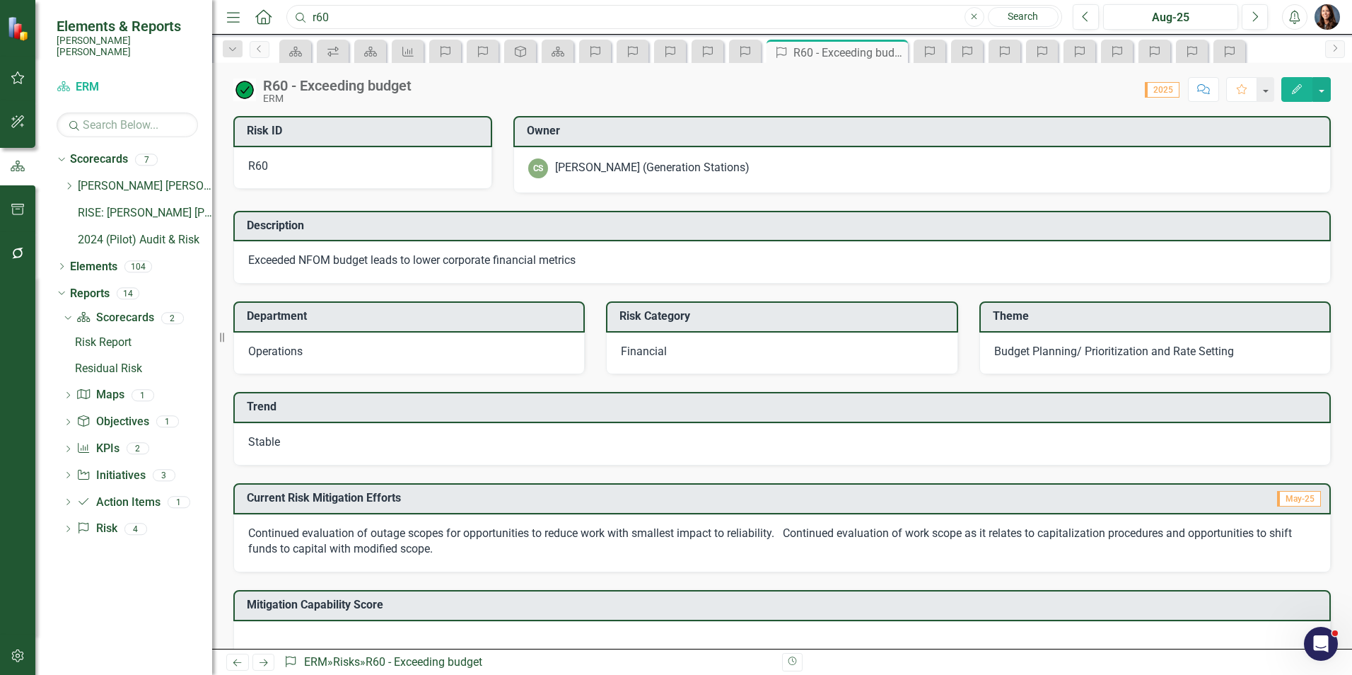
click at [347, 13] on input "r60" at bounding box center [674, 17] width 776 height 25
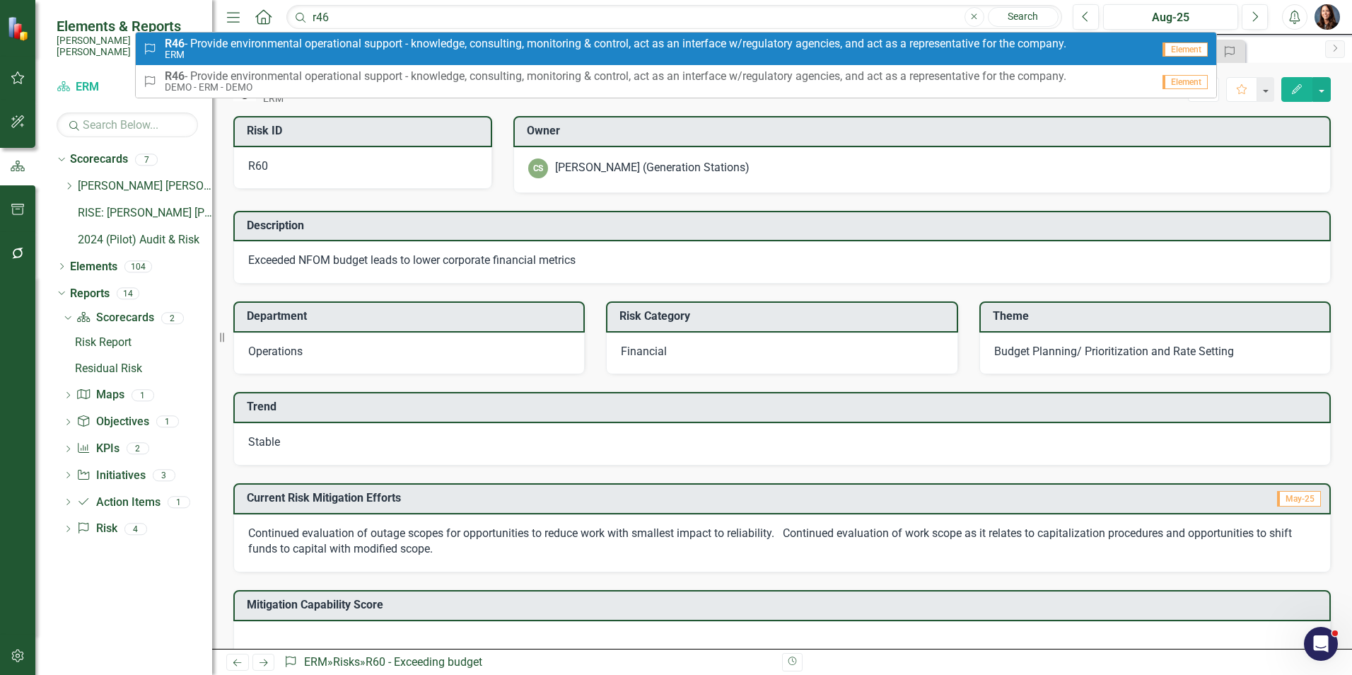
click at [308, 48] on span "R46 - Provide environmental operational support - knowledge, consulting, monito…" at bounding box center [616, 43] width 902 height 13
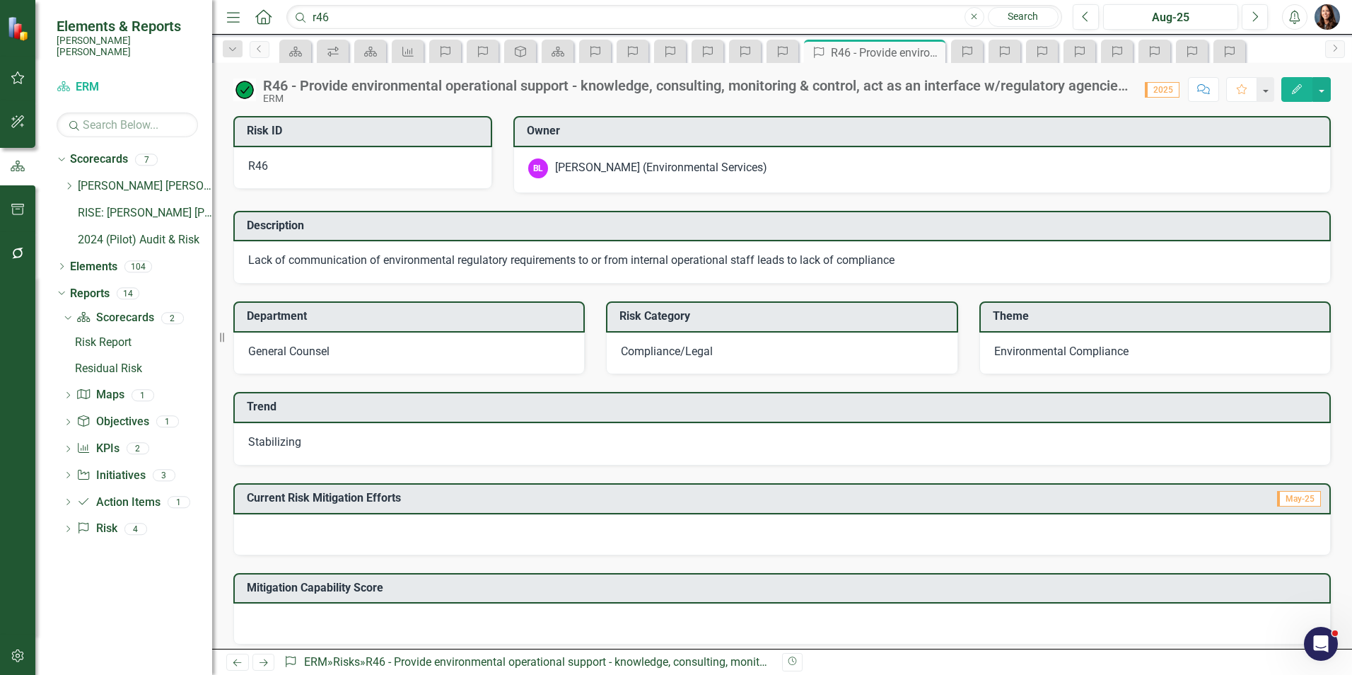
click at [301, 443] on div "Stabilizing" at bounding box center [781, 444] width 1097 height 42
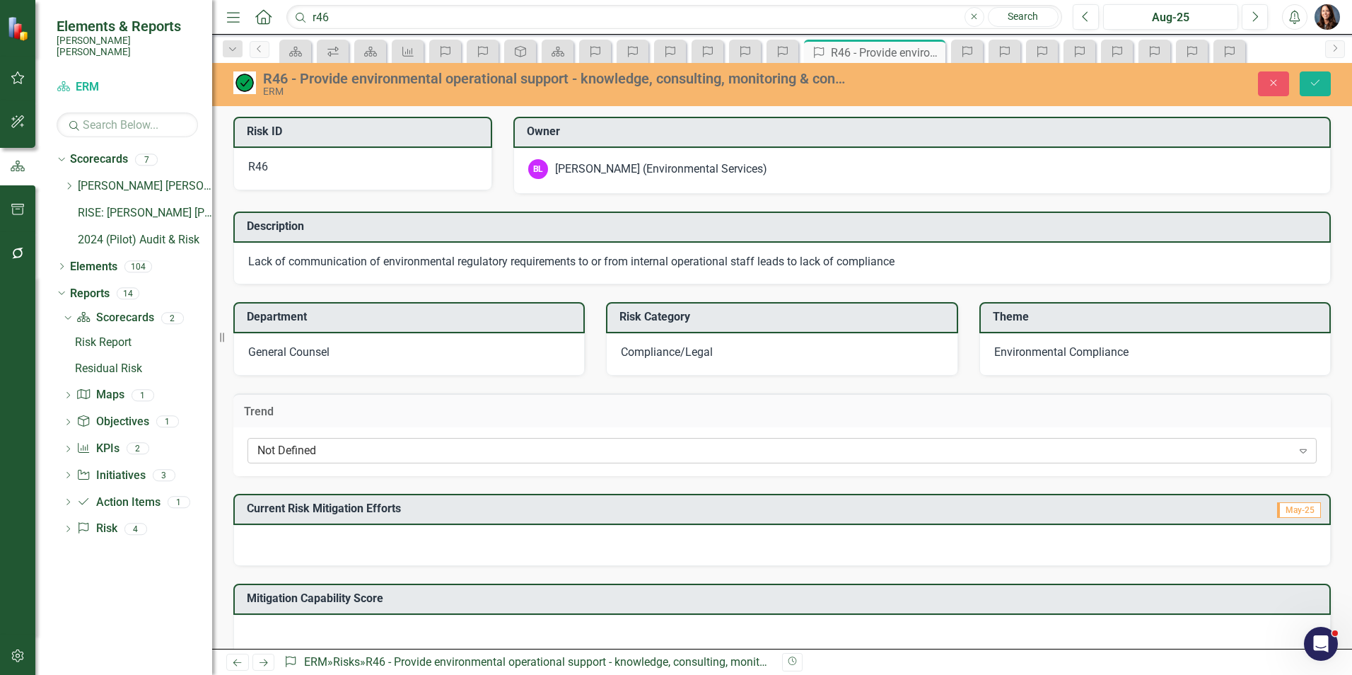
click at [297, 456] on div "Not Defined" at bounding box center [774, 451] width 1035 height 16
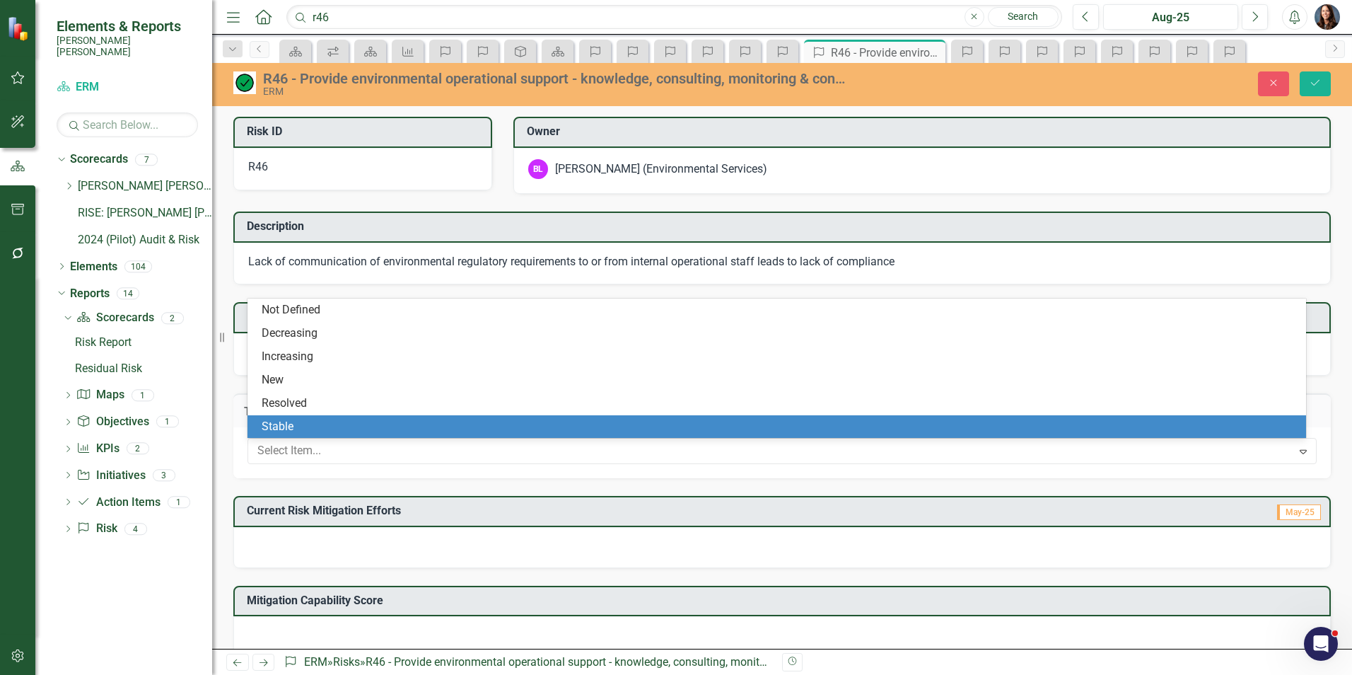
click at [301, 430] on div "Stable" at bounding box center [780, 427] width 1036 height 16
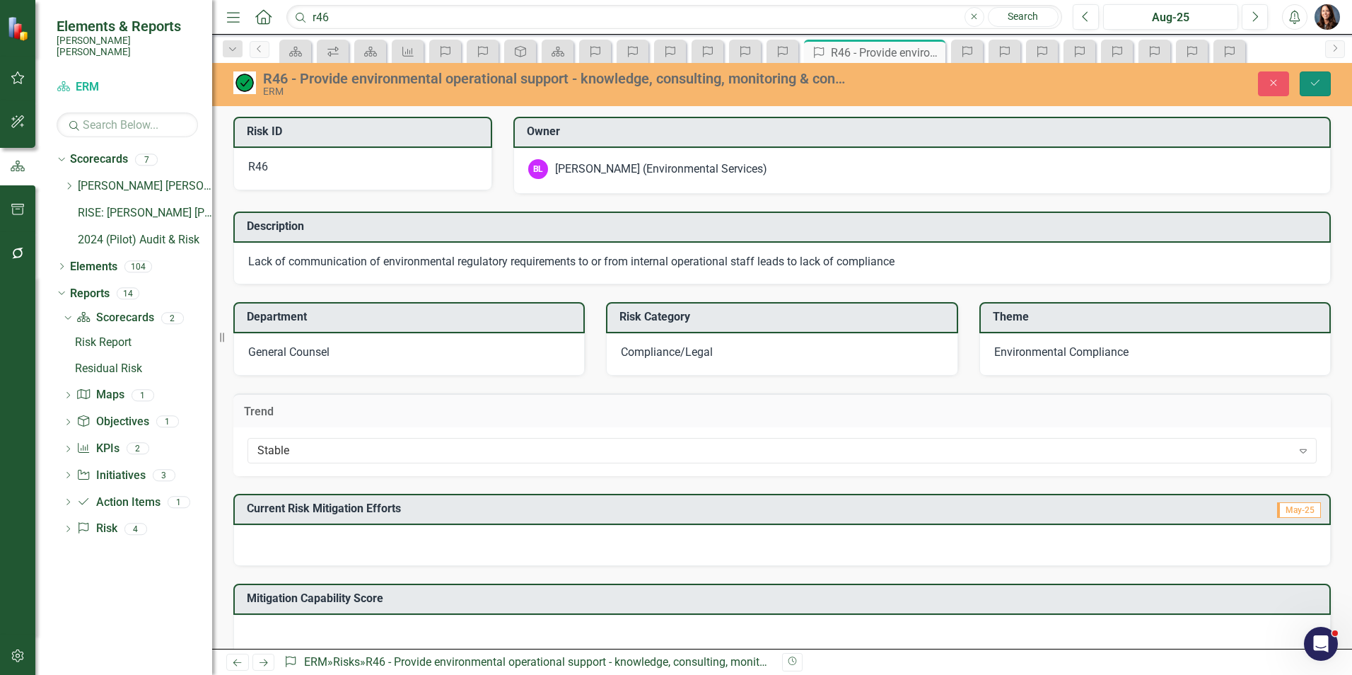
click at [1322, 87] on button "Save" at bounding box center [1315, 83] width 31 height 25
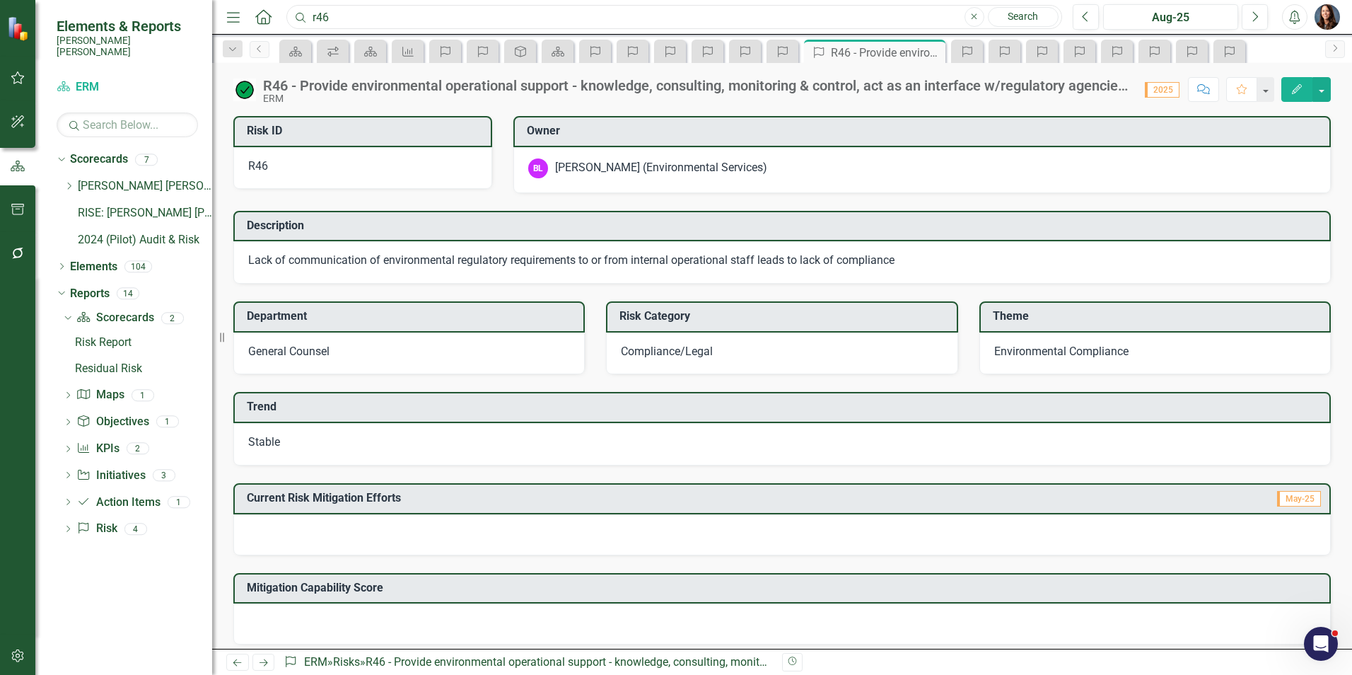
click at [349, 13] on input "r46" at bounding box center [674, 17] width 776 height 25
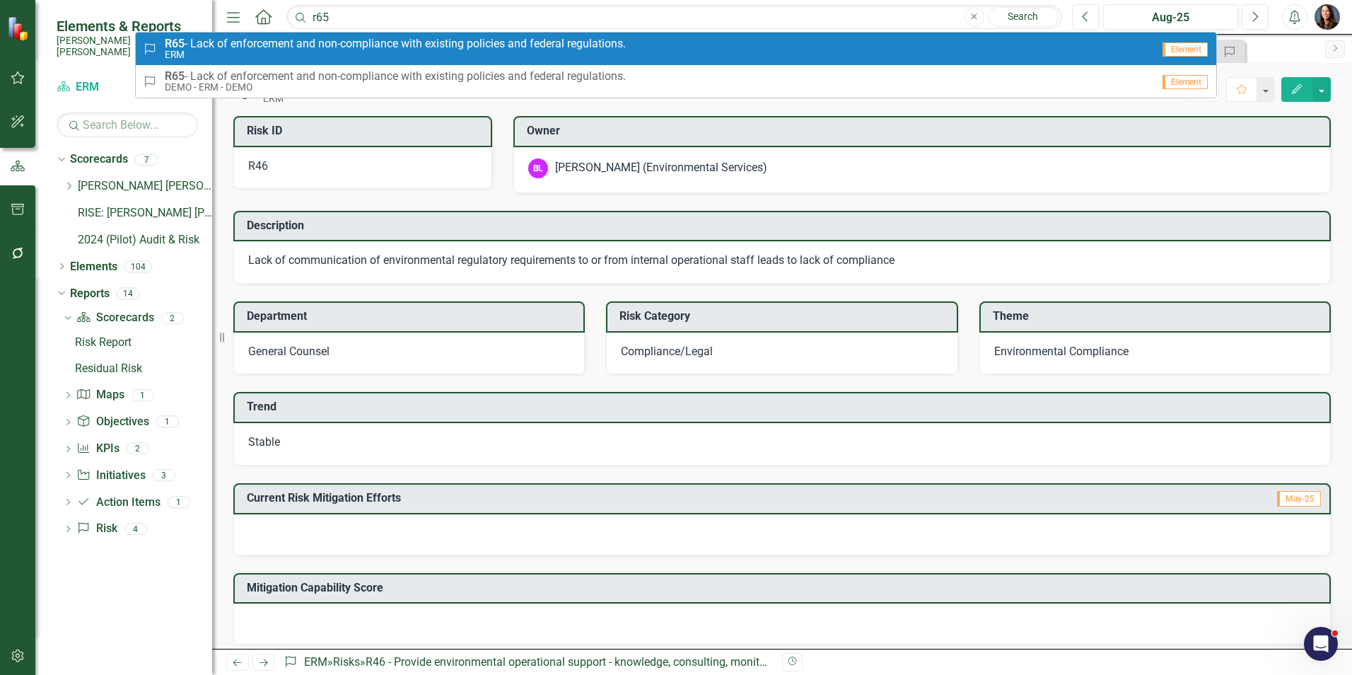
click at [252, 54] on small "ERM" at bounding box center [395, 55] width 461 height 11
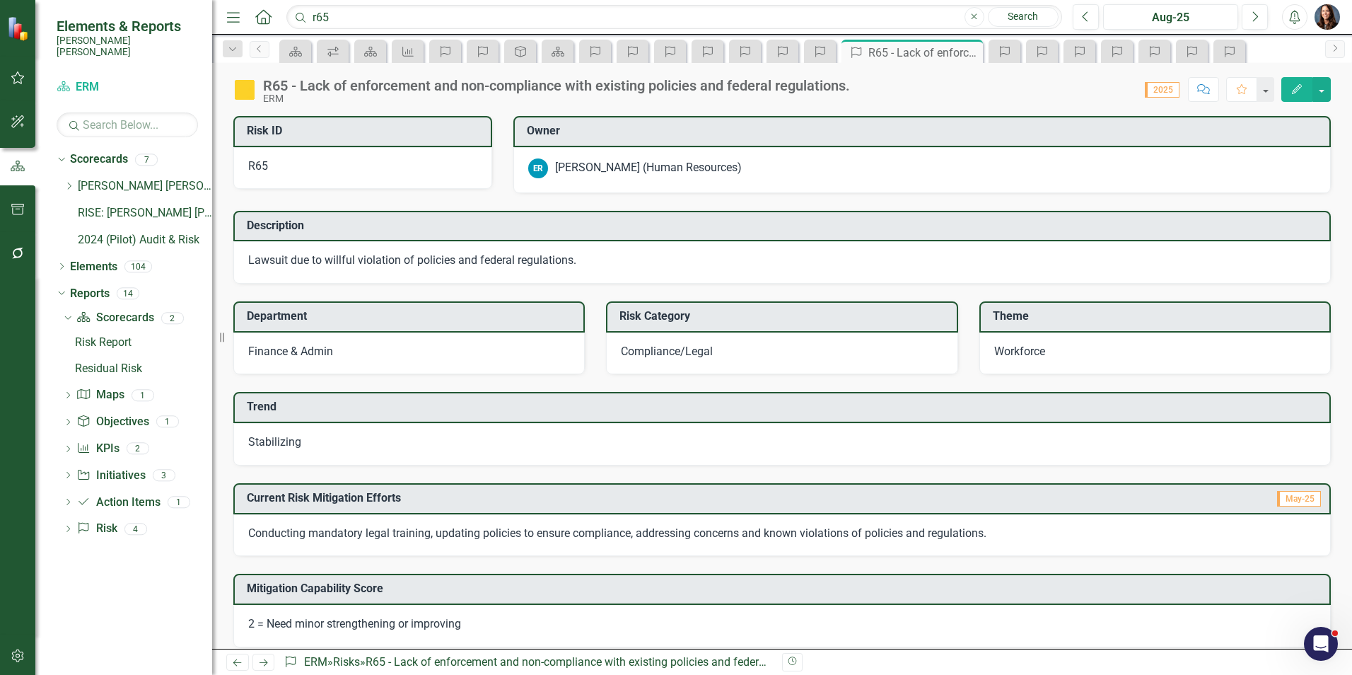
click at [283, 441] on span "Stabilizing" at bounding box center [274, 441] width 53 height 13
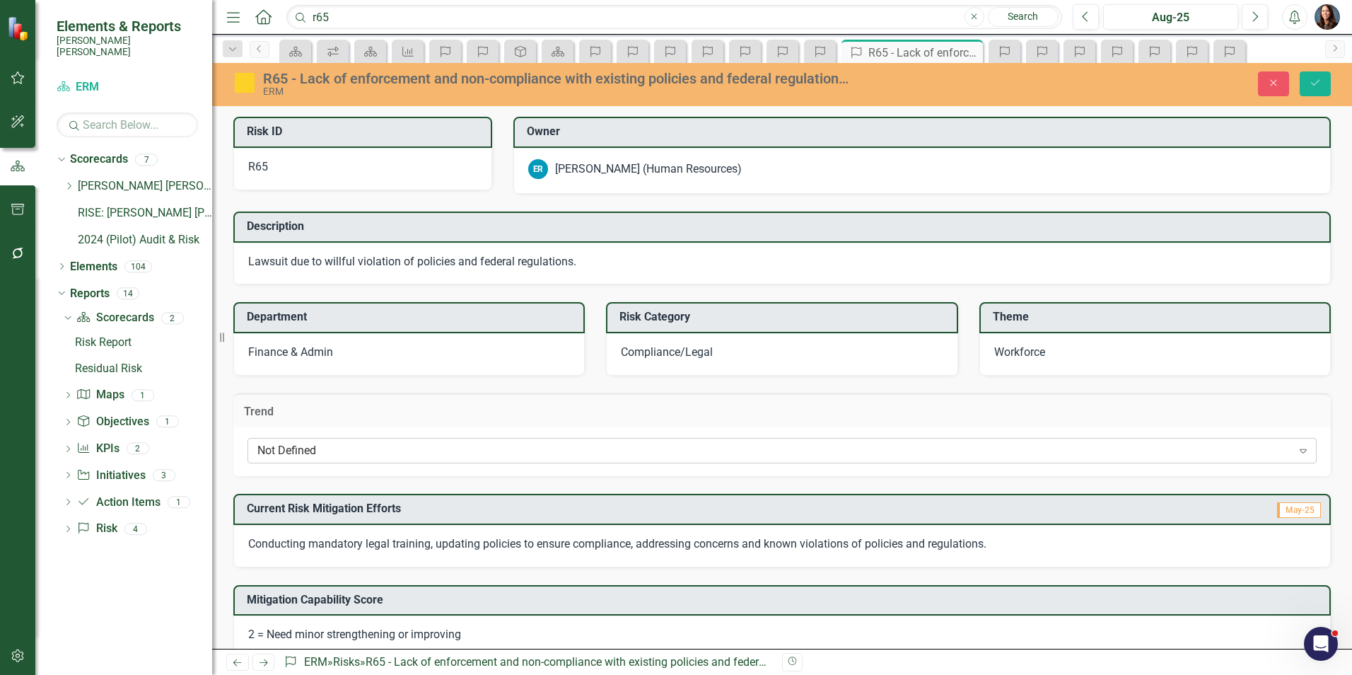
click at [286, 451] on div "Not Defined" at bounding box center [774, 451] width 1035 height 16
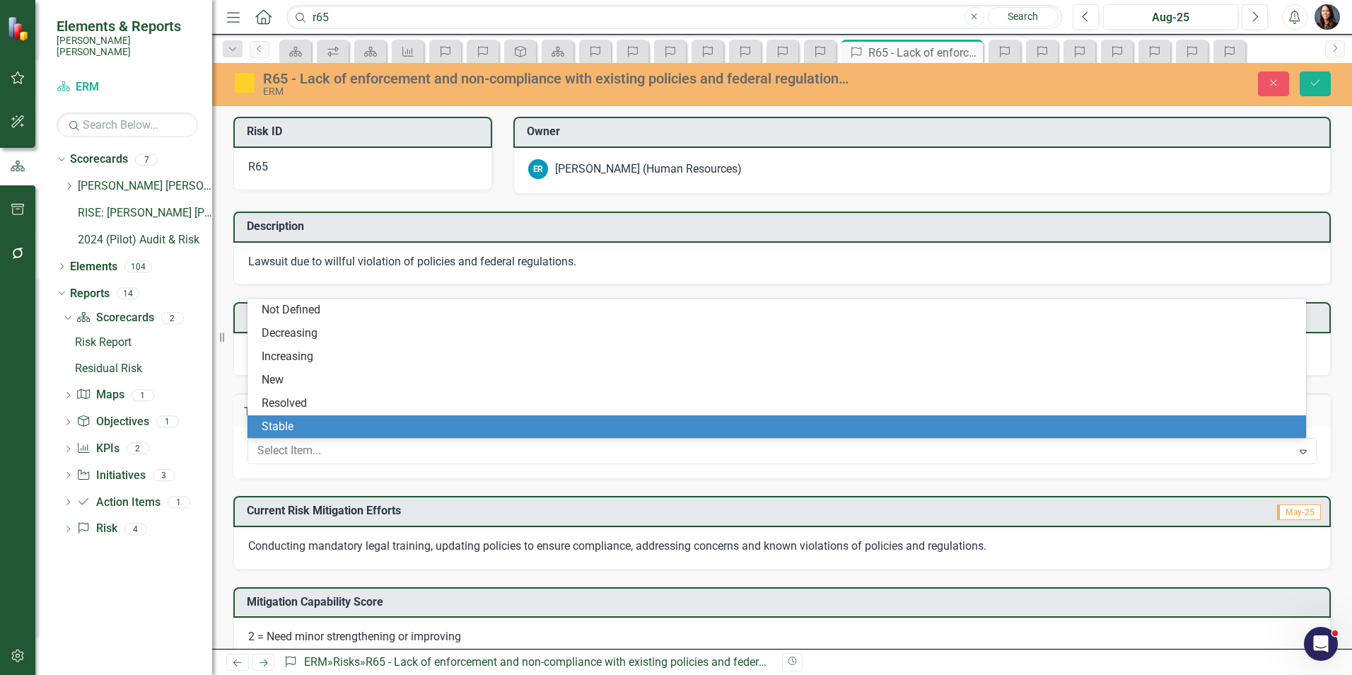
click at [291, 432] on div "Stable" at bounding box center [780, 427] width 1036 height 16
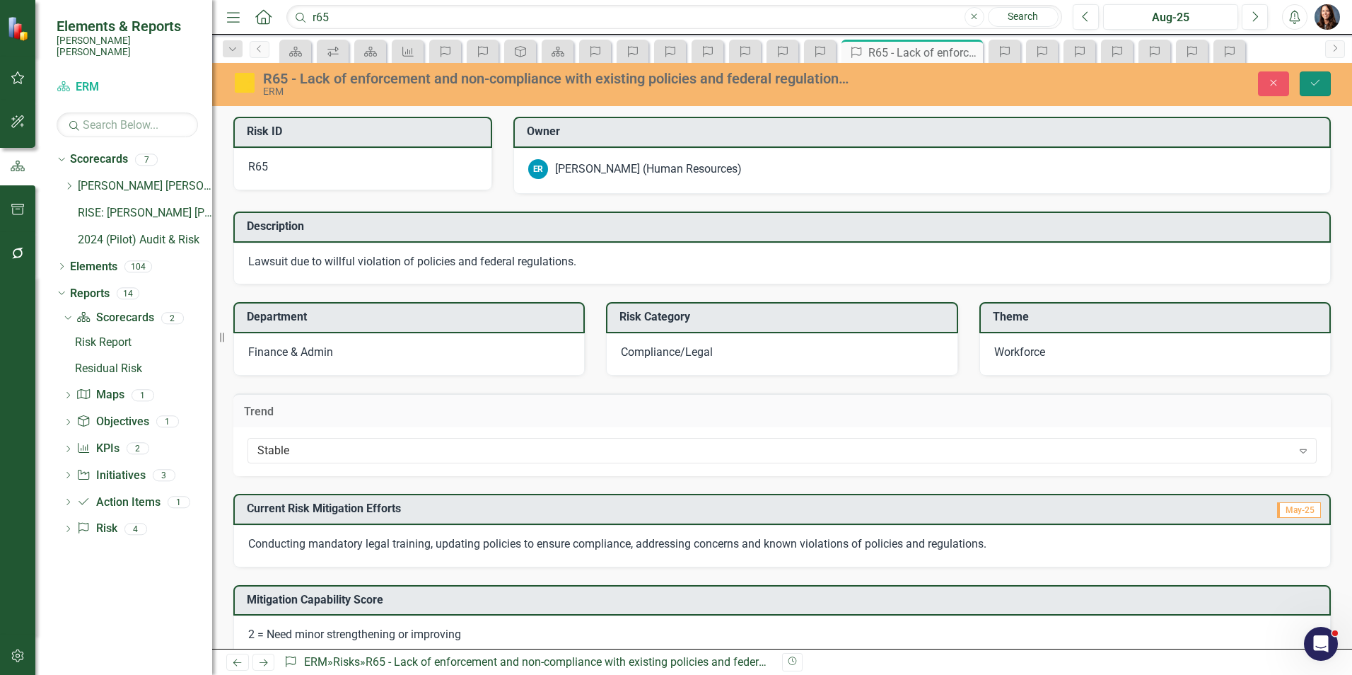
click at [1308, 78] on button "Save" at bounding box center [1315, 83] width 31 height 25
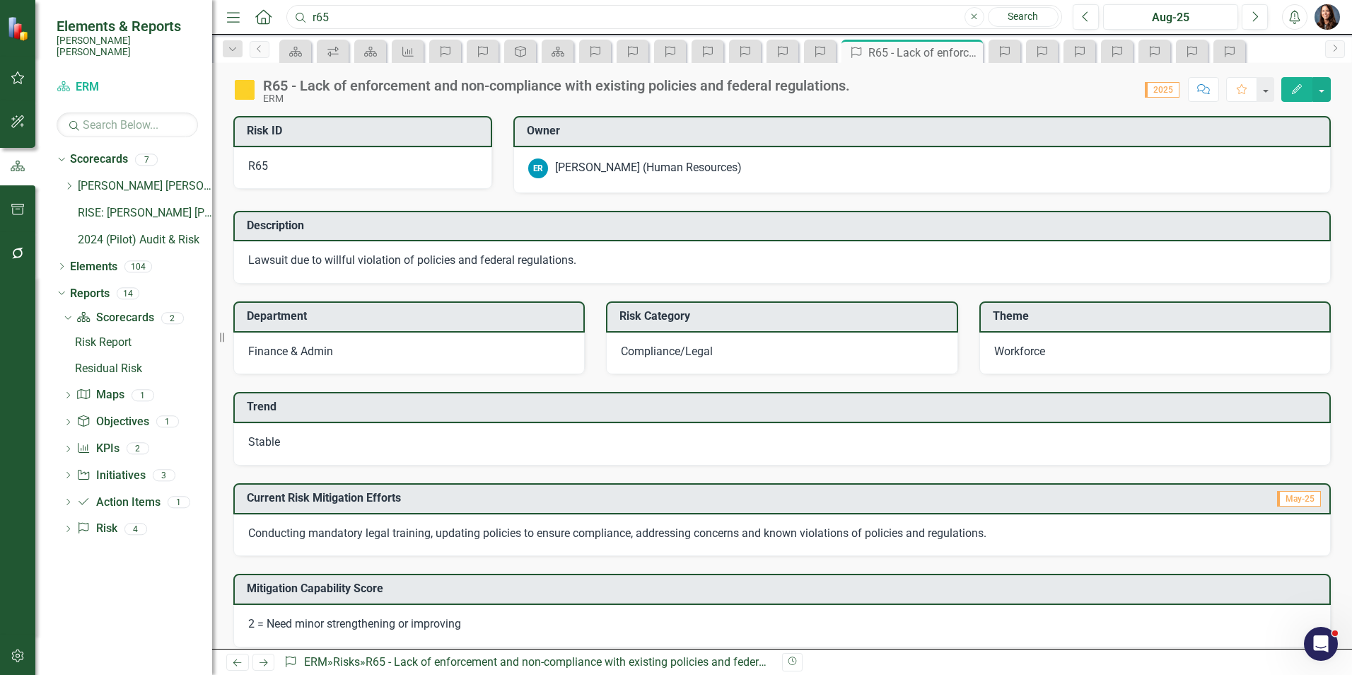
click at [349, 17] on input "r65" at bounding box center [674, 17] width 776 height 25
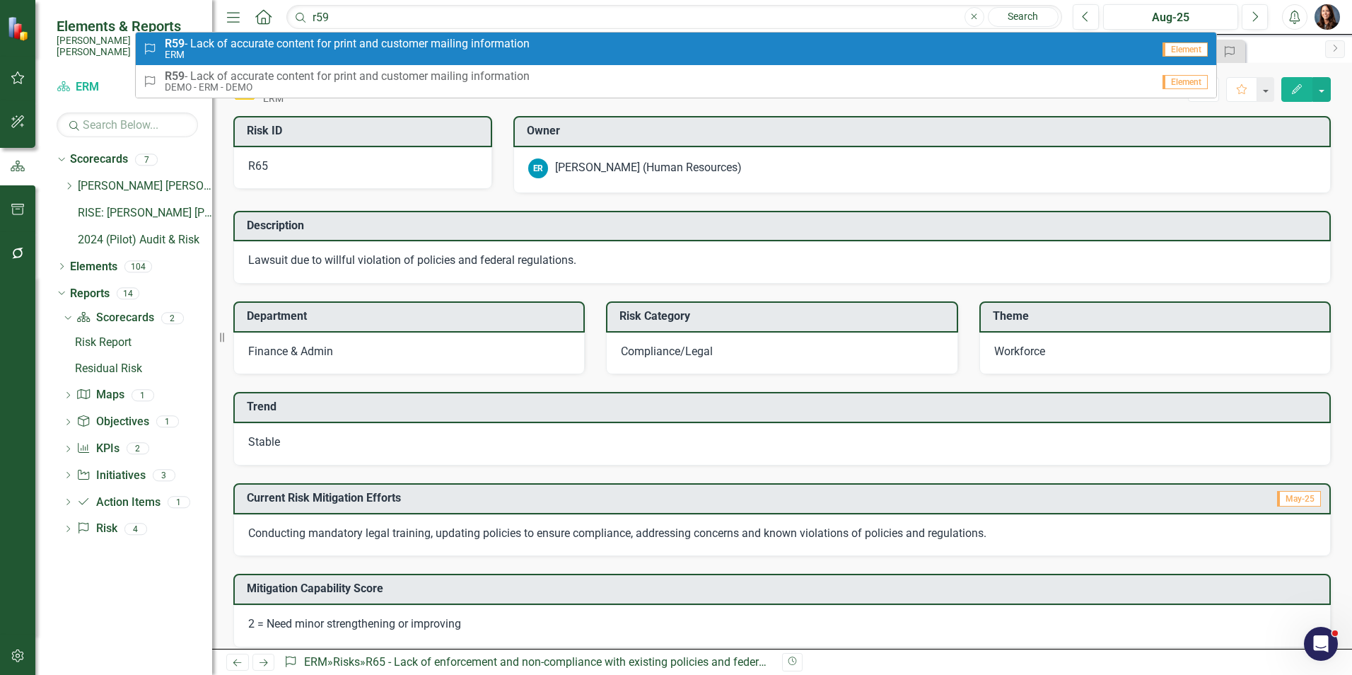
click at [342, 44] on span "R59 - Lack of accurate content for print and customer mailing information" at bounding box center [347, 43] width 365 height 13
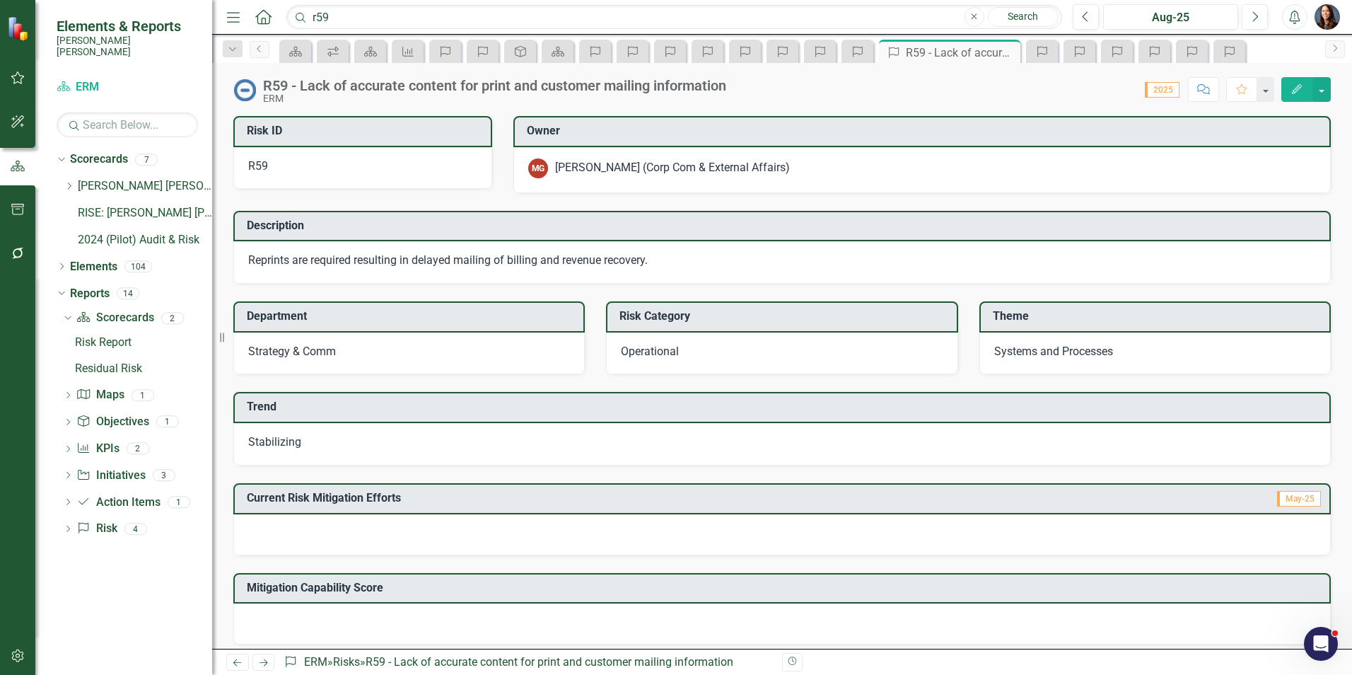
click at [321, 450] on div "Stabilizing" at bounding box center [781, 444] width 1097 height 42
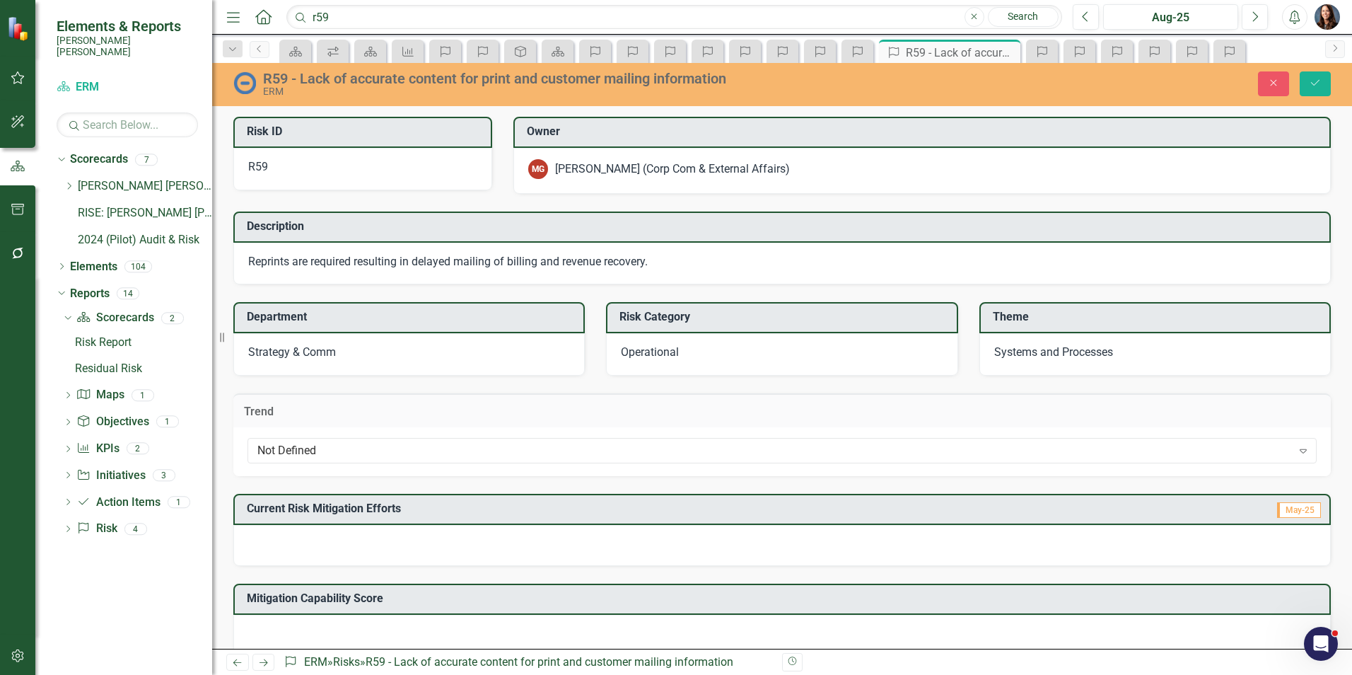
click at [321, 450] on div "Not Defined" at bounding box center [774, 451] width 1035 height 16
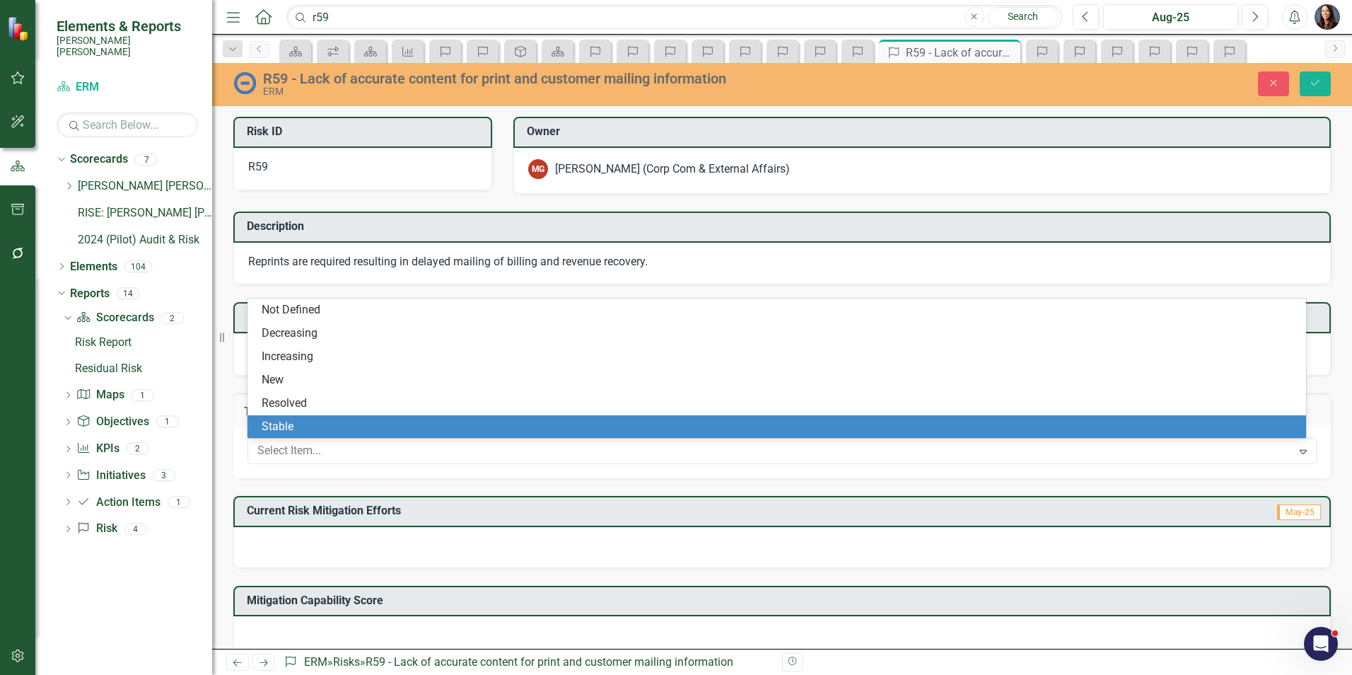
click at [315, 431] on div "Stable" at bounding box center [780, 427] width 1036 height 16
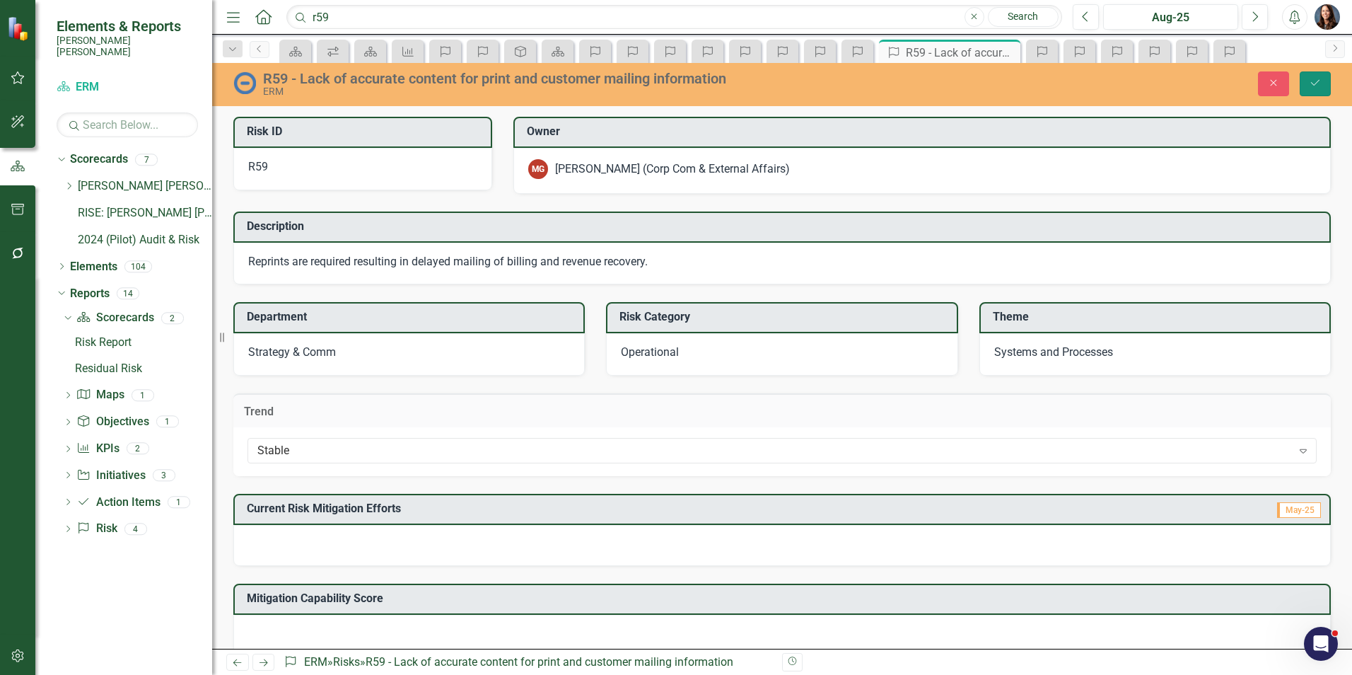
click at [1311, 83] on icon "Save" at bounding box center [1315, 83] width 13 height 10
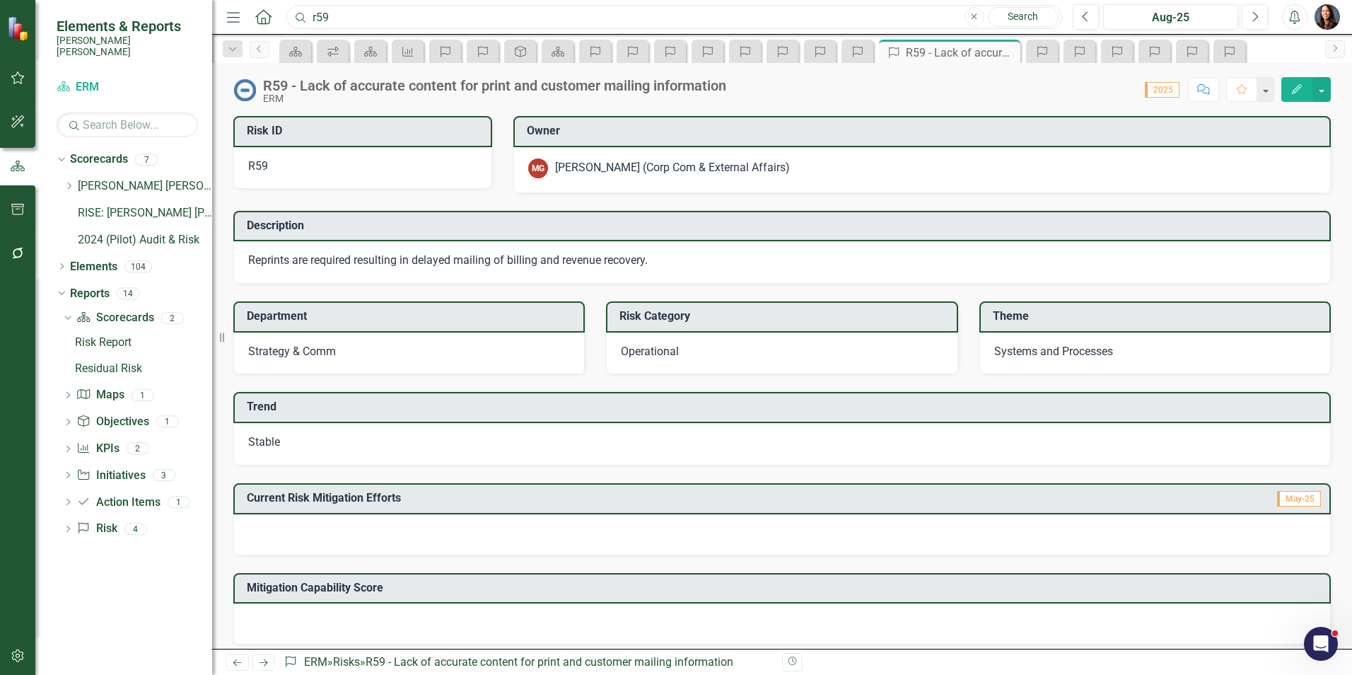
click at [343, 18] on input "r59" at bounding box center [674, 17] width 776 height 25
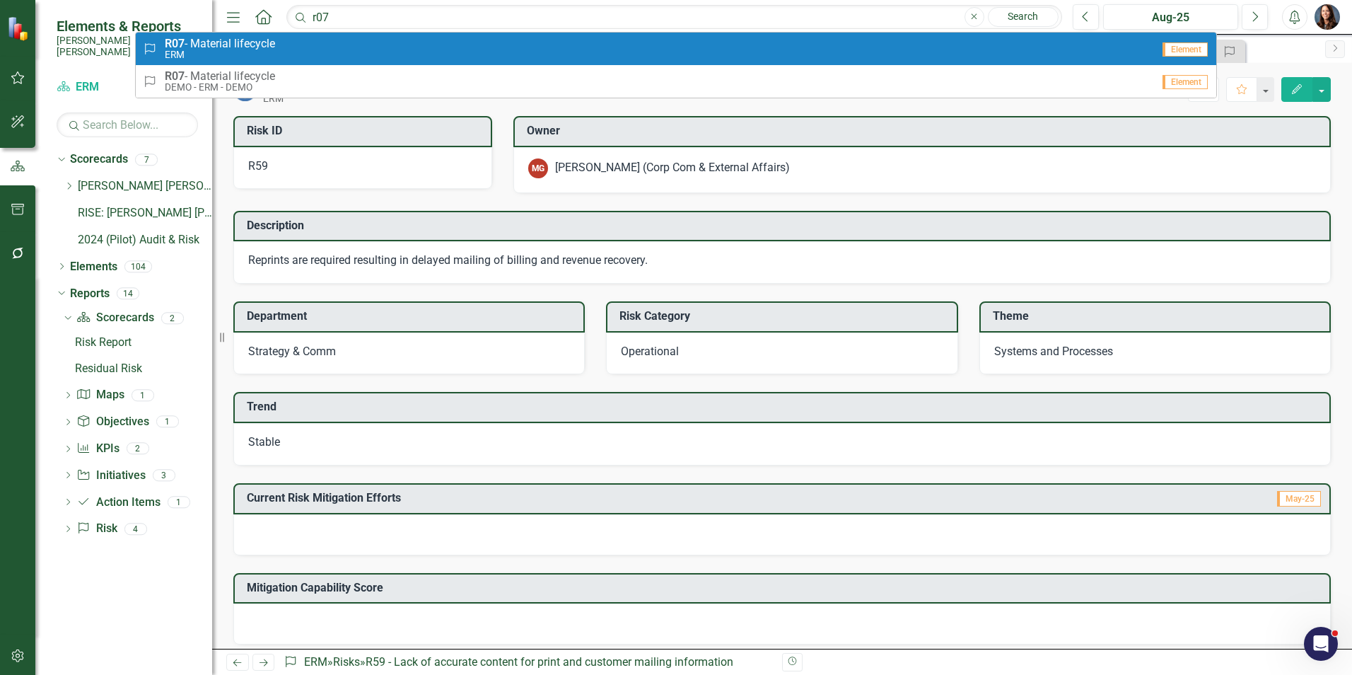
click at [293, 41] on div "Risk R07 - Material lifecycle ERM" at bounding box center [647, 48] width 1009 height 23
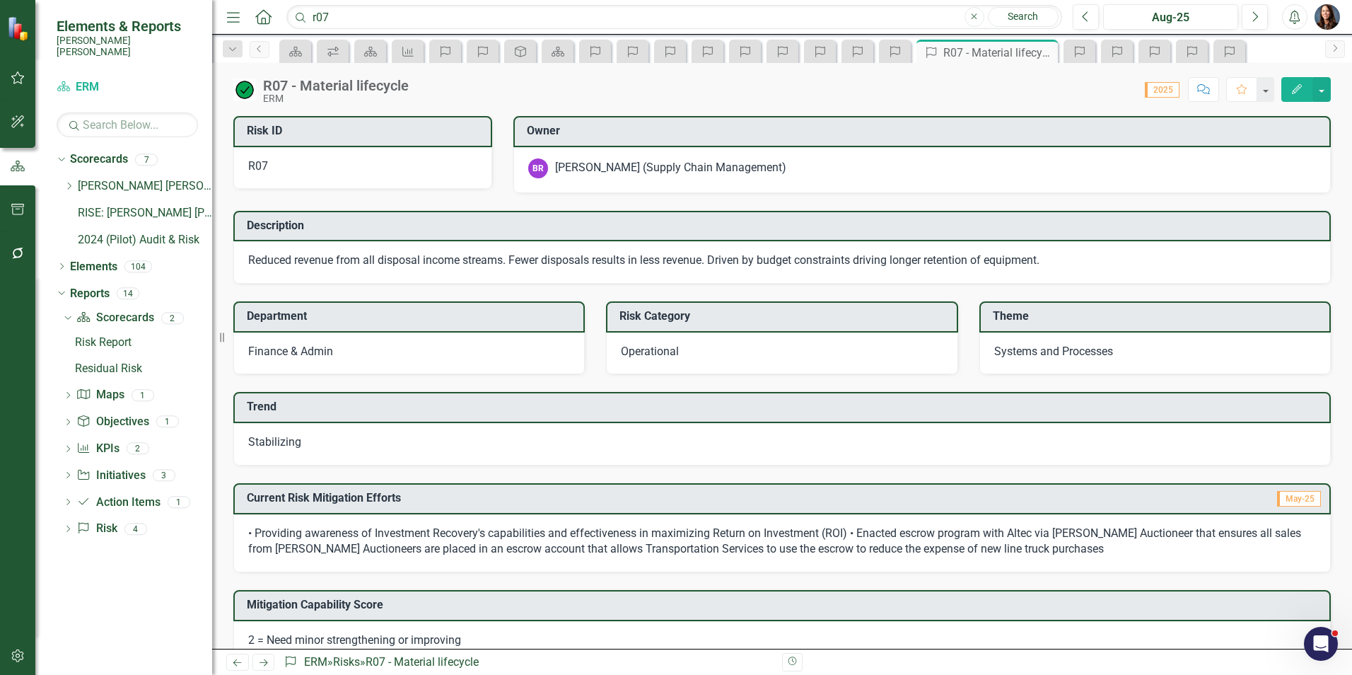
click at [282, 442] on span "Stabilizing" at bounding box center [274, 441] width 53 height 13
click at [282, 441] on span "Stabilizing" at bounding box center [274, 441] width 53 height 13
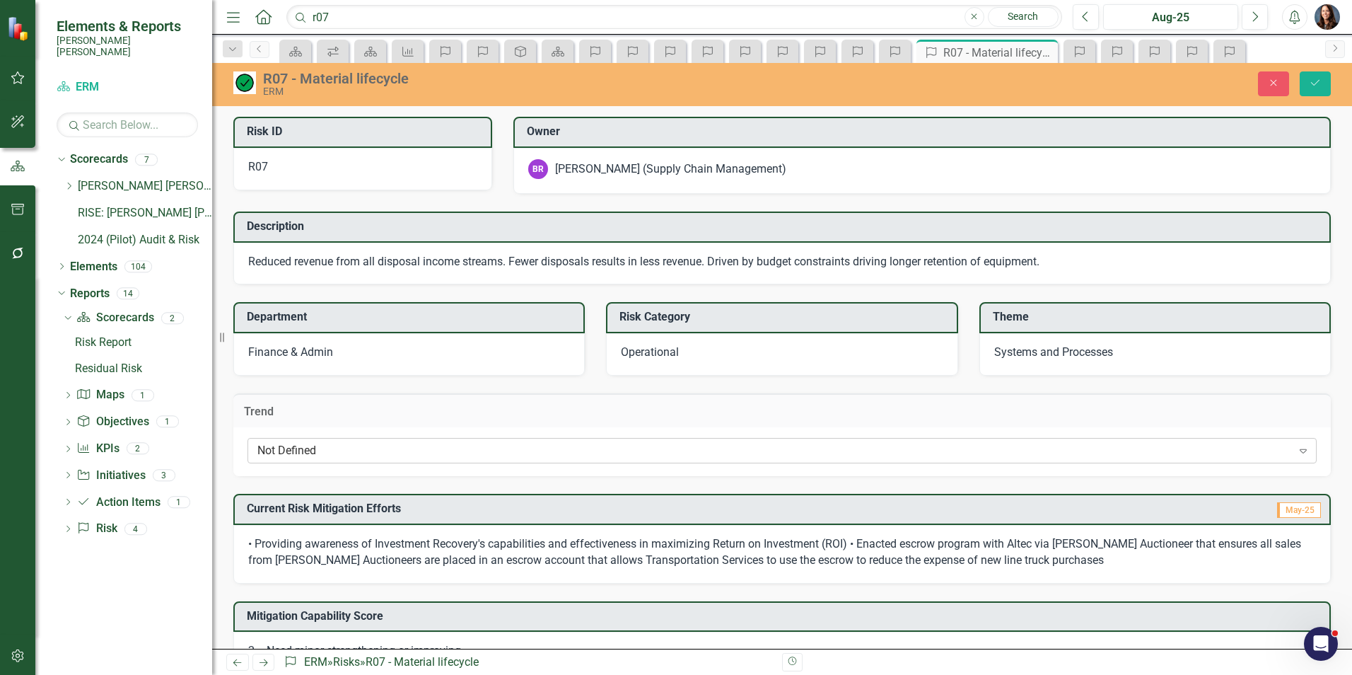
click at [350, 448] on div "Not Defined" at bounding box center [774, 451] width 1035 height 16
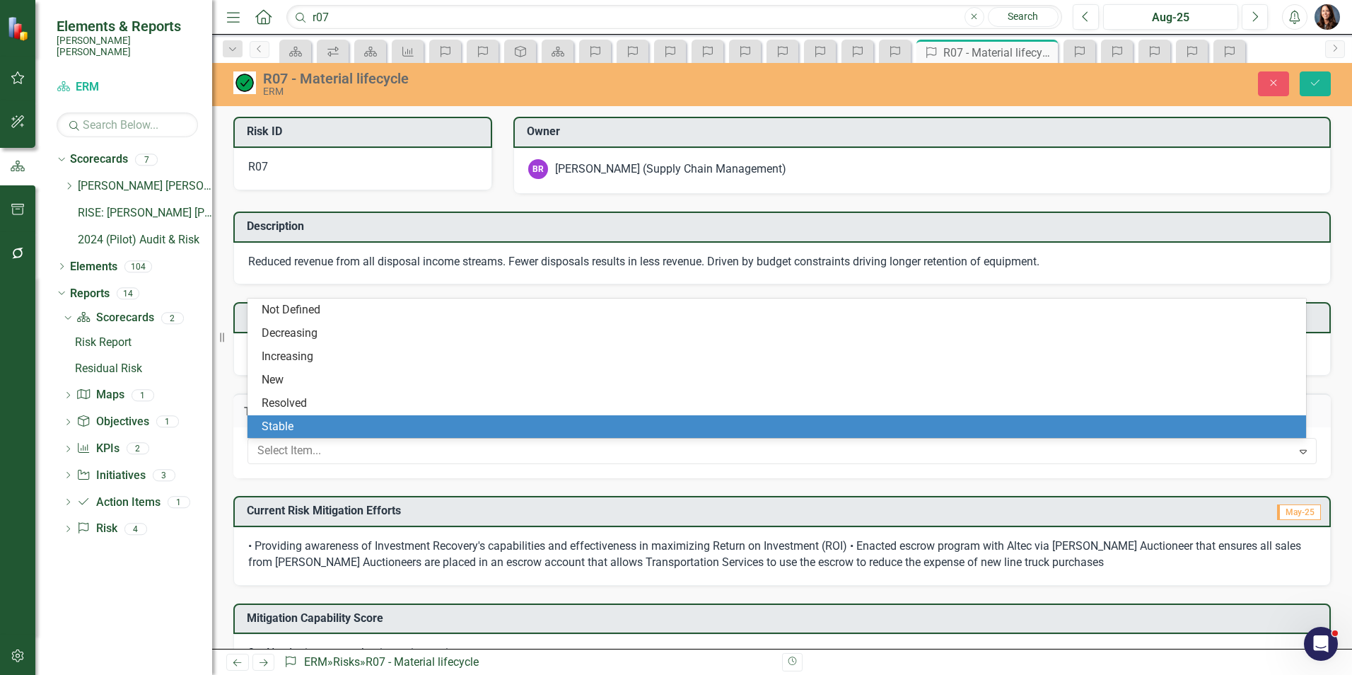
click at [320, 427] on div "Stable" at bounding box center [780, 427] width 1036 height 16
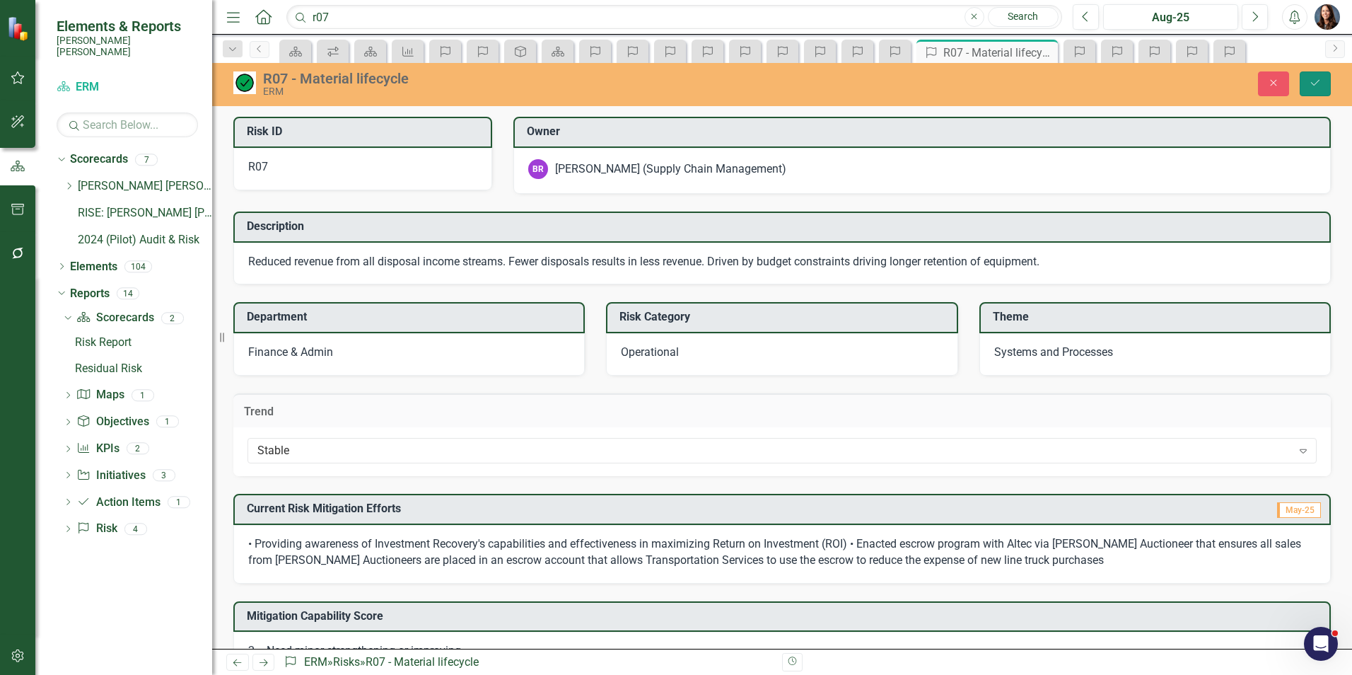
click at [1317, 78] on icon "Save" at bounding box center [1315, 83] width 13 height 10
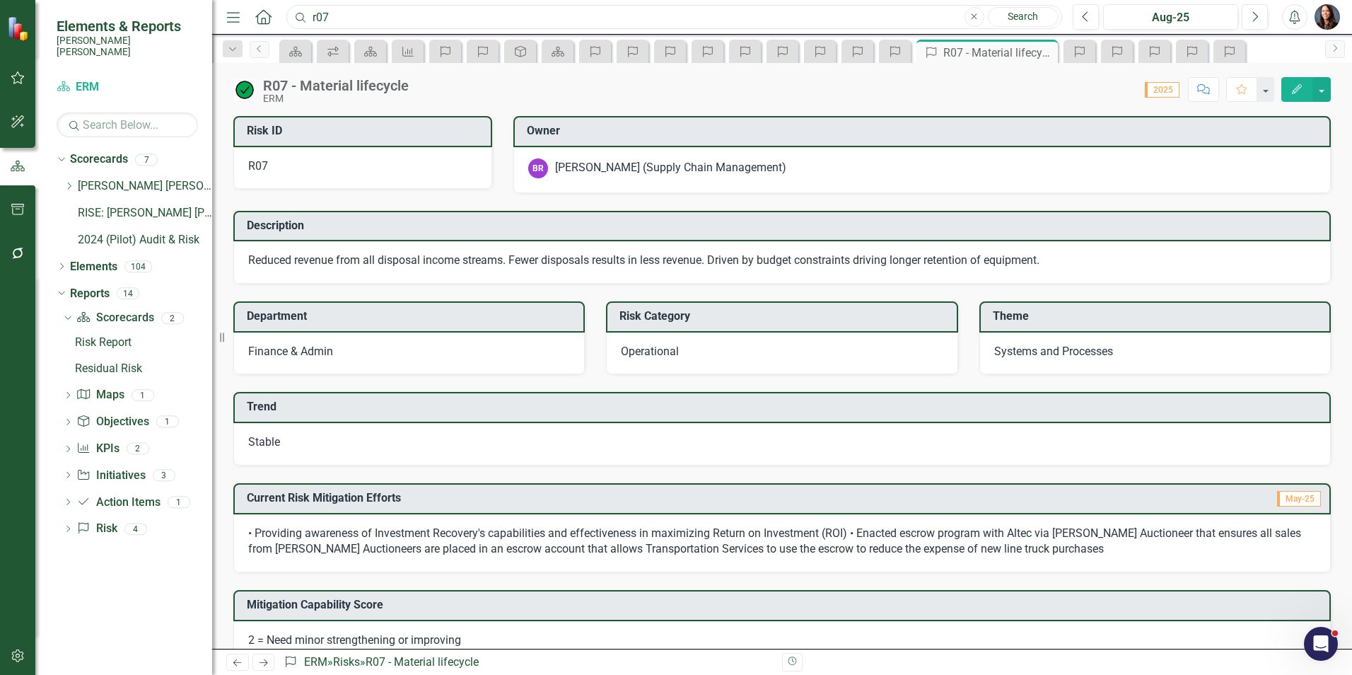
click at [421, 8] on input "r07" at bounding box center [674, 17] width 776 height 25
type input "r32"
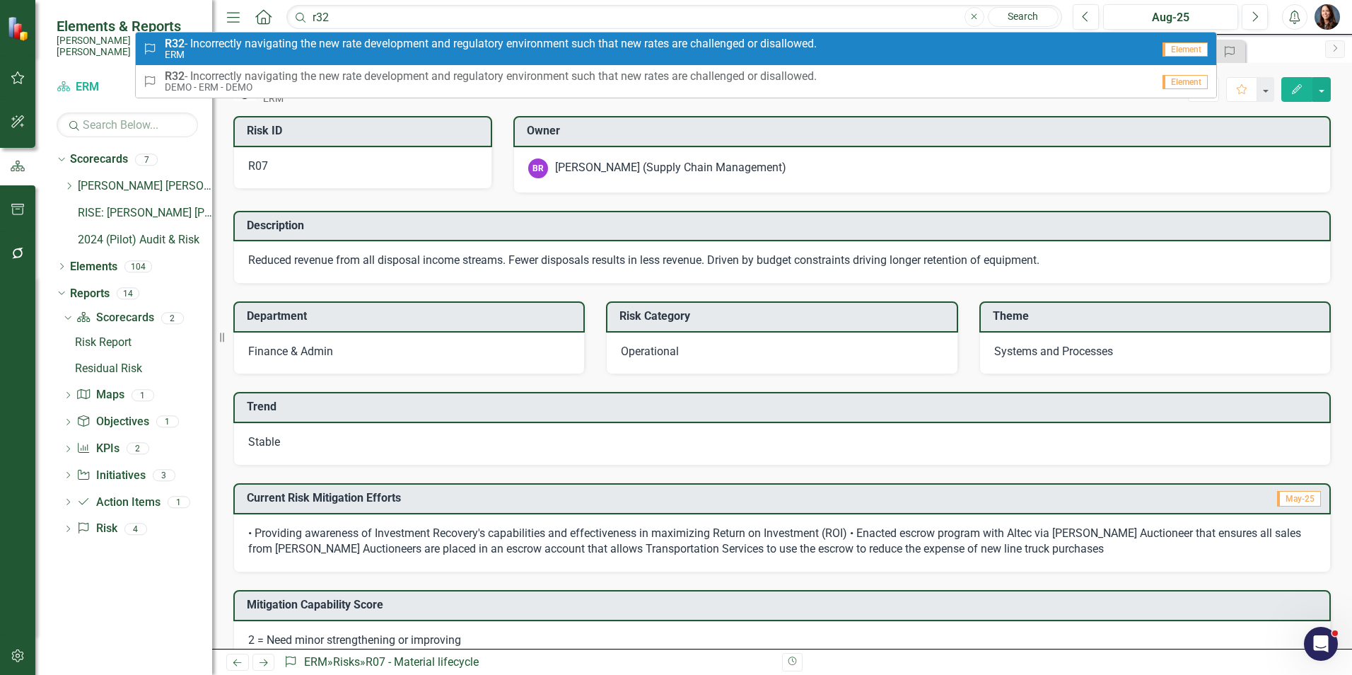
click at [252, 52] on small "ERM" at bounding box center [491, 55] width 652 height 11
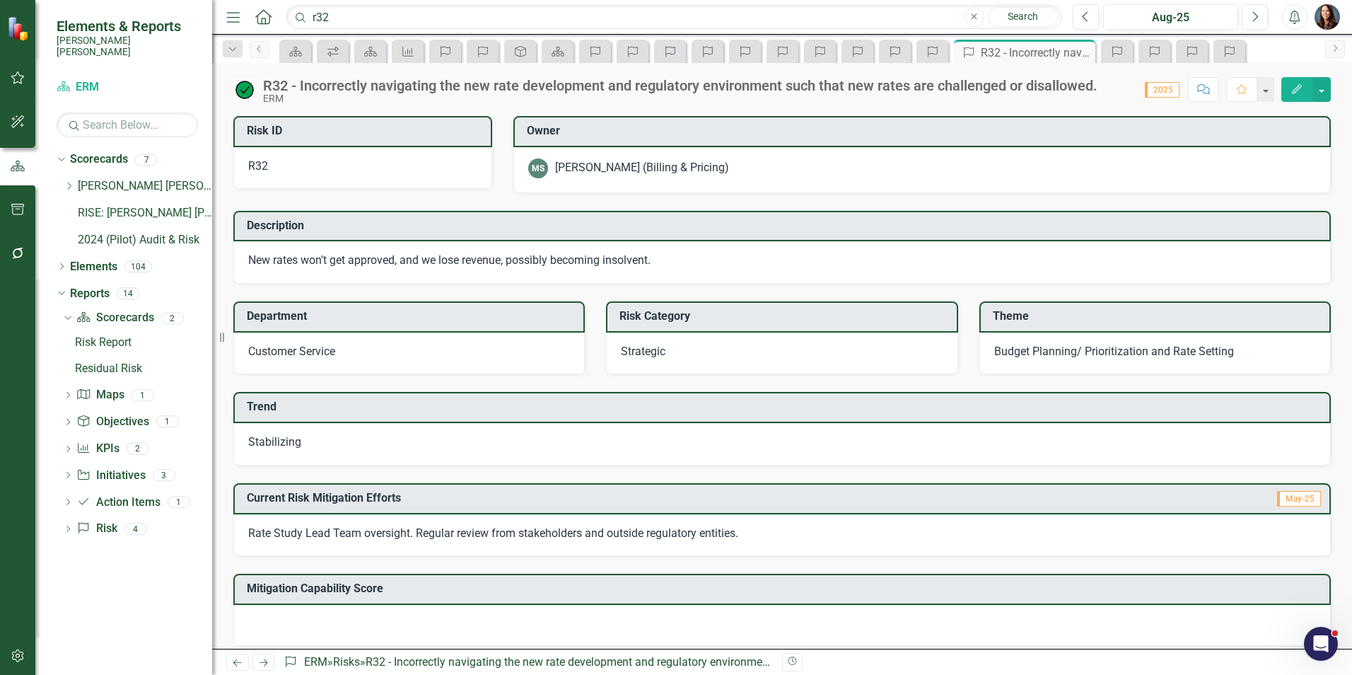
click at [268, 440] on span "Stabilizing" at bounding box center [274, 441] width 53 height 13
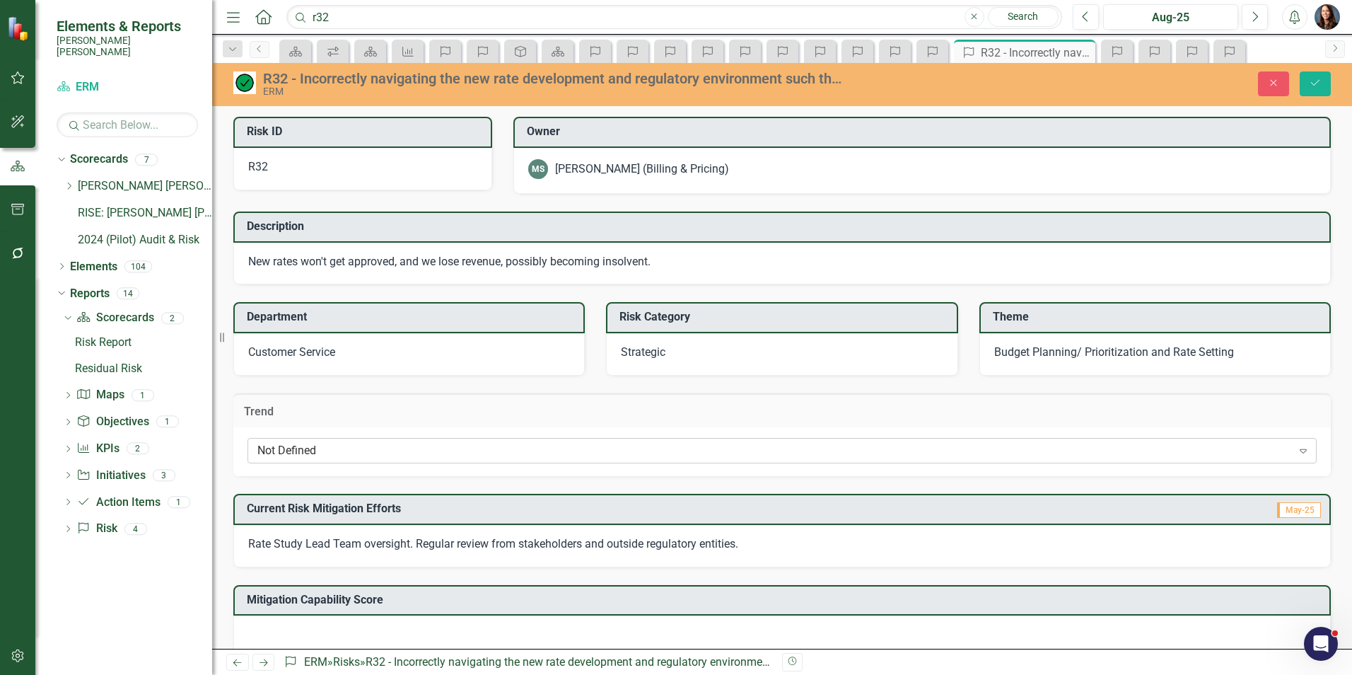
click at [293, 453] on div "Not Defined" at bounding box center [774, 451] width 1035 height 16
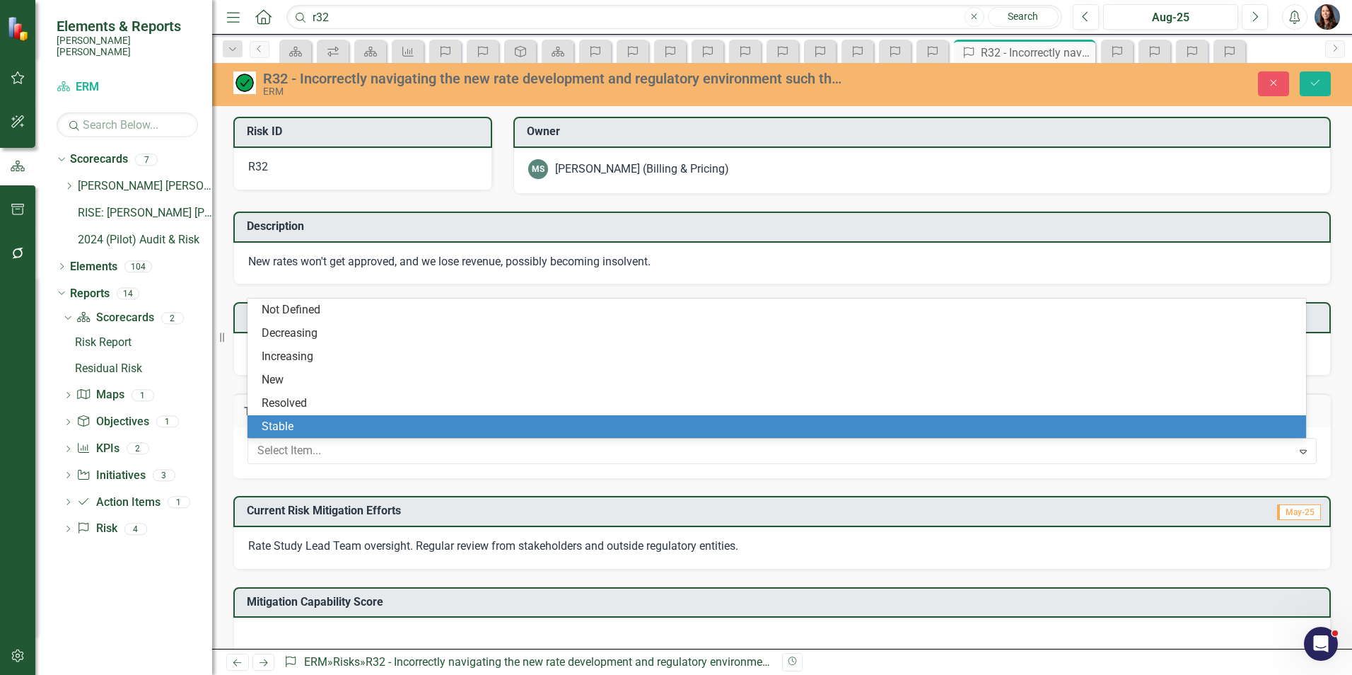
click at [296, 434] on div "Stable" at bounding box center [780, 427] width 1036 height 16
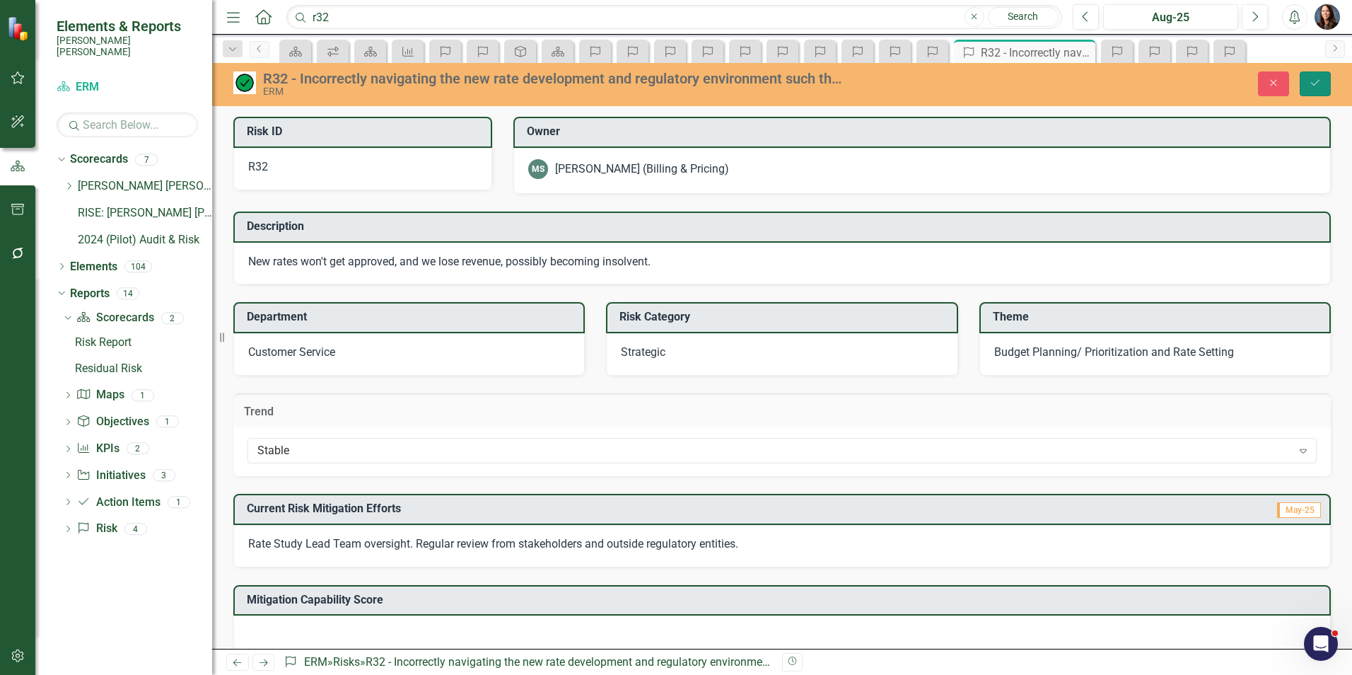
click at [1315, 85] on icon "Save" at bounding box center [1315, 83] width 13 height 10
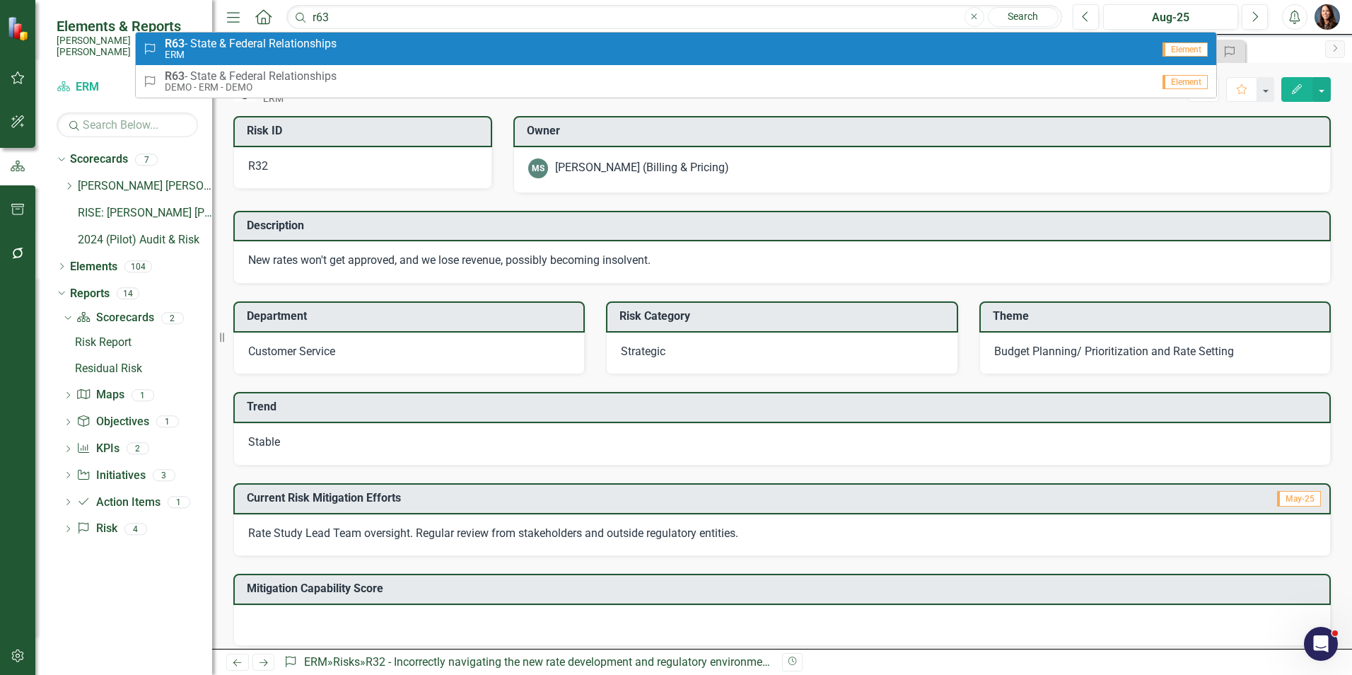
click at [363, 49] on div "Risk R63 - State & Federal Relationships ERM" at bounding box center [647, 48] width 1009 height 23
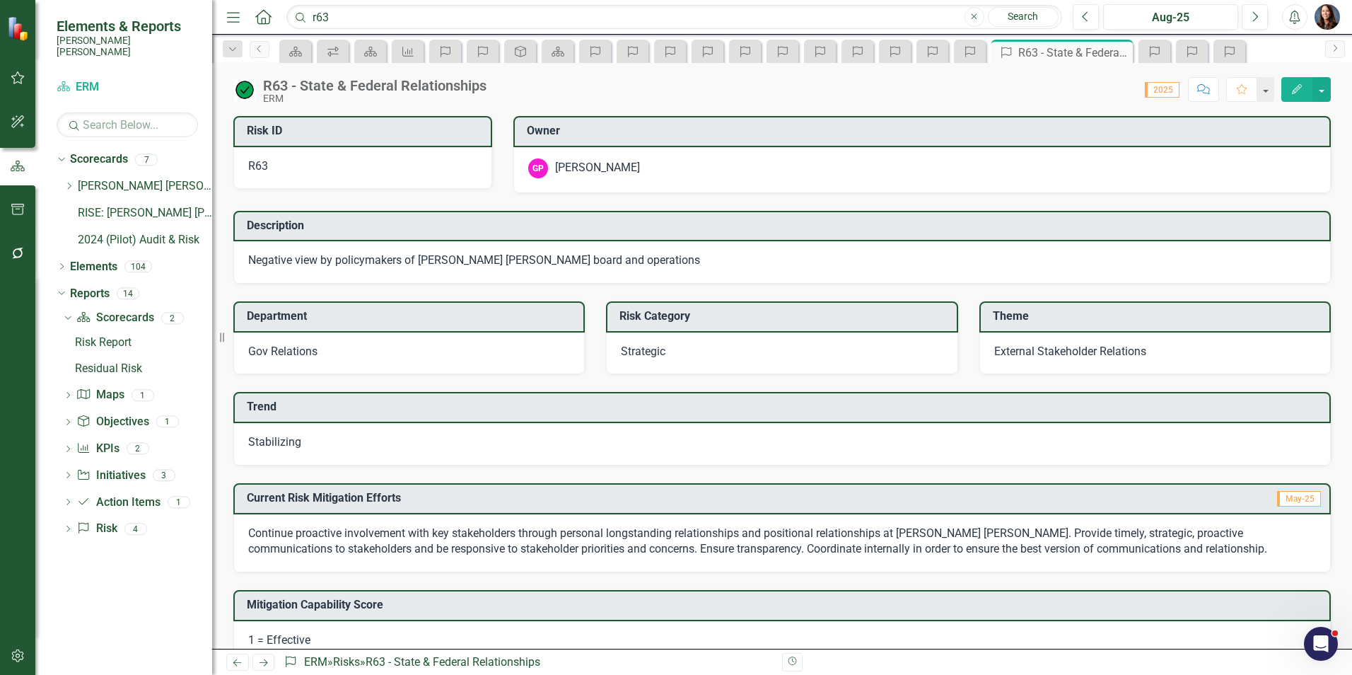
click at [272, 439] on span "Stabilizing" at bounding box center [274, 441] width 53 height 13
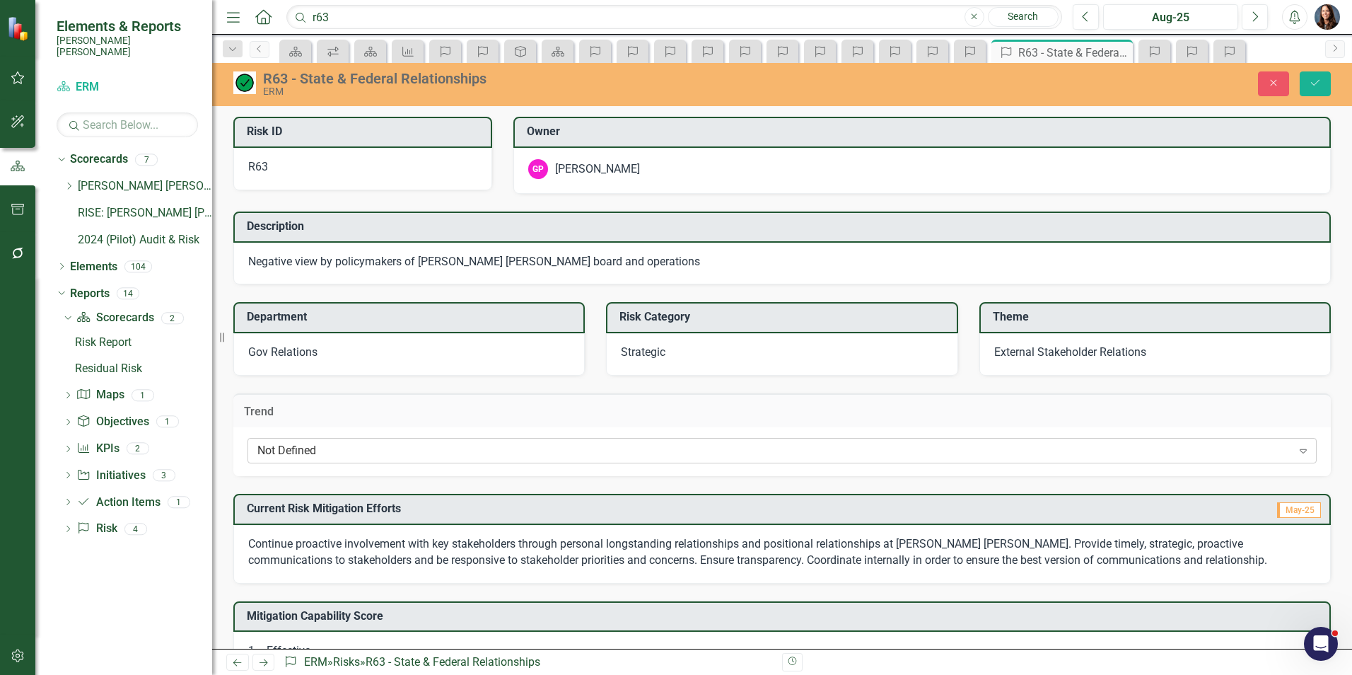
click at [285, 455] on div "Not Defined" at bounding box center [774, 451] width 1035 height 16
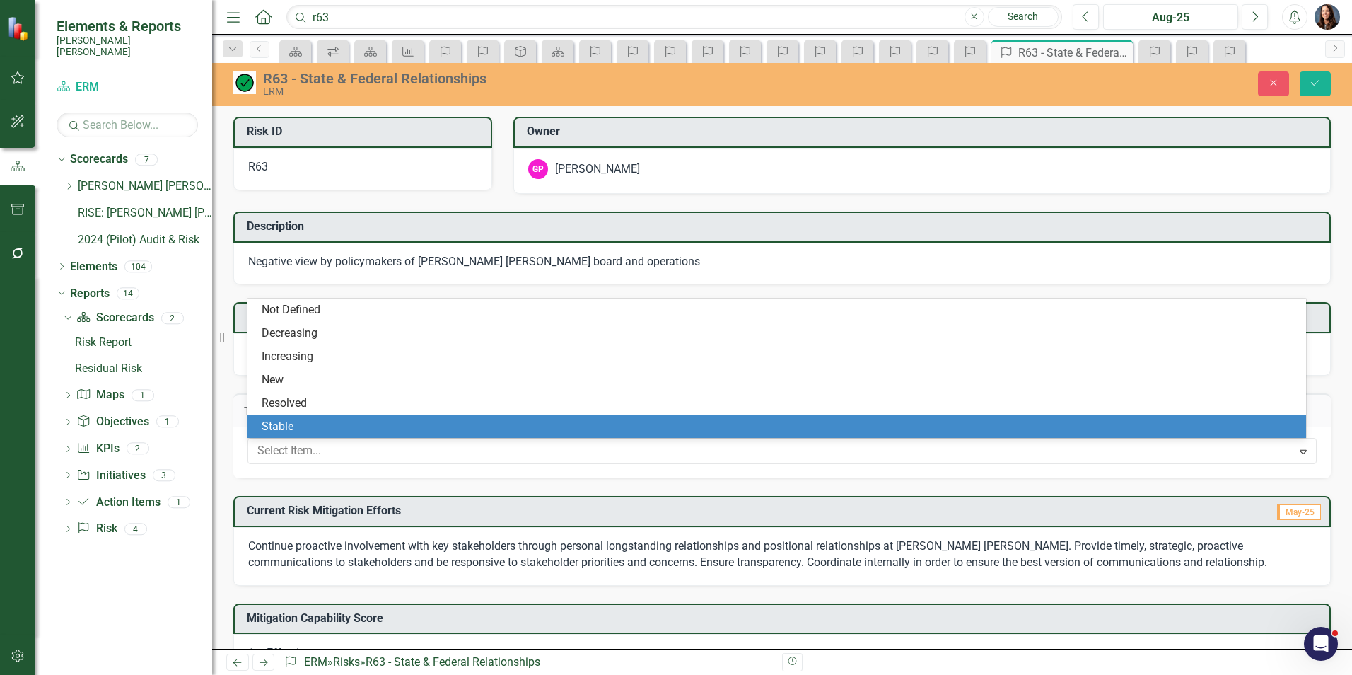
click at [290, 429] on div "Stable" at bounding box center [780, 427] width 1036 height 16
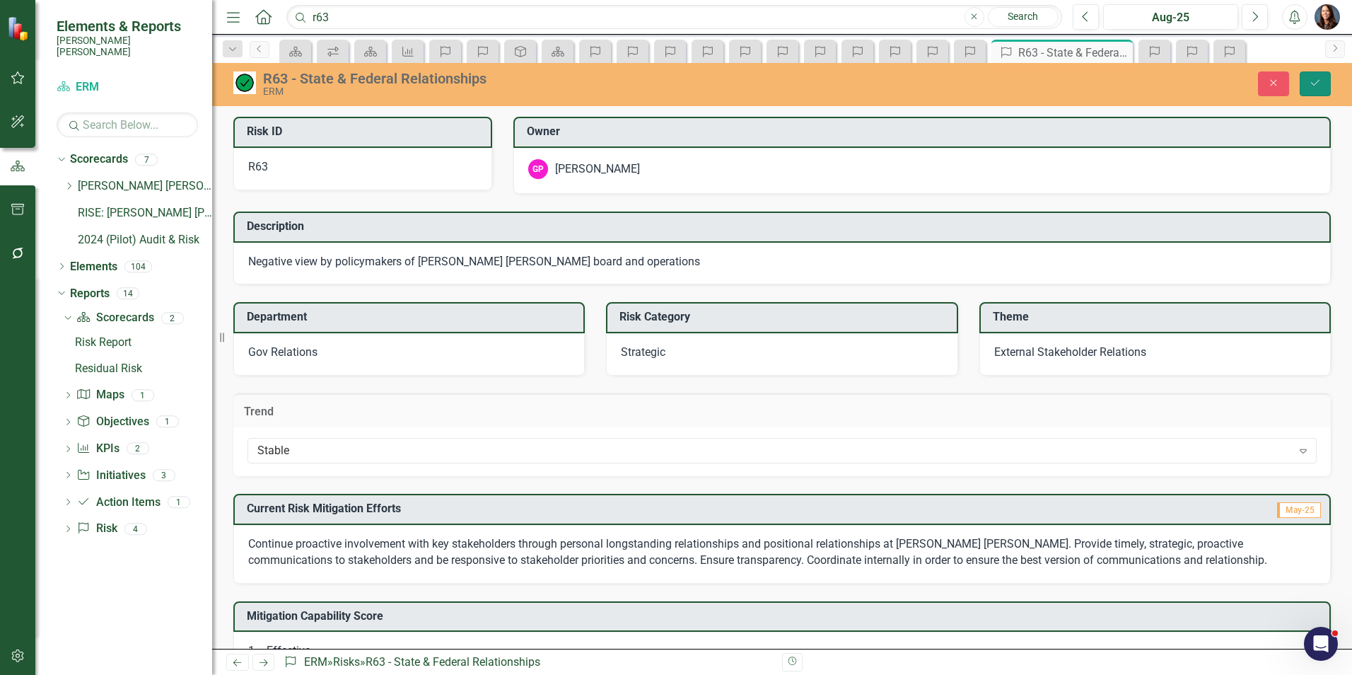
click at [1314, 77] on button "Save" at bounding box center [1315, 83] width 31 height 25
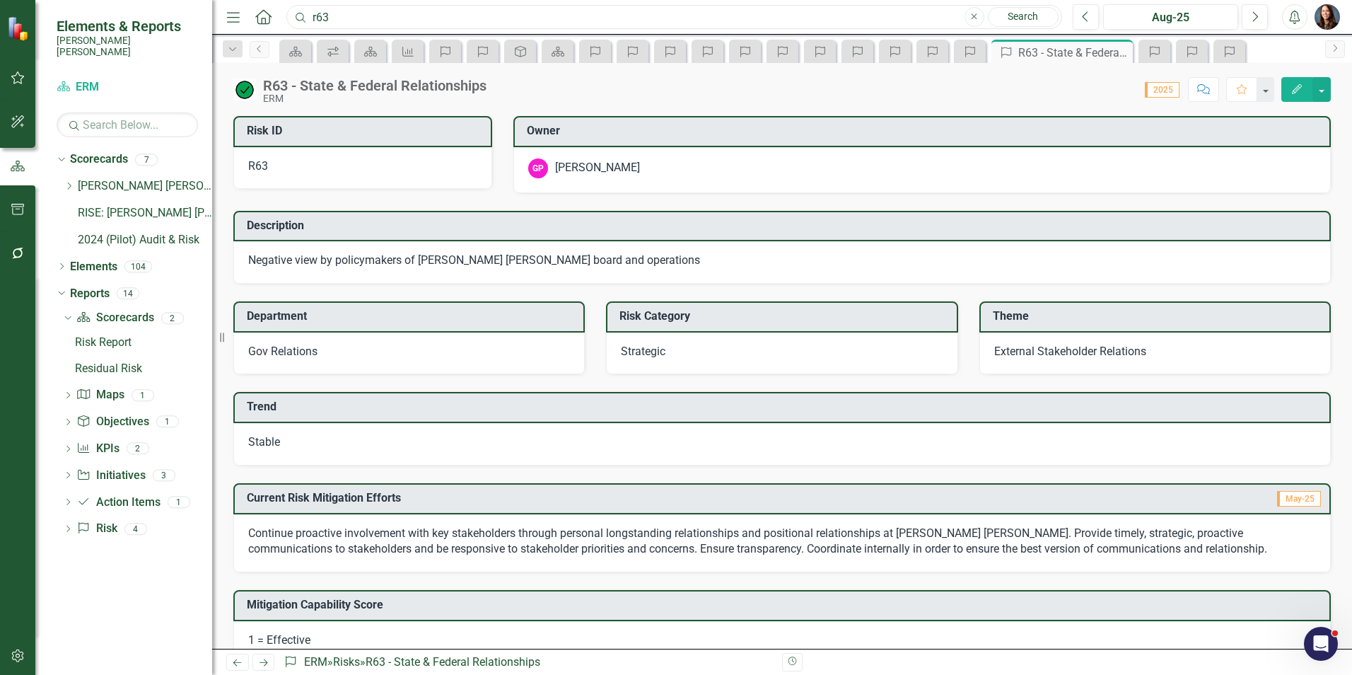
click at [337, 19] on input "r63" at bounding box center [674, 17] width 776 height 25
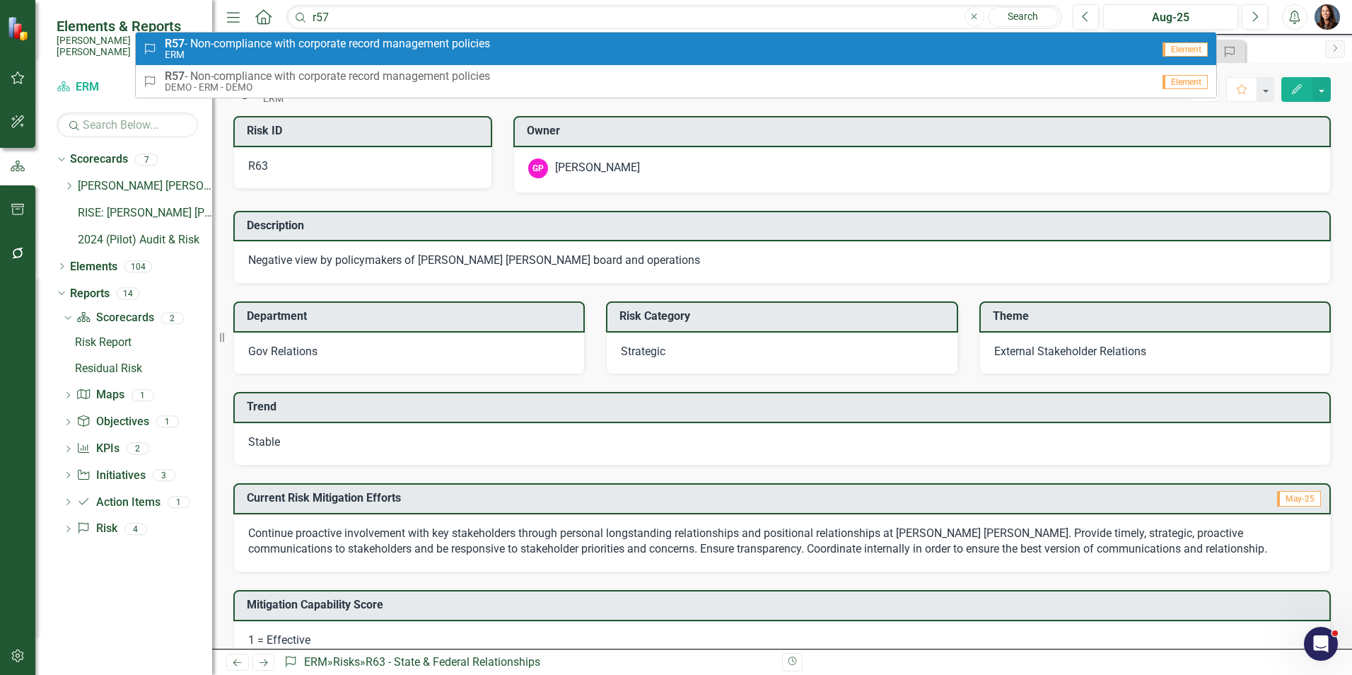
click at [305, 54] on small "ERM" at bounding box center [327, 55] width 325 height 11
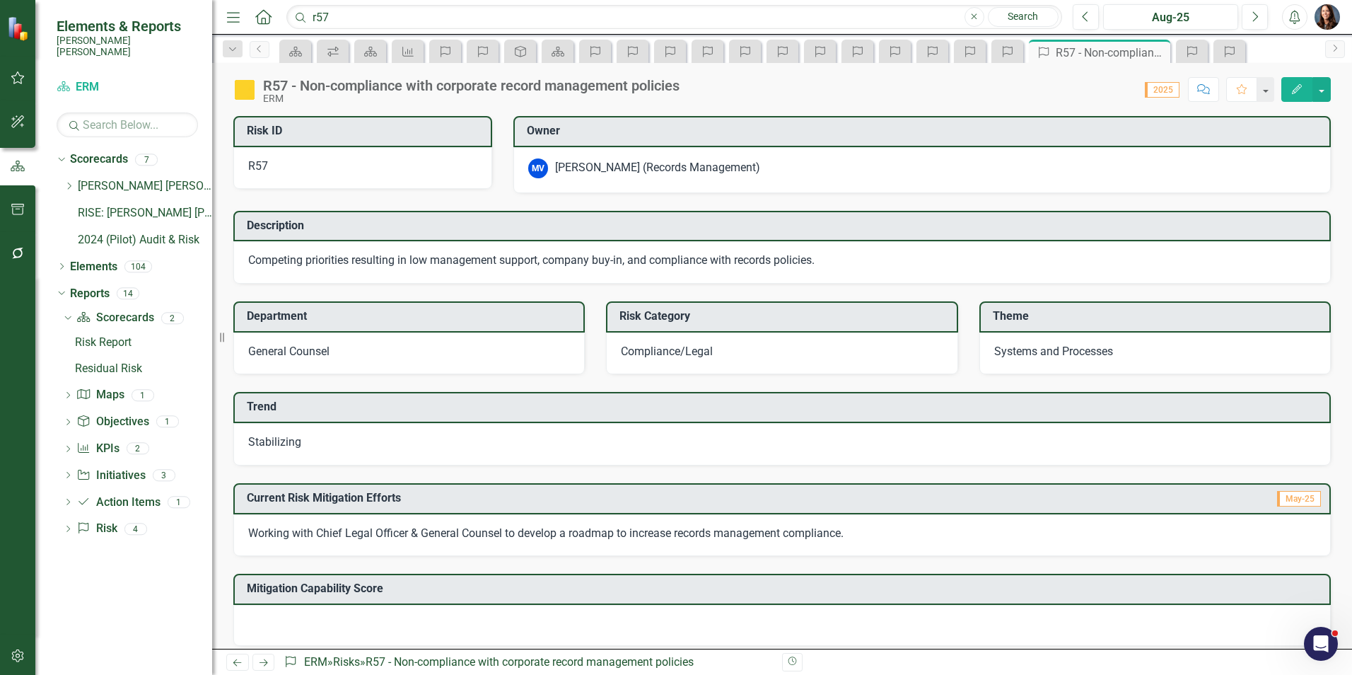
click at [290, 438] on span "Stabilizing" at bounding box center [274, 441] width 53 height 13
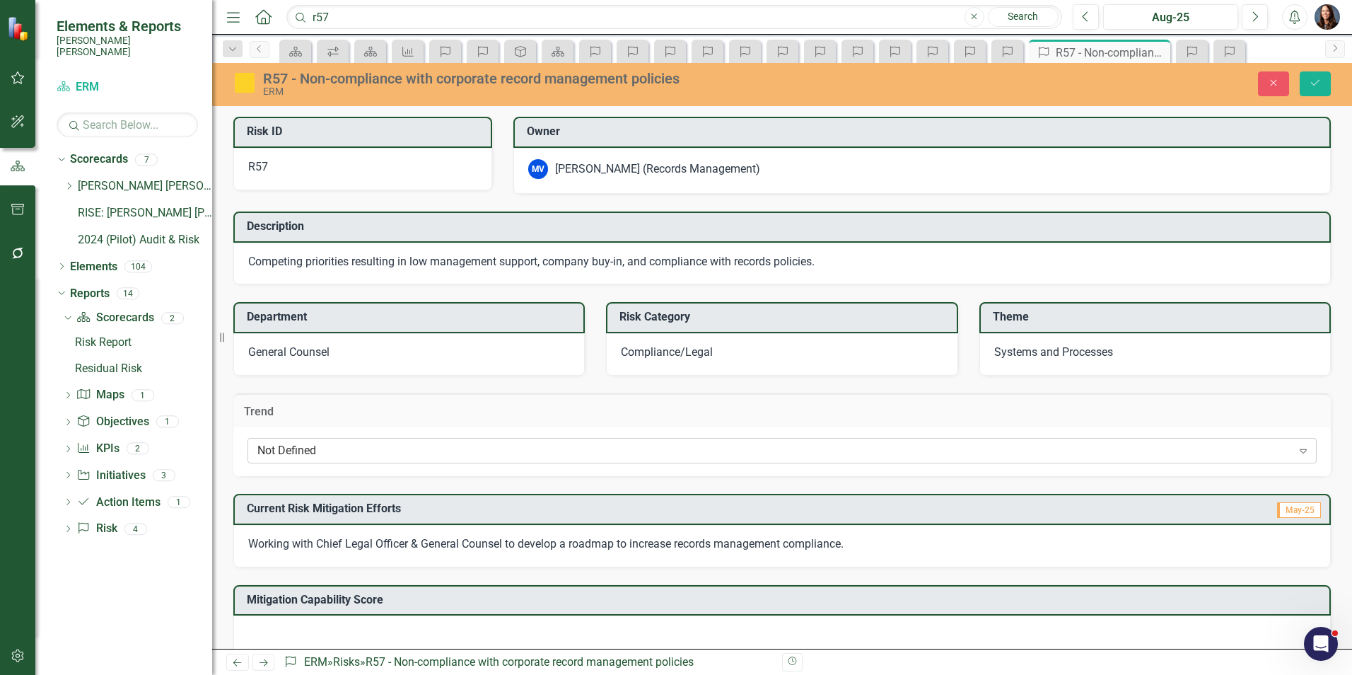
click at [289, 454] on div "Not Defined" at bounding box center [774, 451] width 1035 height 16
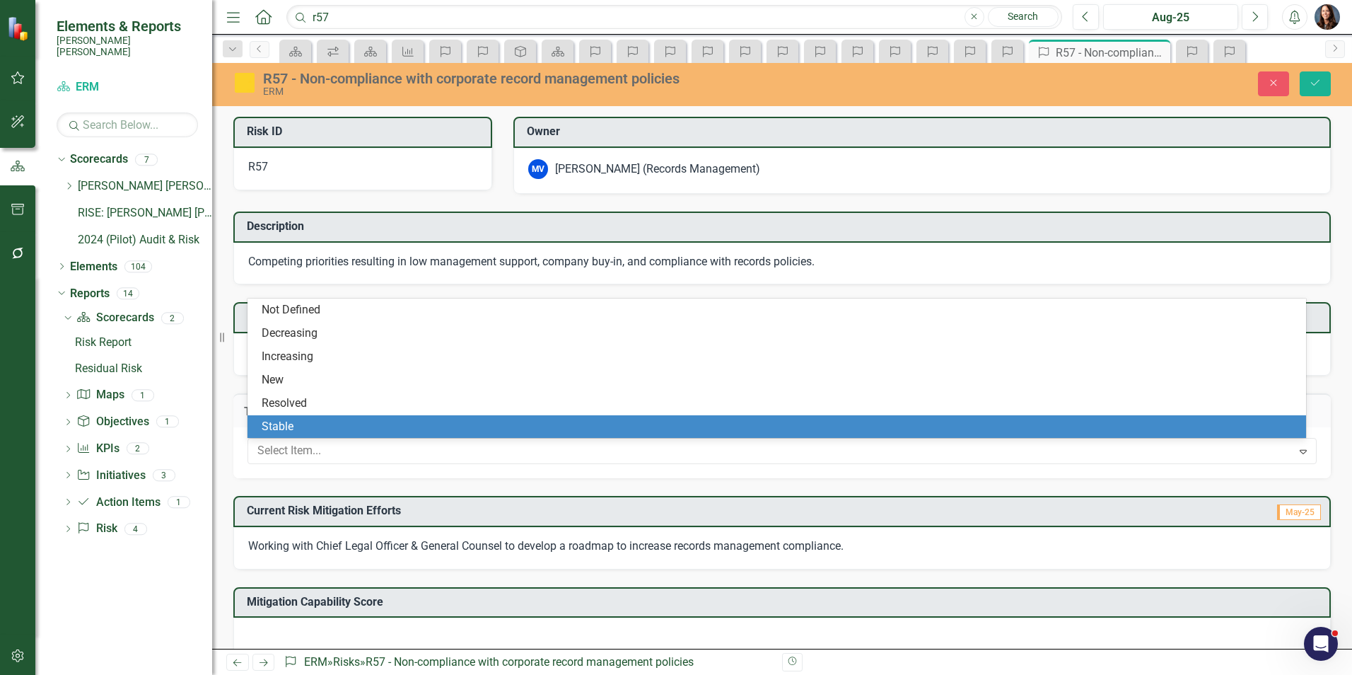
click at [292, 427] on div "Stable" at bounding box center [780, 427] width 1036 height 16
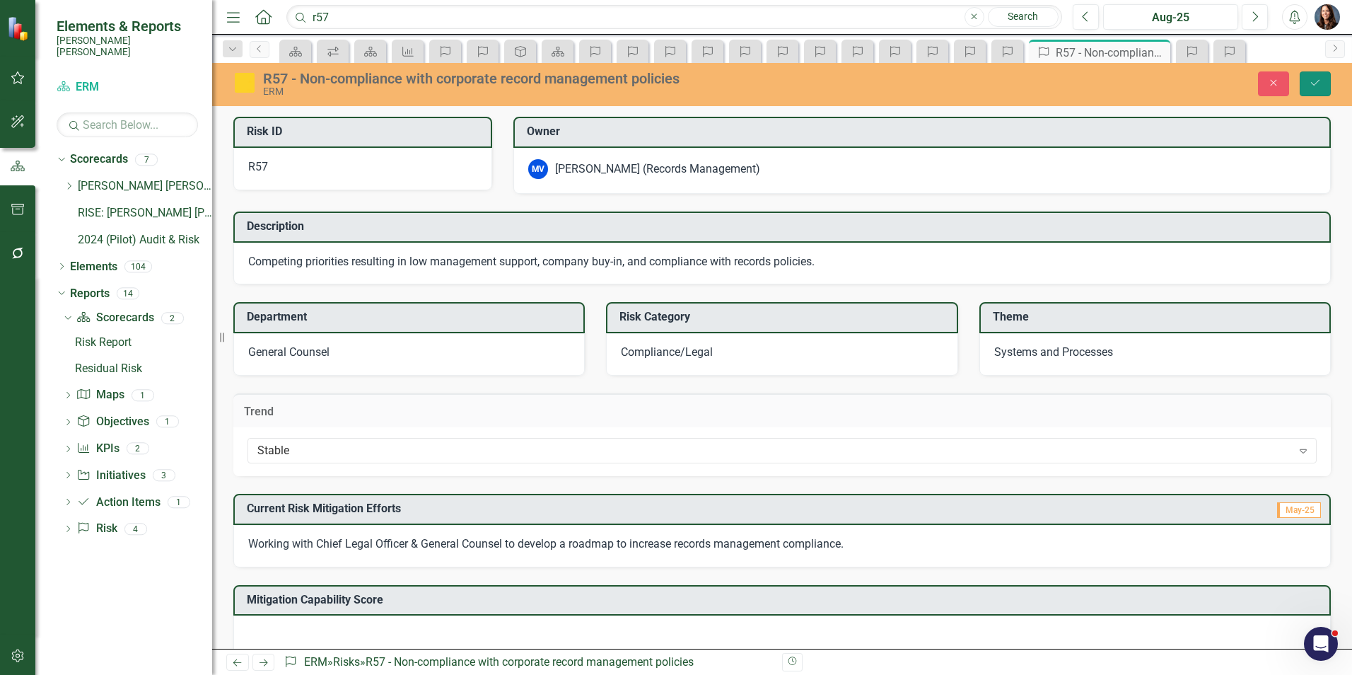
click at [1314, 86] on icon "Save" at bounding box center [1315, 83] width 13 height 10
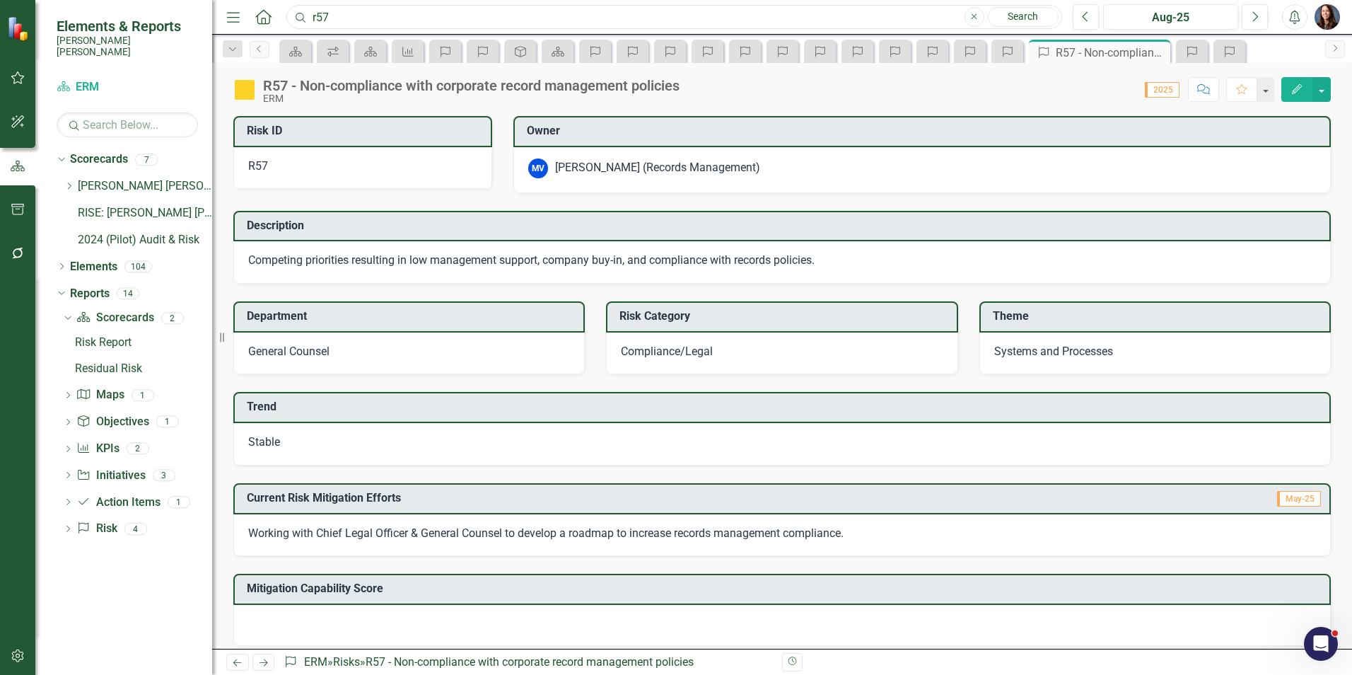
click at [351, 18] on input "r57" at bounding box center [674, 17] width 776 height 25
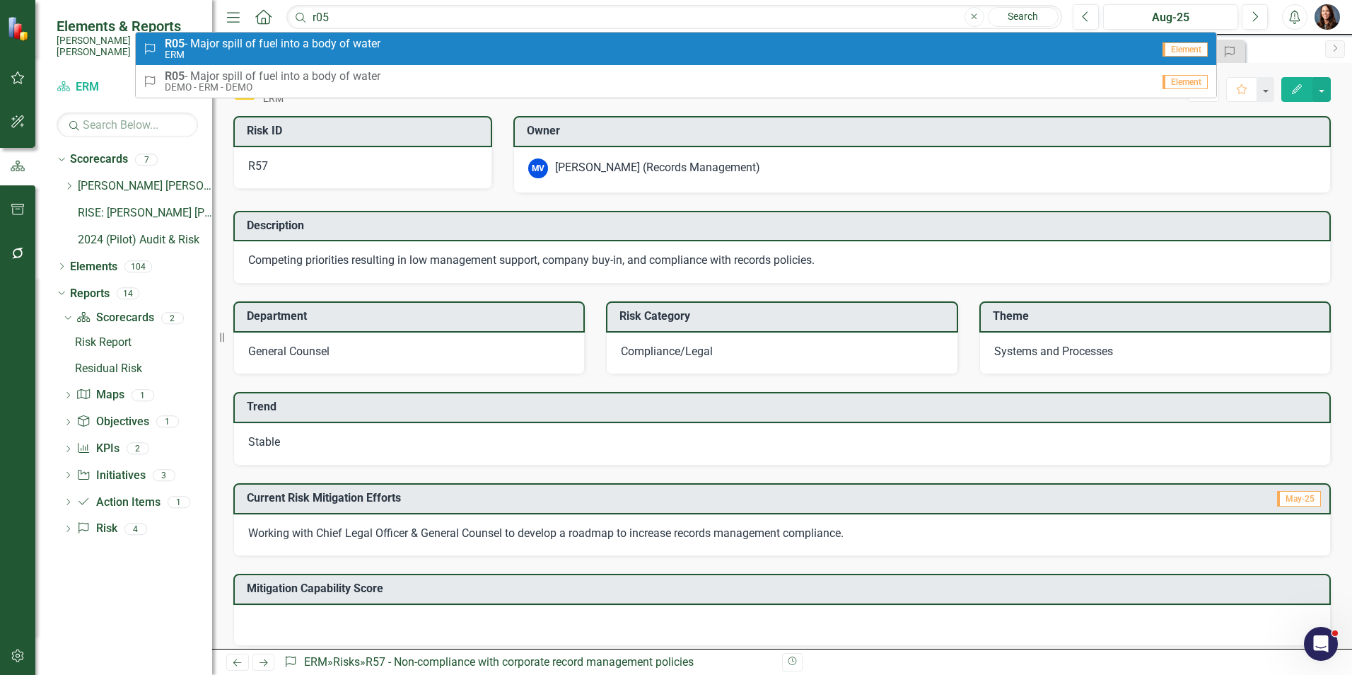
click at [322, 42] on span "R05 - Major spill of fuel into a body of water" at bounding box center [273, 43] width 216 height 13
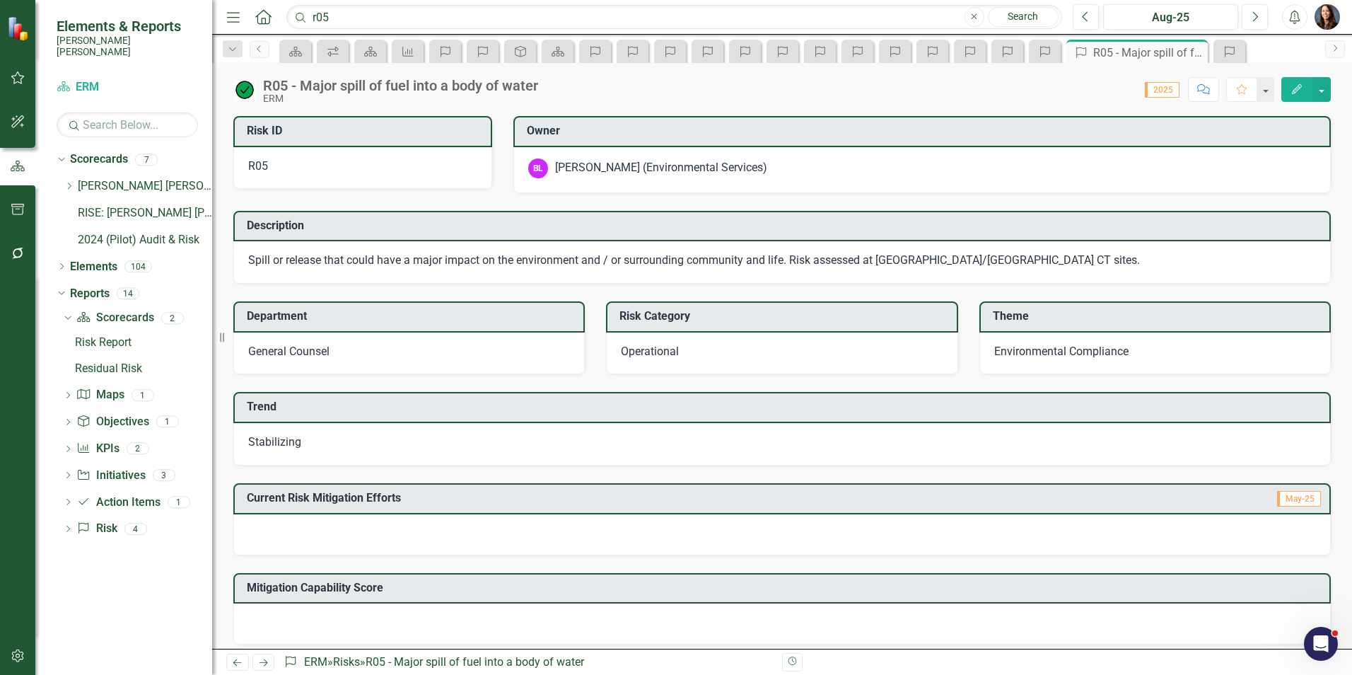
click at [270, 444] on span "Stabilizing" at bounding box center [274, 441] width 53 height 13
click at [271, 444] on span "Stabilizing" at bounding box center [274, 441] width 53 height 13
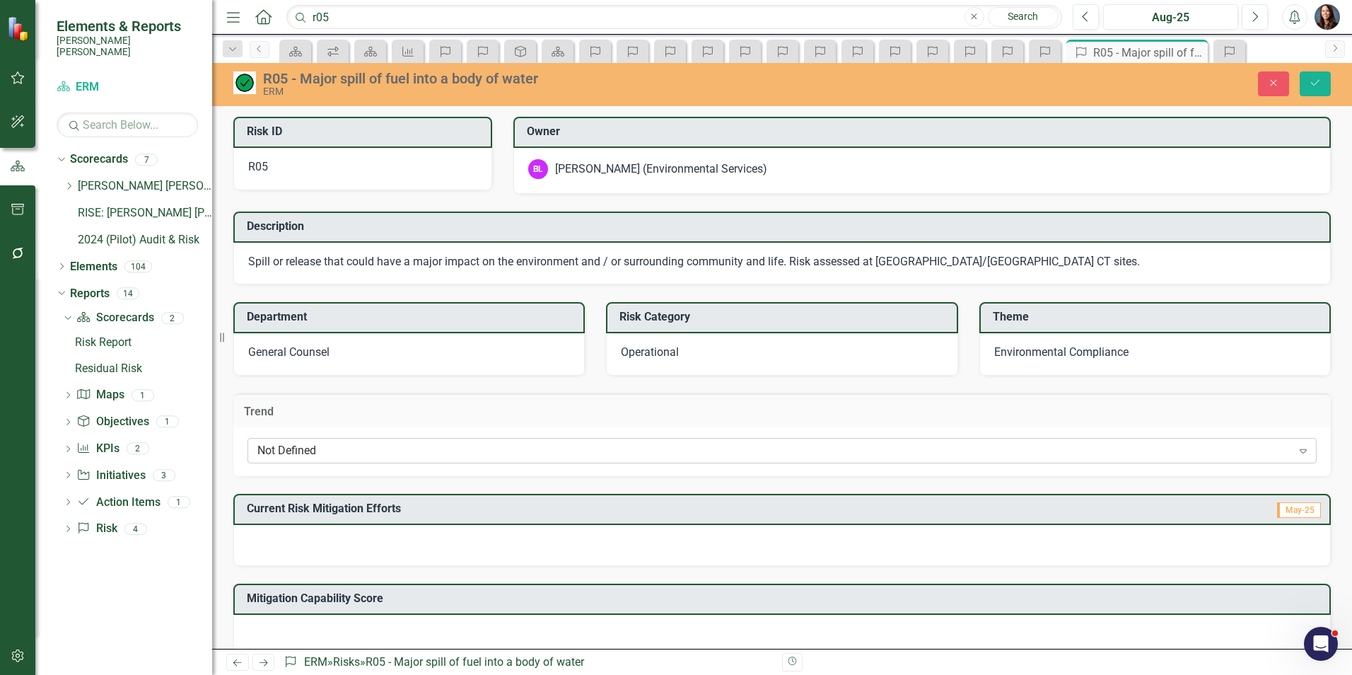
click at [273, 450] on div "Not Defined" at bounding box center [774, 451] width 1035 height 16
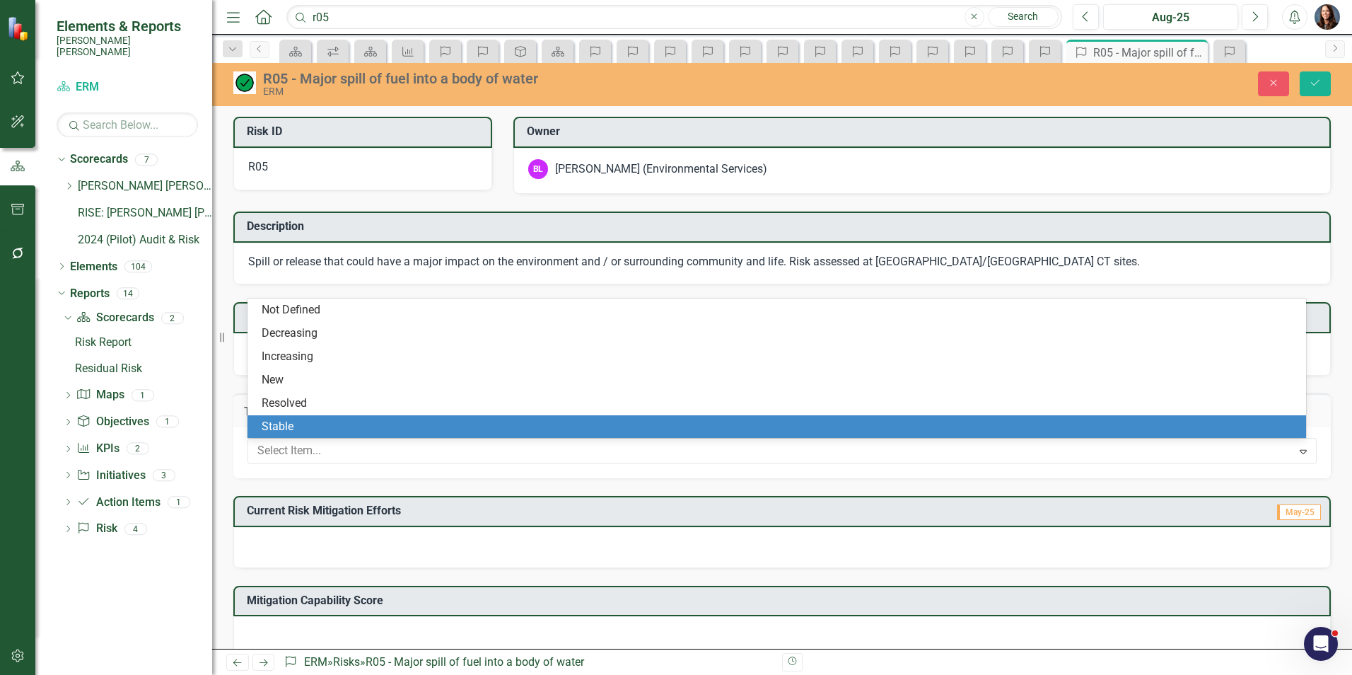
click at [284, 426] on div "Stable" at bounding box center [780, 427] width 1036 height 16
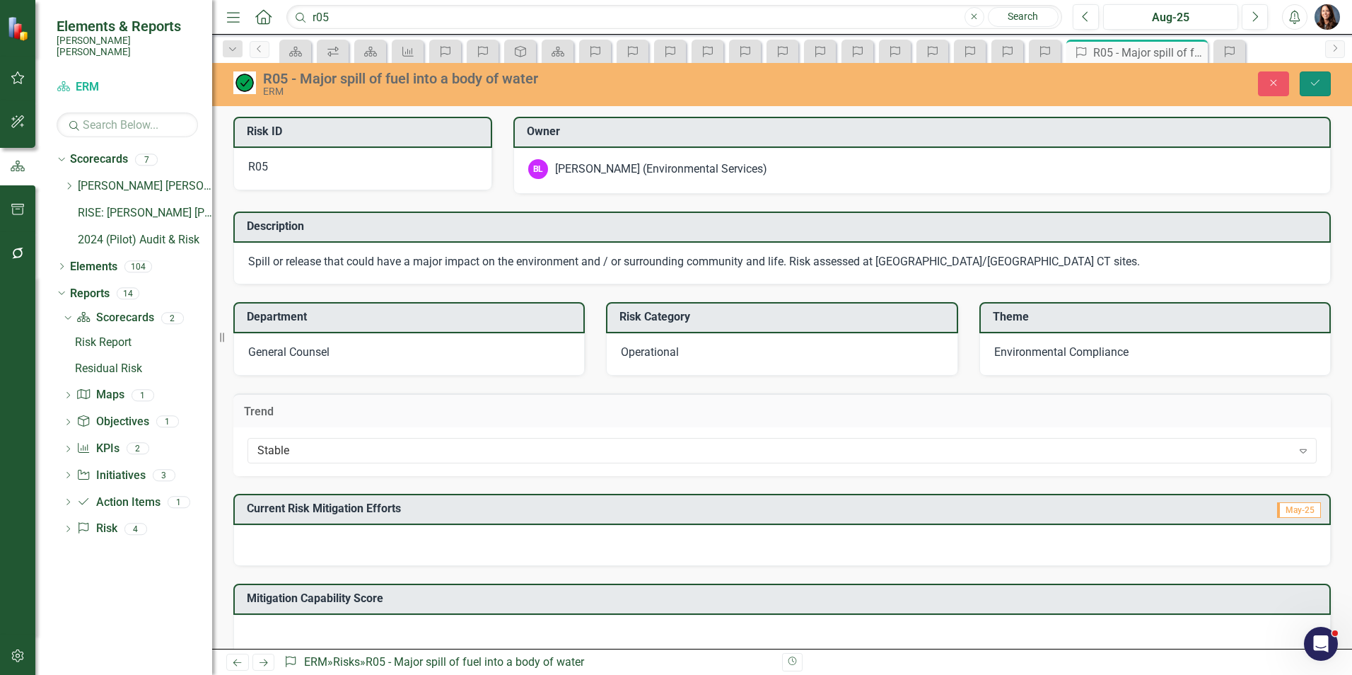
click at [1315, 78] on icon "Save" at bounding box center [1315, 83] width 13 height 10
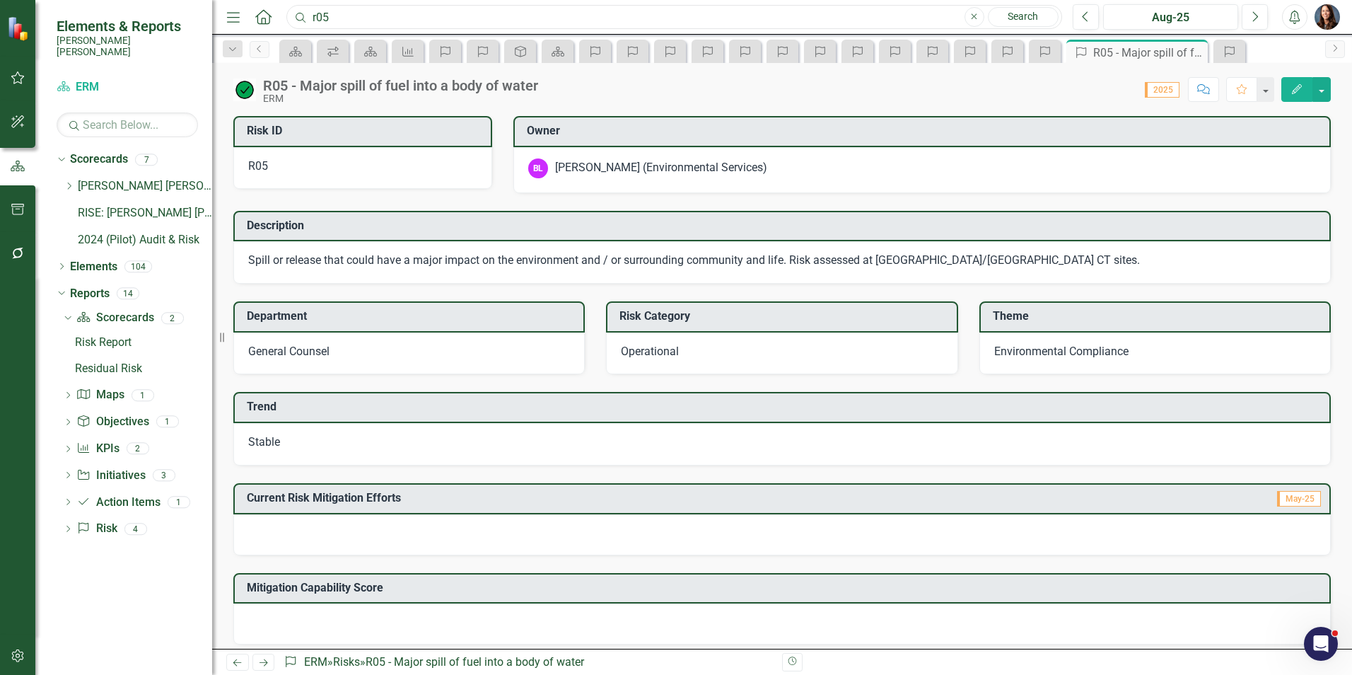
click at [436, 18] on input "r05" at bounding box center [674, 17] width 776 height 25
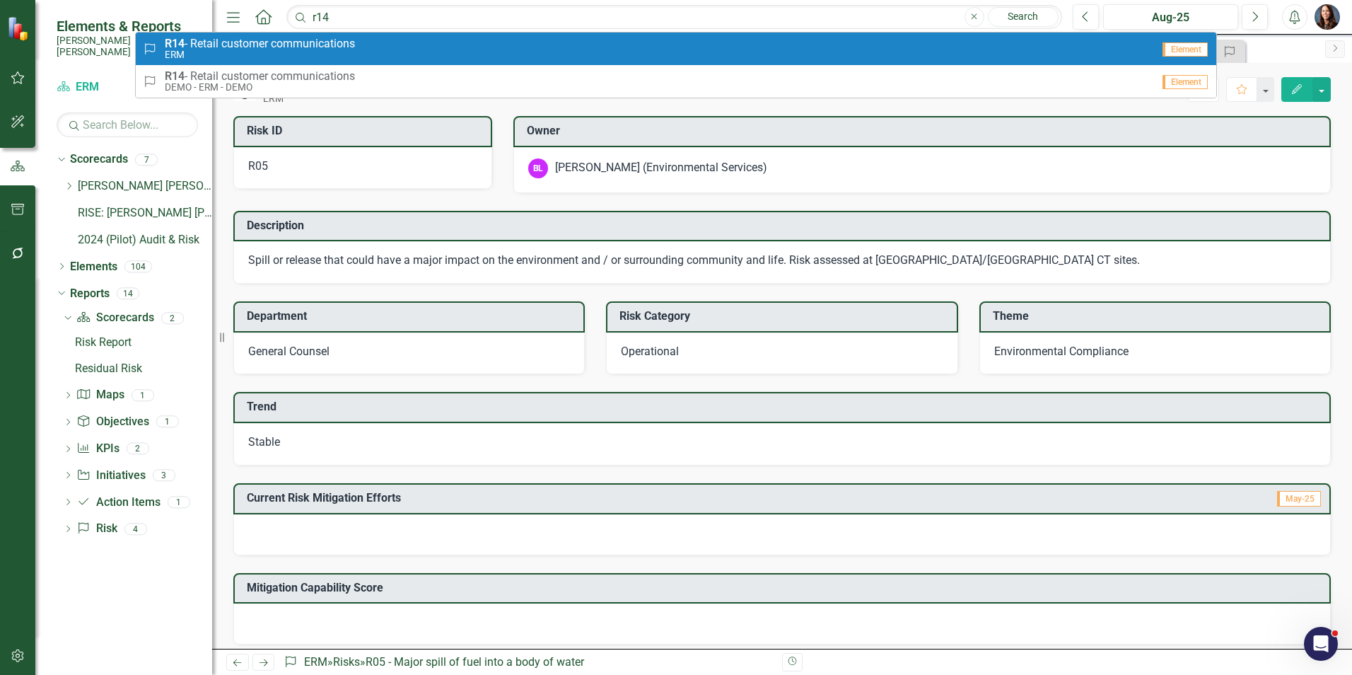
click at [351, 40] on span "R14 - Retail customer communications" at bounding box center [260, 43] width 190 height 13
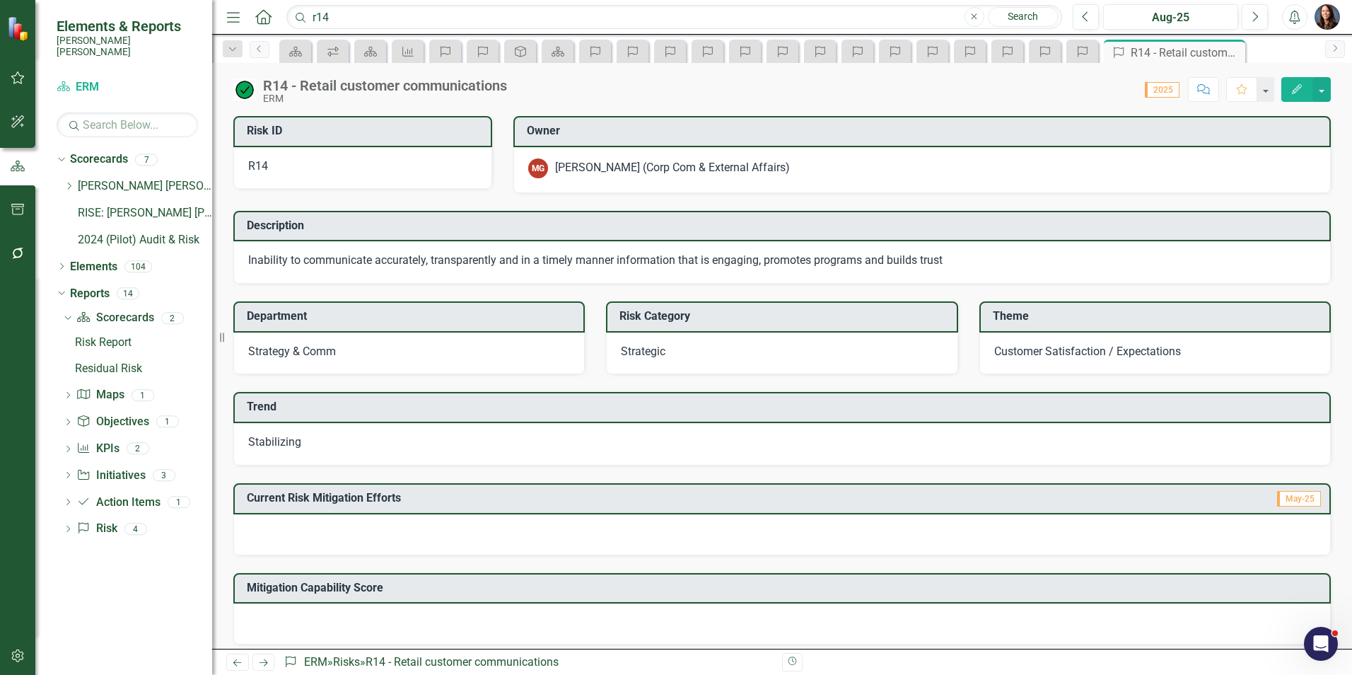
click at [272, 441] on span "Stabilizing" at bounding box center [274, 441] width 53 height 13
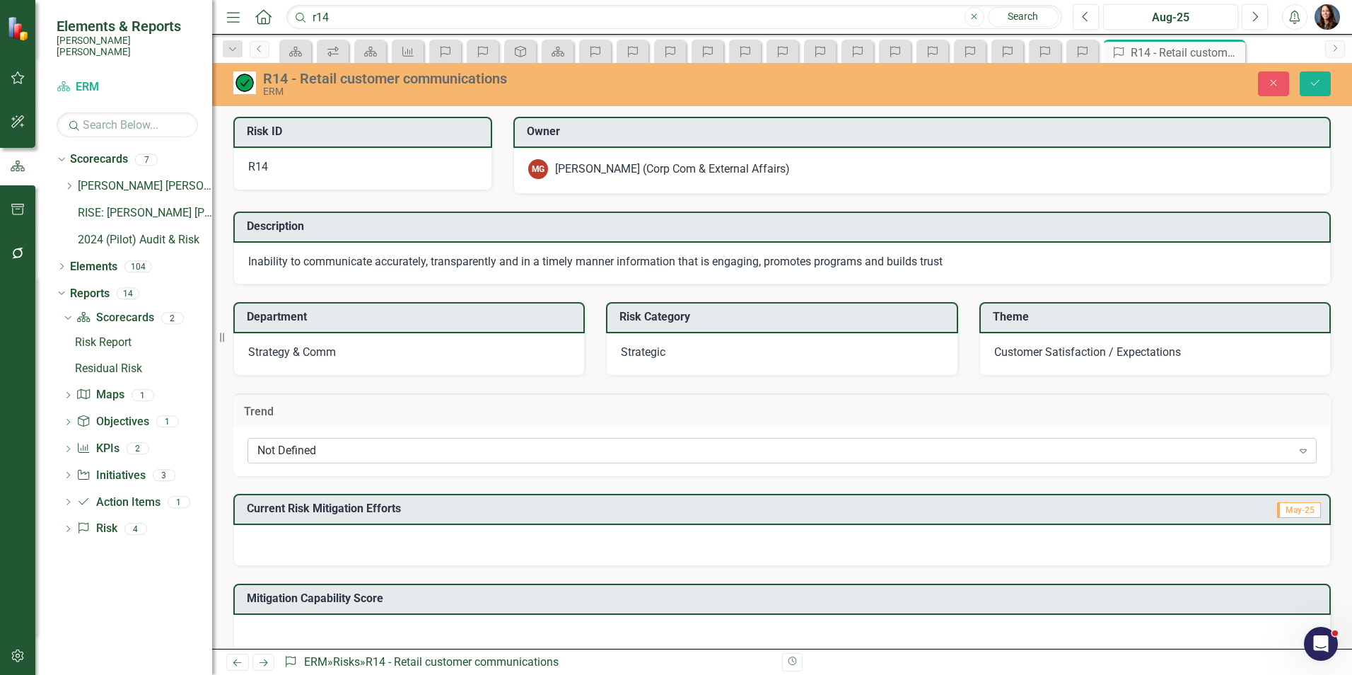
click at [276, 455] on div "Not Defined" at bounding box center [774, 451] width 1035 height 16
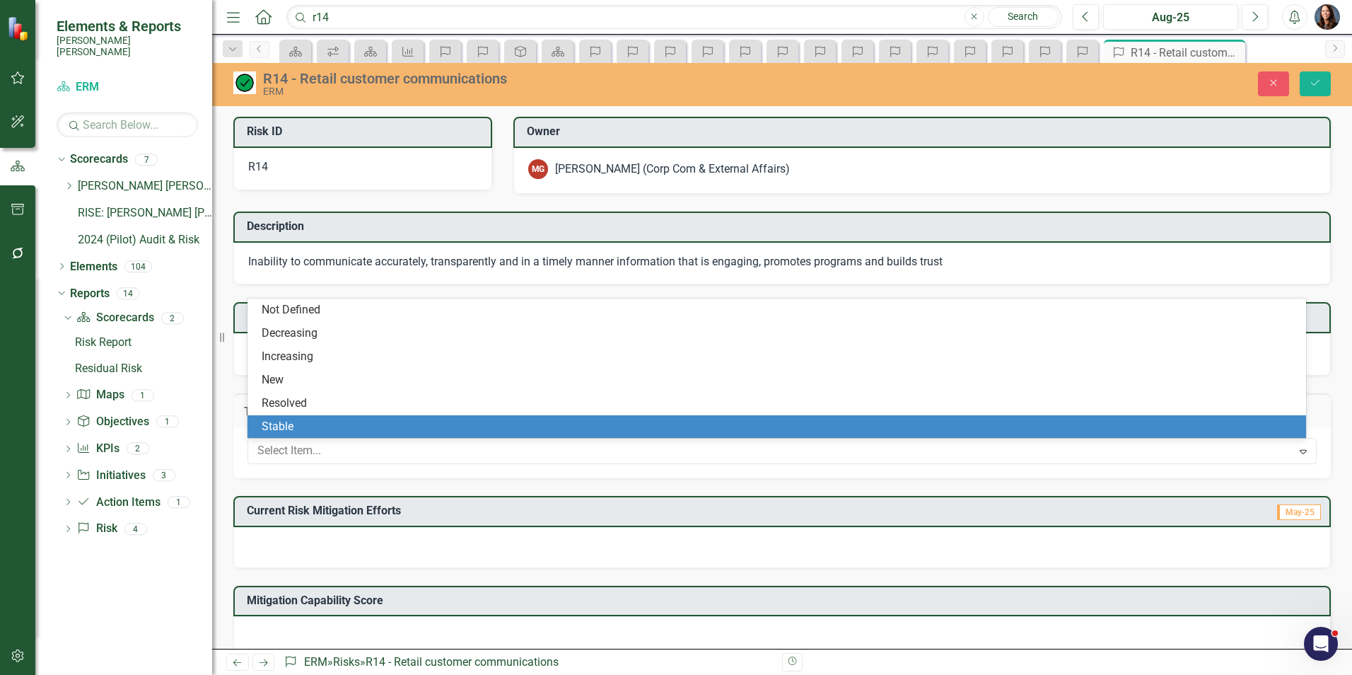
click at [286, 429] on div "Stable" at bounding box center [780, 427] width 1036 height 16
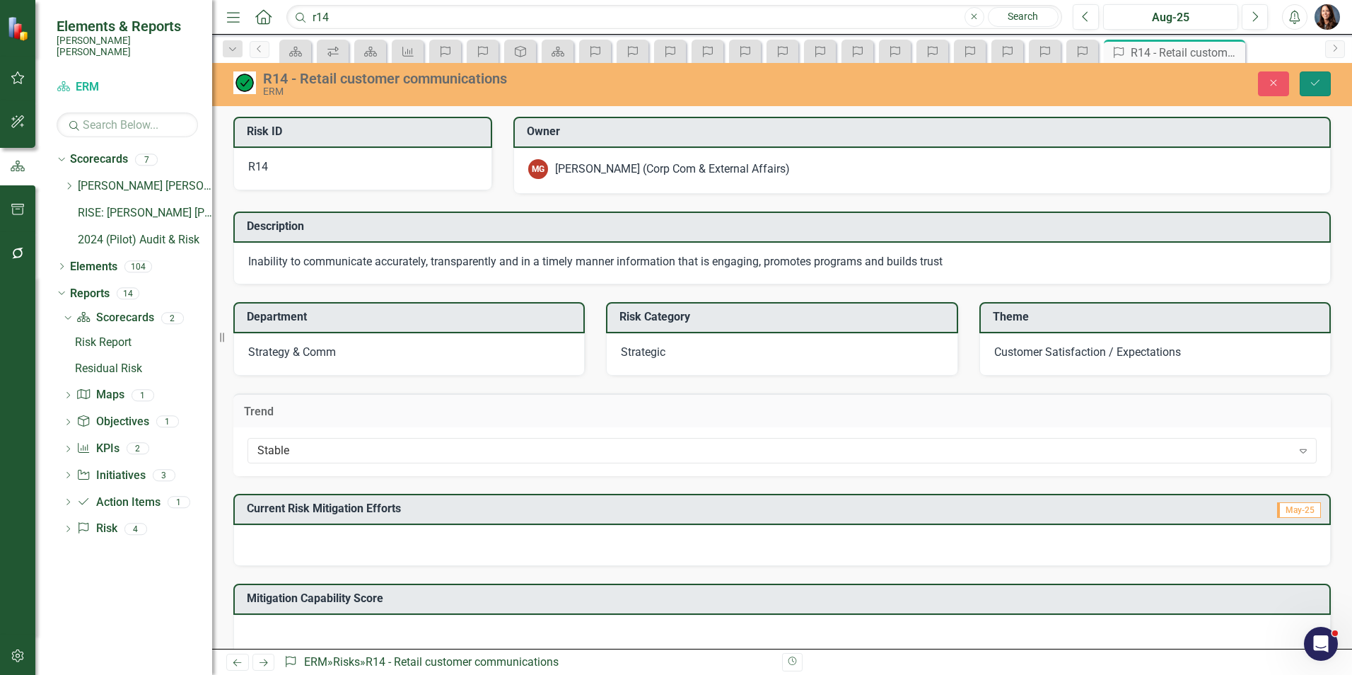
click at [1317, 79] on icon "Save" at bounding box center [1315, 83] width 13 height 10
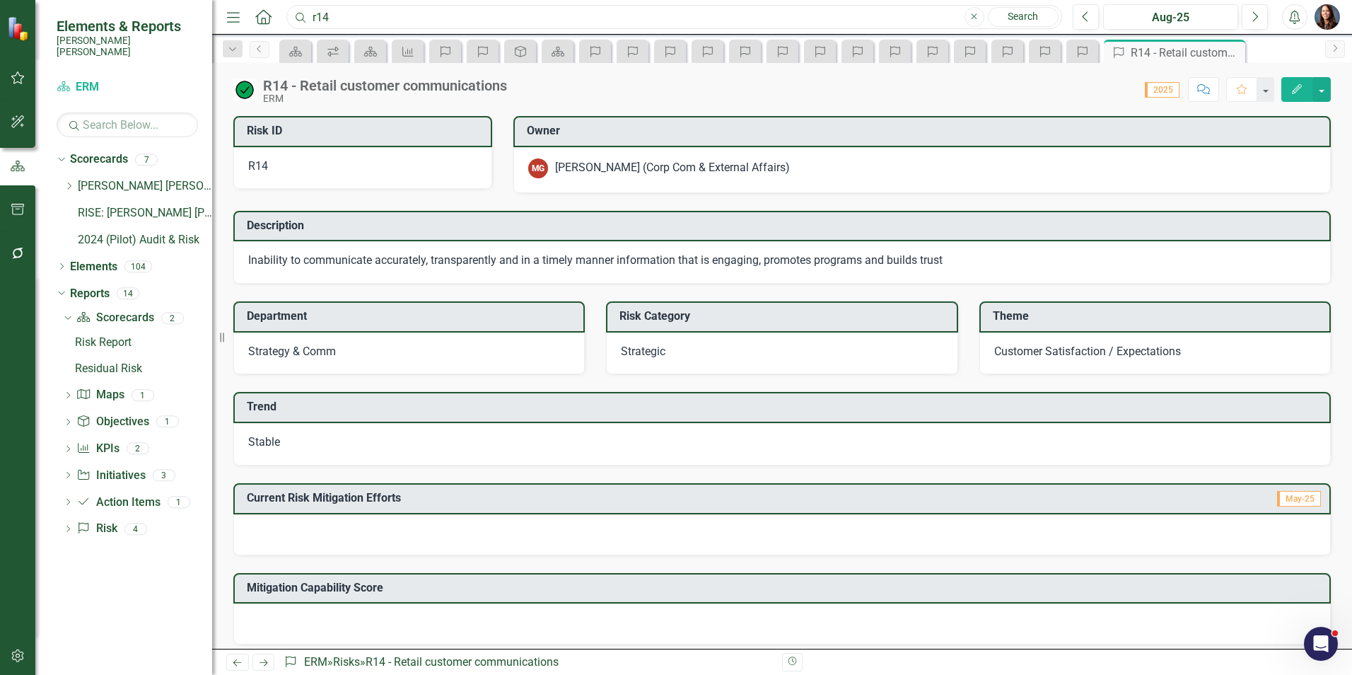
click at [347, 15] on input "r14" at bounding box center [674, 17] width 776 height 25
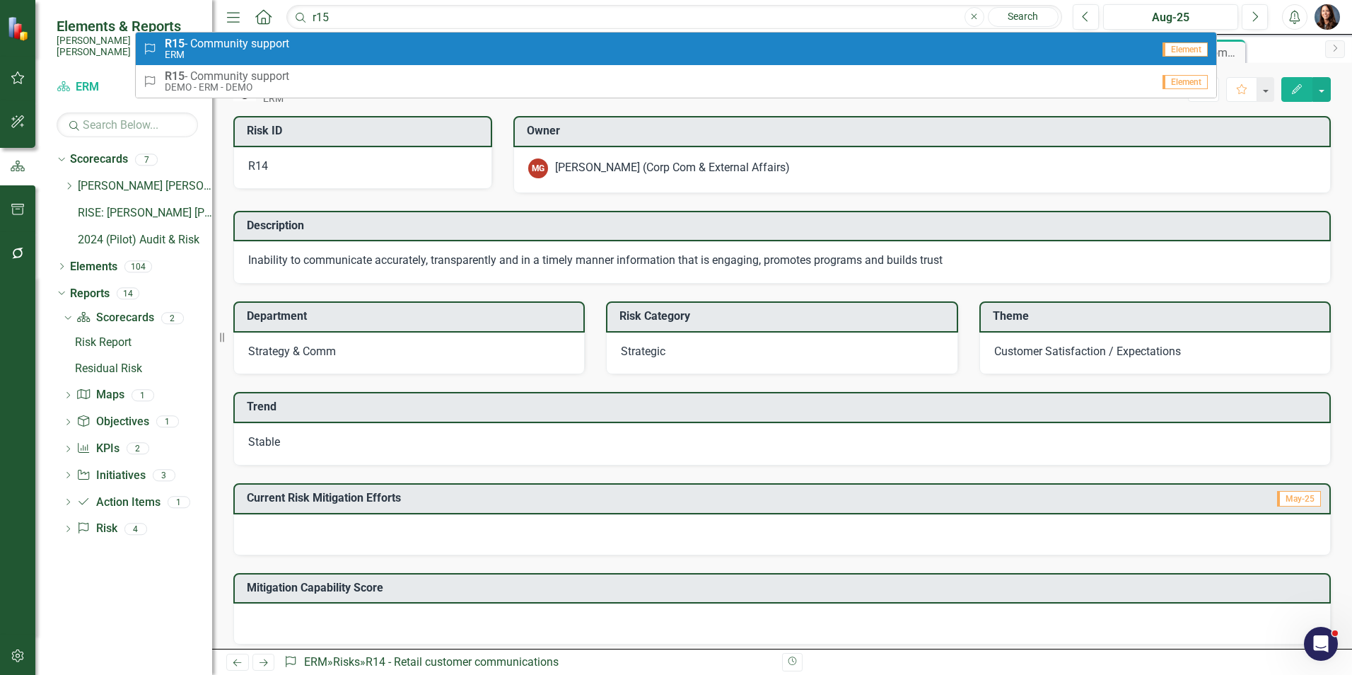
click at [305, 44] on div "Risk R15 - Community support ERM" at bounding box center [647, 48] width 1009 height 23
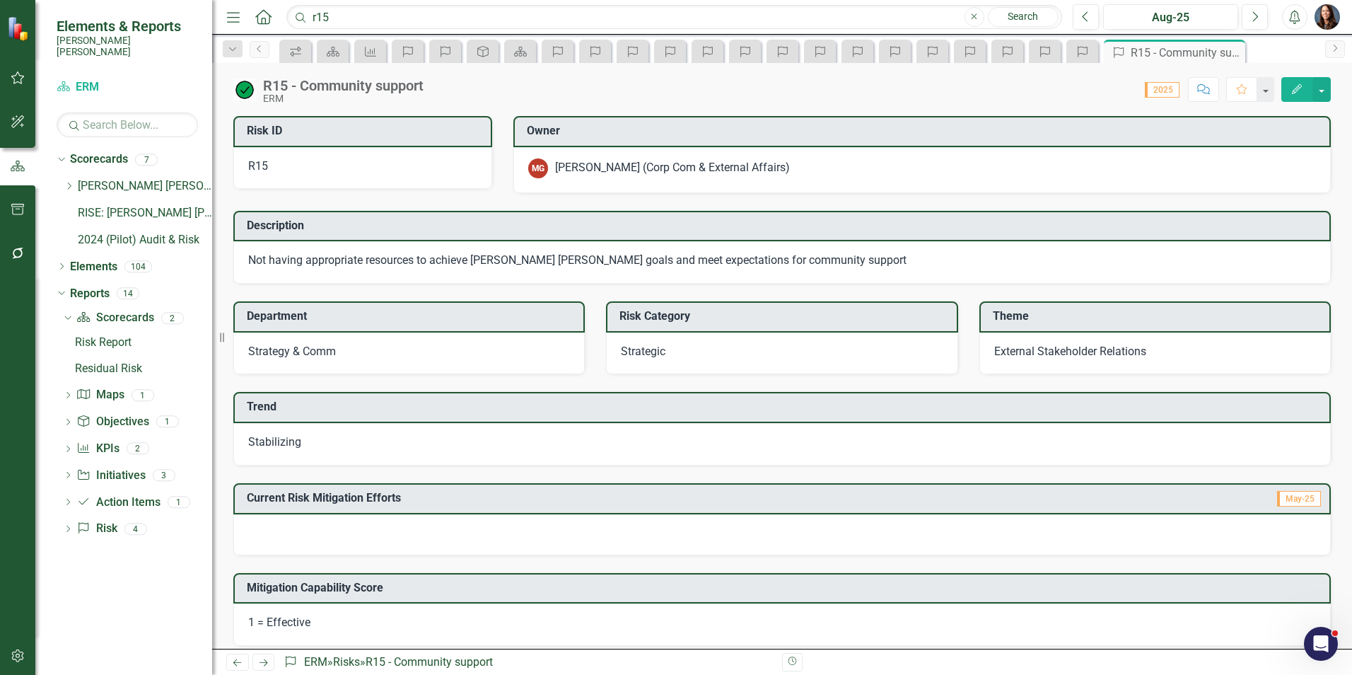
click at [275, 442] on span "Stabilizing" at bounding box center [274, 441] width 53 height 13
click at [274, 442] on span "Stabilizing" at bounding box center [274, 441] width 53 height 13
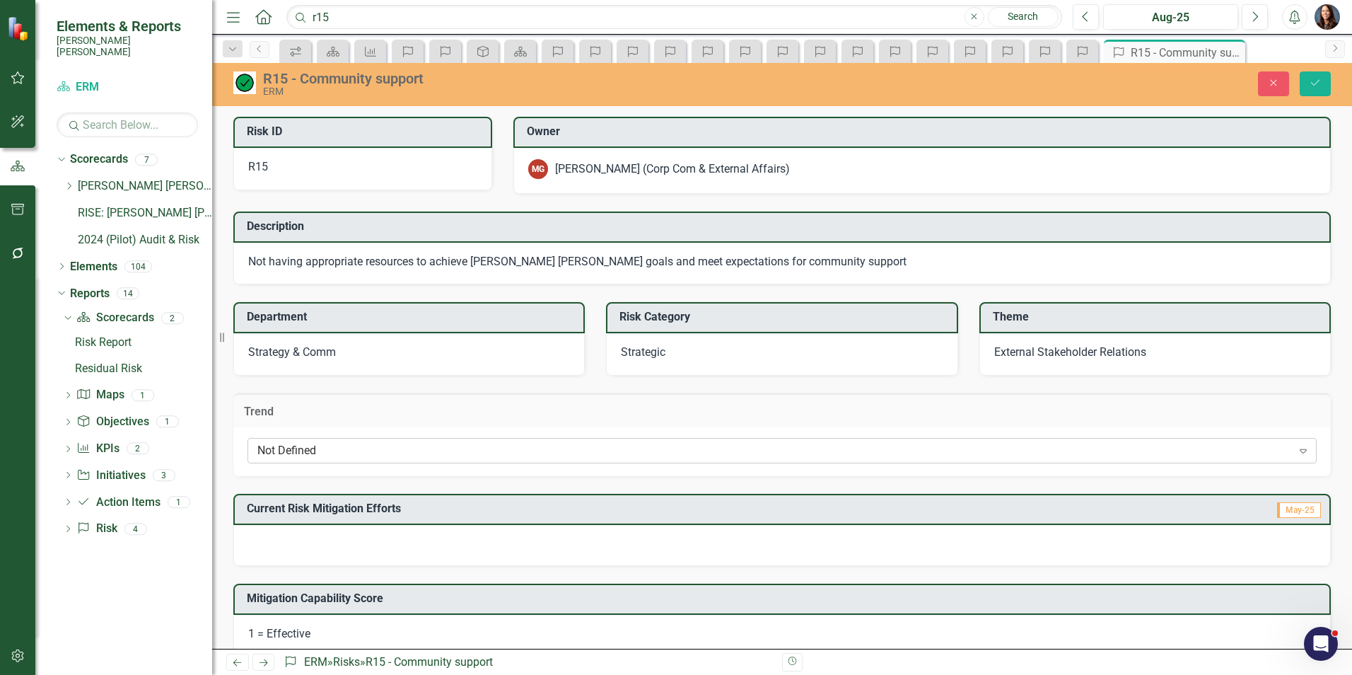
click at [283, 454] on div "Not Defined" at bounding box center [774, 451] width 1035 height 16
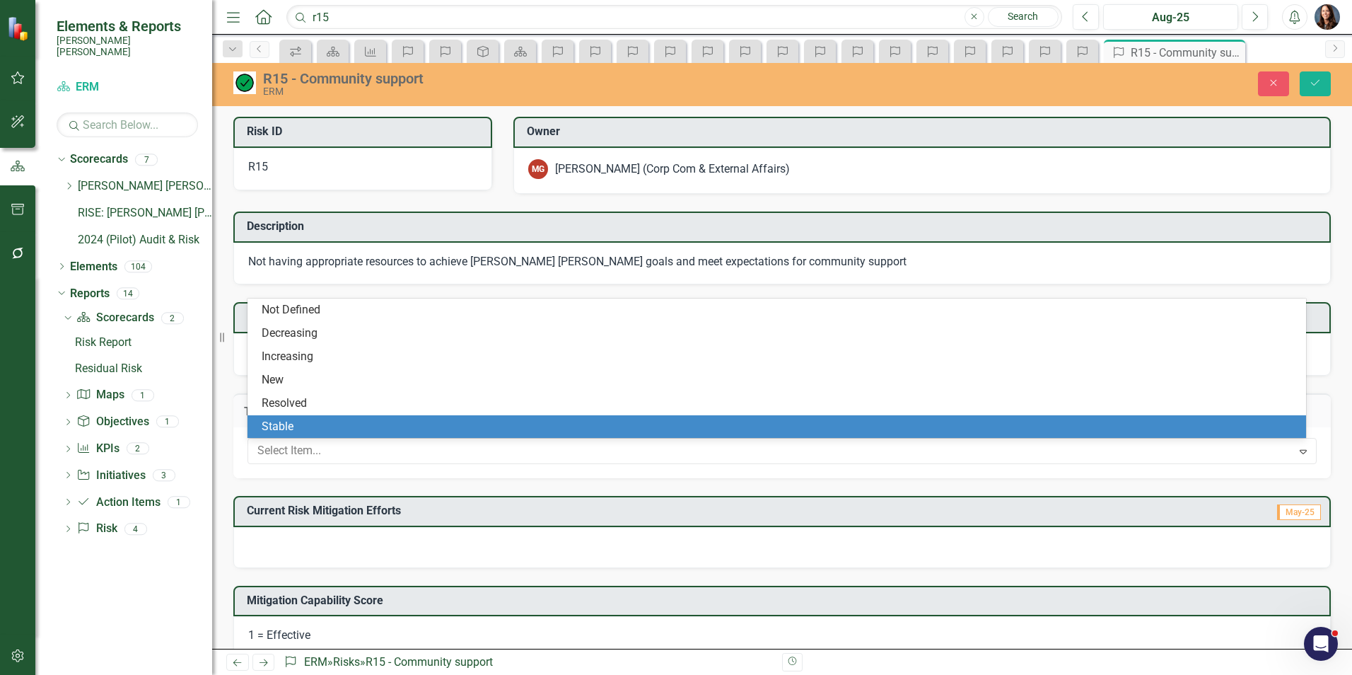
click at [296, 426] on div "Stable" at bounding box center [780, 427] width 1036 height 16
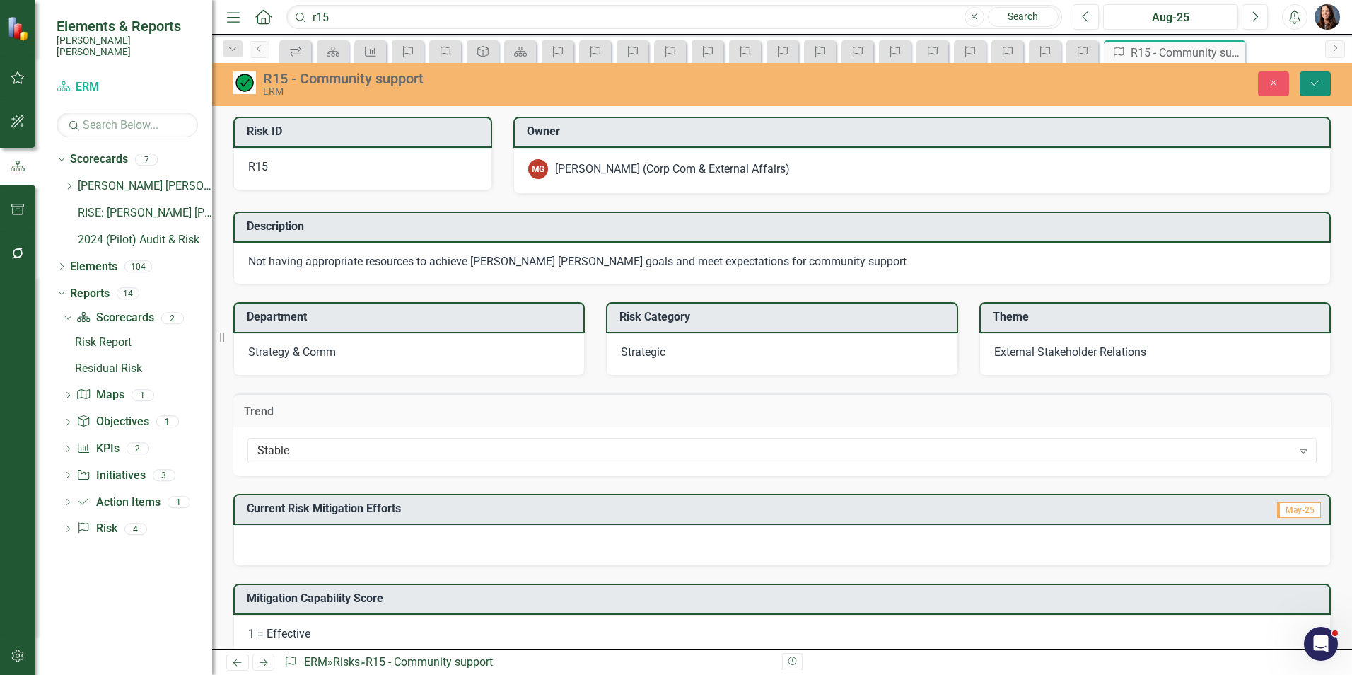
click at [1312, 86] on icon "Save" at bounding box center [1315, 83] width 13 height 10
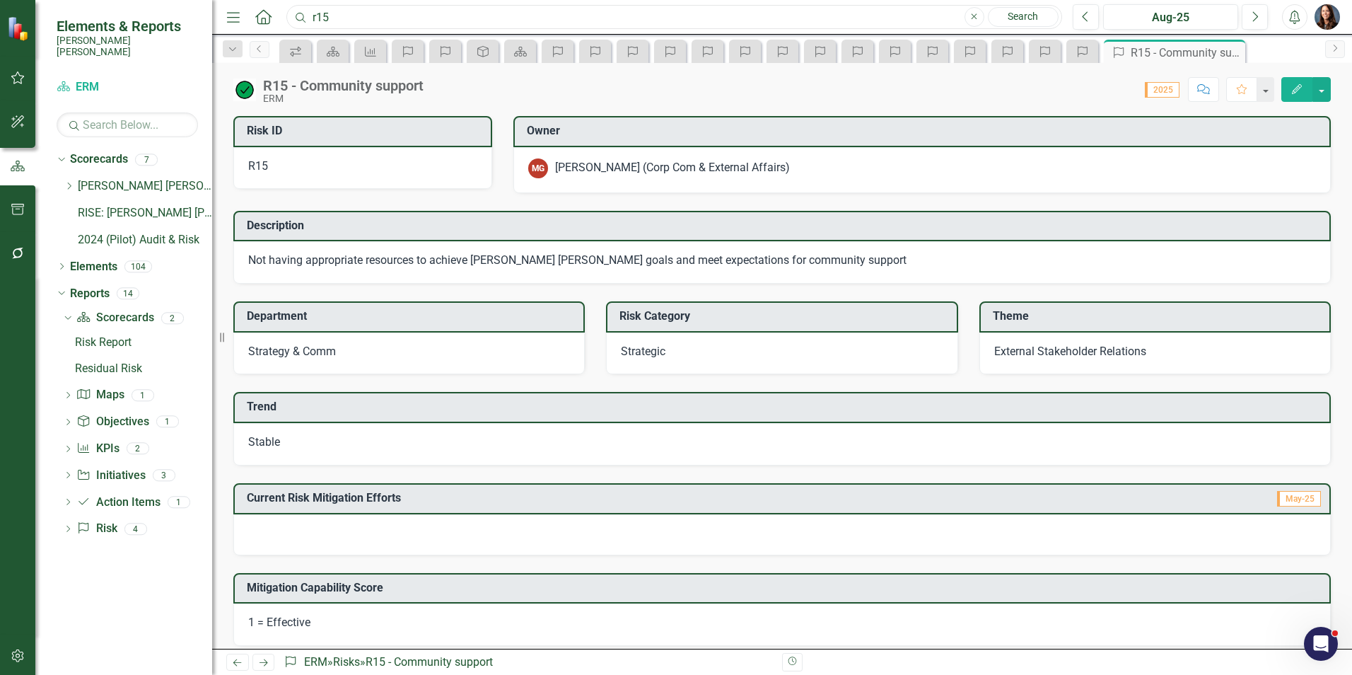
click at [340, 12] on input "r15" at bounding box center [674, 17] width 776 height 25
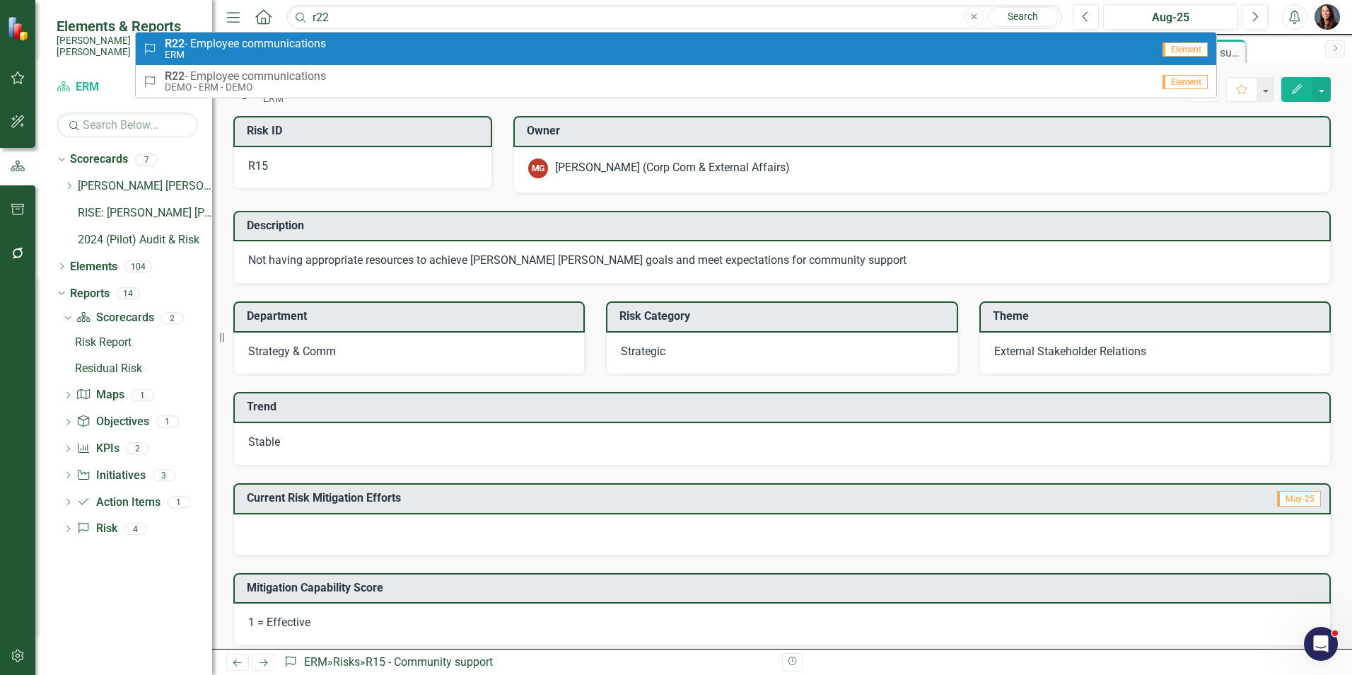
click at [270, 42] on span "R22 - Employee communications" at bounding box center [245, 43] width 161 height 13
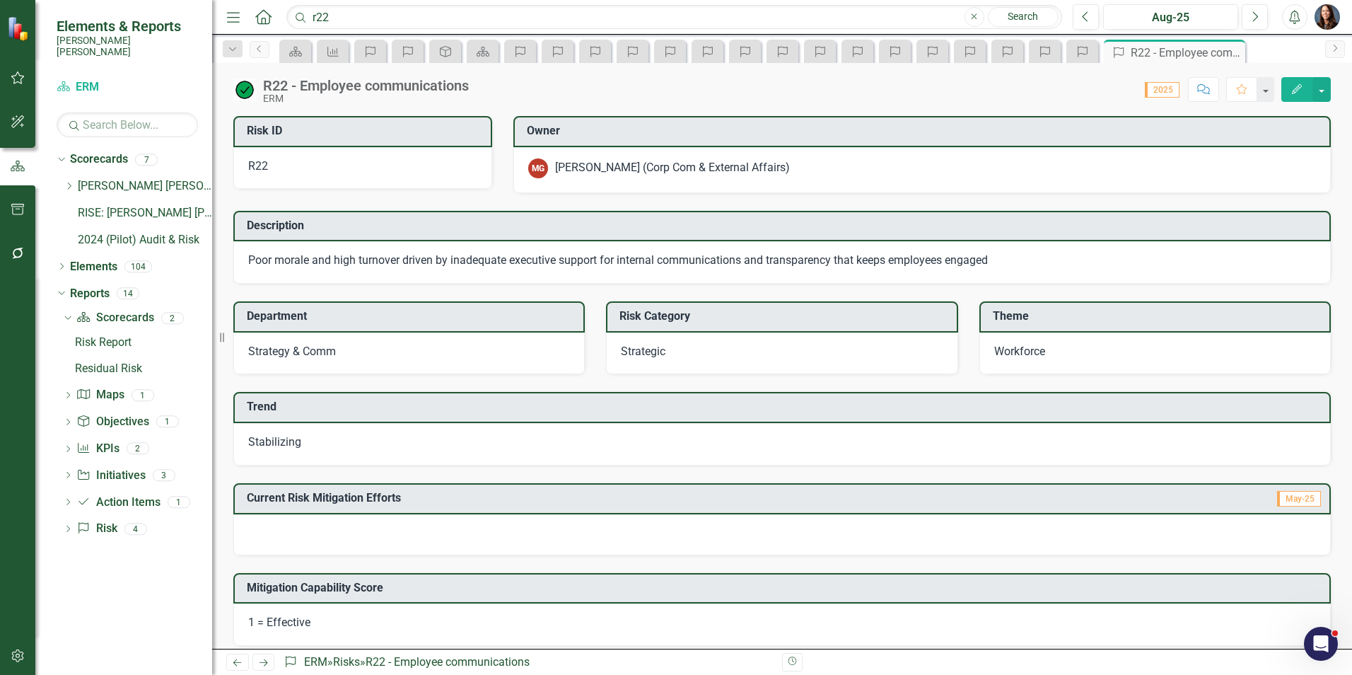
click at [260, 443] on span "Stabilizing" at bounding box center [274, 441] width 53 height 13
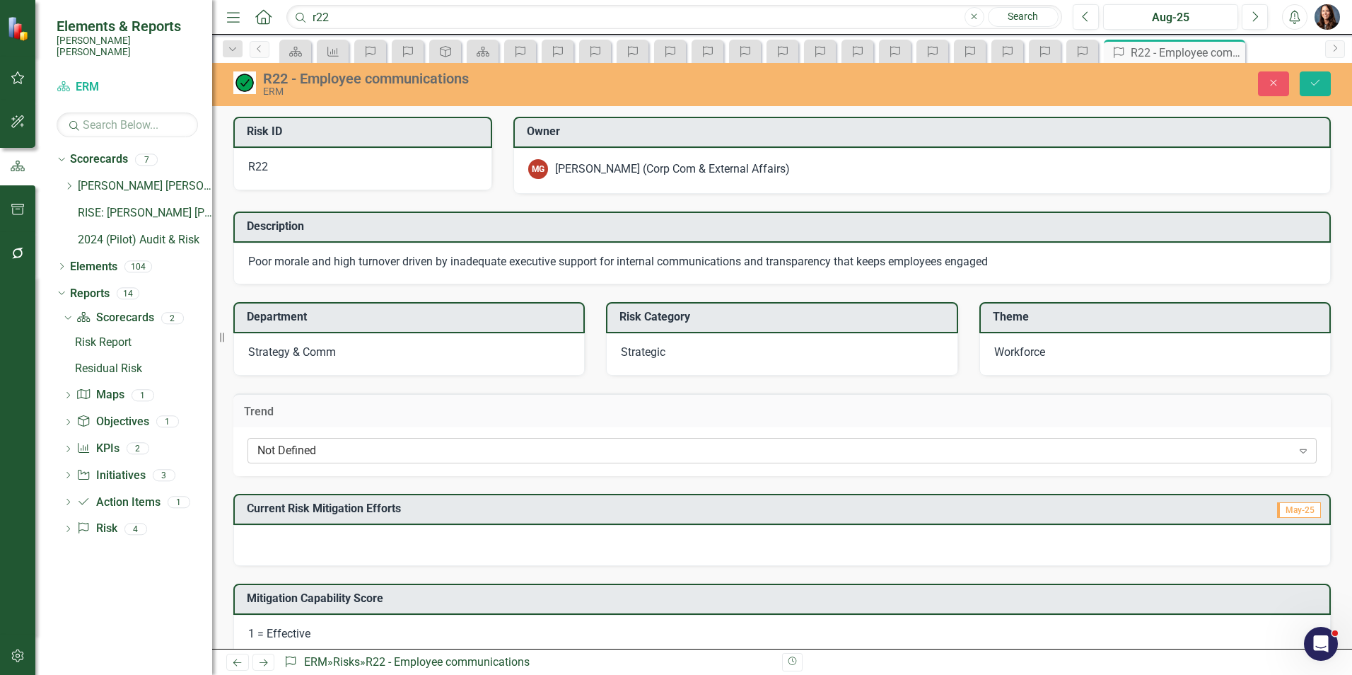
click at [279, 452] on div "Not Defined" at bounding box center [774, 451] width 1035 height 16
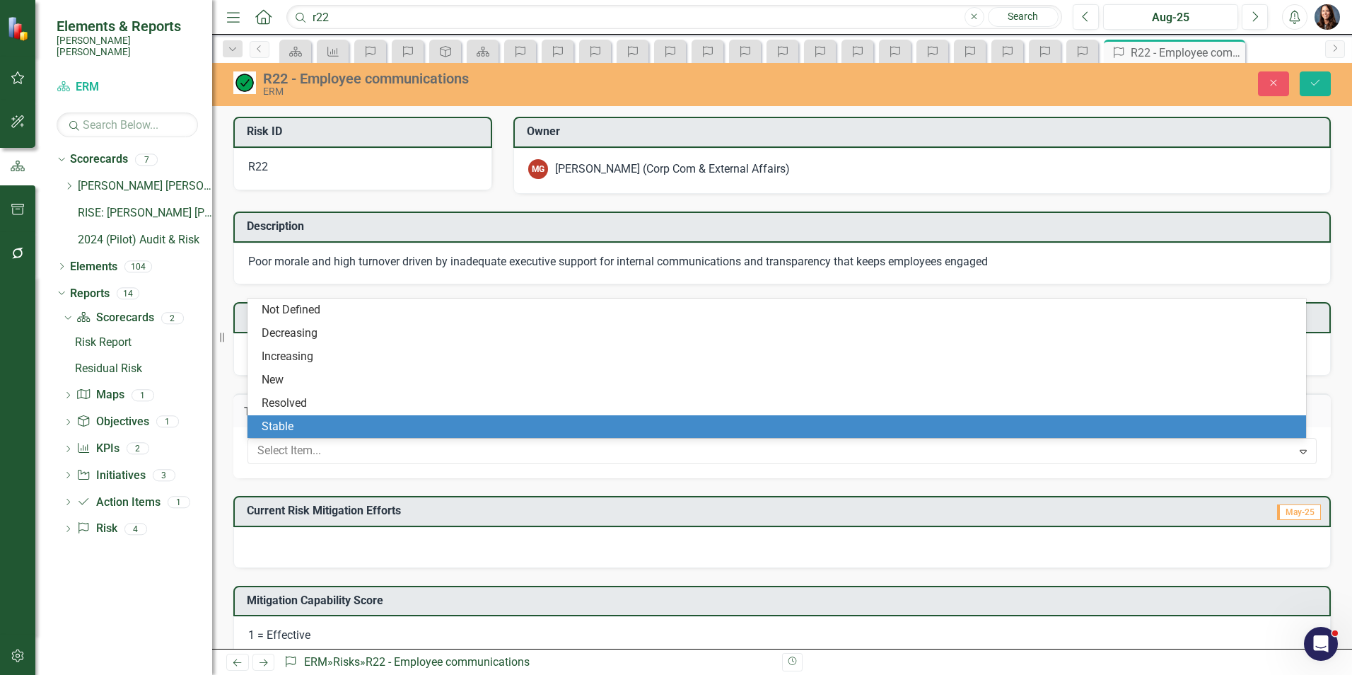
click at [298, 421] on div "Stable" at bounding box center [780, 427] width 1036 height 16
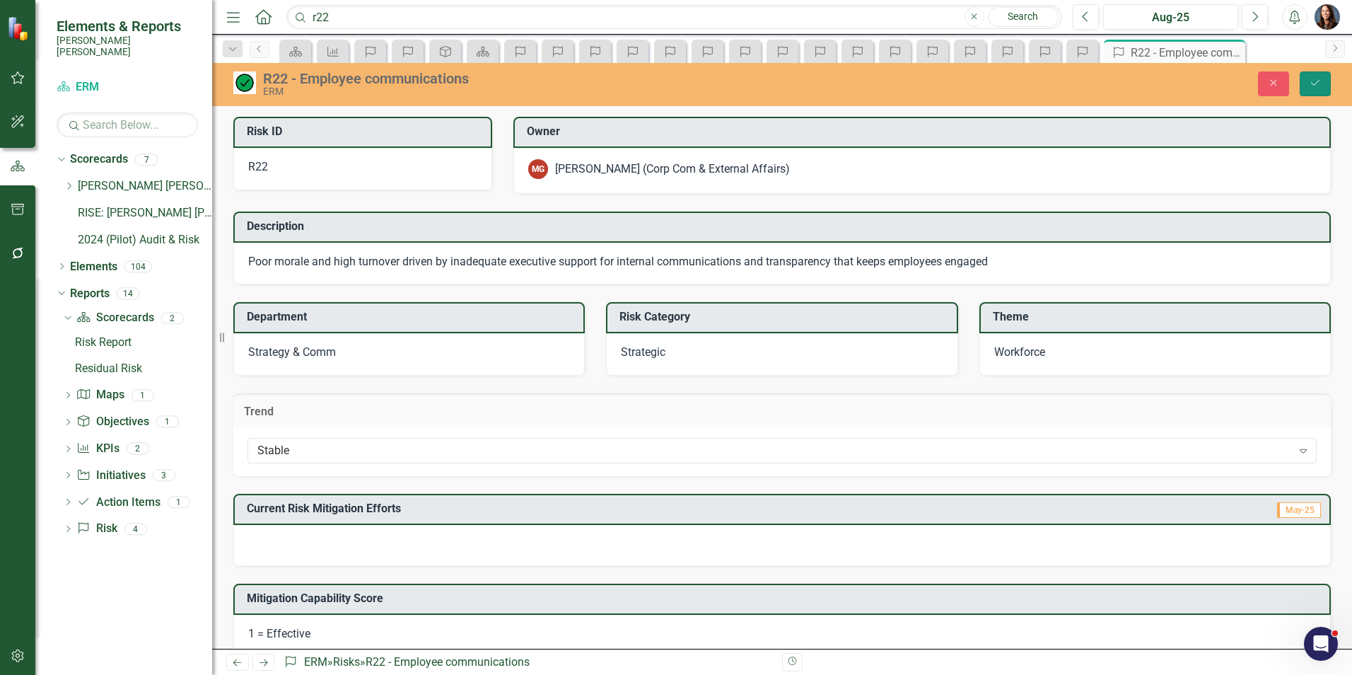
click at [1308, 87] on button "Save" at bounding box center [1315, 83] width 31 height 25
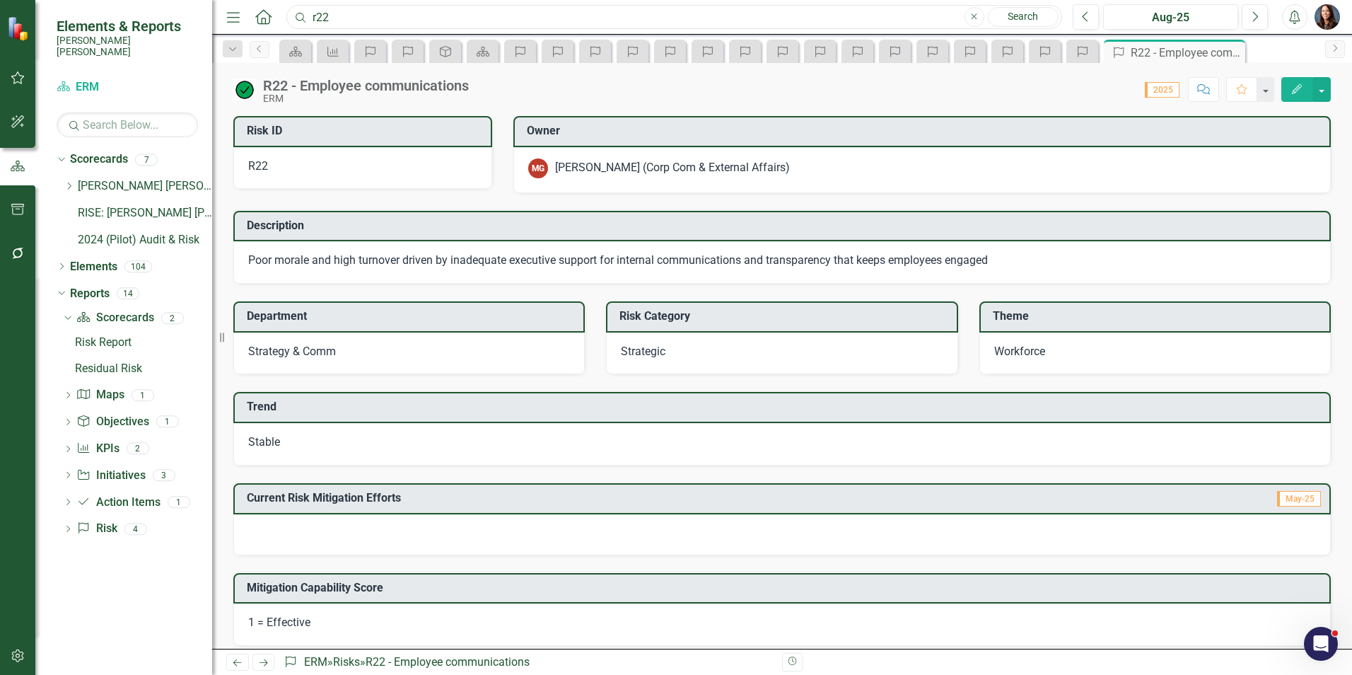
click at [337, 13] on input "r22" at bounding box center [674, 17] width 776 height 25
type input "r64"
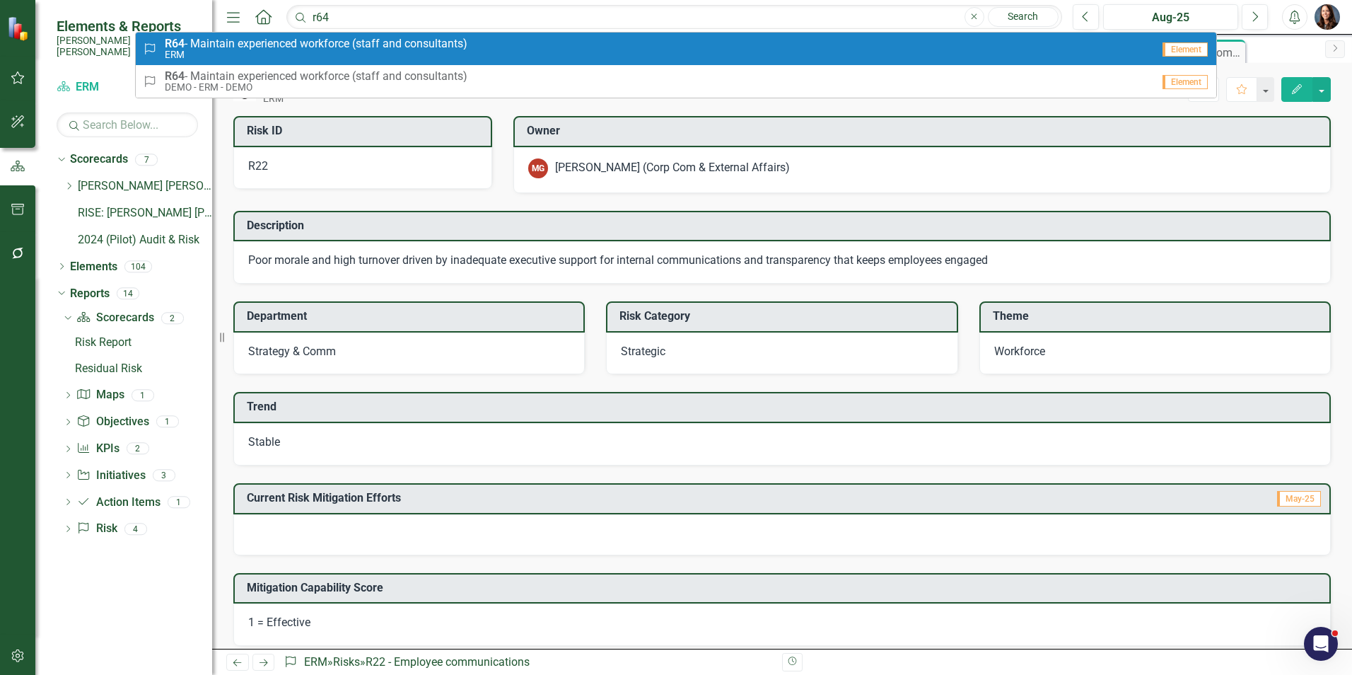
click at [320, 52] on small "ERM" at bounding box center [316, 55] width 303 height 11
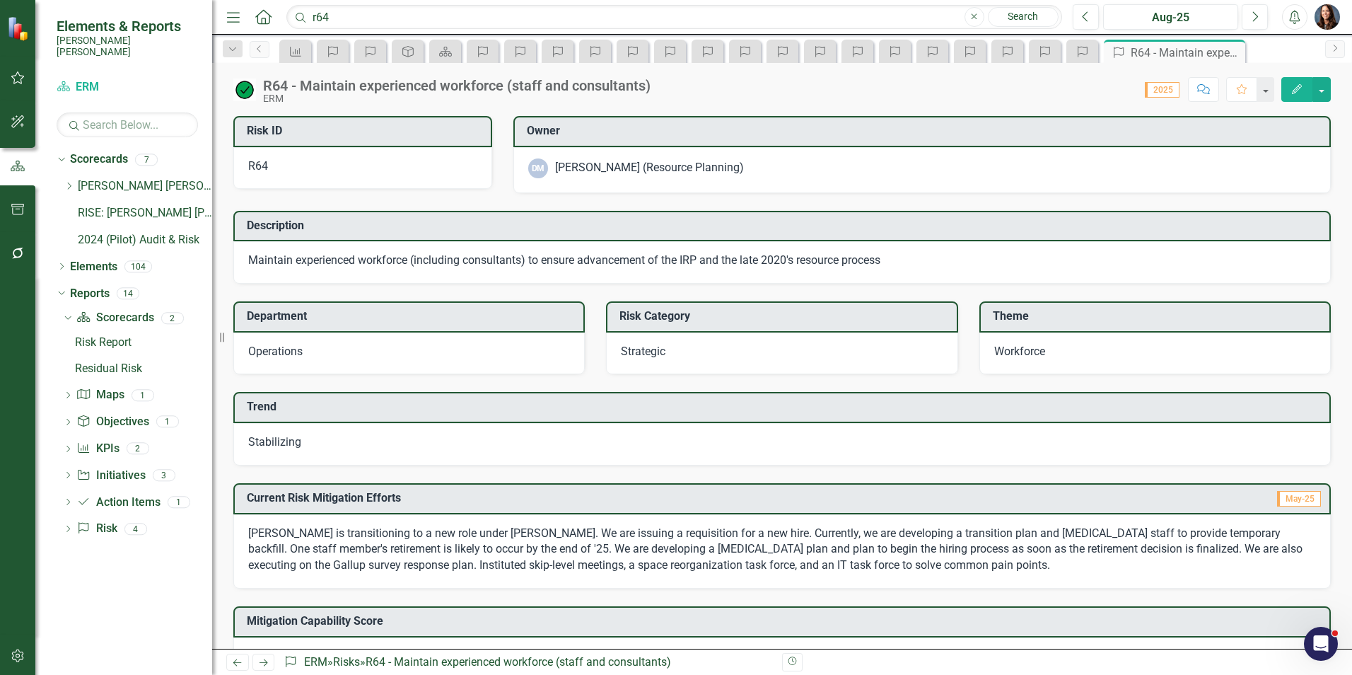
click at [261, 444] on span "Stabilizing" at bounding box center [274, 441] width 53 height 13
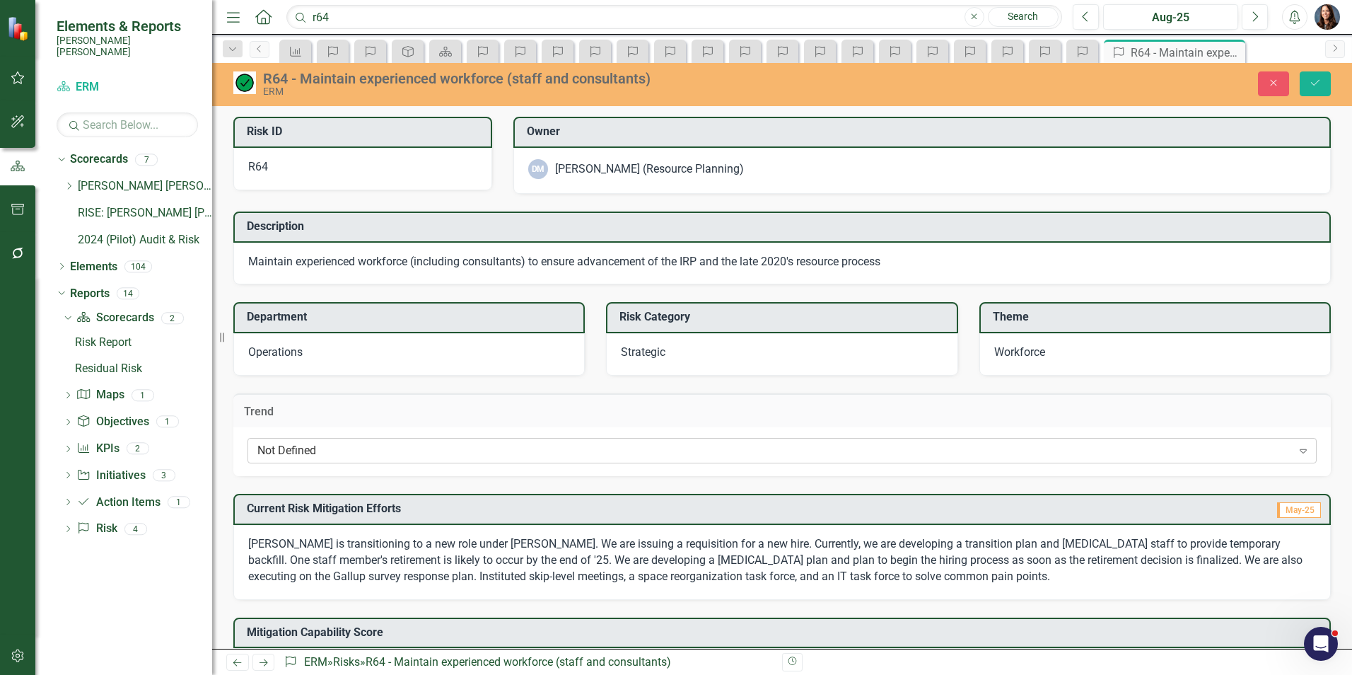
click at [293, 453] on div "Not Defined" at bounding box center [774, 451] width 1035 height 16
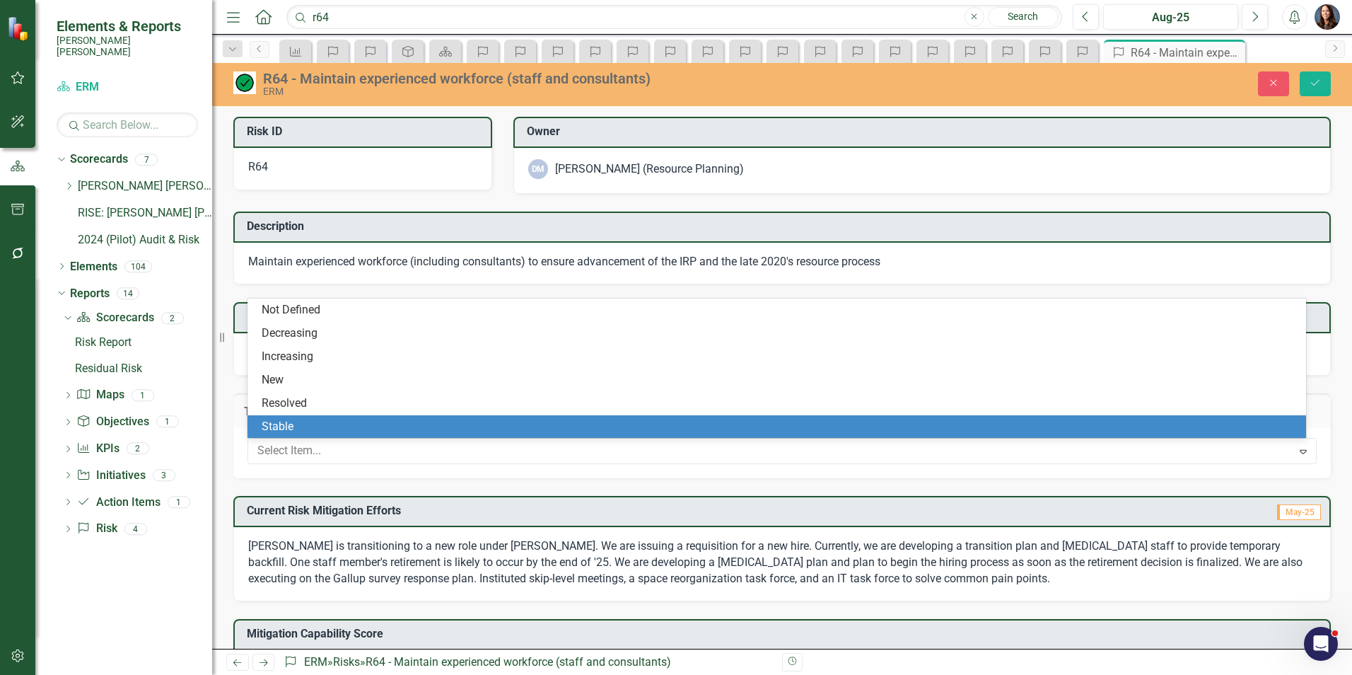
click at [295, 435] on div "Stable" at bounding box center [777, 426] width 1059 height 23
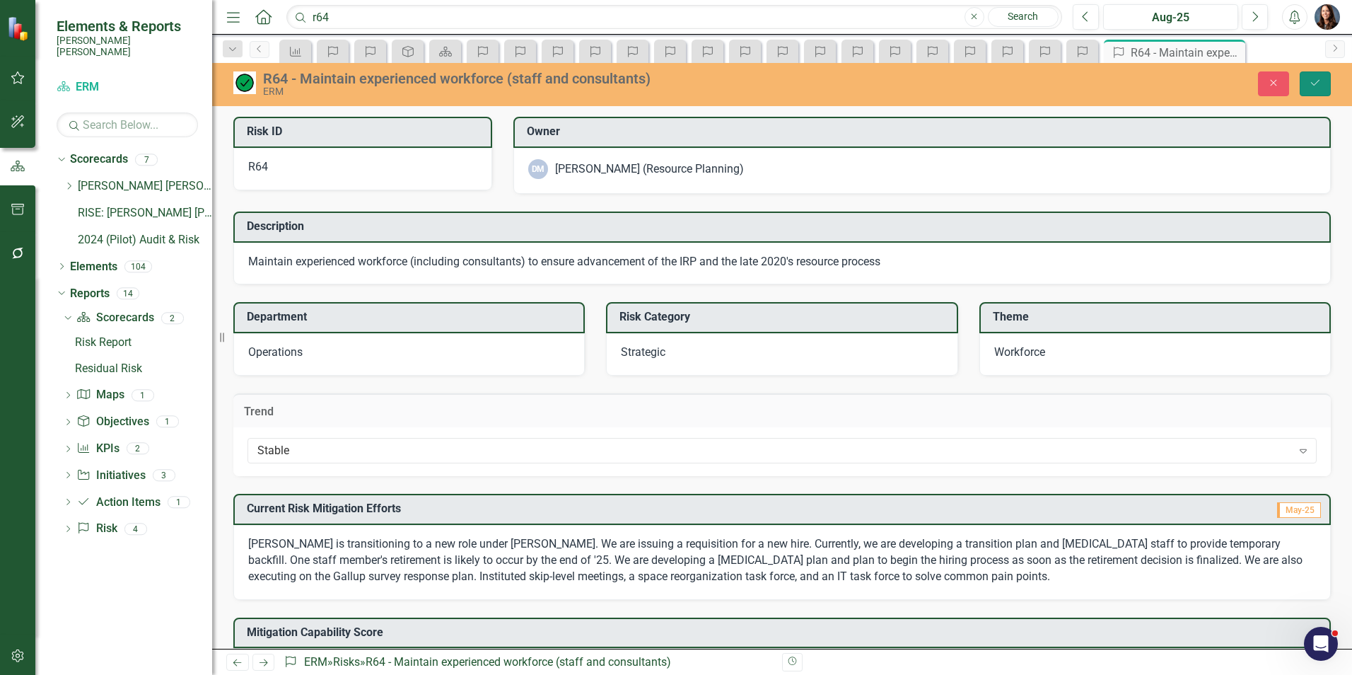
click at [1314, 85] on icon "Save" at bounding box center [1315, 83] width 13 height 10
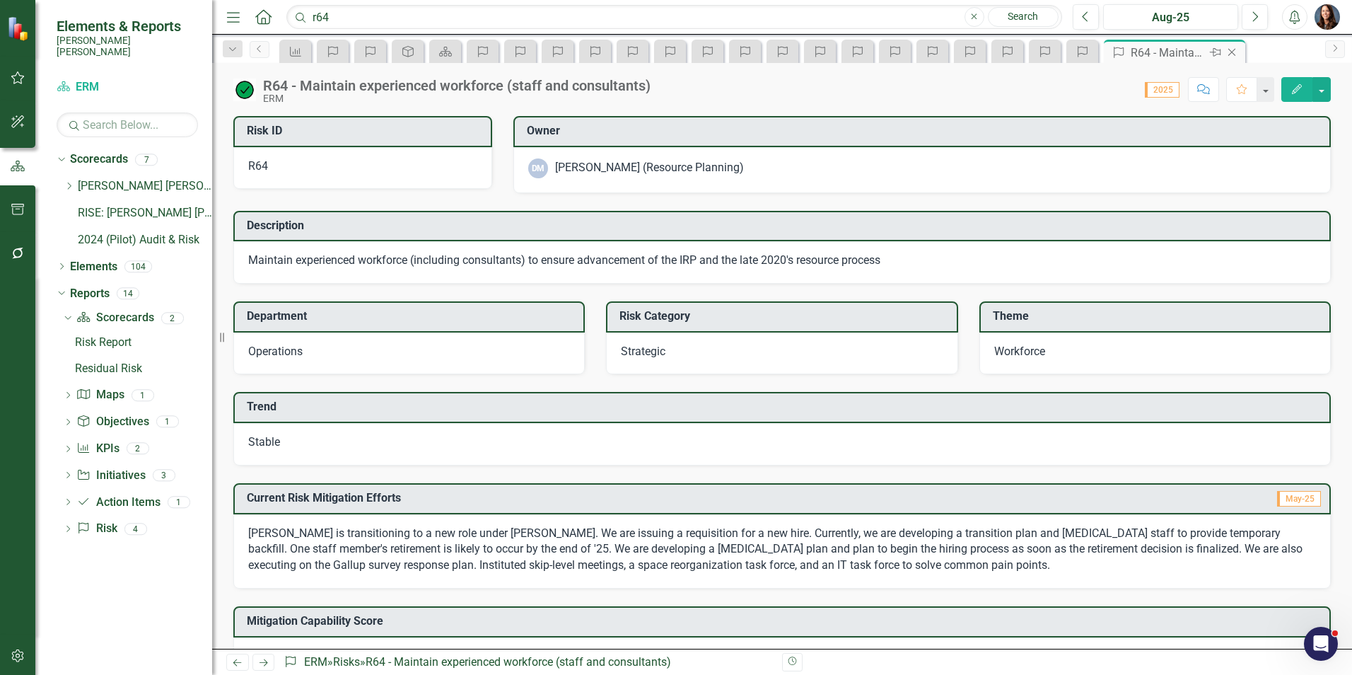
click at [1233, 54] on icon "Close" at bounding box center [1232, 52] width 14 height 11
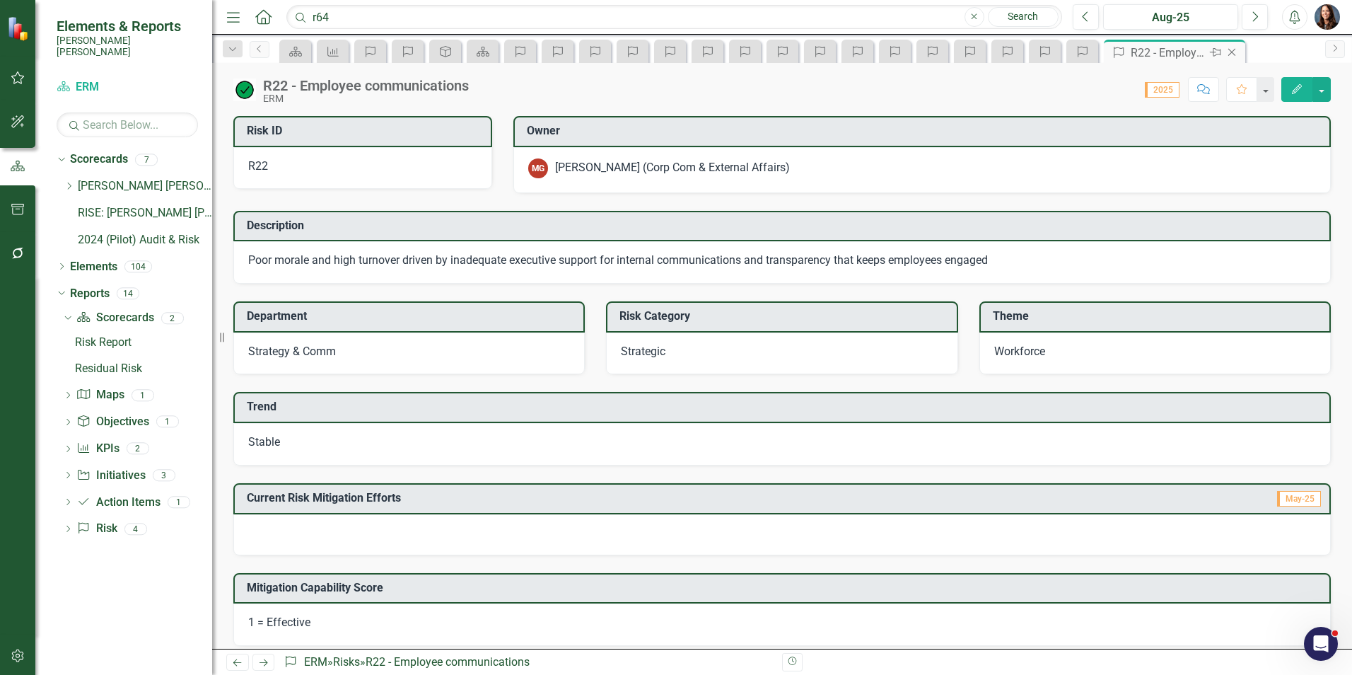
click at [1233, 53] on icon "Close" at bounding box center [1232, 52] width 14 height 11
click at [0, 0] on icon "Close" at bounding box center [0, 0] width 0 height 0
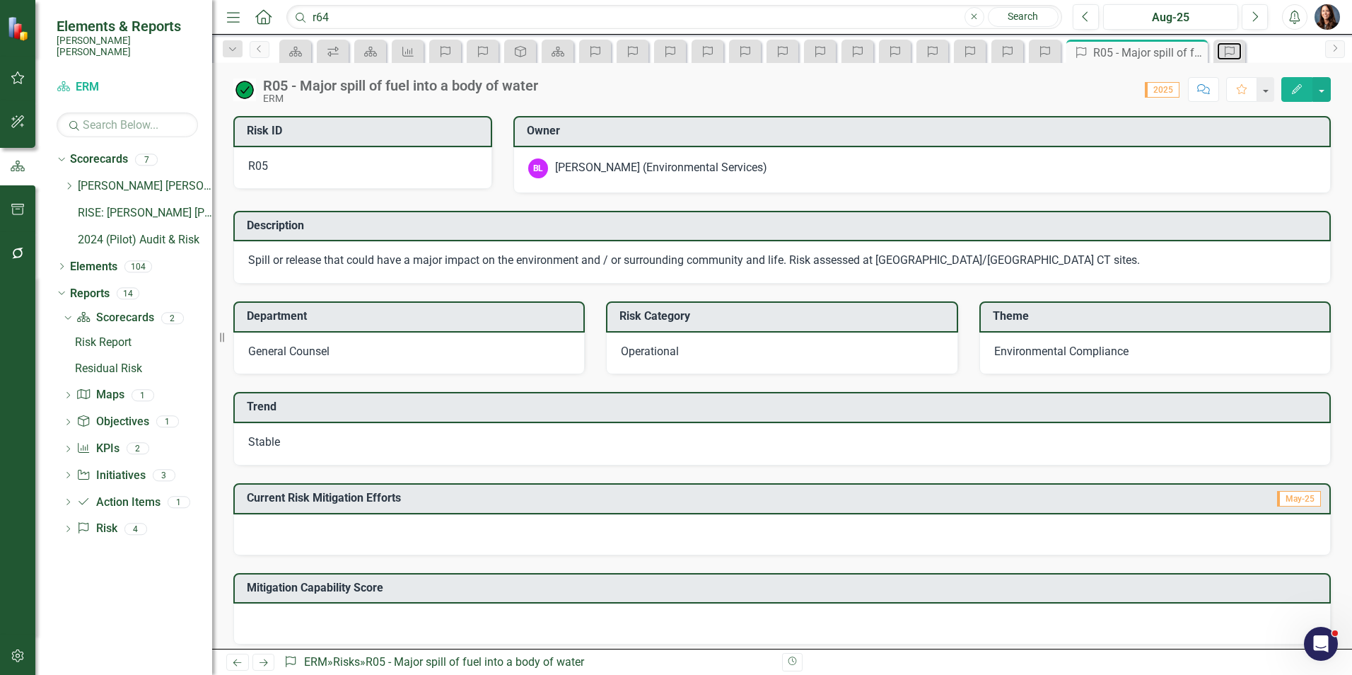
click at [1233, 53] on icon "Risk" at bounding box center [1230, 51] width 14 height 11
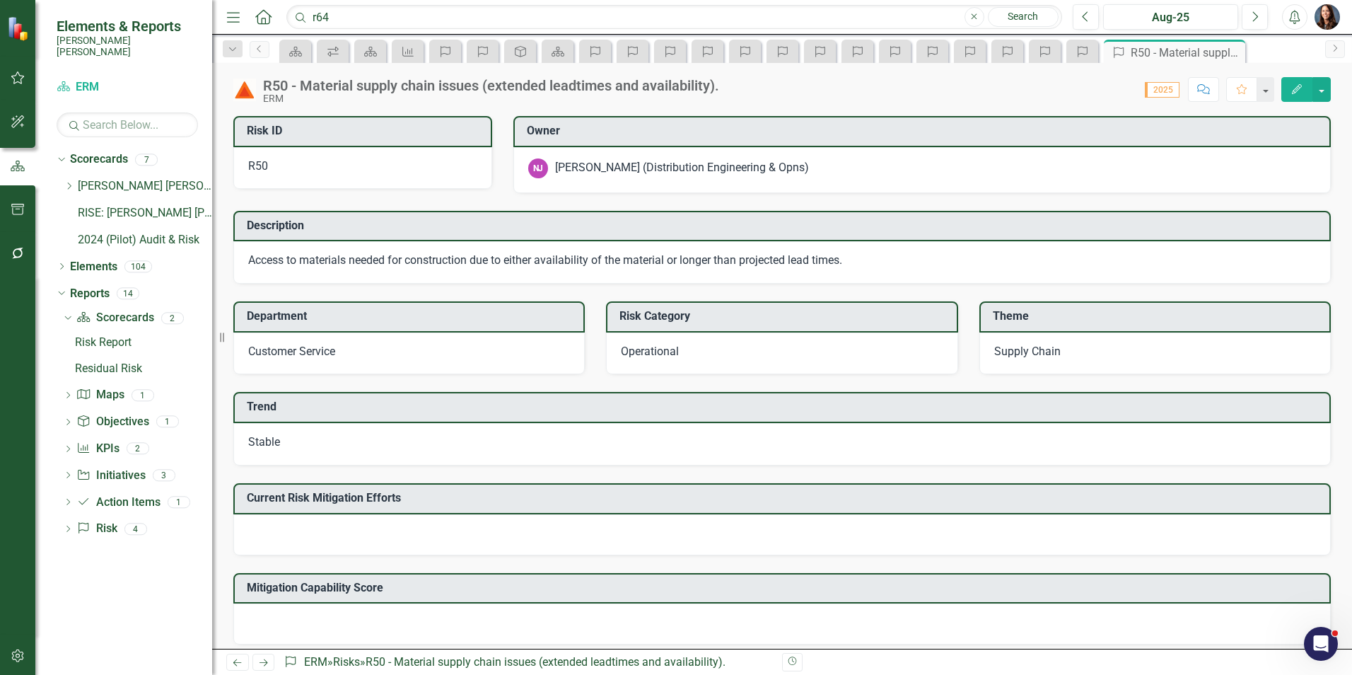
click at [0, 0] on icon "Close" at bounding box center [0, 0] width 0 height 0
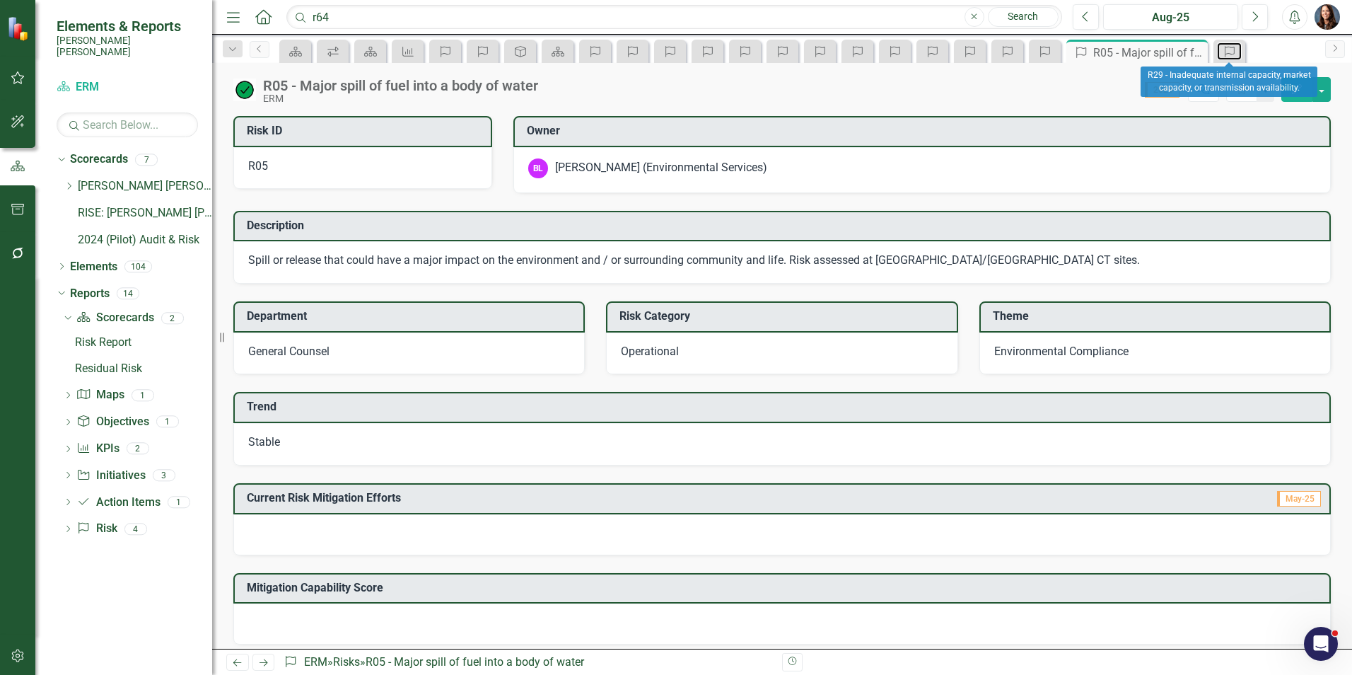
click at [1233, 53] on icon "Risk" at bounding box center [1230, 51] width 14 height 11
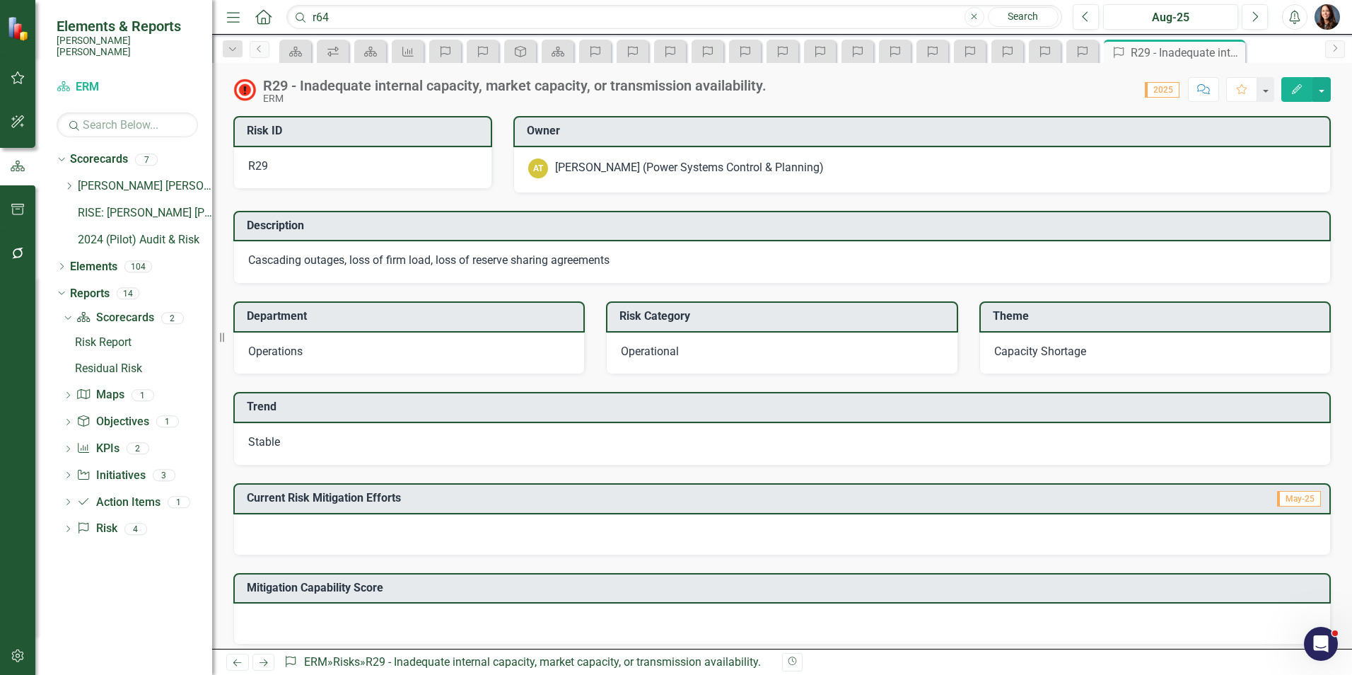
click at [0, 0] on icon "Close" at bounding box center [0, 0] width 0 height 0
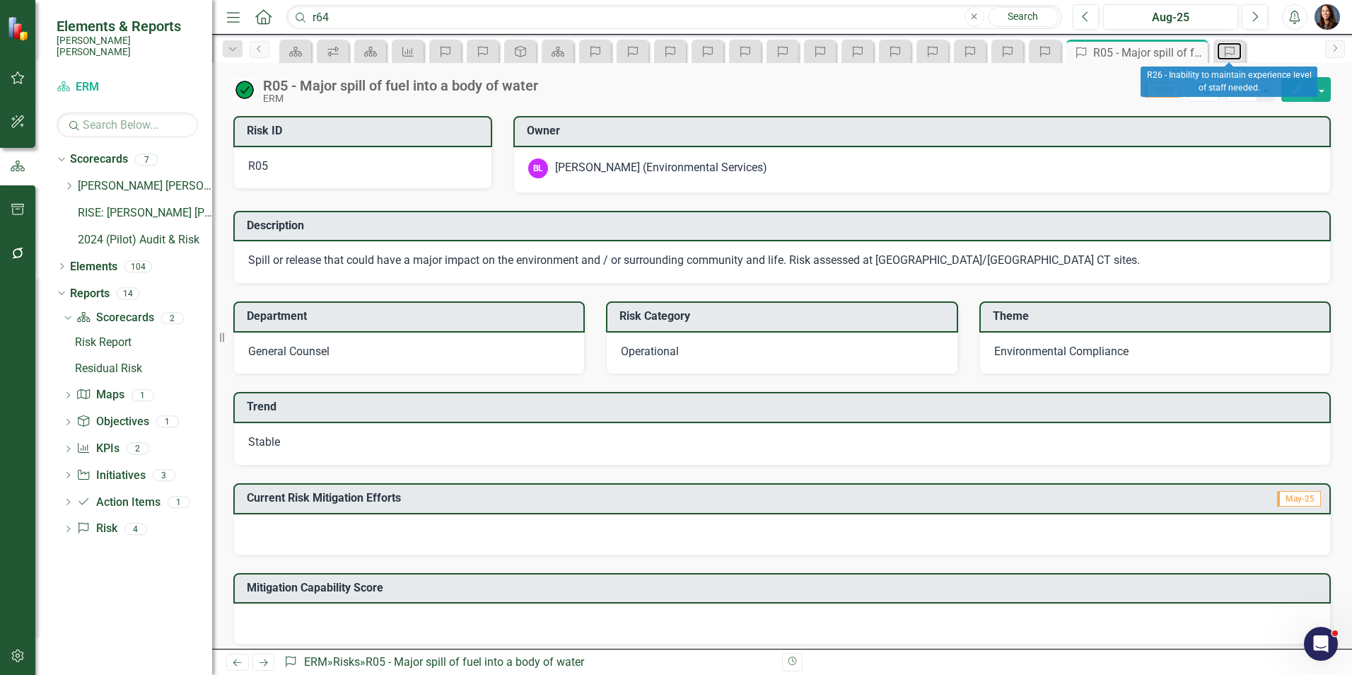
click at [1233, 53] on icon "Risk" at bounding box center [1230, 51] width 14 height 11
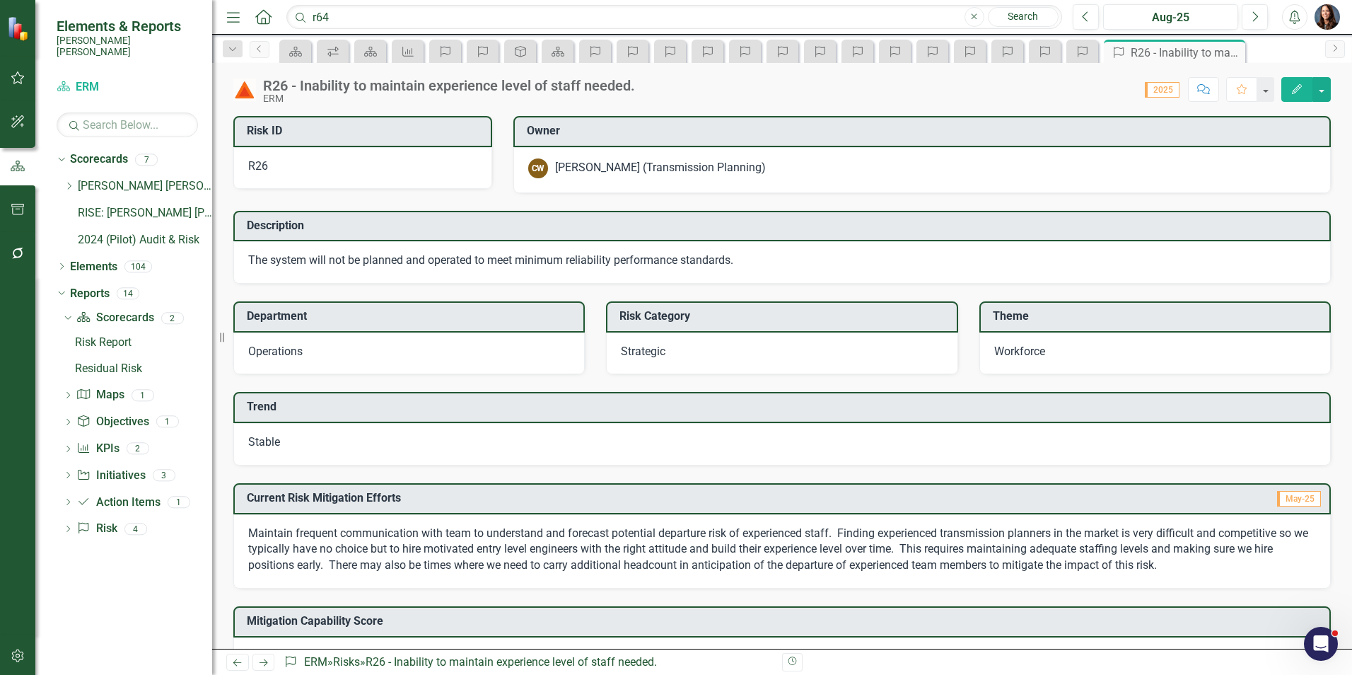
click at [0, 0] on icon "Close" at bounding box center [0, 0] width 0 height 0
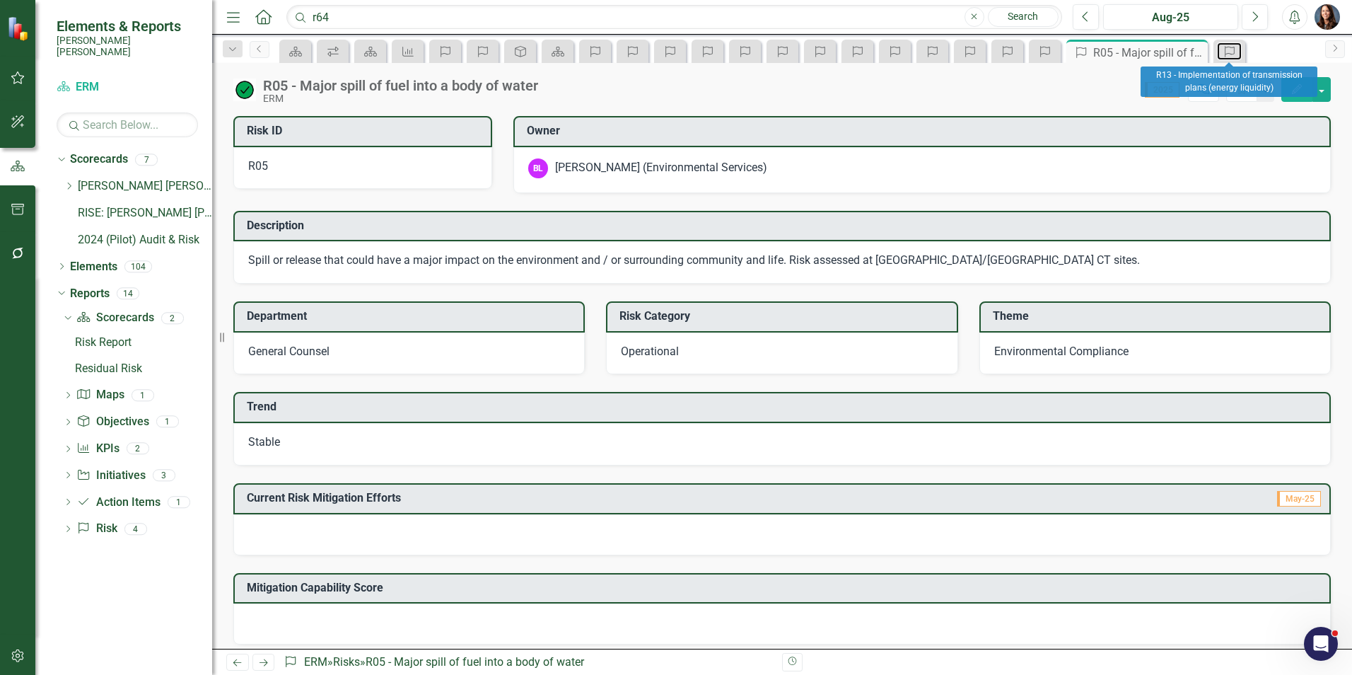
click at [1233, 53] on icon "Risk" at bounding box center [1230, 51] width 14 height 11
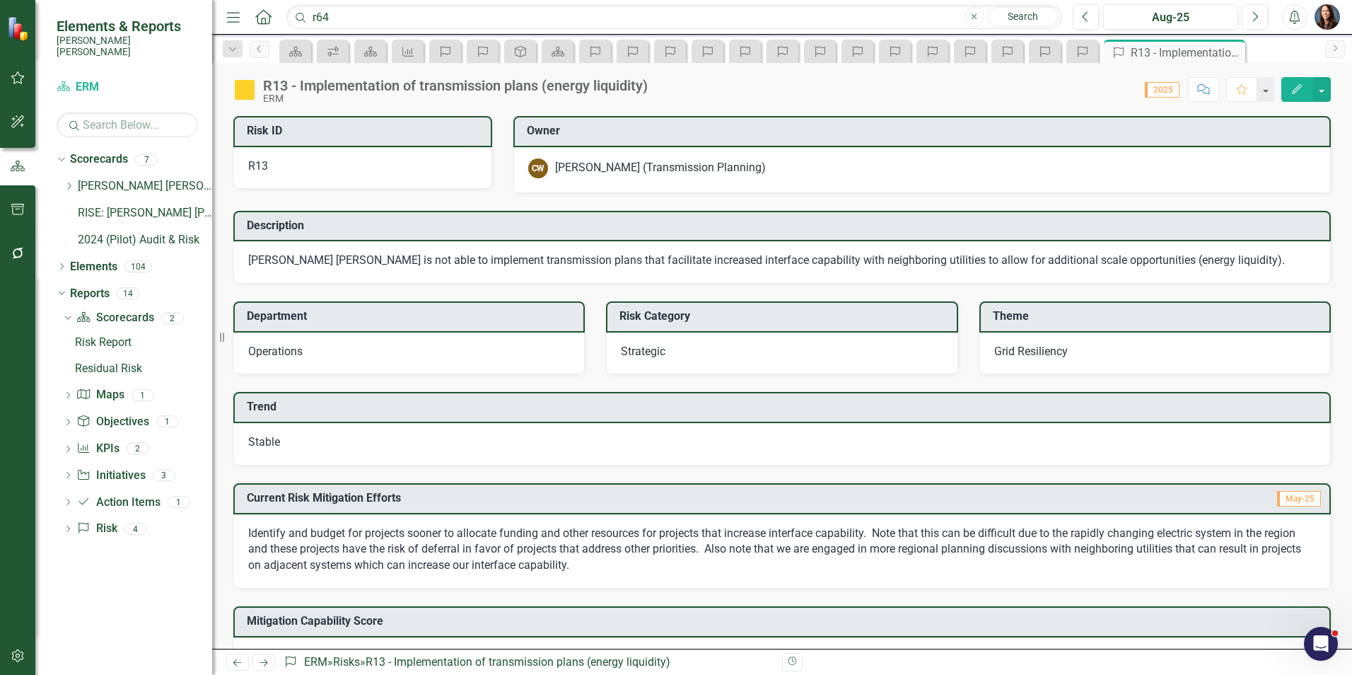
click at [0, 0] on icon "Close" at bounding box center [0, 0] width 0 height 0
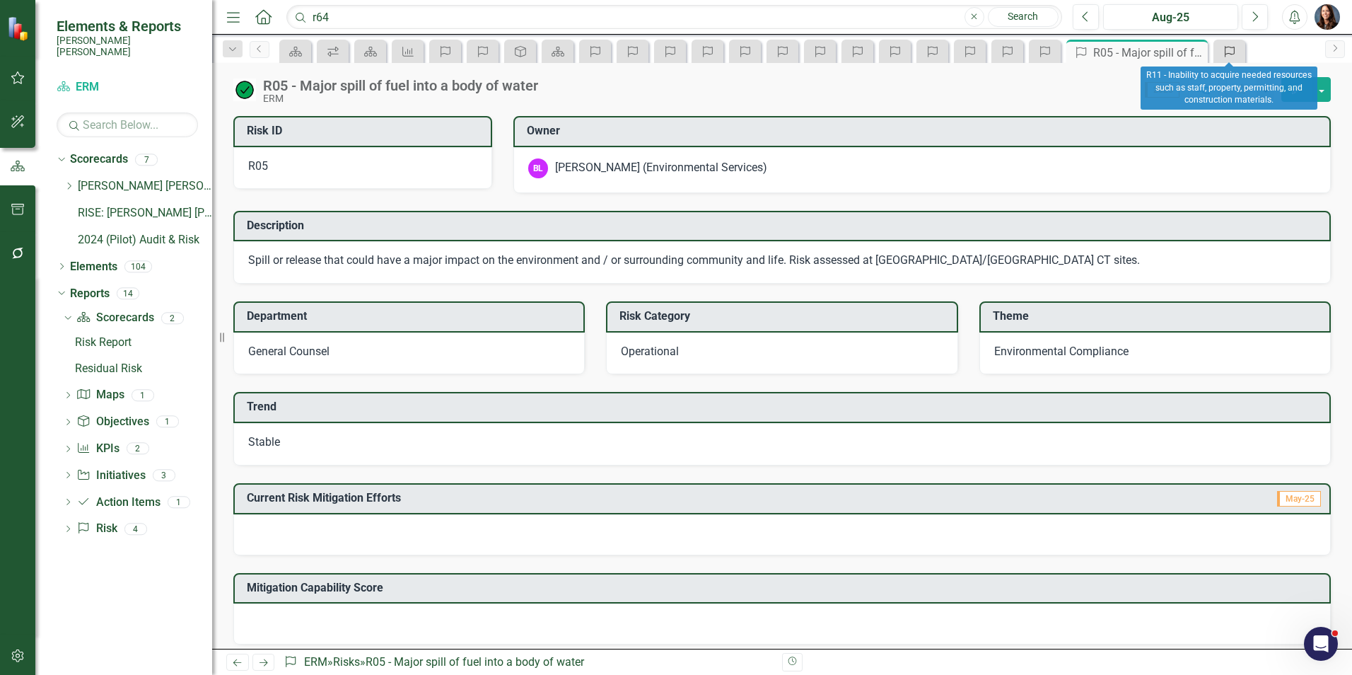
click at [1233, 53] on icon "Risk" at bounding box center [1230, 51] width 14 height 11
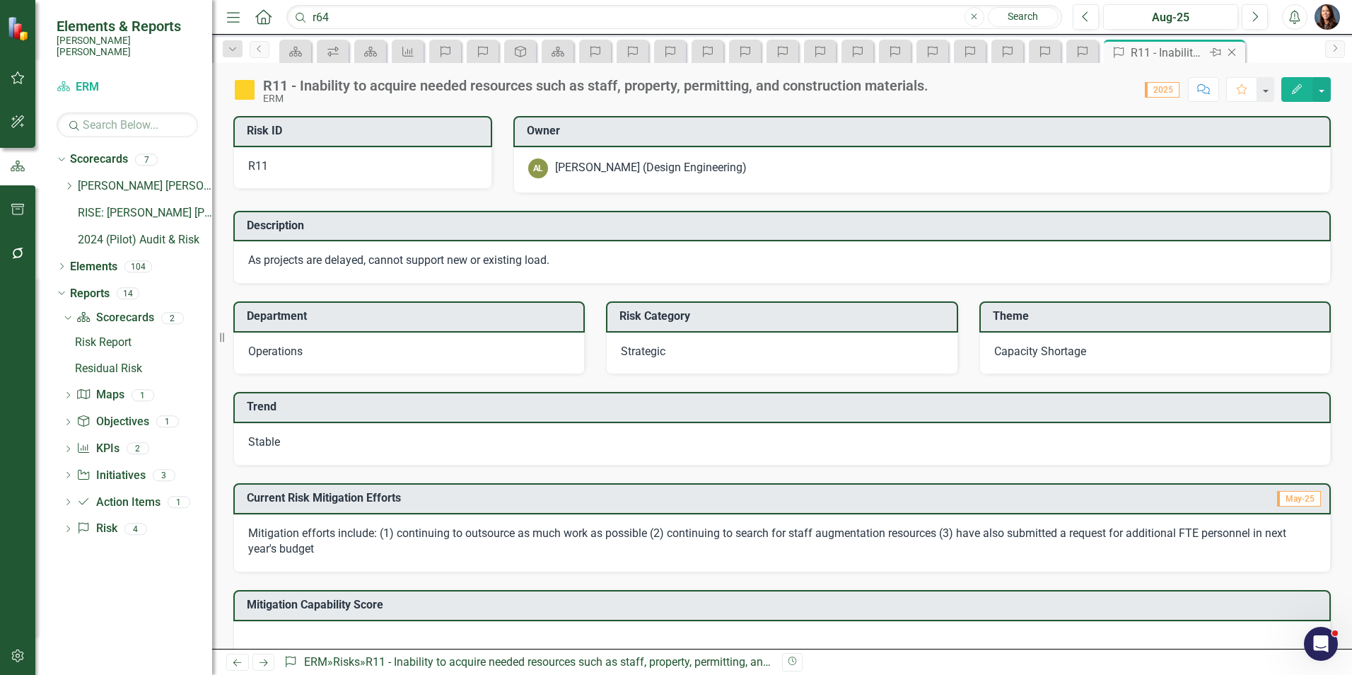
click at [1233, 53] on icon "Close" at bounding box center [1232, 52] width 14 height 11
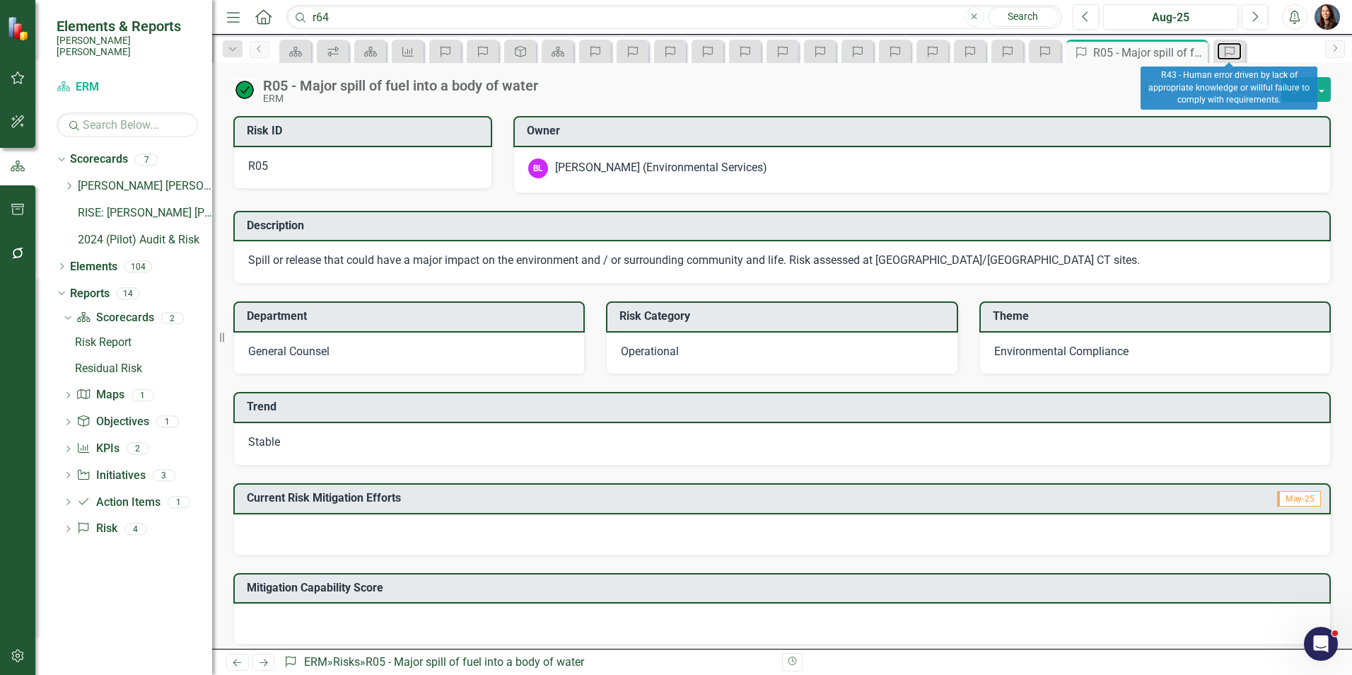
click at [1233, 53] on icon "Risk" at bounding box center [1230, 51] width 14 height 11
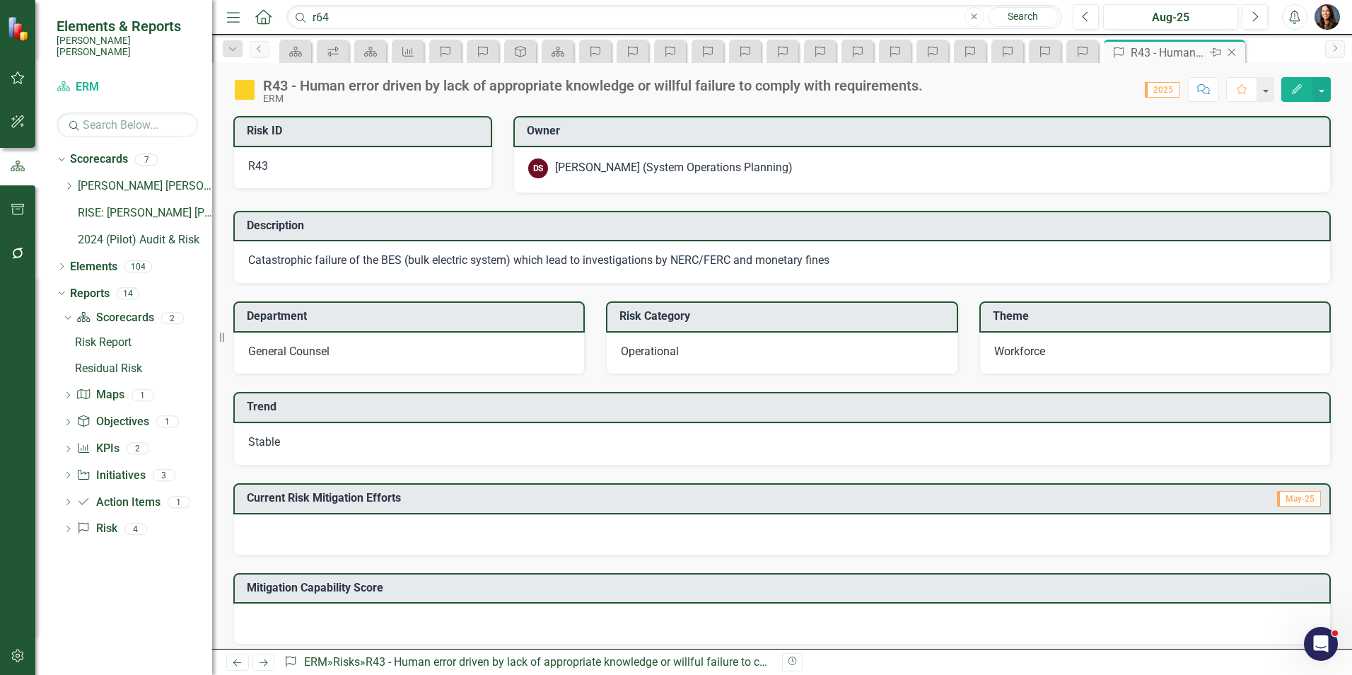
click at [1233, 53] on icon "Close" at bounding box center [1232, 52] width 14 height 11
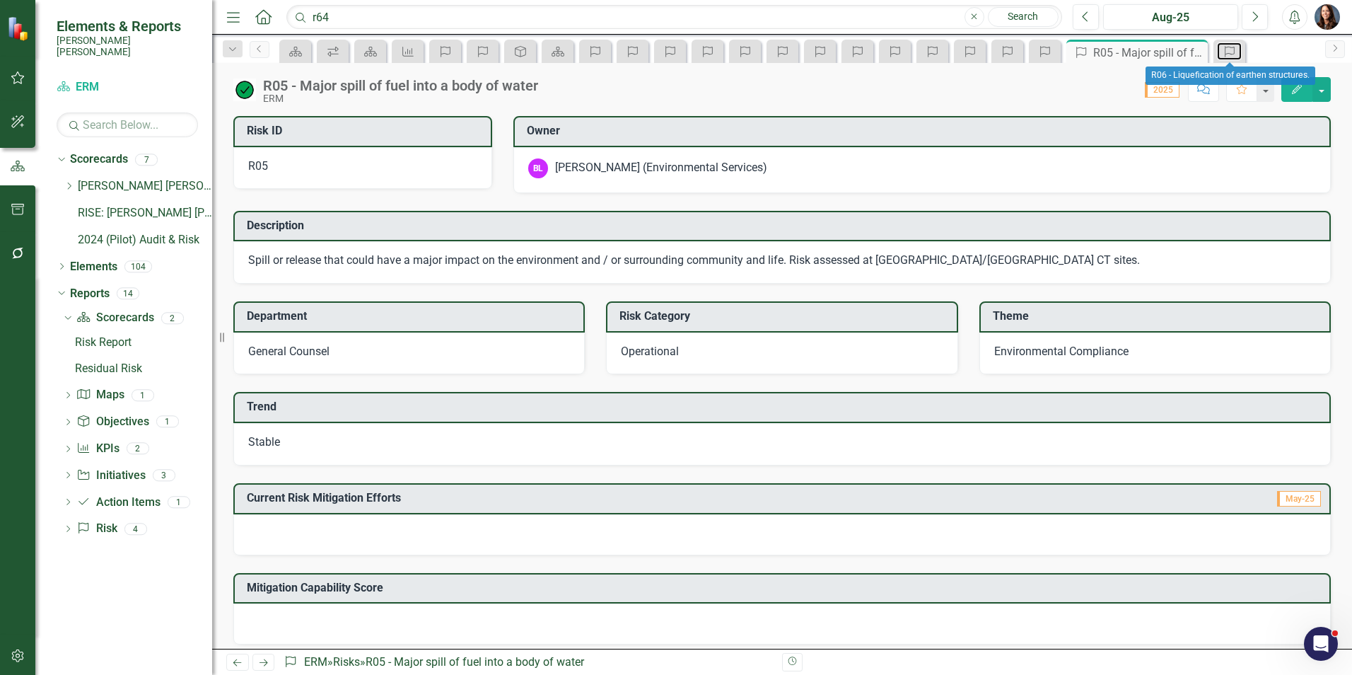
click at [1233, 53] on icon "Risk" at bounding box center [1230, 51] width 14 height 11
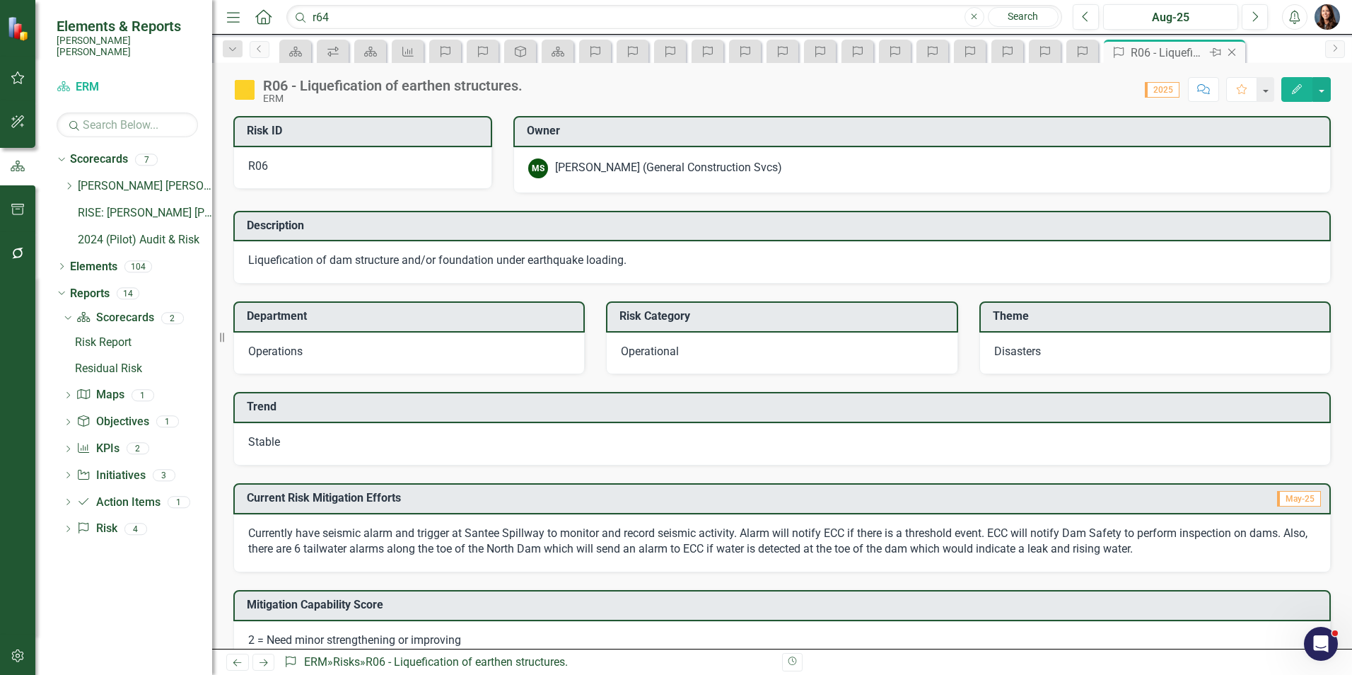
click at [1233, 53] on icon "Close" at bounding box center [1232, 52] width 14 height 11
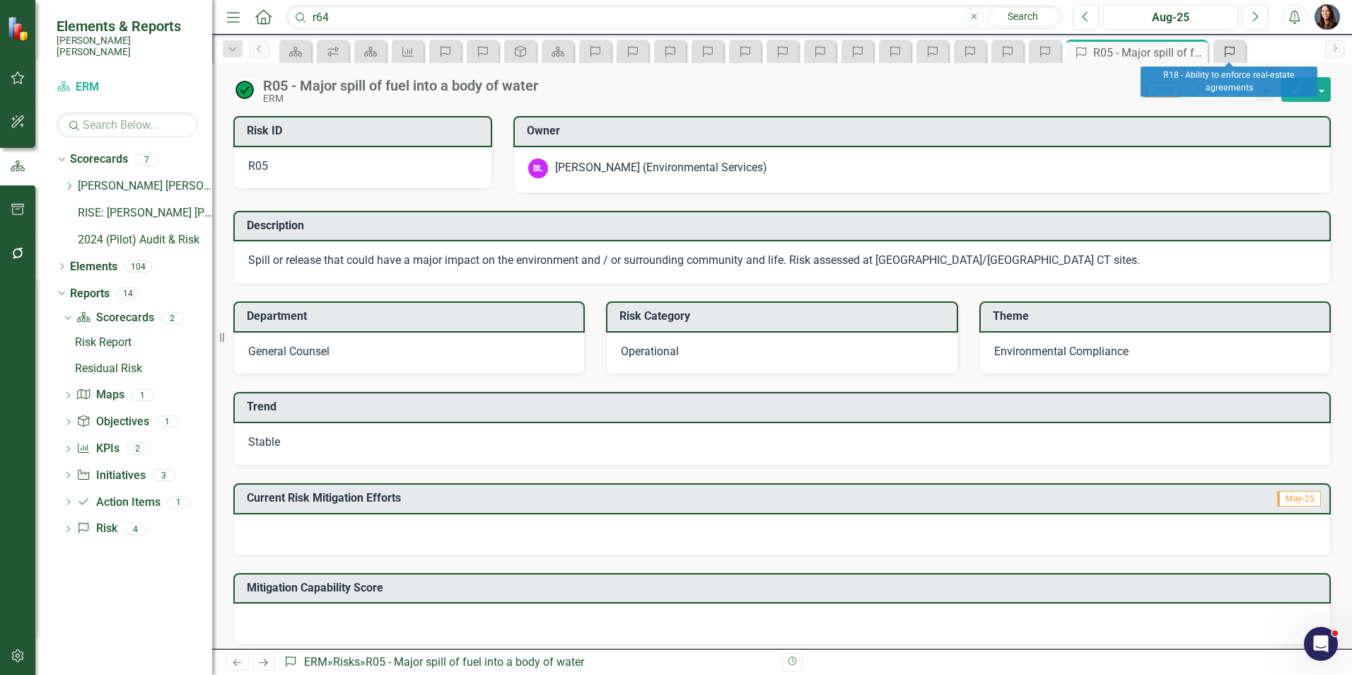
click at [1233, 53] on icon "Risk" at bounding box center [1230, 51] width 14 height 11
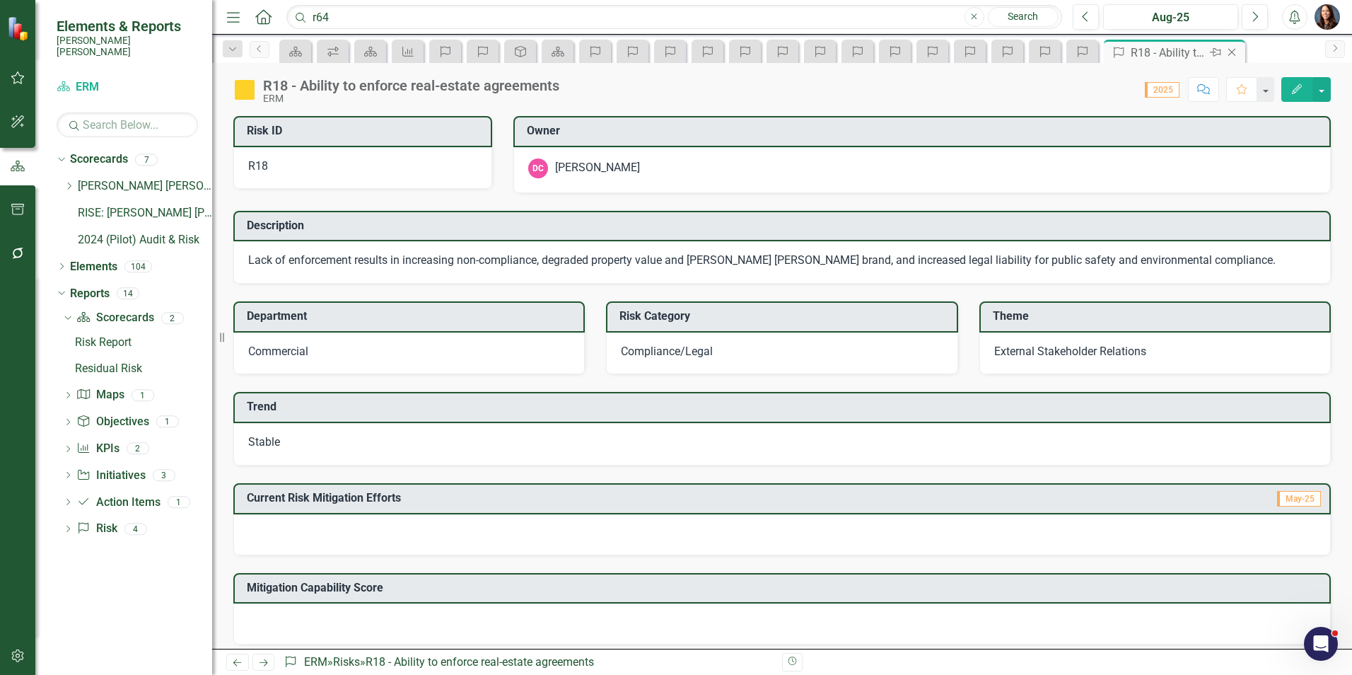
click at [1233, 53] on icon "Close" at bounding box center [1232, 52] width 14 height 11
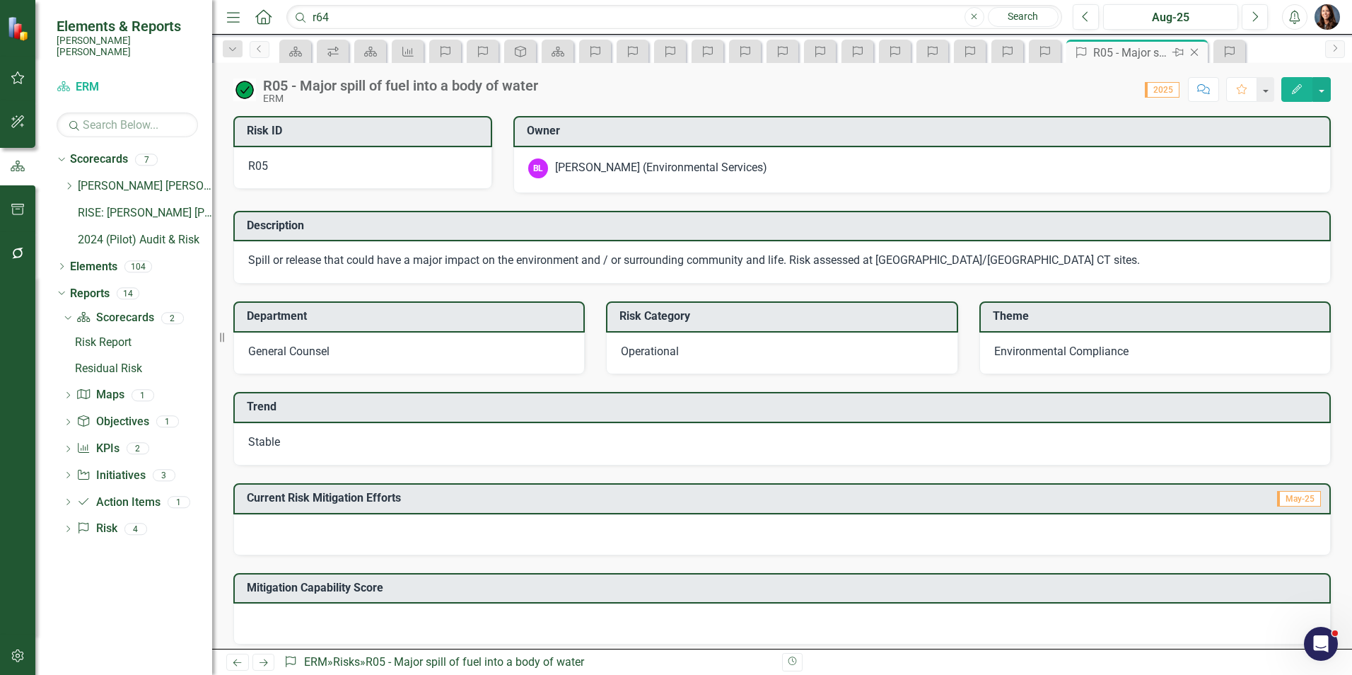
click at [1197, 53] on icon "Close" at bounding box center [1194, 52] width 14 height 11
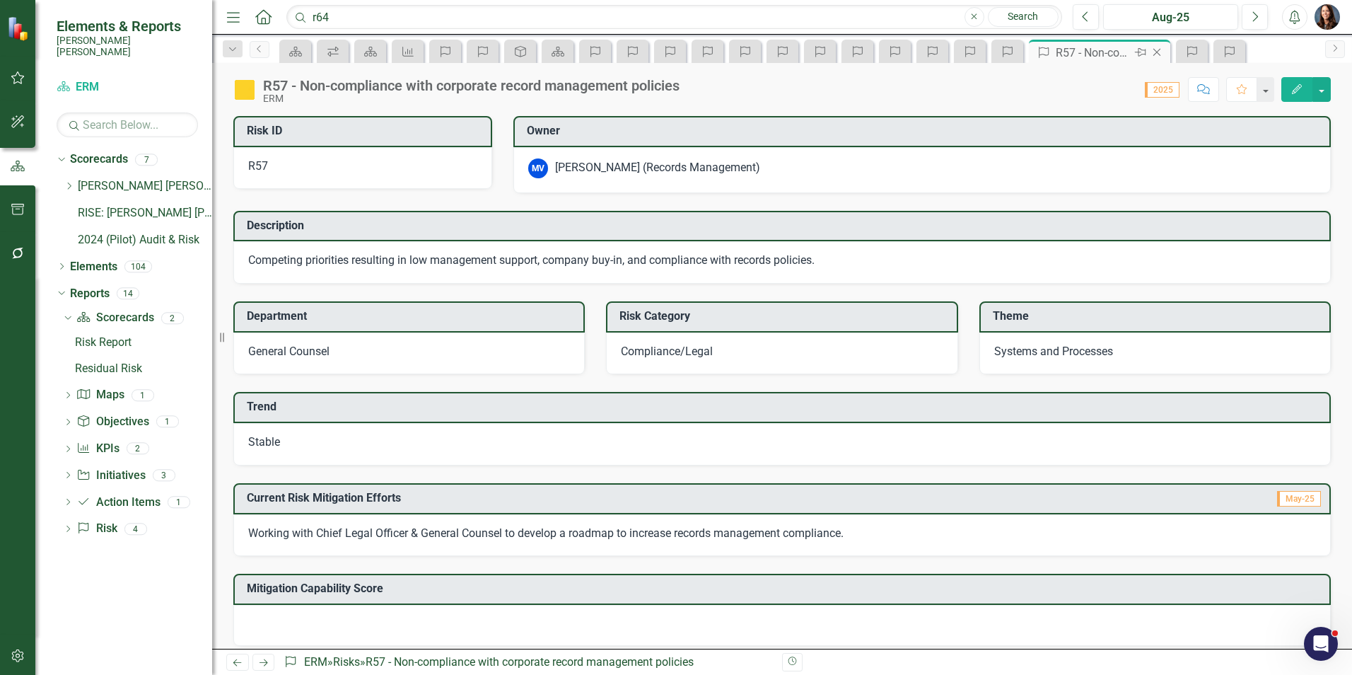
click at [1160, 54] on icon "Close" at bounding box center [1157, 52] width 14 height 11
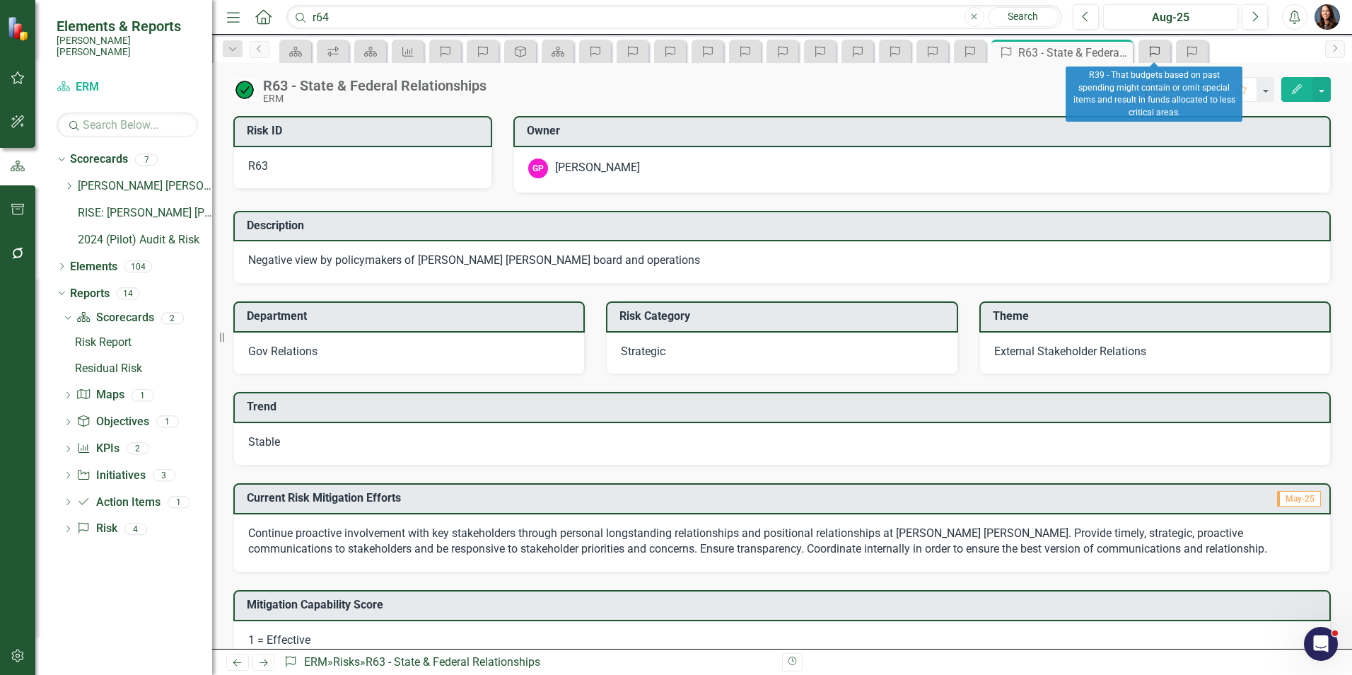
click at [1150, 50] on icon "Risk" at bounding box center [1155, 51] width 14 height 11
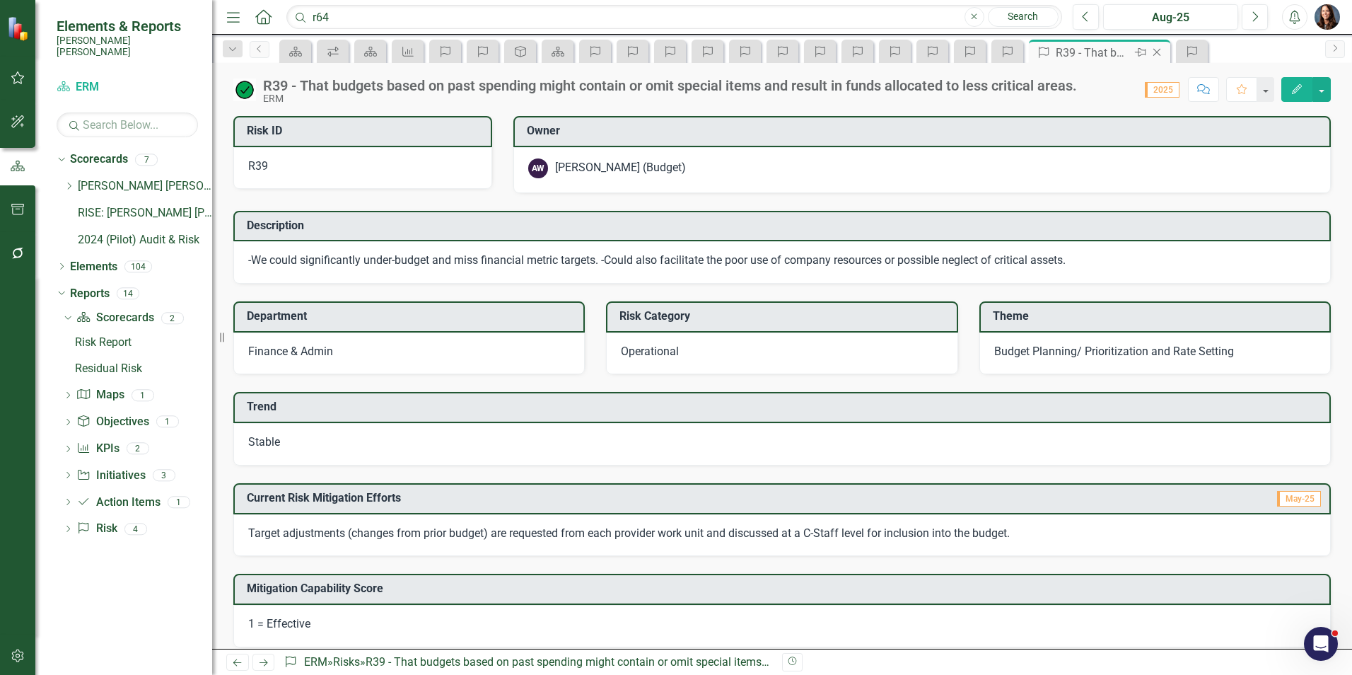
click at [1156, 52] on icon "Close" at bounding box center [1157, 52] width 14 height 11
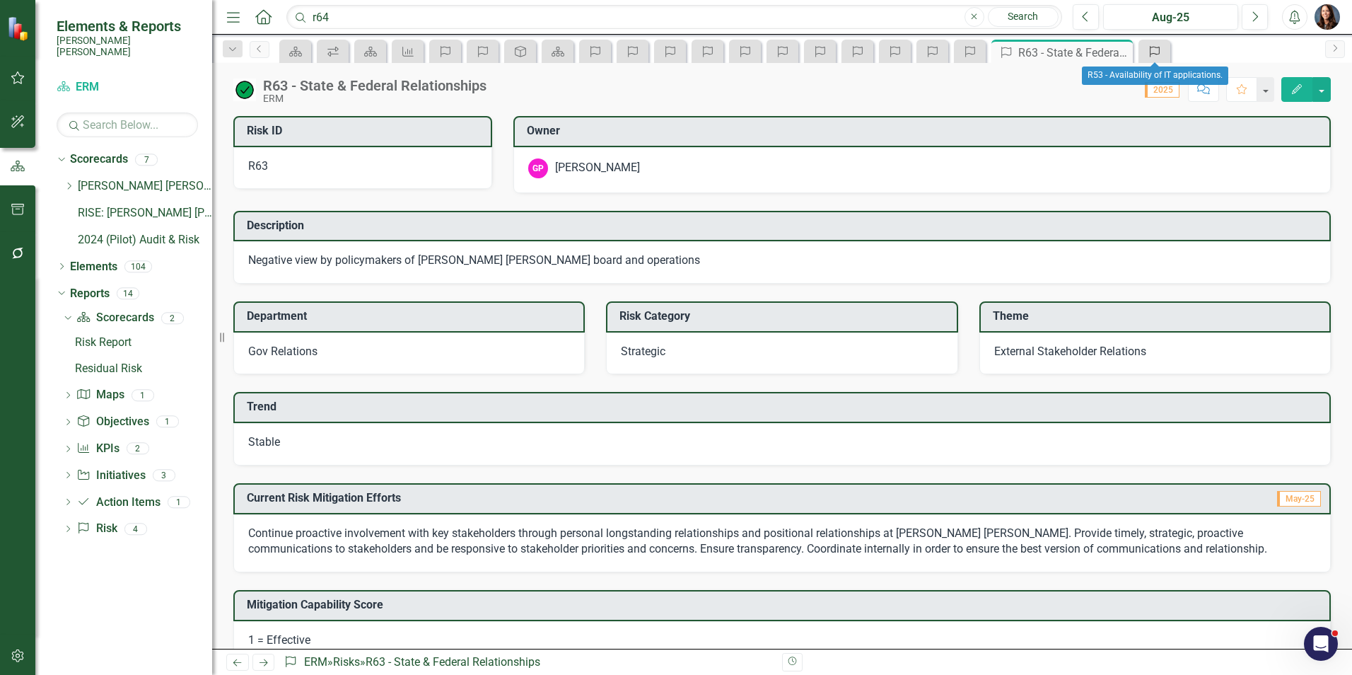
click at [1150, 51] on icon "Risk" at bounding box center [1155, 51] width 14 height 11
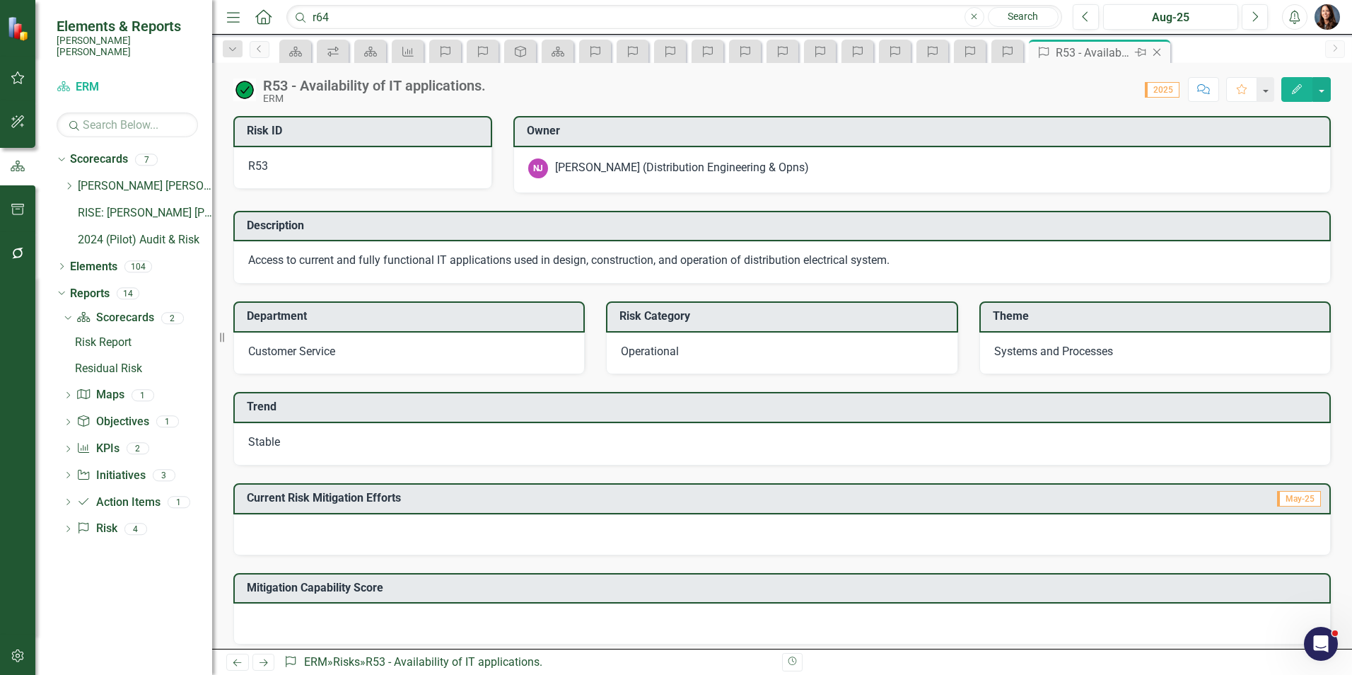
click at [1154, 51] on icon "Close" at bounding box center [1157, 52] width 14 height 11
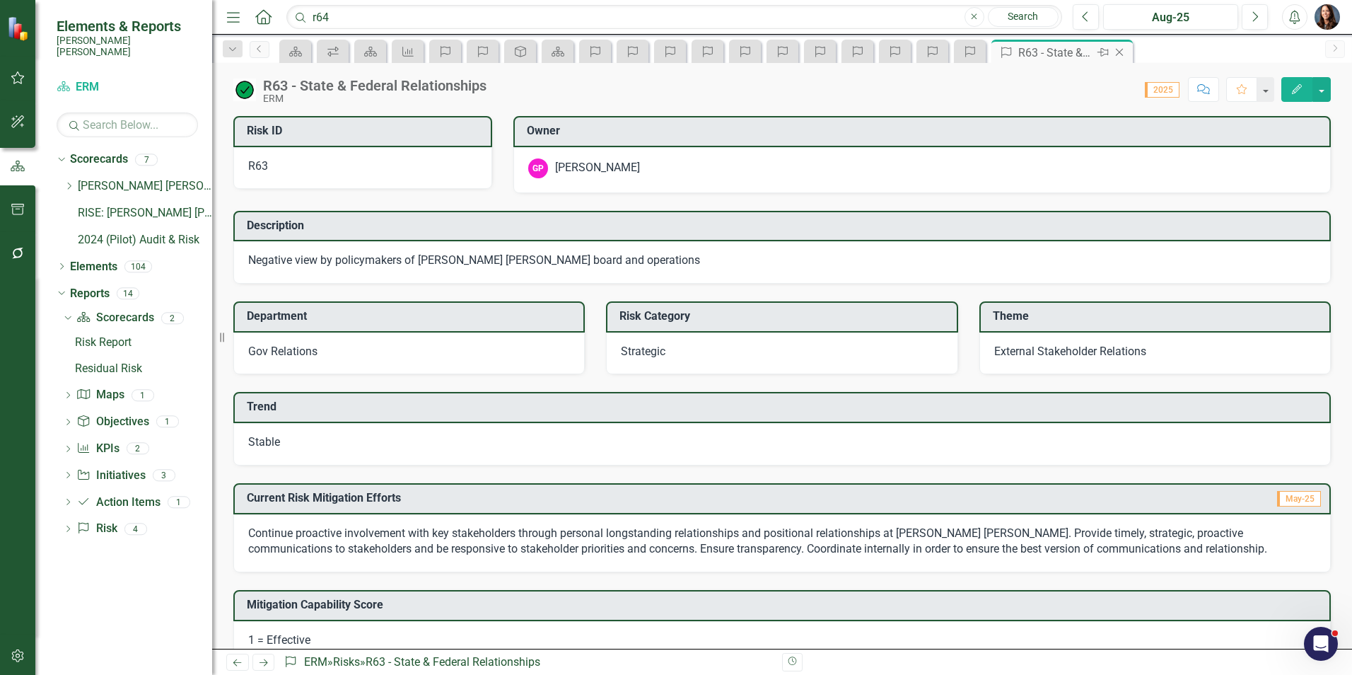
click at [1123, 52] on icon "Close" at bounding box center [1119, 52] width 14 height 11
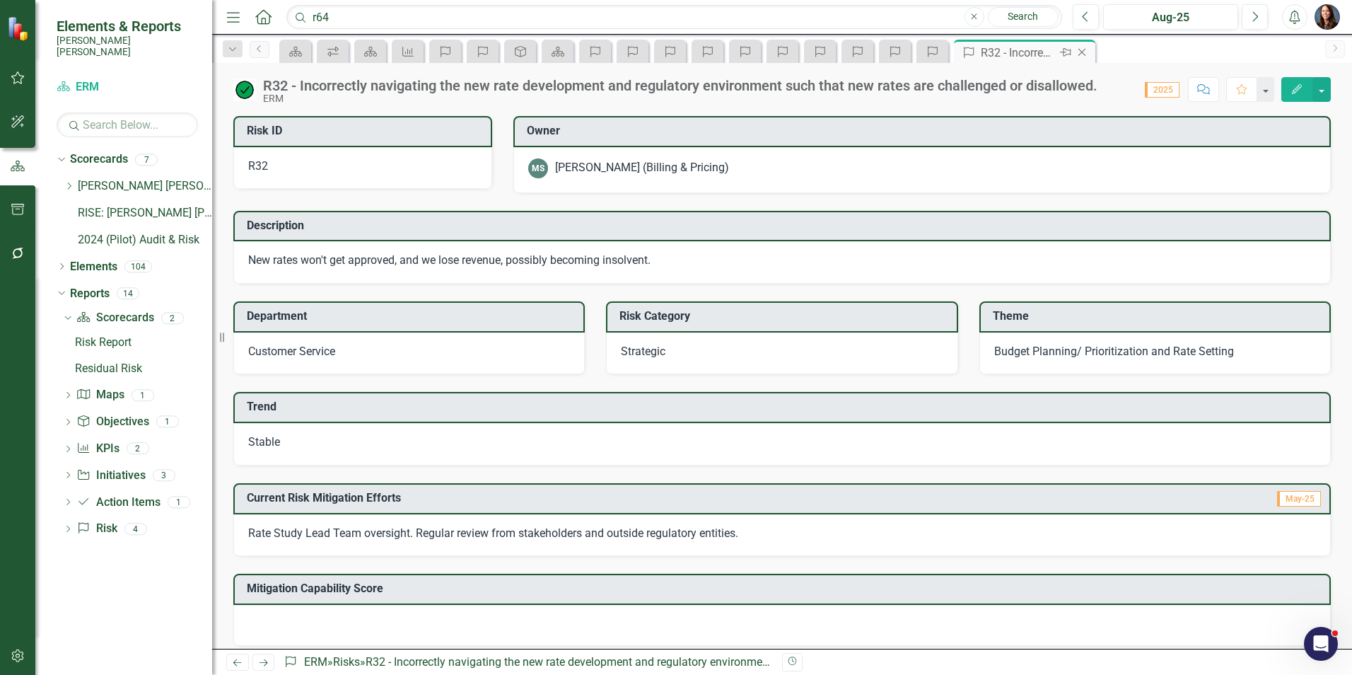
click at [1085, 50] on icon "Close" at bounding box center [1082, 52] width 14 height 11
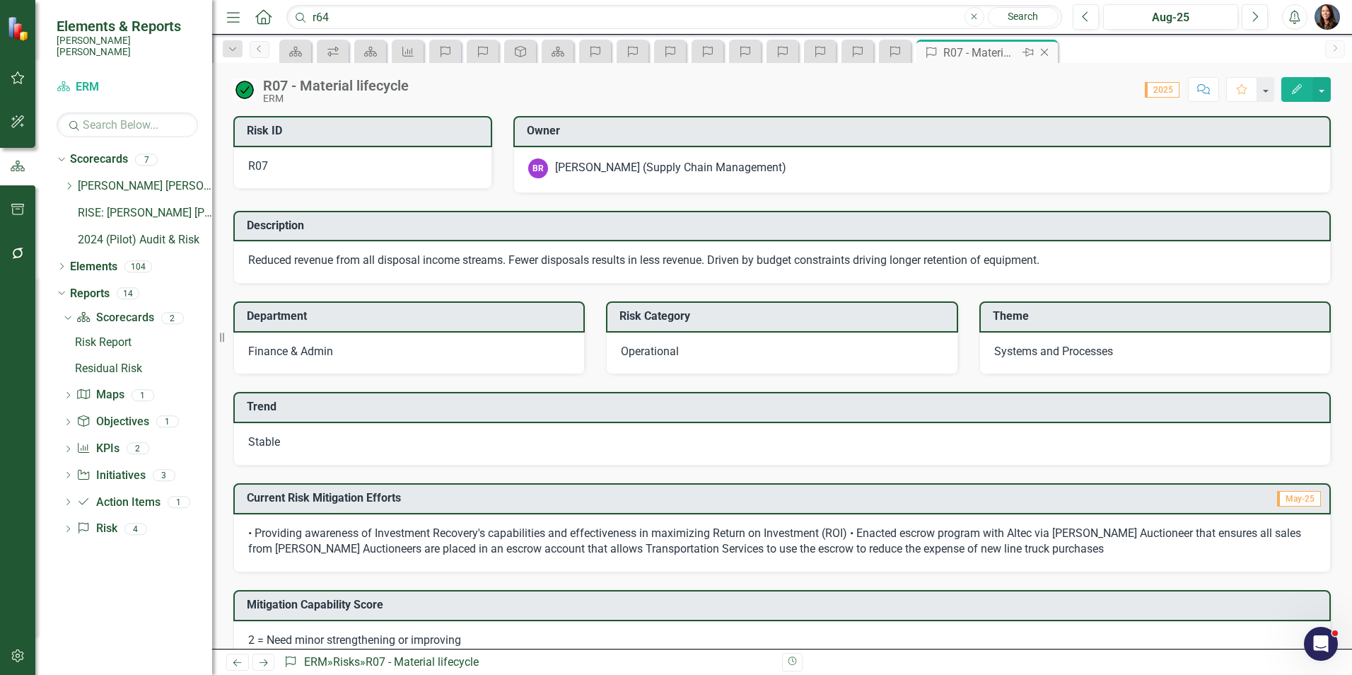
click at [1048, 50] on icon "Close" at bounding box center [1044, 52] width 14 height 11
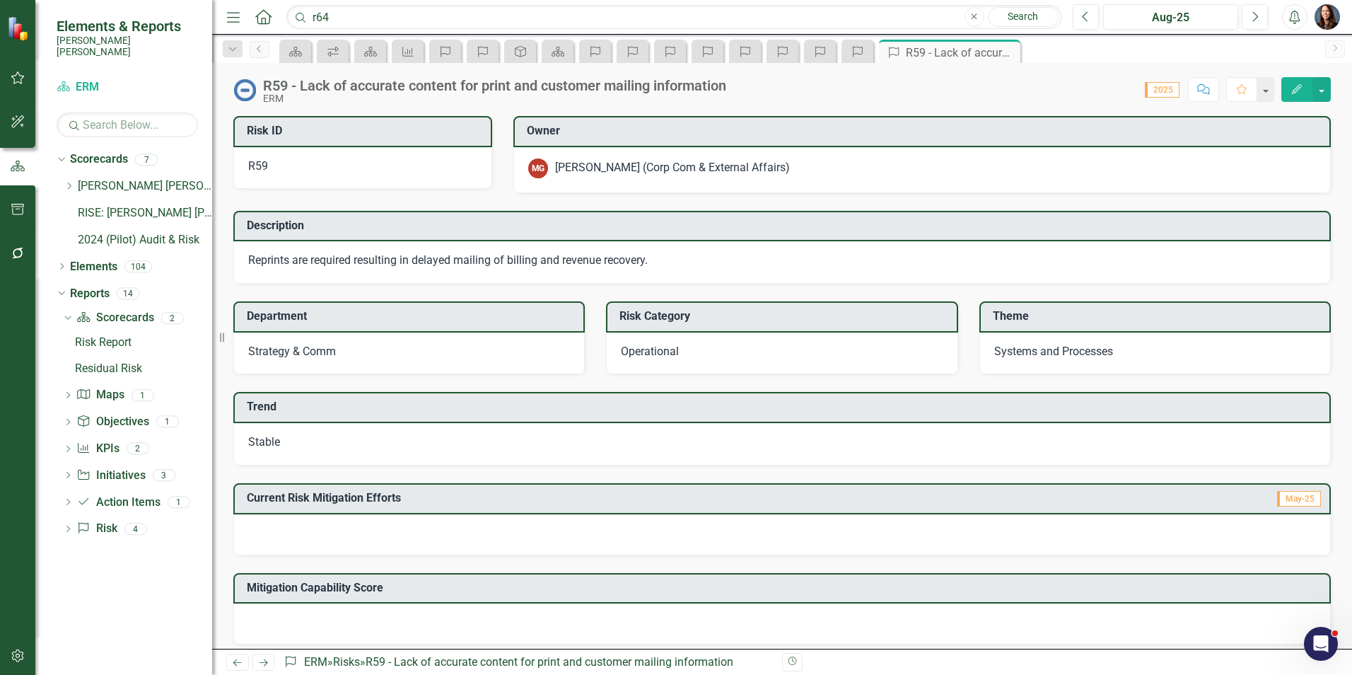
click at [0, 0] on icon "Close" at bounding box center [0, 0] width 0 height 0
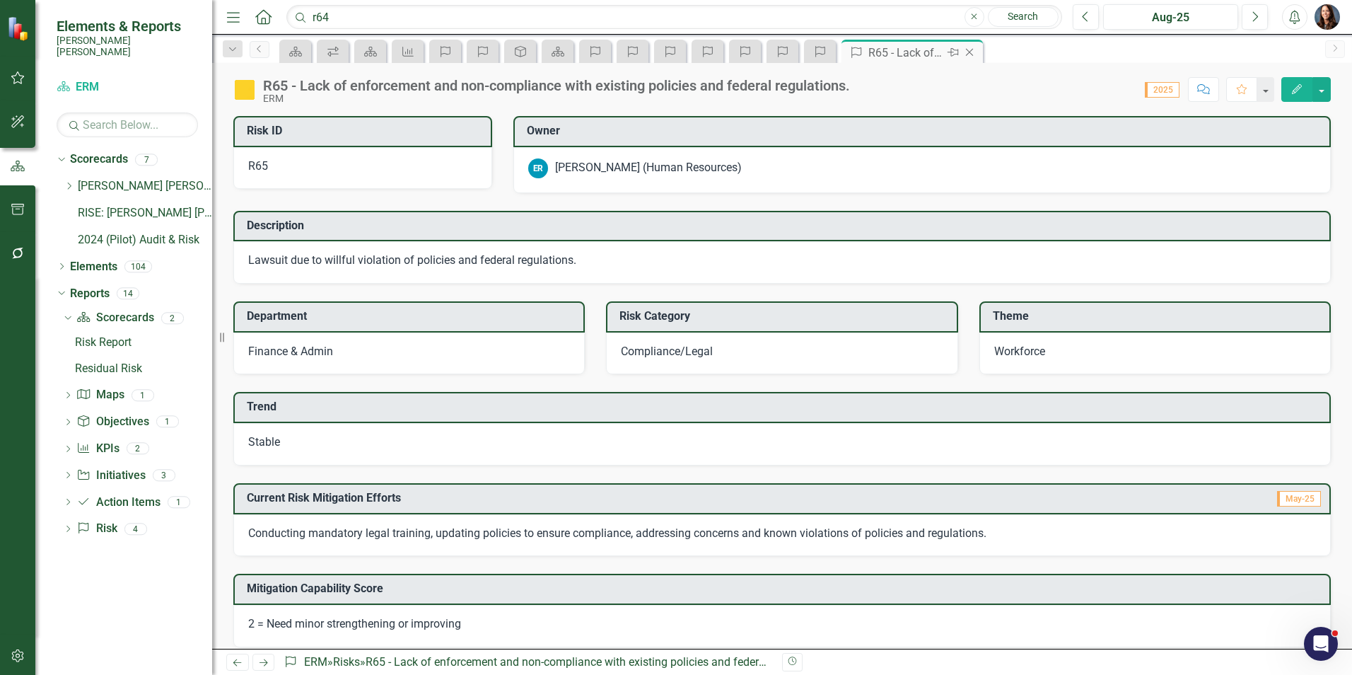
click at [970, 50] on icon "Close" at bounding box center [969, 52] width 14 height 11
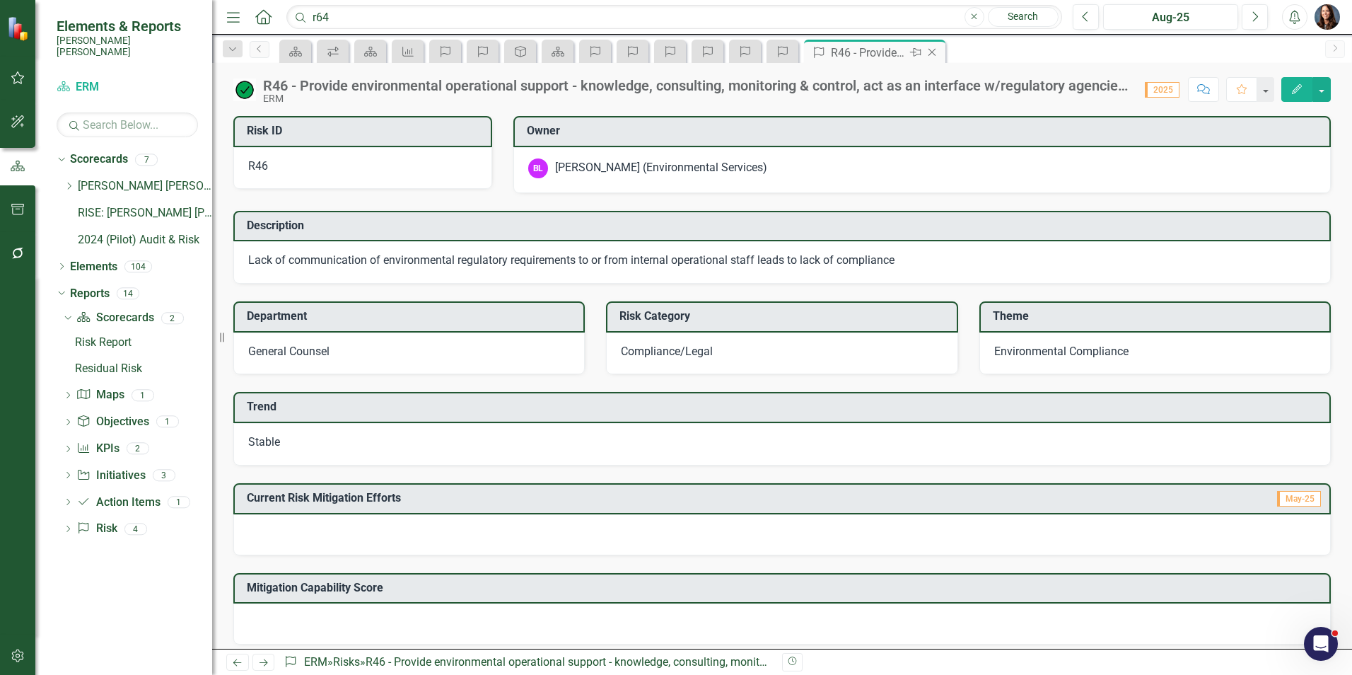
click at [933, 52] on icon at bounding box center [932, 53] width 8 height 8
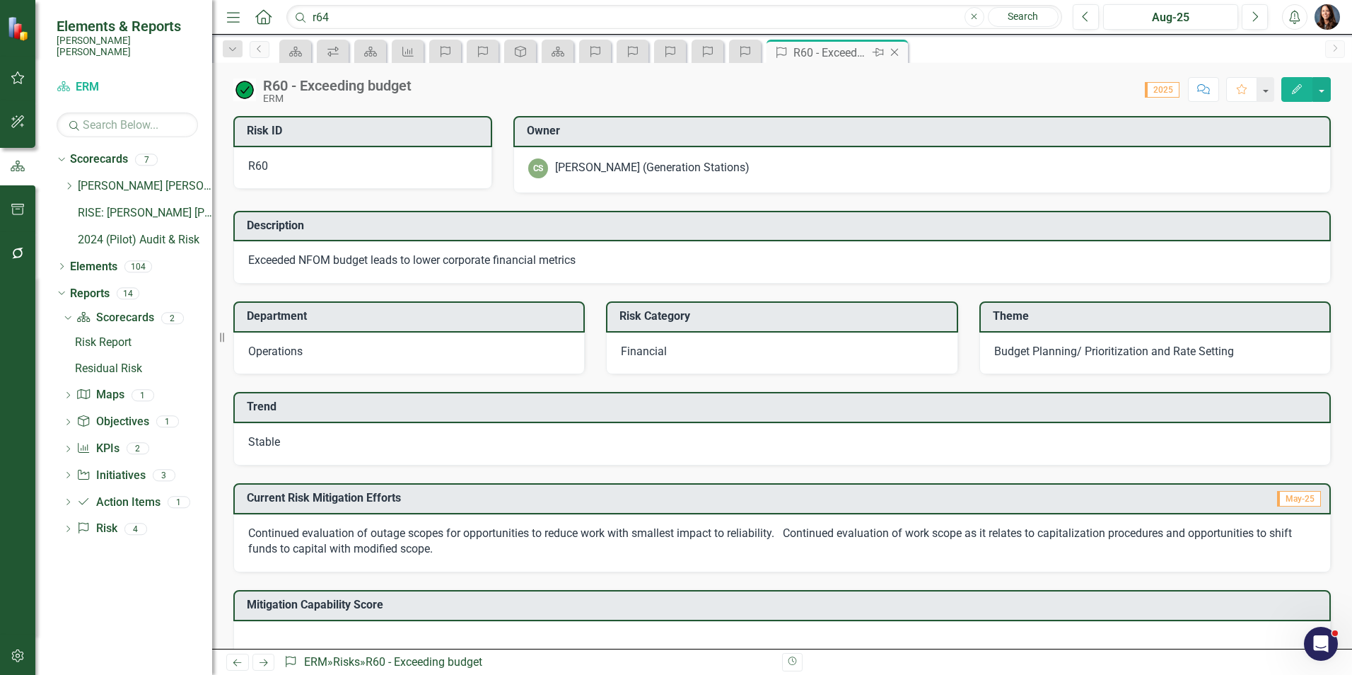
click at [900, 49] on icon "Close" at bounding box center [894, 52] width 14 height 11
click at [900, 49] on div "Scorecard Workflows Scorecard KPI Risk Risk Objective Scorecard Risk Risk Risk …" at bounding box center [797, 51] width 1042 height 23
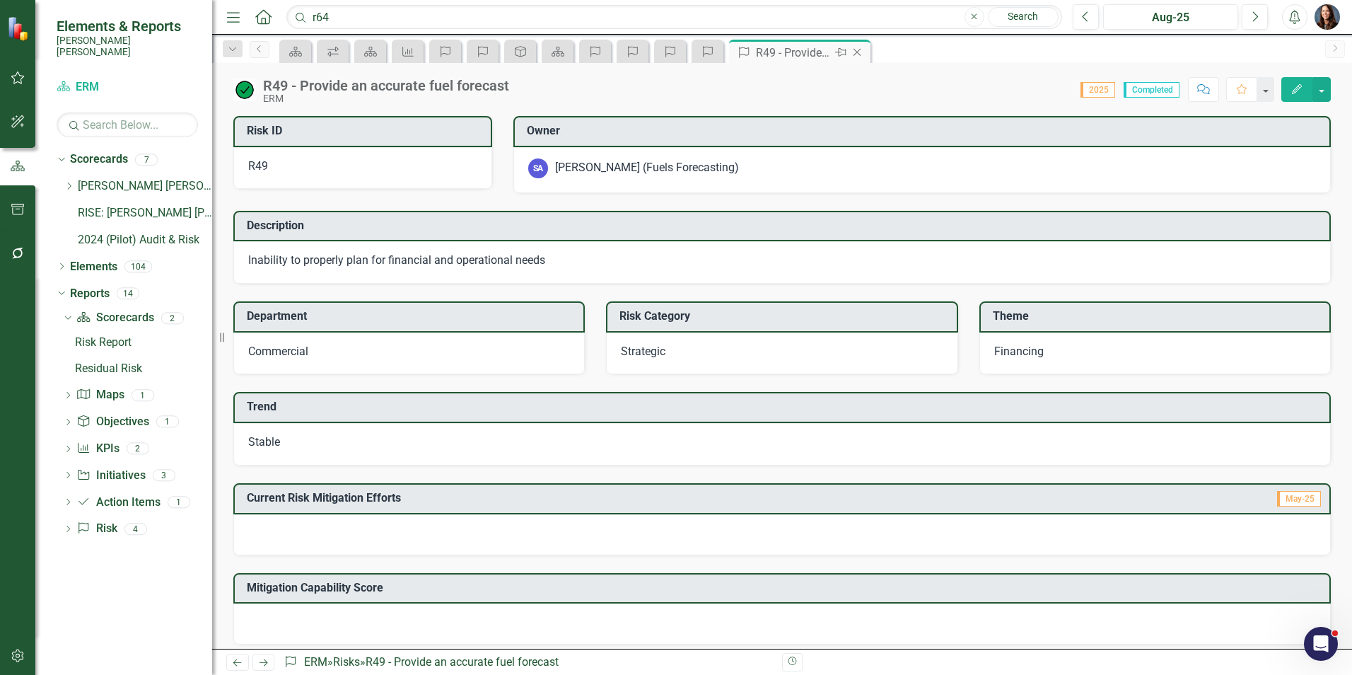
click at [858, 48] on icon "Close" at bounding box center [857, 52] width 14 height 11
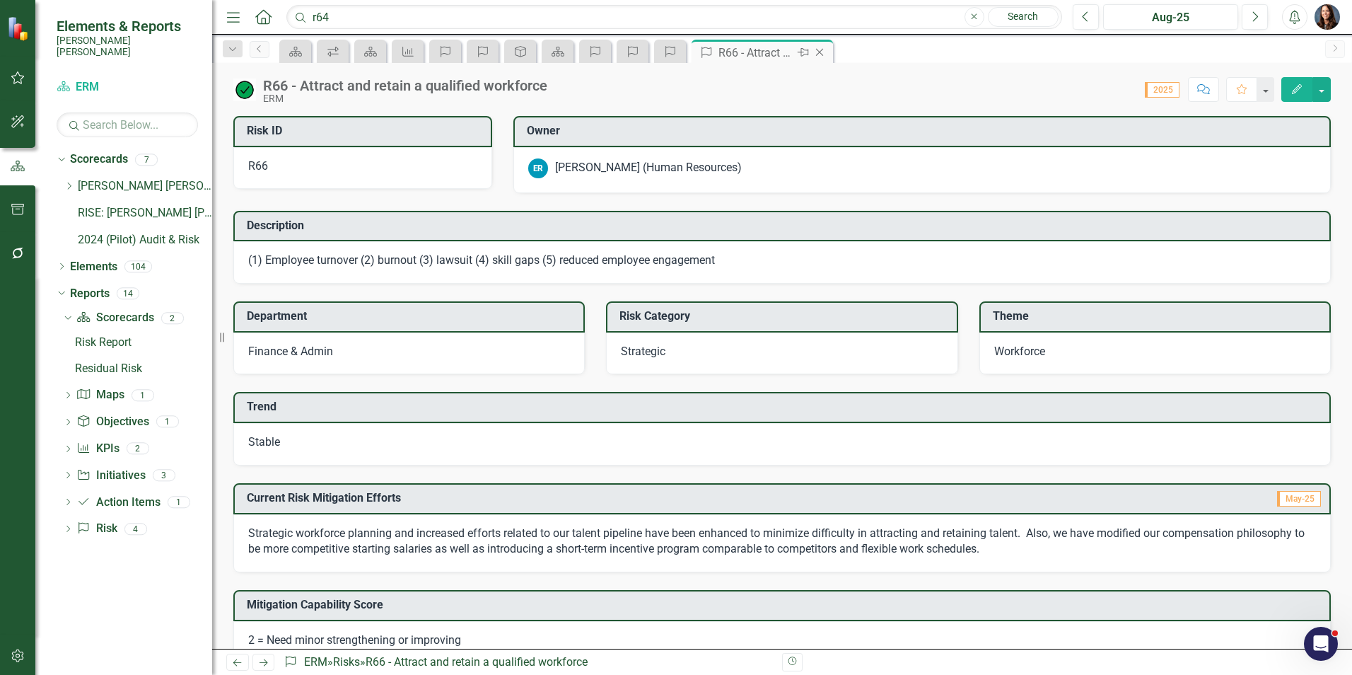
click at [823, 53] on icon "Close" at bounding box center [820, 52] width 14 height 11
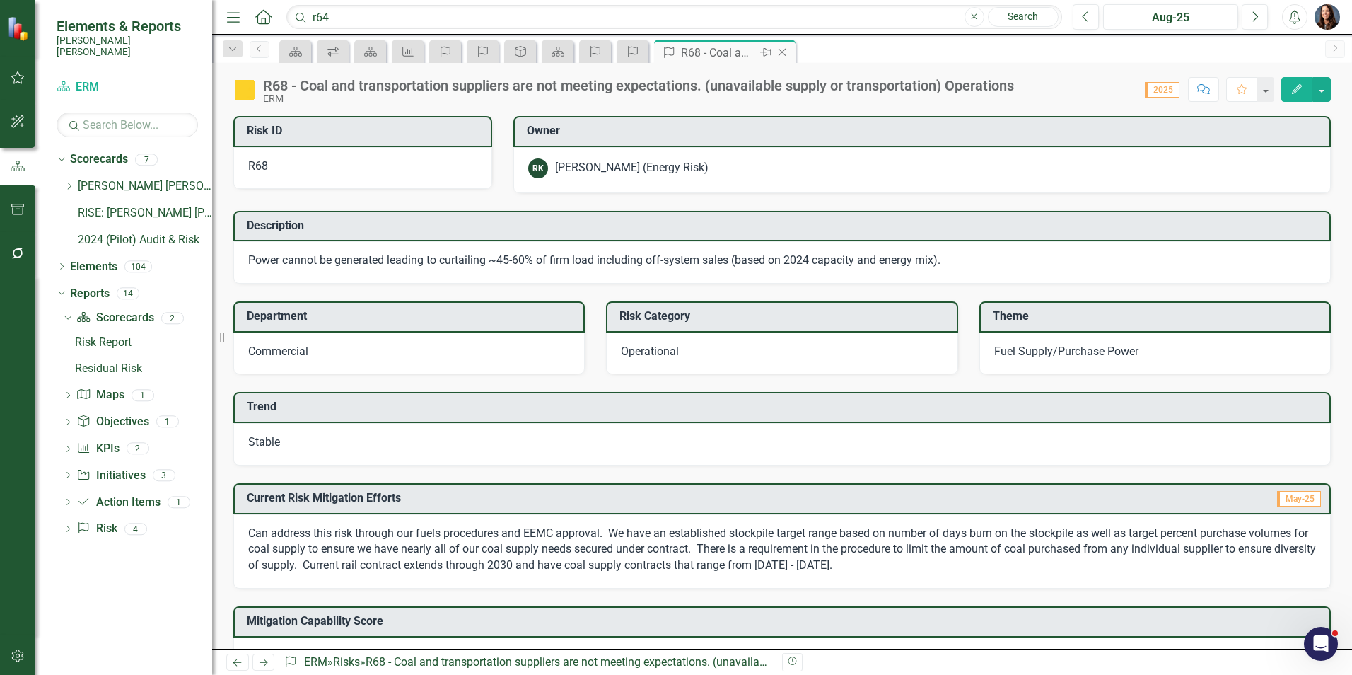
click at [786, 52] on icon "Close" at bounding box center [782, 52] width 14 height 11
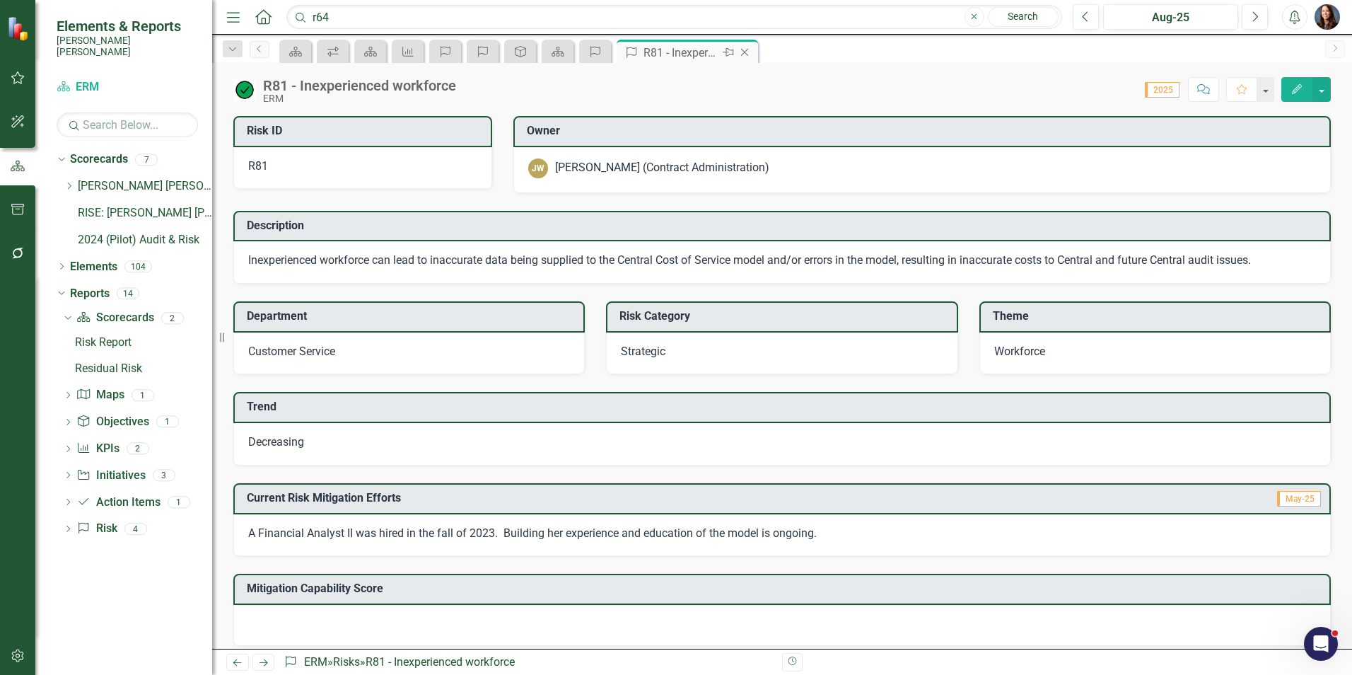
click at [744, 50] on icon "Close" at bounding box center [745, 52] width 14 height 11
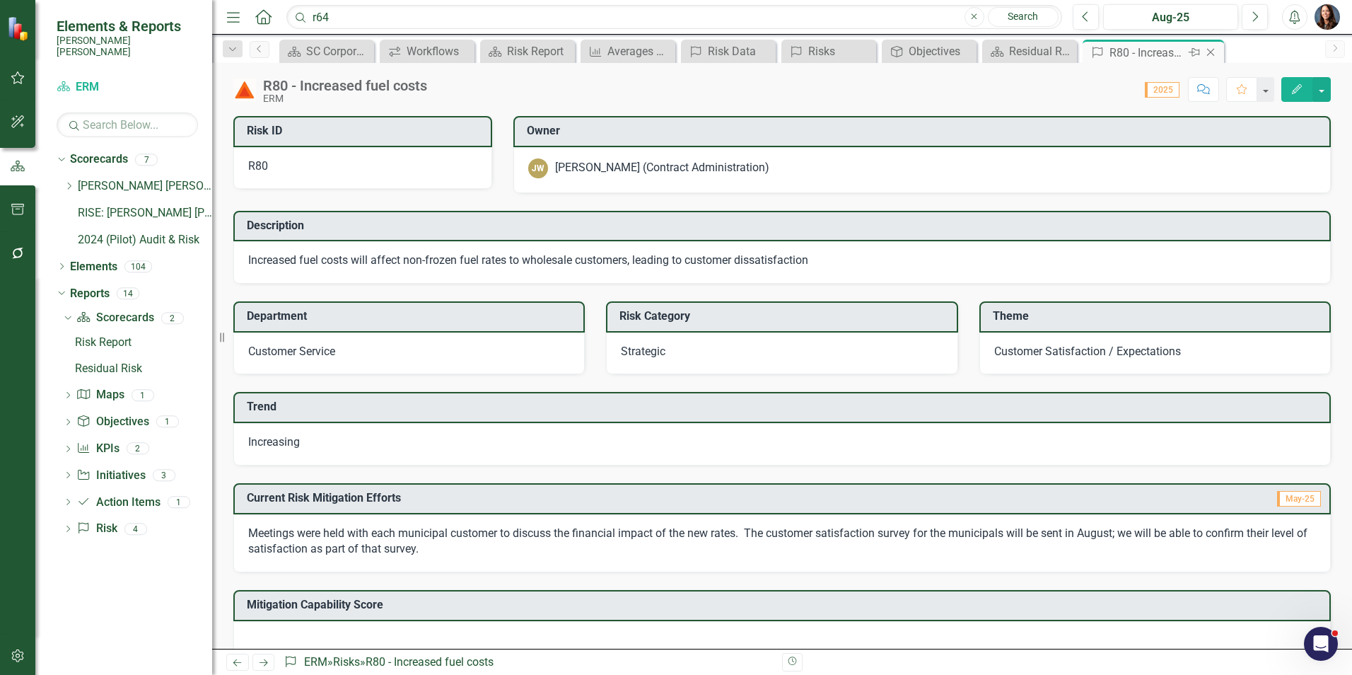
click at [1213, 52] on icon "Close" at bounding box center [1211, 52] width 14 height 11
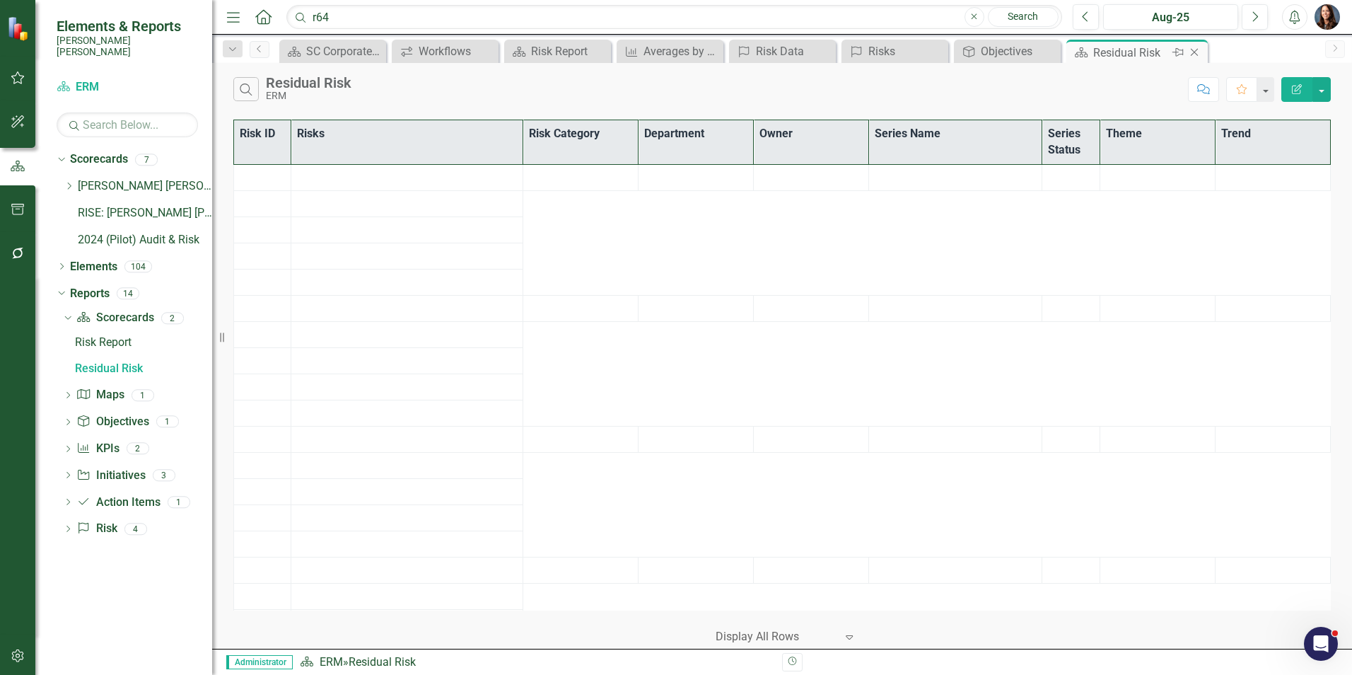
click at [1195, 55] on icon "Close" at bounding box center [1194, 52] width 14 height 11
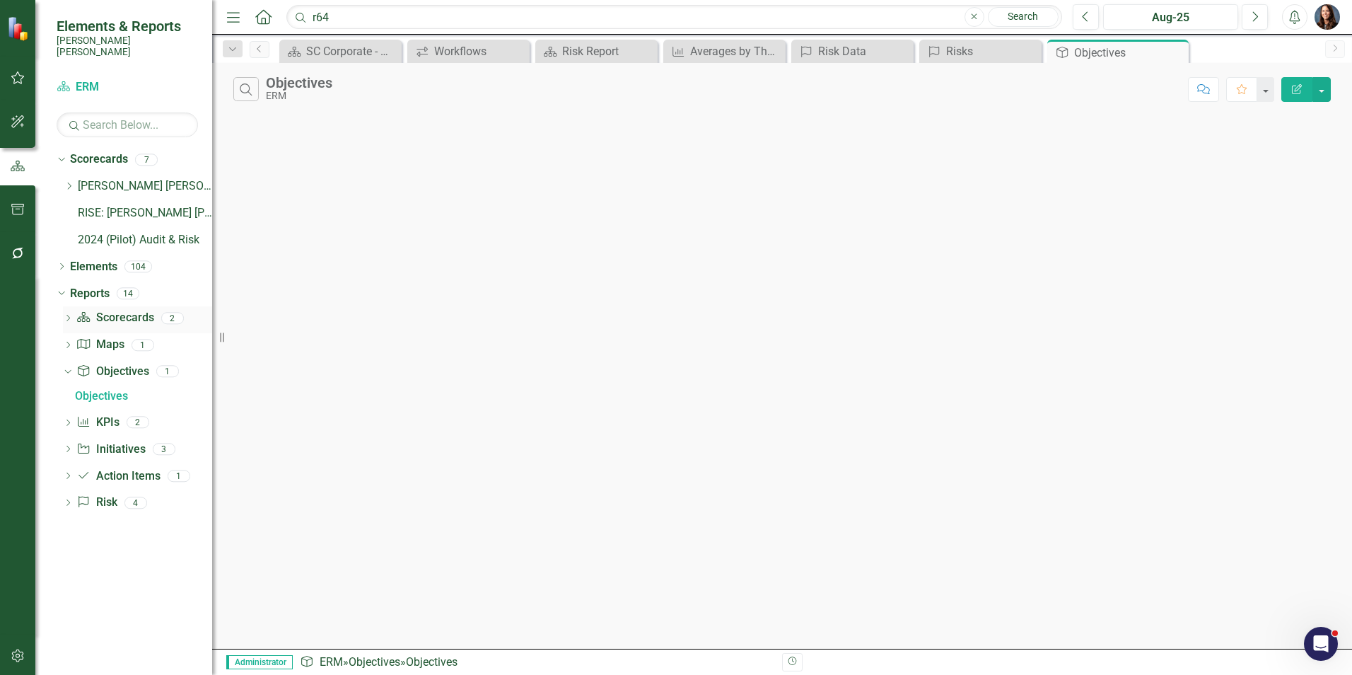
click at [67, 315] on icon "Dropdown" at bounding box center [68, 319] width 10 height 8
click at [104, 357] on link "Residual Risk" at bounding box center [141, 368] width 141 height 23
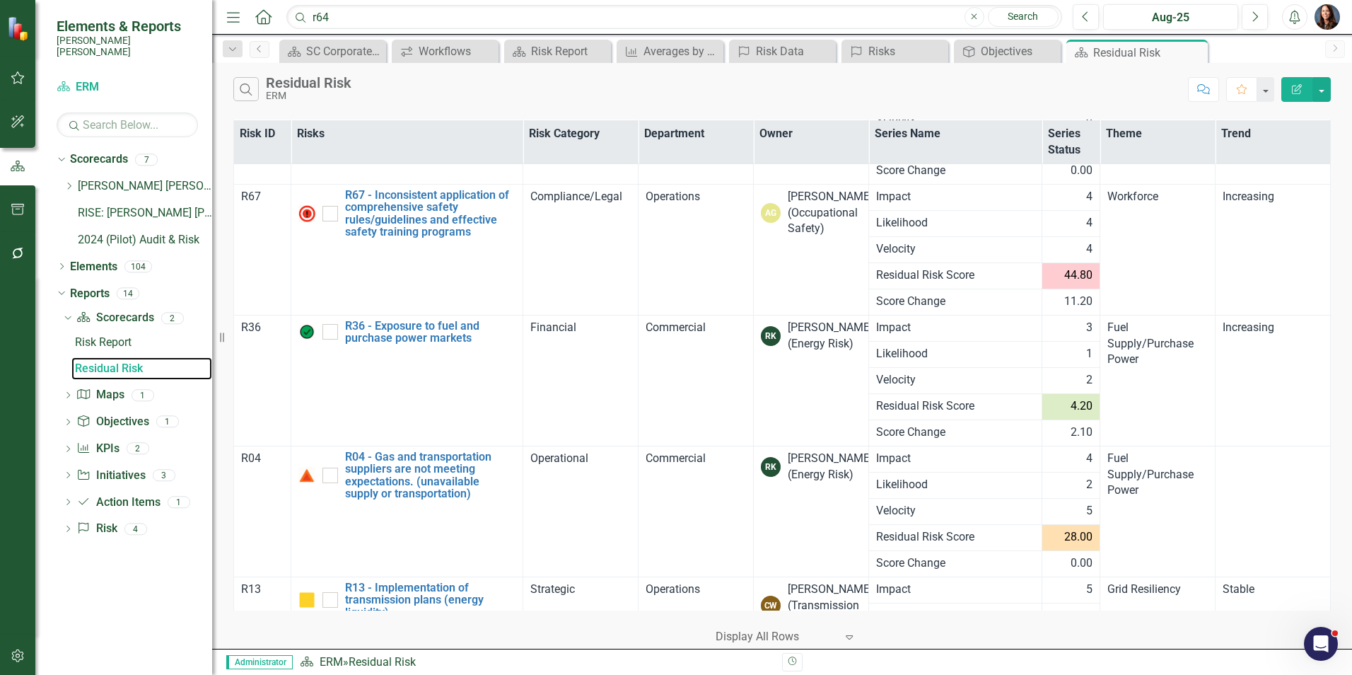
scroll to position [1015, 0]
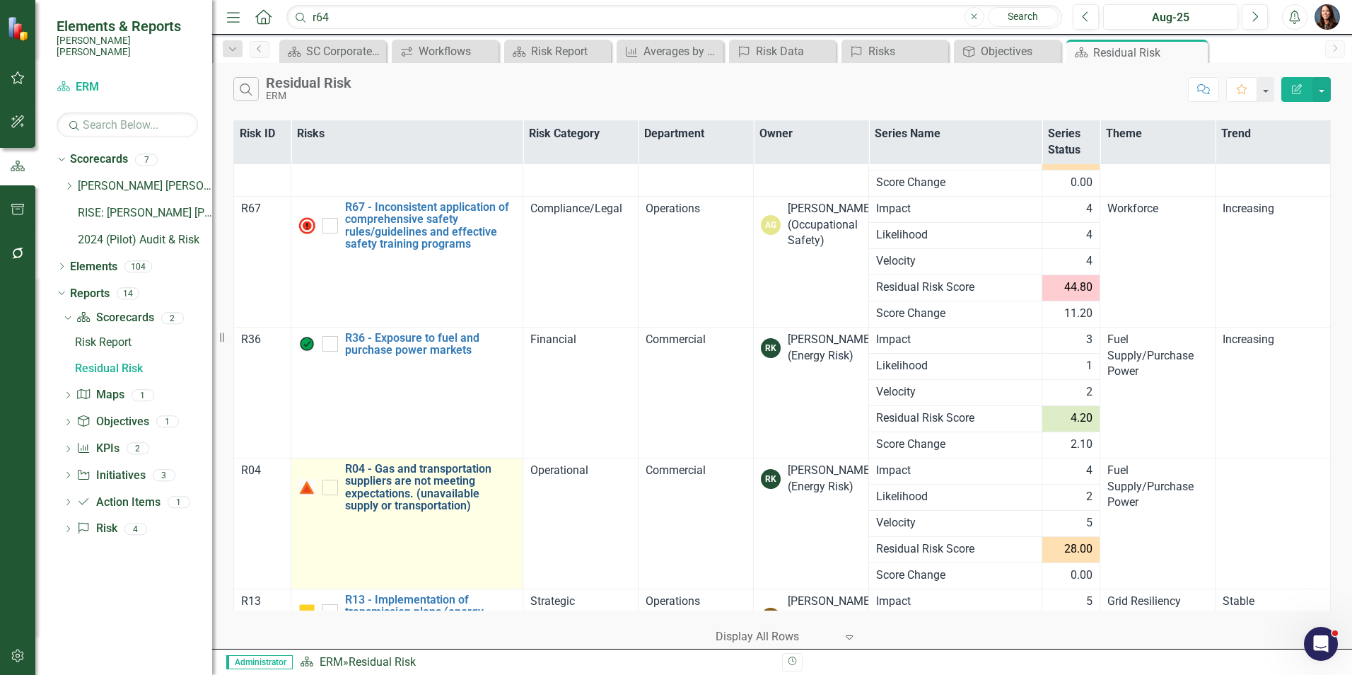
click at [421, 472] on link "R04 - Gas and transportation suppliers are not meeting expectations. (unavailab…" at bounding box center [430, 487] width 170 height 50
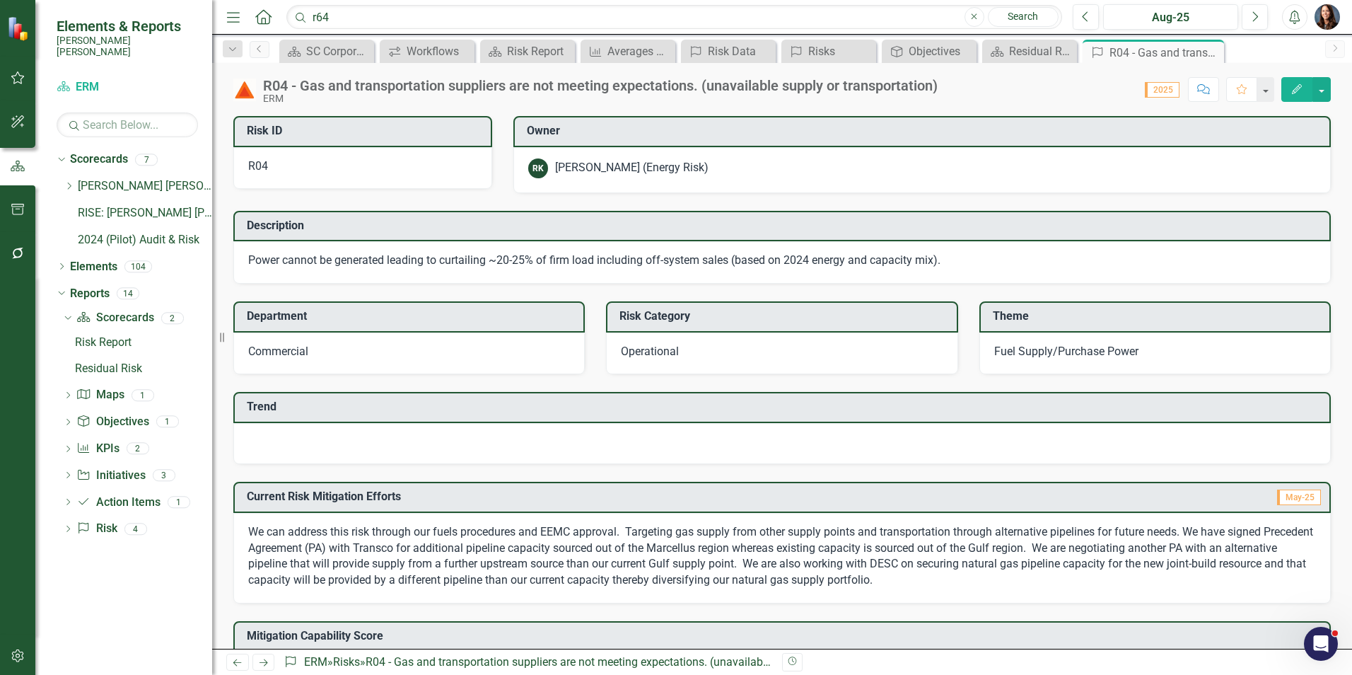
click at [335, 442] on div at bounding box center [781, 443] width 1097 height 41
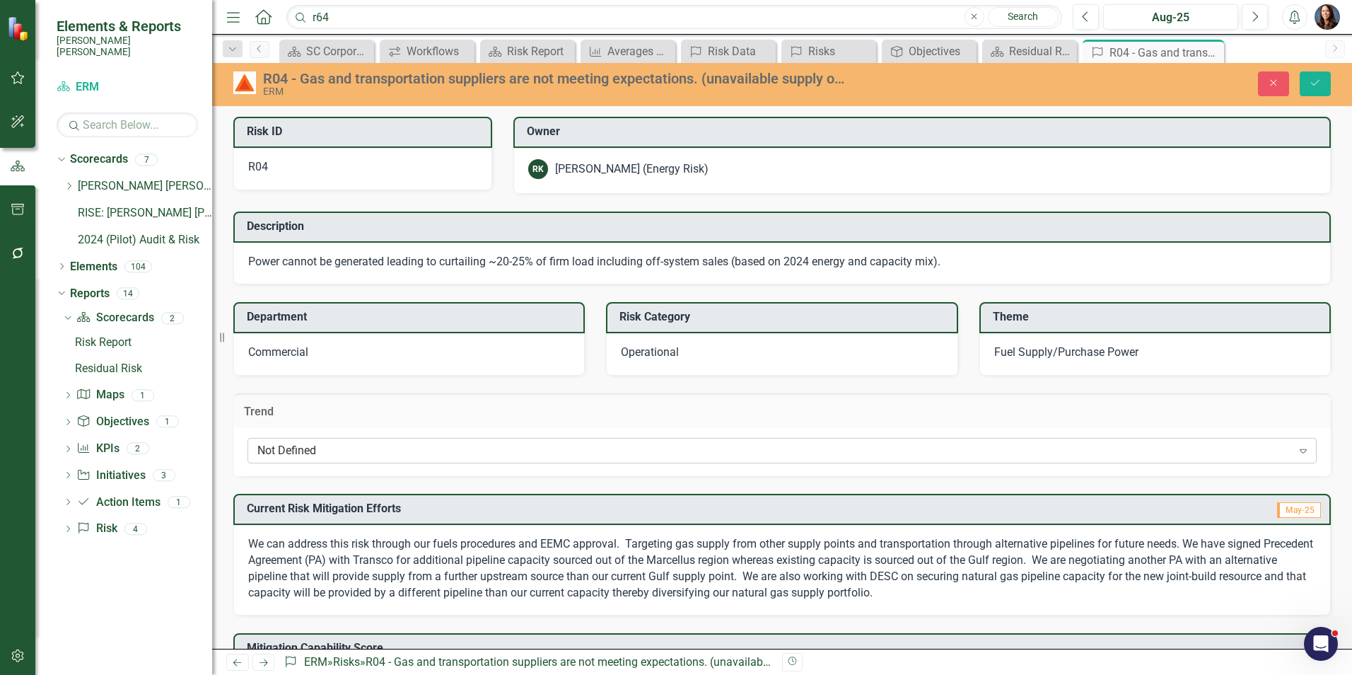
click at [320, 455] on div "Not Defined" at bounding box center [774, 451] width 1035 height 16
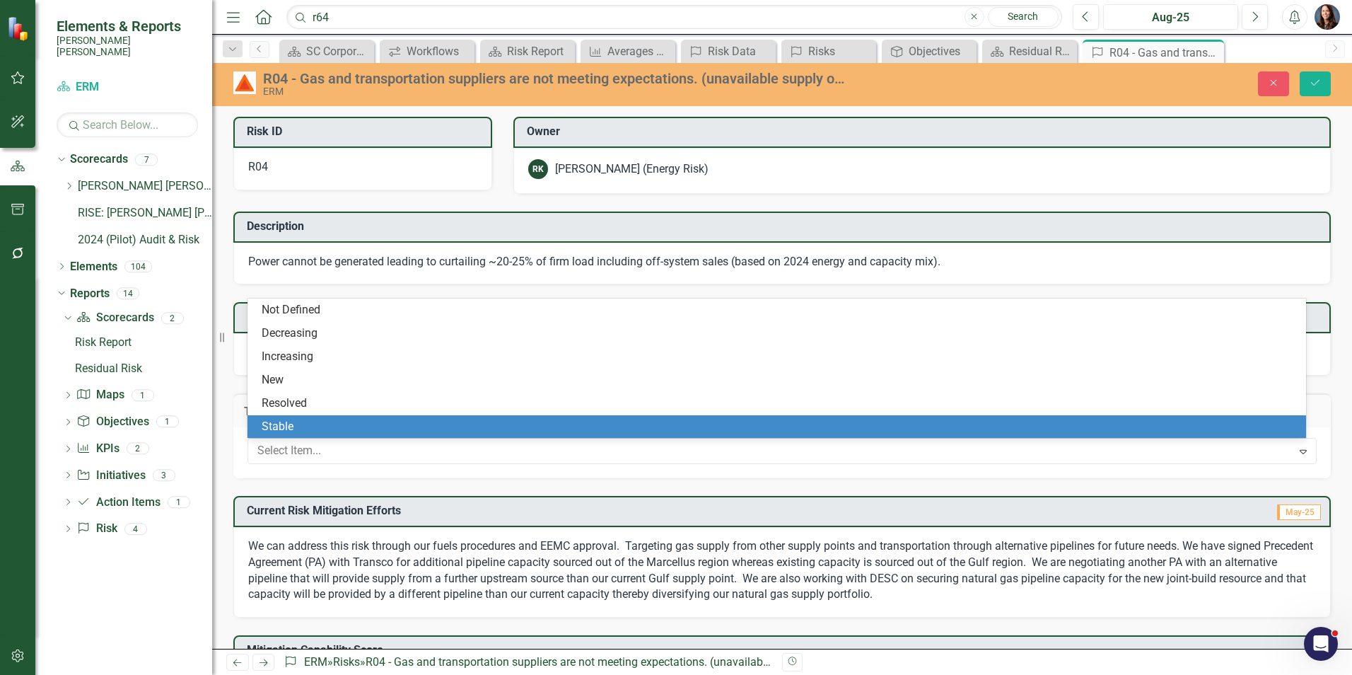
click at [322, 429] on div "Stable" at bounding box center [780, 427] width 1036 height 16
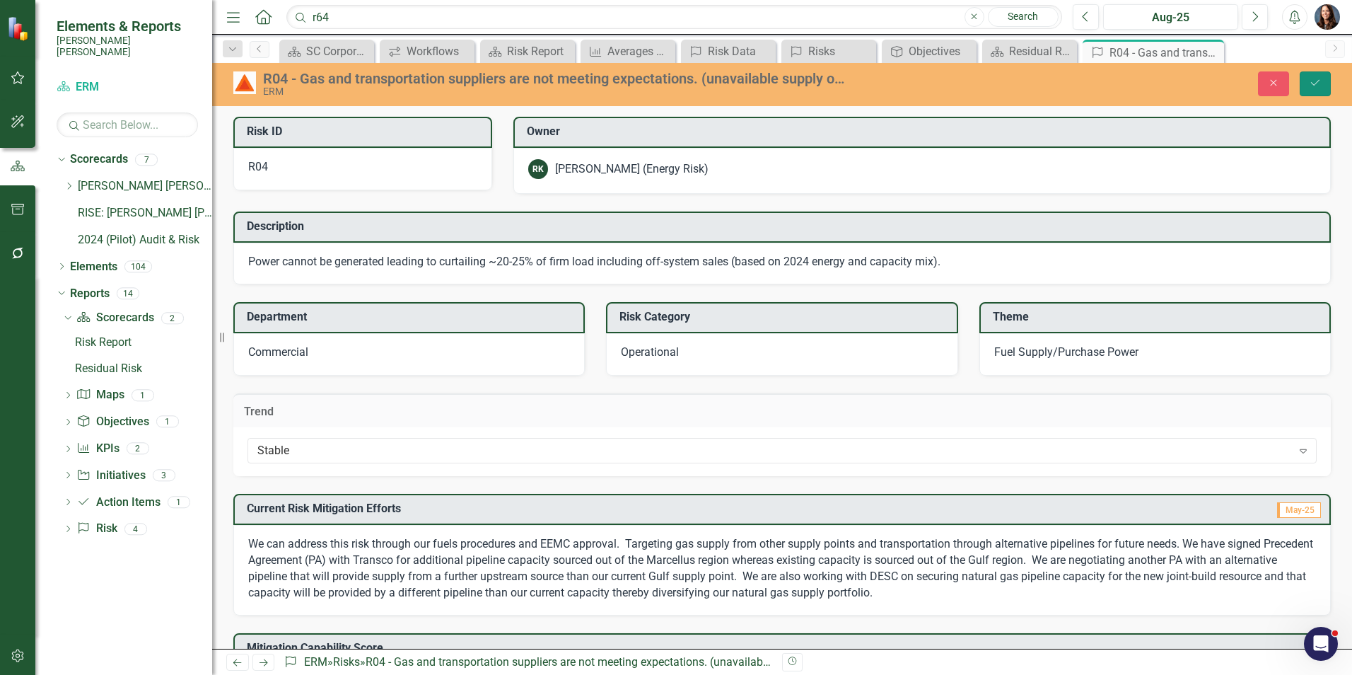
click at [1322, 80] on button "Save" at bounding box center [1315, 83] width 31 height 25
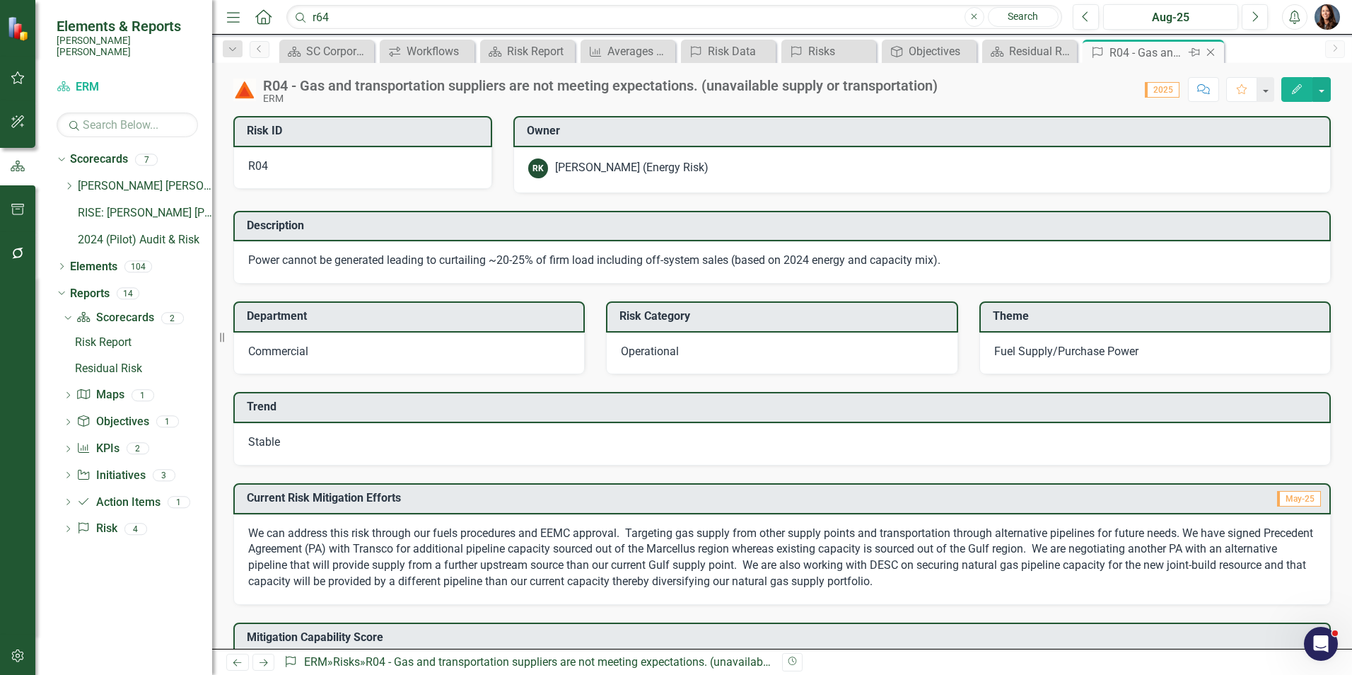
click at [1216, 50] on icon "Close" at bounding box center [1211, 52] width 14 height 11
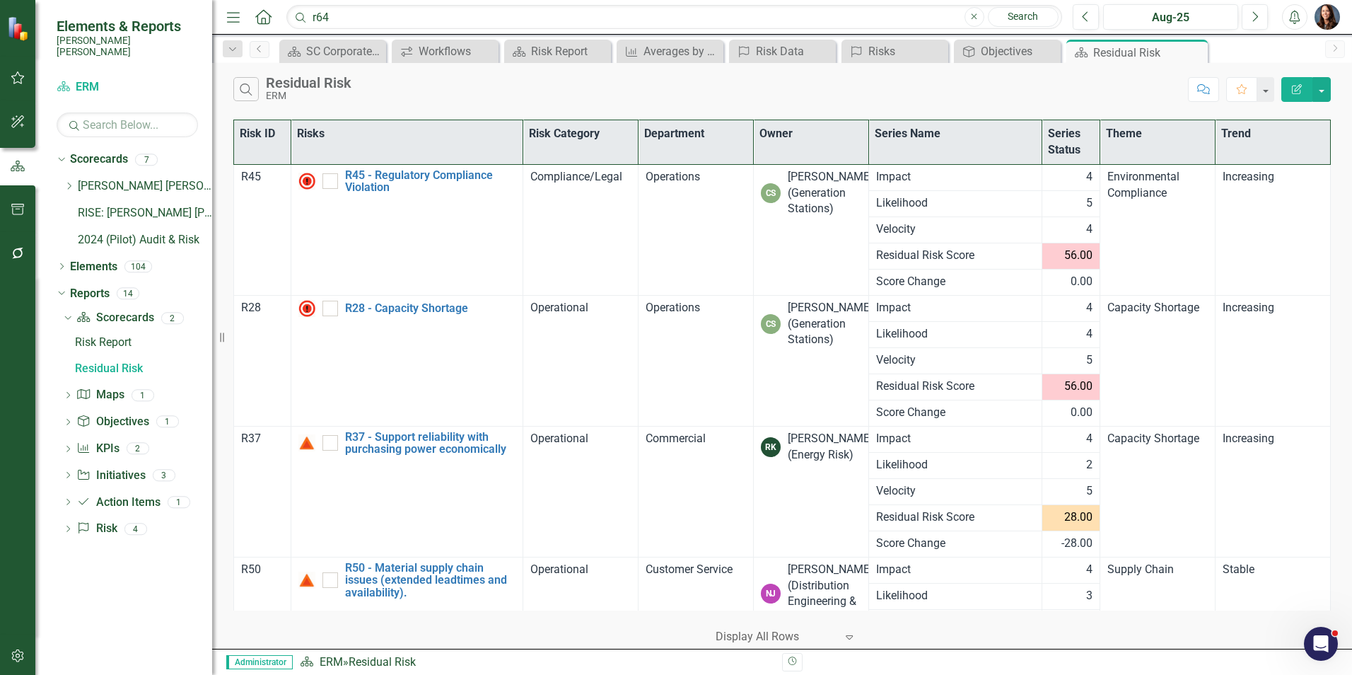
click at [0, 0] on icon "Close" at bounding box center [0, 0] width 0 height 0
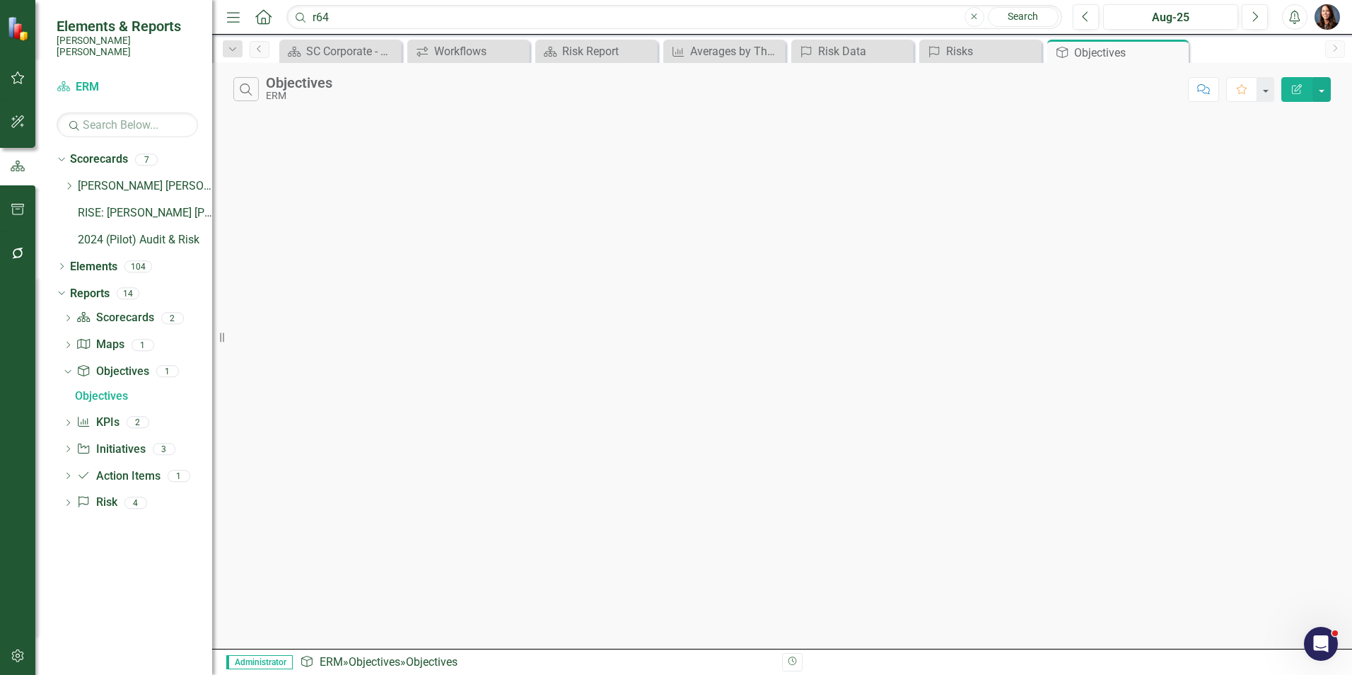
click at [1194, 54] on div "Scorecard SC Corporate - Welcome to ClearPoint Close Workflows Workflows Close …" at bounding box center [797, 51] width 1042 height 23
click at [1175, 54] on icon "Close" at bounding box center [1175, 52] width 14 height 11
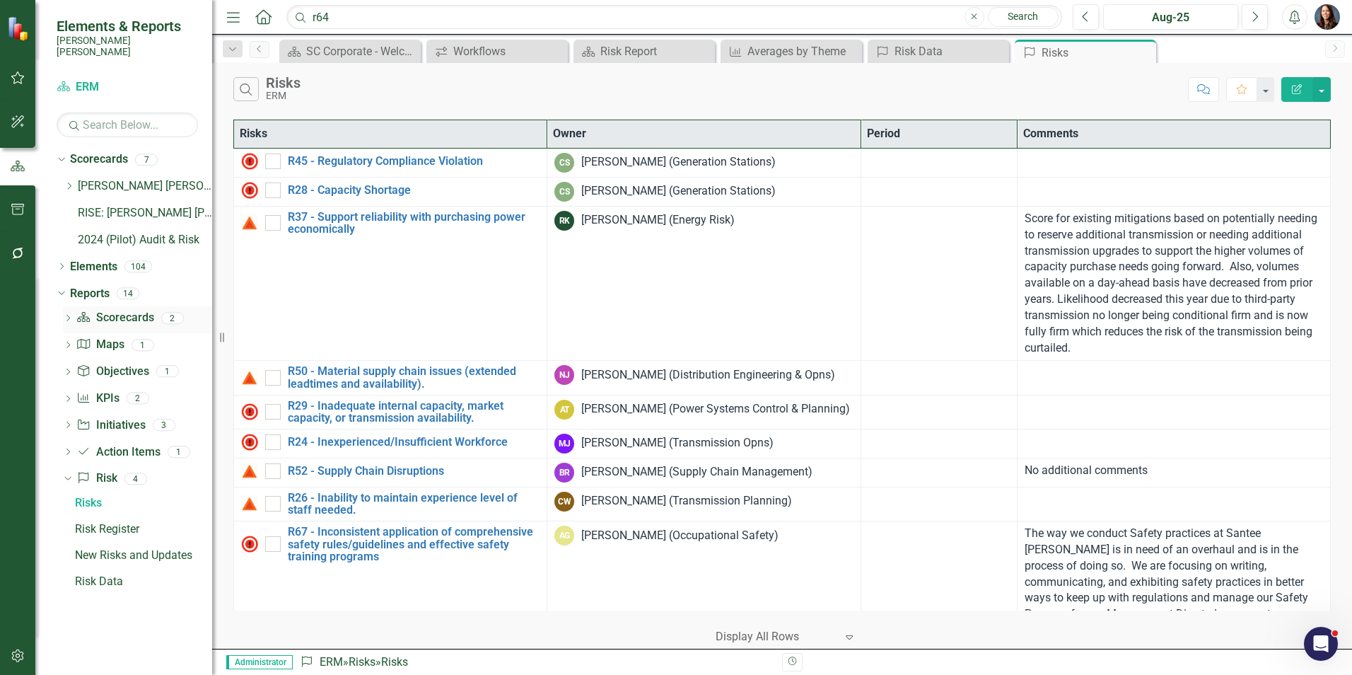
click at [68, 315] on icon "Dropdown" at bounding box center [68, 319] width 10 height 8
click at [100, 362] on div "Residual Risk" at bounding box center [143, 368] width 137 height 13
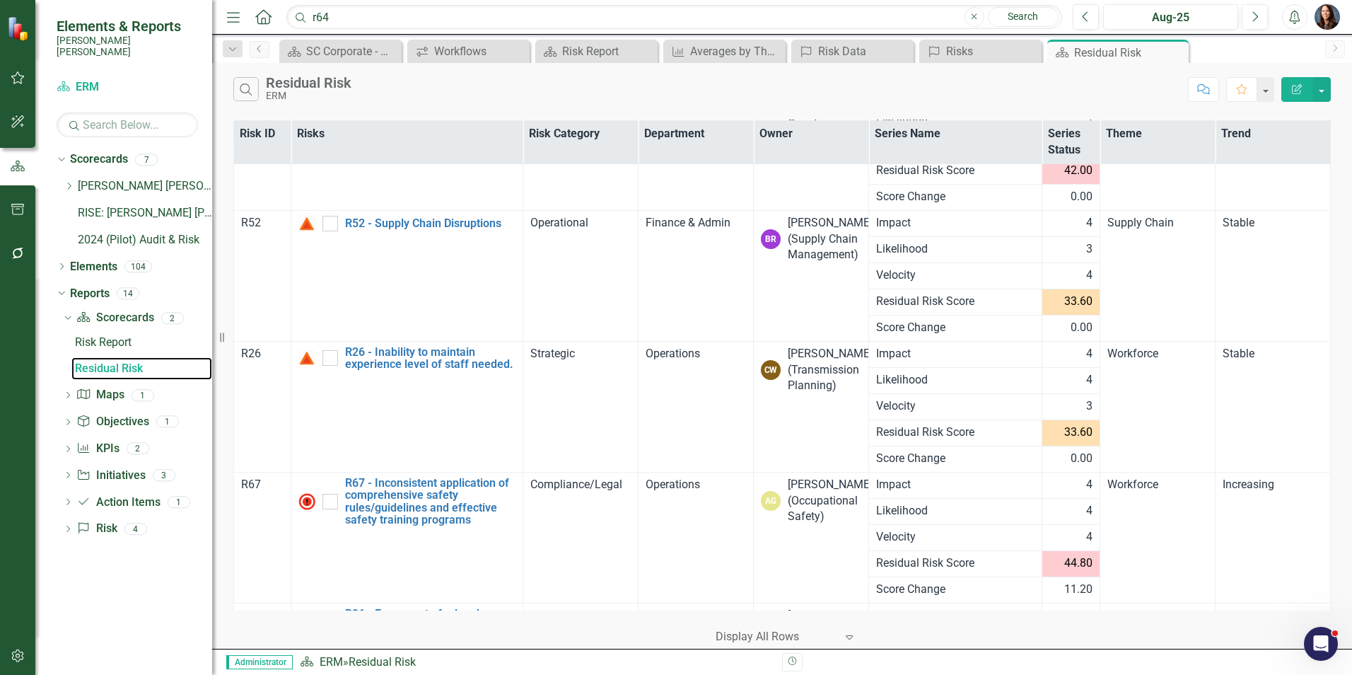
scroll to position [707, 0]
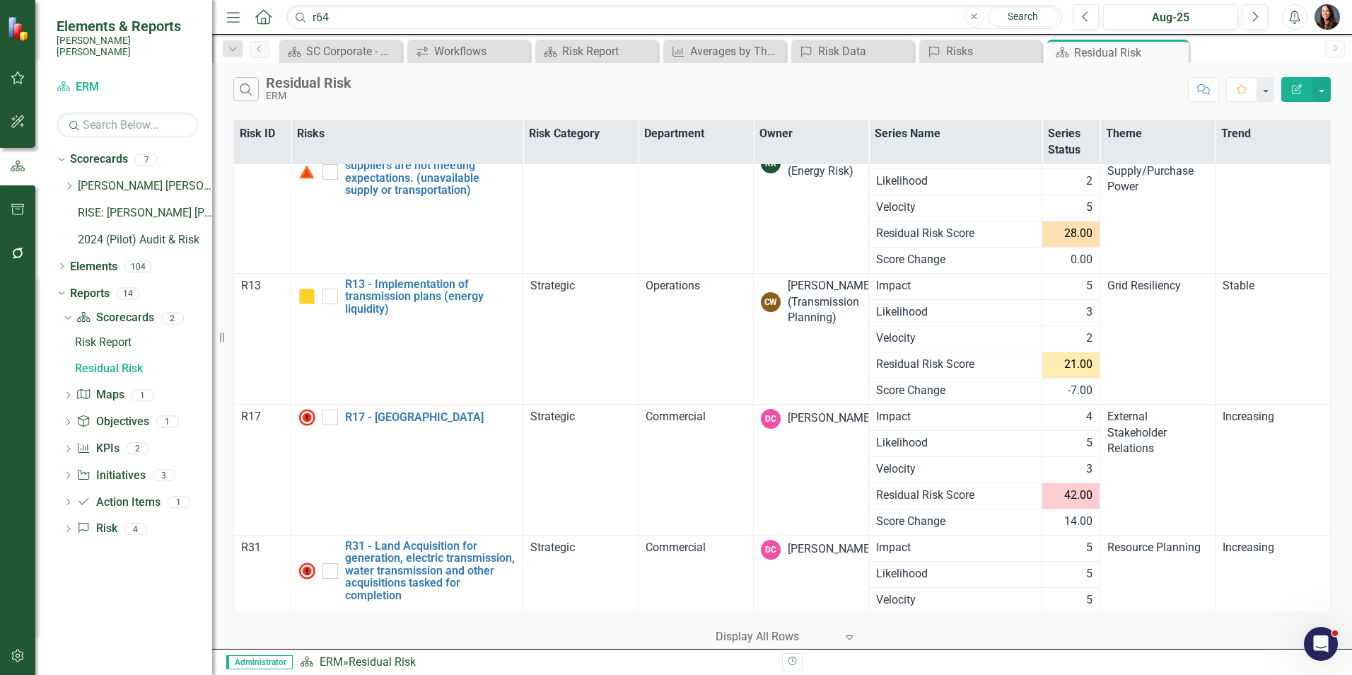
scroll to position [1414, 0]
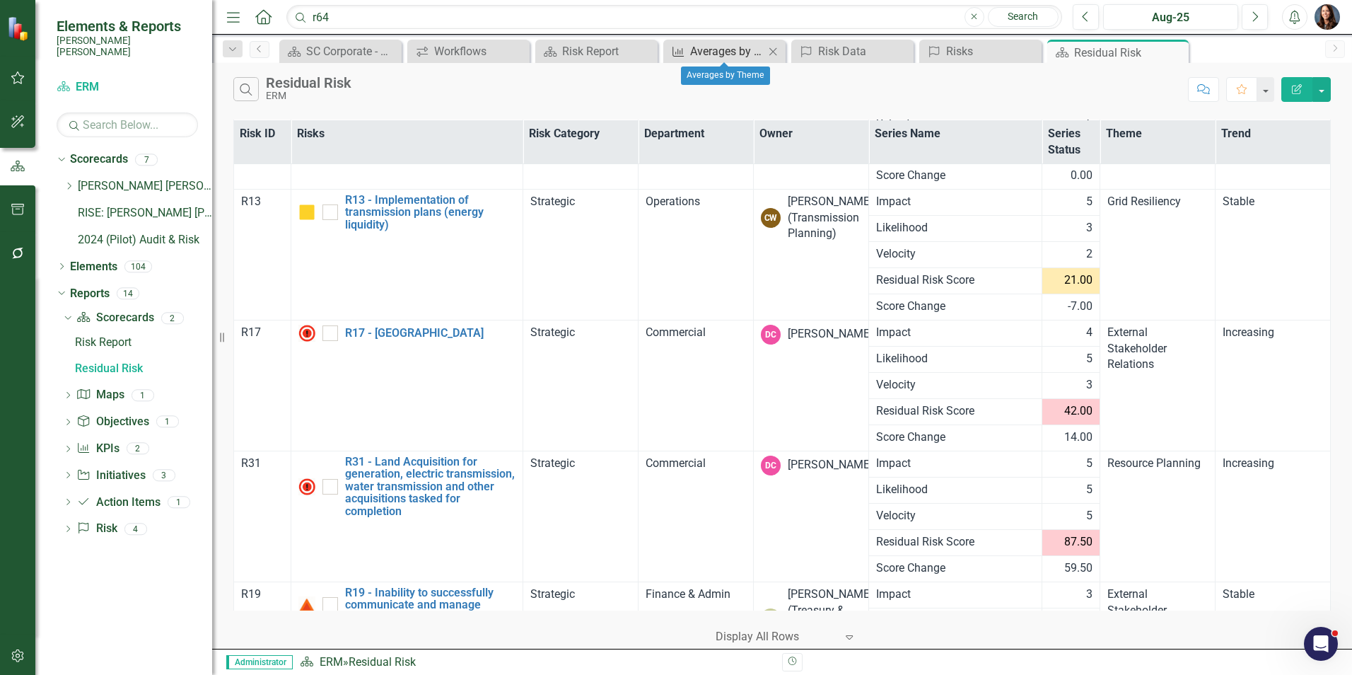
click at [721, 52] on div "Averages by Theme" at bounding box center [727, 51] width 74 height 18
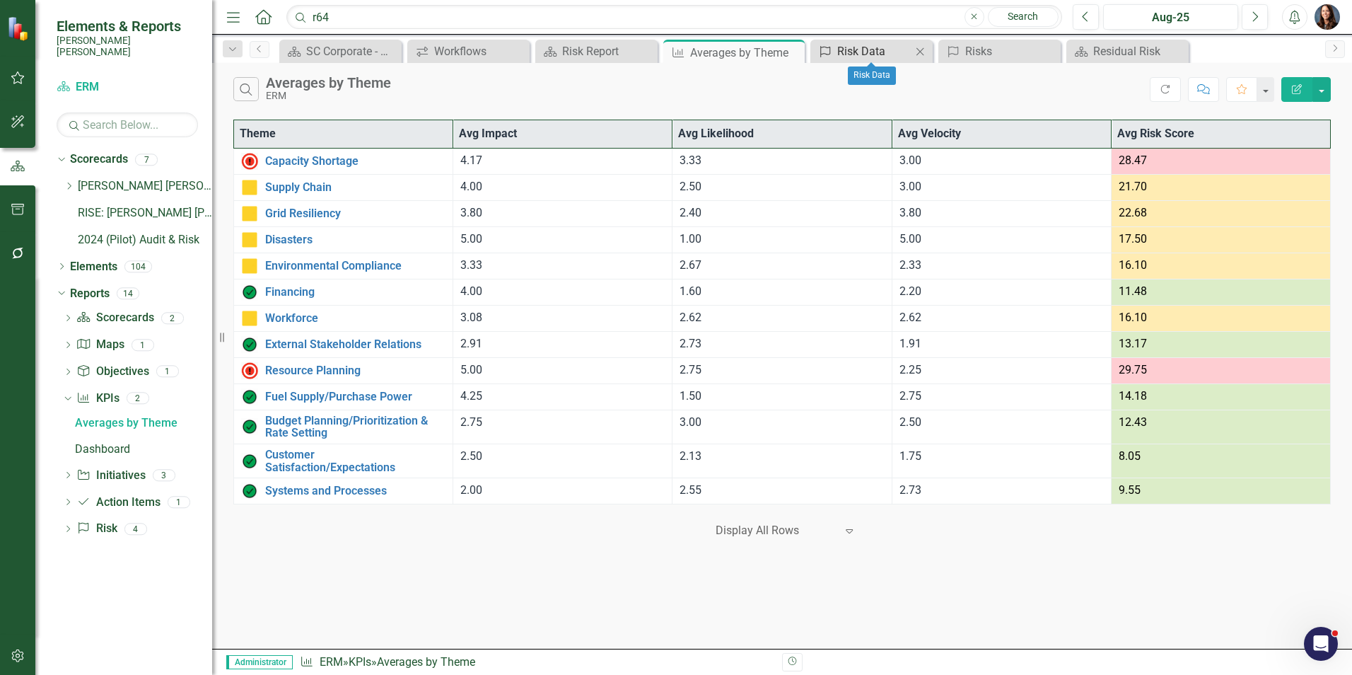
click at [868, 52] on div "Risk Data" at bounding box center [874, 51] width 74 height 18
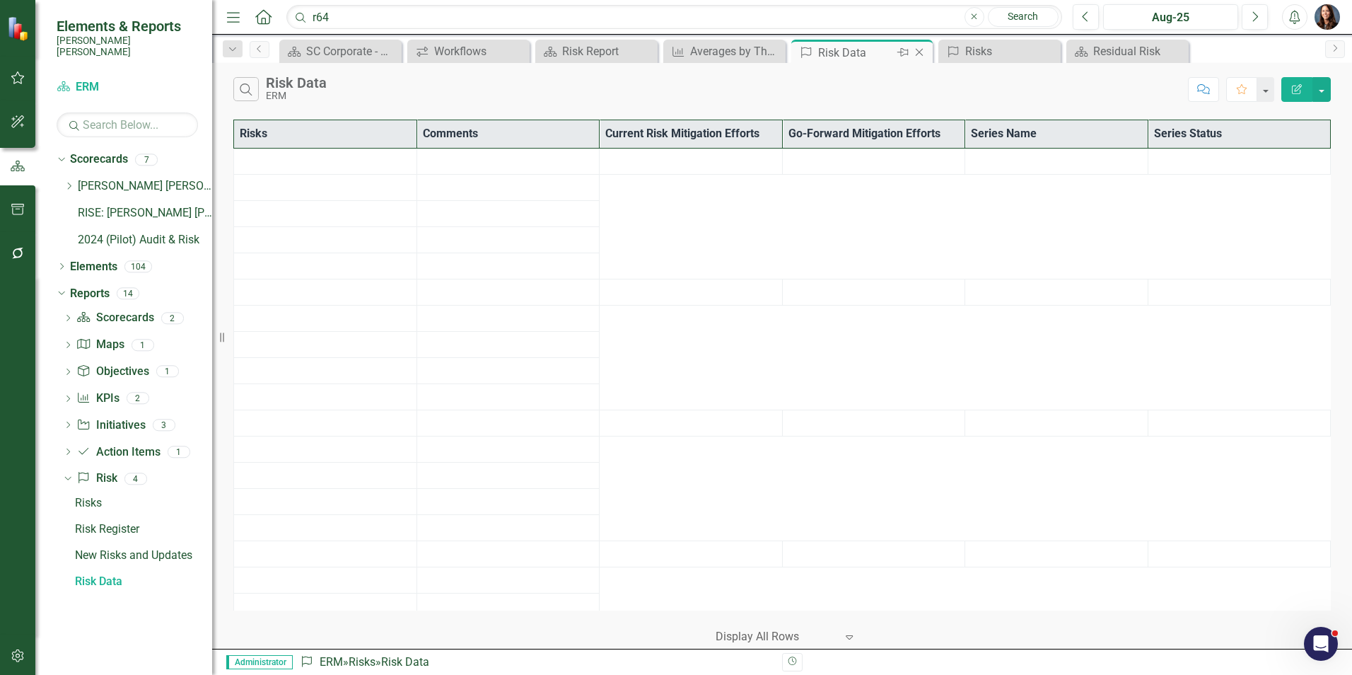
click at [922, 52] on icon "Close" at bounding box center [919, 52] width 14 height 11
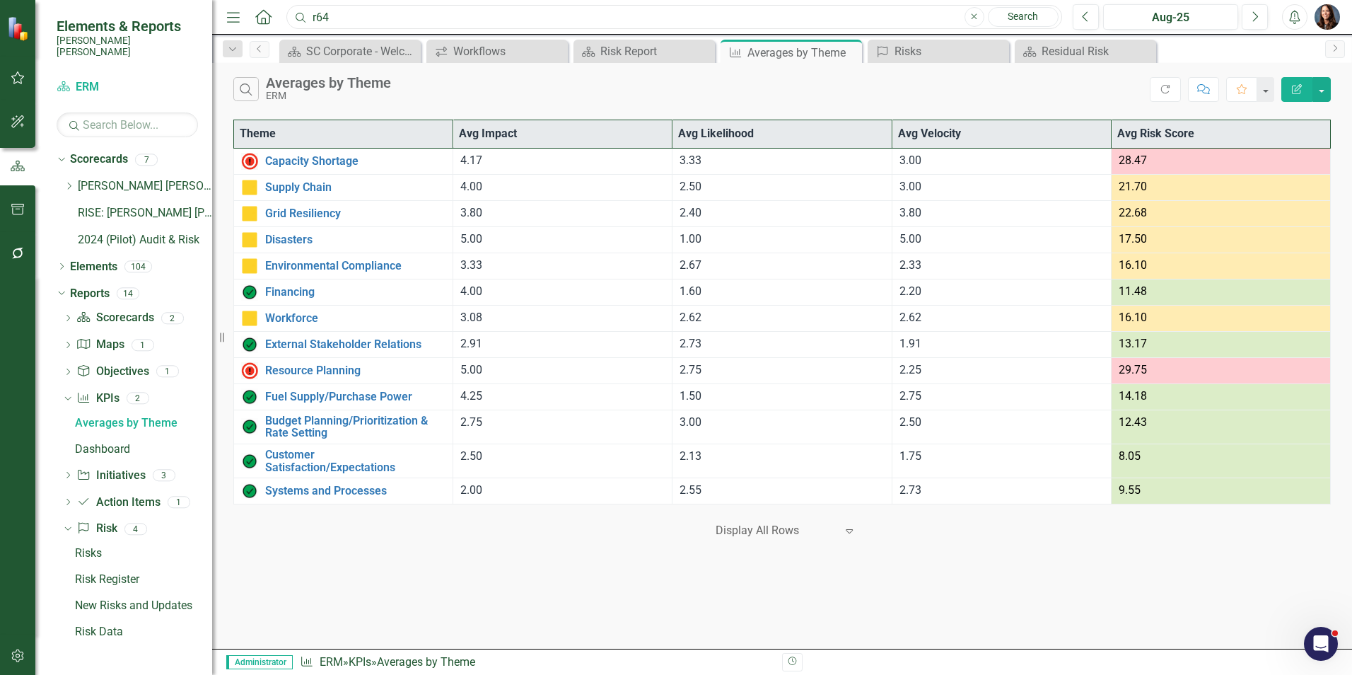
click at [379, 12] on input "r64" at bounding box center [674, 17] width 776 height 25
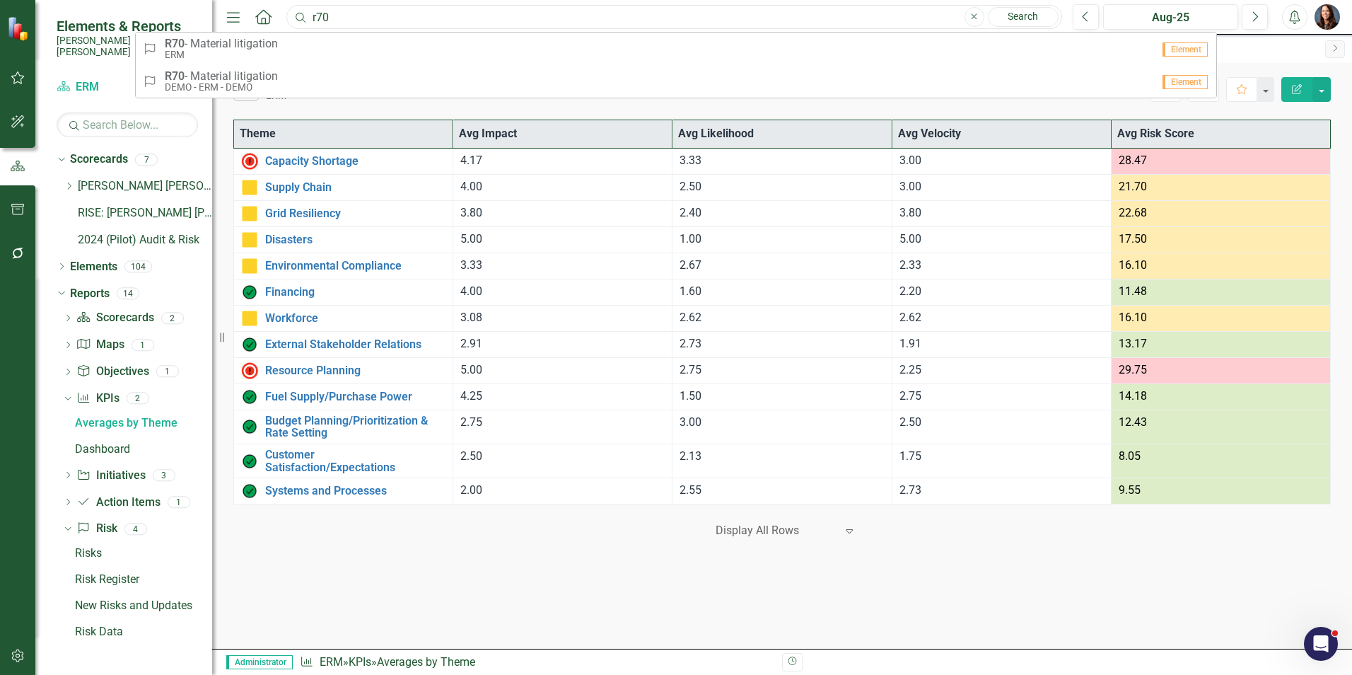
type input "r70"
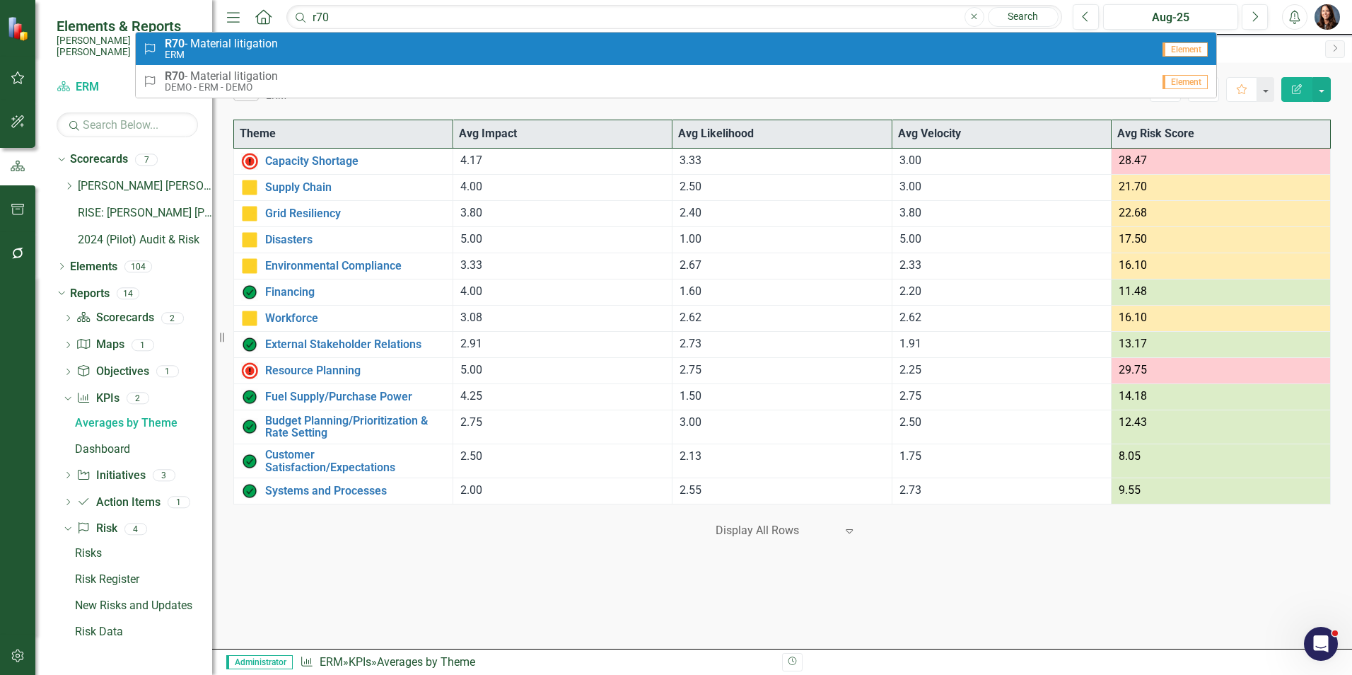
click at [266, 49] on span "R70 - Material litigation" at bounding box center [221, 43] width 113 height 13
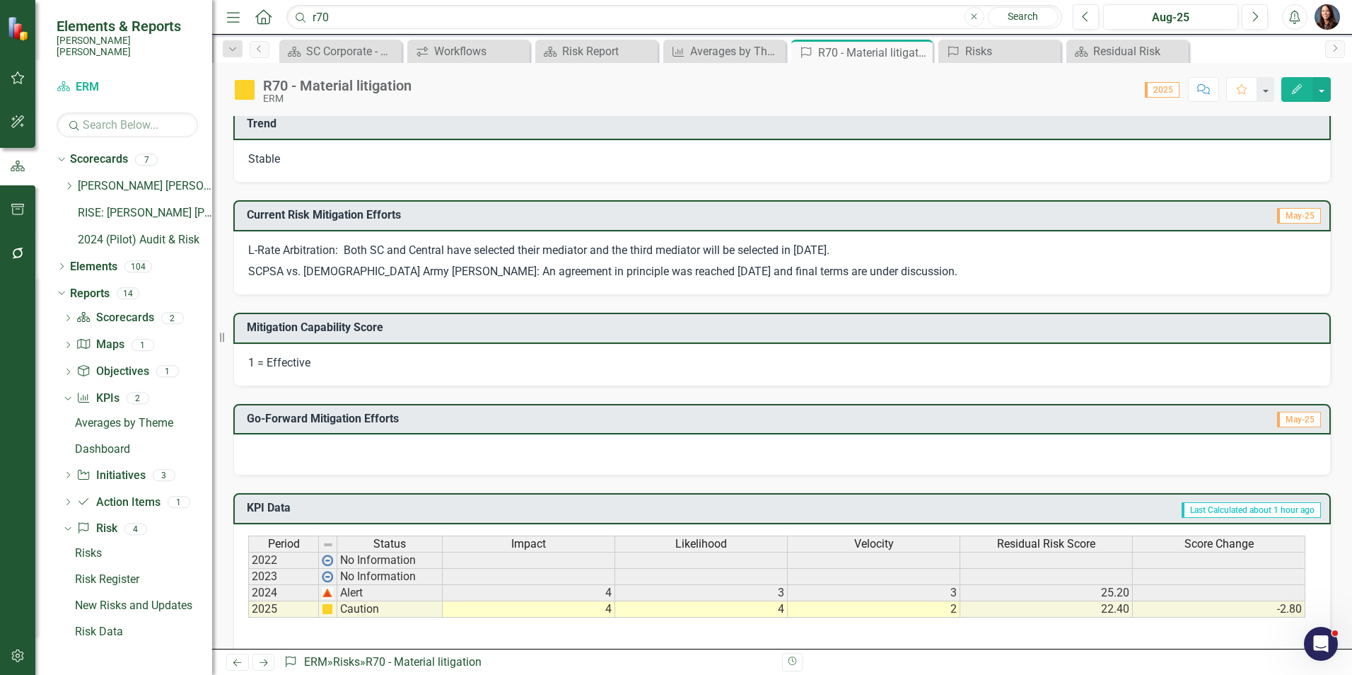
scroll to position [212, 0]
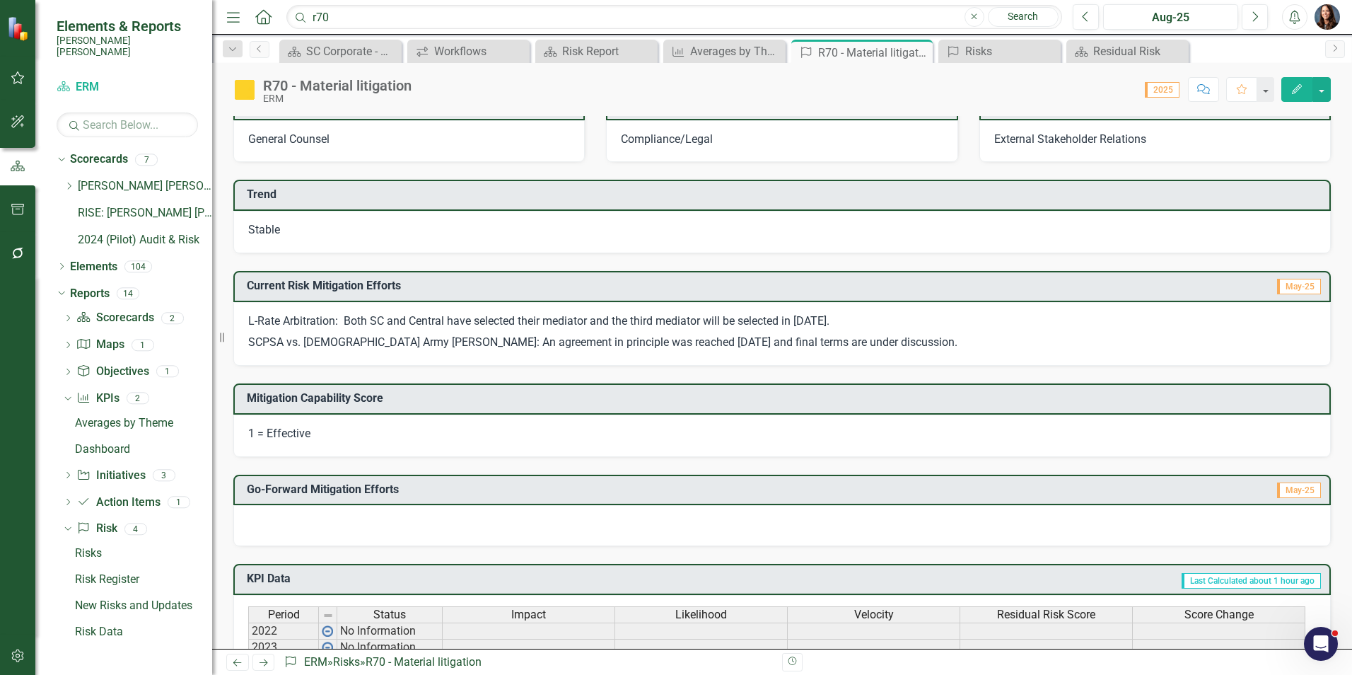
click at [263, 230] on span "Stable" at bounding box center [264, 229] width 32 height 13
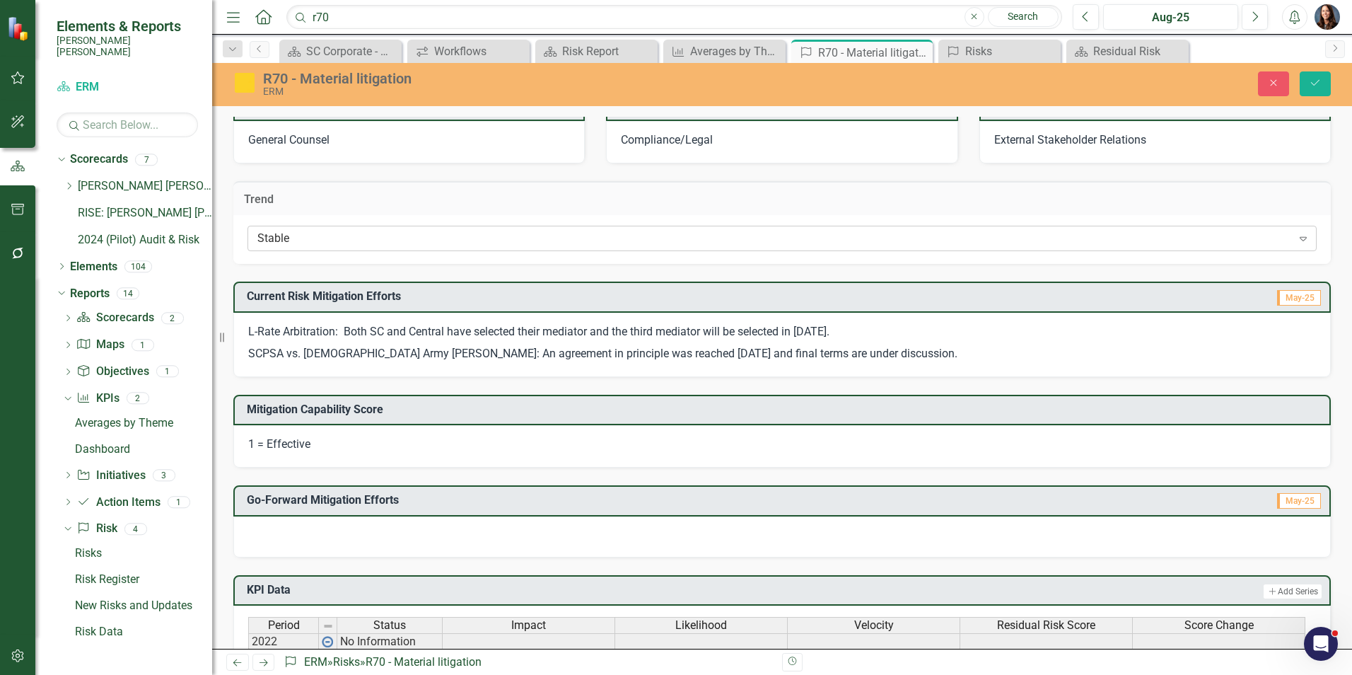
click at [289, 241] on div "Stable" at bounding box center [774, 239] width 1035 height 16
click at [450, 202] on h3 "Trend" at bounding box center [782, 199] width 1076 height 13
click at [1320, 80] on icon "Save" at bounding box center [1315, 83] width 13 height 10
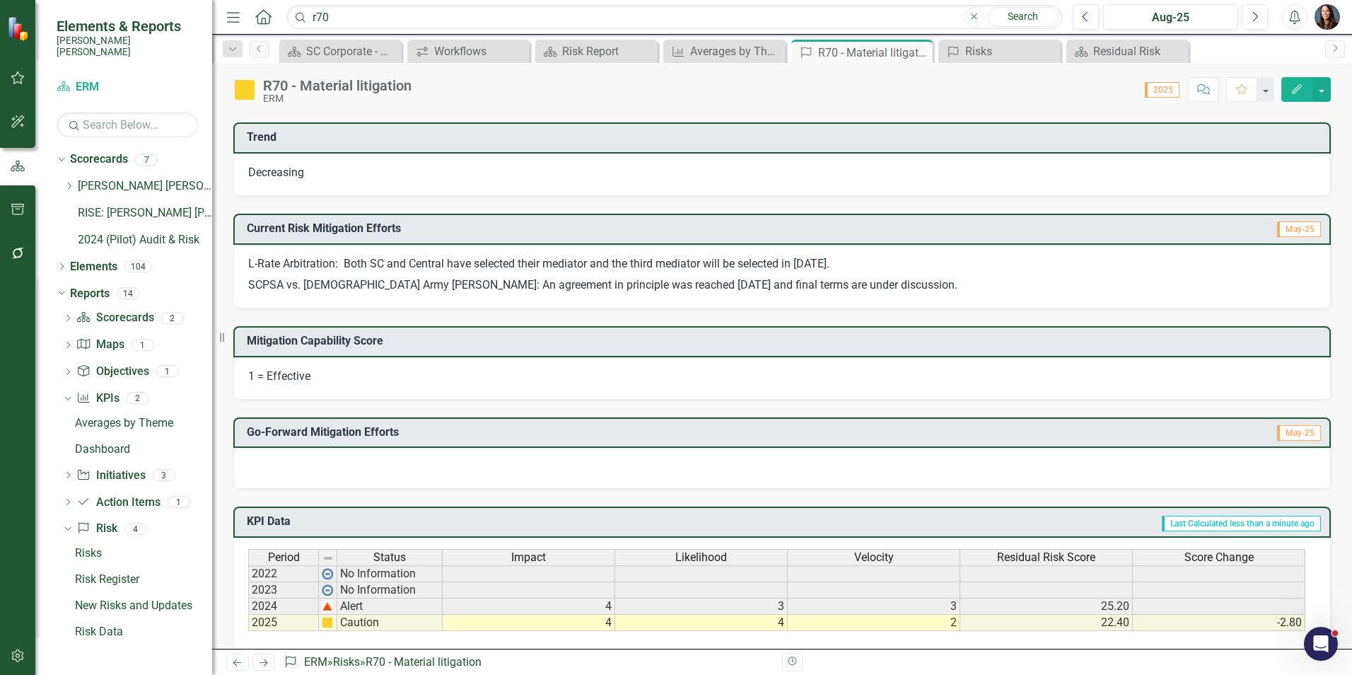
scroll to position [0, 0]
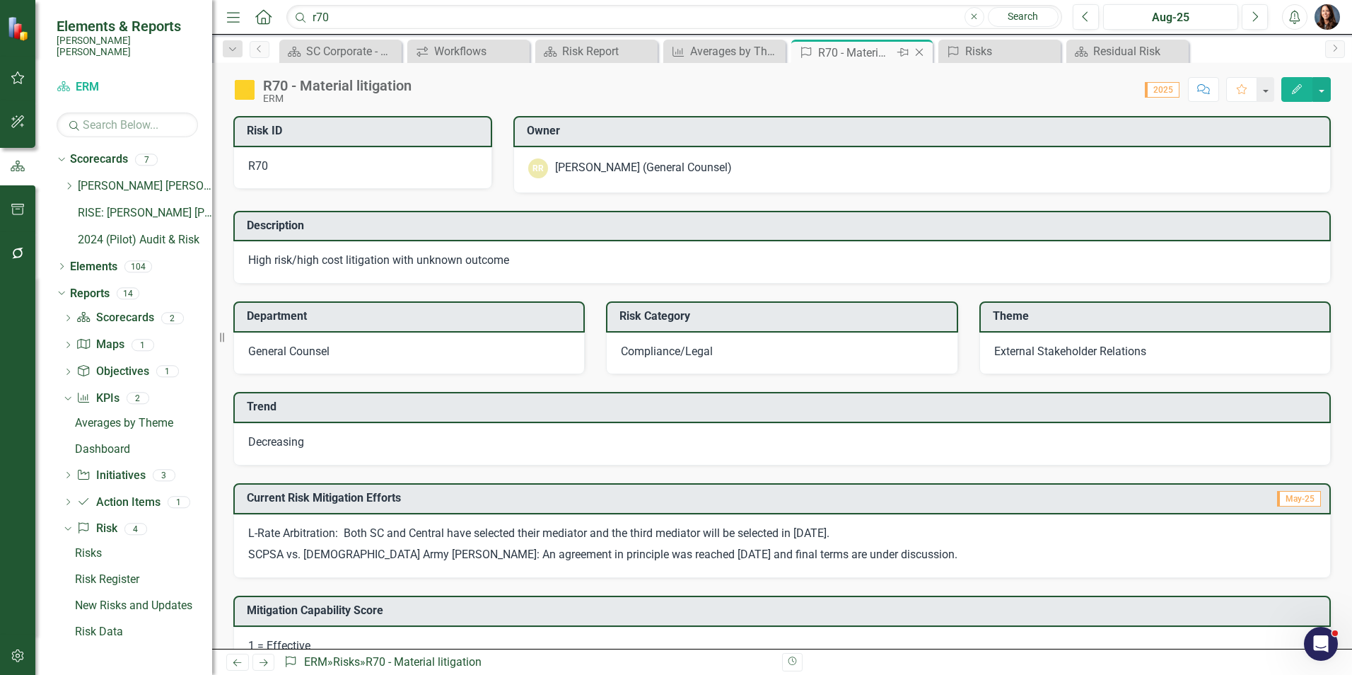
click at [920, 54] on icon "Close" at bounding box center [919, 52] width 14 height 11
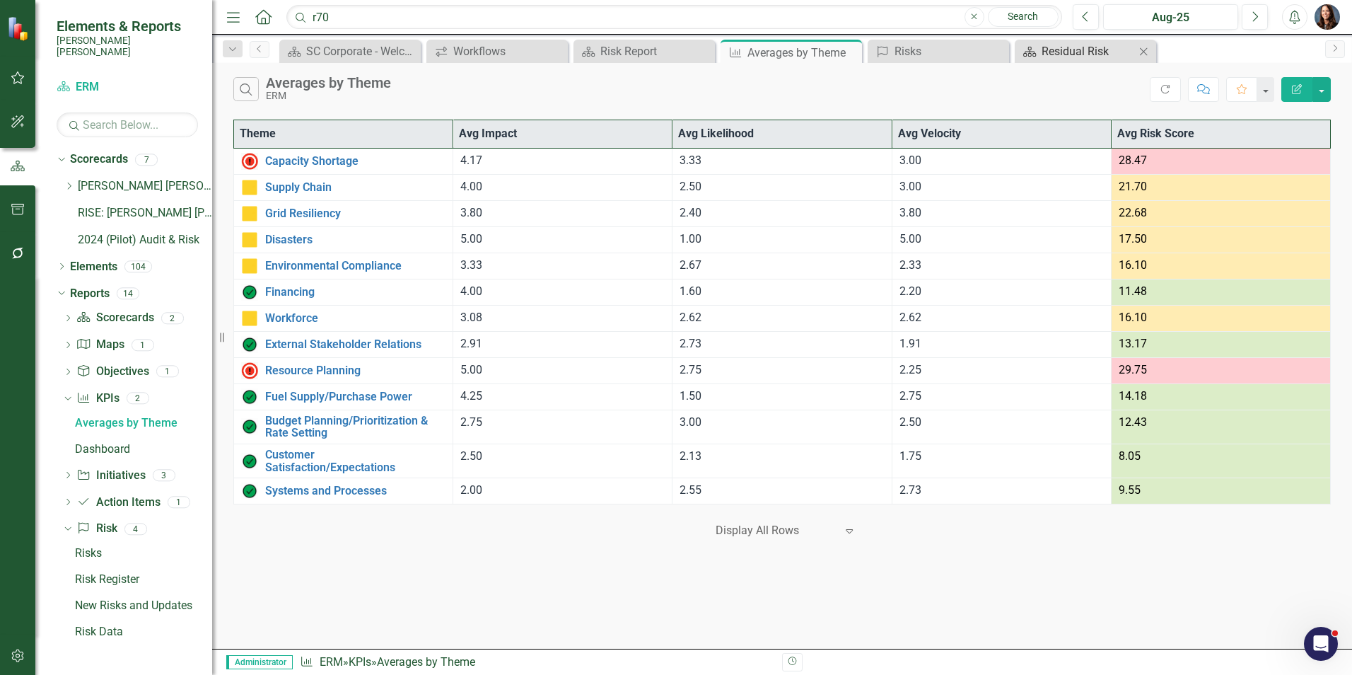
click at [1082, 55] on div "Residual Risk" at bounding box center [1088, 51] width 93 height 18
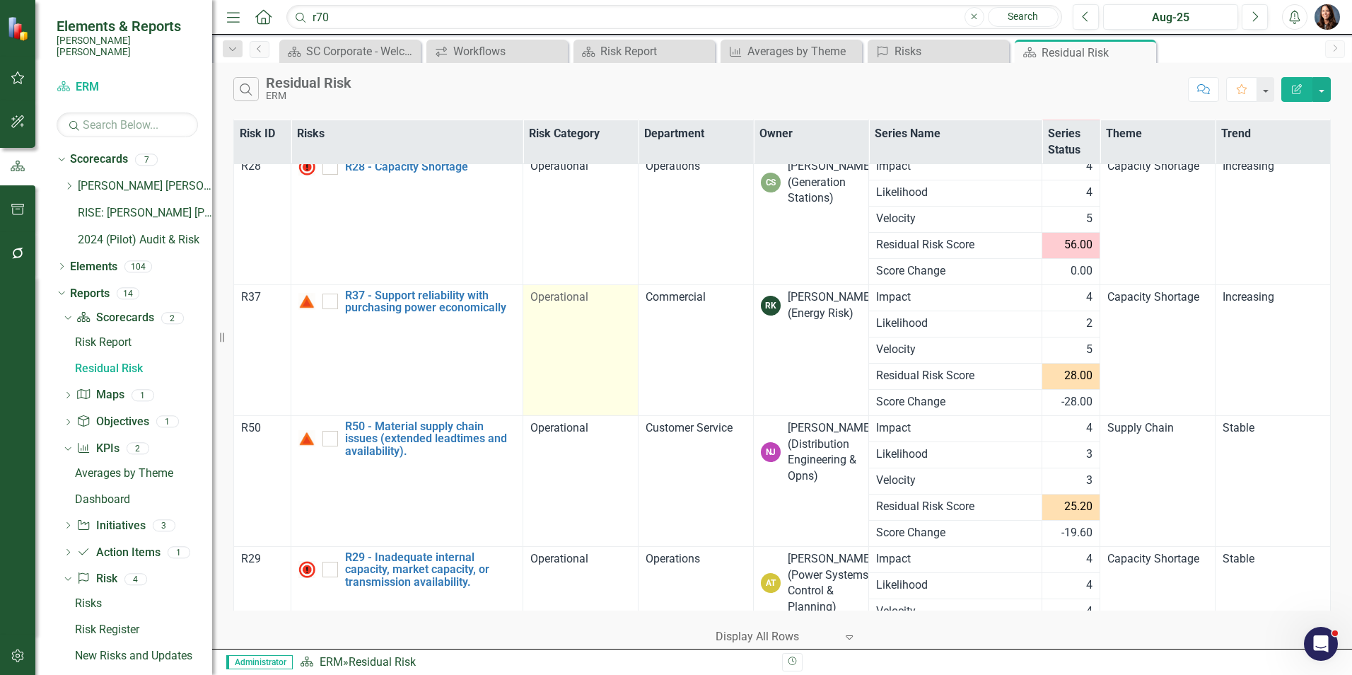
scroll to position [71, 0]
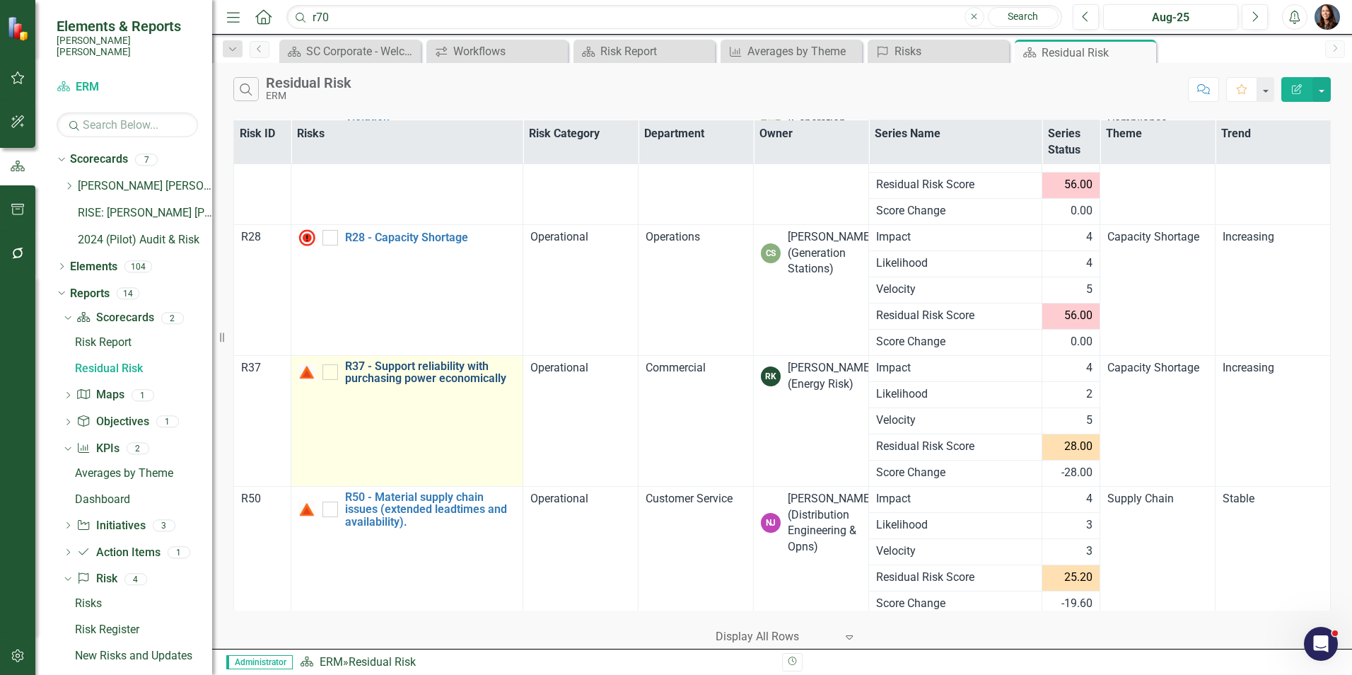
click at [417, 373] on link "R37 - Support reliability with purchasing power economically" at bounding box center [430, 372] width 170 height 25
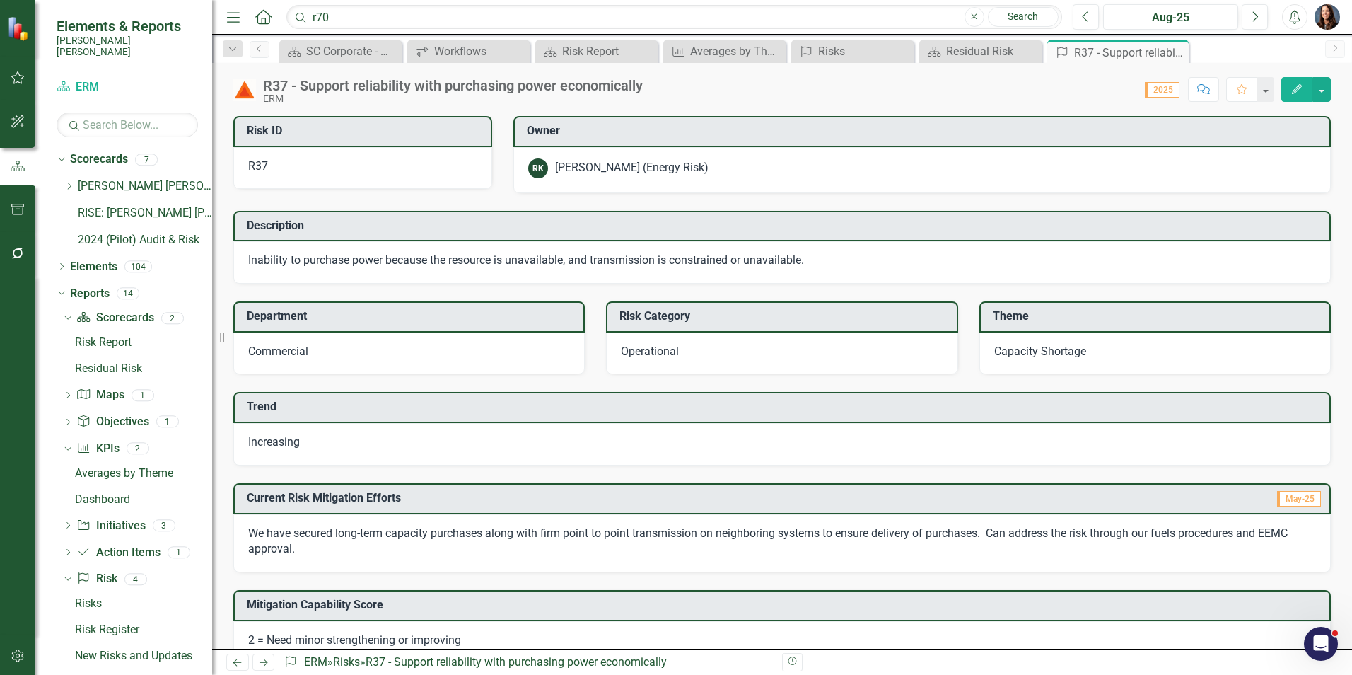
click at [1206, 89] on icon "Comment" at bounding box center [1203, 89] width 13 height 10
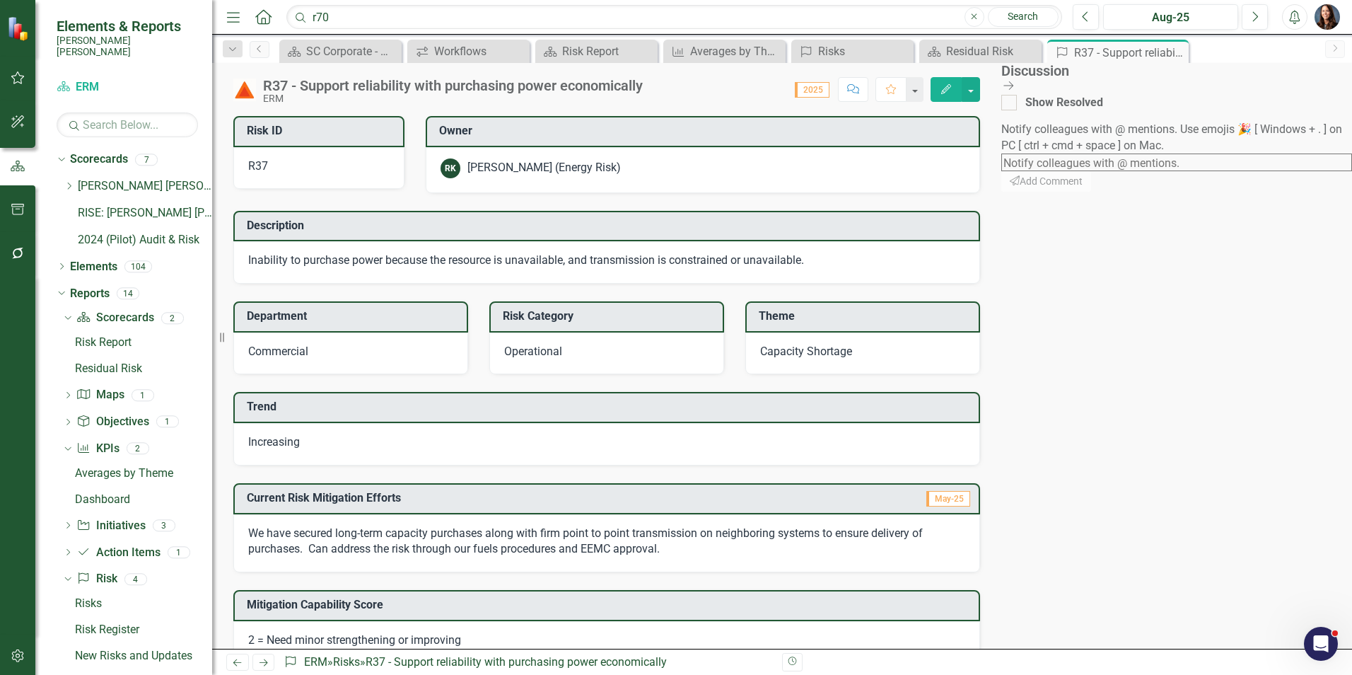
click at [1171, 153] on textarea at bounding box center [1176, 162] width 351 height 18
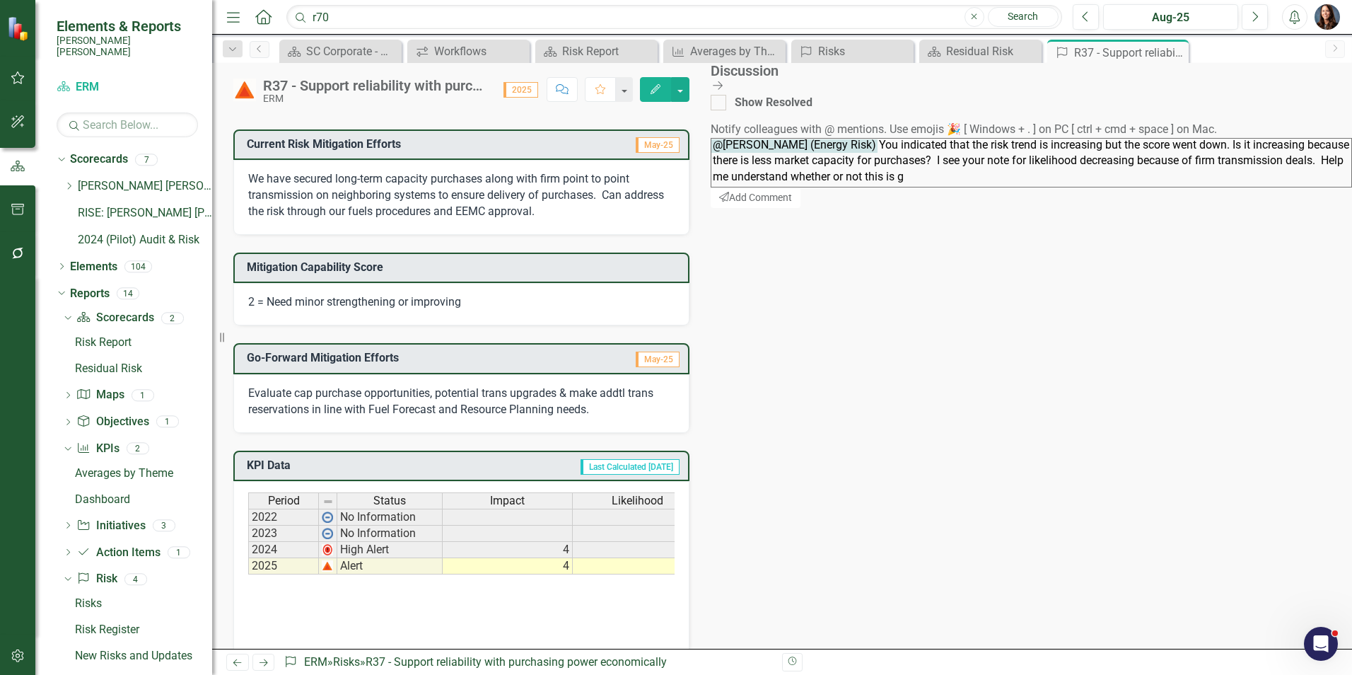
scroll to position [71, 0]
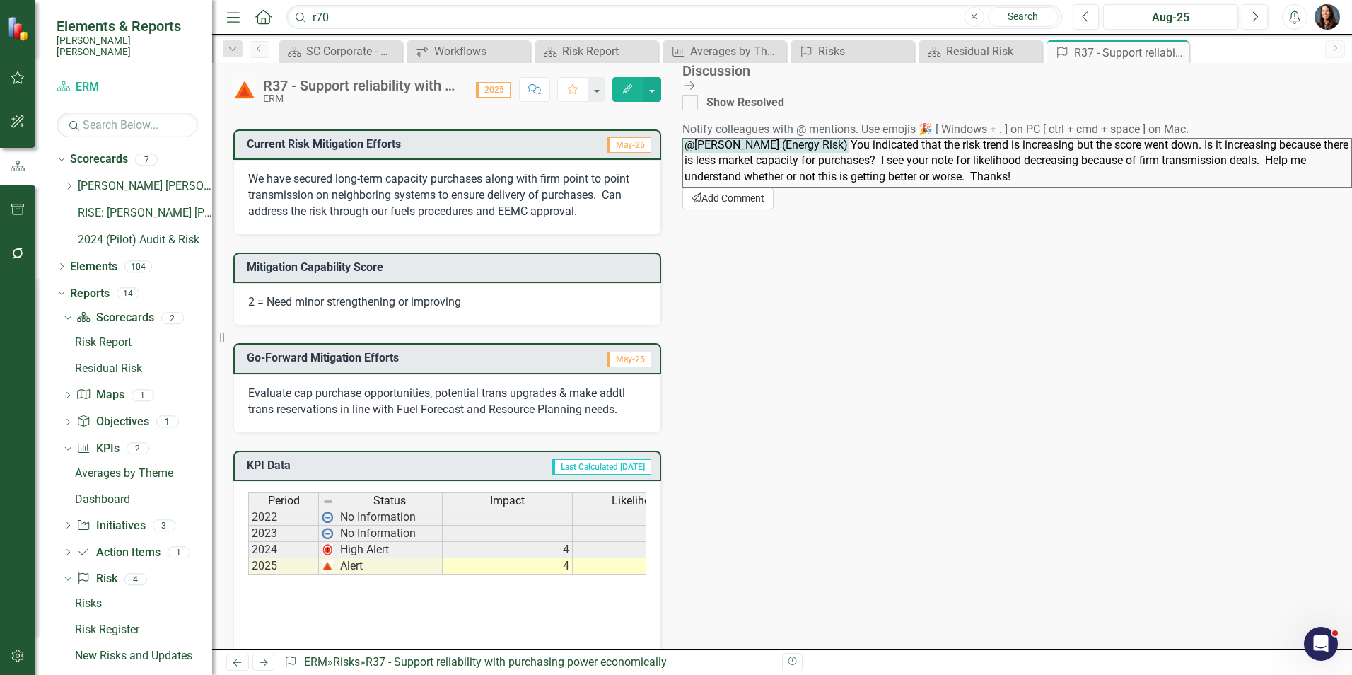
type textarea "@[PERSON_NAME] (Energy Risk) You indicated that the risk trend is increasing bu…"
click at [774, 209] on button "Send Add Comment" at bounding box center [727, 198] width 91 height 22
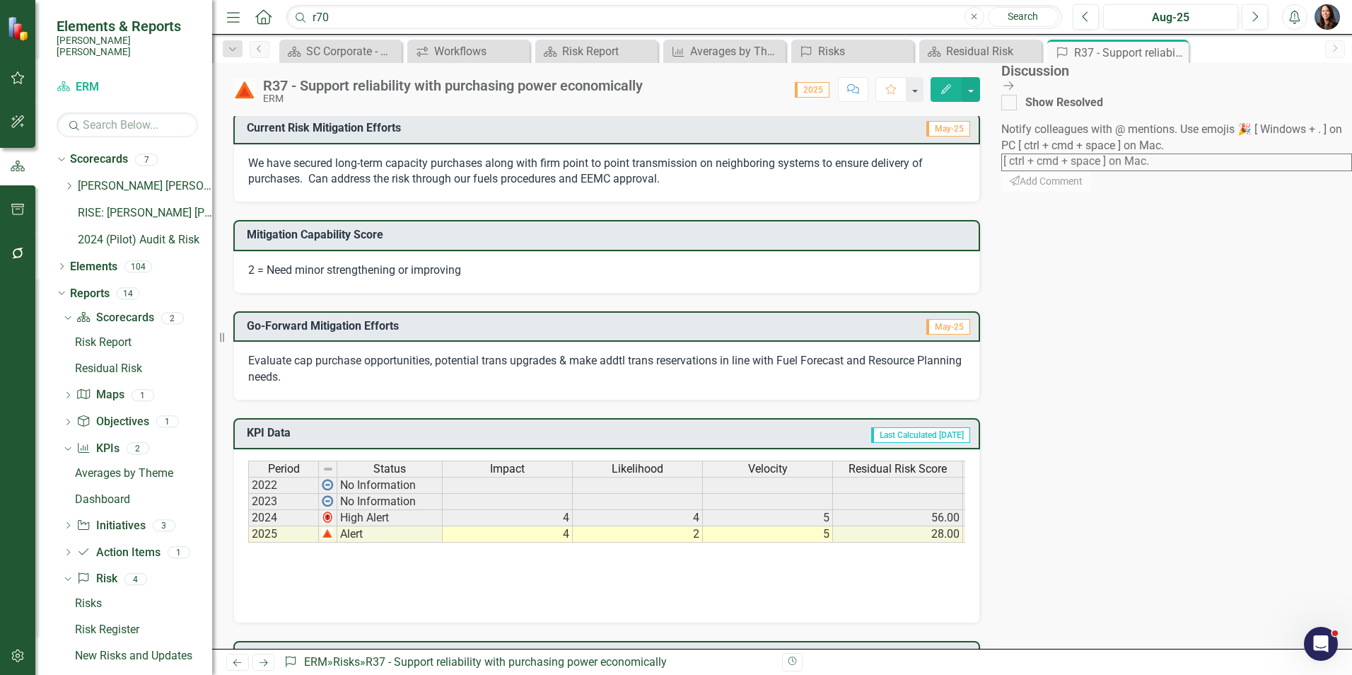
scroll to position [0, 0]
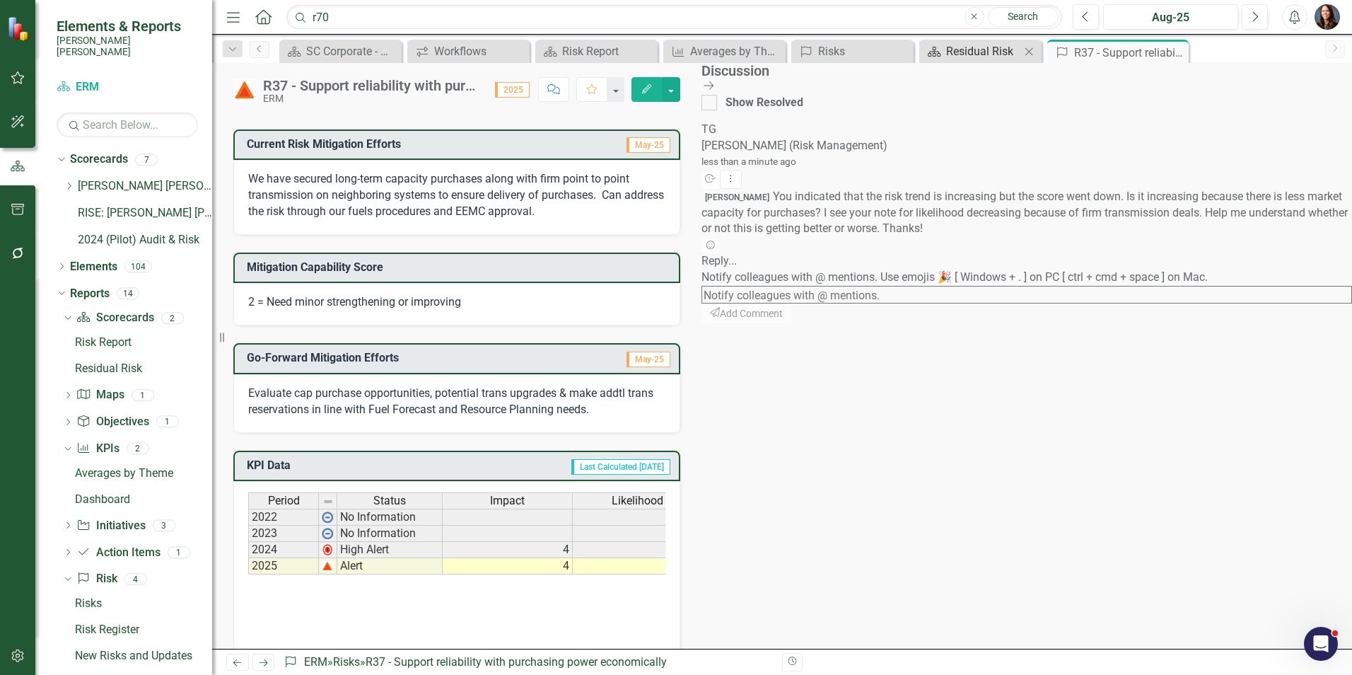
click at [946, 53] on div "Residual Risk" at bounding box center [983, 51] width 74 height 18
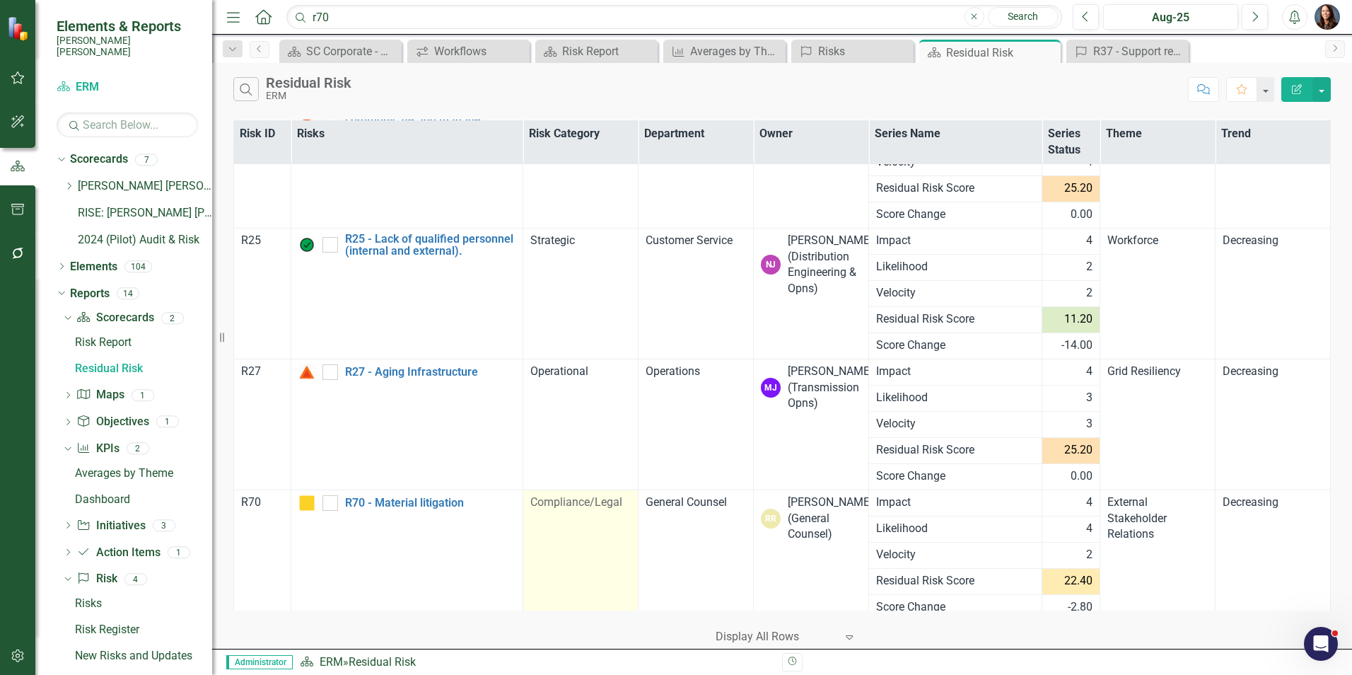
scroll to position [1909, 0]
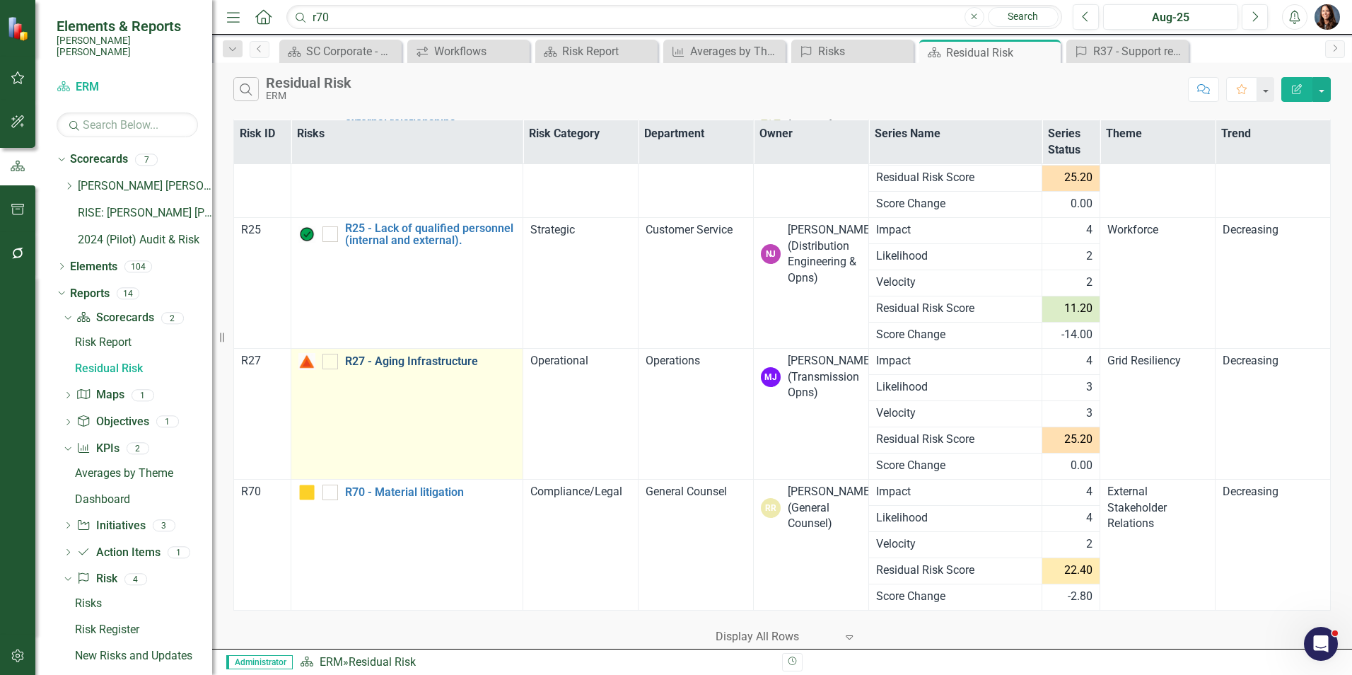
click at [431, 360] on link "R27 - Aging Infrastructure" at bounding box center [430, 361] width 170 height 13
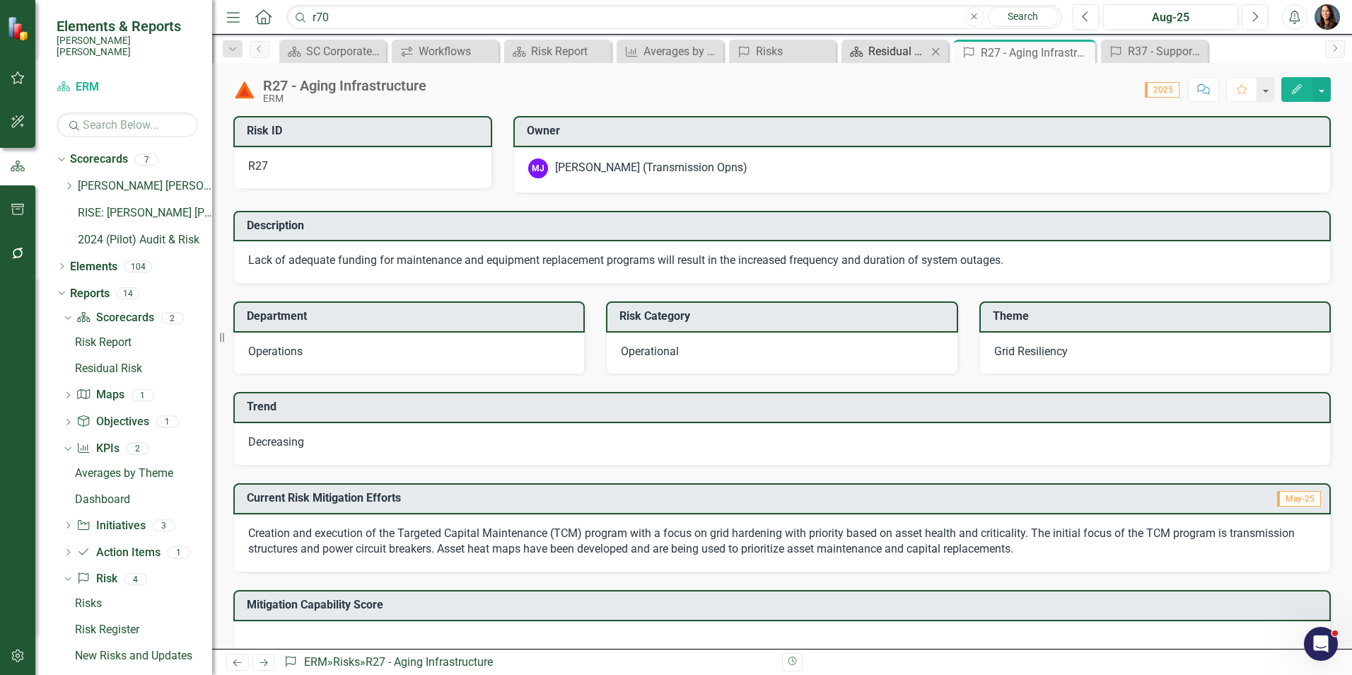
click at [911, 54] on div "Residual Risk" at bounding box center [897, 51] width 59 height 18
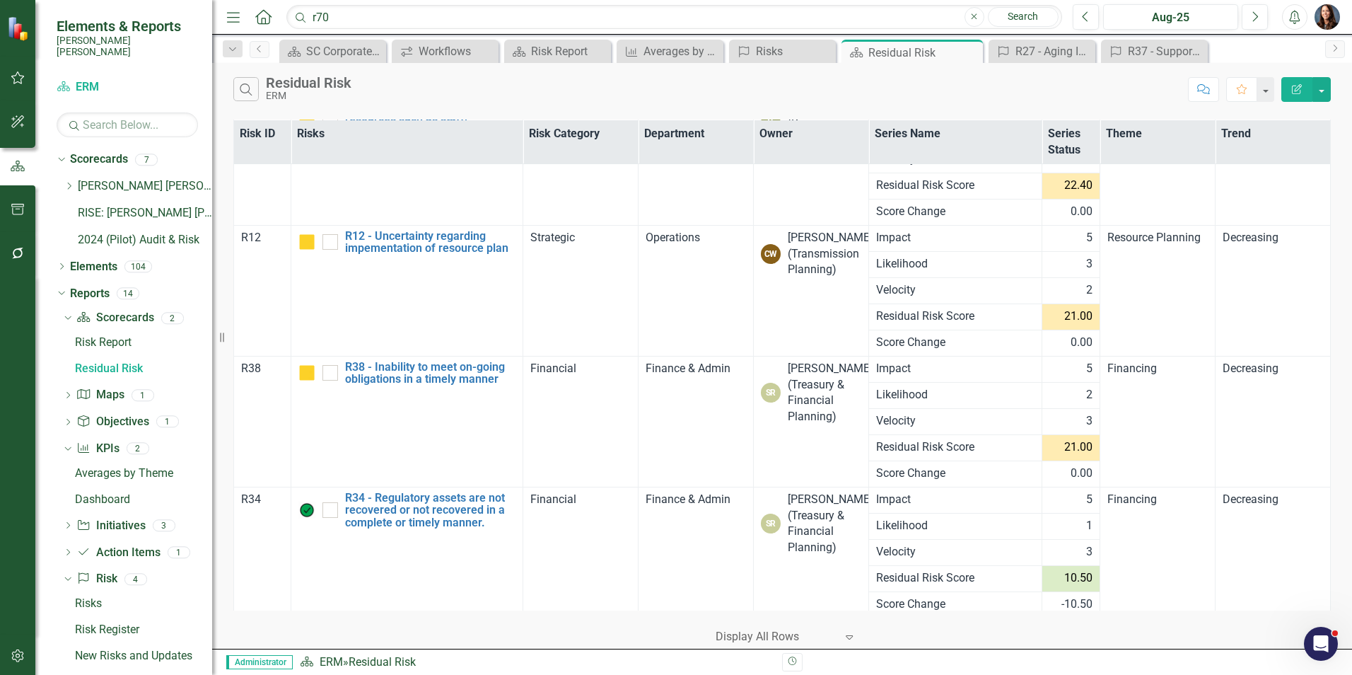
scroll to position [2687, 0]
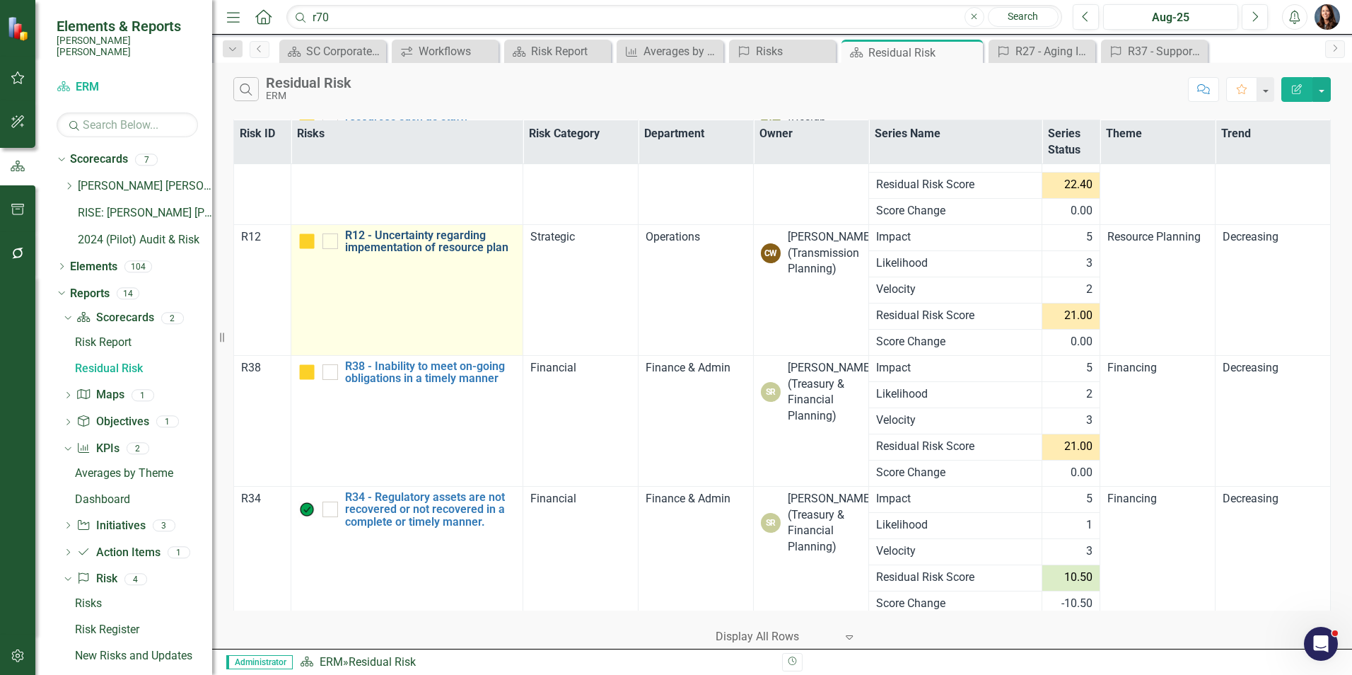
click at [458, 247] on link "R12 - Uncertainty regarding impementation of resource plan" at bounding box center [430, 241] width 170 height 25
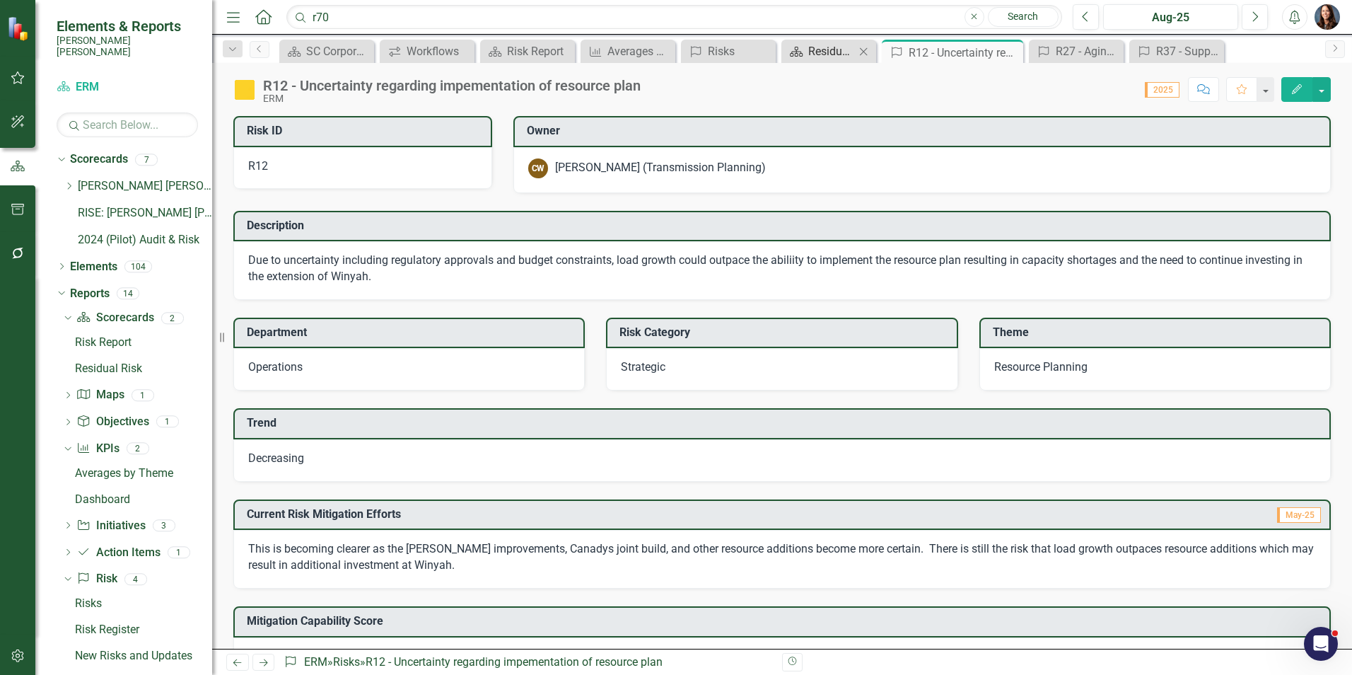
click at [816, 53] on div "Residual Risk" at bounding box center [831, 51] width 47 height 18
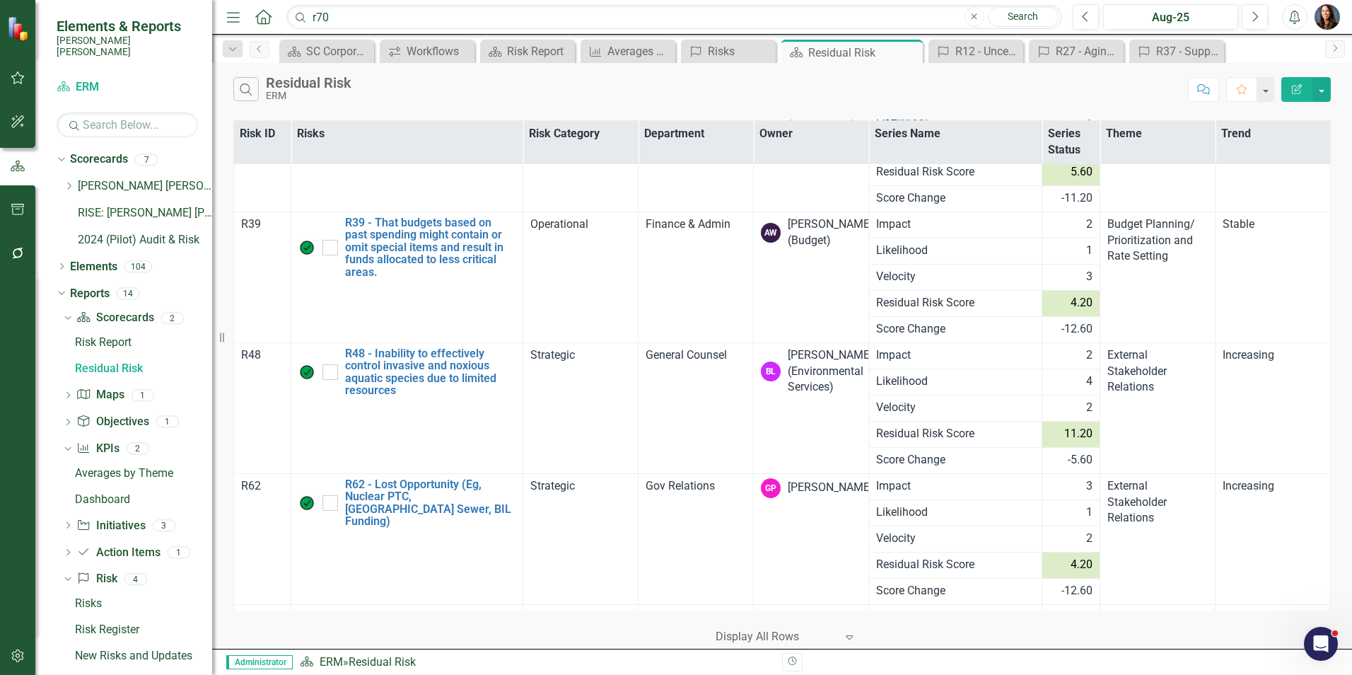
scroll to position [4243, 0]
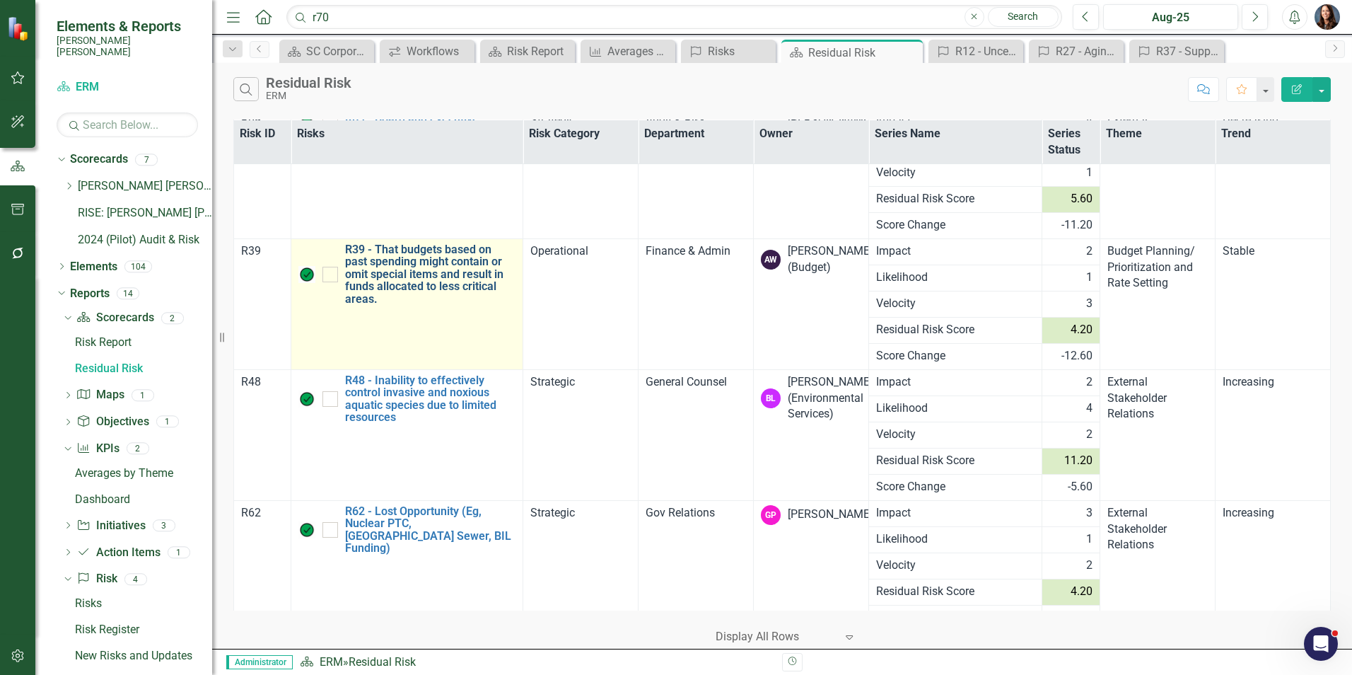
click at [462, 279] on link "R39 - That budgets based on past spending might contain or omit special items a…" at bounding box center [430, 274] width 170 height 62
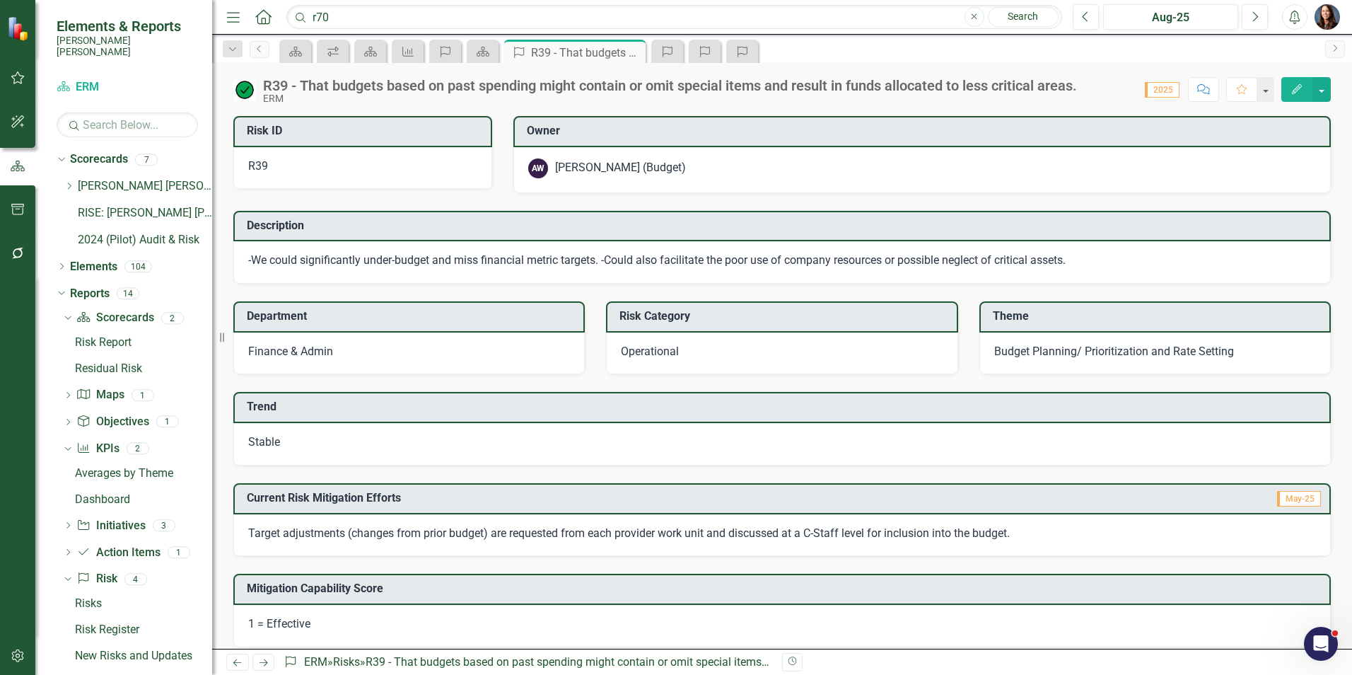
click at [275, 441] on span "Stable" at bounding box center [264, 441] width 32 height 13
click at [269, 444] on span "Stable" at bounding box center [264, 441] width 32 height 13
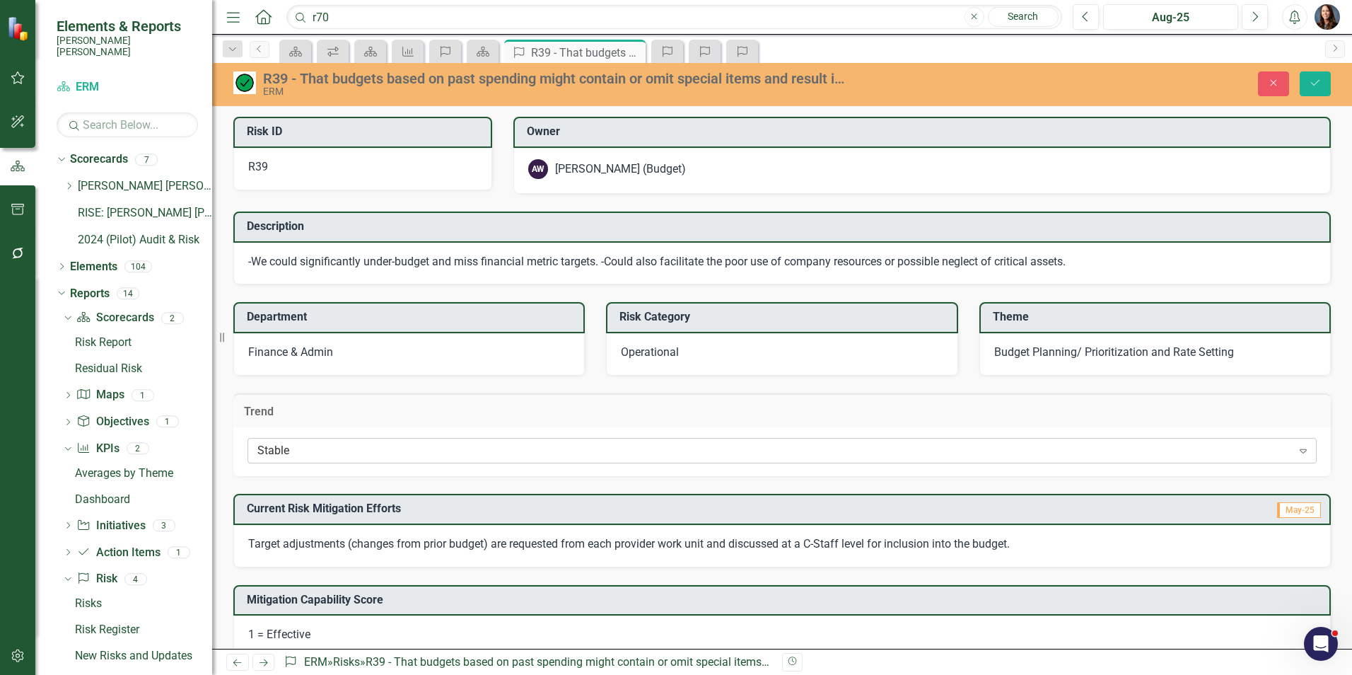
click at [310, 454] on div "Stable" at bounding box center [774, 451] width 1035 height 16
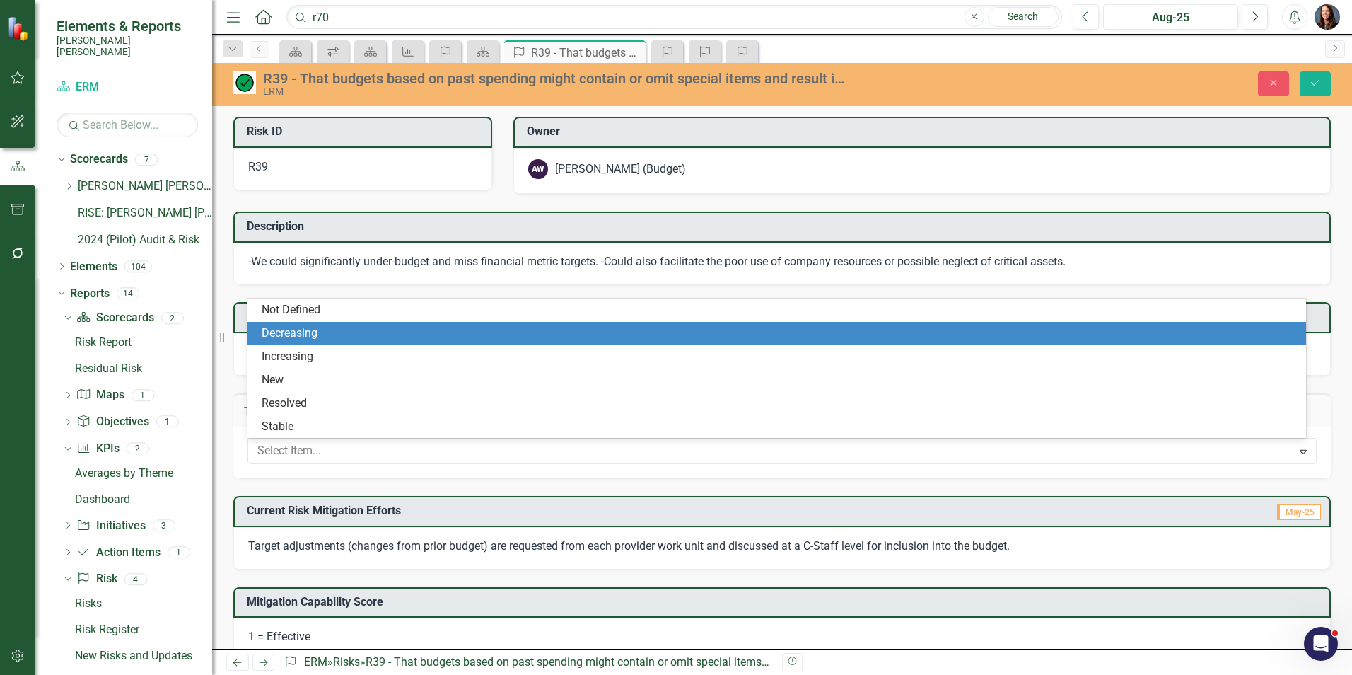
click at [344, 329] on div "Decreasing" at bounding box center [780, 333] width 1036 height 16
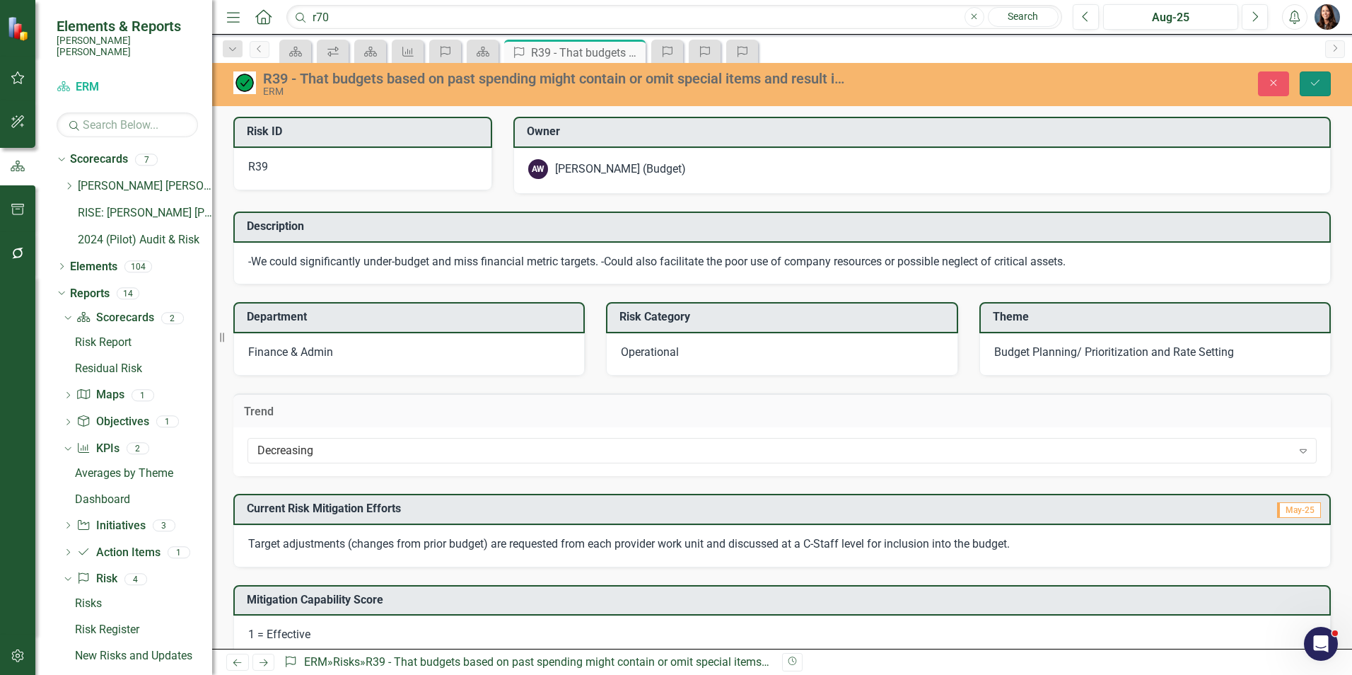
drag, startPoint x: 1327, startPoint y: 85, endPoint x: 1317, endPoint y: 88, distance: 10.3
click at [1327, 85] on button "Save" at bounding box center [1315, 83] width 31 height 25
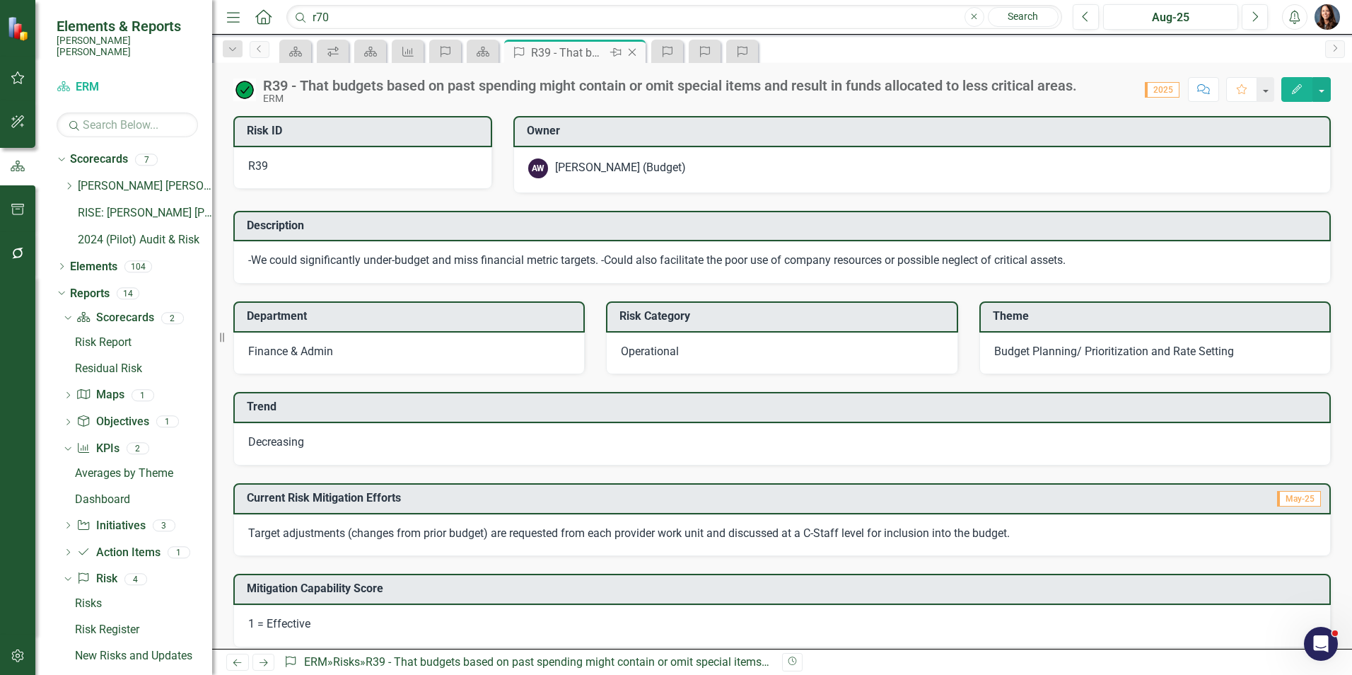
click at [634, 54] on icon "Close" at bounding box center [632, 52] width 14 height 11
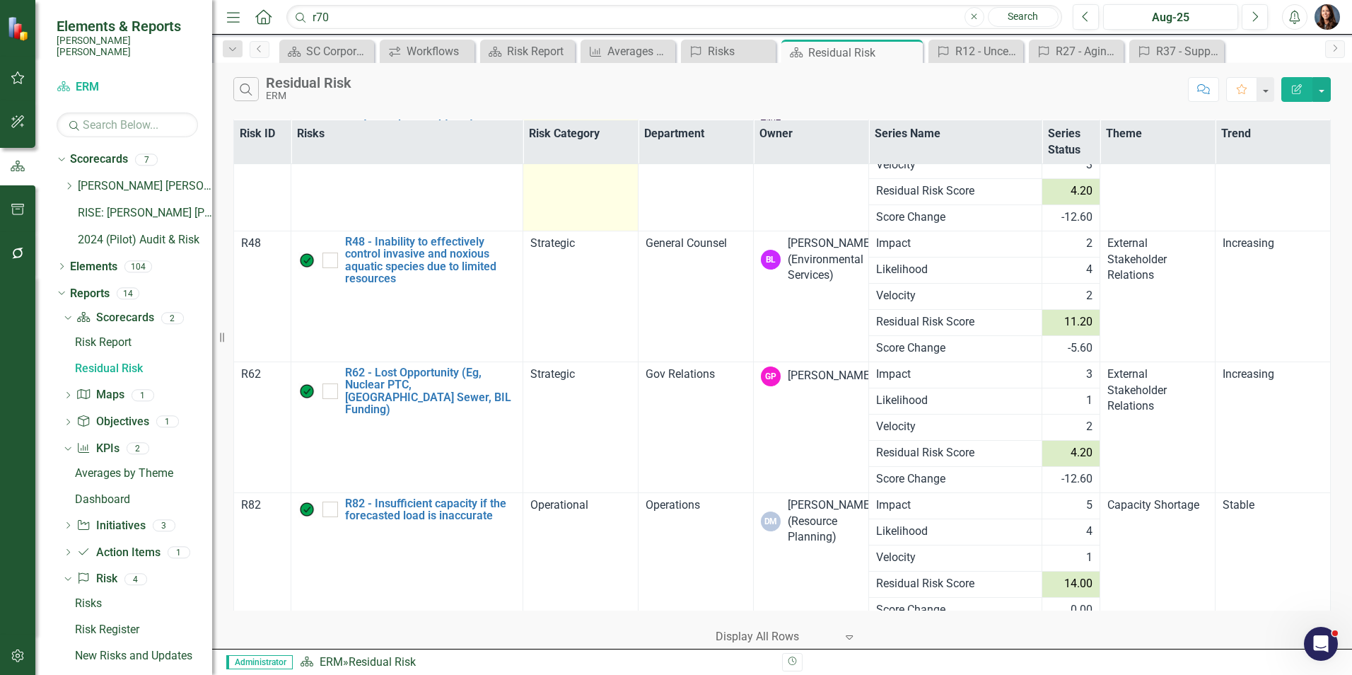
scroll to position [4384, 0]
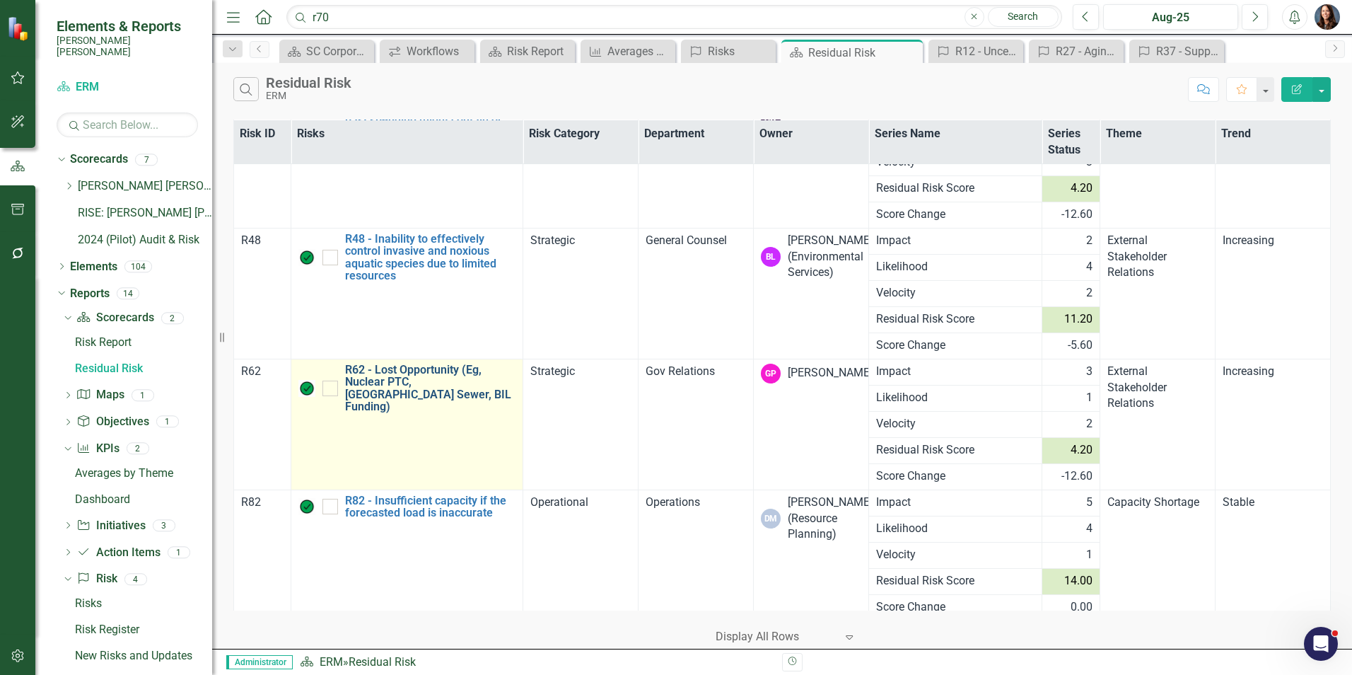
click at [408, 378] on link "R62 - Lost Opportunity (Eg, Nuclear PTC, [GEOGRAPHIC_DATA] Sewer, BIL Funding)" at bounding box center [430, 388] width 170 height 50
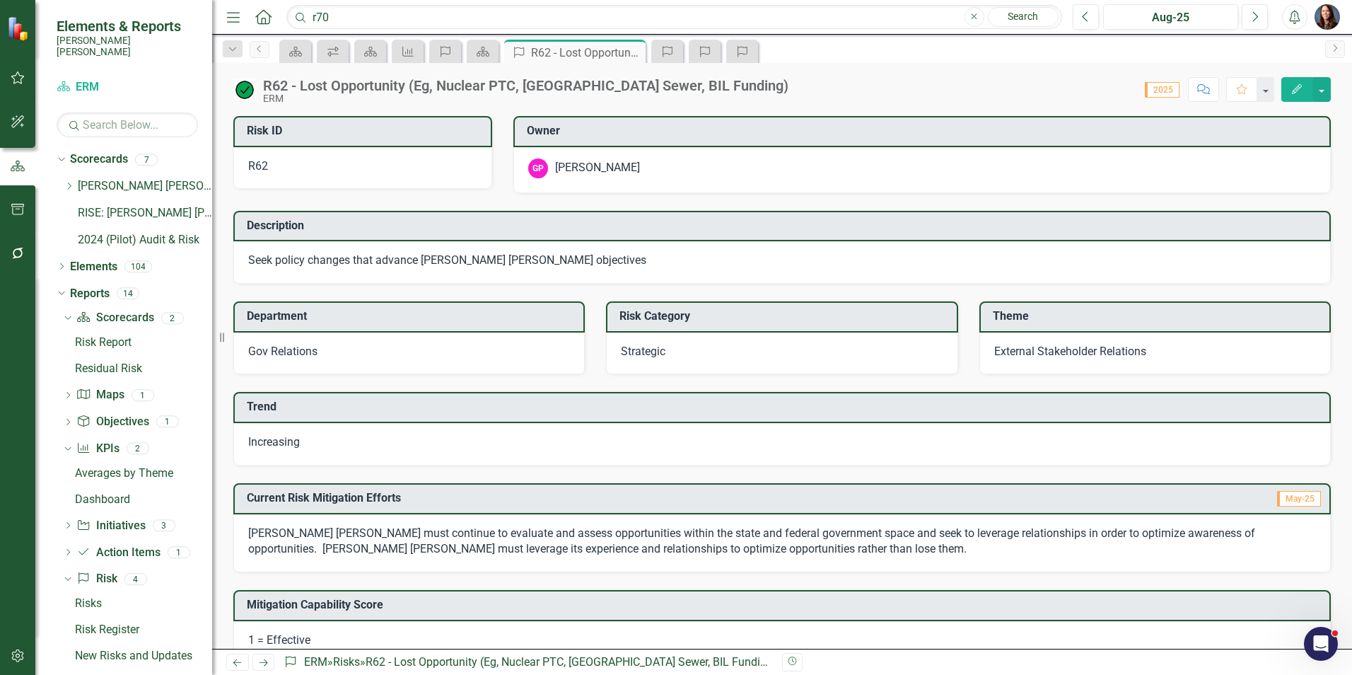
click at [279, 442] on span "Increasing" at bounding box center [274, 441] width 52 height 13
click at [278, 441] on span "Increasing" at bounding box center [274, 441] width 52 height 13
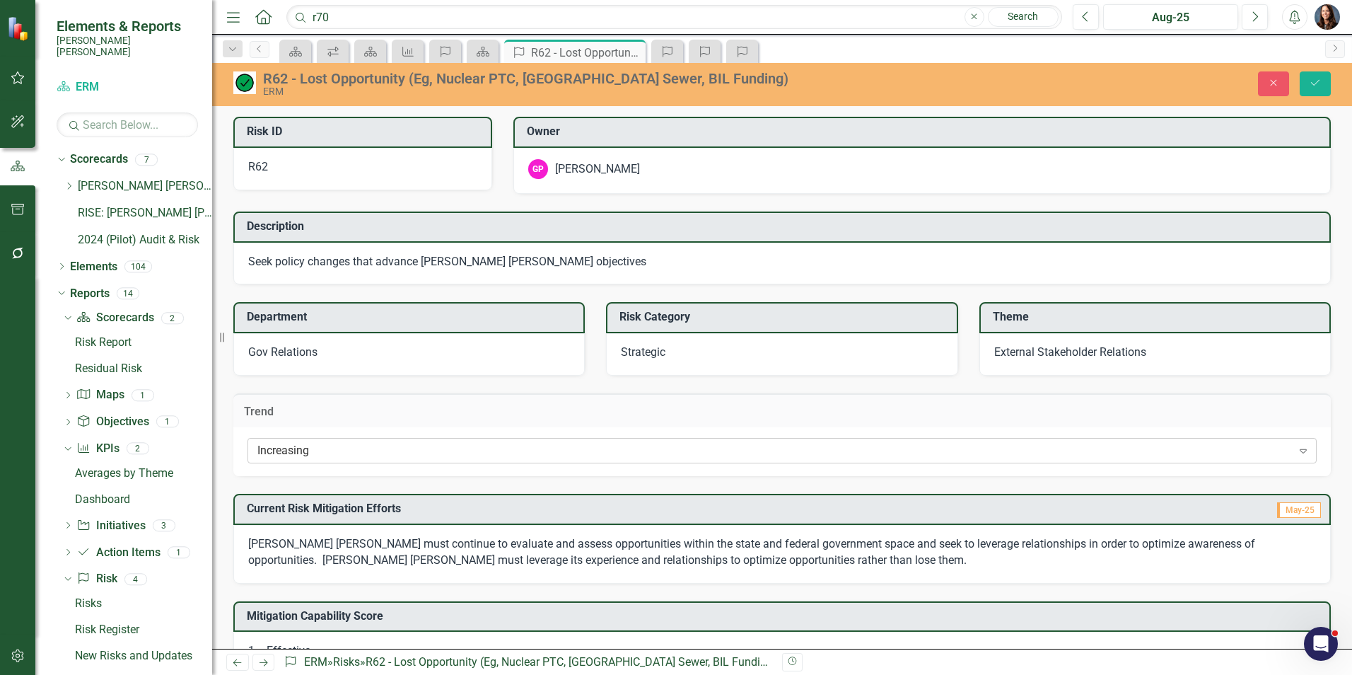
click at [287, 450] on div "Increasing" at bounding box center [774, 451] width 1035 height 16
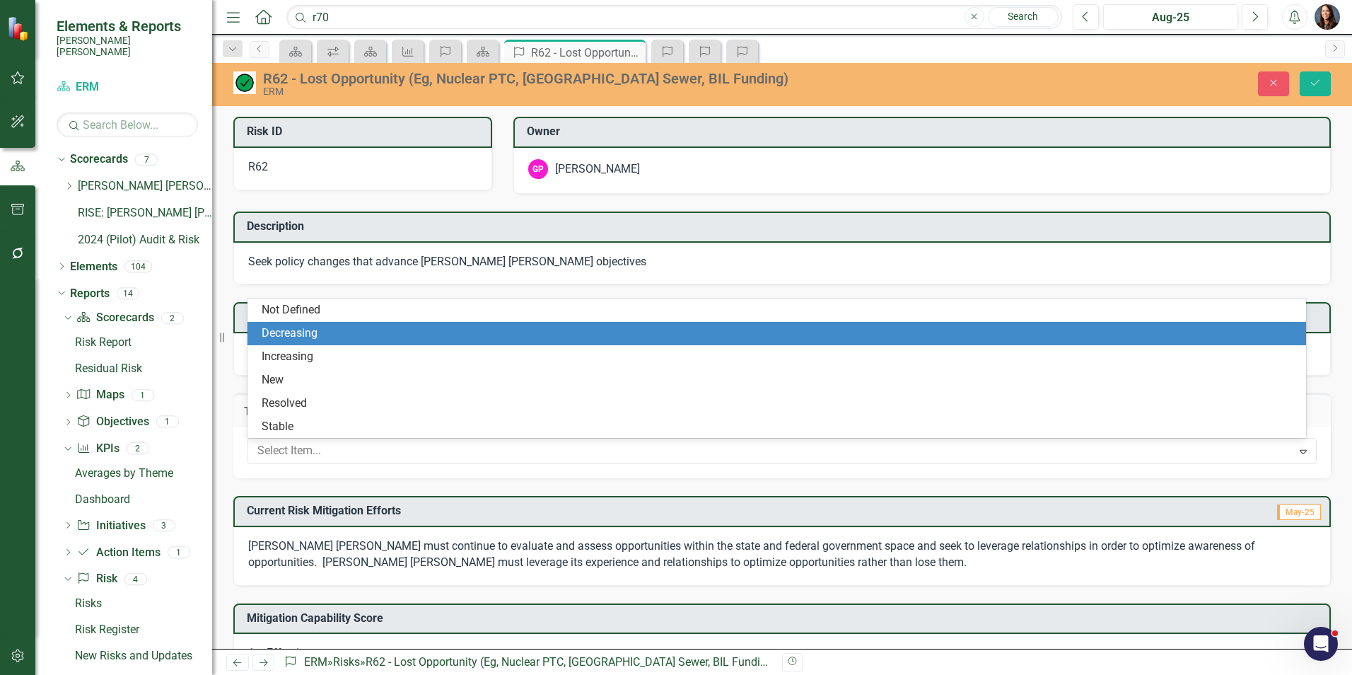
click at [310, 339] on div "Decreasing" at bounding box center [780, 333] width 1036 height 16
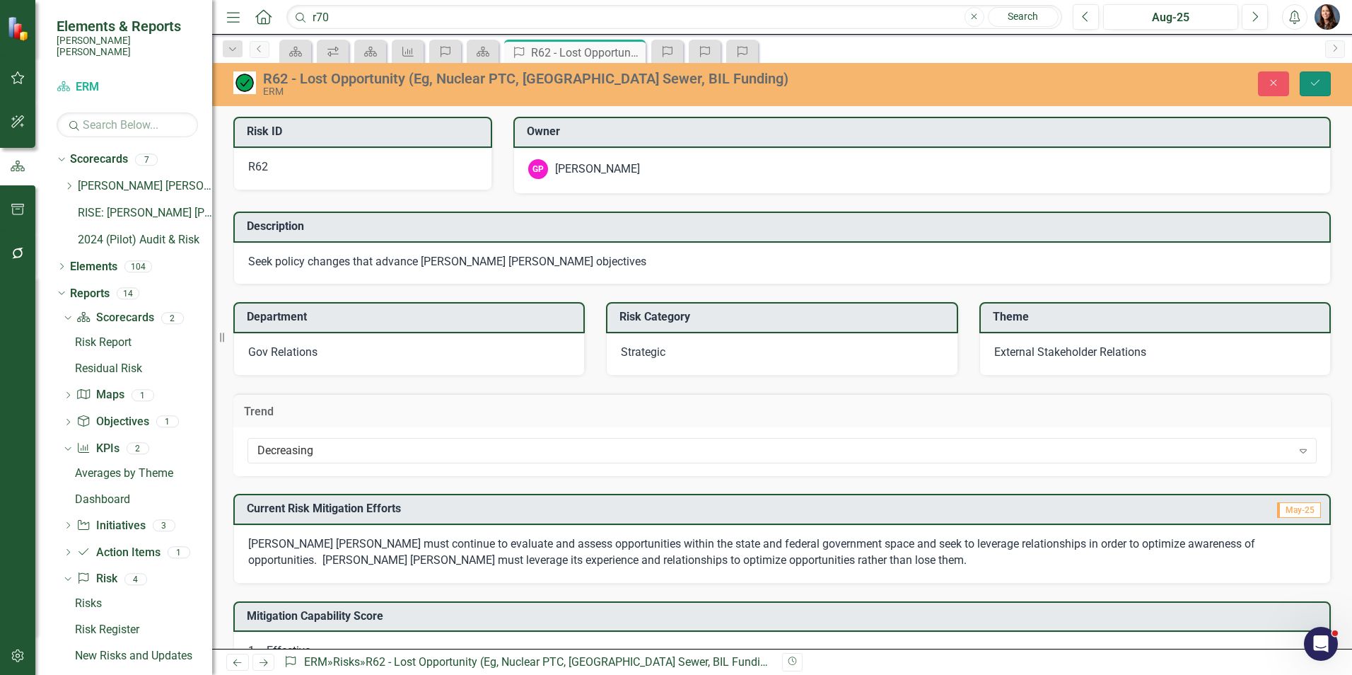
click at [1313, 78] on icon "Save" at bounding box center [1315, 83] width 13 height 10
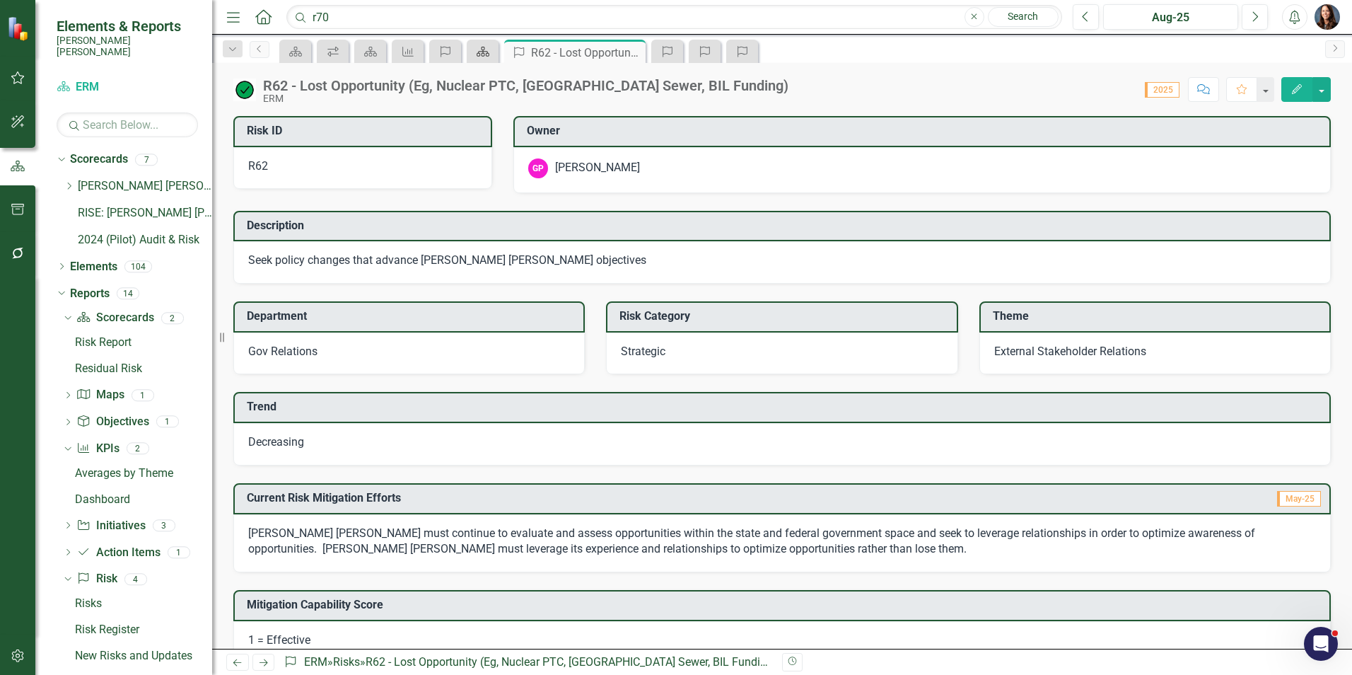
click at [478, 52] on icon "Scorecard" at bounding box center [483, 51] width 14 height 11
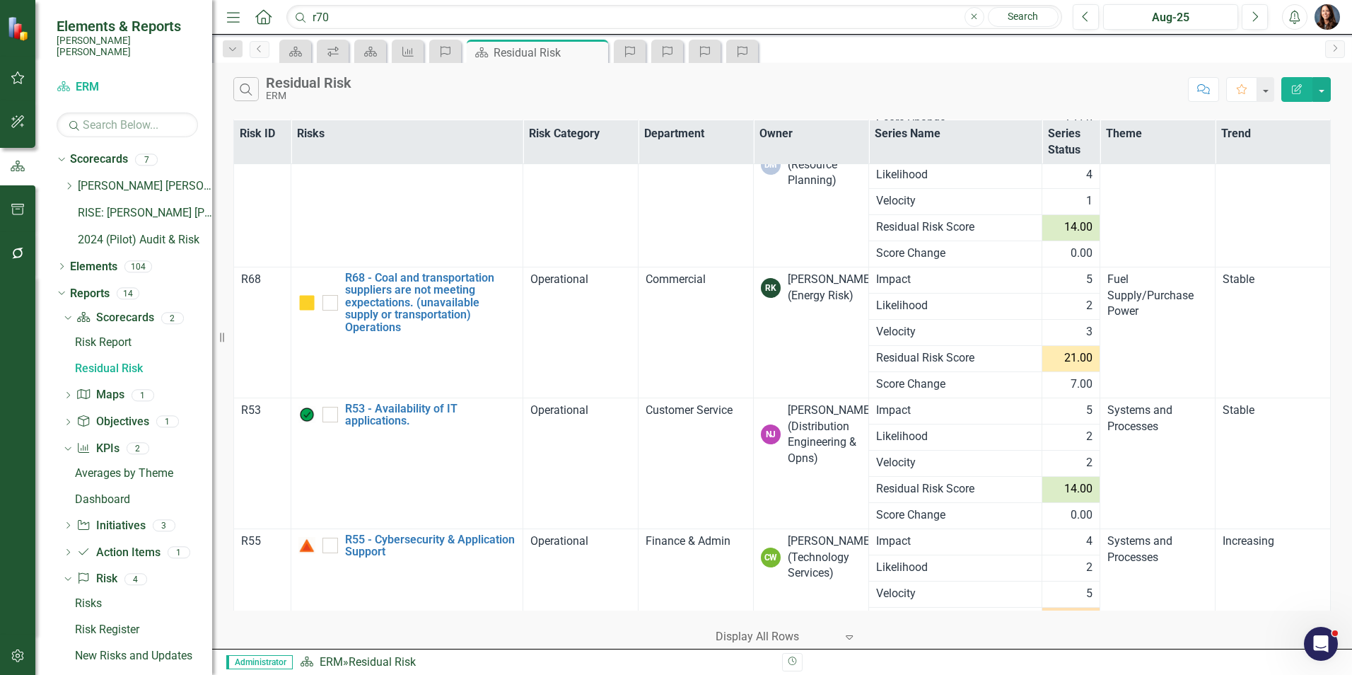
scroll to position [4667, 0]
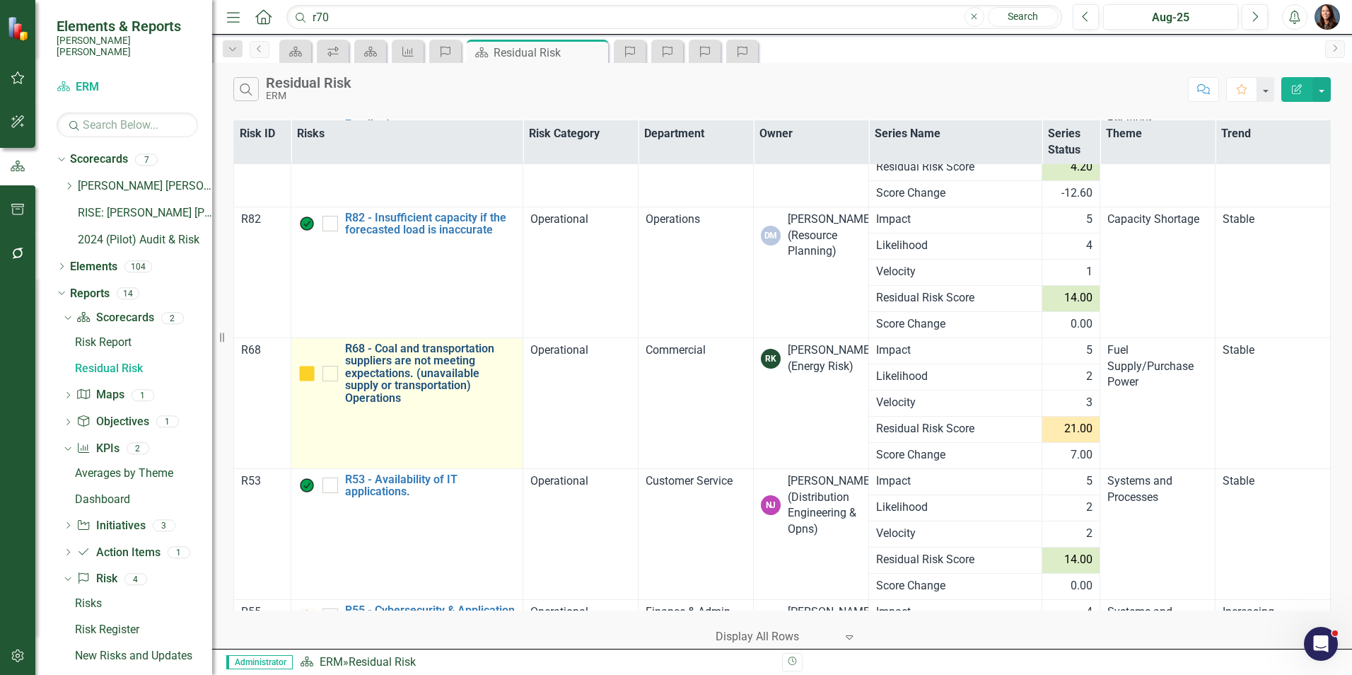
click at [433, 375] on link "R68 - Coal and transportation suppliers are not meeting expectations. (unavaila…" at bounding box center [430, 373] width 170 height 62
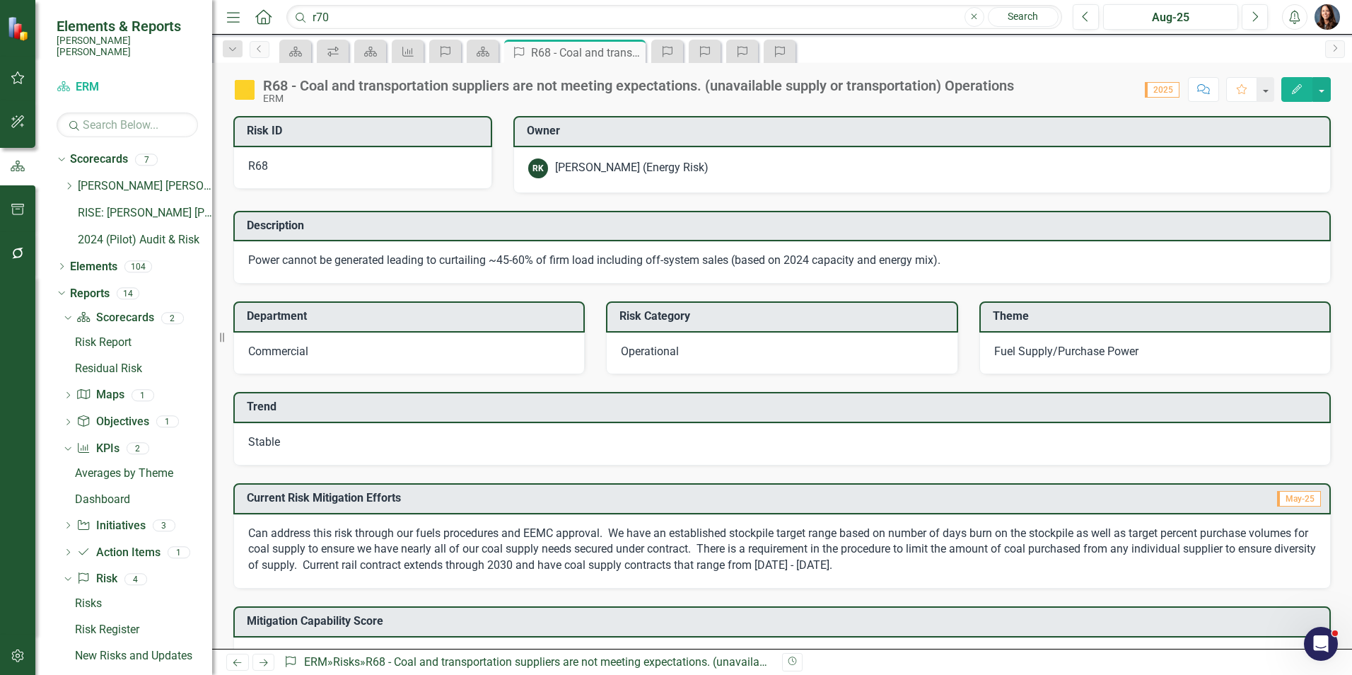
click at [1199, 84] on icon "Comment" at bounding box center [1203, 89] width 13 height 10
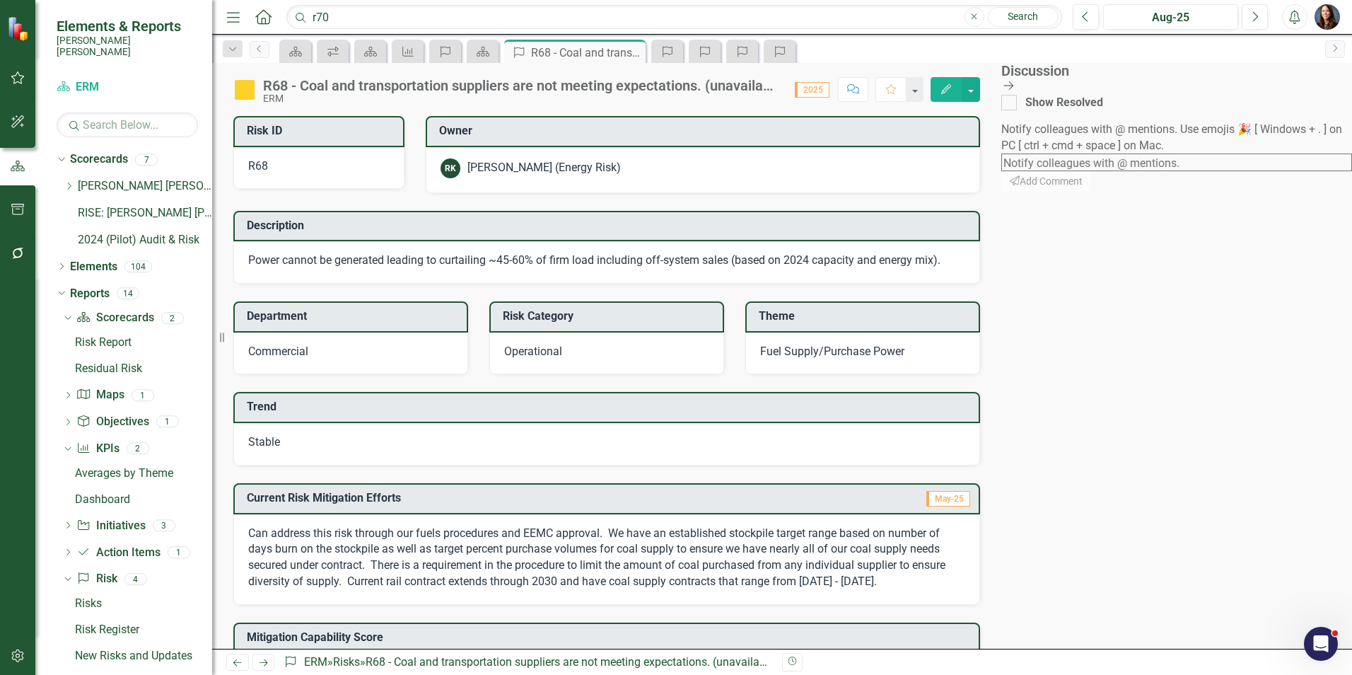
click at [1015, 87] on icon "Close Discussion Bar" at bounding box center [1008, 85] width 14 height 11
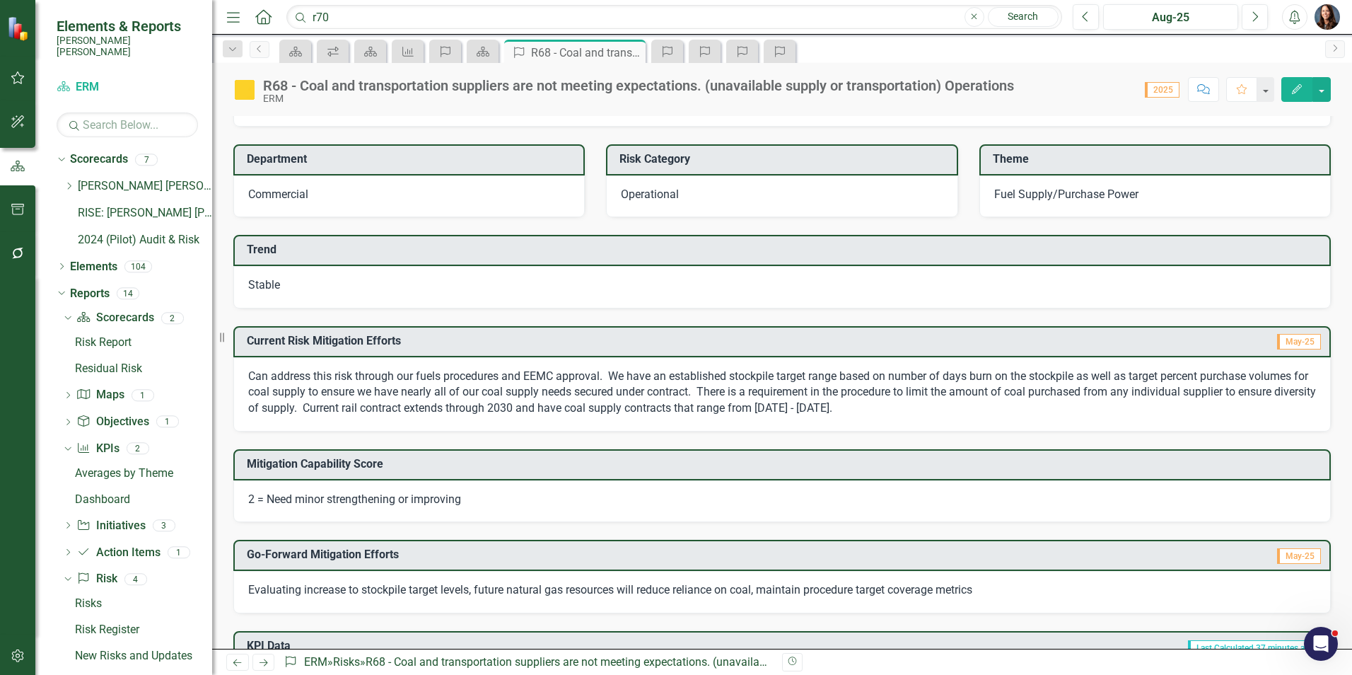
scroll to position [87, 0]
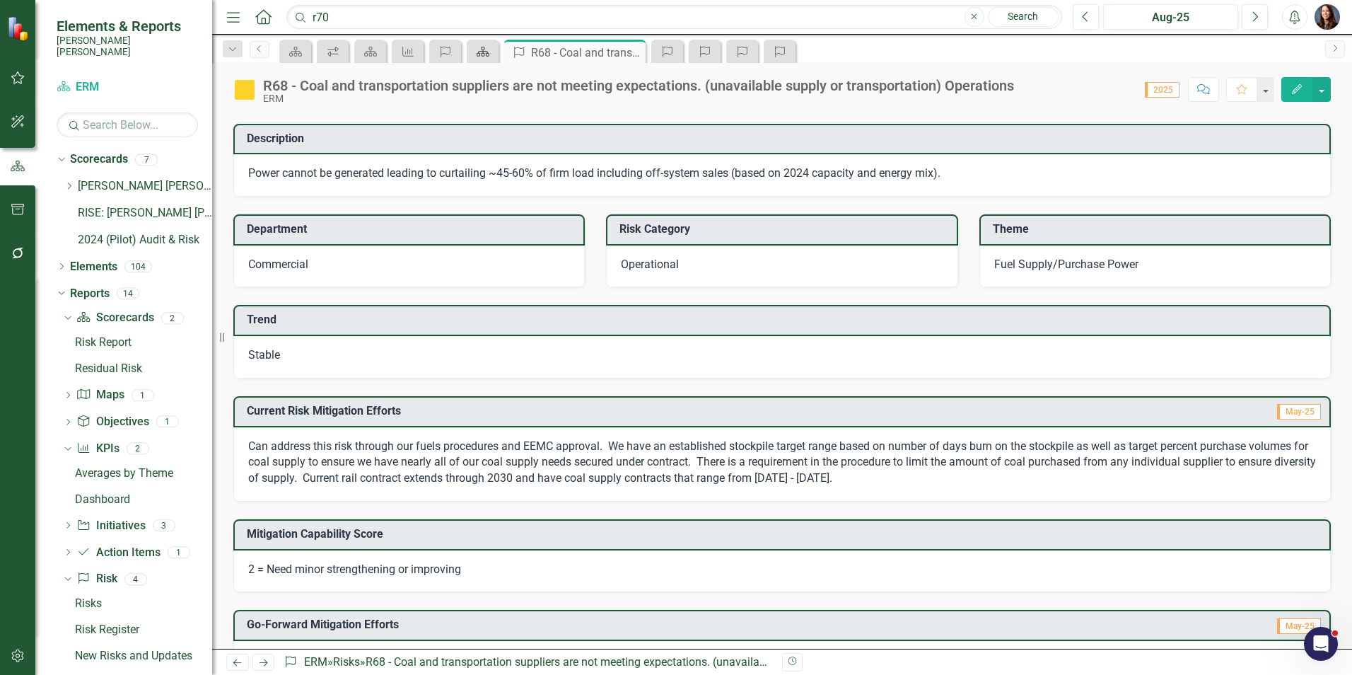
click at [484, 50] on icon "Scorecard" at bounding box center [483, 51] width 14 height 11
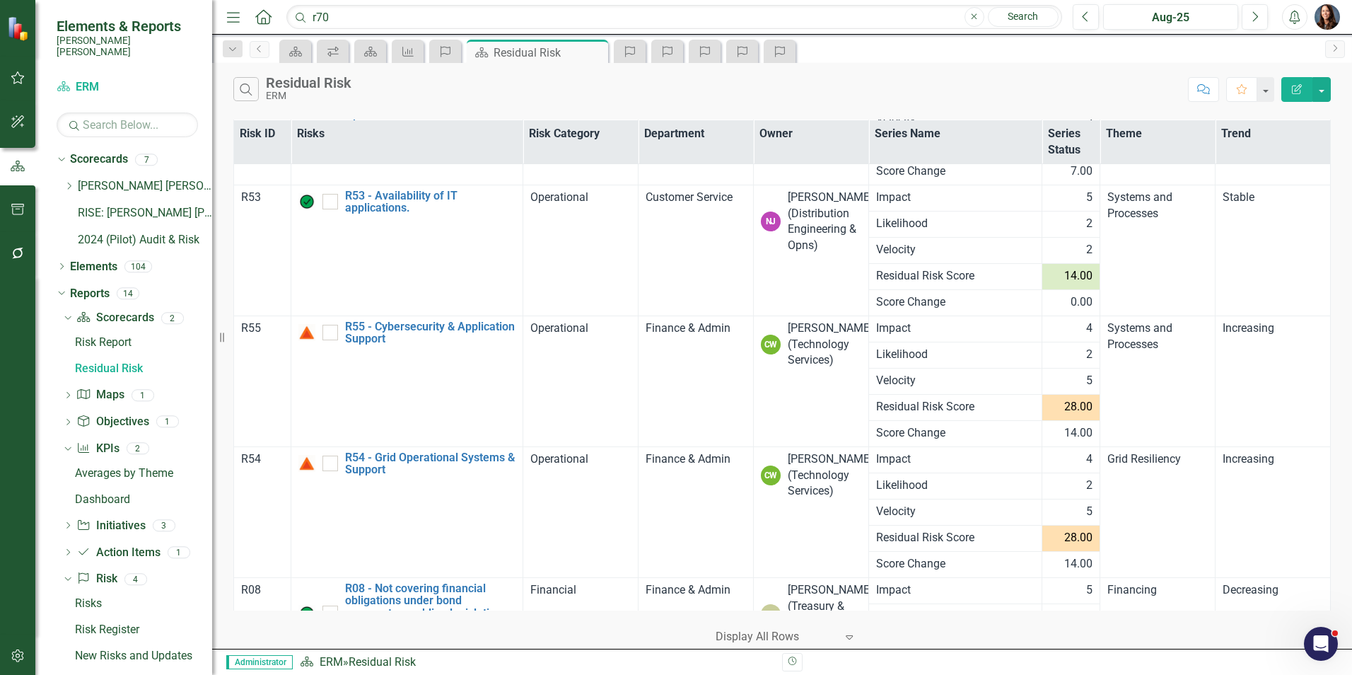
scroll to position [5021, 0]
